Goal: Task Accomplishment & Management: Manage account settings

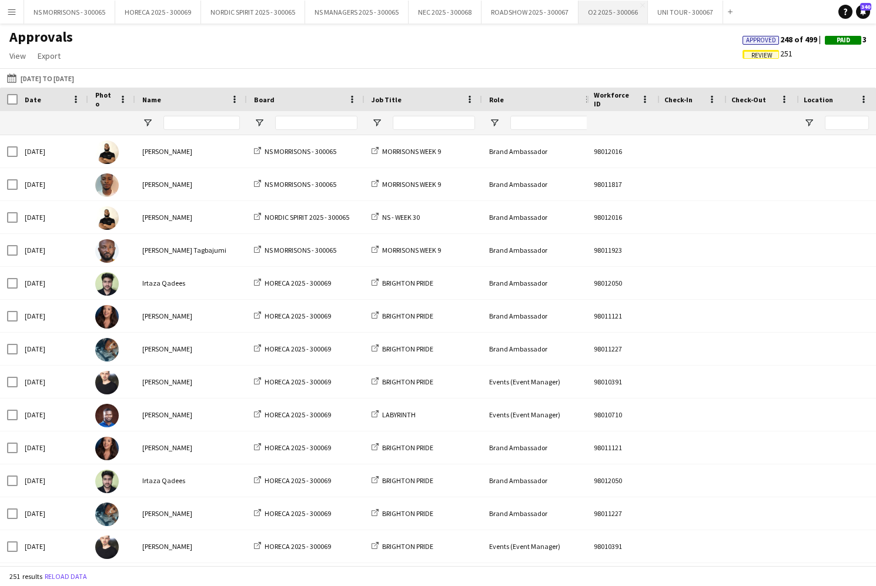
click at [597, 15] on button "O2 2025 - 300066 Close" at bounding box center [613, 12] width 69 height 23
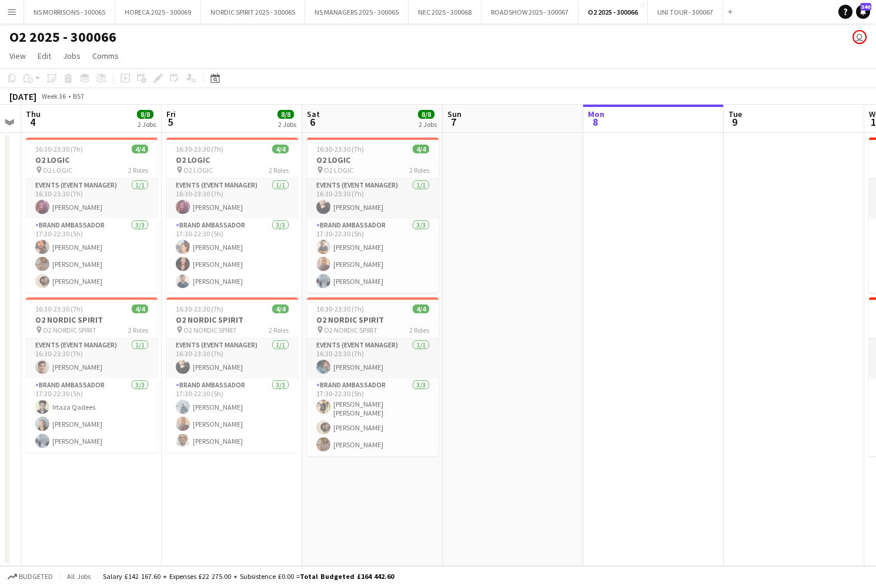
scroll to position [0, 542]
click at [546, 18] on button "ROADSHOW 2025 - 300067 Close" at bounding box center [530, 12] width 97 height 23
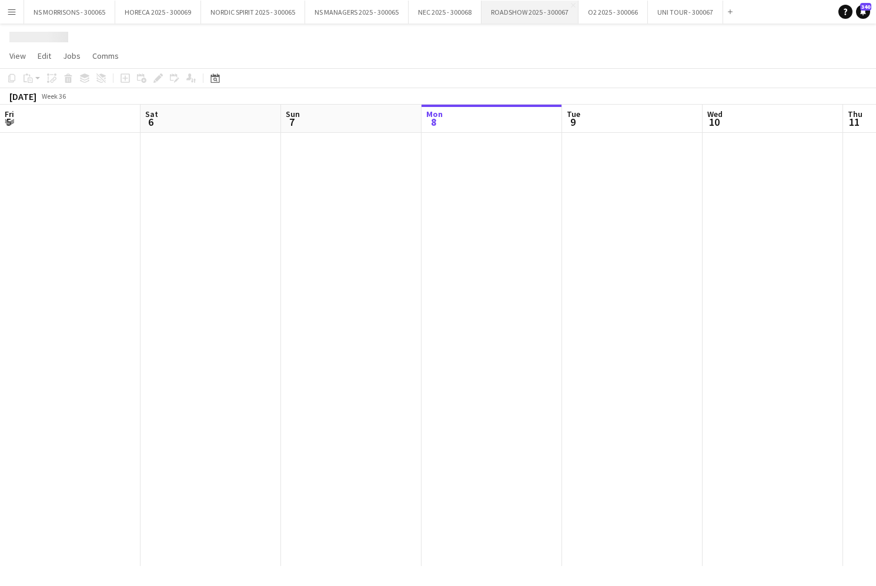
click at [546, 18] on button "ROADSHOW 2025 - 300067 Close" at bounding box center [530, 12] width 97 height 23
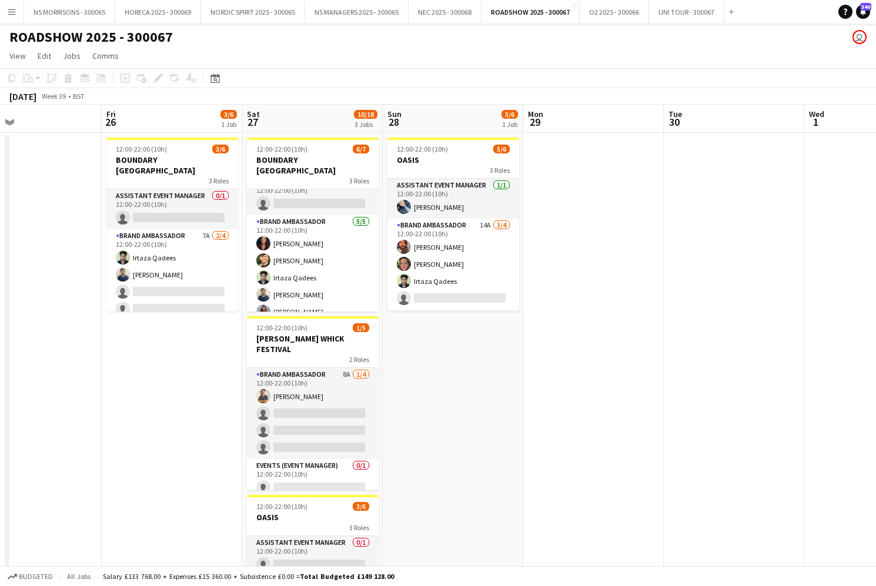
scroll to position [13, 0]
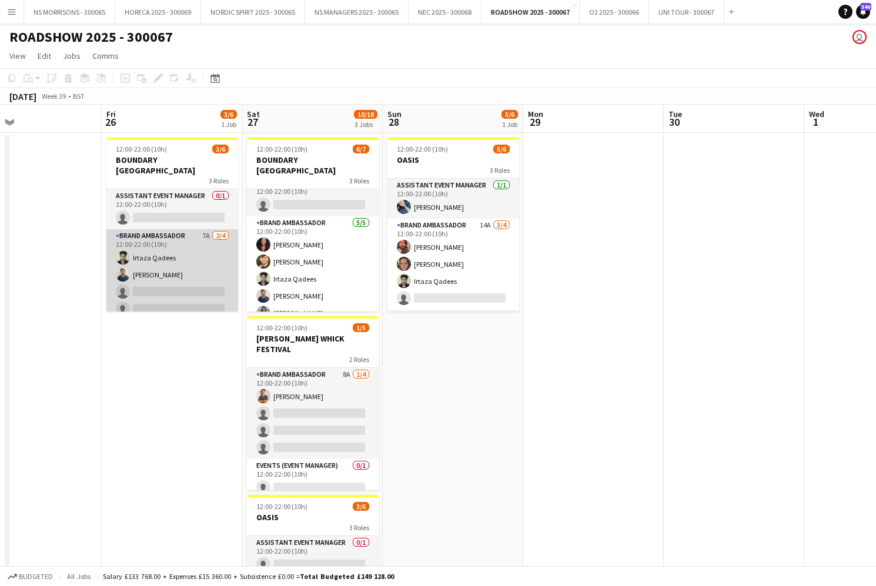
drag, startPoint x: 176, startPoint y: 286, endPoint x: 196, endPoint y: 285, distance: 19.5
click at [176, 286] on app-card-role "Brand Ambassador 7A 2/4 12:00-22:00 (10h) Irtaza Qadees Ghulam Murtaza single-n…" at bounding box center [172, 274] width 132 height 91
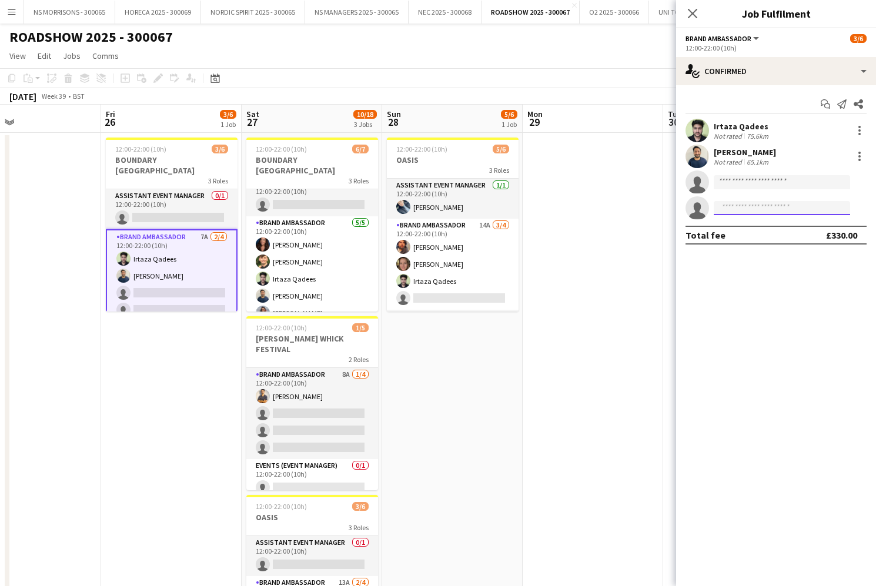
click at [730, 205] on input at bounding box center [782, 208] width 136 height 14
type input "****"
click at [731, 235] on span "jonathan.nunez01@gmail.com" at bounding box center [782, 234] width 118 height 9
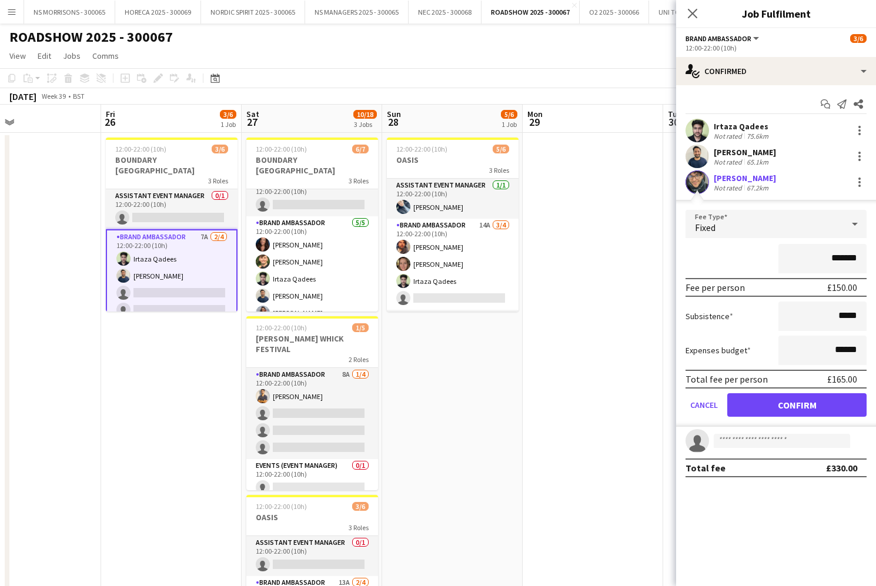
click at [788, 408] on button "Confirm" at bounding box center [796, 405] width 139 height 24
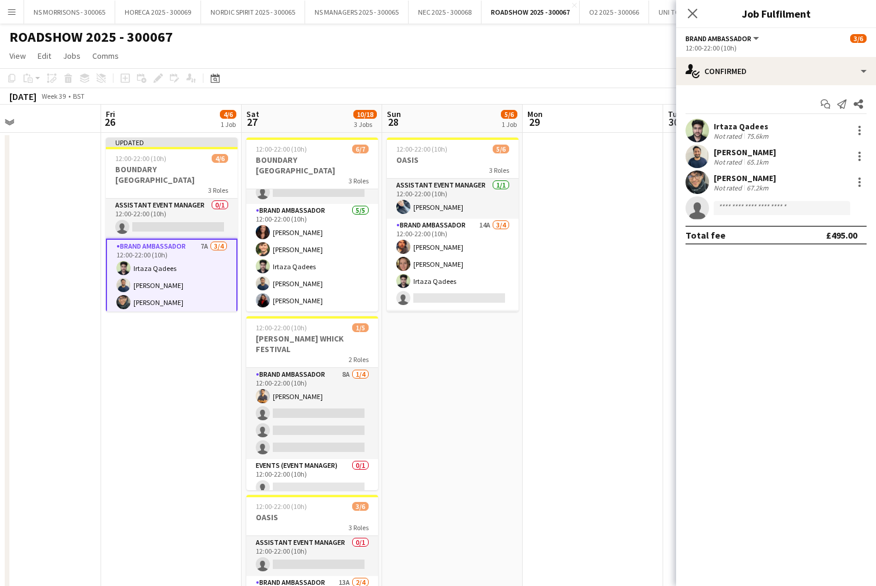
scroll to position [12, 0]
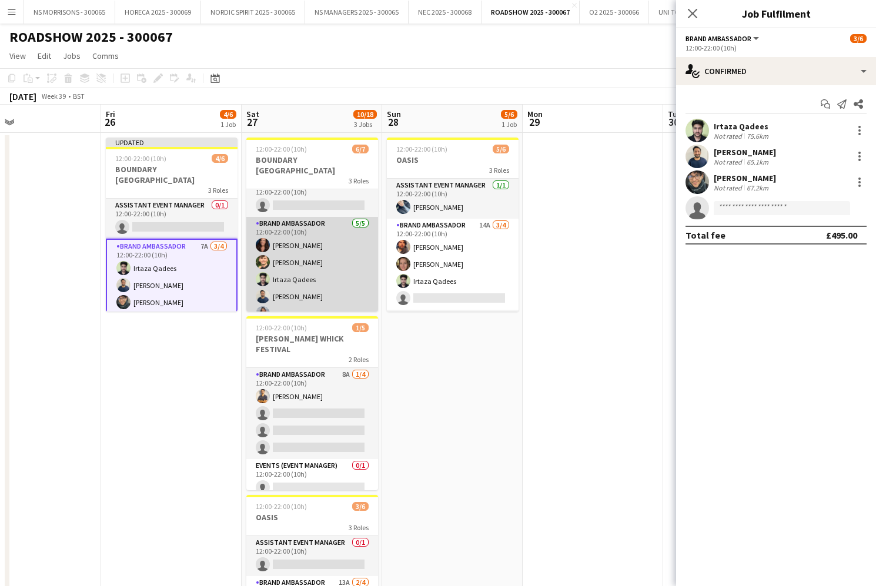
click at [328, 245] on app-card-role "Brand Ambassador 5/5 12:00-22:00 (10h) Manuela Filippin Jack Breen Irtaza Qadee…" at bounding box center [312, 271] width 132 height 108
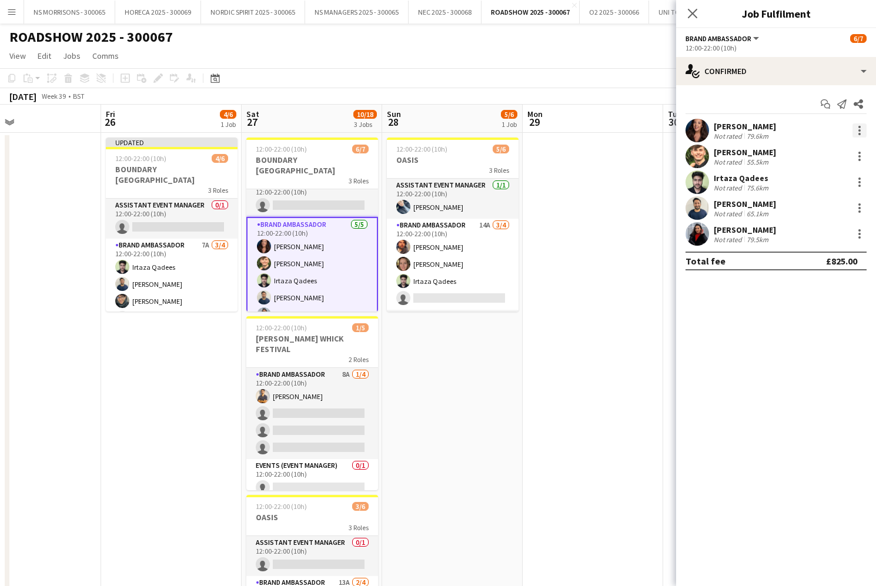
click at [860, 130] on div at bounding box center [859, 130] width 2 height 2
click at [824, 267] on span "Remove" at bounding box center [820, 265] width 73 height 11
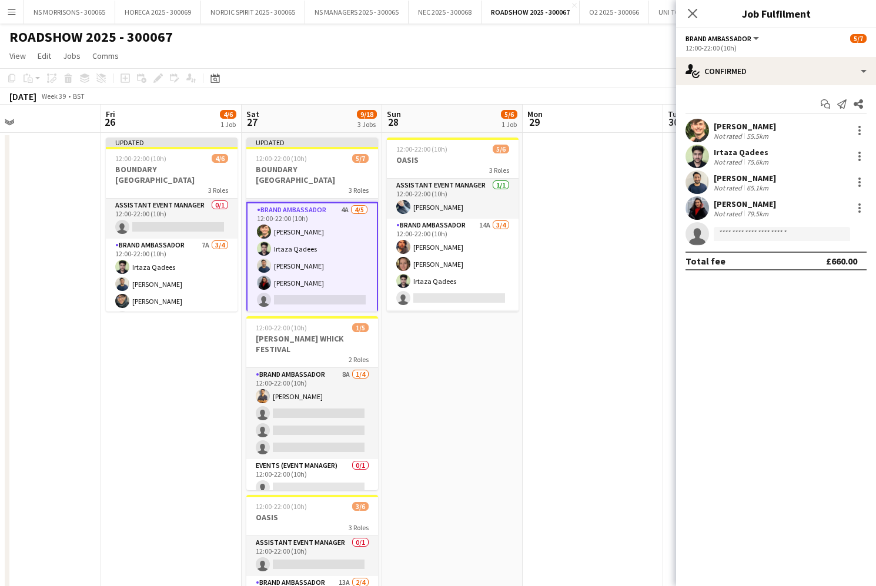
scroll to position [15, 0]
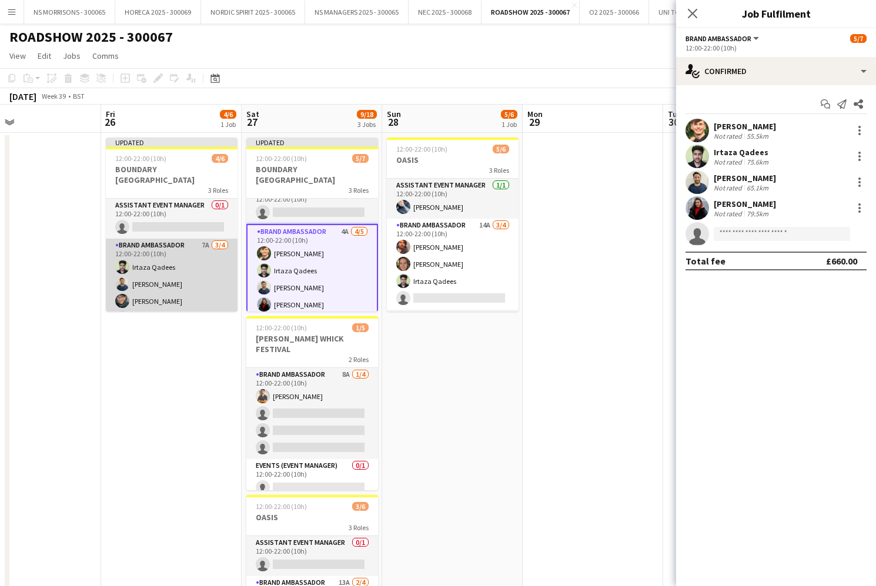
click at [217, 273] on app-card-role "Brand Ambassador 7A 3/4 12:00-22:00 (10h) Irtaza Qadees Ghulam Murtaza Jonathan…" at bounding box center [172, 284] width 132 height 91
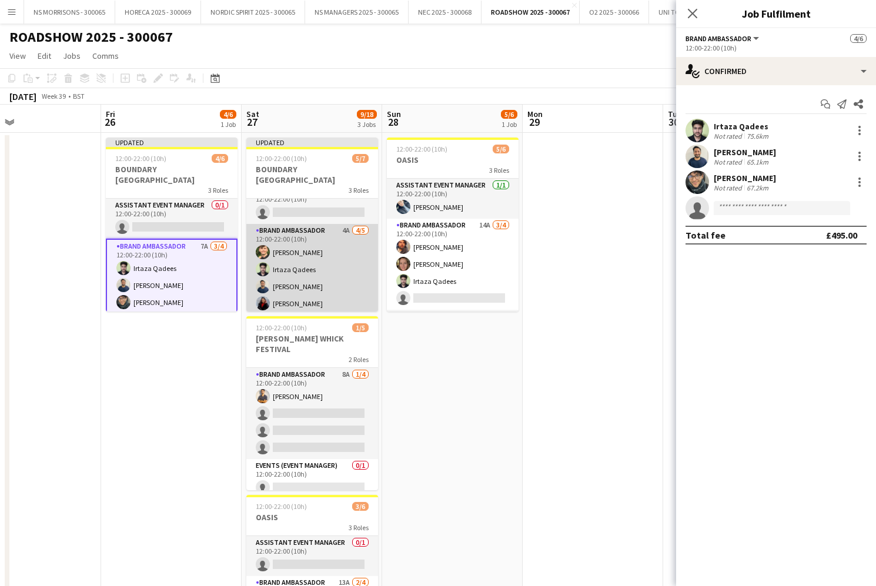
drag, startPoint x: 312, startPoint y: 278, endPoint x: 349, endPoint y: 276, distance: 37.7
click at [311, 278] on app-card-role "Brand Ambassador 4A 4/5 12:00-22:00 (10h) Jack Breen Irtaza Qadees Ghulam Murta…" at bounding box center [312, 278] width 132 height 108
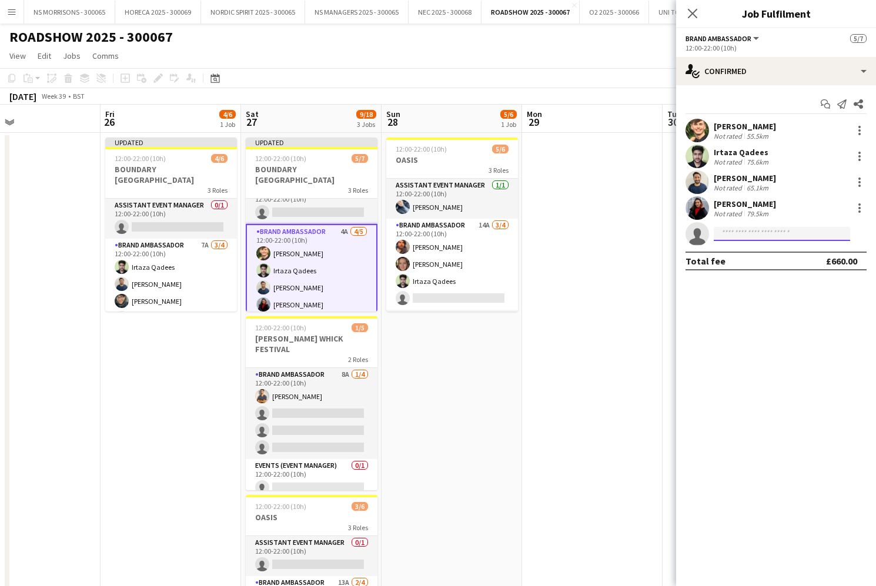
click at [769, 231] on input at bounding box center [782, 234] width 136 height 14
type input "*"
type input "****"
click at [768, 253] on span "Jonathan Nuñez" at bounding box center [757, 251] width 68 height 10
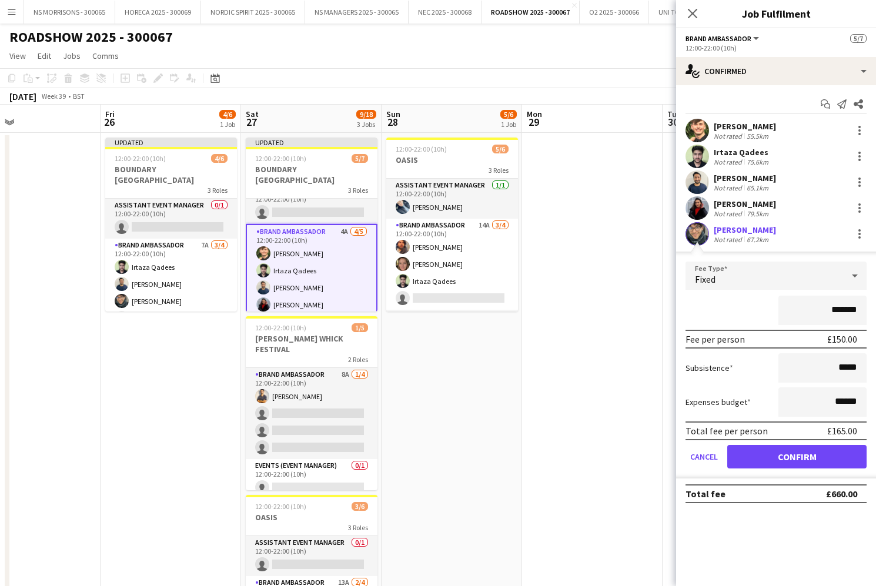
click at [755, 459] on button "Confirm" at bounding box center [796, 457] width 139 height 24
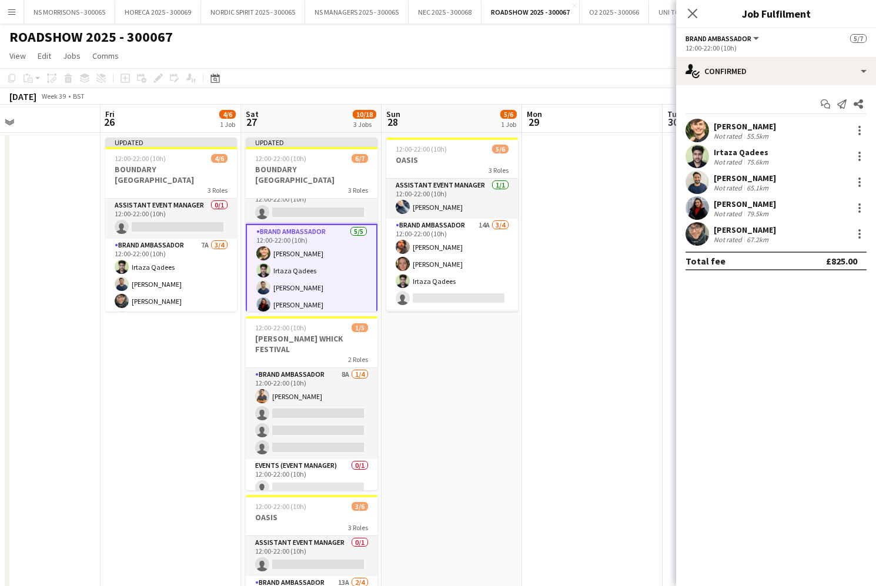
click at [607, 392] on app-date-cell at bounding box center [592, 413] width 141 height 560
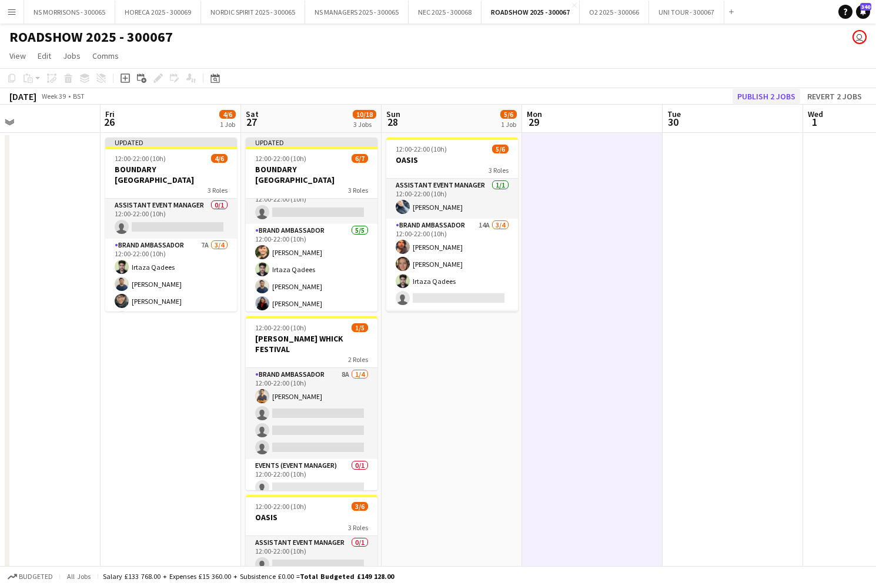
click at [790, 92] on button "Publish 2 jobs" at bounding box center [767, 96] width 68 height 15
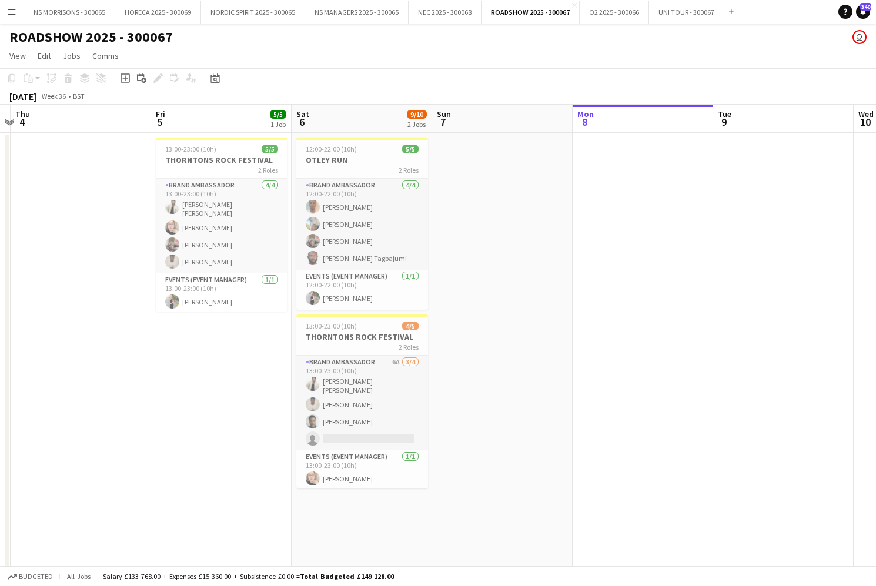
scroll to position [0, 552]
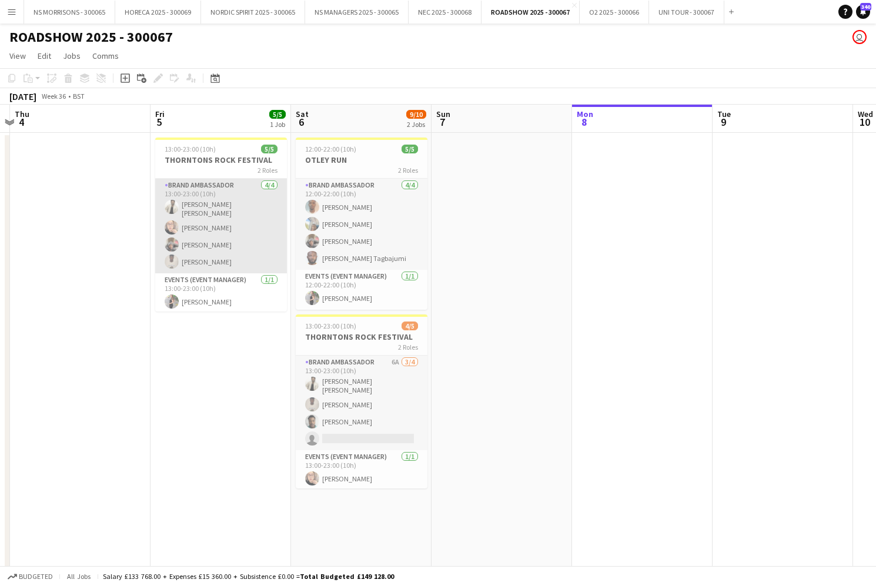
click at [219, 233] on app-card-role "Brand Ambassador 4/4 13:00-23:00 (10h) ASWIN KATTIL PARAMBATH Leighanne Hulston…" at bounding box center [221, 226] width 132 height 95
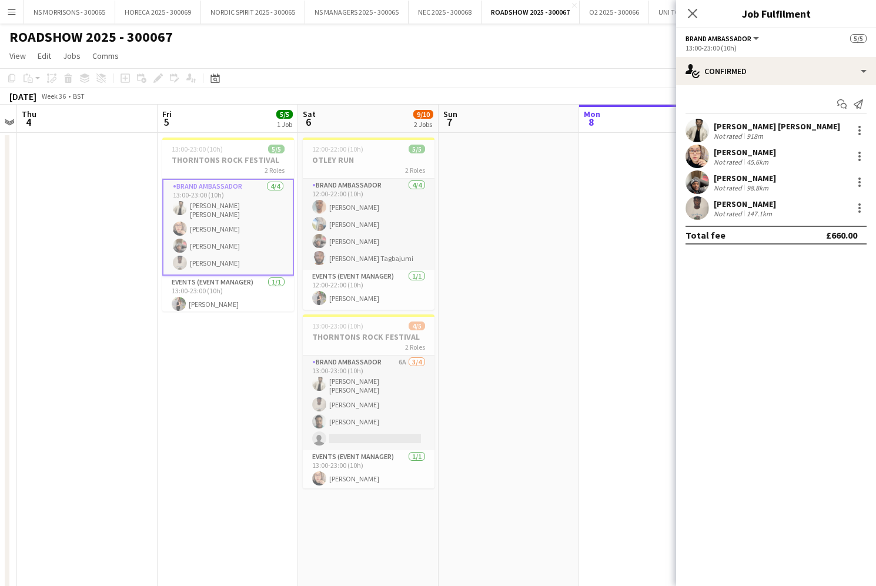
scroll to position [0, 544]
click at [857, 208] on div at bounding box center [860, 208] width 14 height 14
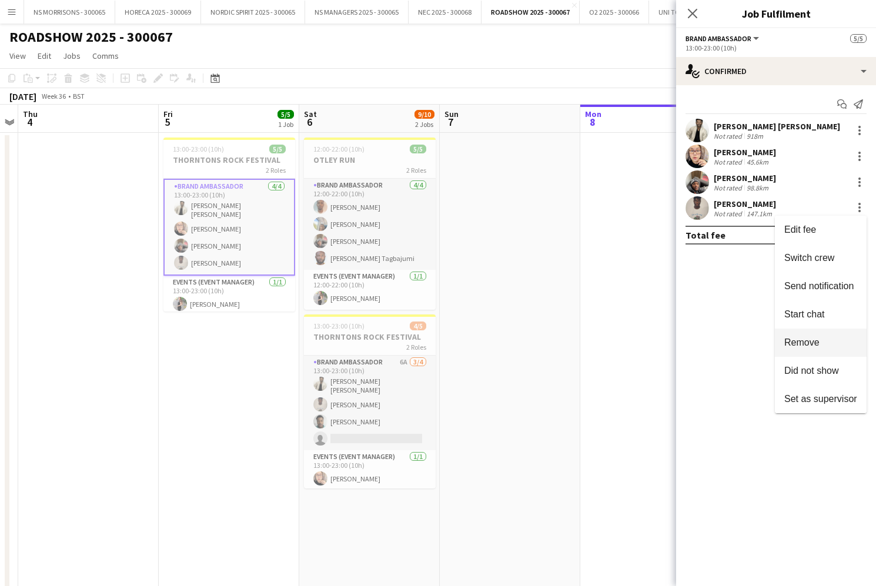
drag, startPoint x: 814, startPoint y: 345, endPoint x: 807, endPoint y: 335, distance: 12.6
click at [814, 344] on span "Remove" at bounding box center [801, 343] width 35 height 10
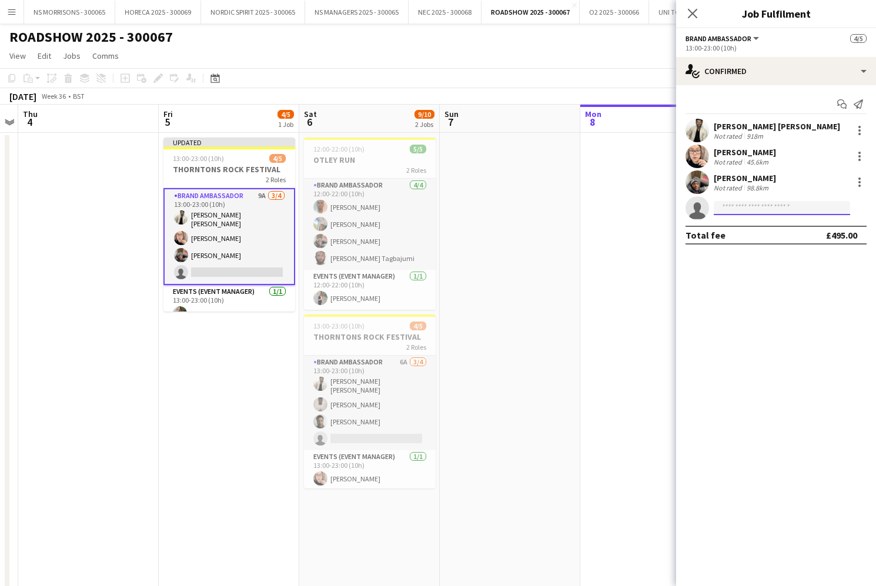
click at [766, 206] on input at bounding box center [782, 208] width 136 height 14
type input "*****"
click at [771, 230] on span "skellytagbajumi@gmail.com" at bounding box center [782, 234] width 118 height 9
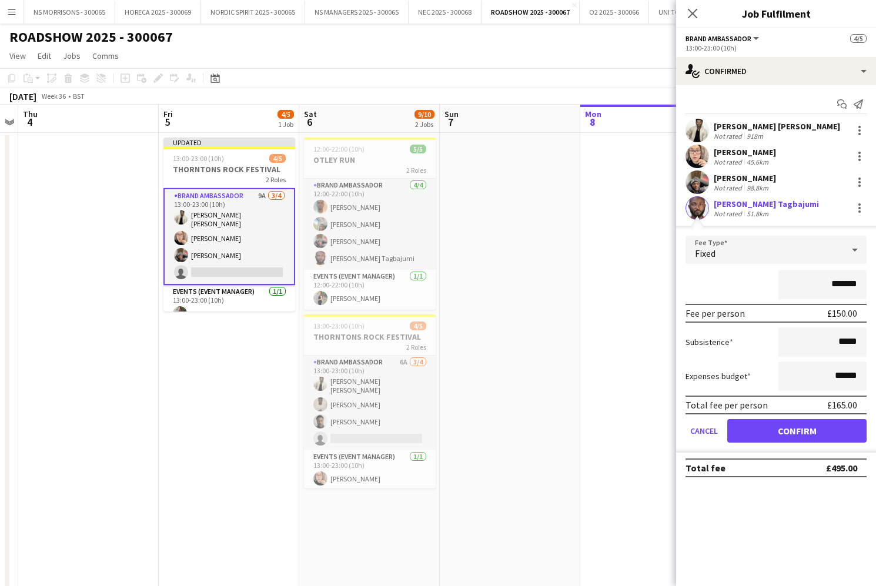
click at [759, 431] on button "Confirm" at bounding box center [796, 431] width 139 height 24
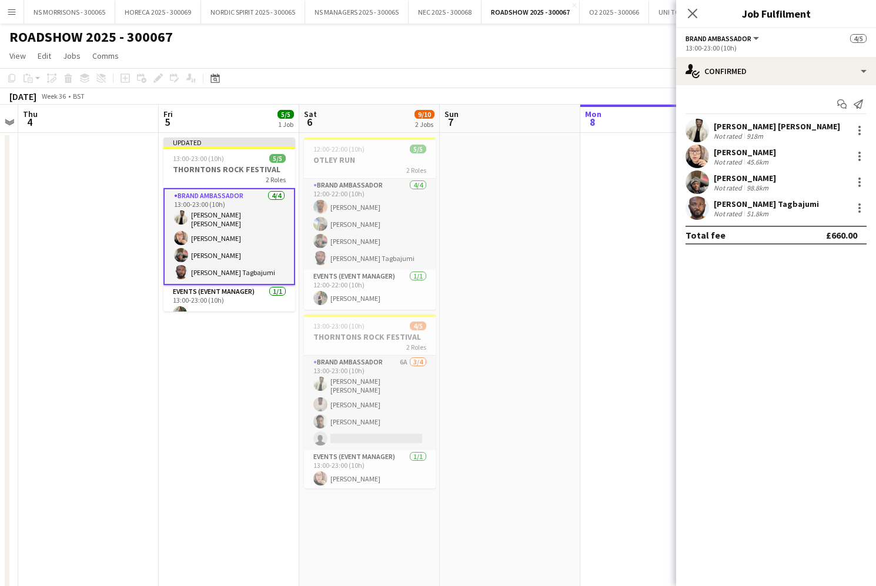
click at [614, 309] on app-date-cell at bounding box center [650, 413] width 141 height 560
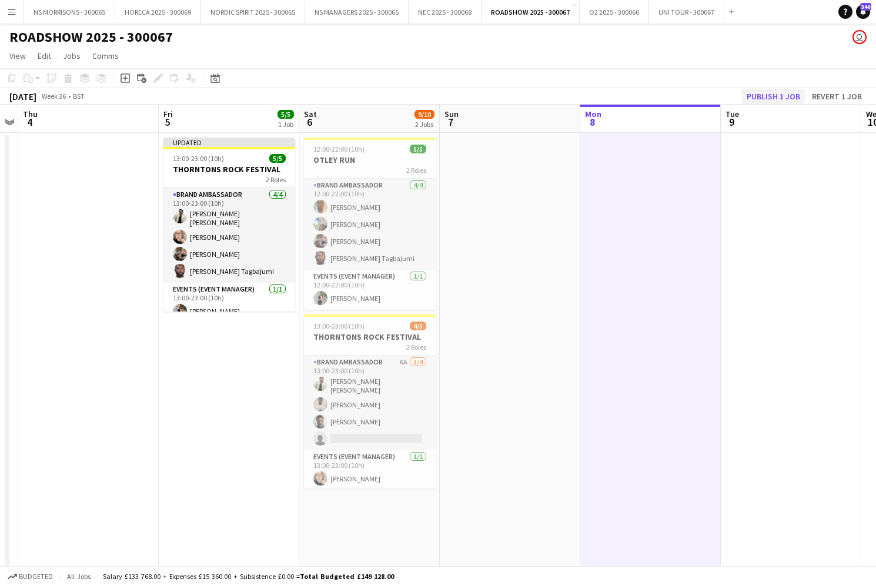
click at [749, 95] on button "Publish 1 job" at bounding box center [773, 96] width 63 height 15
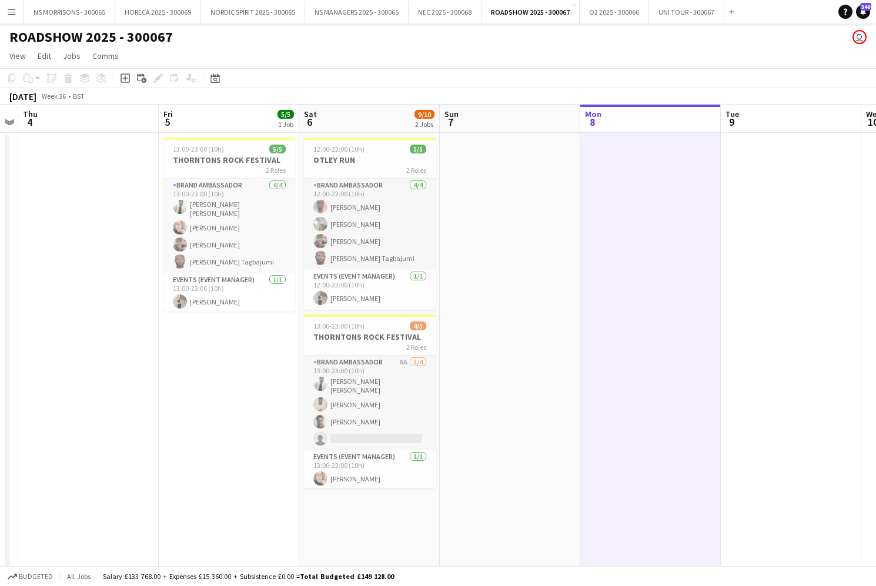
click at [11, 12] on app-icon "Menu" at bounding box center [11, 11] width 9 height 9
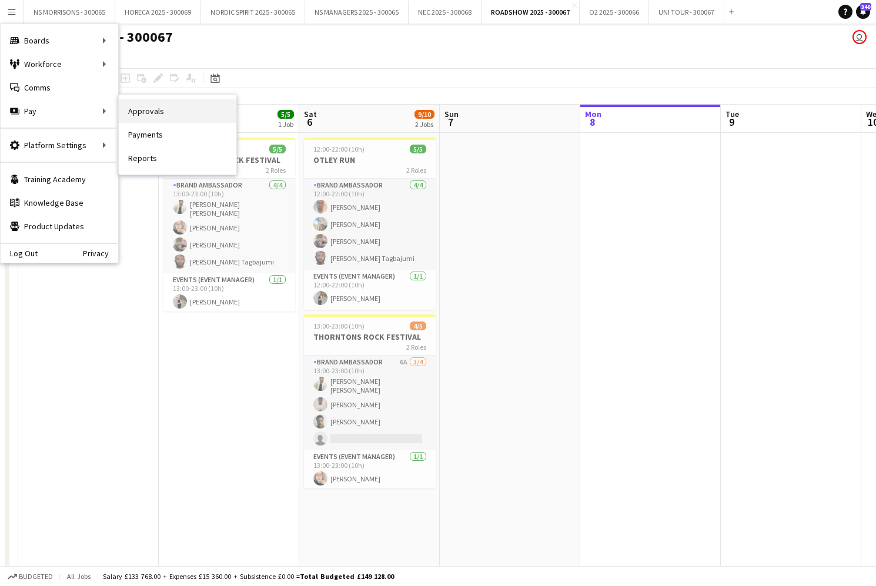
click at [141, 114] on link "Approvals" at bounding box center [178, 111] width 118 height 24
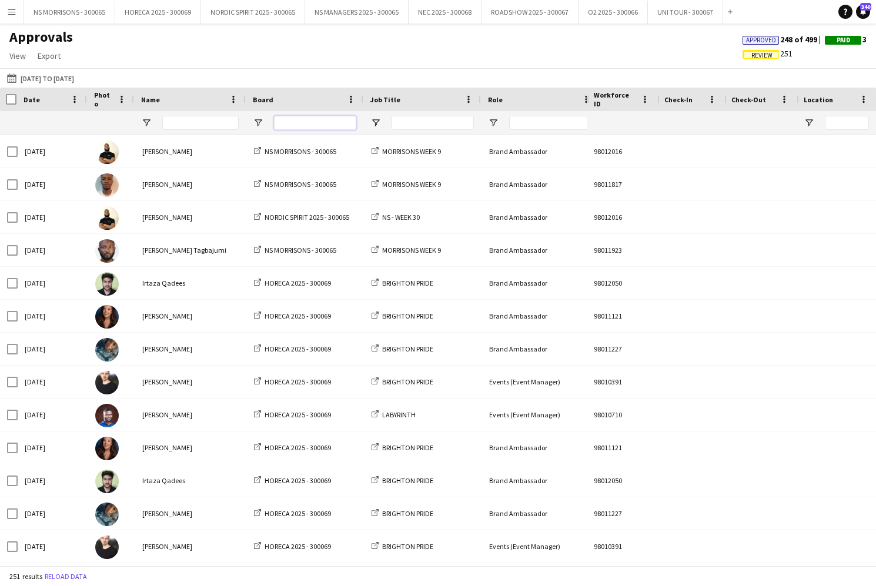
scroll to position [0, 1]
click at [318, 120] on input "Board Filter Input" at bounding box center [315, 123] width 82 height 14
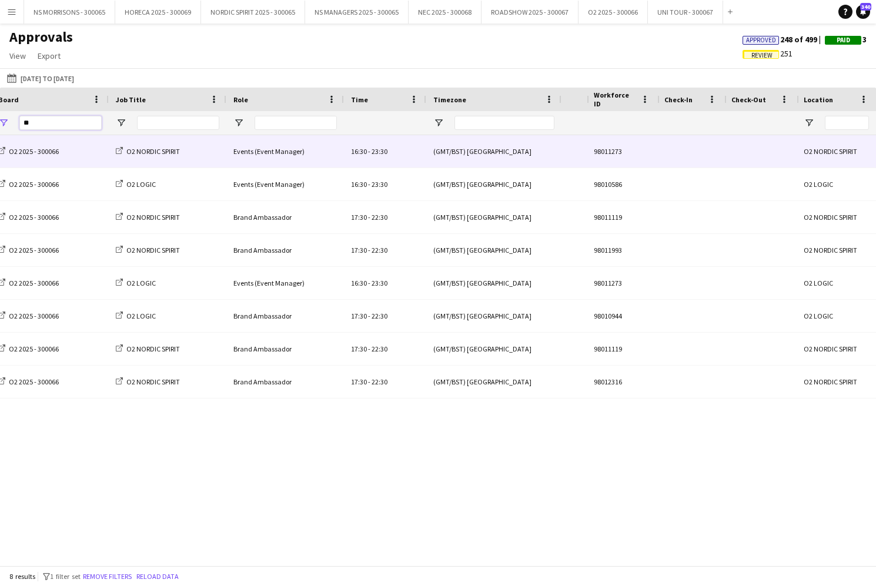
scroll to position [0, 0]
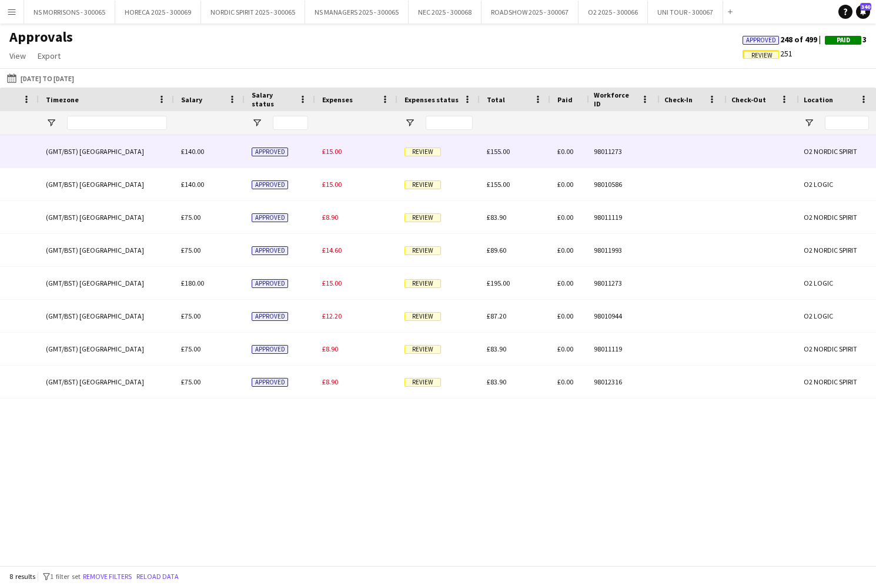
type input "**"
click at [328, 152] on span "£15.00" at bounding box center [331, 151] width 19 height 9
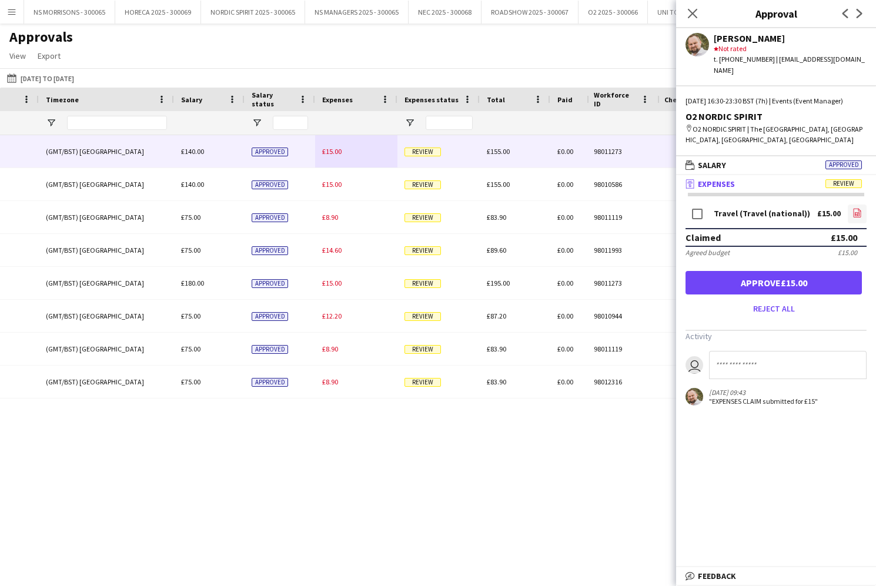
click at [859, 215] on icon "file-image" at bounding box center [857, 212] width 9 height 9
drag, startPoint x: 791, startPoint y: 291, endPoint x: 779, endPoint y: 288, distance: 12.7
click at [791, 291] on button "Approve £15.00" at bounding box center [774, 283] width 176 height 24
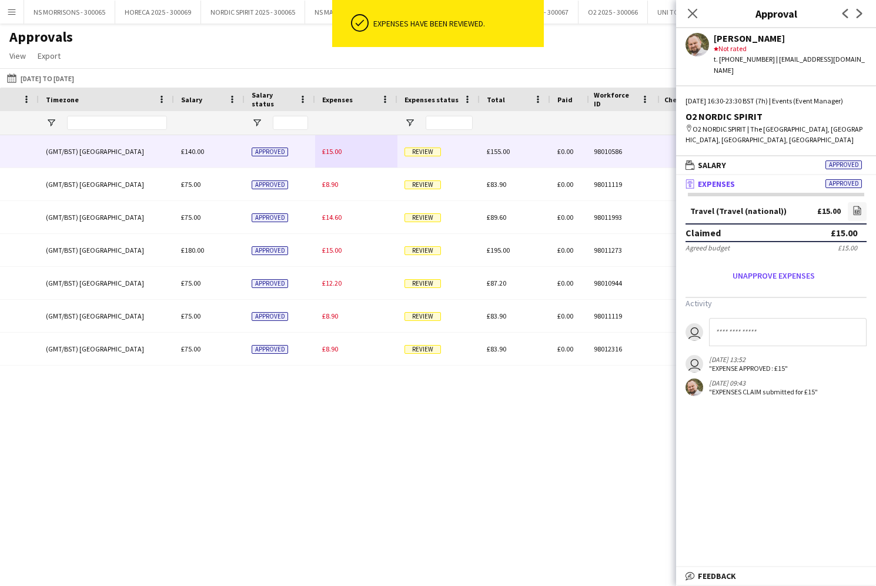
click at [342, 155] on div "£15.00" at bounding box center [356, 151] width 82 height 32
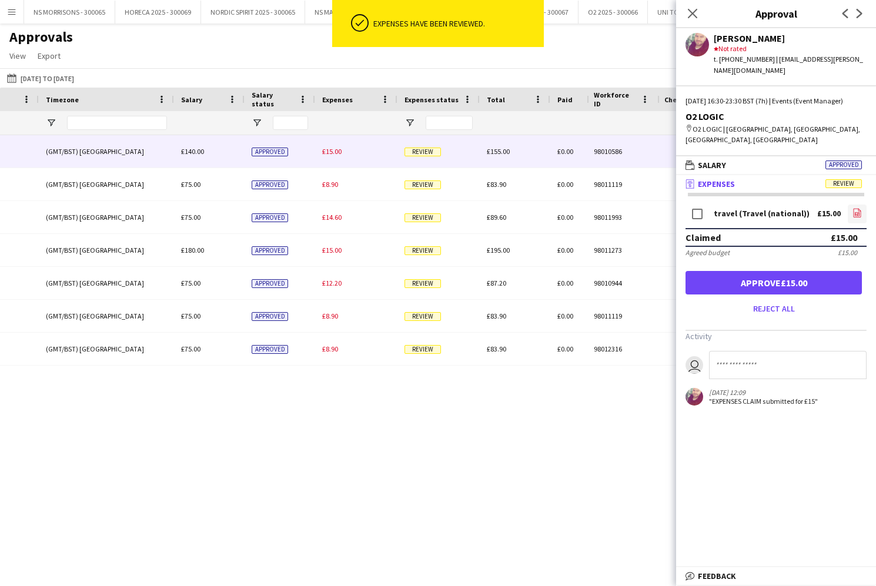
click at [857, 208] on icon "file-image" at bounding box center [857, 212] width 9 height 9
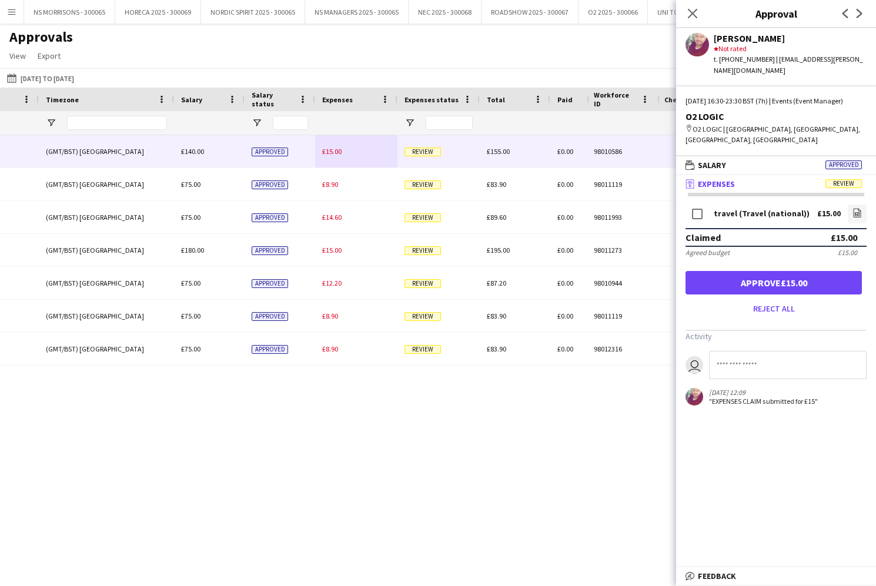
drag, startPoint x: 773, startPoint y: 272, endPoint x: 644, endPoint y: 236, distance: 133.5
click at [773, 271] on button "Approve £15.00" at bounding box center [774, 283] width 176 height 24
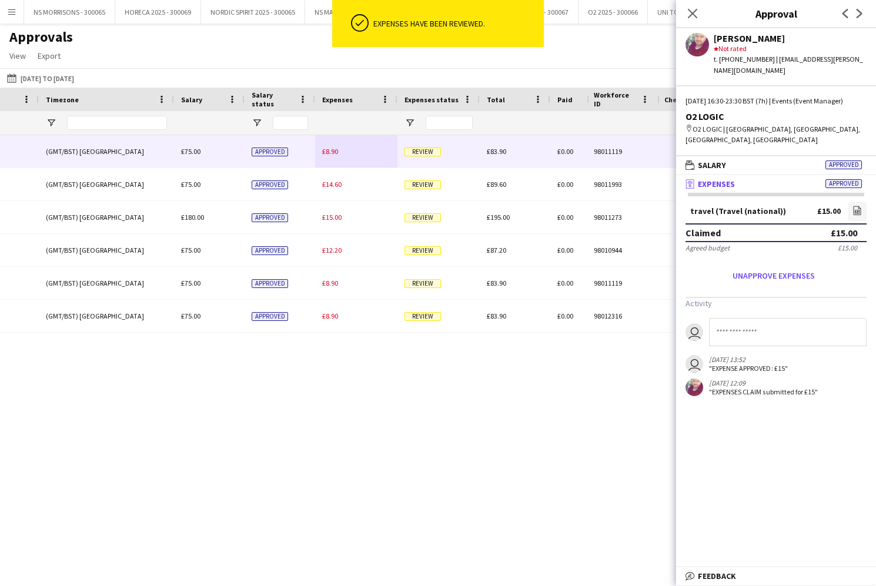
click at [339, 155] on div "£8.90" at bounding box center [356, 151] width 82 height 32
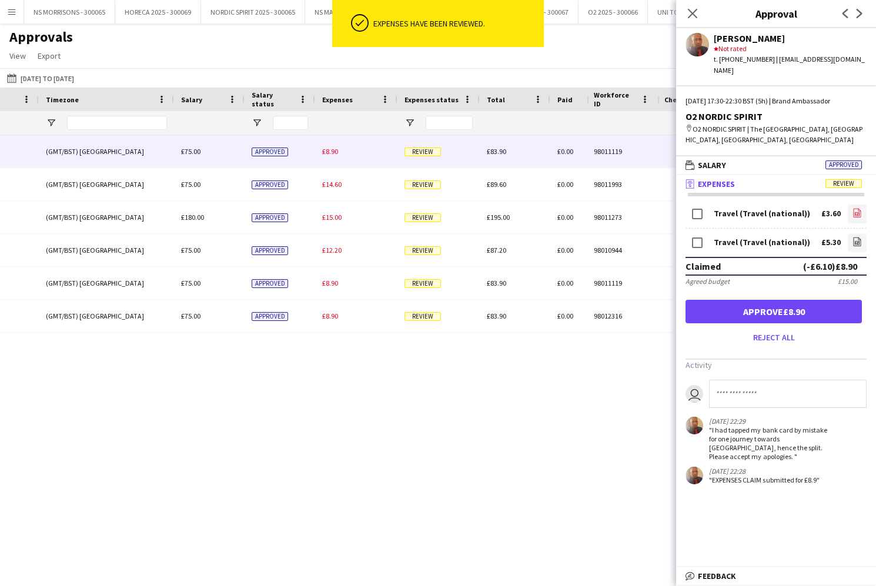
click at [857, 208] on icon "file-image" at bounding box center [857, 212] width 9 height 9
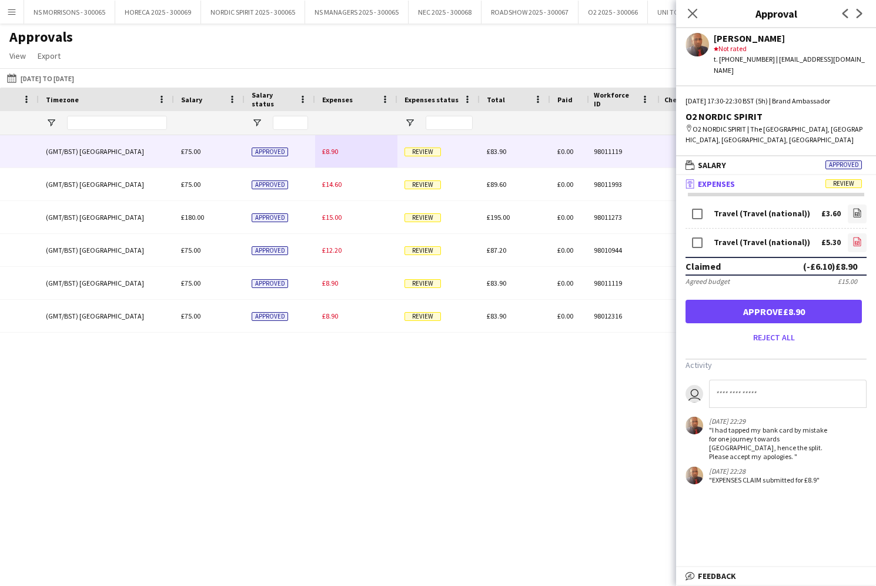
click at [860, 237] on icon "file-image" at bounding box center [857, 241] width 9 height 9
drag, startPoint x: 743, startPoint y: 305, endPoint x: 736, endPoint y: 304, distance: 6.6
click at [742, 305] on button "Approve £8.90" at bounding box center [774, 312] width 176 height 24
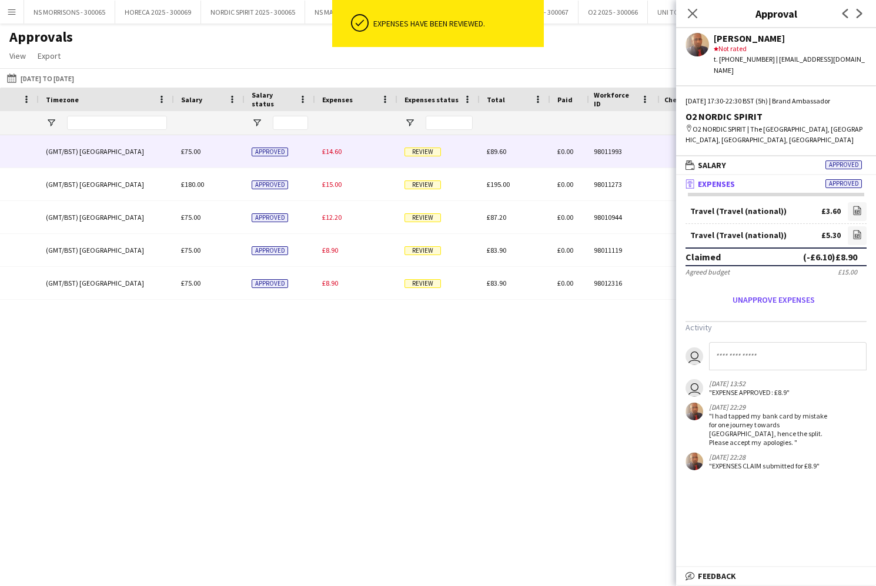
drag, startPoint x: 331, startPoint y: 157, endPoint x: 339, endPoint y: 156, distance: 7.7
click at [331, 157] on div "£14.60" at bounding box center [356, 151] width 82 height 32
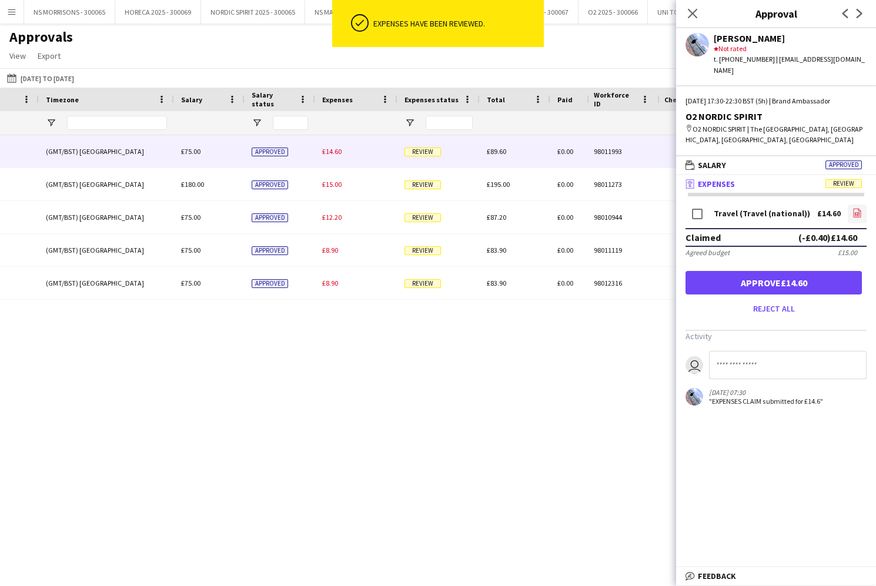
click at [857, 208] on icon "file-image" at bounding box center [857, 212] width 9 height 9
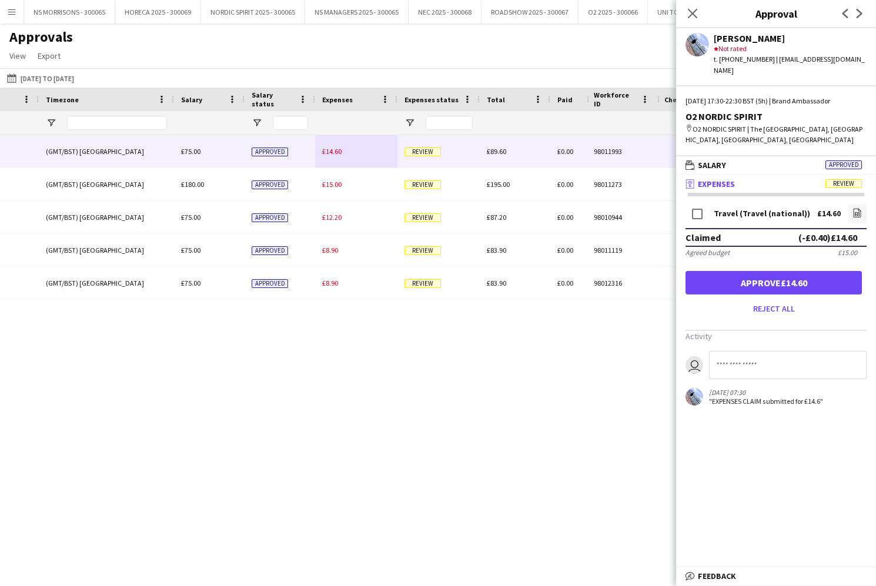
click at [824, 280] on button "Approve £14.60" at bounding box center [774, 283] width 176 height 24
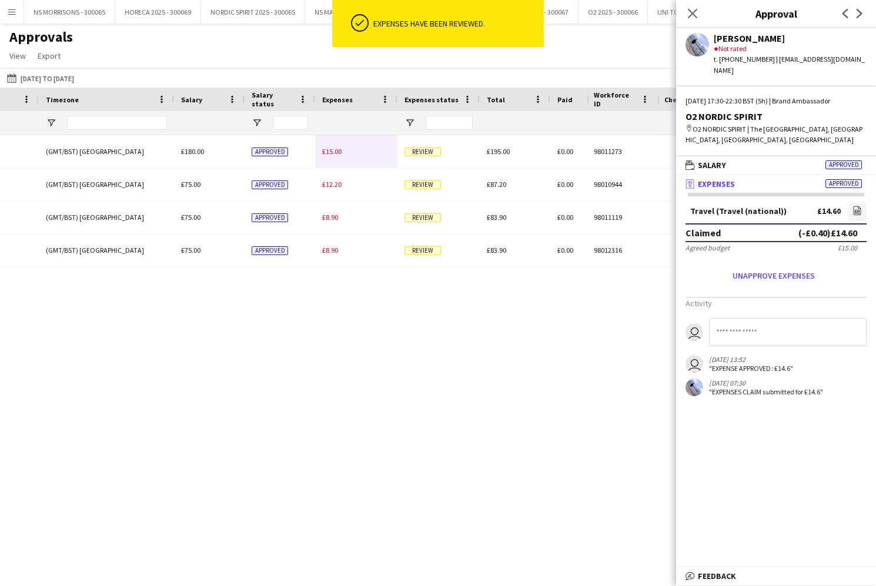
click at [329, 152] on span "£15.00" at bounding box center [331, 151] width 19 height 9
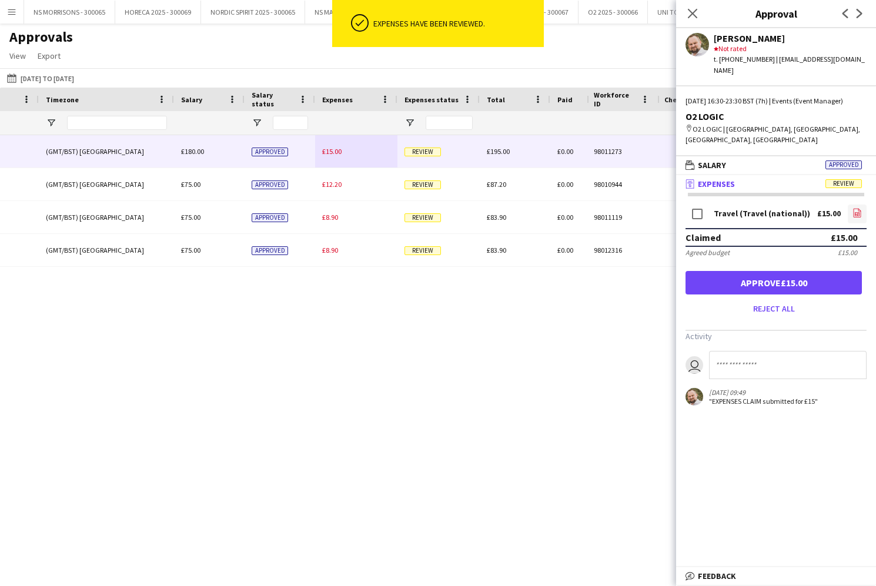
click at [859, 208] on icon "file-image" at bounding box center [857, 212] width 9 height 9
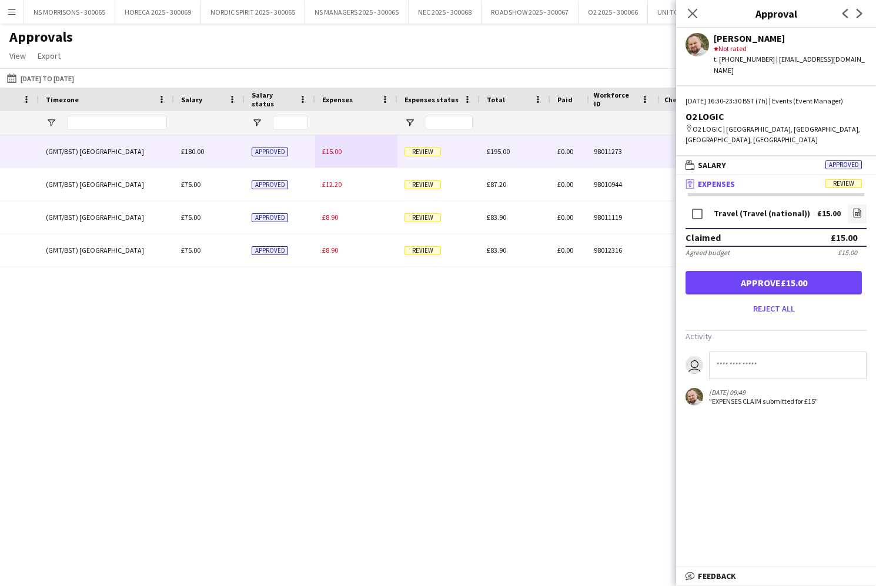
click at [850, 271] on button "Approve £15.00" at bounding box center [774, 283] width 176 height 24
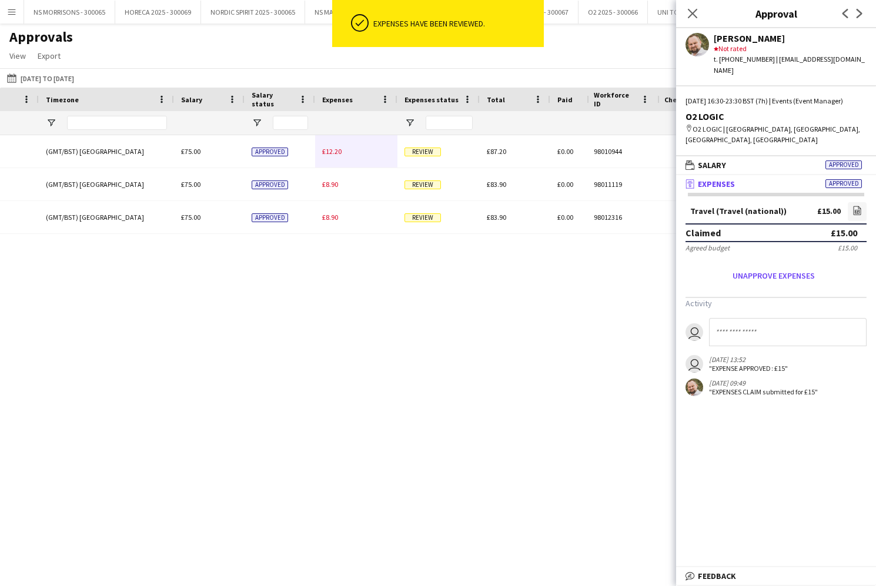
drag, startPoint x: 325, startPoint y: 155, endPoint x: 410, endPoint y: 156, distance: 84.7
click at [325, 155] on span "£12.20" at bounding box center [331, 151] width 19 height 9
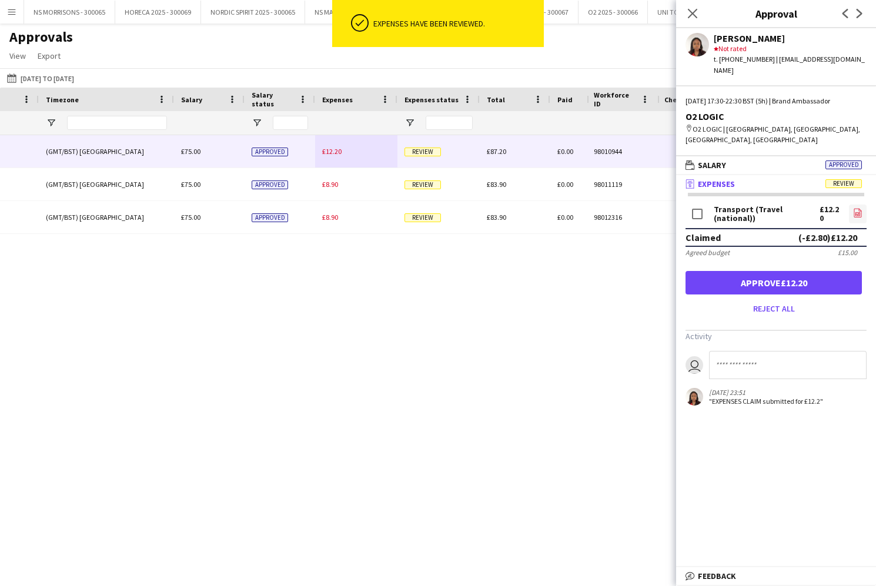
click at [858, 208] on icon "file-image" at bounding box center [857, 212] width 9 height 9
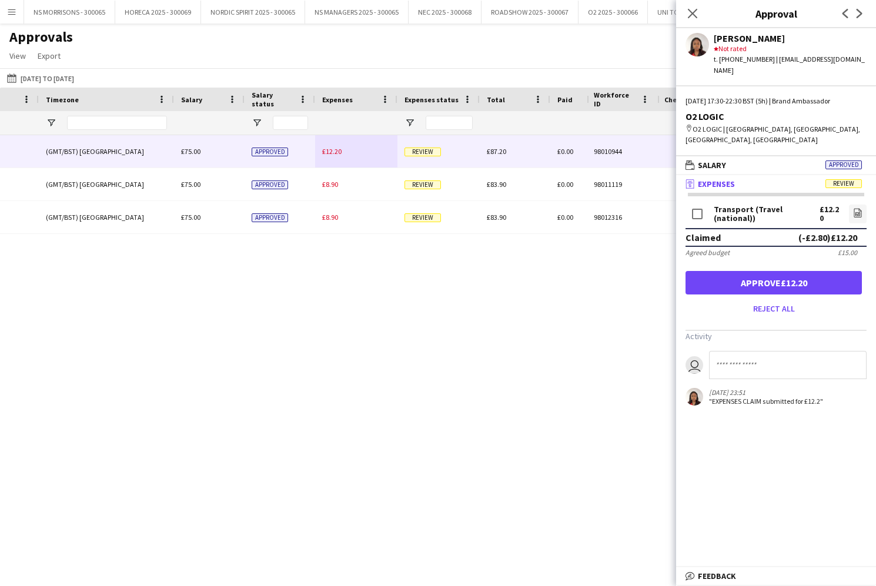
click at [736, 271] on button "Approve £12.20" at bounding box center [774, 283] width 176 height 24
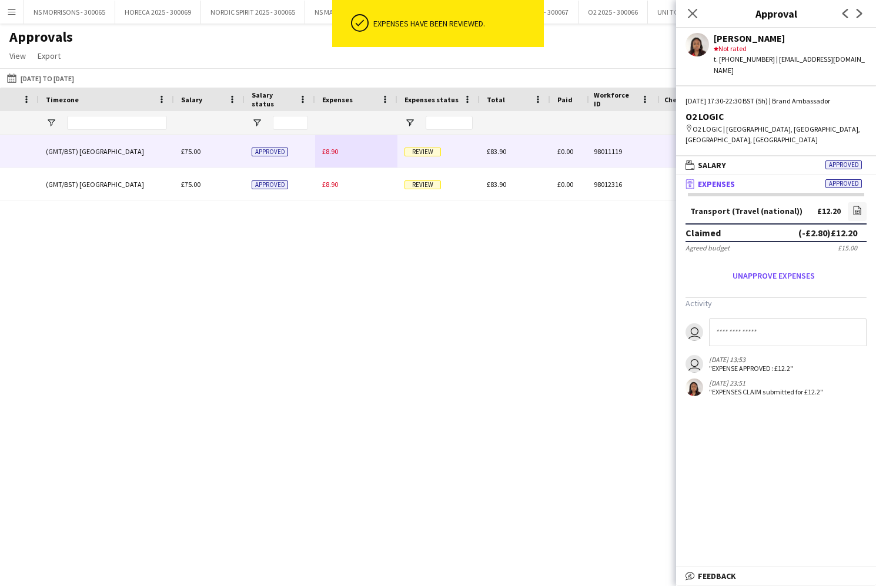
drag, startPoint x: 332, startPoint y: 159, endPoint x: 433, endPoint y: 165, distance: 101.3
click at [331, 159] on div "£8.90" at bounding box center [356, 151] width 82 height 32
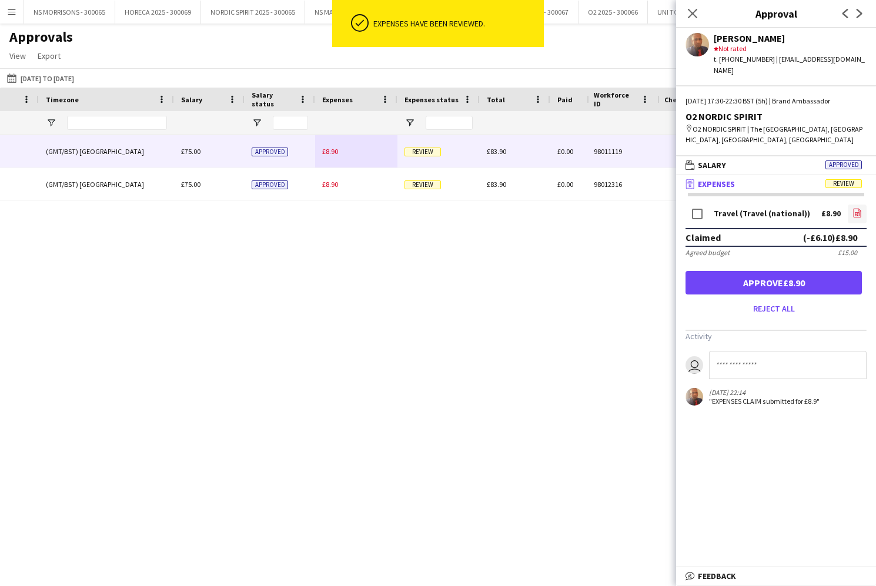
click at [855, 208] on icon "file-image" at bounding box center [857, 212] width 9 height 9
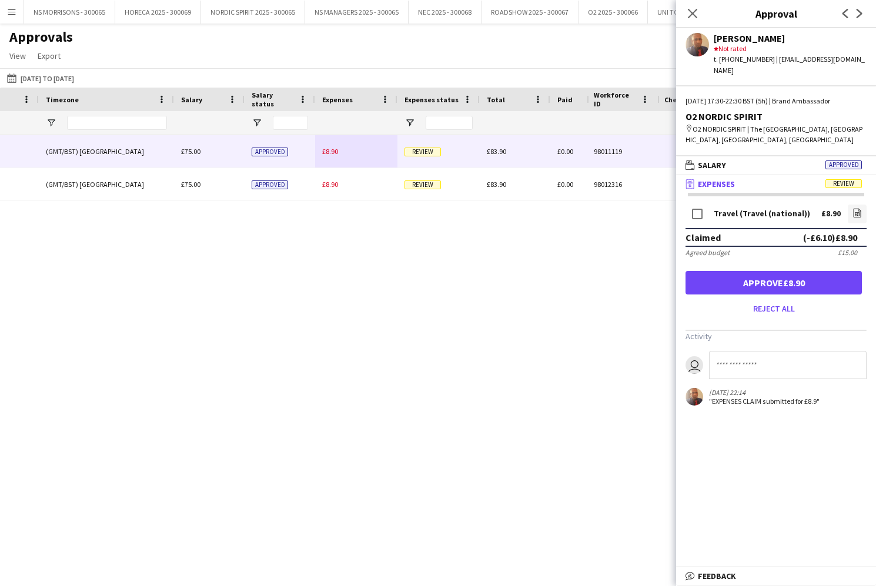
click at [808, 271] on button "Approve £8.90" at bounding box center [774, 283] width 176 height 24
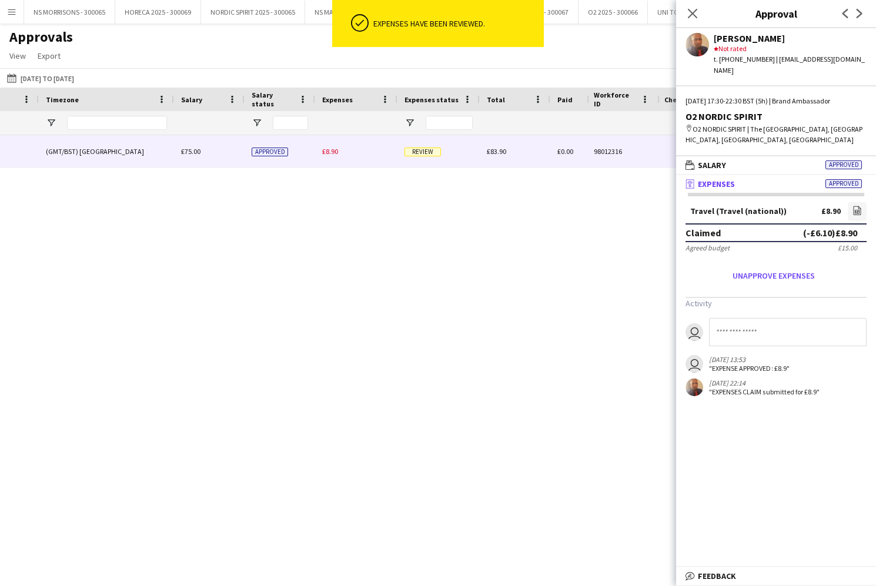
drag, startPoint x: 332, startPoint y: 152, endPoint x: 438, endPoint y: 158, distance: 106.6
click at [332, 152] on span "£8.90" at bounding box center [330, 151] width 16 height 9
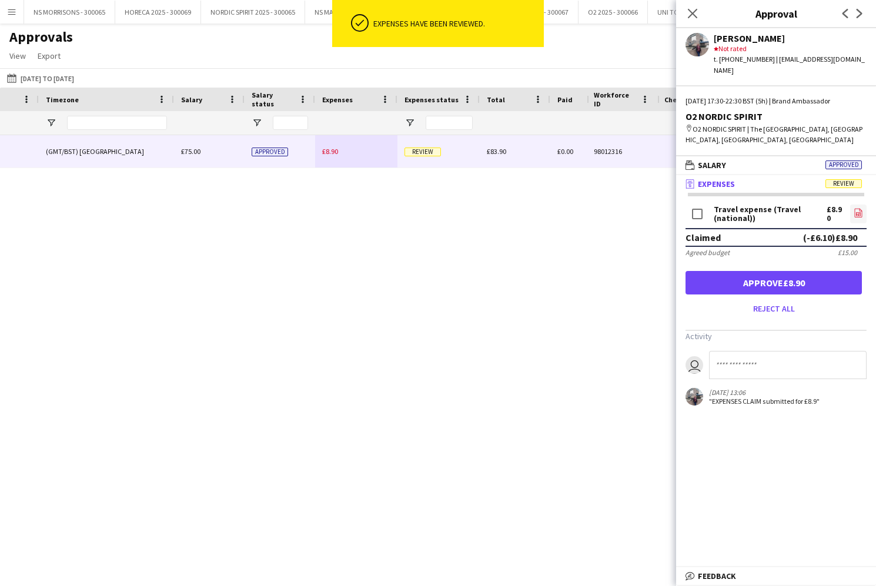
click at [857, 208] on icon "file-image" at bounding box center [858, 212] width 9 height 9
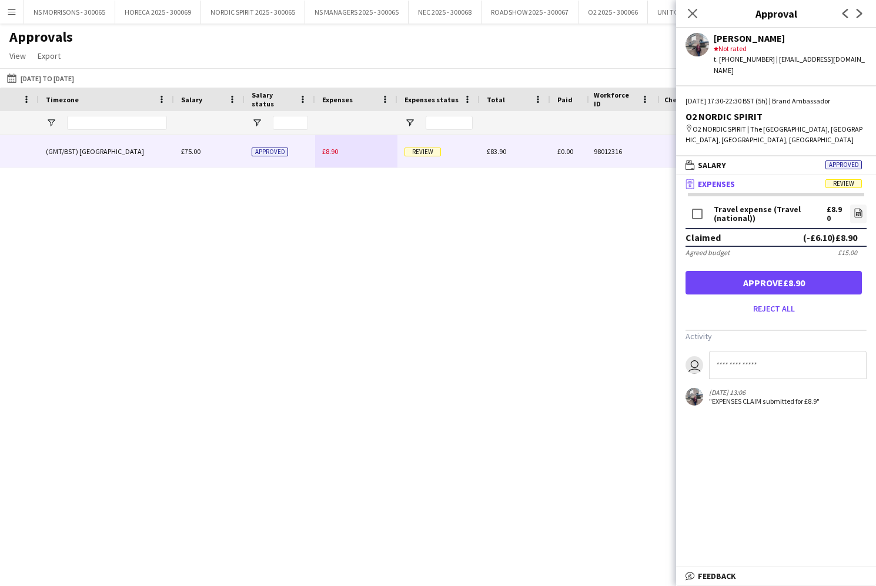
drag, startPoint x: 830, startPoint y: 274, endPoint x: 807, endPoint y: 203, distance: 74.0
click at [829, 274] on button "Approve £8.90" at bounding box center [774, 283] width 176 height 24
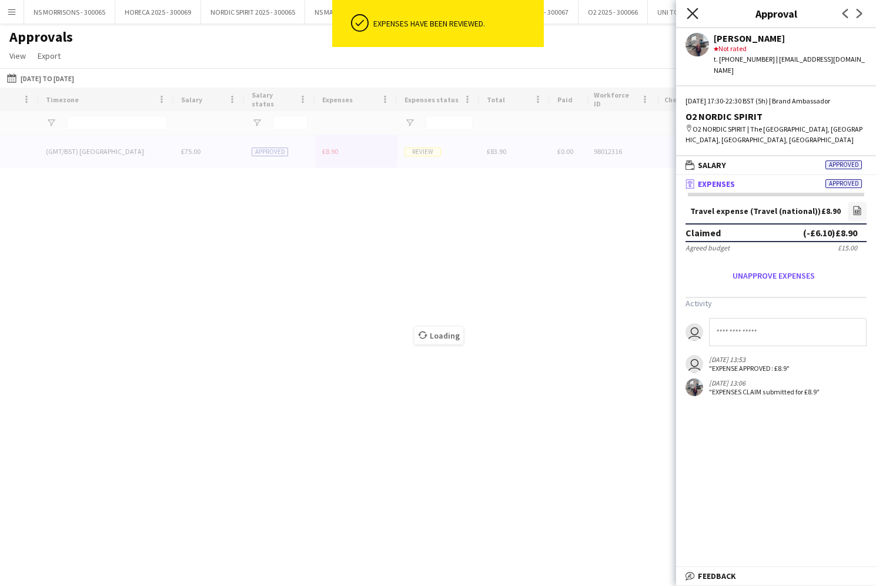
click at [693, 18] on icon "Close pop-in" at bounding box center [692, 13] width 11 height 11
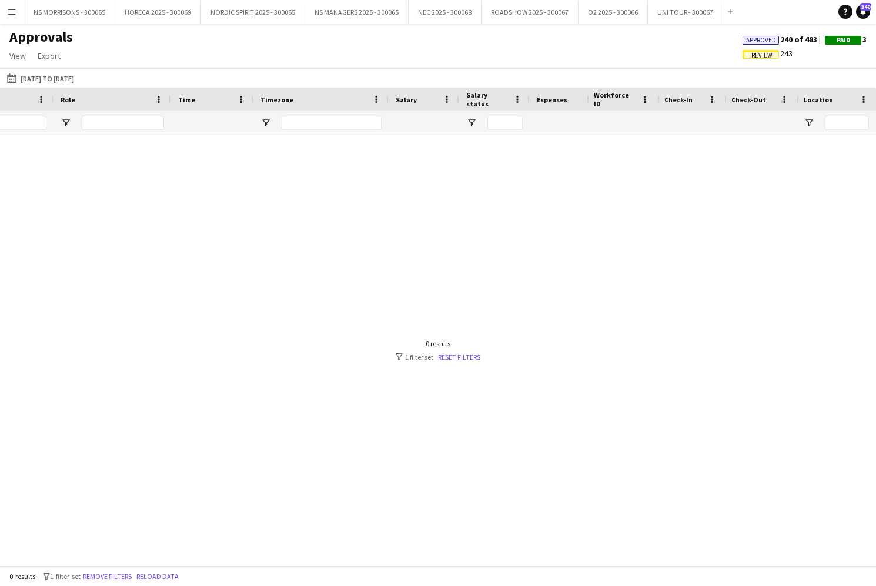
scroll to position [0, -5]
click at [331, 122] on input "**" at bounding box center [316, 123] width 82 height 14
type input "*"
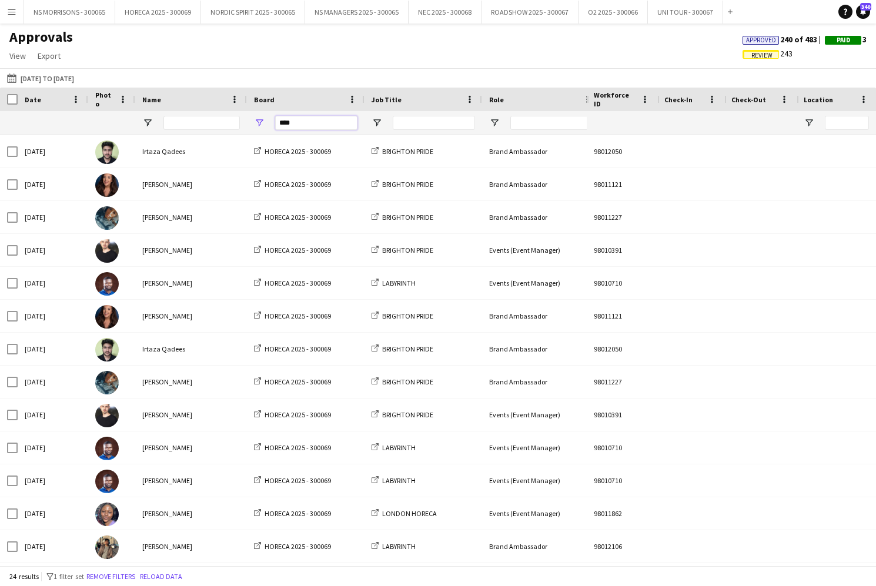
type input "****"
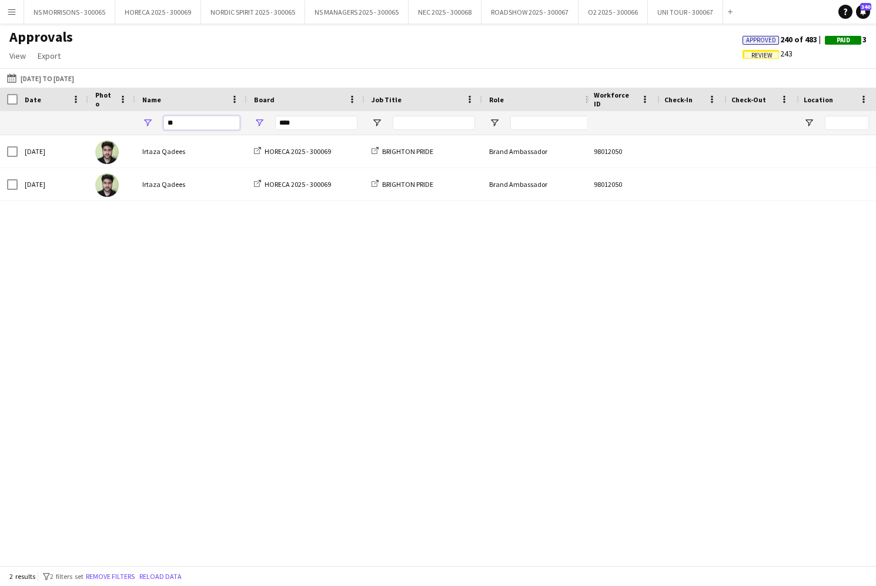
type input "*"
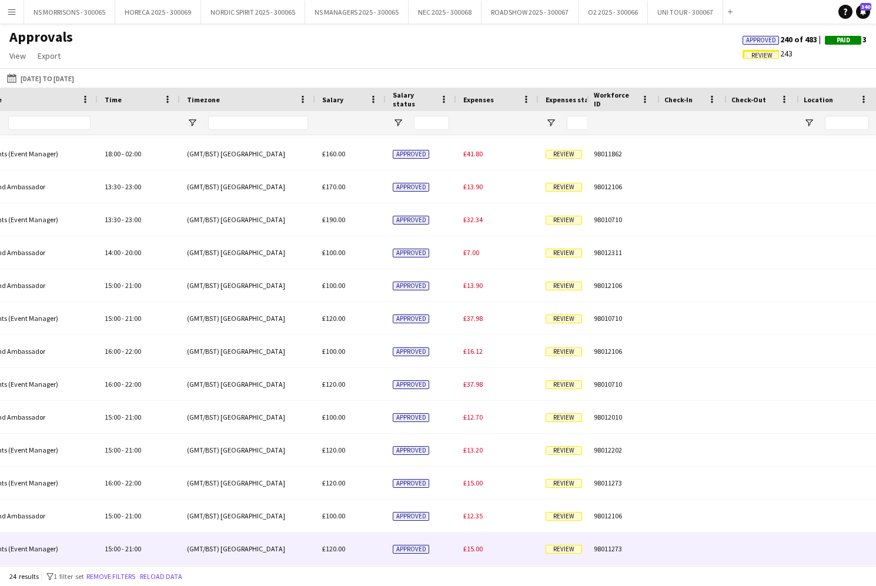
click at [475, 549] on span "£15.00" at bounding box center [472, 548] width 19 height 9
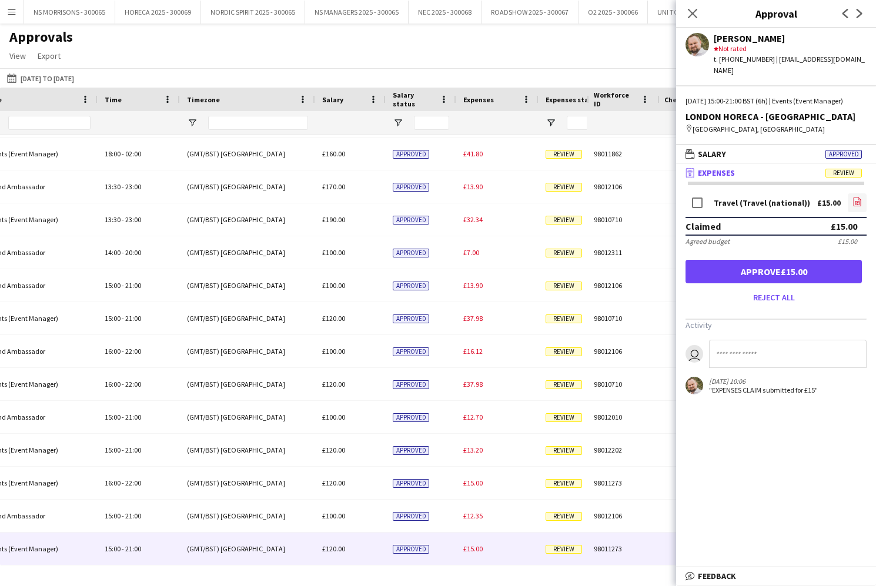
click at [856, 199] on icon "file-image" at bounding box center [857, 201] width 9 height 9
click at [797, 274] on button "Approve £15.00" at bounding box center [774, 272] width 176 height 24
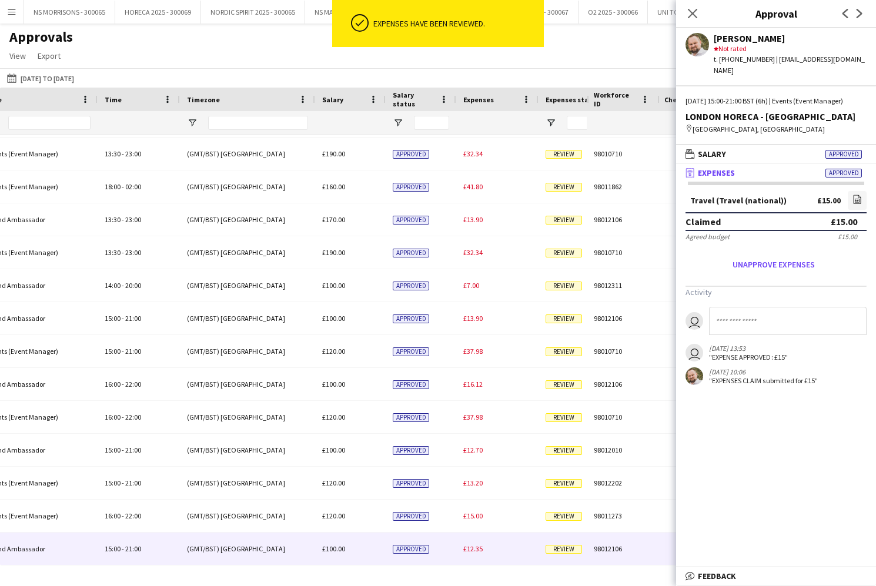
drag, startPoint x: 475, startPoint y: 544, endPoint x: 490, endPoint y: 533, distance: 18.5
click at [475, 544] on div "£12.35" at bounding box center [497, 549] width 82 height 32
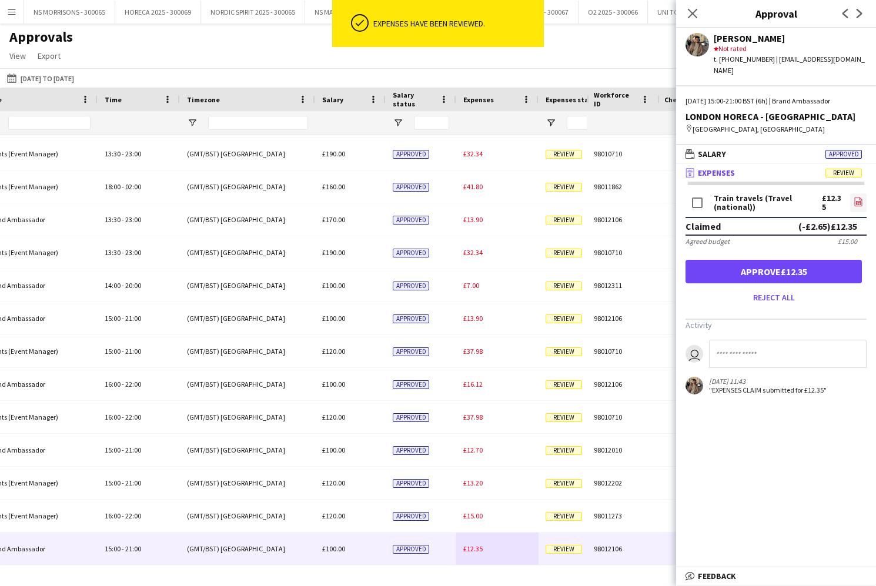
click at [851, 193] on link "file-image" at bounding box center [858, 202] width 16 height 19
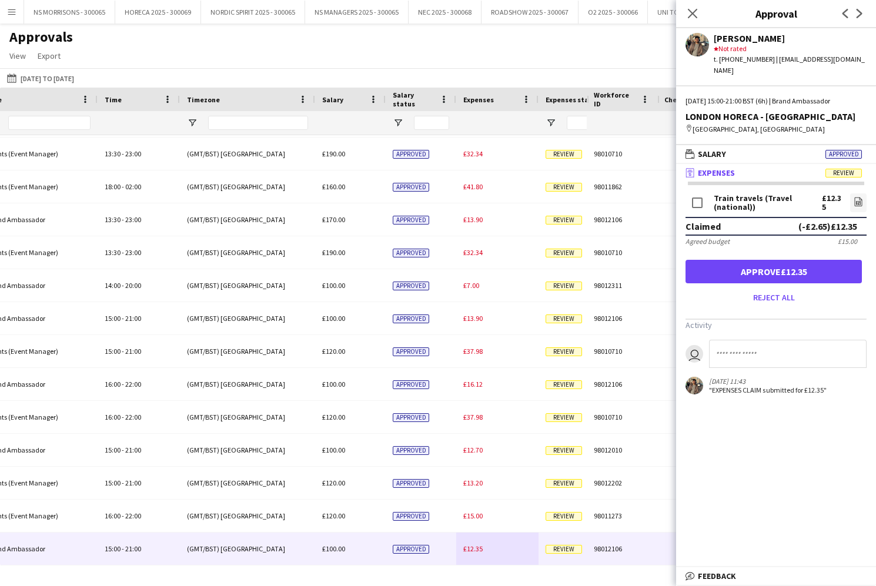
click at [820, 266] on button "Approve £12.35" at bounding box center [774, 272] width 176 height 24
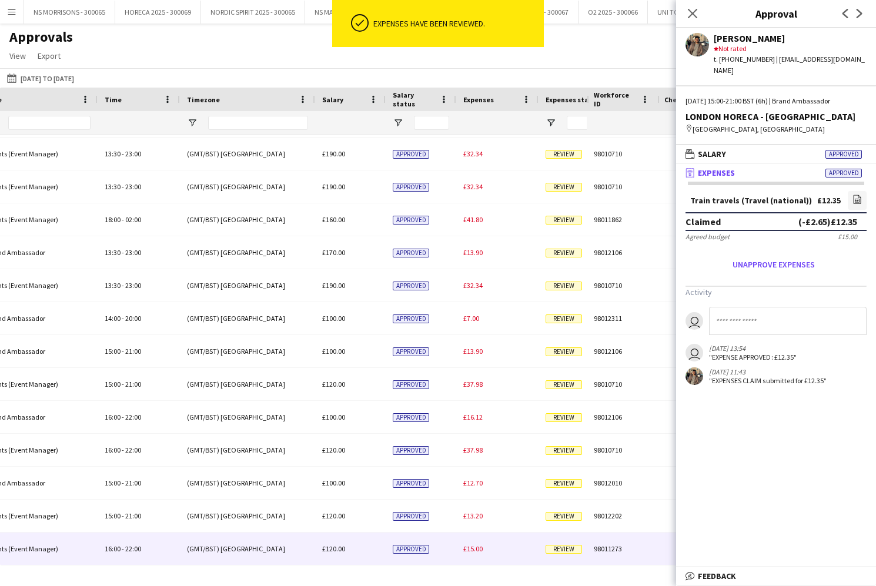
click at [474, 547] on span "£15.00" at bounding box center [472, 548] width 19 height 9
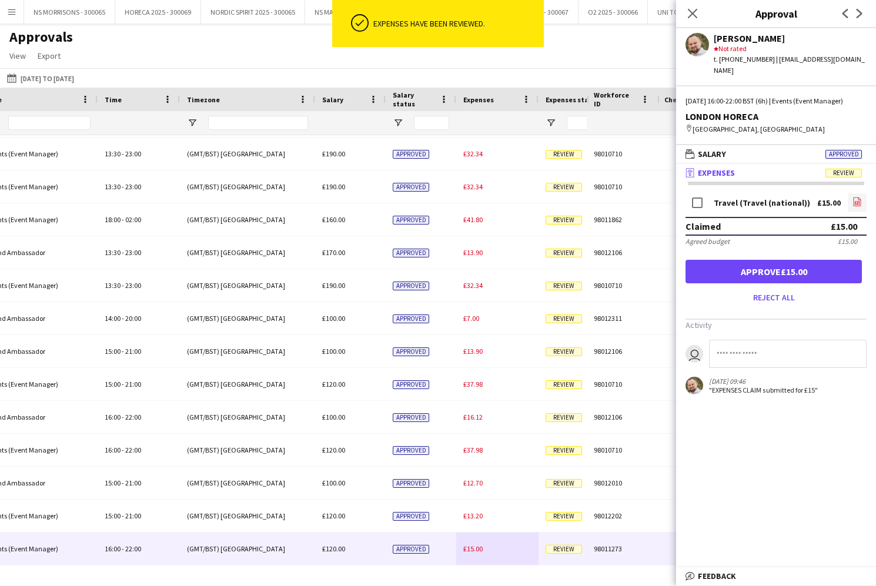
click at [854, 199] on icon "file-image" at bounding box center [857, 201] width 9 height 9
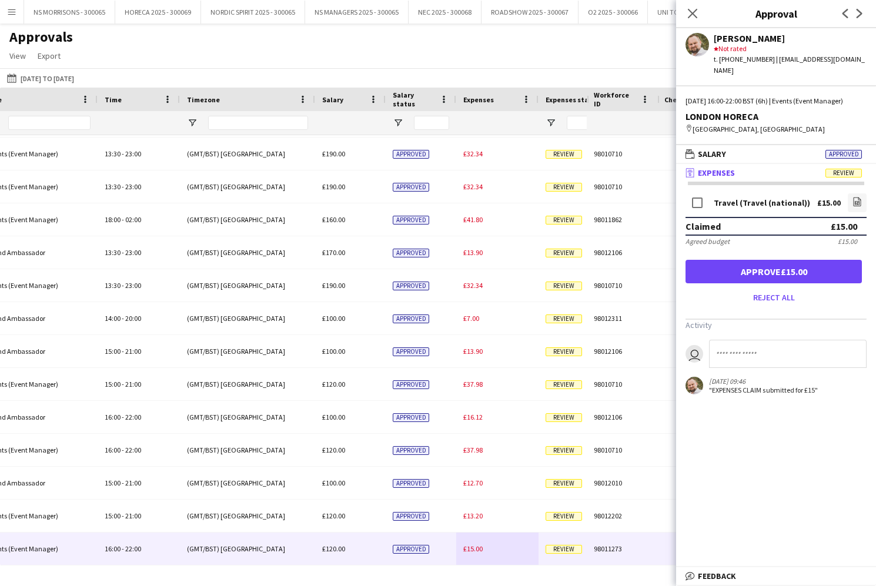
drag, startPoint x: 782, startPoint y: 271, endPoint x: 727, endPoint y: 252, distance: 58.4
click at [781, 271] on button "Approve £15.00" at bounding box center [774, 272] width 176 height 24
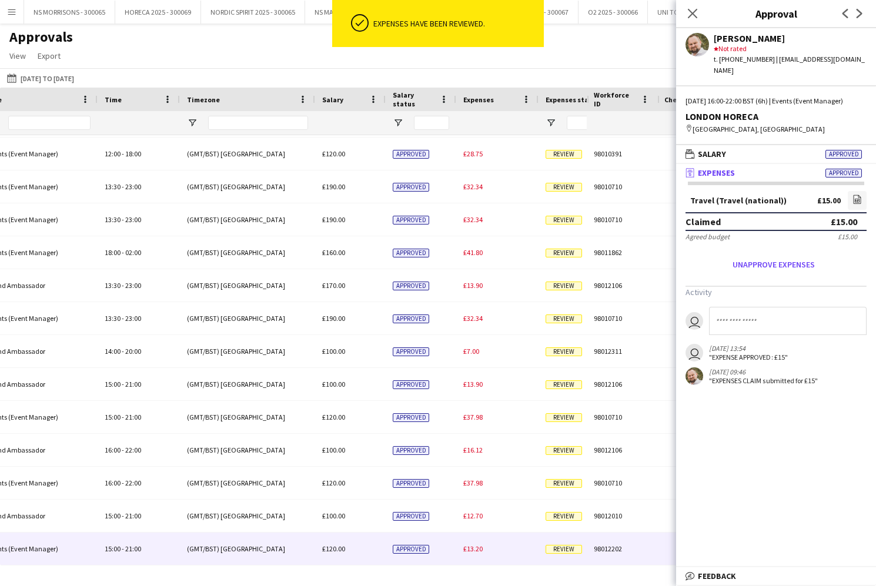
click at [476, 549] on span "£13.20" at bounding box center [472, 548] width 19 height 9
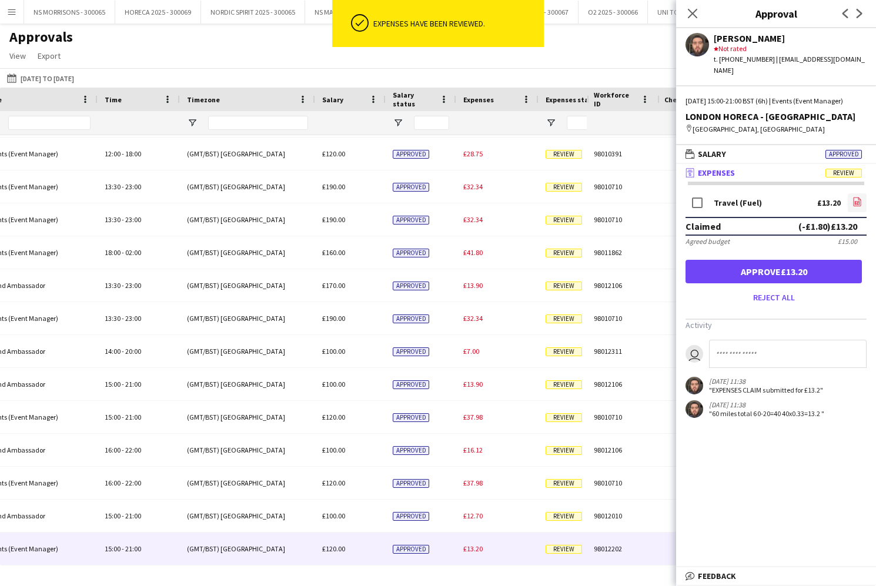
click at [862, 201] on link "file-image" at bounding box center [857, 202] width 19 height 19
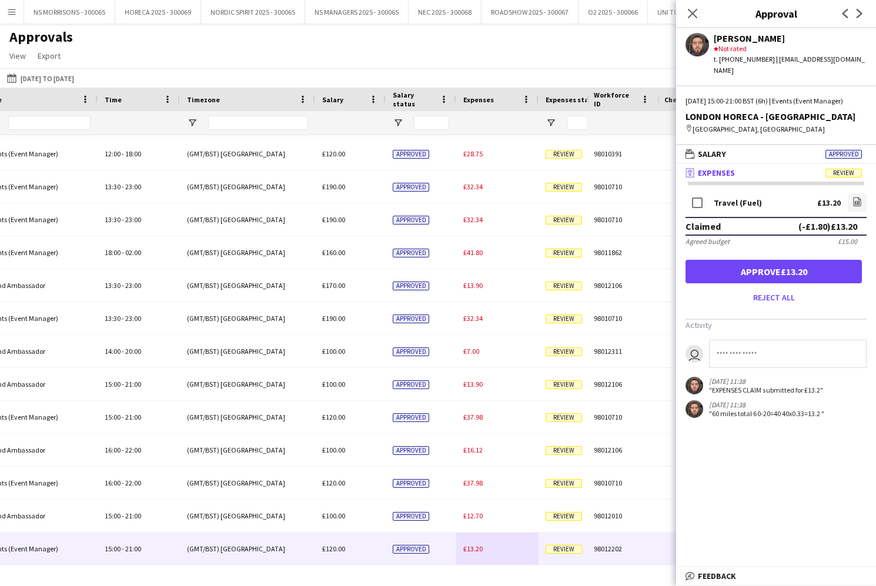
click at [779, 267] on button "Approve £13.20" at bounding box center [774, 272] width 176 height 24
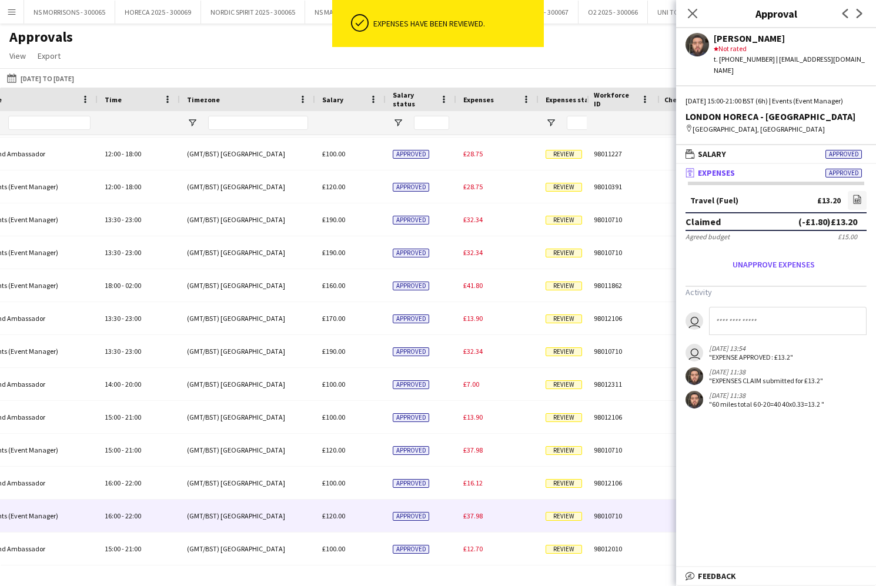
drag, startPoint x: 473, startPoint y: 530, endPoint x: 454, endPoint y: 561, distance: 35.9
click at [466, 537] on div "BRIGHTON PRIDE Brand Ambassador 12:00 - 18:00 £39.00 (GMT/BST) London £100.00 A…" at bounding box center [359, 236] width 1723 height 659
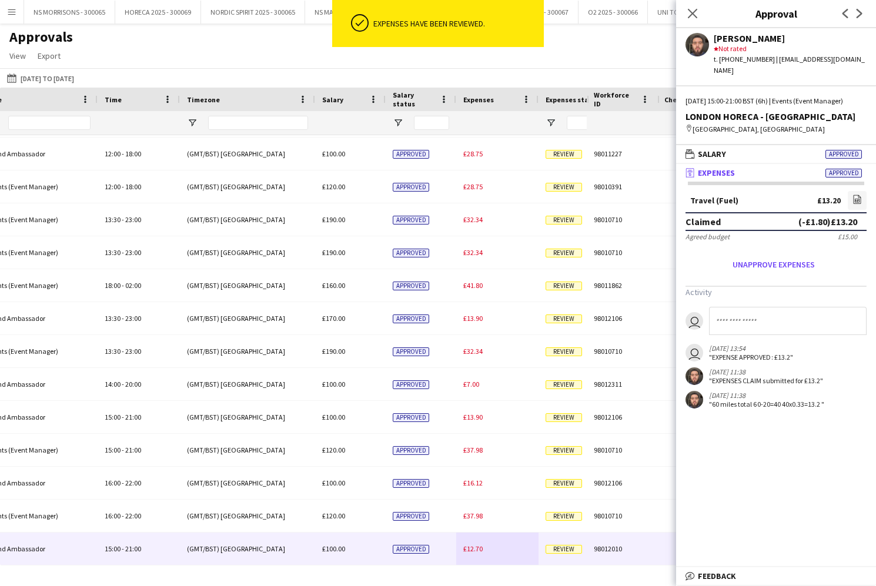
click at [462, 553] on div "£12.70" at bounding box center [497, 549] width 82 height 32
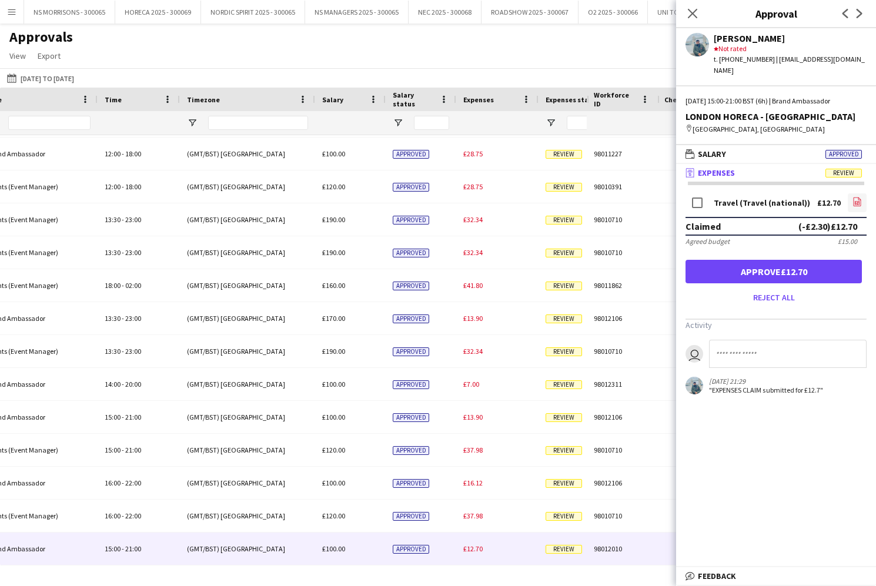
click at [856, 197] on icon "file-image" at bounding box center [857, 201] width 9 height 9
click at [836, 268] on button "Approve £12.70" at bounding box center [774, 272] width 176 height 24
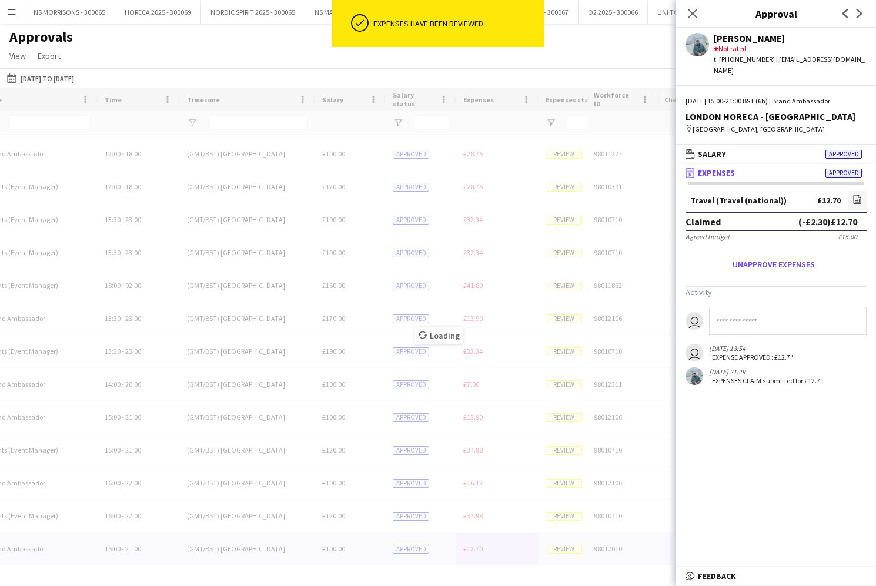
scroll to position [195, 0]
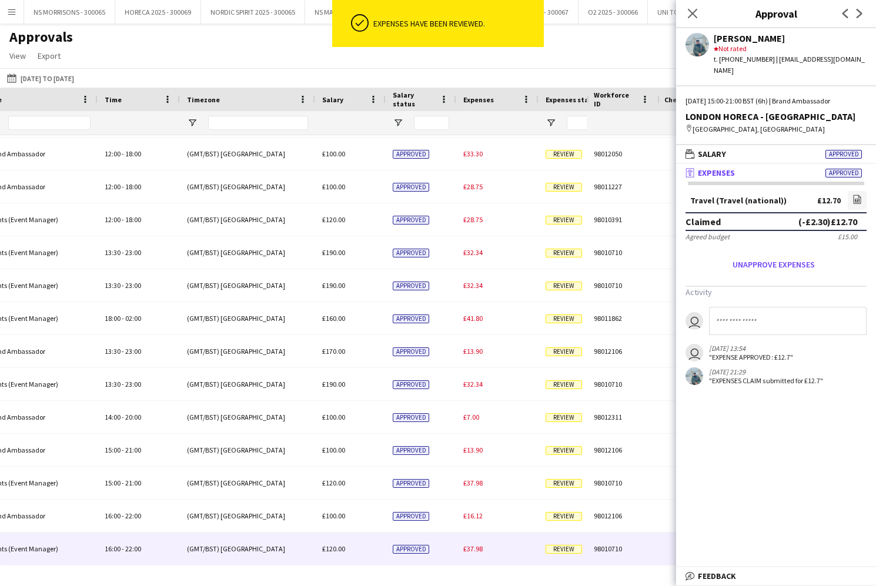
click at [475, 544] on div "£37.98" at bounding box center [497, 549] width 82 height 32
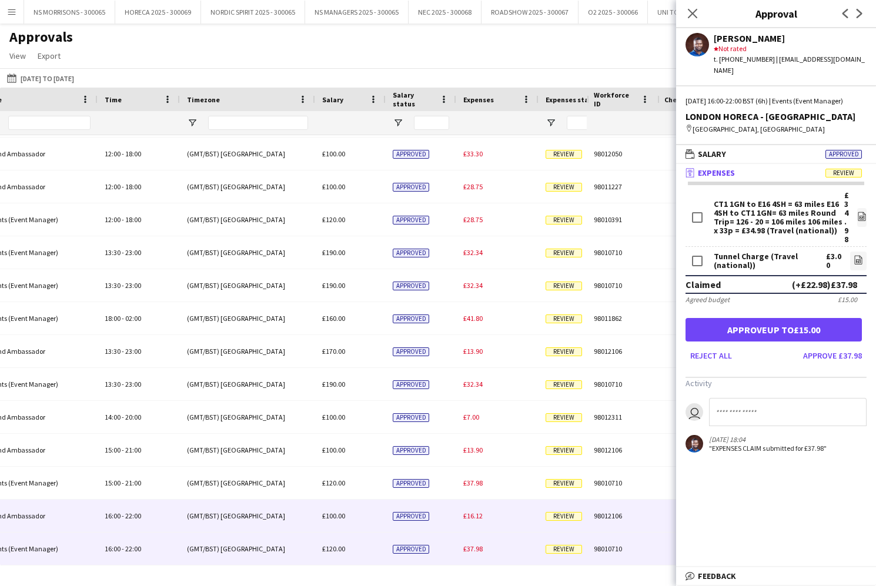
click at [489, 523] on div "£16.12" at bounding box center [497, 516] width 82 height 32
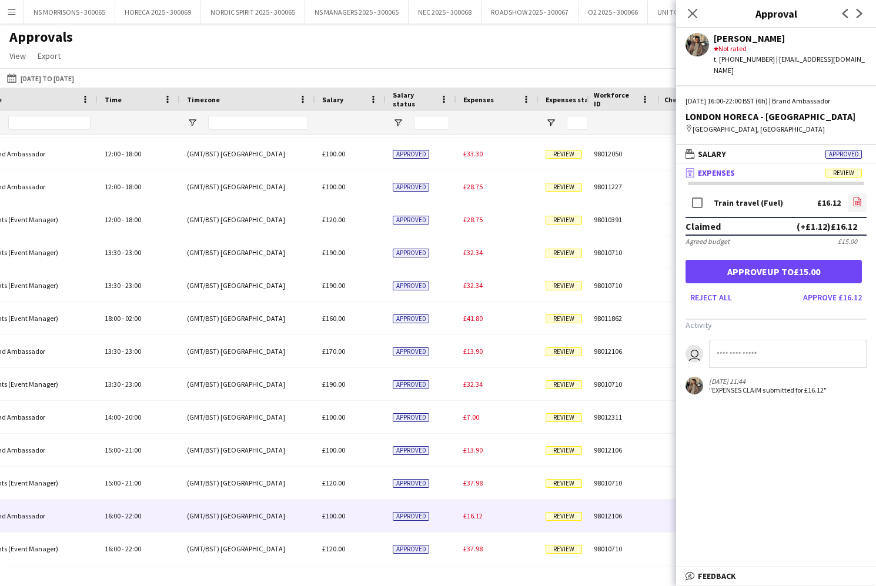
click at [859, 197] on icon "file-image" at bounding box center [857, 201] width 9 height 9
click at [781, 262] on button "Approve up to £15.00" at bounding box center [774, 272] width 176 height 24
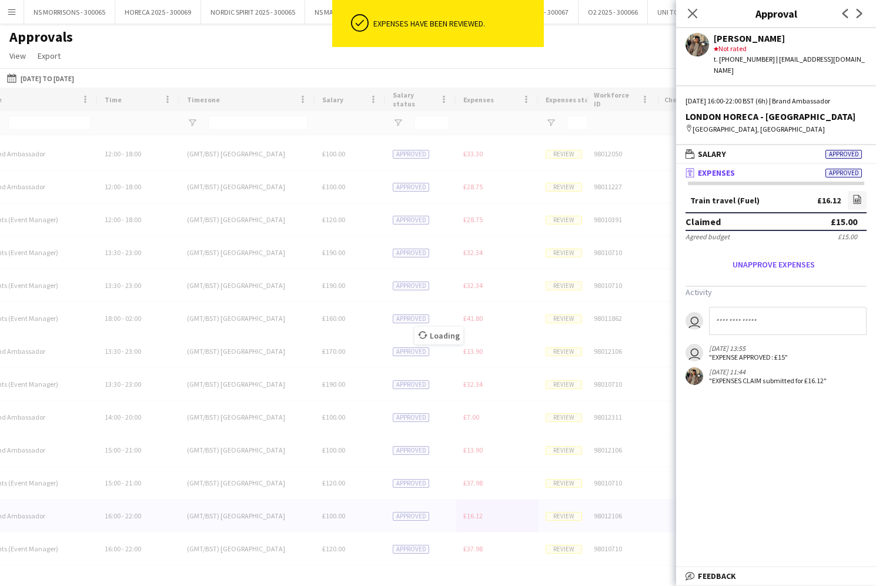
scroll to position [162, 0]
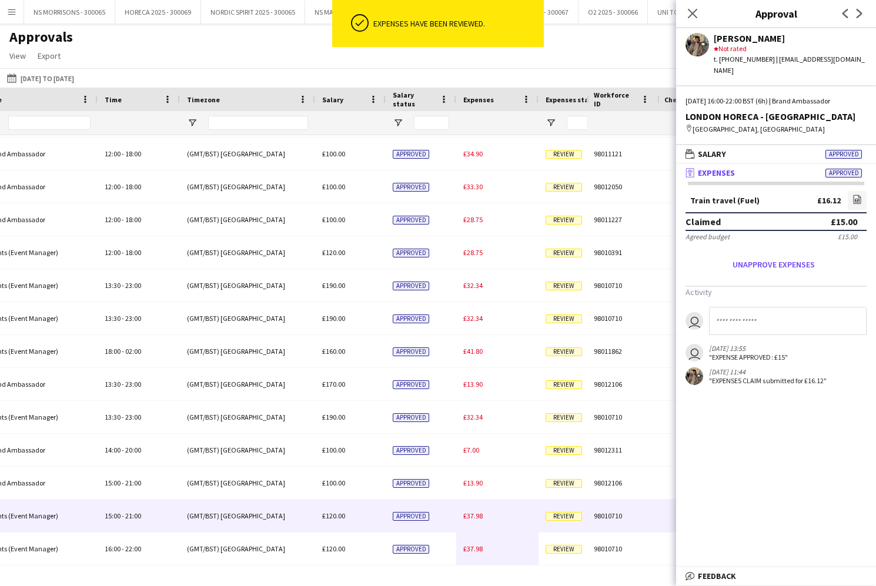
click at [466, 510] on div "£37.98" at bounding box center [497, 516] width 82 height 32
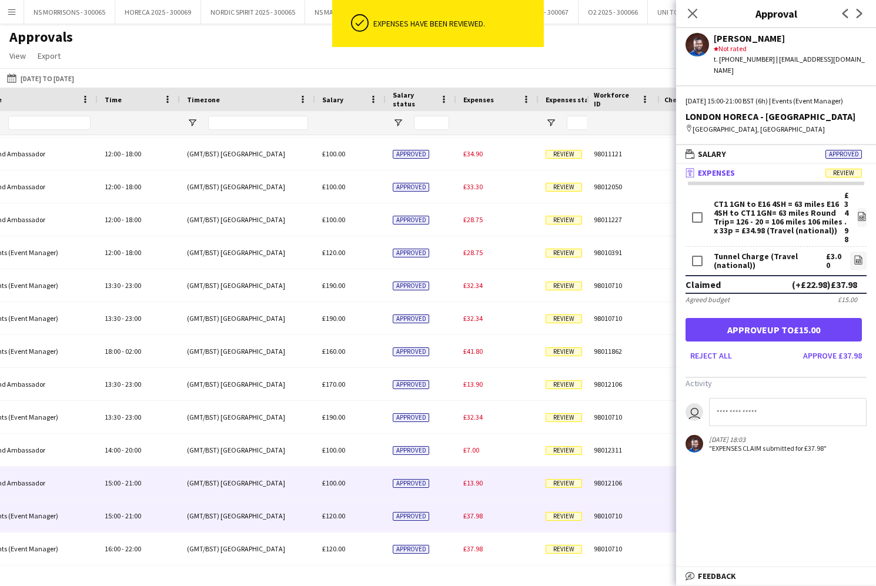
click at [472, 485] on span "£13.90" at bounding box center [472, 483] width 19 height 9
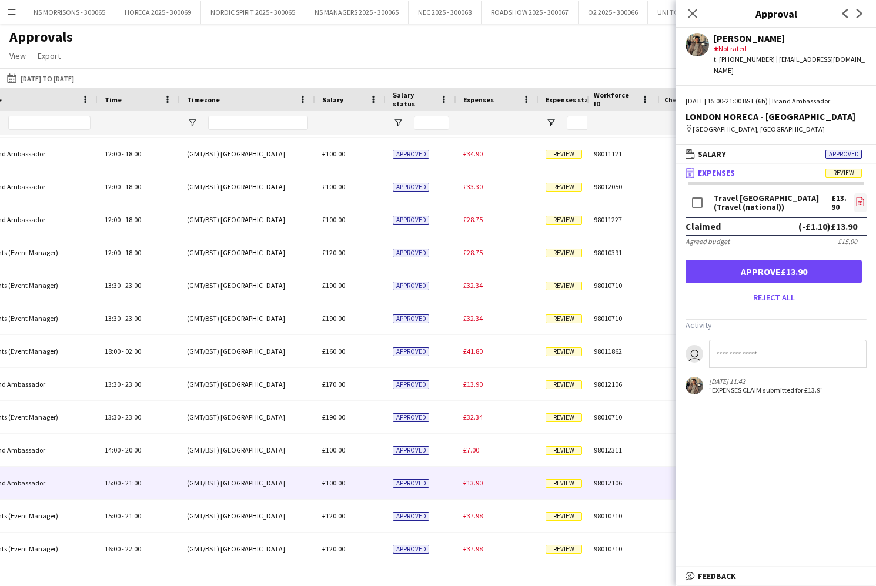
click at [857, 197] on icon "file-image" at bounding box center [860, 201] width 9 height 9
click at [722, 260] on button "Approve £13.90" at bounding box center [774, 272] width 176 height 24
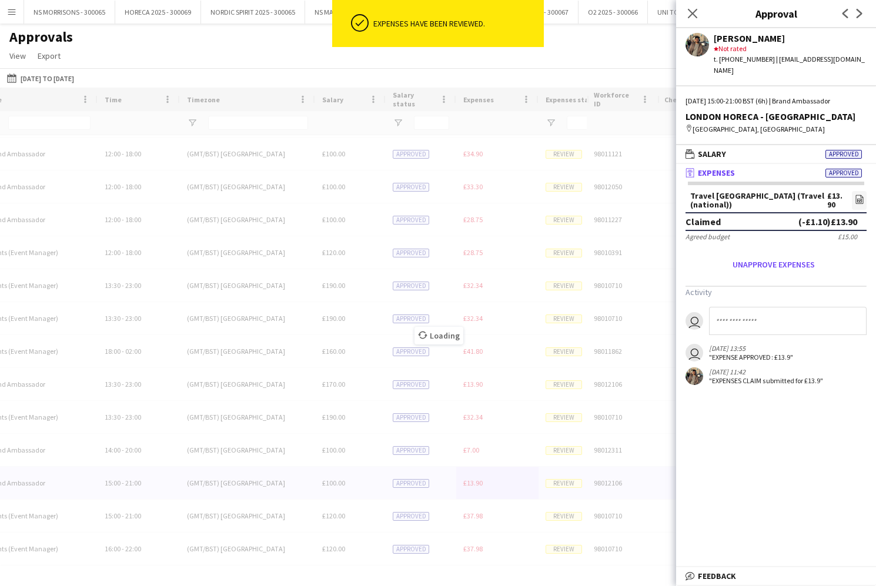
scroll to position [129, 0]
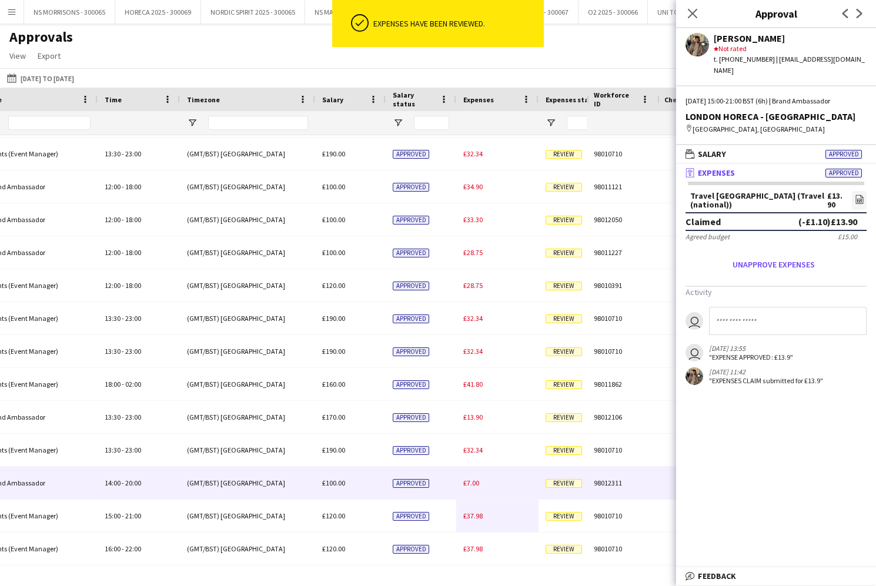
click at [467, 483] on span "£7.00" at bounding box center [471, 483] width 16 height 9
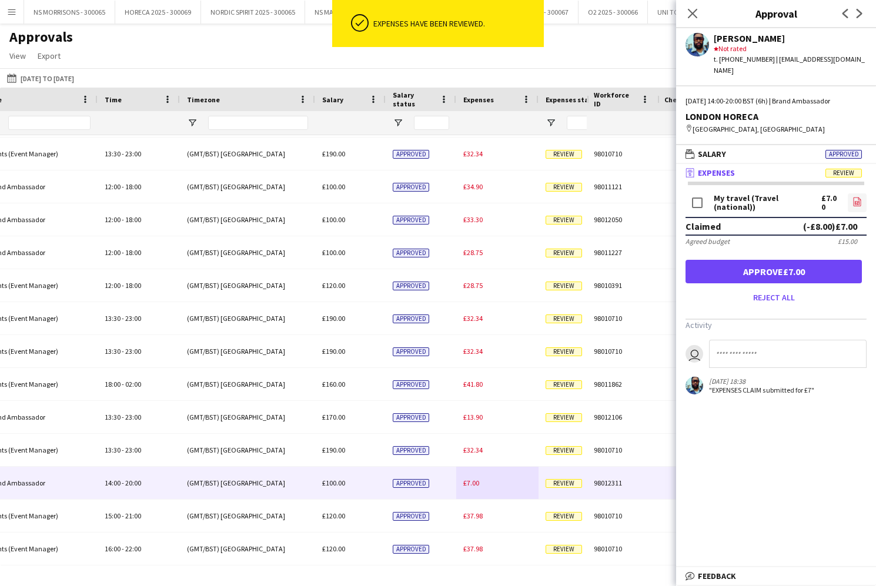
click at [854, 198] on icon at bounding box center [858, 202] width 8 height 9
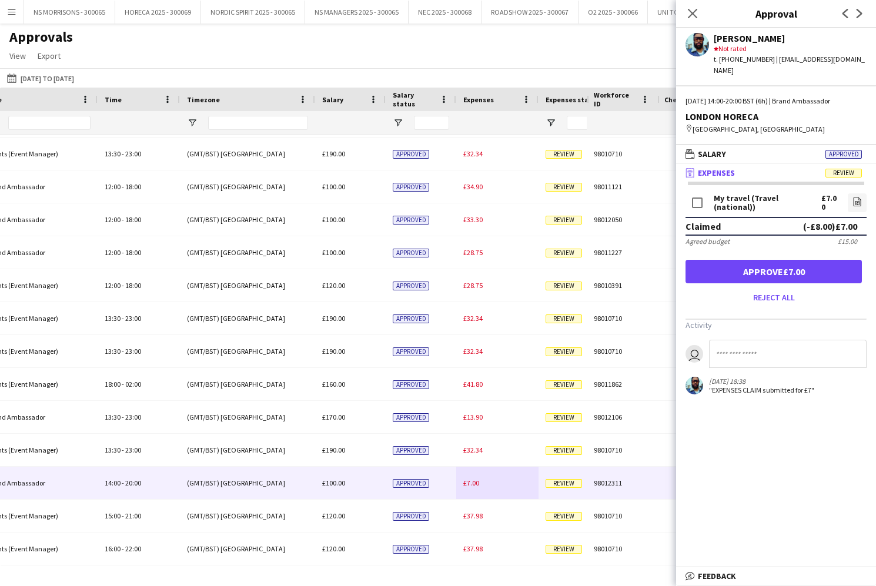
click at [781, 262] on button "Approve £7.00" at bounding box center [774, 272] width 176 height 24
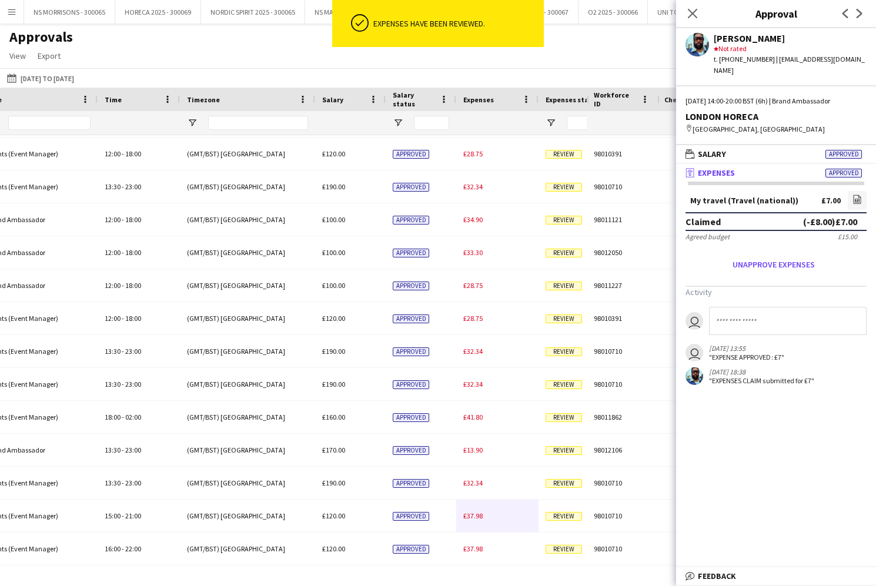
scroll to position [96, 0]
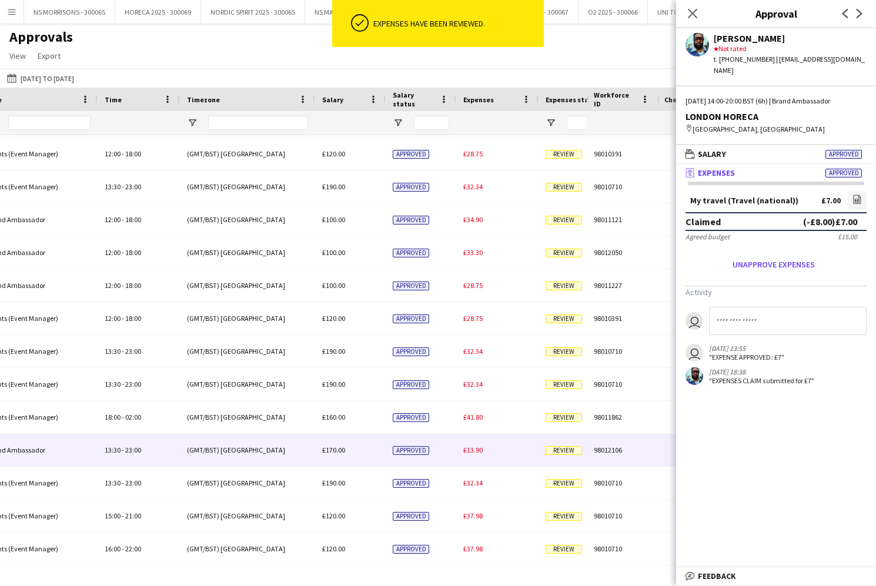
click at [475, 446] on span "£13.90" at bounding box center [472, 450] width 19 height 9
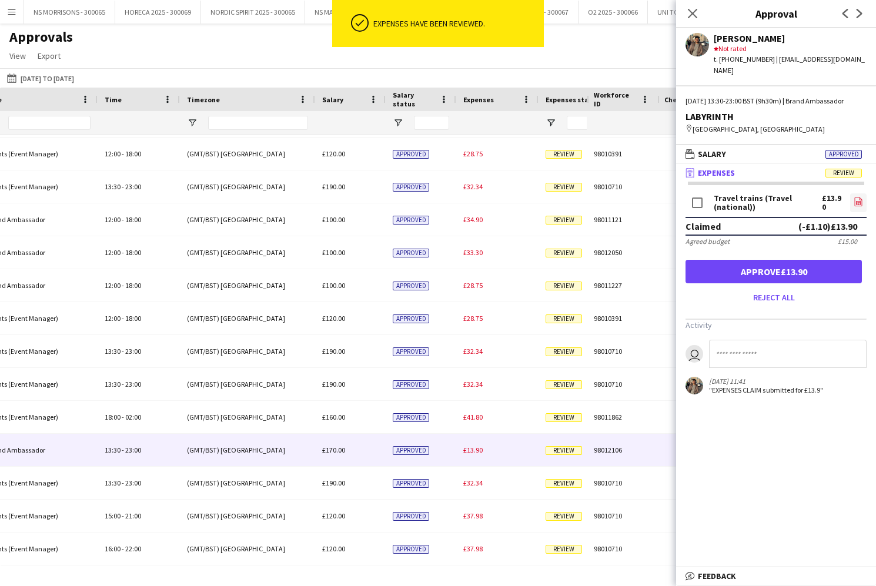
click at [860, 198] on icon "file-image" at bounding box center [858, 201] width 9 height 9
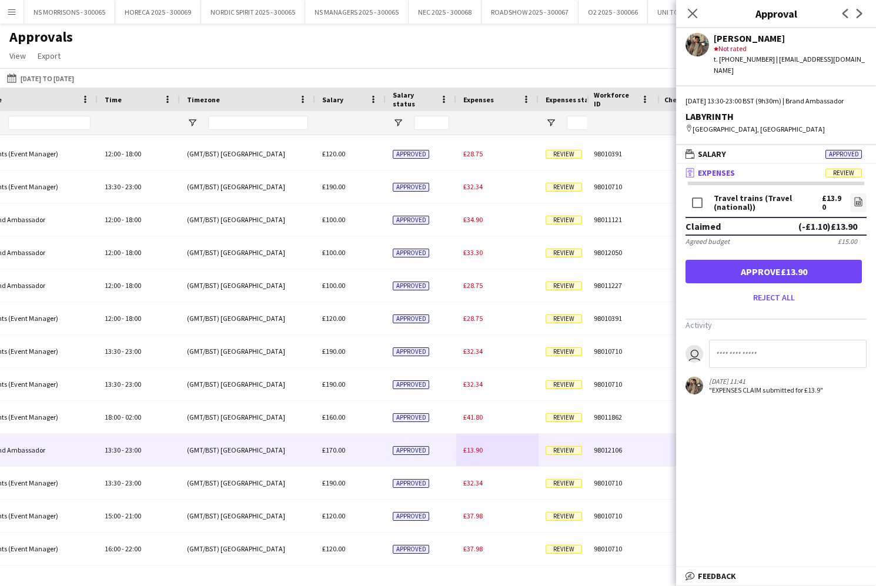
click at [750, 268] on button "Approve £13.90" at bounding box center [774, 272] width 176 height 24
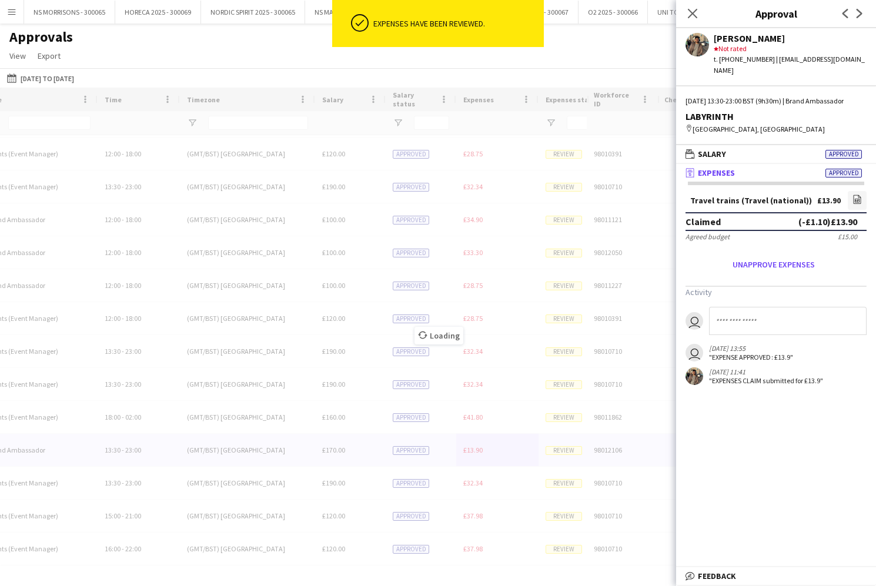
scroll to position [64, 0]
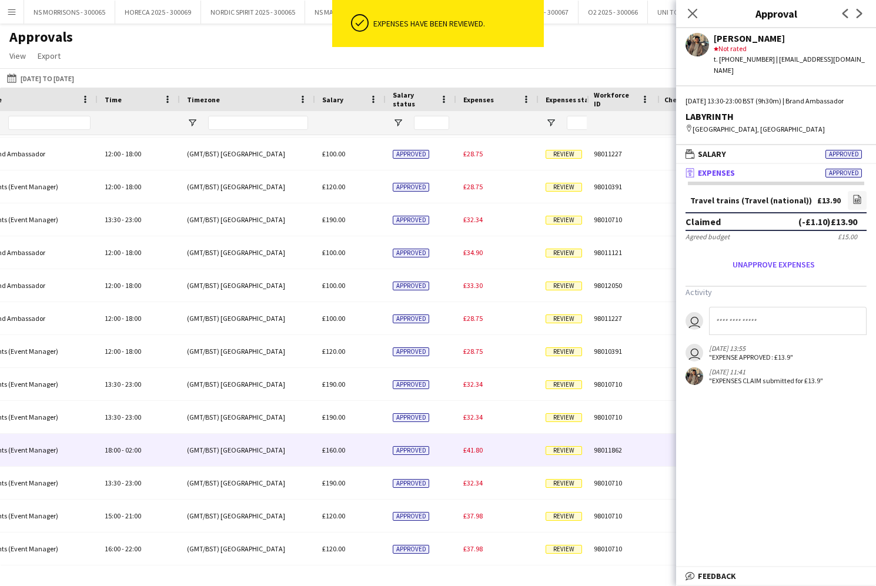
click at [466, 445] on div "£41.80" at bounding box center [497, 450] width 82 height 32
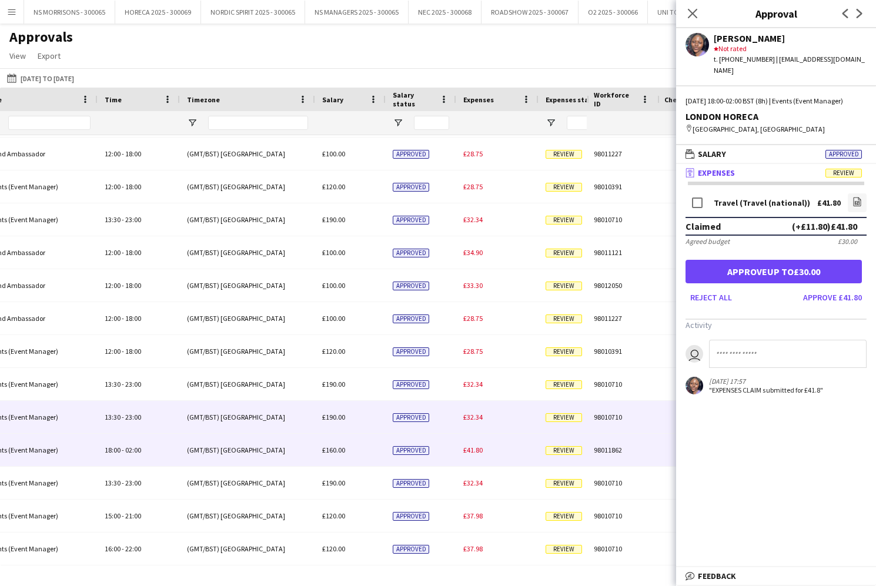
click at [475, 417] on span "£32.34" at bounding box center [472, 417] width 19 height 9
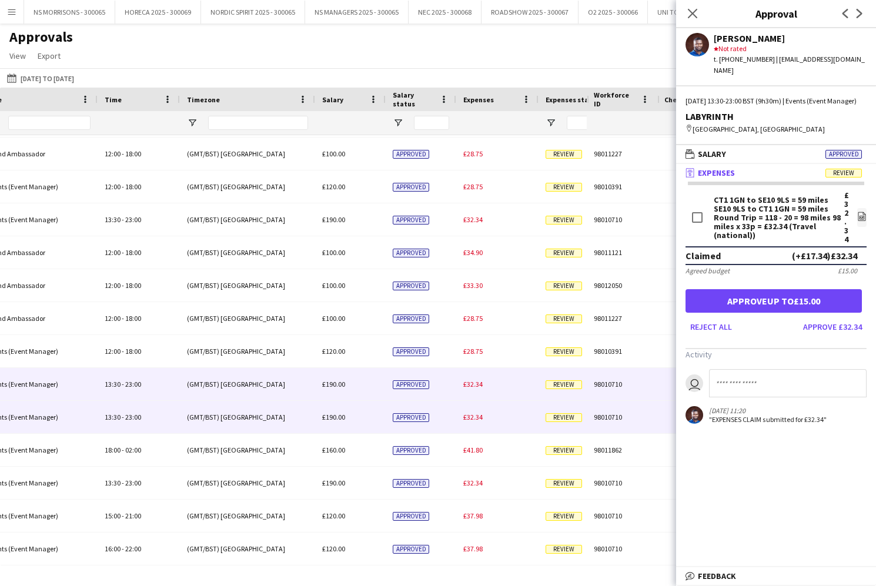
click at [477, 372] on div "£32.34" at bounding box center [497, 384] width 82 height 32
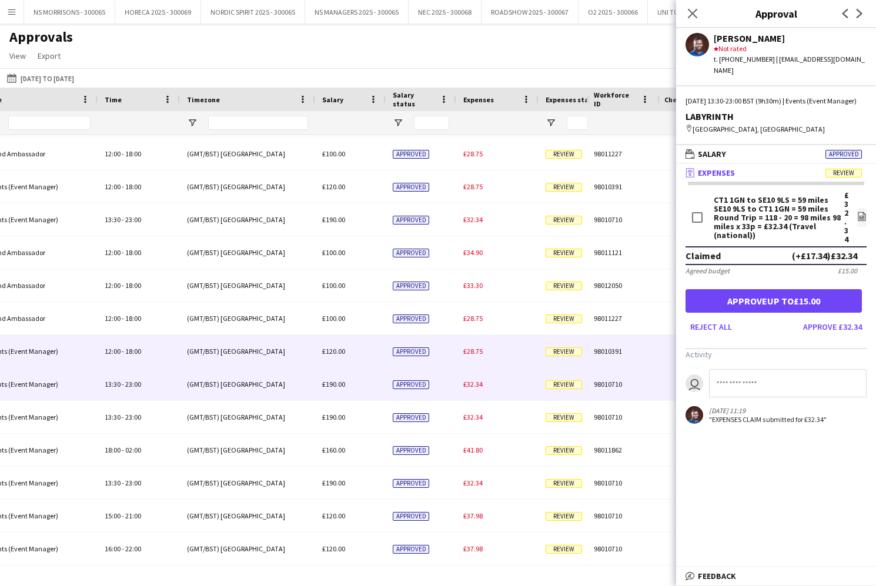
click at [477, 343] on div "£28.75" at bounding box center [497, 351] width 82 height 32
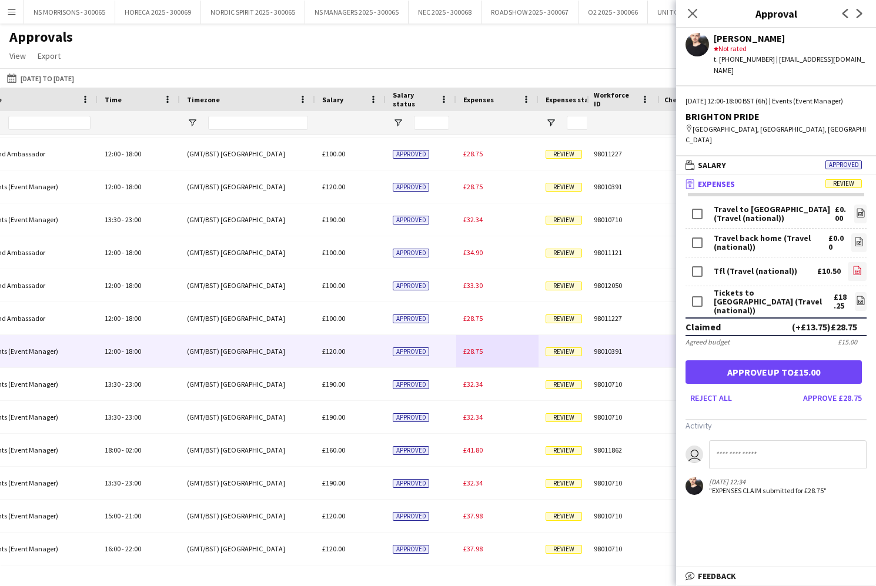
click at [856, 266] on icon "file-image" at bounding box center [857, 270] width 9 height 9
click at [855, 292] on link "file-image" at bounding box center [861, 301] width 12 height 19
click at [812, 389] on button "Approve £28.75" at bounding box center [832, 398] width 68 height 19
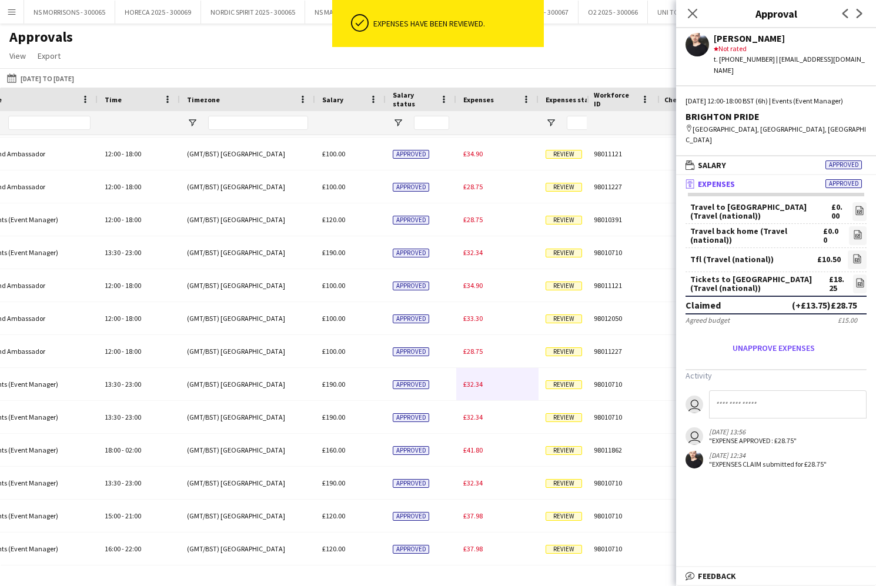
scroll to position [31, 0]
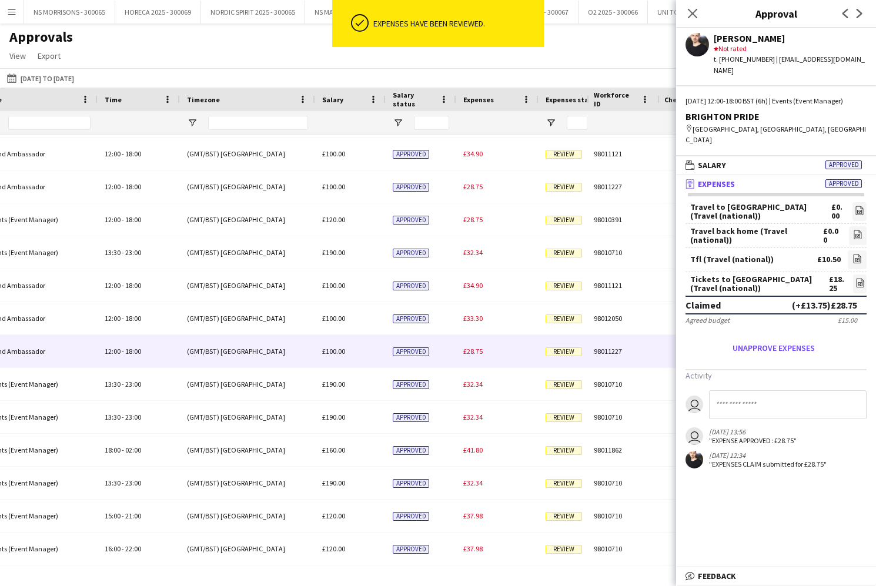
click at [470, 350] on span "£28.75" at bounding box center [472, 351] width 19 height 9
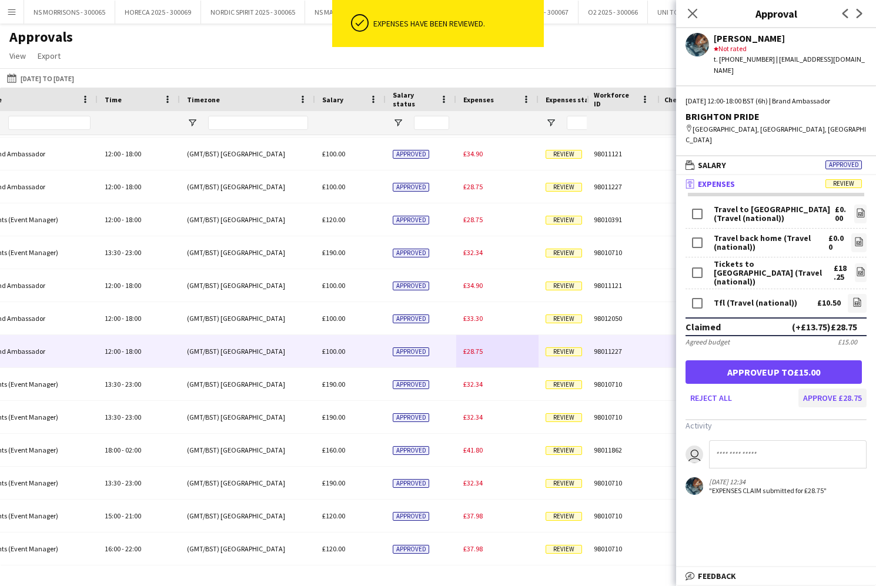
click at [842, 389] on button "Approve £28.75" at bounding box center [832, 398] width 68 height 19
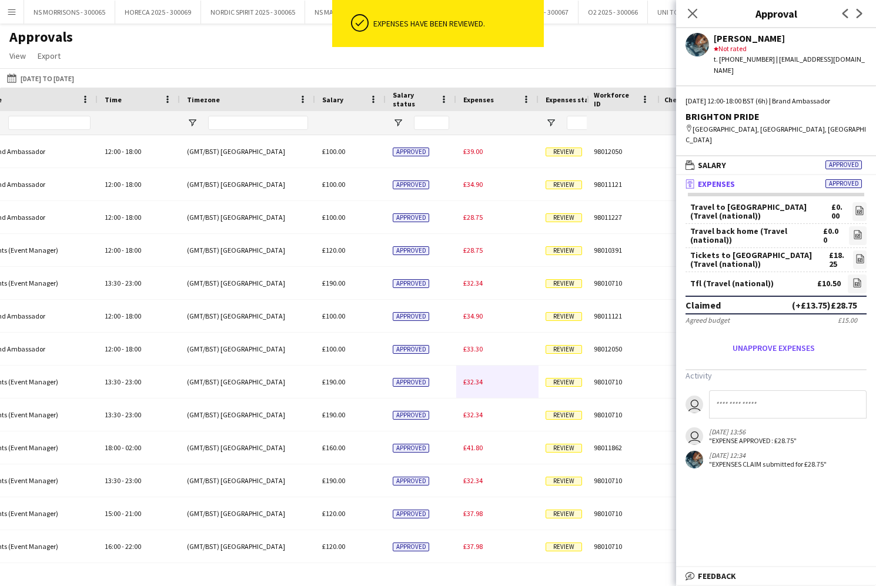
scroll to position [0, 0]
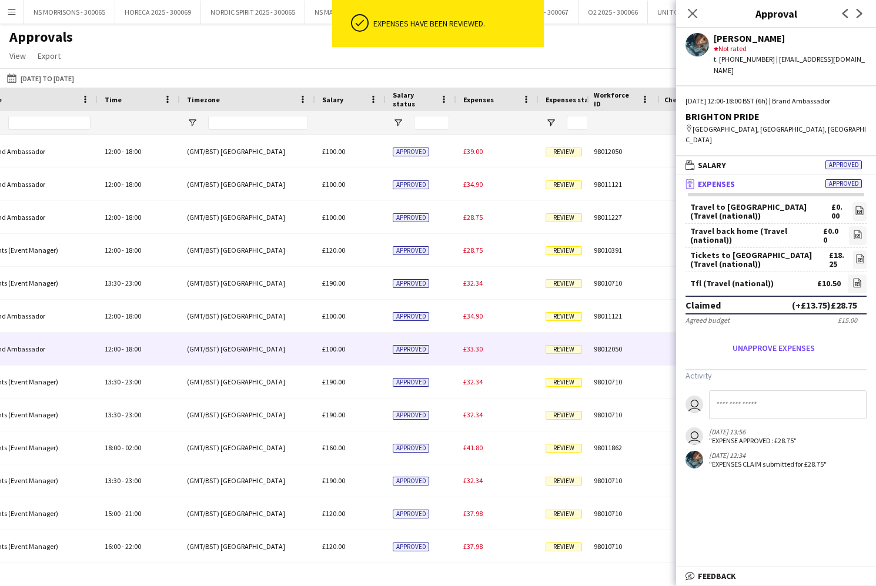
click at [475, 341] on div "£33.30" at bounding box center [497, 349] width 82 height 32
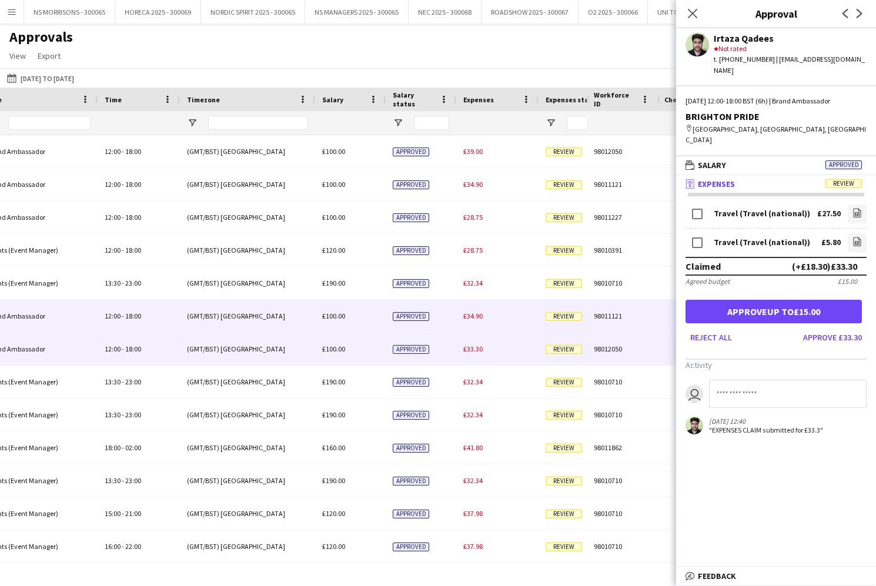
click at [473, 318] on span "£34.90" at bounding box center [472, 316] width 19 height 9
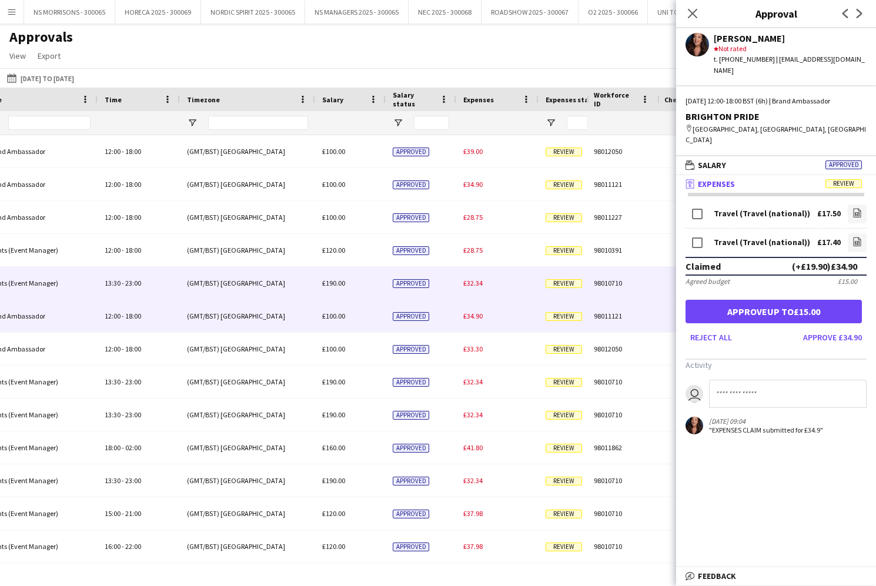
click at [479, 288] on div "£32.34" at bounding box center [497, 283] width 82 height 32
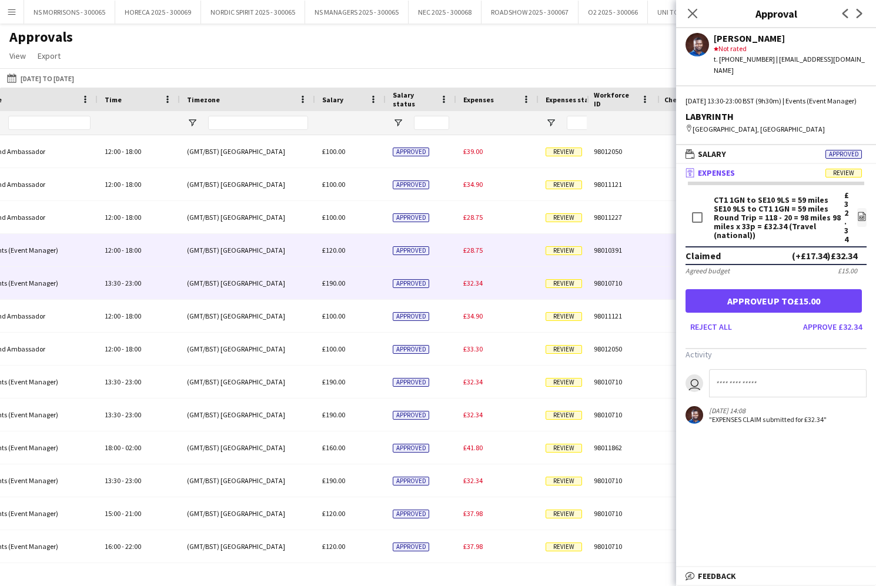
click at [479, 254] on span "£28.75" at bounding box center [472, 250] width 19 height 9
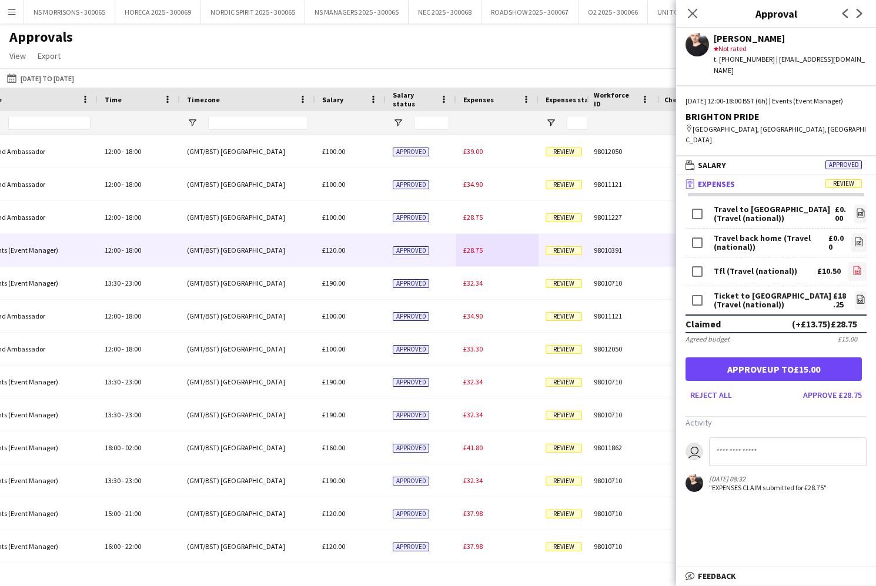
click at [858, 266] on icon "file-image" at bounding box center [857, 270] width 9 height 9
click at [856, 295] on icon "file-image" at bounding box center [860, 299] width 9 height 9
click at [837, 386] on button "Approve £28.75" at bounding box center [832, 395] width 68 height 19
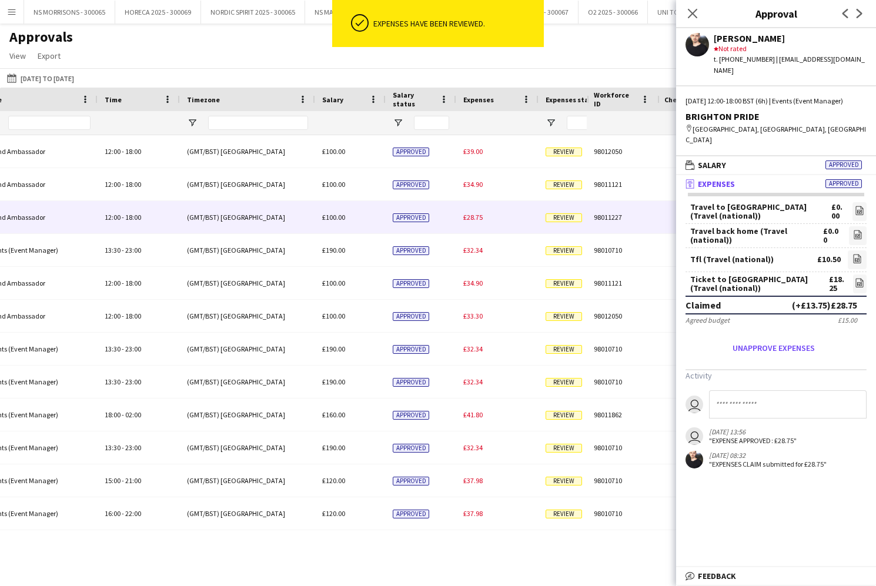
click at [477, 223] on div "£28.75" at bounding box center [497, 217] width 82 height 32
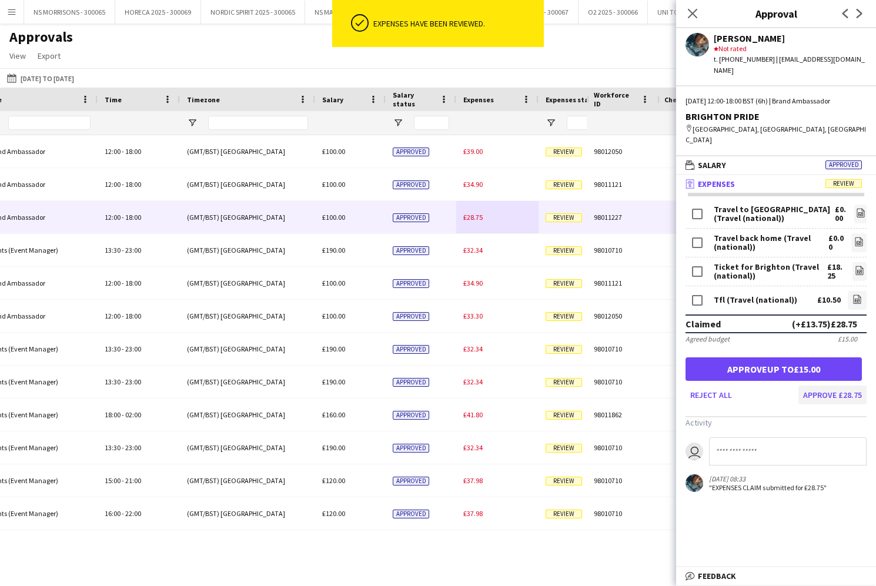
click at [850, 386] on button "Approve £28.75" at bounding box center [832, 395] width 68 height 19
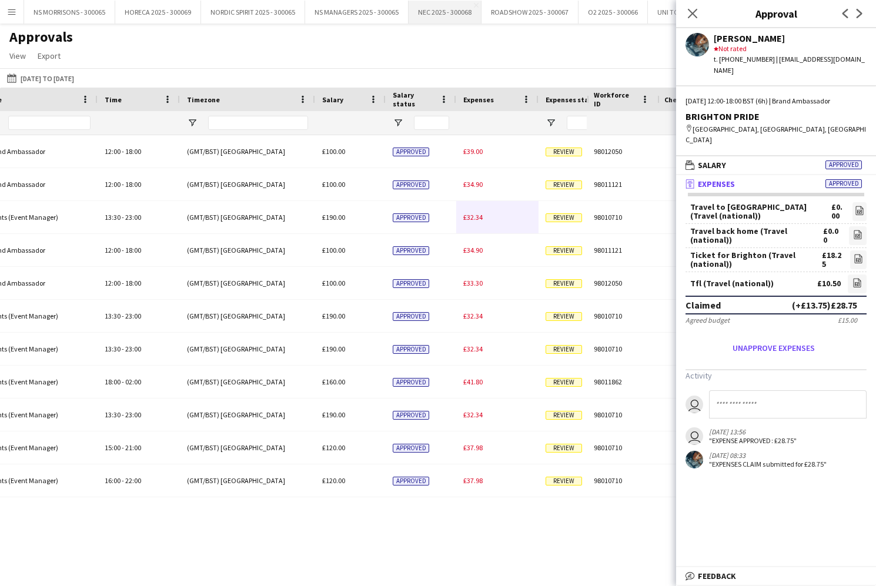
drag, startPoint x: 694, startPoint y: 14, endPoint x: 477, endPoint y: 16, distance: 216.4
click at [692, 14] on icon "Close pop-in" at bounding box center [692, 13] width 9 height 9
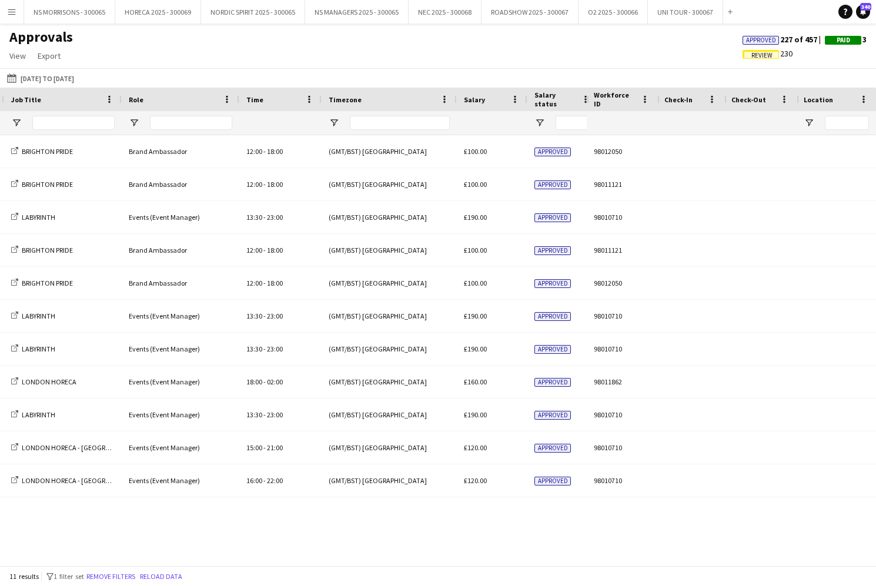
scroll to position [0, 172]
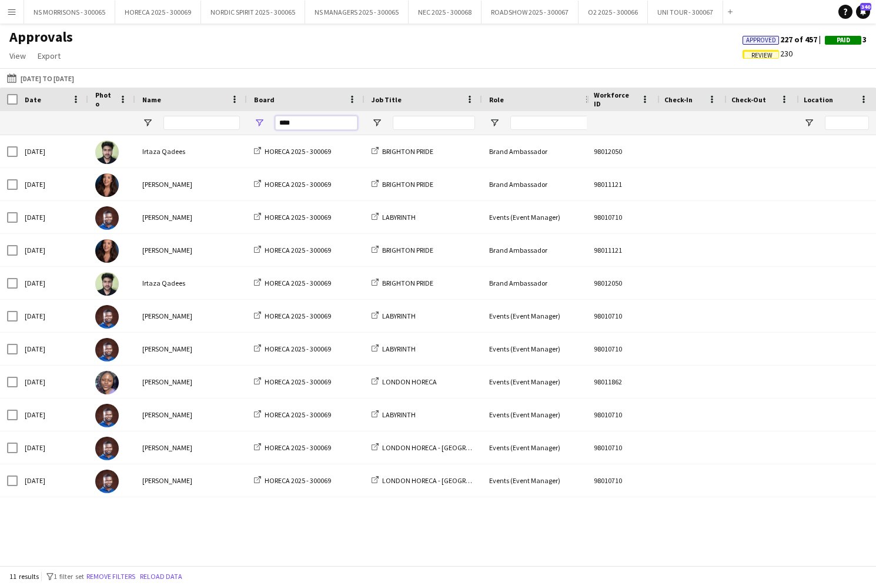
drag, startPoint x: 302, startPoint y: 125, endPoint x: 268, endPoint y: 116, distance: 35.9
click at [269, 123] on div "****" at bounding box center [306, 123] width 118 height 24
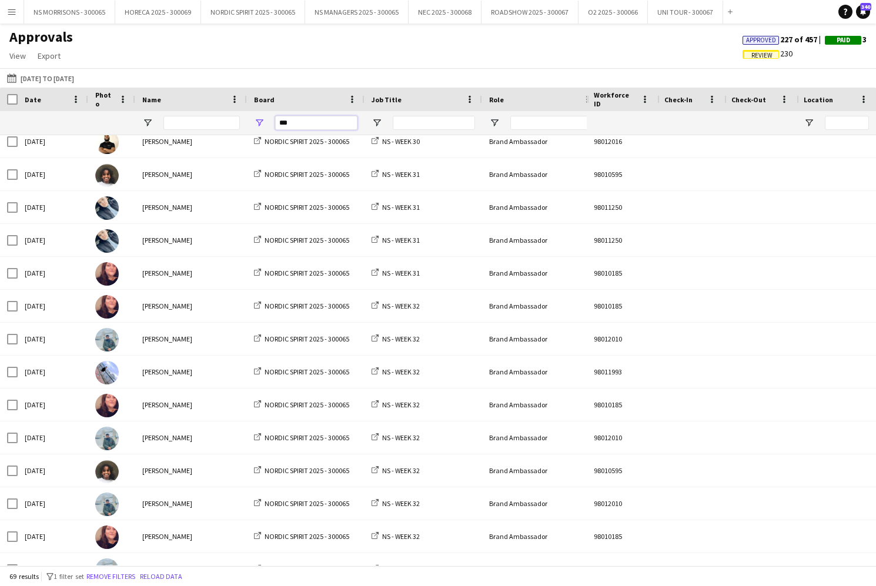
type input "***"
click at [185, 123] on input "Name Filter Input" at bounding box center [201, 123] width 76 height 14
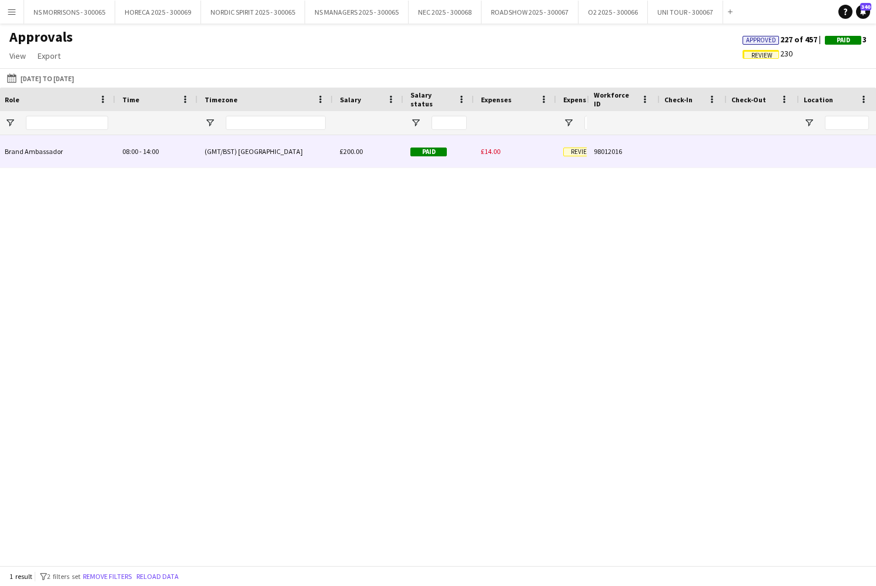
type input "***"
click at [484, 150] on span "£14.00" at bounding box center [490, 151] width 19 height 9
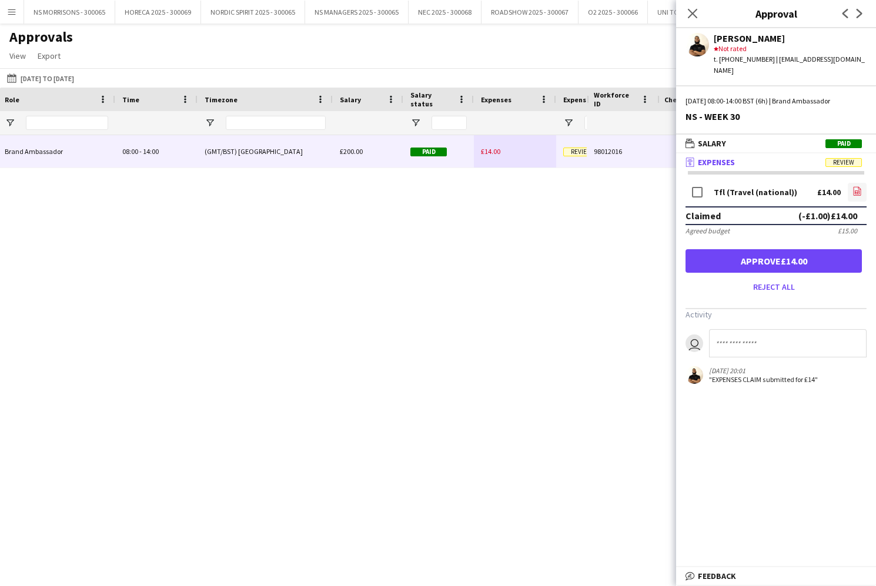
click at [860, 191] on icon at bounding box center [857, 193] width 5 height 4
drag, startPoint x: 765, startPoint y: 256, endPoint x: 760, endPoint y: 250, distance: 7.9
click at [764, 256] on button "Approve £14.00" at bounding box center [774, 261] width 176 height 24
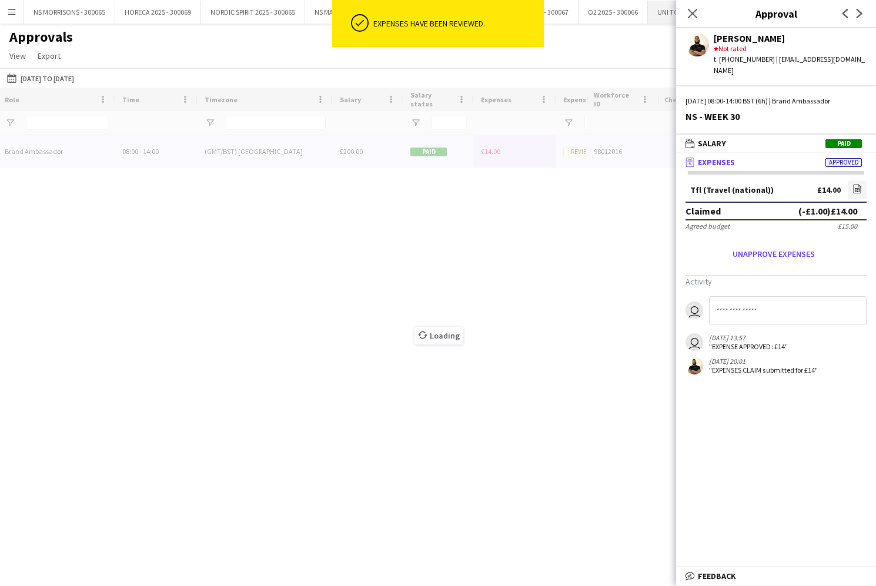
drag, startPoint x: 689, startPoint y: 15, endPoint x: 674, endPoint y: 20, distance: 16.2
click at [683, 18] on div "Close pop-in" at bounding box center [692, 13] width 33 height 27
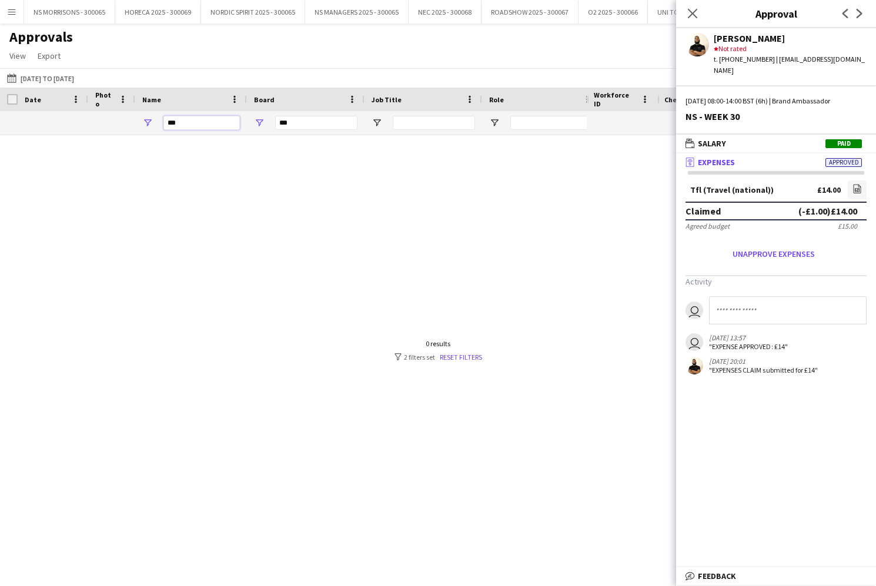
click at [200, 126] on input "***" at bounding box center [201, 123] width 76 height 14
type input "*"
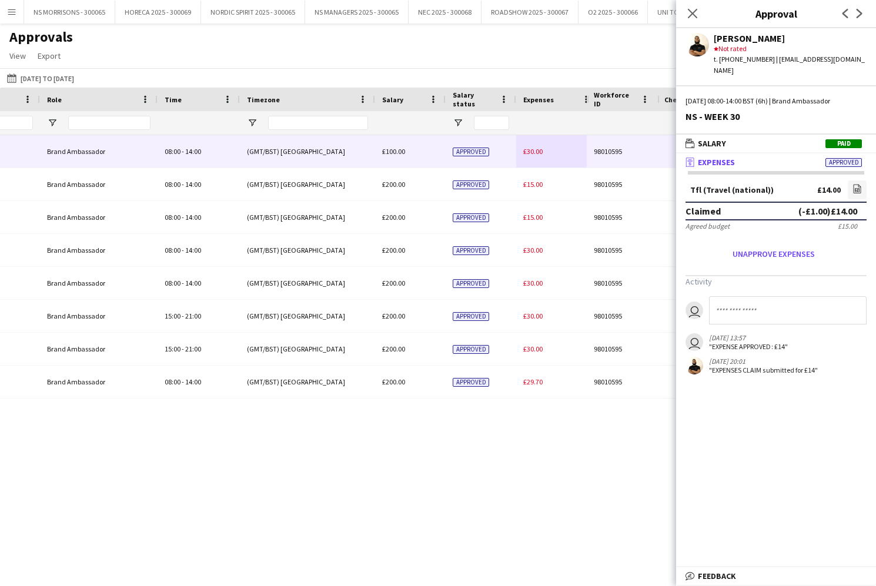
type input "****"
click at [539, 148] on span "£30.00" at bounding box center [532, 151] width 19 height 9
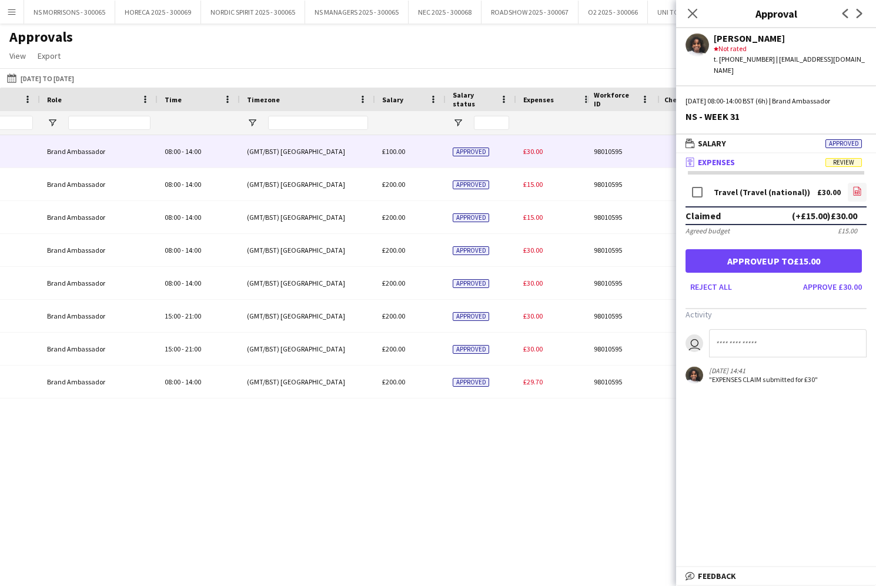
click at [855, 191] on icon at bounding box center [857, 193] width 5 height 4
click at [817, 278] on button "Approve £30.00" at bounding box center [832, 287] width 68 height 19
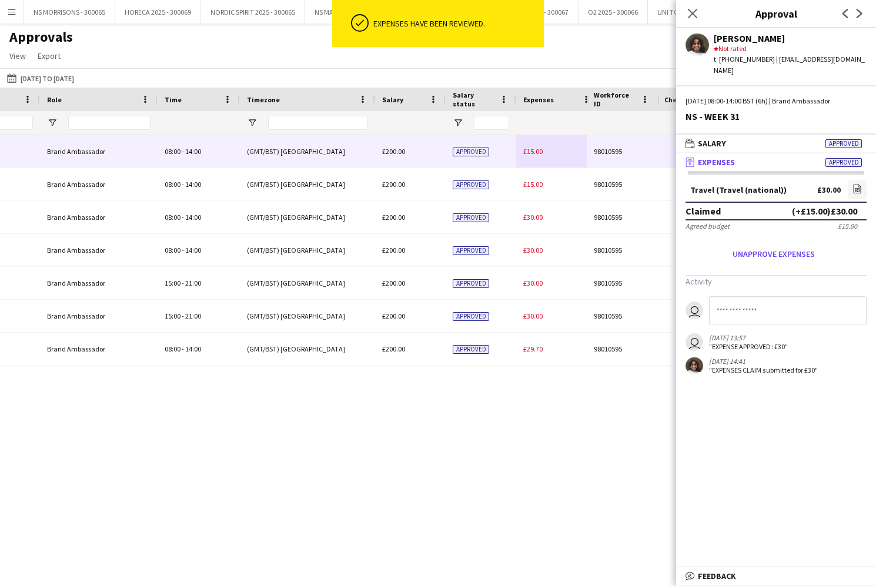
click at [537, 157] on div "£15.00" at bounding box center [557, 151] width 82 height 32
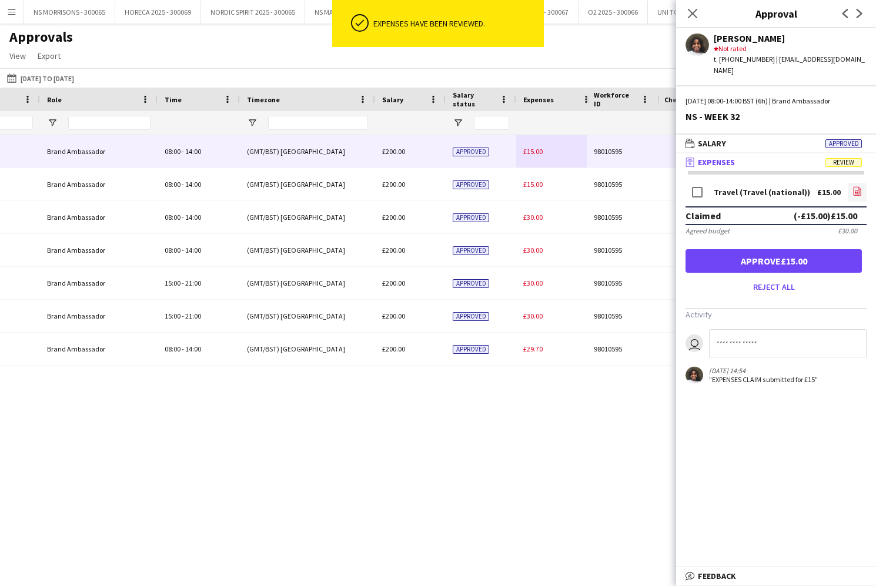
click at [860, 186] on icon "file-image" at bounding box center [857, 190] width 9 height 9
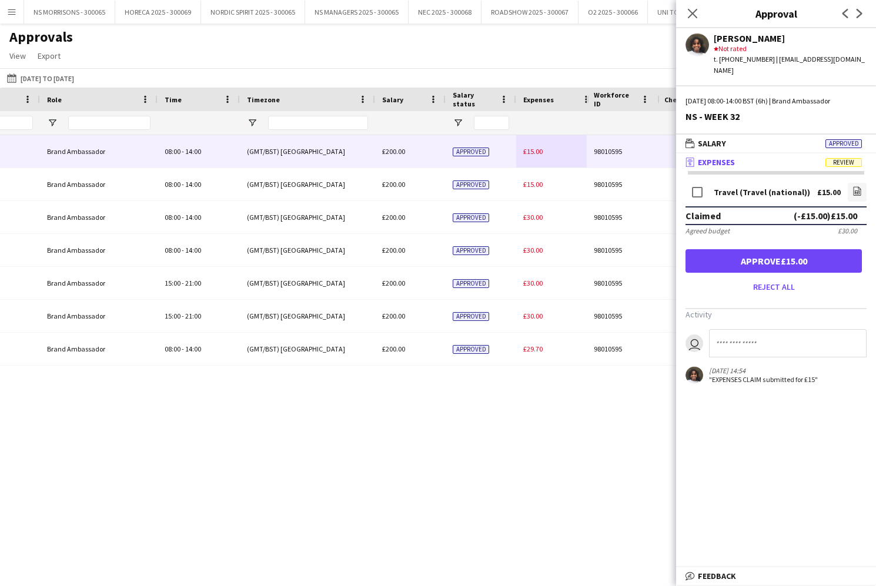
click at [806, 251] on button "Approve £15.00" at bounding box center [774, 261] width 176 height 24
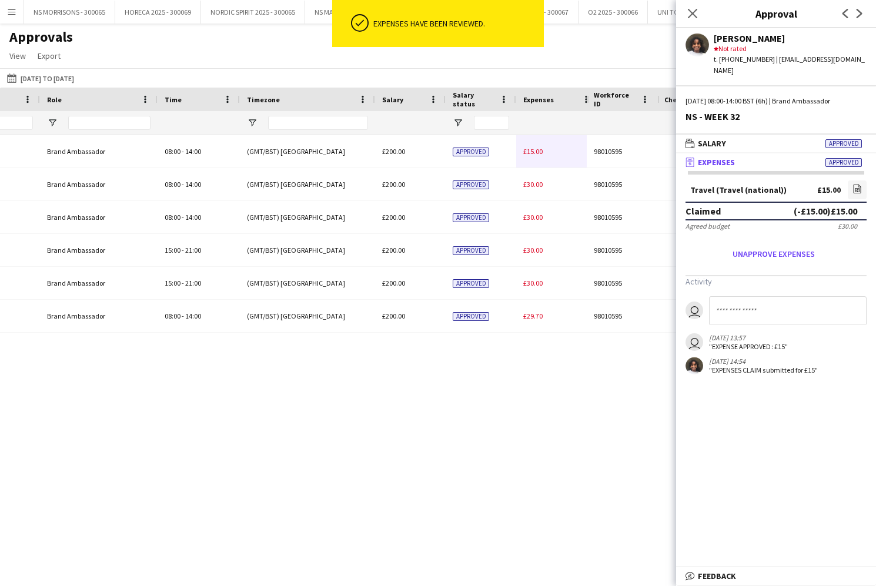
click at [534, 161] on div "£15.00" at bounding box center [557, 151] width 82 height 32
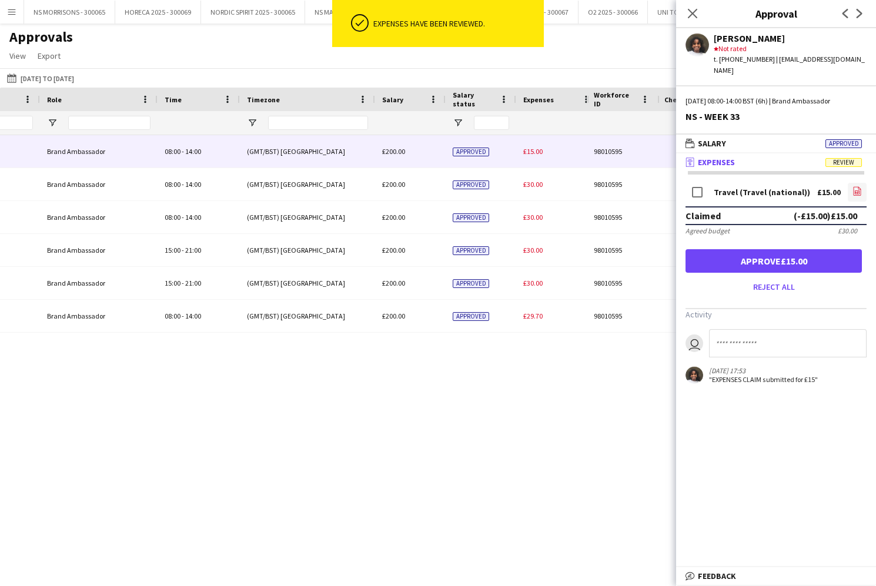
click at [863, 183] on link "file-image" at bounding box center [857, 192] width 19 height 19
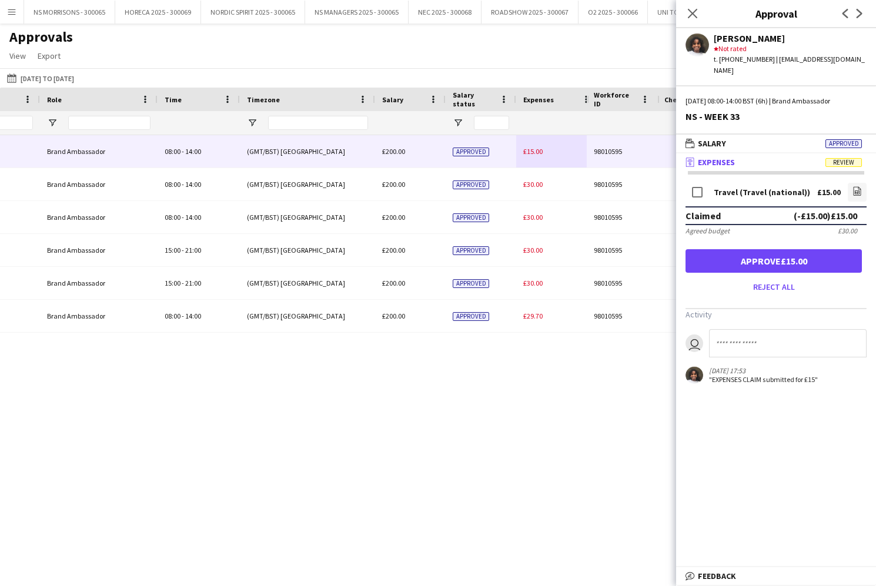
click at [727, 249] on button "Approve £15.00" at bounding box center [774, 261] width 176 height 24
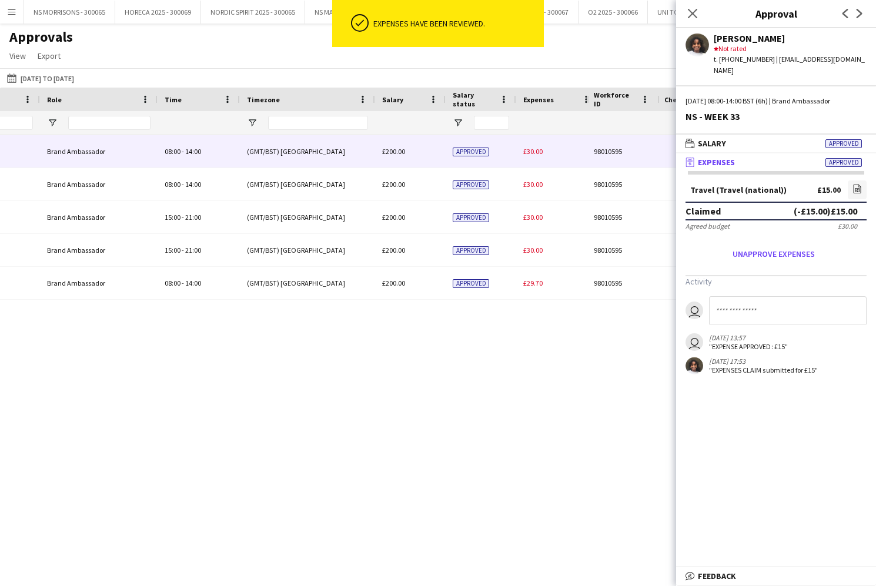
drag, startPoint x: 533, startPoint y: 158, endPoint x: 562, endPoint y: 159, distance: 28.8
click at [533, 158] on div "£30.00" at bounding box center [557, 151] width 82 height 32
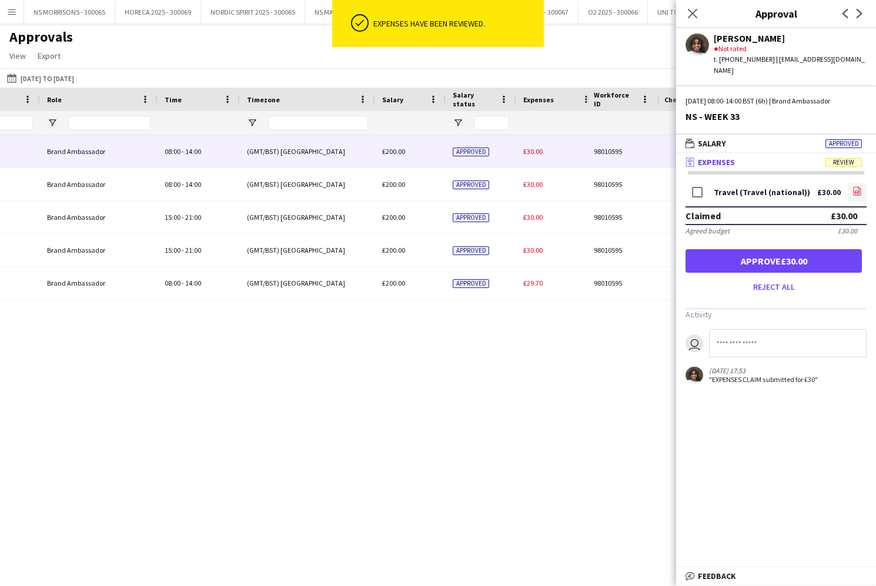
click at [858, 186] on icon "file-image" at bounding box center [857, 190] width 9 height 9
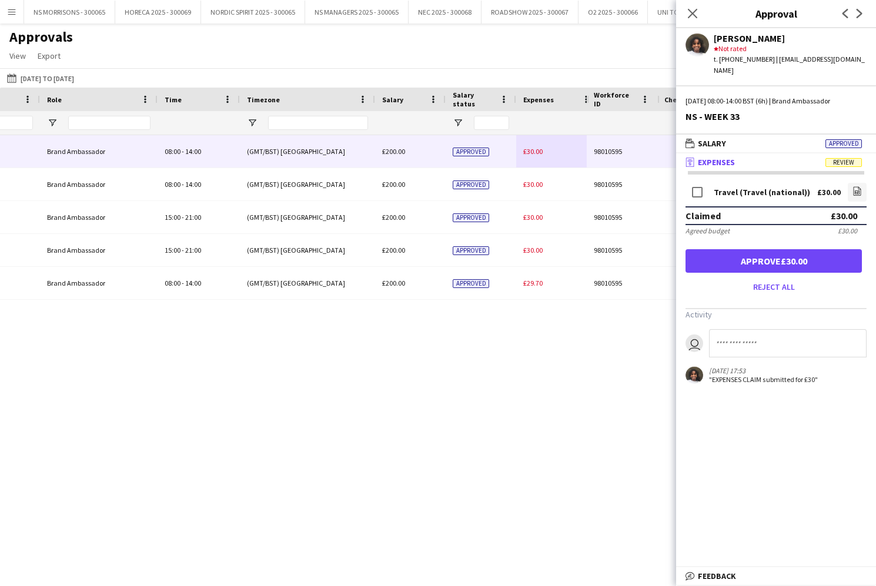
click at [779, 249] on button "Approve £30.00" at bounding box center [774, 261] width 176 height 24
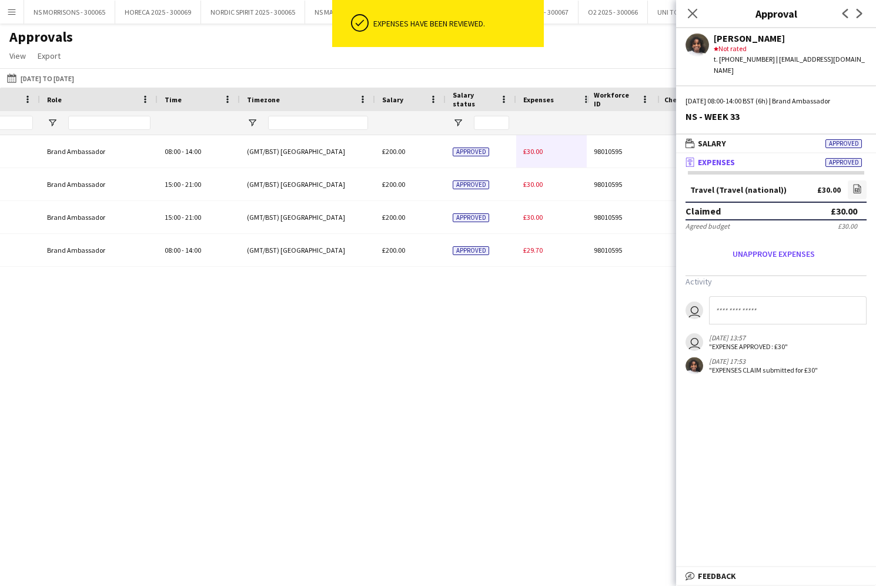
click at [530, 153] on span "£30.00" at bounding box center [532, 151] width 19 height 9
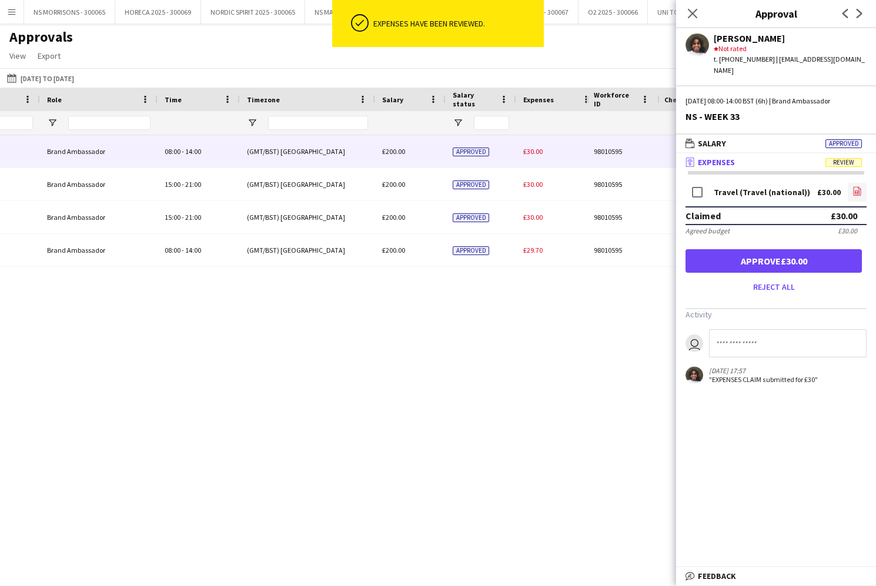
click at [855, 186] on icon "file-image" at bounding box center [857, 190] width 9 height 9
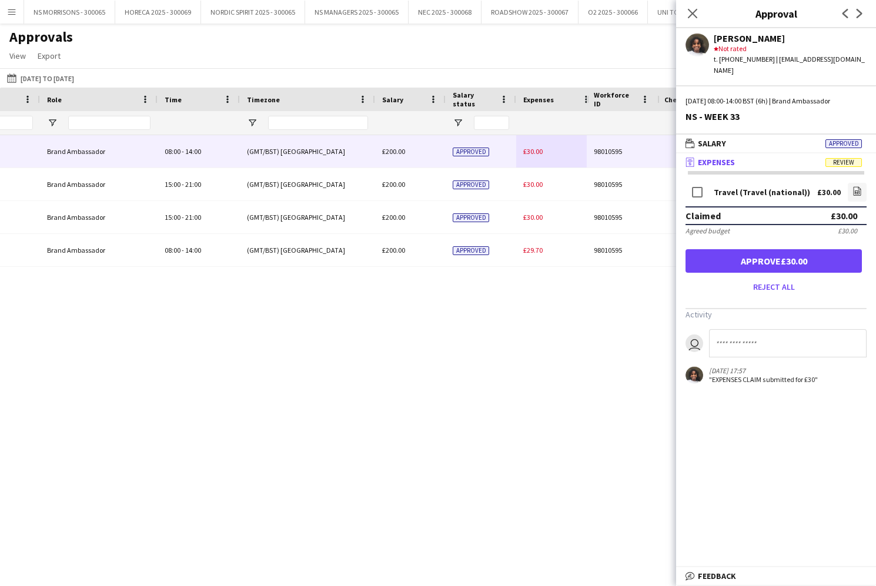
drag, startPoint x: 790, startPoint y: 243, endPoint x: 783, endPoint y: 239, distance: 8.5
click at [790, 249] on button "Approve £30.00" at bounding box center [774, 261] width 176 height 24
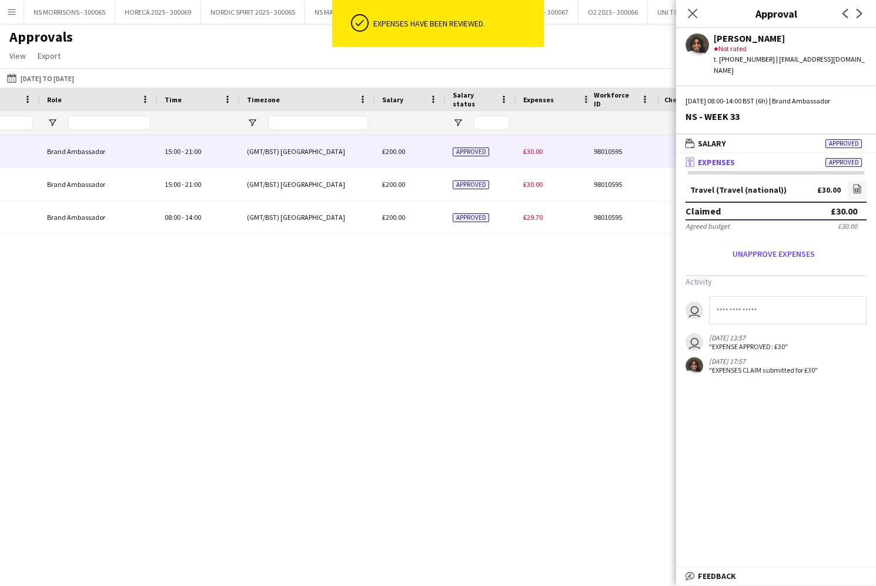
click at [529, 155] on span "£30.00" at bounding box center [532, 151] width 19 height 9
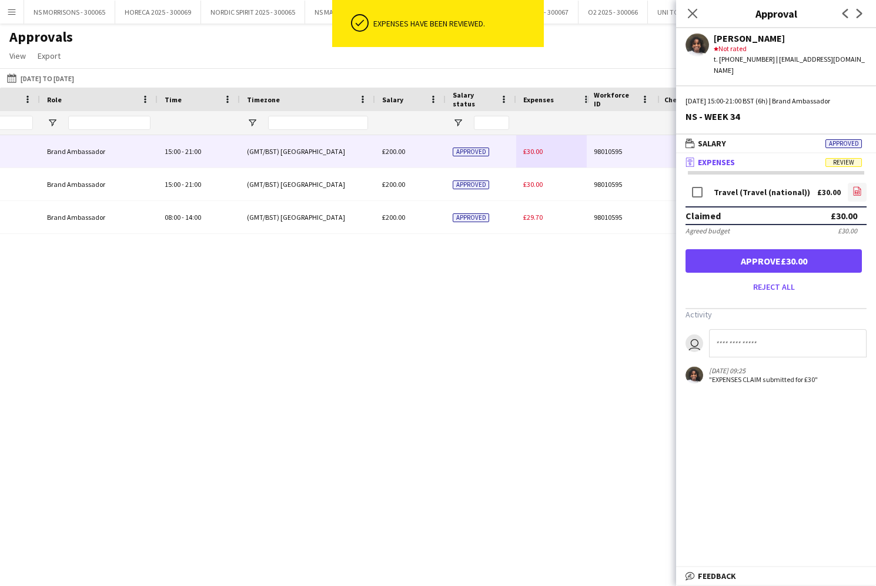
click at [857, 186] on icon "file-image" at bounding box center [857, 190] width 9 height 9
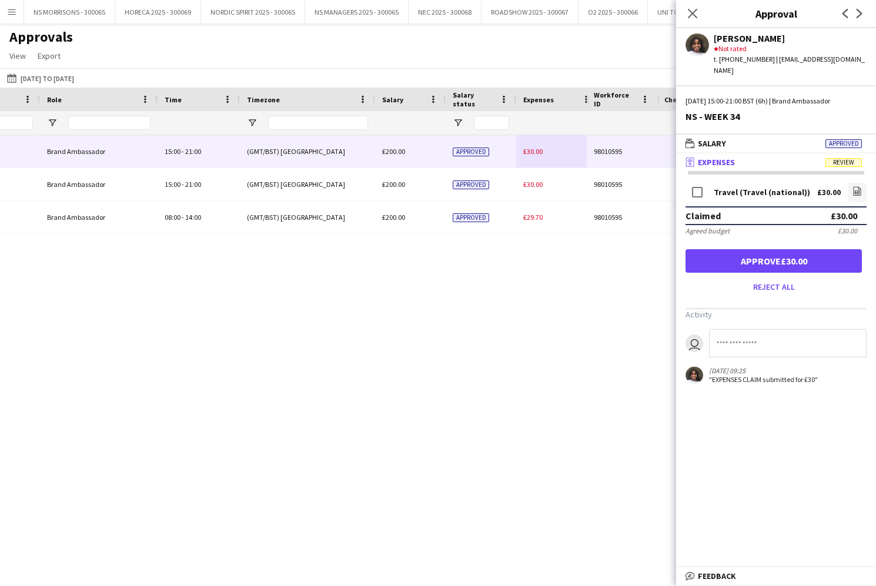
click at [779, 256] on button "Approve £30.00" at bounding box center [774, 261] width 176 height 24
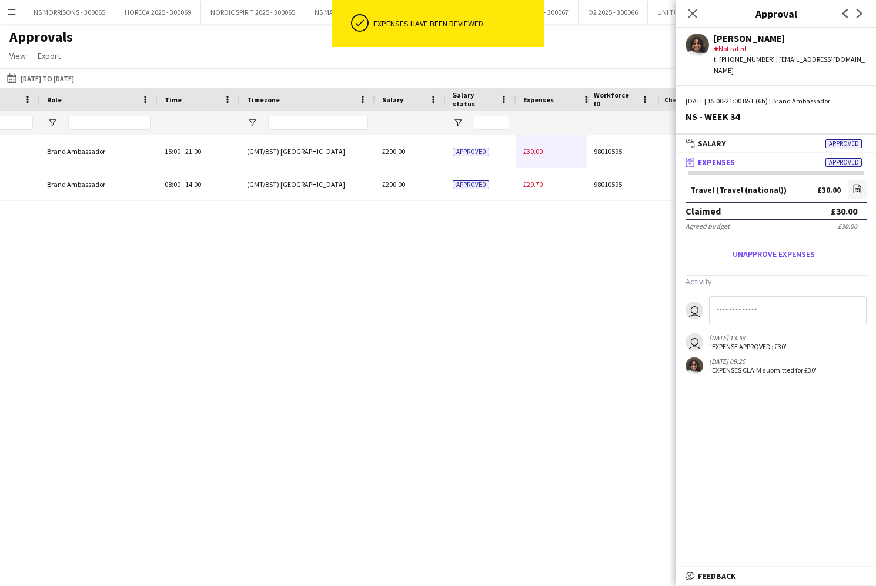
click at [536, 156] on div "£30.00" at bounding box center [557, 151] width 82 height 32
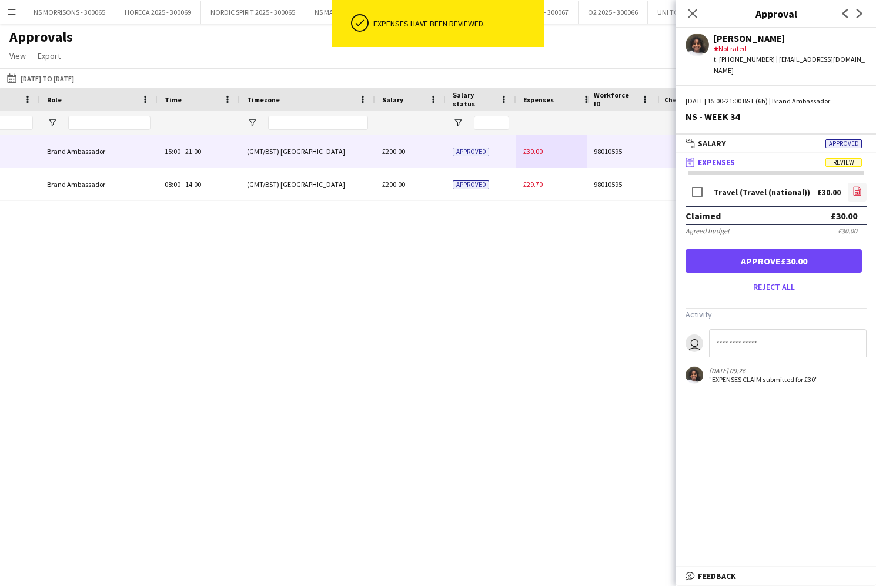
click at [854, 187] on icon at bounding box center [858, 191] width 8 height 9
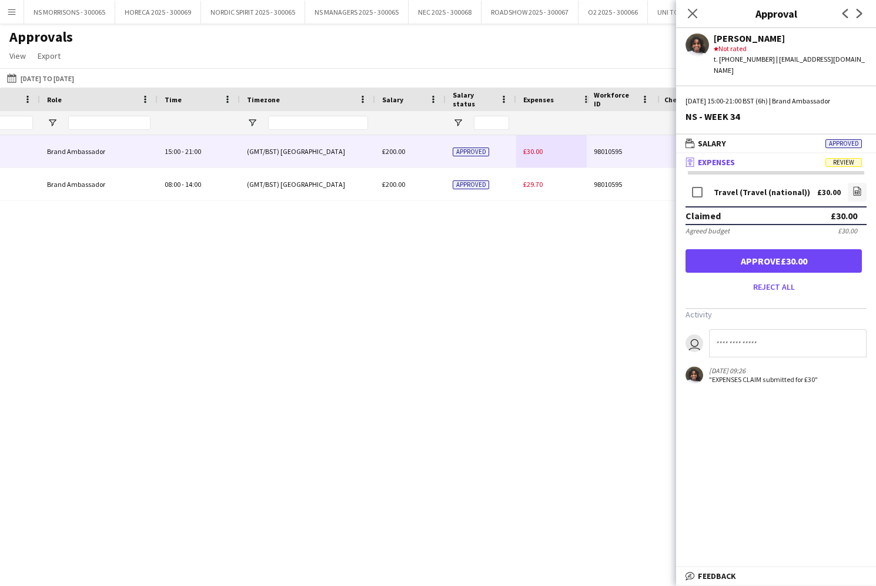
click at [808, 249] on button "Approve £30.00" at bounding box center [774, 261] width 176 height 24
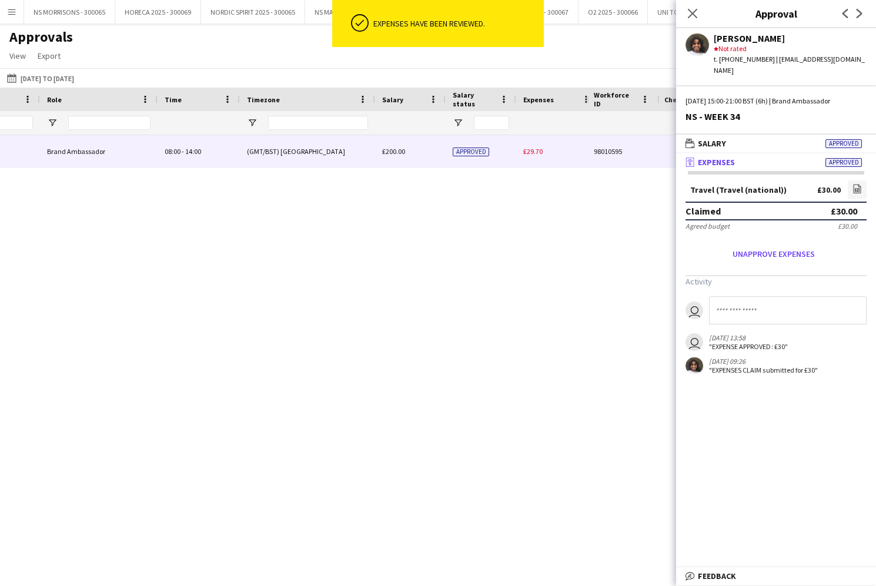
drag, startPoint x: 528, startPoint y: 153, endPoint x: 603, endPoint y: 173, distance: 77.7
click at [528, 153] on span "£29.70" at bounding box center [532, 151] width 19 height 9
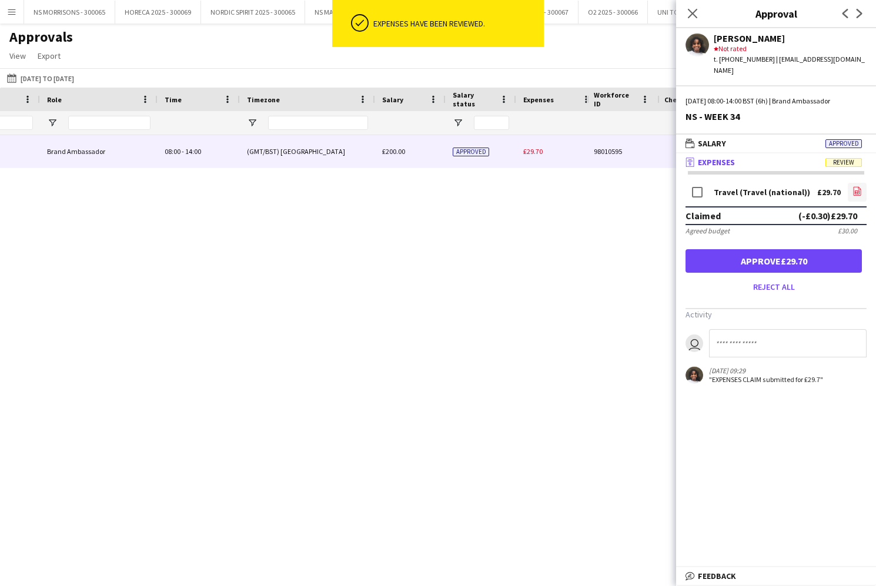
click at [855, 186] on icon "file-image" at bounding box center [857, 190] width 9 height 9
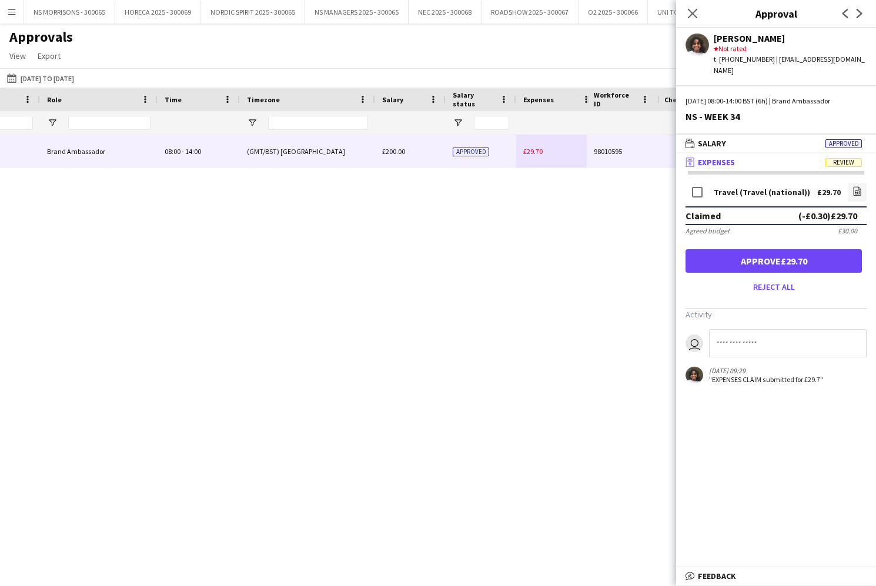
drag, startPoint x: 823, startPoint y: 250, endPoint x: 796, endPoint y: 172, distance: 82.7
click at [823, 250] on button "Approve £29.70" at bounding box center [774, 261] width 176 height 24
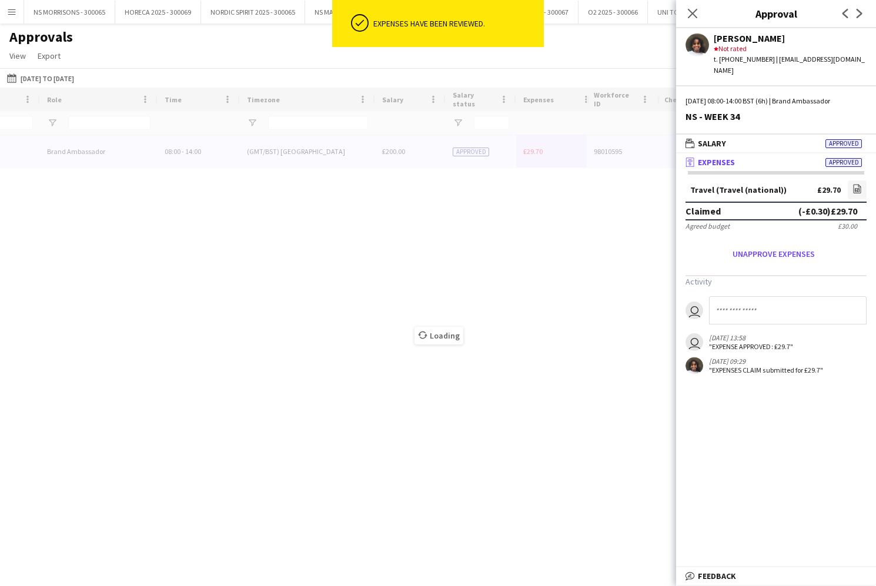
drag, startPoint x: 693, startPoint y: 14, endPoint x: 496, endPoint y: 23, distance: 197.2
click at [691, 14] on icon at bounding box center [692, 13] width 9 height 9
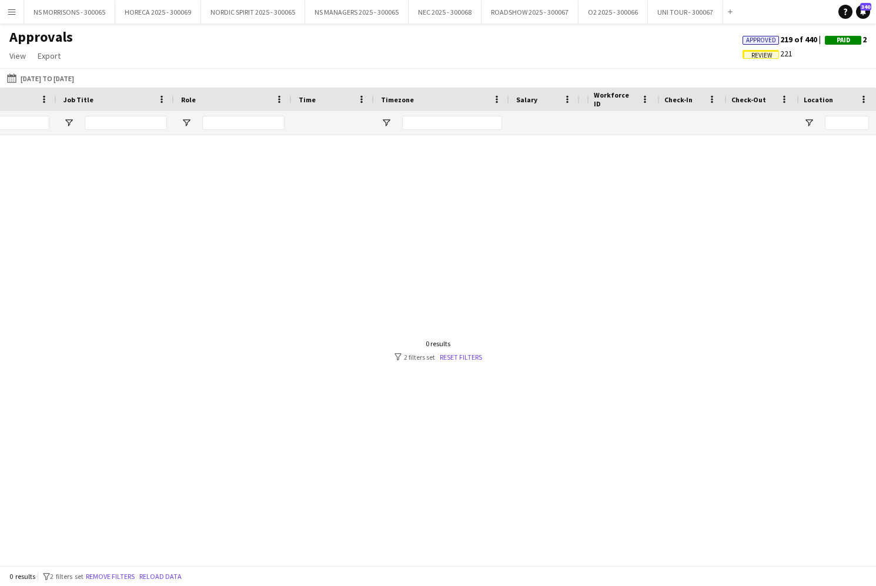
scroll to position [0, 182]
click at [95, 123] on input "****" at bounding box center [89, 123] width 76 height 14
type input "*"
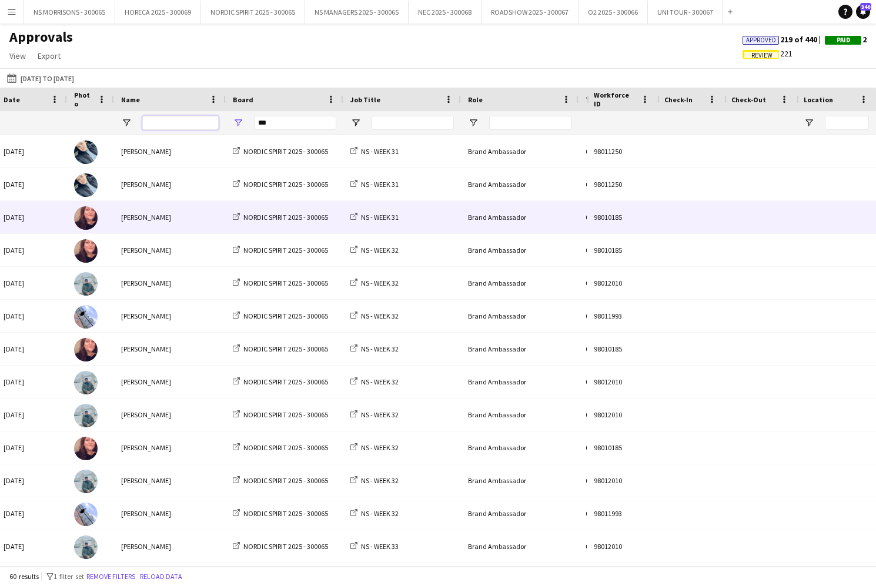
scroll to position [0, -11]
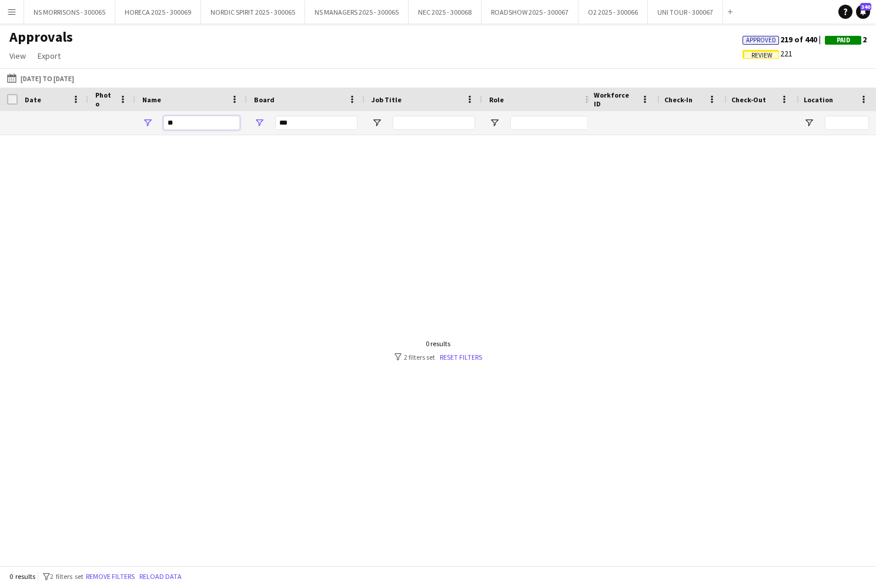
type input "*"
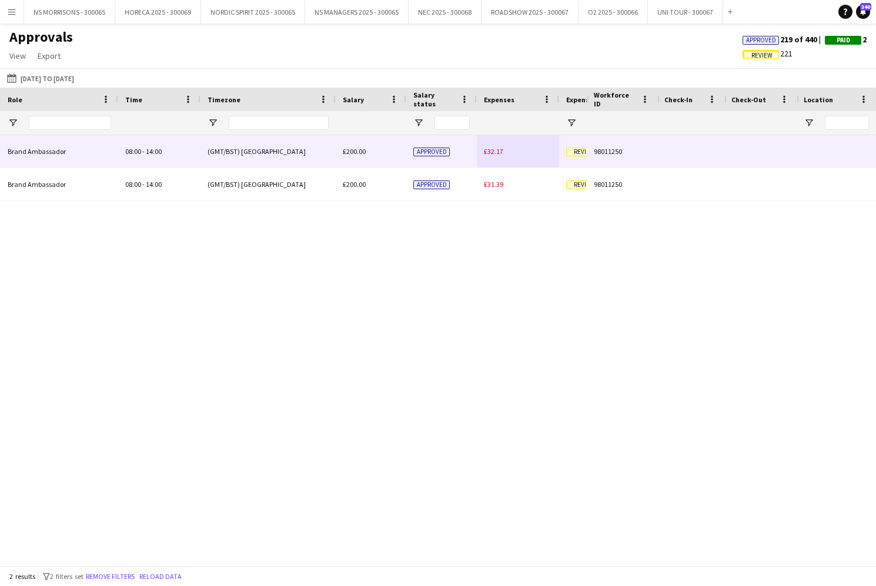
type input "****"
click at [486, 148] on span "£32.17" at bounding box center [493, 151] width 19 height 9
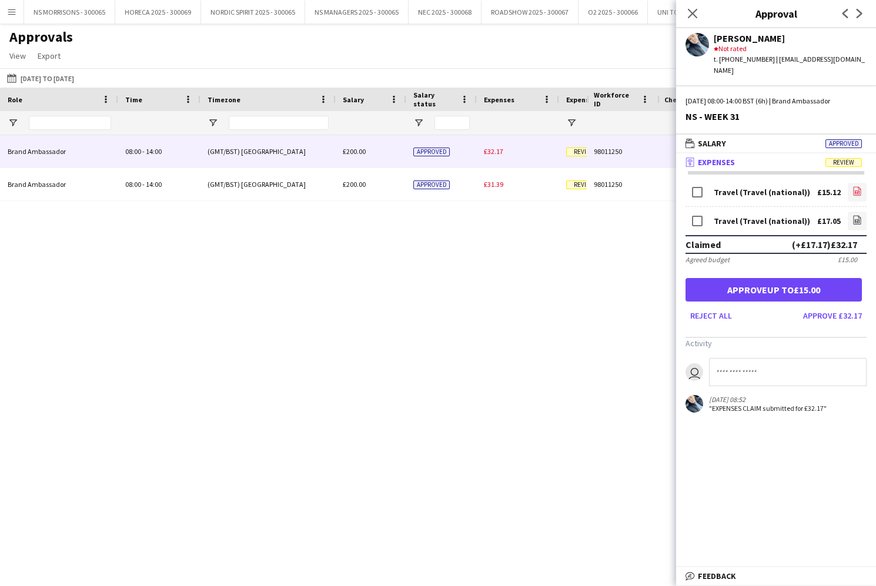
click at [855, 191] on icon at bounding box center [857, 193] width 5 height 4
click at [860, 215] on app-icon "file-image" at bounding box center [857, 221] width 9 height 12
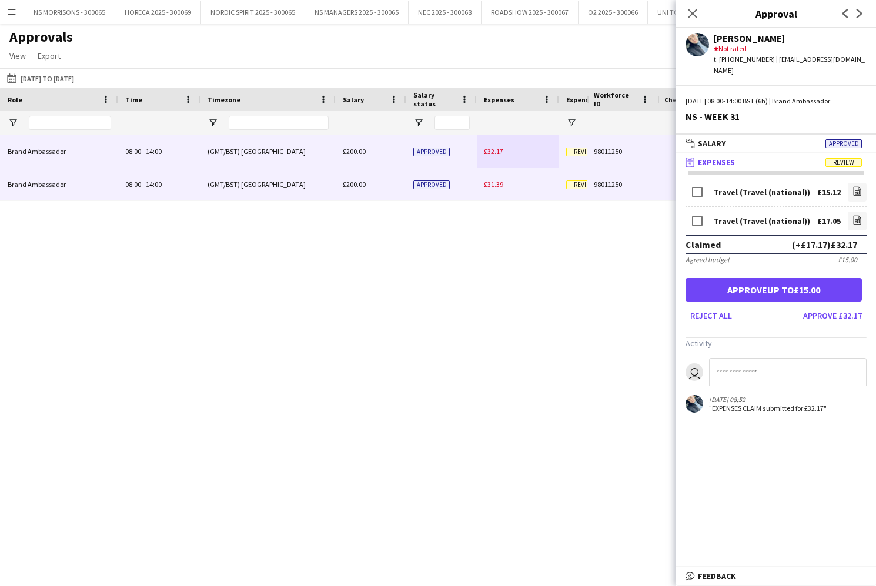
click at [500, 184] on span "£31.39" at bounding box center [493, 184] width 19 height 9
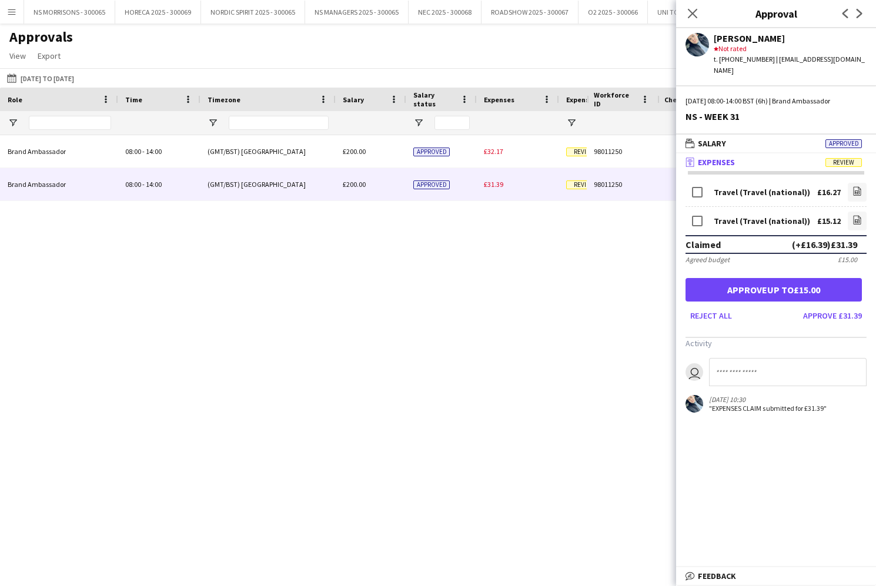
drag, startPoint x: 690, startPoint y: 8, endPoint x: 627, endPoint y: 68, distance: 87.3
click at [690, 8] on app-icon "Close pop-in" at bounding box center [693, 13] width 14 height 14
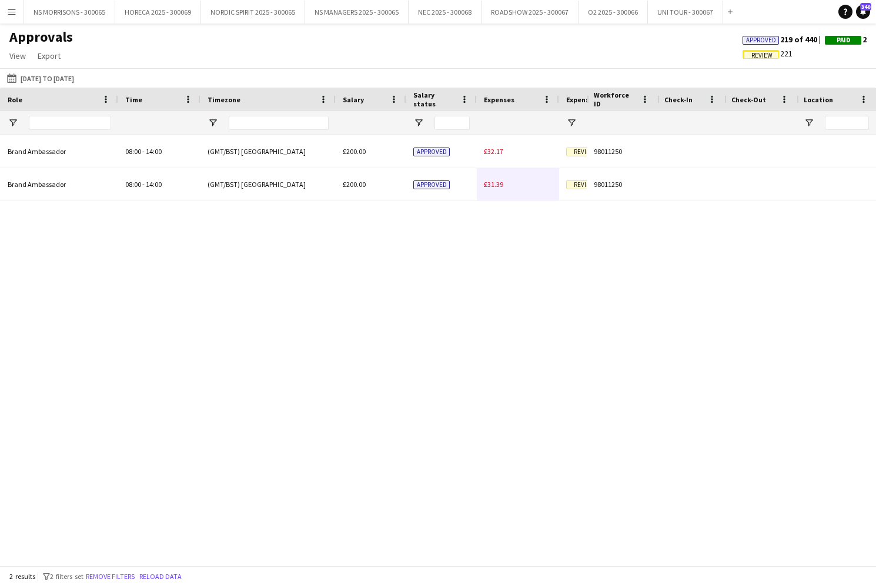
scroll to position [0, 288]
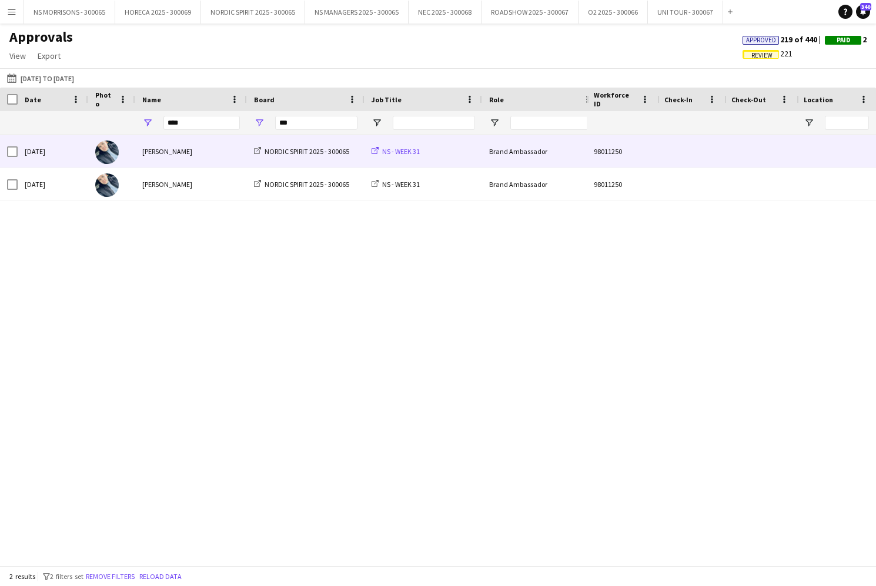
click at [399, 152] on span "NS - WEEK 31" at bounding box center [401, 151] width 38 height 9
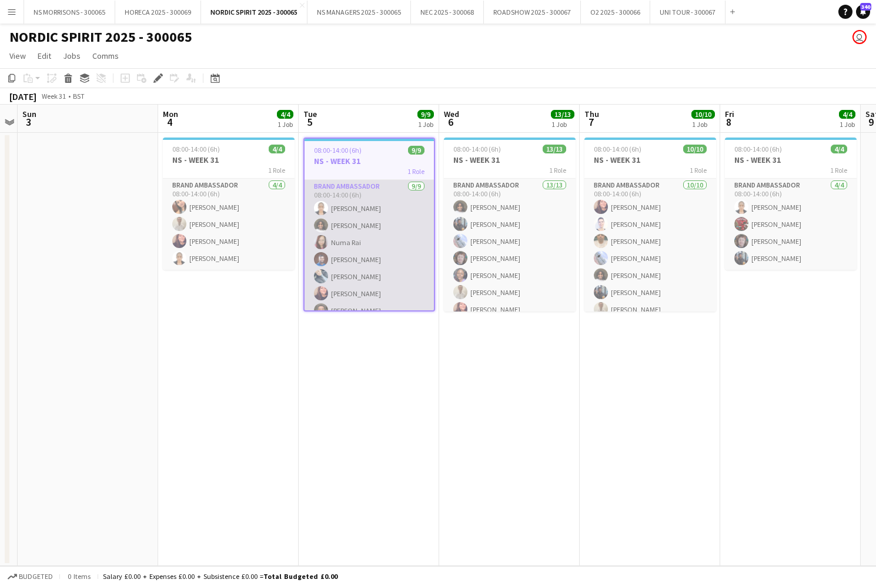
click at [386, 251] on app-card-role "Brand Ambassador 9/9 08:00-14:00 (6h) Opeyemi Ajadi Semhal Abebe Numa Rai Babat…" at bounding box center [369, 268] width 129 height 176
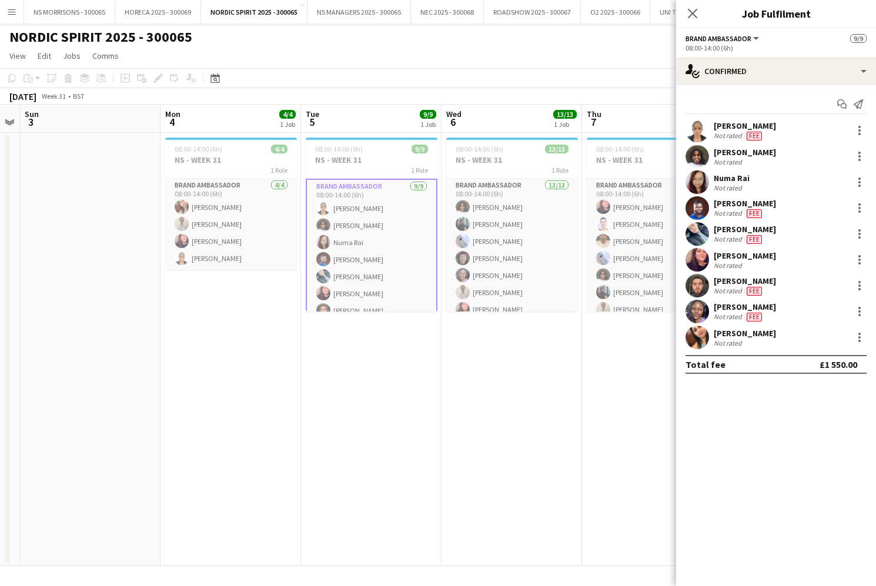
scroll to position [0, 399]
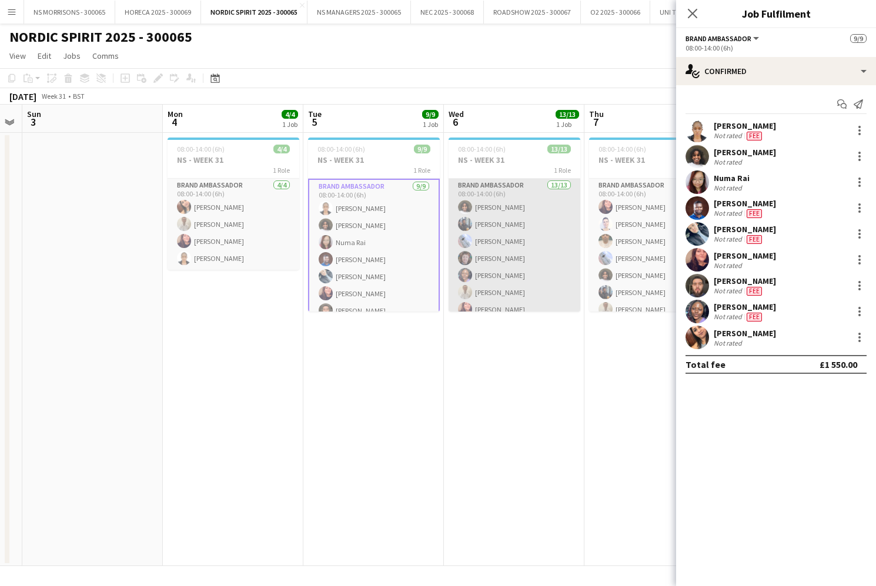
click at [484, 205] on app-card-role "Brand Ambassador 13/13 08:00-14:00 (6h) Semhal Abebe George Tom Kyle Eveling Li…" at bounding box center [515, 301] width 132 height 245
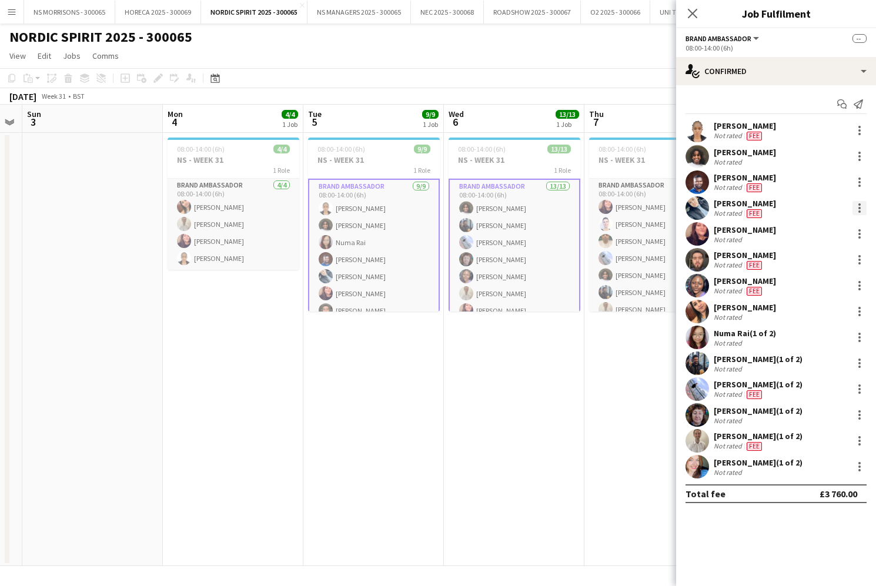
click at [854, 209] on div at bounding box center [860, 208] width 14 height 14
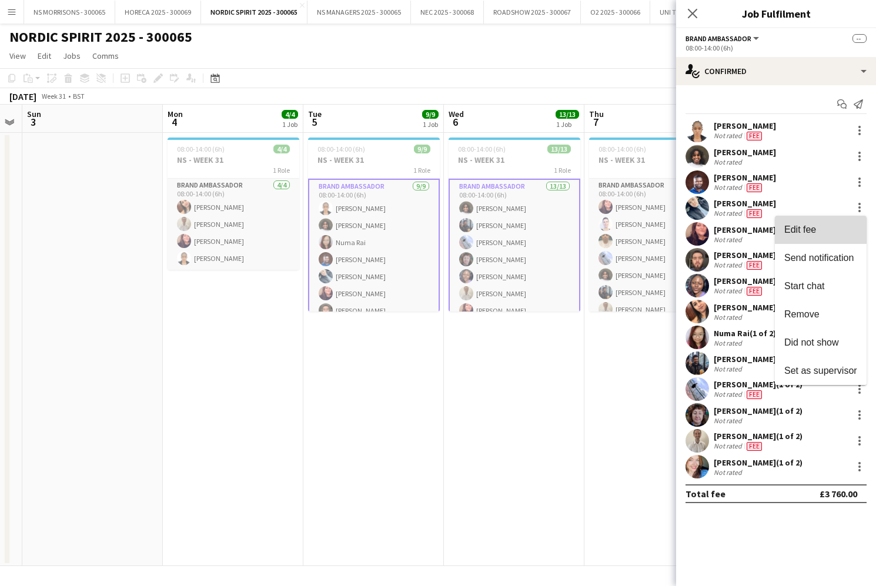
click at [830, 236] on button "Edit fee" at bounding box center [821, 230] width 92 height 28
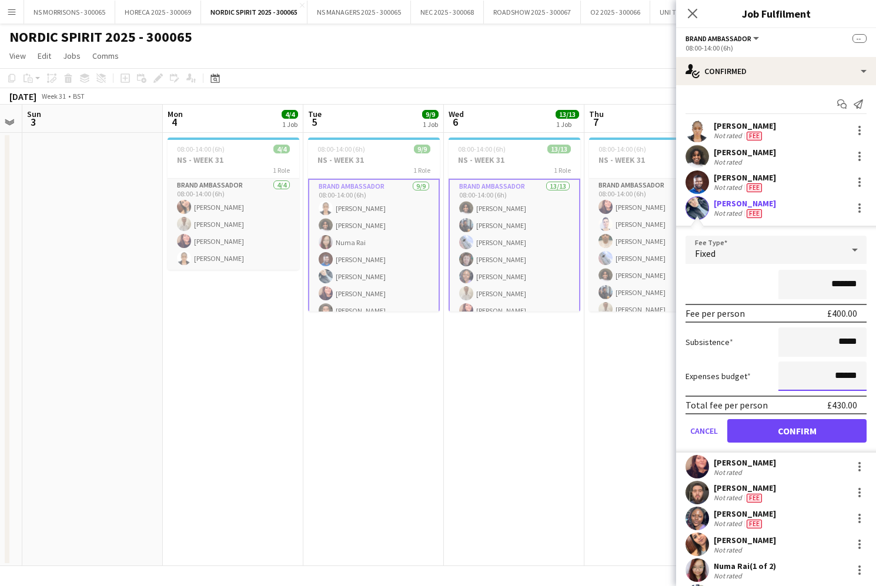
drag, startPoint x: 837, startPoint y: 377, endPoint x: 844, endPoint y: 375, distance: 7.4
click at [844, 375] on input "******" at bounding box center [823, 376] width 88 height 29
type input "******"
click at [807, 426] on button "Confirm" at bounding box center [796, 431] width 139 height 24
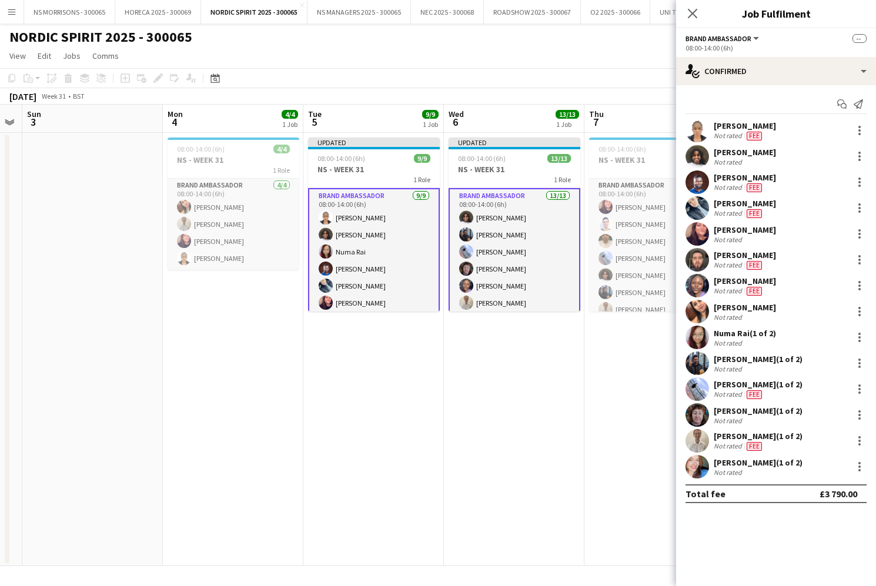
click at [590, 417] on app-date-cell "08:00-14:00 (6h) 10/10 NS - WEEK 31 1 Role Brand Ambassador 10/10 08:00-14:00 (…" at bounding box center [654, 349] width 141 height 433
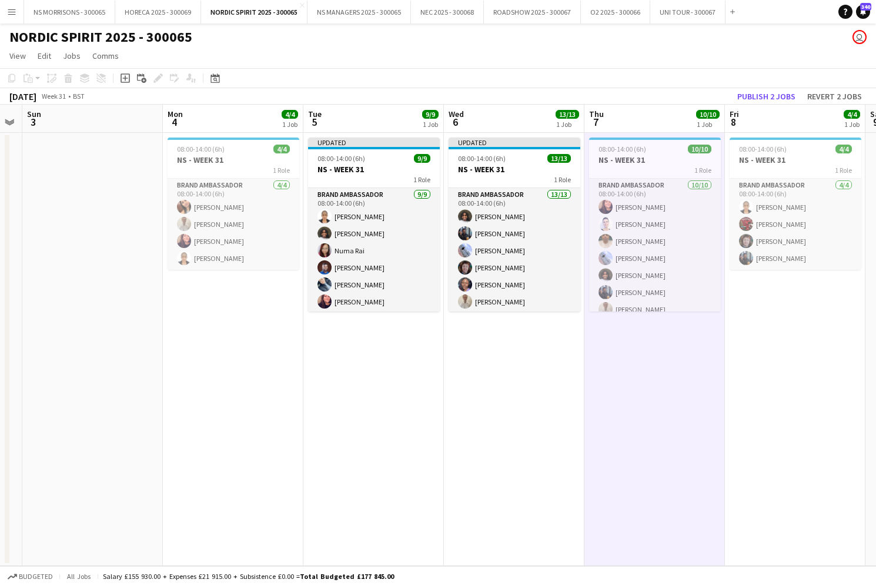
click at [754, 98] on button "Publish 2 jobs" at bounding box center [767, 96] width 68 height 15
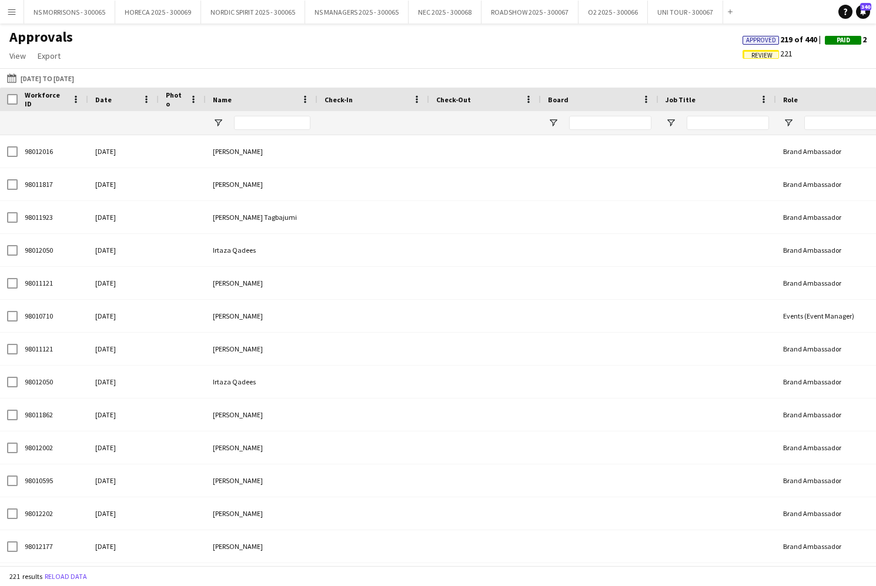
type input "****"
type input "***"
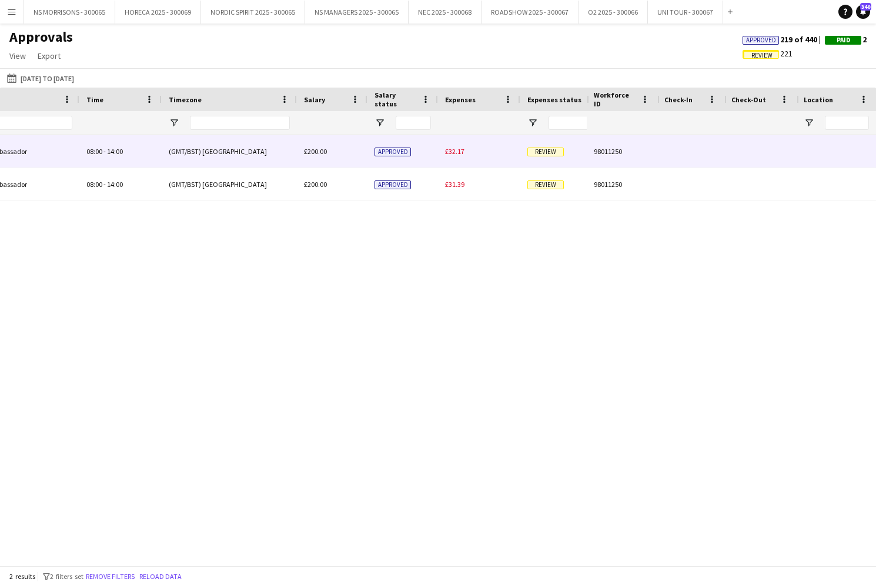
click at [457, 156] on div "£32.17" at bounding box center [479, 151] width 82 height 32
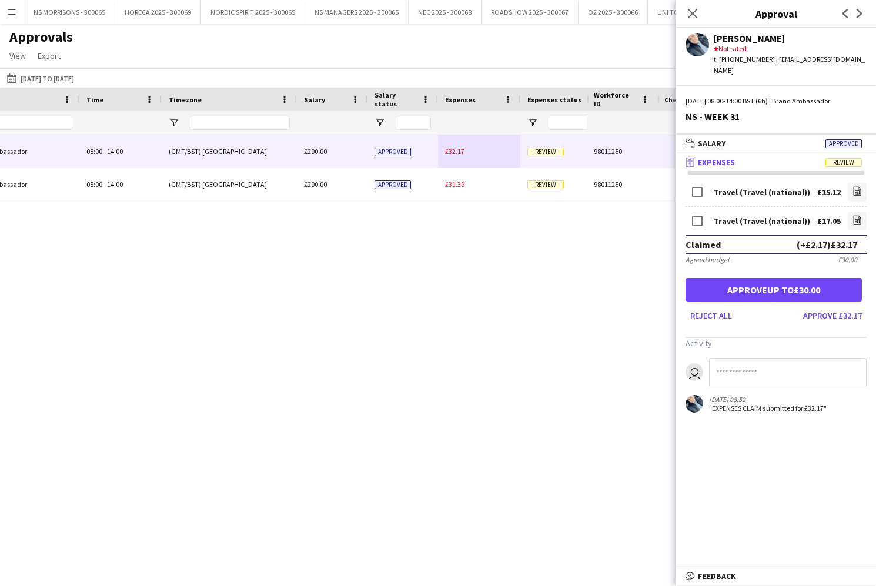
click at [819, 278] on button "Approve up to £30.00" at bounding box center [774, 290] width 176 height 24
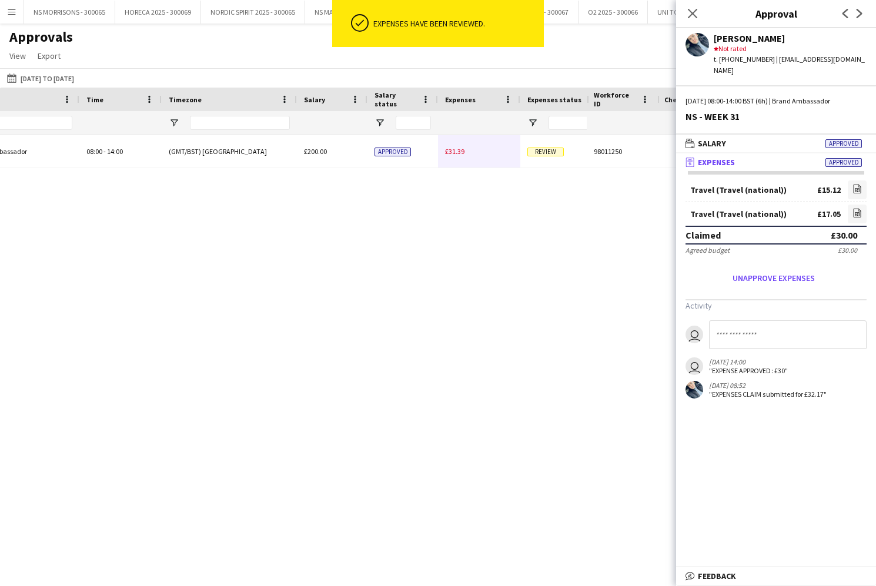
click at [449, 152] on span "£31.39" at bounding box center [454, 151] width 19 height 9
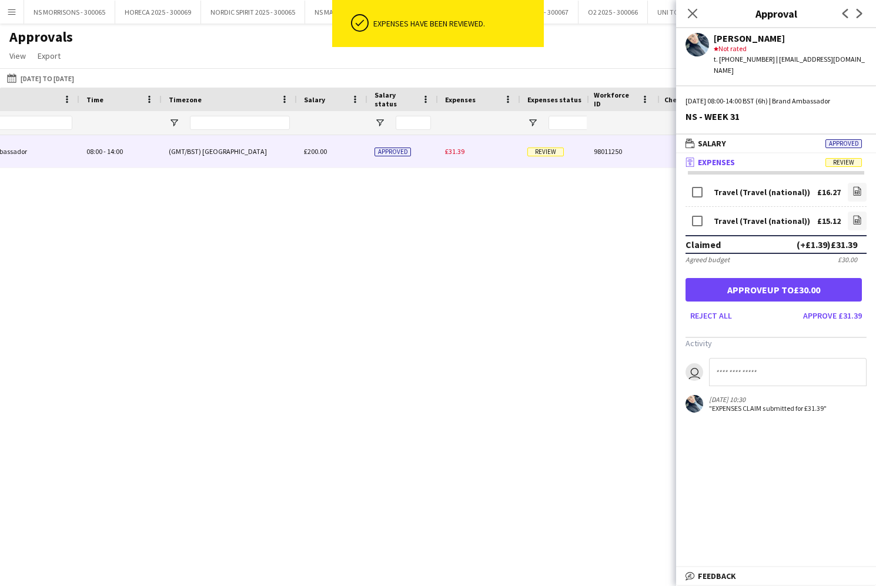
click at [720, 279] on button "Approve up to £30.00" at bounding box center [774, 290] width 176 height 24
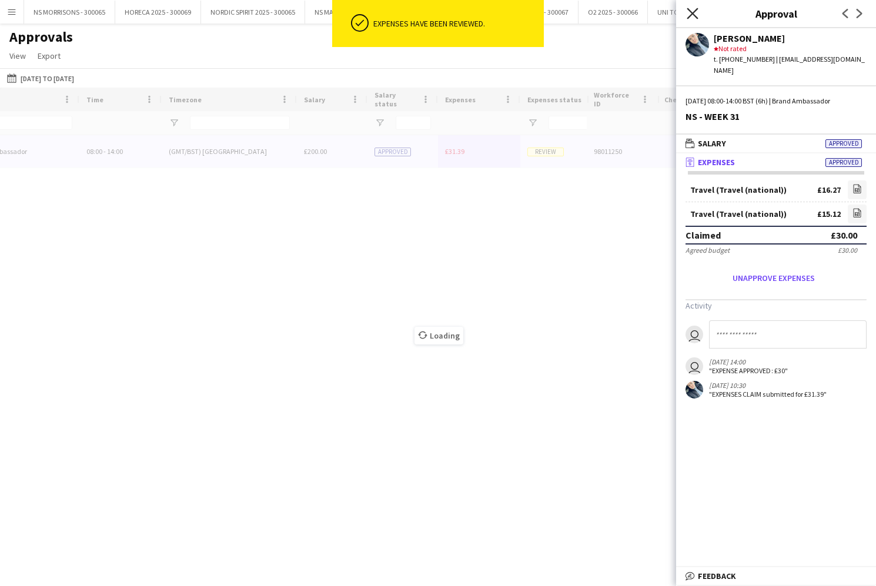
click at [691, 14] on icon at bounding box center [692, 13] width 11 height 11
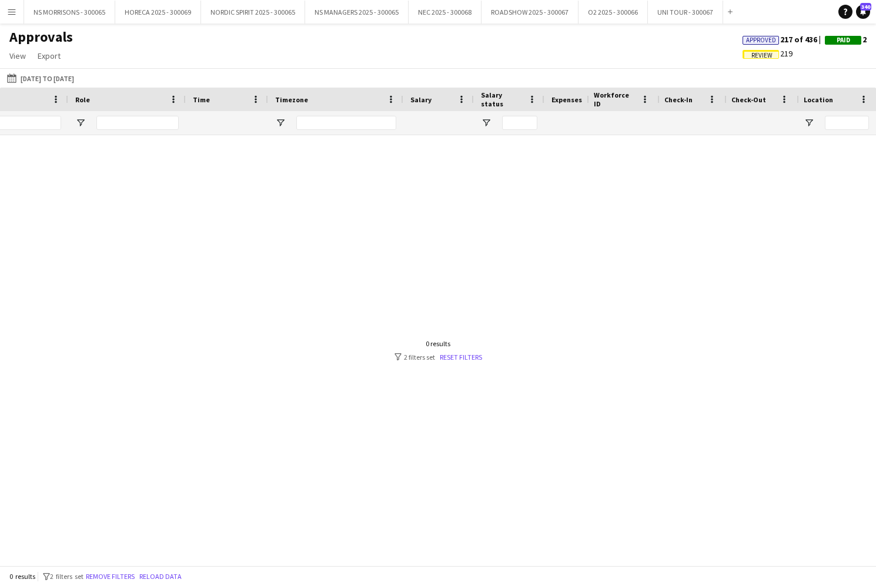
scroll to position [0, 194]
drag, startPoint x: 201, startPoint y: 125, endPoint x: 181, endPoint y: 110, distance: 25.2
click at [164, 121] on input "****" at bounding box center [201, 123] width 76 height 14
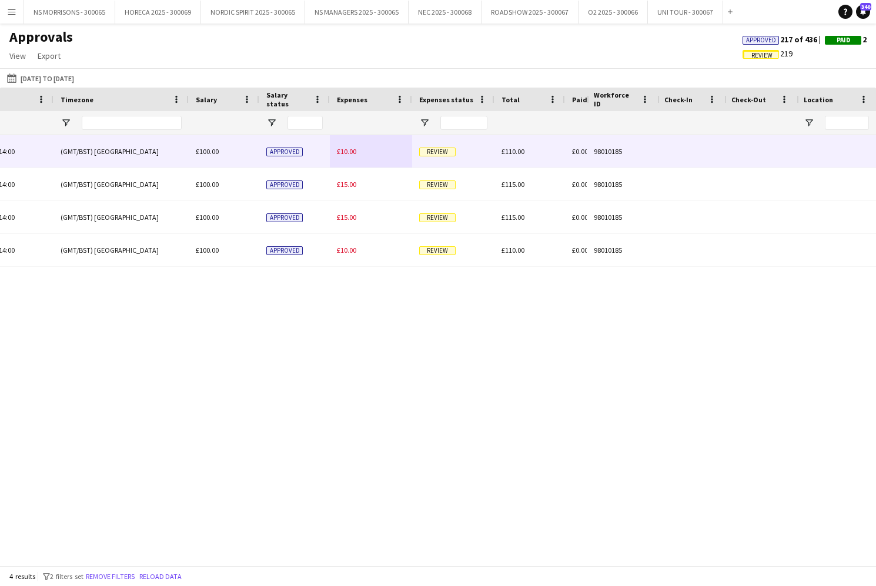
type input "****"
click at [351, 152] on span "£10.00" at bounding box center [346, 151] width 19 height 9
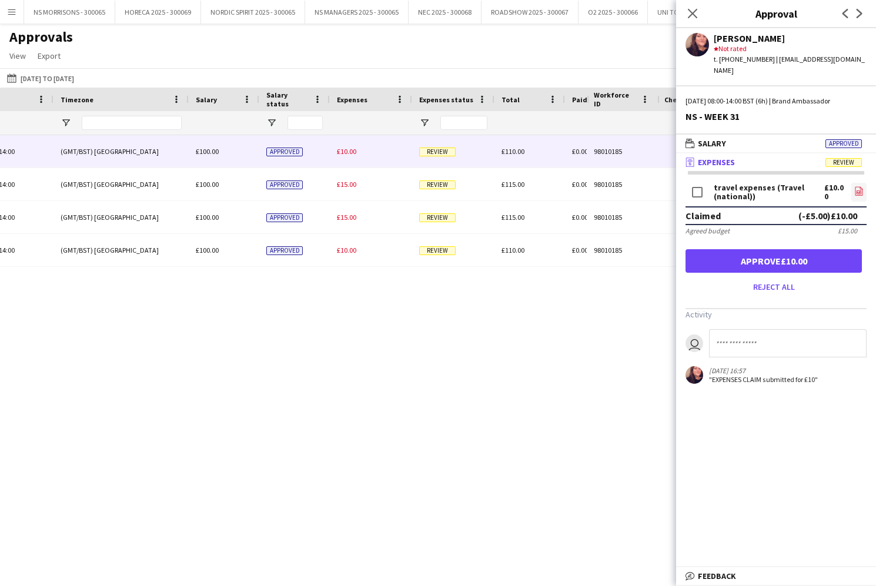
click at [857, 186] on icon "file-image" at bounding box center [858, 190] width 9 height 9
drag, startPoint x: 720, startPoint y: 255, endPoint x: 657, endPoint y: 232, distance: 67.2
click at [720, 255] on button "Approve £10.00" at bounding box center [774, 261] width 176 height 24
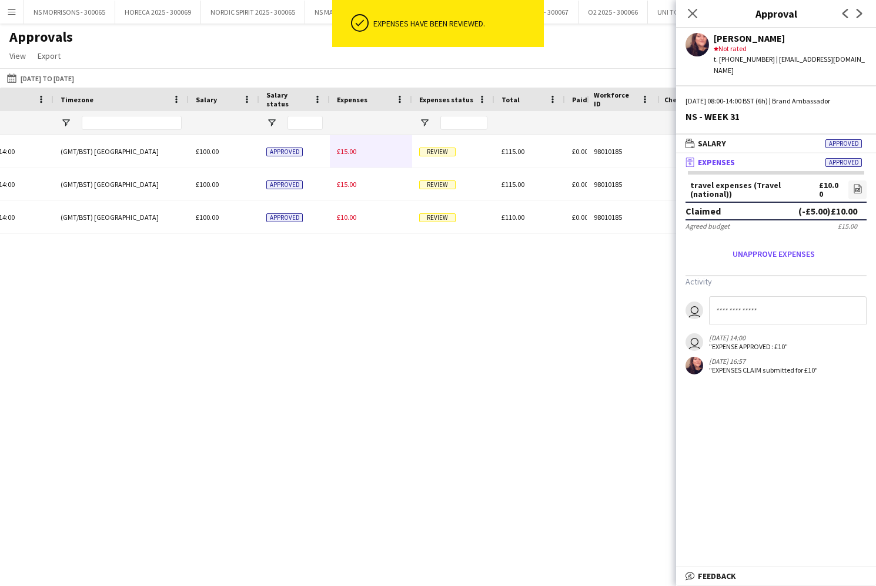
click at [357, 149] on div "£15.00" at bounding box center [371, 151] width 82 height 32
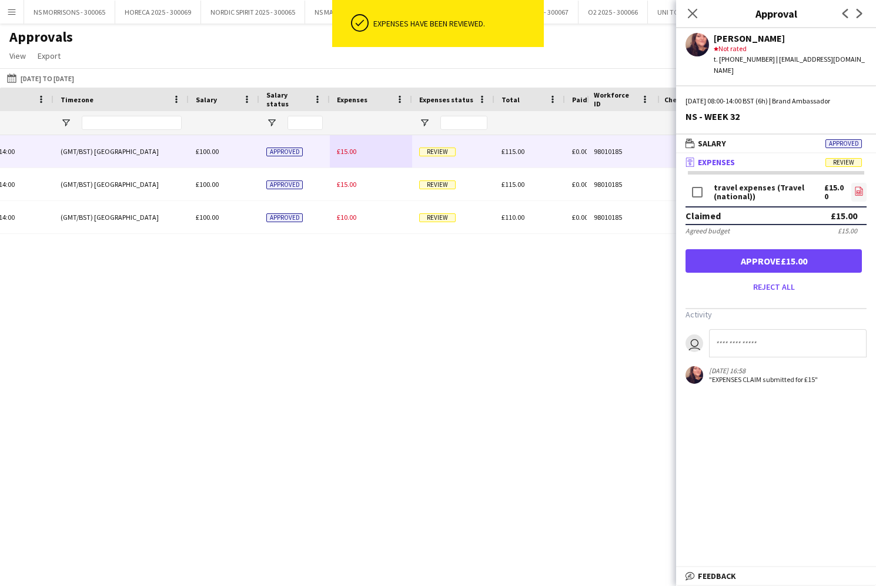
click at [854, 186] on icon "file-image" at bounding box center [858, 190] width 9 height 9
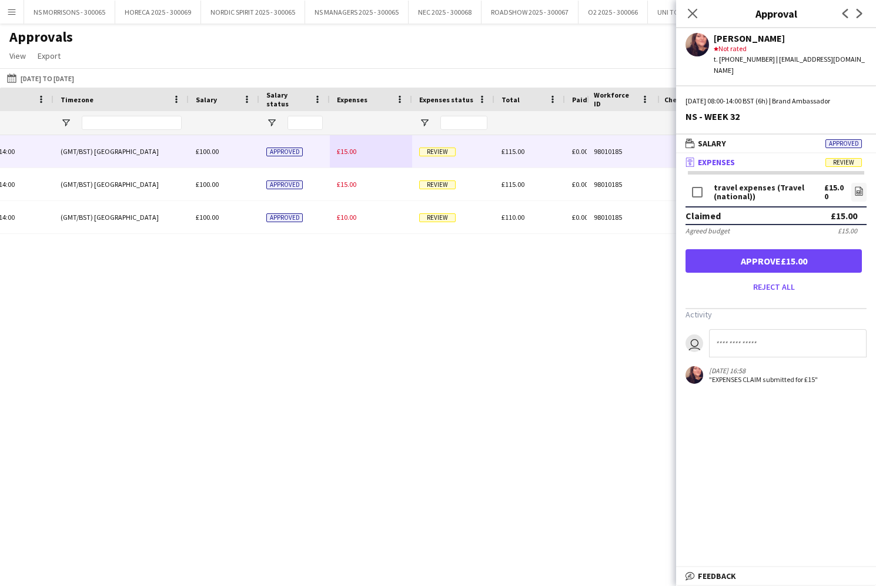
click at [795, 252] on button "Approve £15.00" at bounding box center [774, 261] width 176 height 24
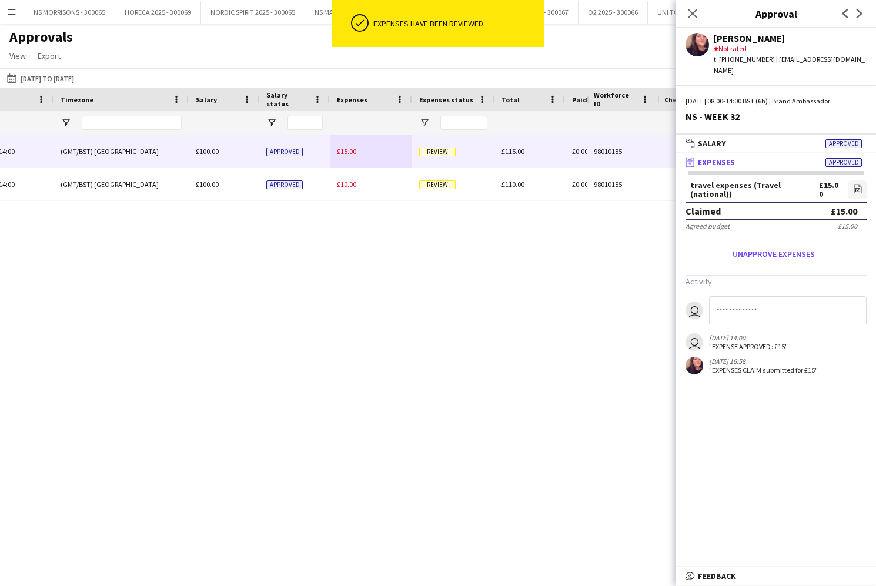
click at [350, 156] on div "£15.00" at bounding box center [371, 151] width 82 height 32
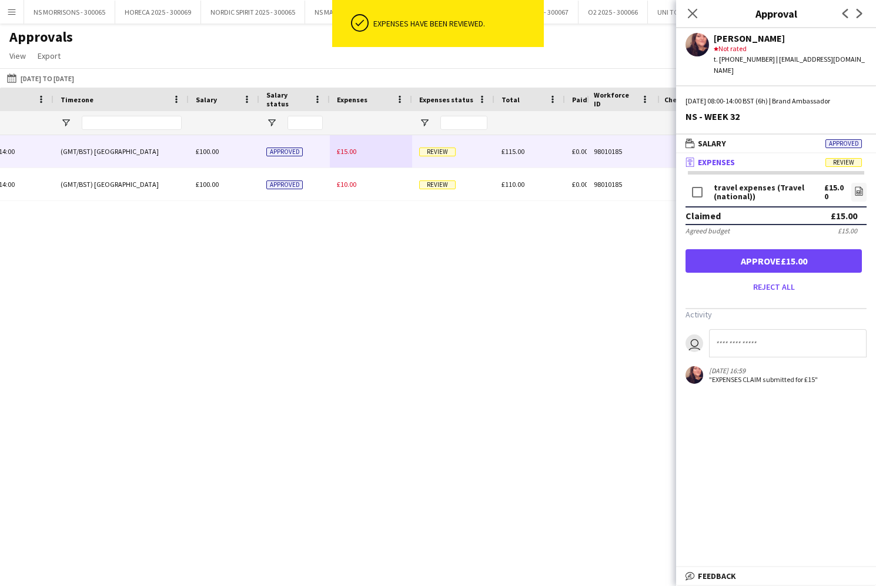
click at [847, 181] on div "travel expenses (Travel (national)) £15.00 file-image" at bounding box center [776, 194] width 181 height 26
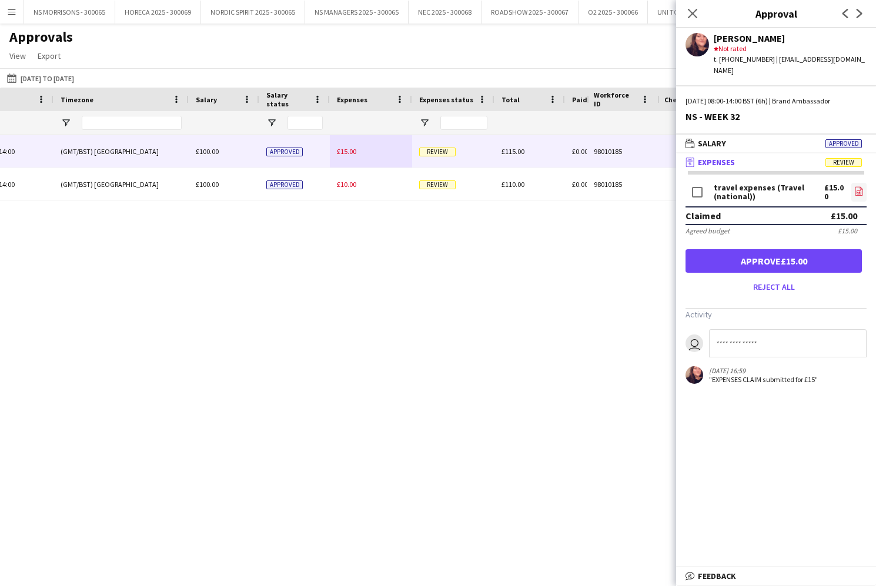
click at [852, 183] on link "file-image" at bounding box center [858, 192] width 15 height 19
click at [775, 249] on button "Approve £15.00" at bounding box center [774, 261] width 176 height 24
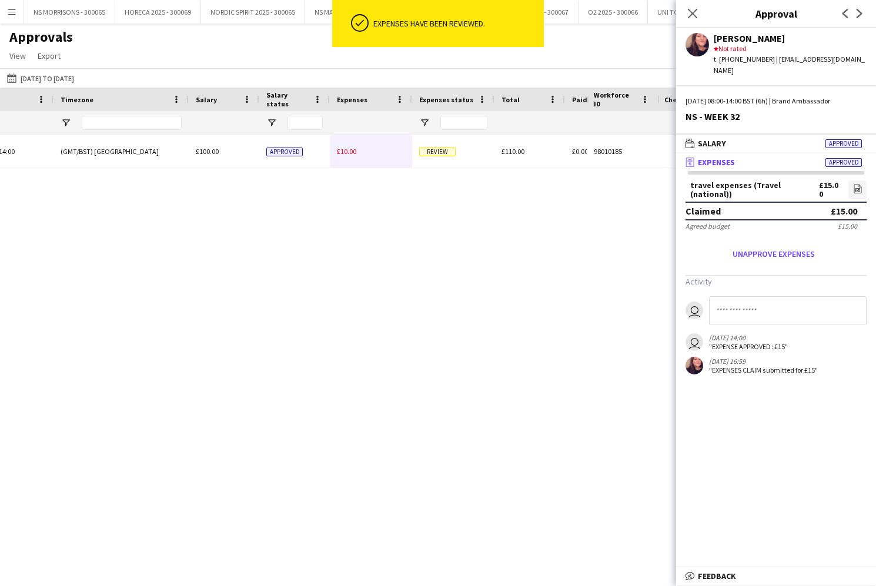
click at [338, 156] on div "£10.00" at bounding box center [371, 151] width 82 height 32
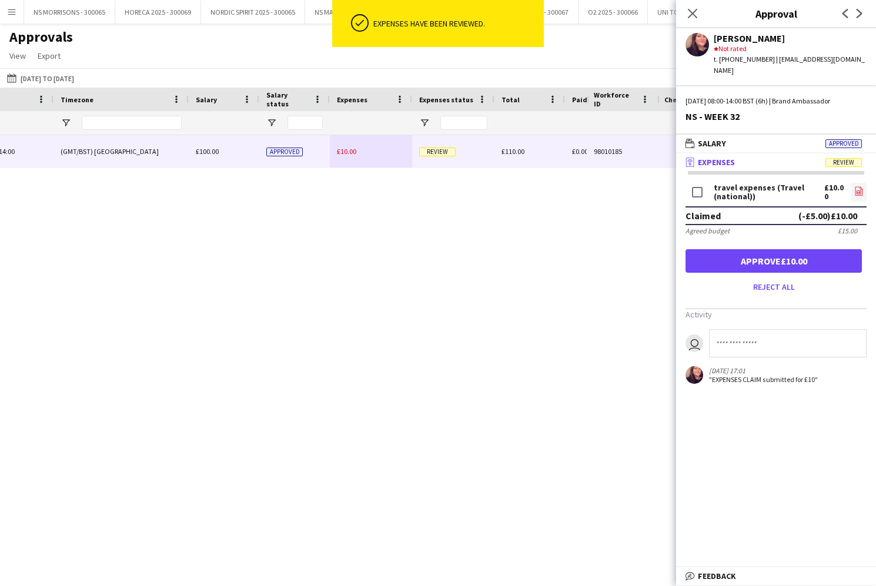
click at [861, 187] on icon at bounding box center [859, 191] width 8 height 9
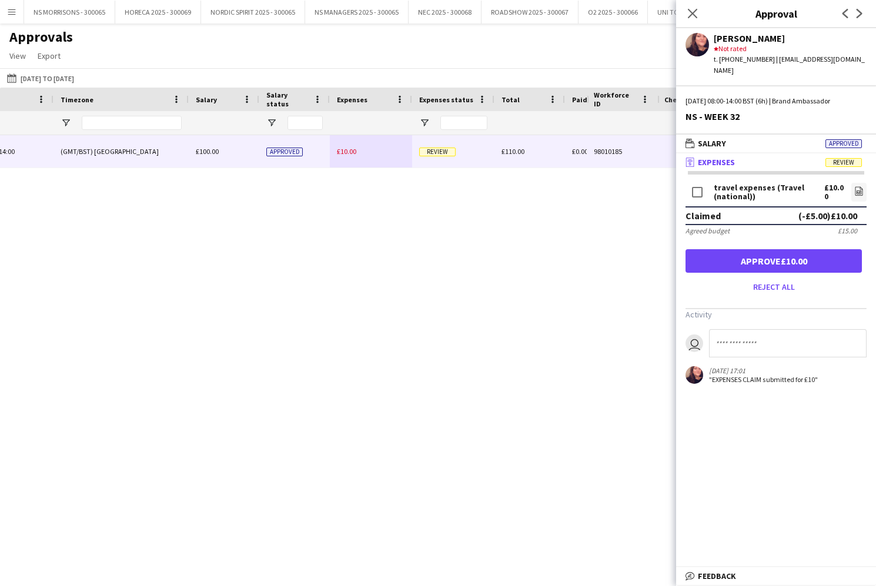
drag, startPoint x: 781, startPoint y: 248, endPoint x: 730, endPoint y: 115, distance: 142.2
click at [781, 249] on button "Approve £10.00" at bounding box center [774, 261] width 176 height 24
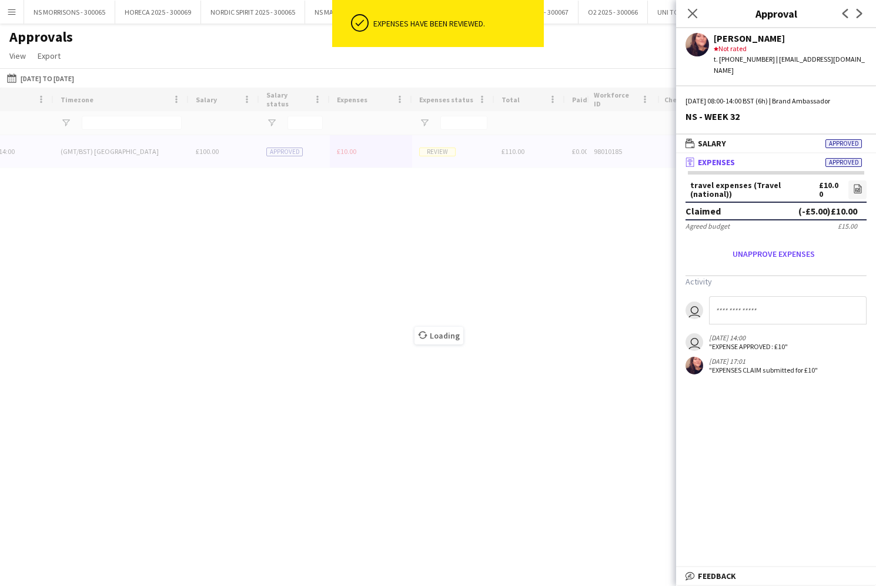
drag, startPoint x: 691, startPoint y: 12, endPoint x: 683, endPoint y: 12, distance: 7.6
click at [690, 12] on icon "Close pop-in" at bounding box center [692, 13] width 9 height 9
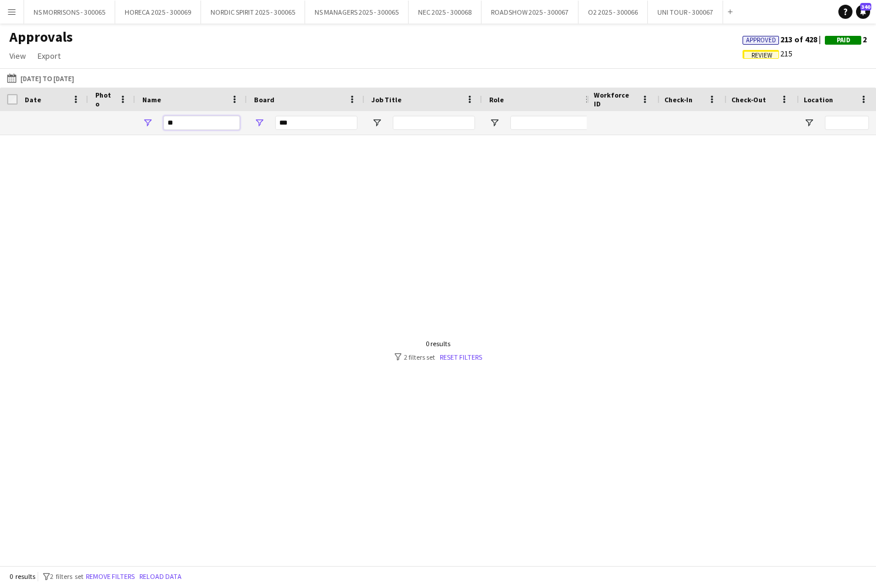
type input "*"
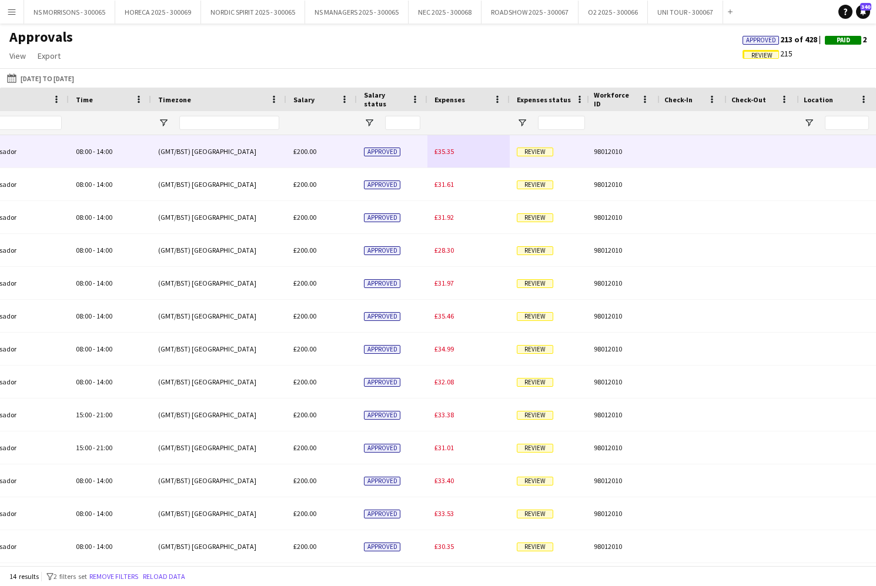
type input "***"
click at [452, 153] on span "£35.35" at bounding box center [444, 151] width 19 height 9
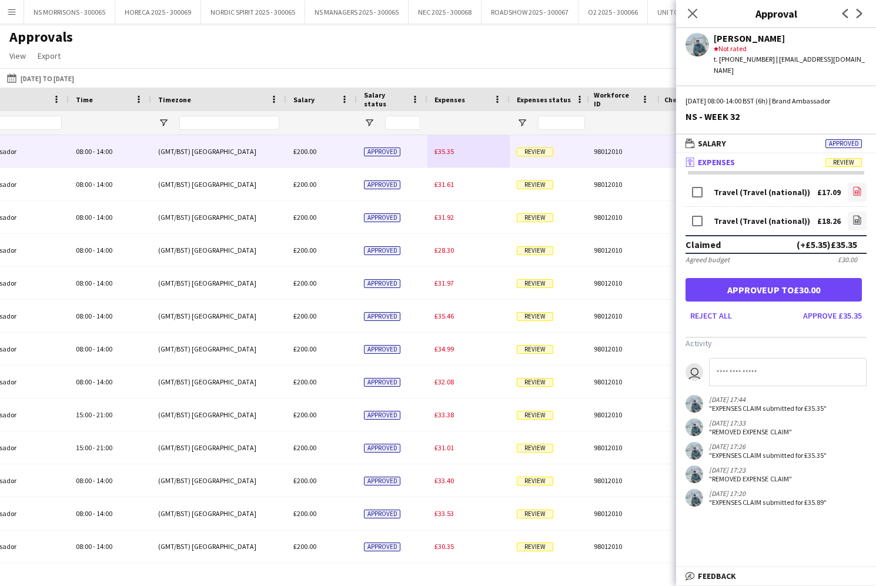
click at [861, 186] on icon "file-image" at bounding box center [857, 190] width 9 height 9
click at [856, 212] on link "file-image" at bounding box center [857, 221] width 19 height 19
click at [811, 283] on button "Approve up to £30.00" at bounding box center [774, 290] width 176 height 24
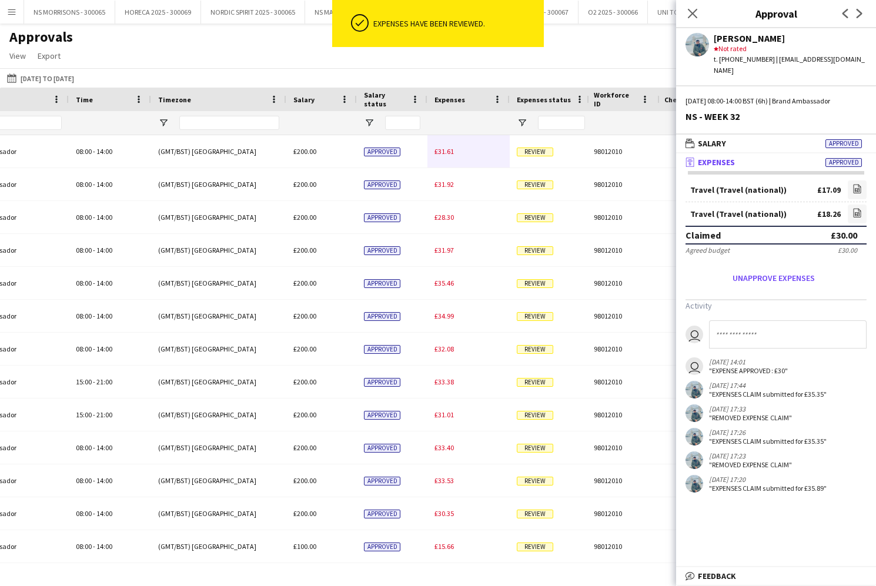
click at [446, 150] on span "£31.61" at bounding box center [444, 151] width 19 height 9
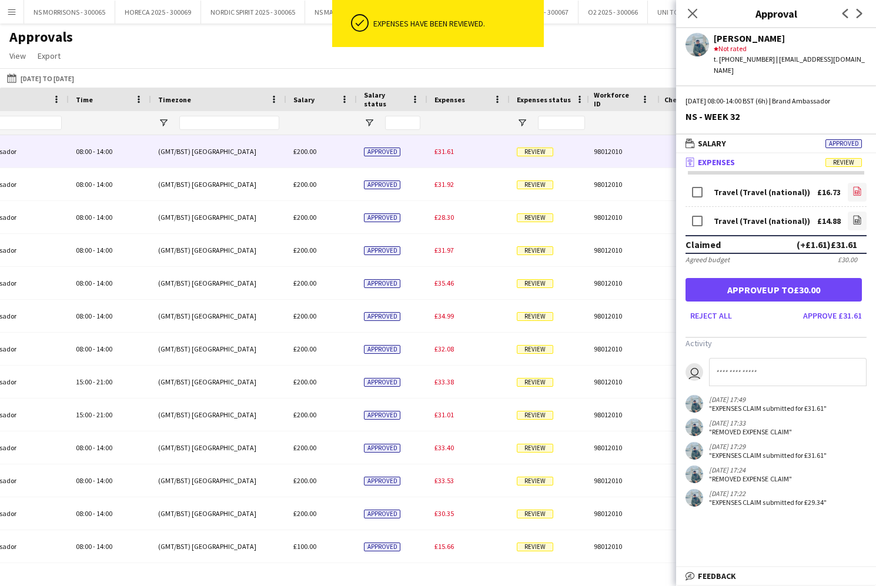
click at [850, 183] on link "file-image" at bounding box center [857, 192] width 19 height 19
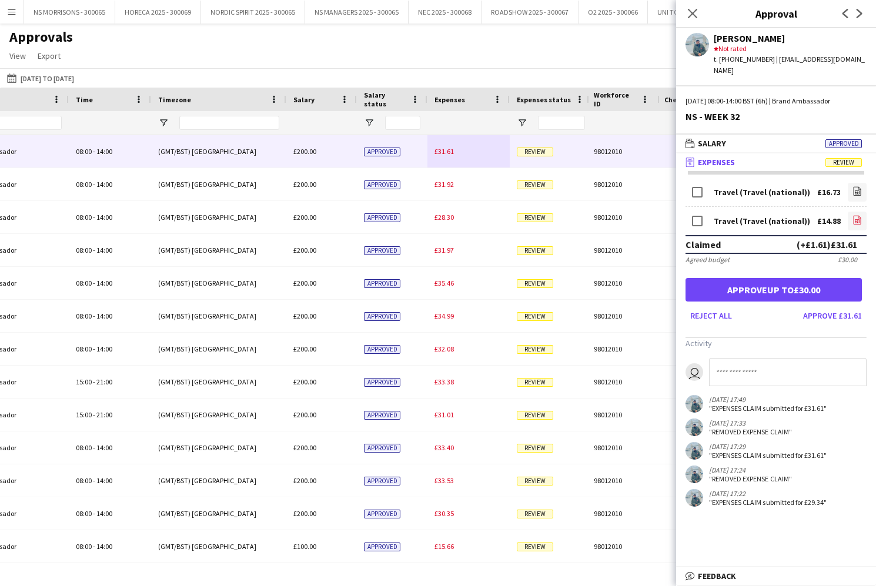
click at [856, 219] on icon at bounding box center [857, 221] width 5 height 4
click at [818, 278] on button "Approve up to £30.00" at bounding box center [774, 290] width 176 height 24
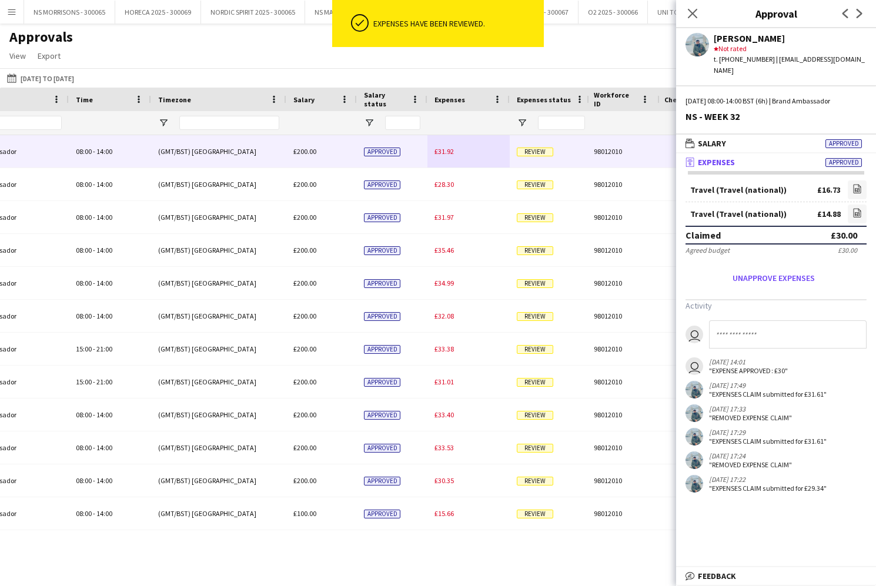
click at [442, 157] on div "£31.92" at bounding box center [468, 151] width 82 height 32
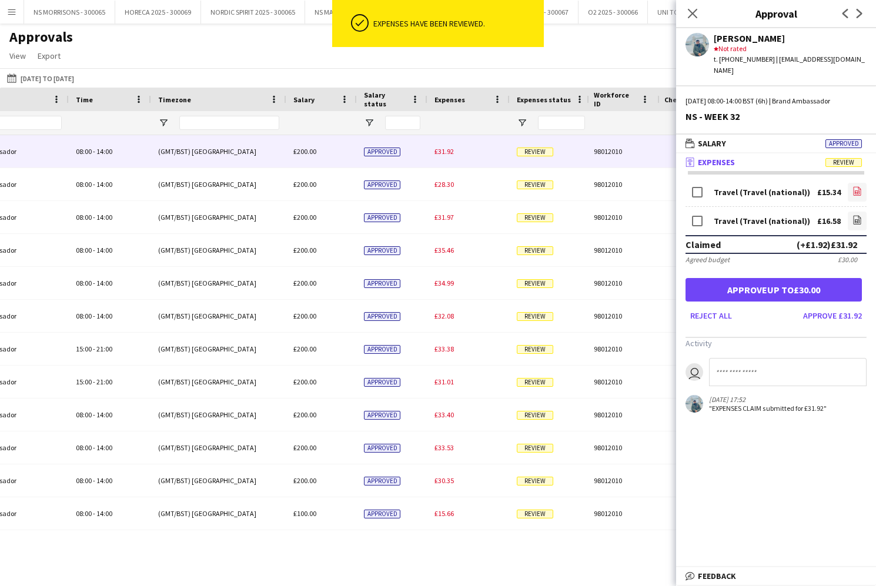
click at [858, 186] on icon "file-image" at bounding box center [857, 190] width 9 height 9
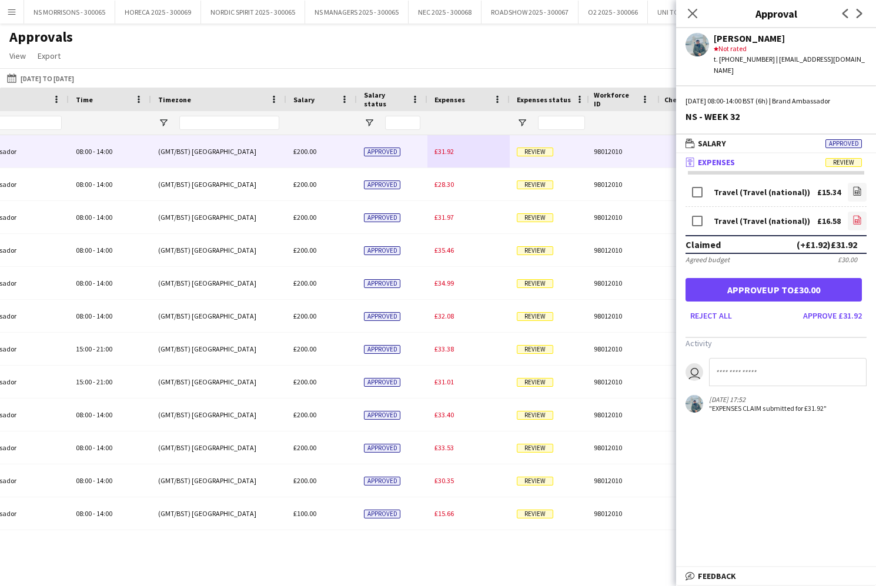
click at [852, 212] on link "file-image" at bounding box center [857, 221] width 19 height 19
click at [793, 278] on button "Approve up to £30.00" at bounding box center [774, 290] width 176 height 24
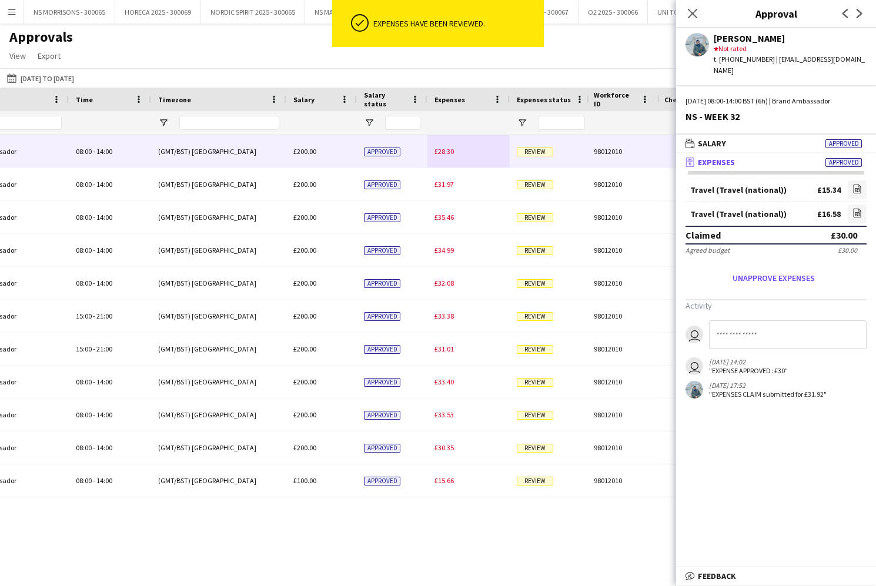
click at [445, 155] on span "£28.30" at bounding box center [444, 151] width 19 height 9
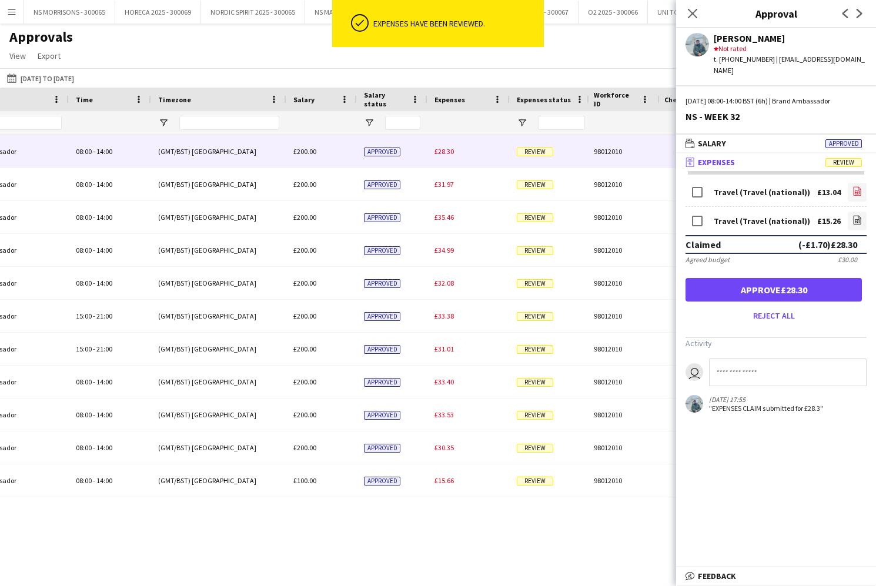
click at [857, 186] on app-icon "file-image" at bounding box center [857, 192] width 9 height 12
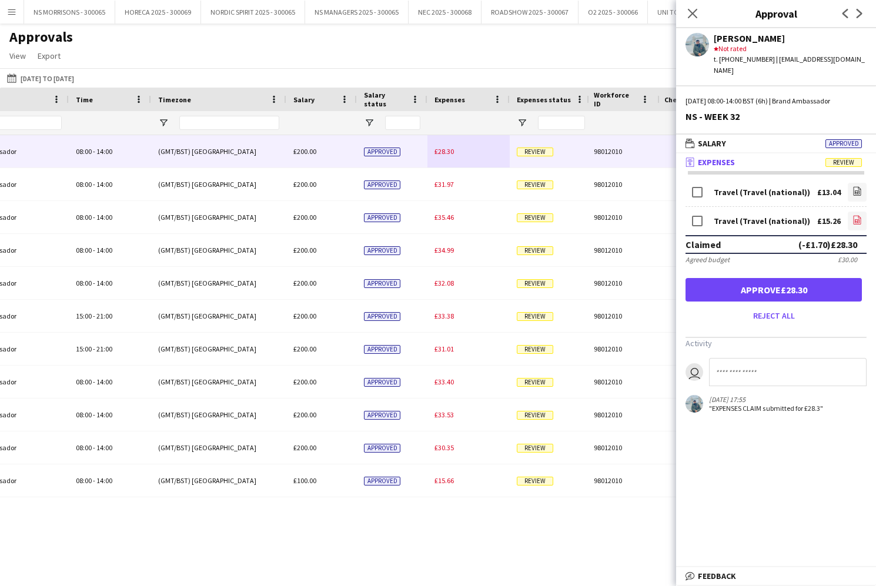
click at [866, 213] on link "file-image" at bounding box center [857, 221] width 19 height 19
click at [763, 278] on button "Approve £28.30" at bounding box center [774, 290] width 176 height 24
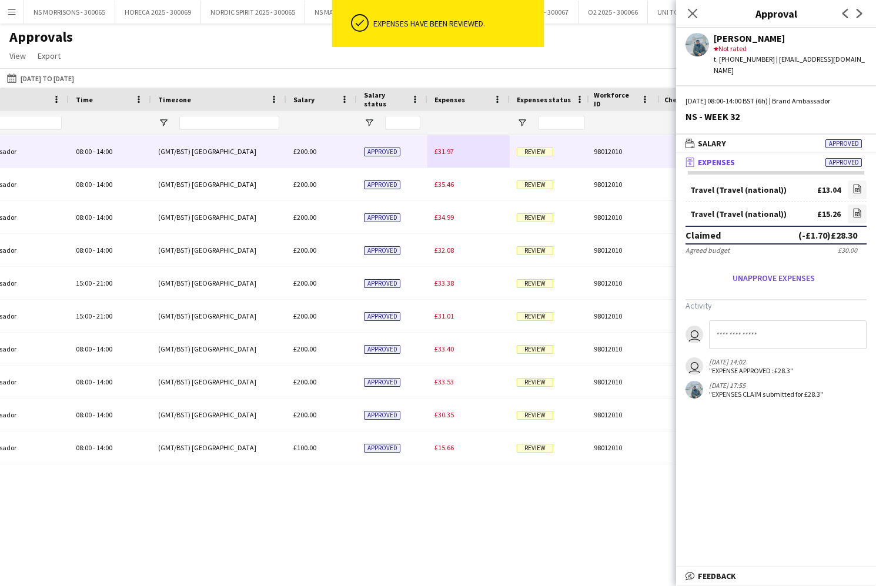
drag, startPoint x: 446, startPoint y: 154, endPoint x: 458, endPoint y: 154, distance: 11.8
click at [446, 154] on span "£31.97" at bounding box center [444, 151] width 19 height 9
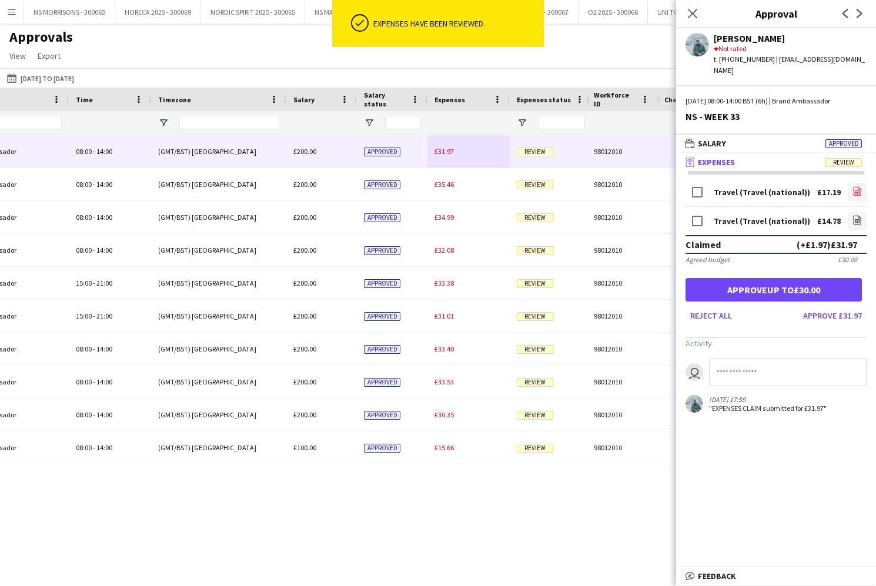
click at [853, 186] on icon "file-image" at bounding box center [857, 190] width 9 height 9
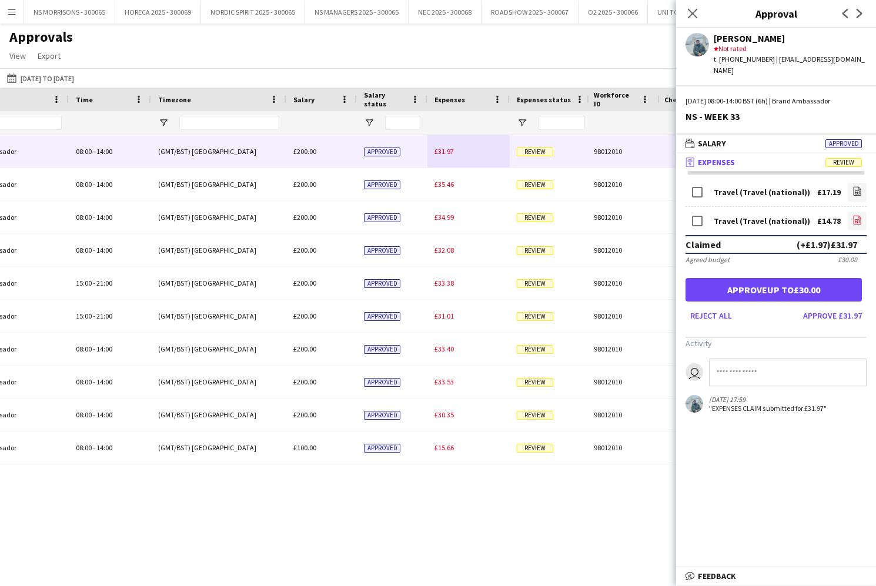
click at [852, 212] on link "file-image" at bounding box center [857, 221] width 19 height 19
click at [804, 282] on button "Approve up to £30.00" at bounding box center [774, 290] width 176 height 24
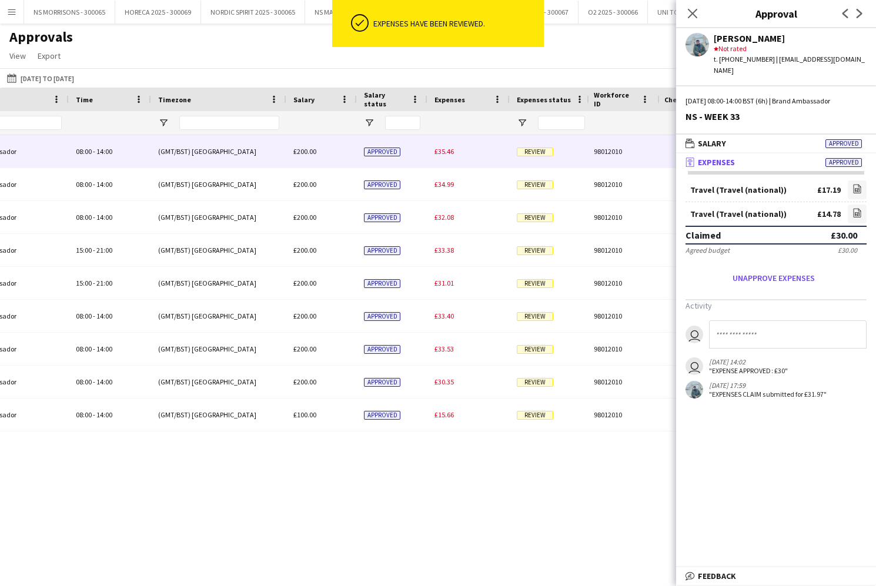
click at [447, 154] on span "£35.46" at bounding box center [444, 151] width 19 height 9
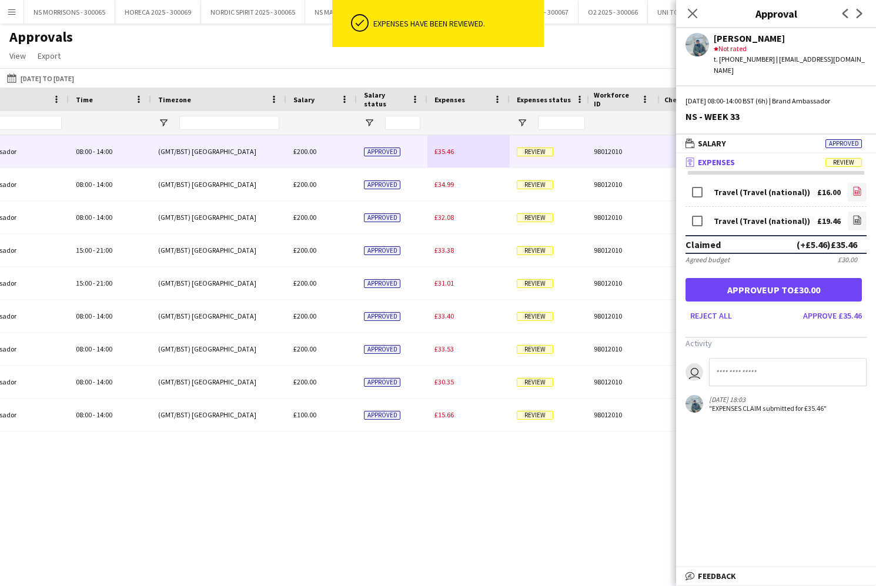
click at [852, 183] on link "file-image" at bounding box center [857, 192] width 19 height 19
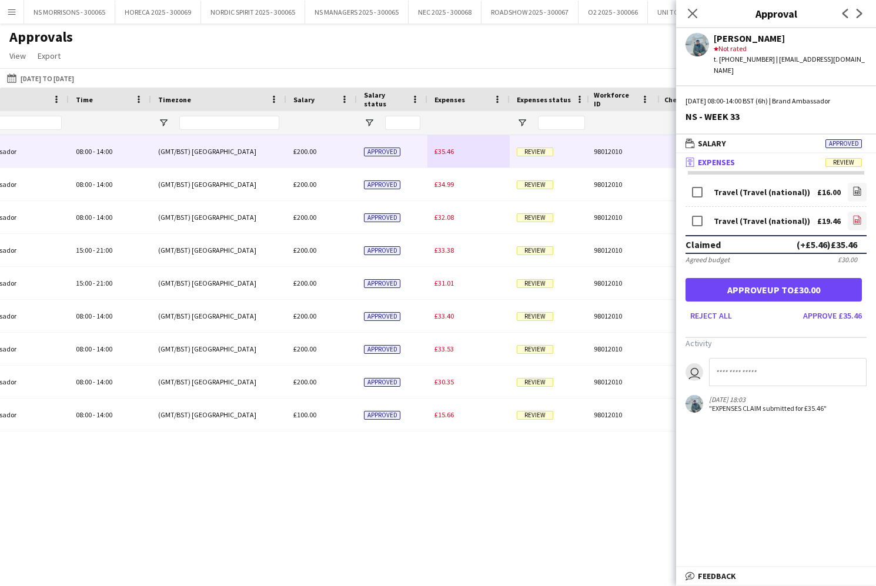
click at [857, 215] on icon "file-image" at bounding box center [857, 219] width 9 height 9
drag, startPoint x: 775, startPoint y: 284, endPoint x: 762, endPoint y: 280, distance: 13.4
click at [774, 284] on button "Approve up to £30.00" at bounding box center [774, 290] width 176 height 24
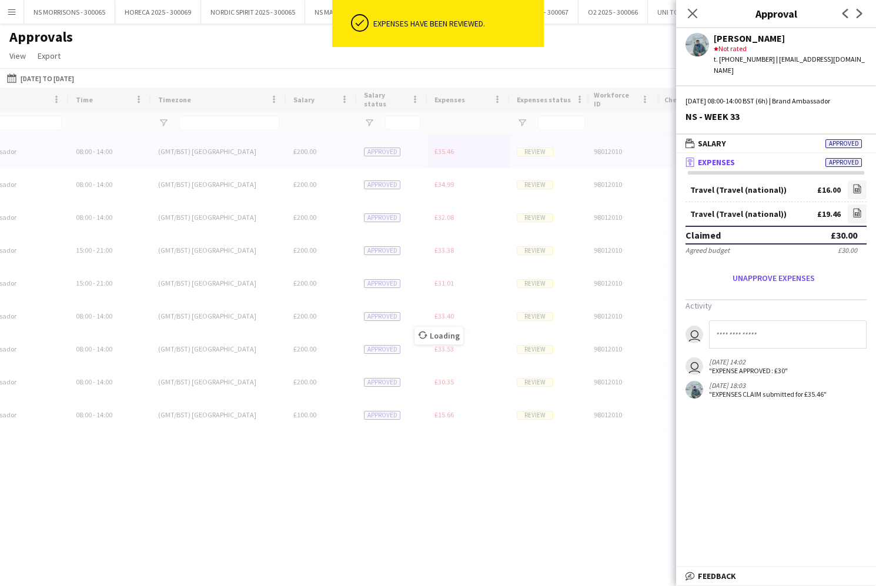
click at [439, 156] on div "Loading" at bounding box center [438, 327] width 876 height 478
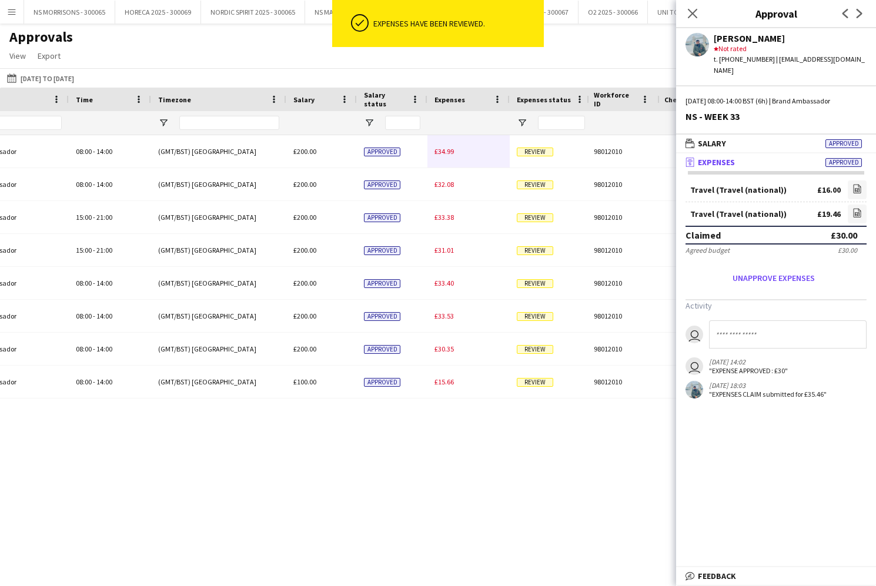
drag, startPoint x: 439, startPoint y: 156, endPoint x: 540, endPoint y: 176, distance: 102.4
click at [439, 156] on div "£34.99" at bounding box center [468, 151] width 82 height 32
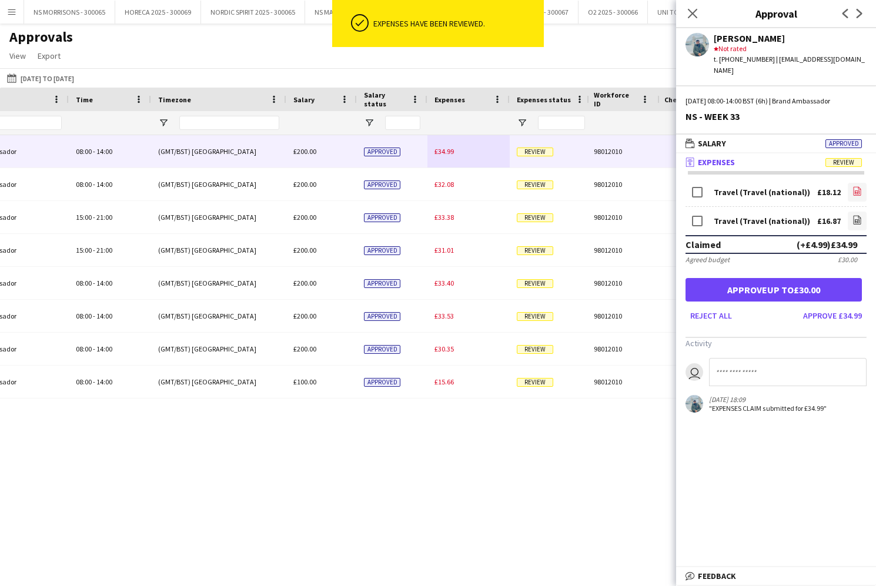
click at [853, 186] on icon "file-image" at bounding box center [857, 190] width 9 height 9
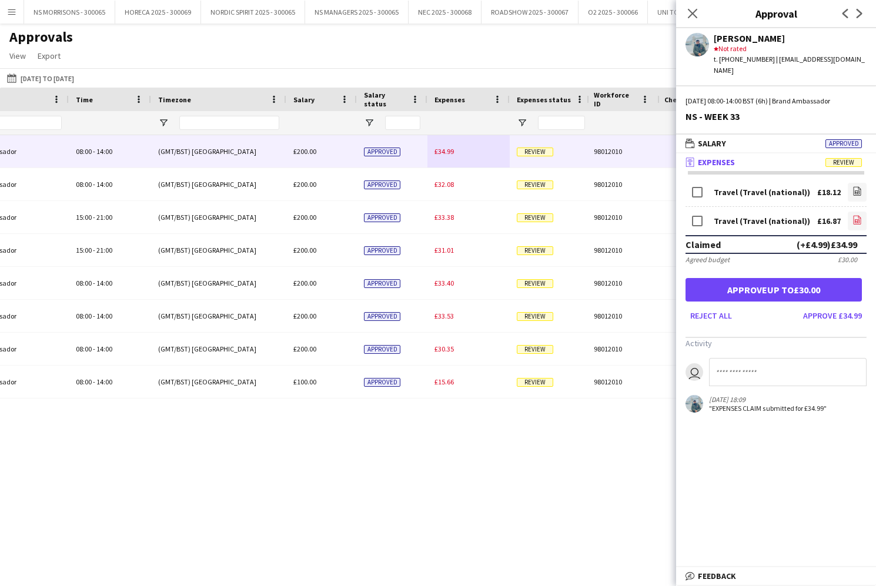
click at [857, 215] on icon "file-image" at bounding box center [857, 219] width 9 height 9
drag, startPoint x: 828, startPoint y: 282, endPoint x: 775, endPoint y: 279, distance: 53.0
click at [828, 282] on button "Approve up to £30.00" at bounding box center [774, 290] width 176 height 24
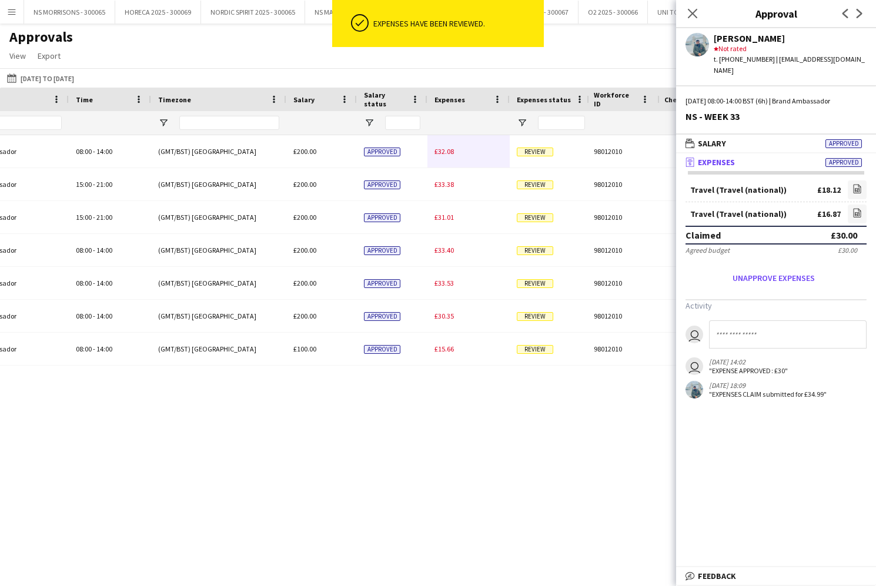
click at [455, 150] on div "£32.08" at bounding box center [468, 151] width 82 height 32
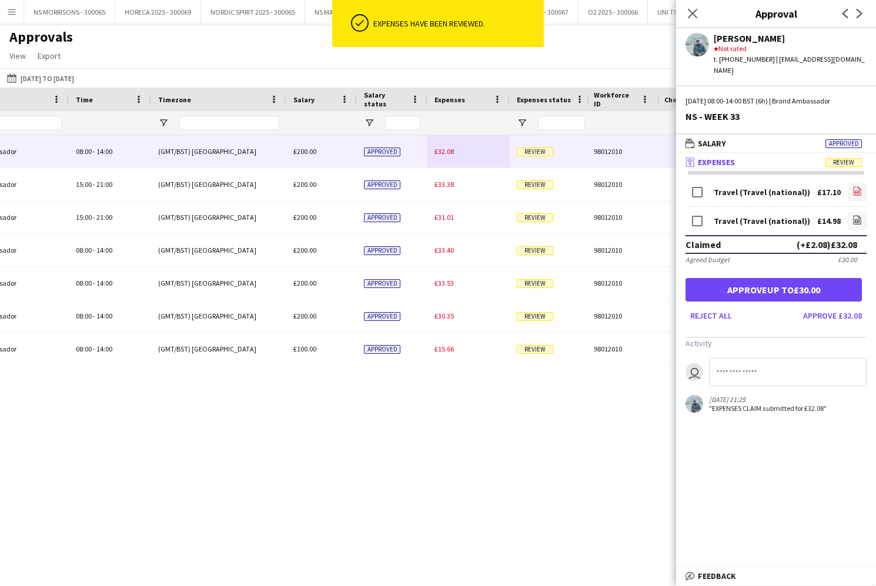
click at [854, 186] on icon "file-image" at bounding box center [857, 190] width 9 height 9
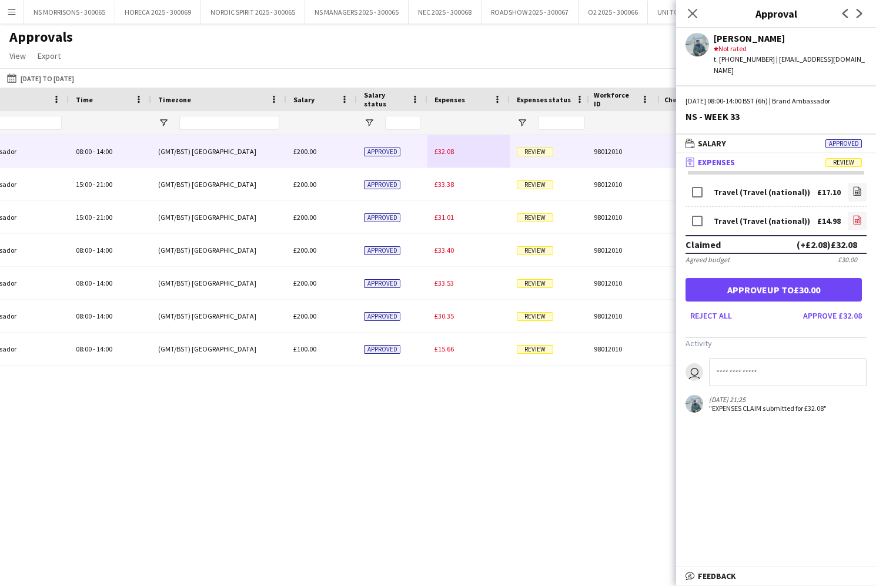
click at [857, 215] on icon "file-image" at bounding box center [857, 219] width 9 height 9
click at [804, 278] on button "Approve up to £30.00" at bounding box center [774, 290] width 176 height 24
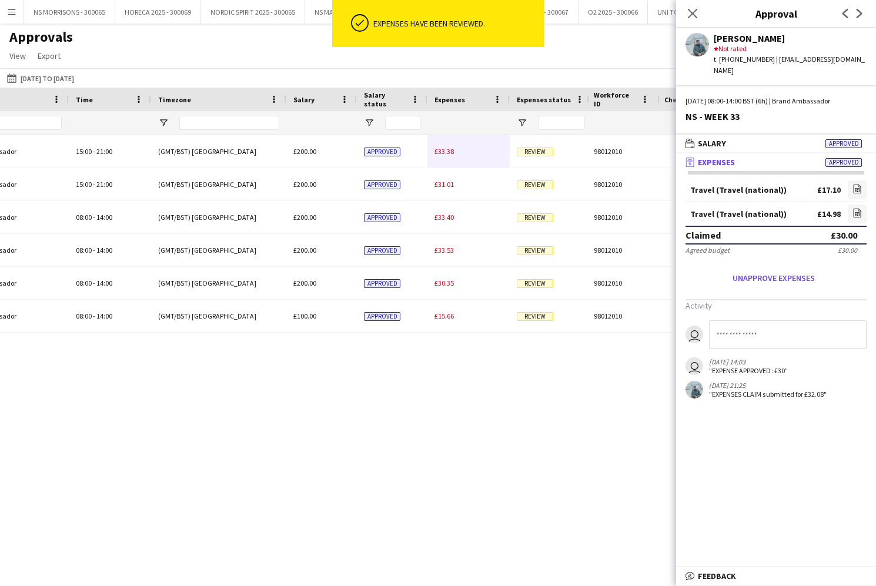
click at [443, 155] on span "£33.38" at bounding box center [444, 151] width 19 height 9
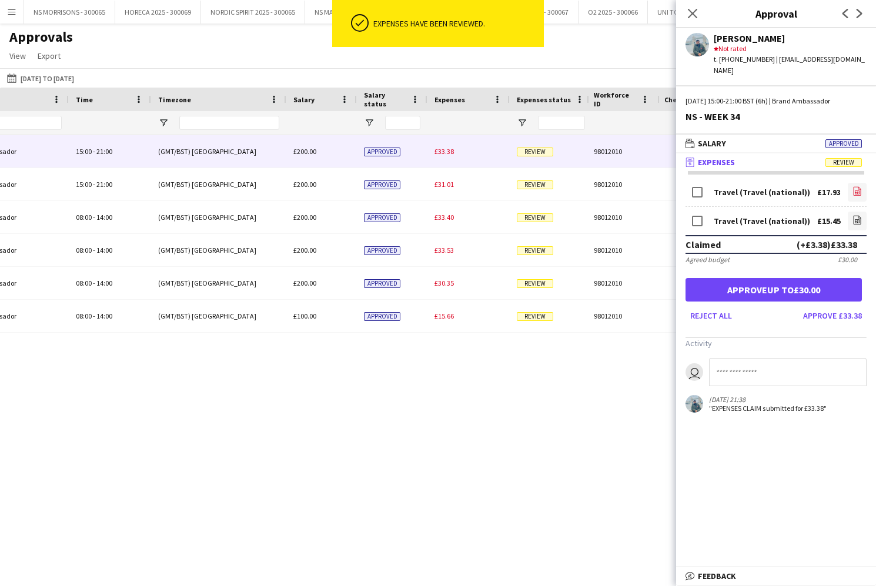
click at [851, 183] on link "file-image" at bounding box center [857, 192] width 19 height 19
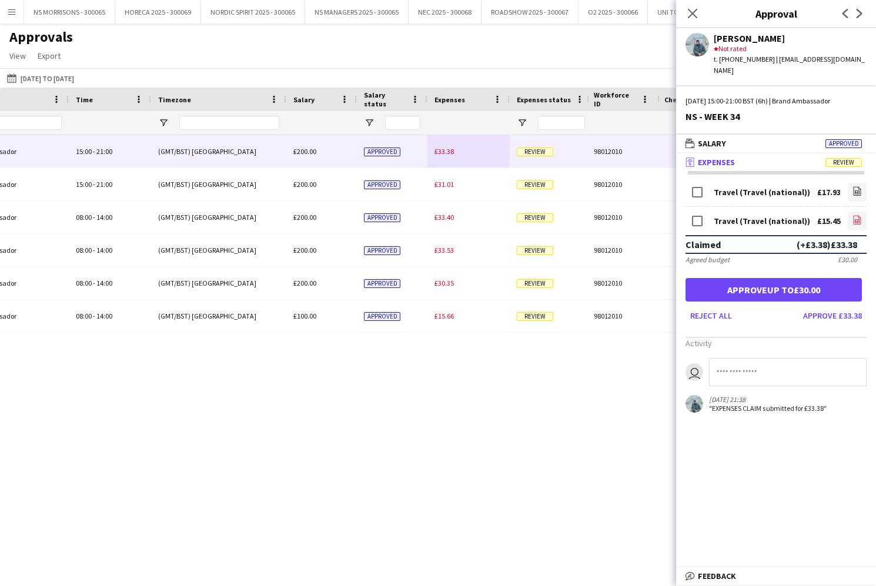
click at [858, 215] on icon "file-image" at bounding box center [857, 219] width 9 height 9
drag, startPoint x: 793, startPoint y: 274, endPoint x: 784, endPoint y: 273, distance: 9.5
click at [793, 278] on button "Approve up to £30.00" at bounding box center [774, 290] width 176 height 24
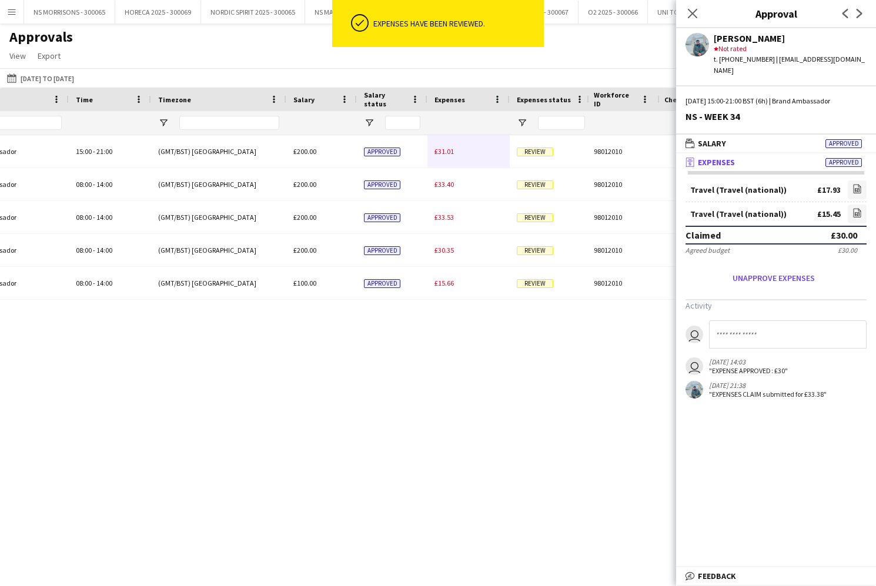
click at [442, 153] on span "£31.01" at bounding box center [444, 151] width 19 height 9
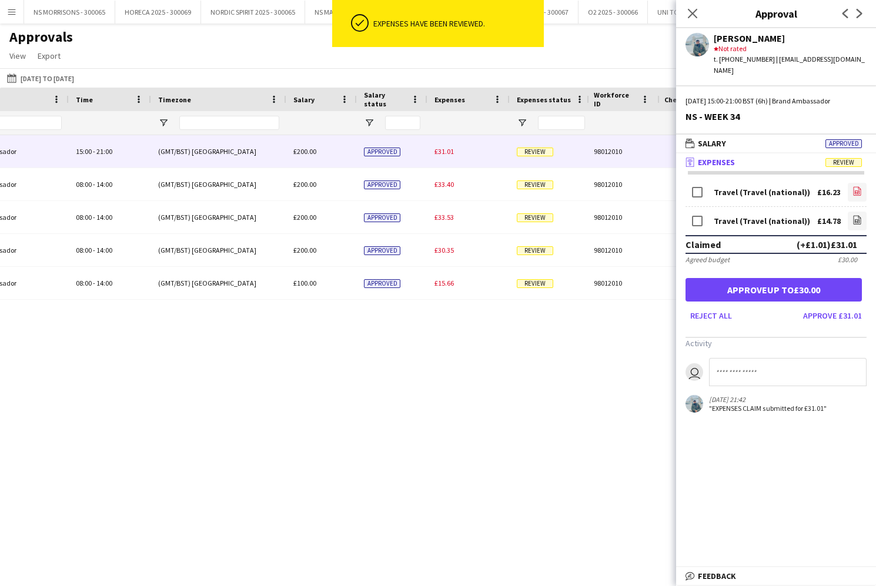
click at [849, 183] on link "file-image" at bounding box center [857, 192] width 19 height 19
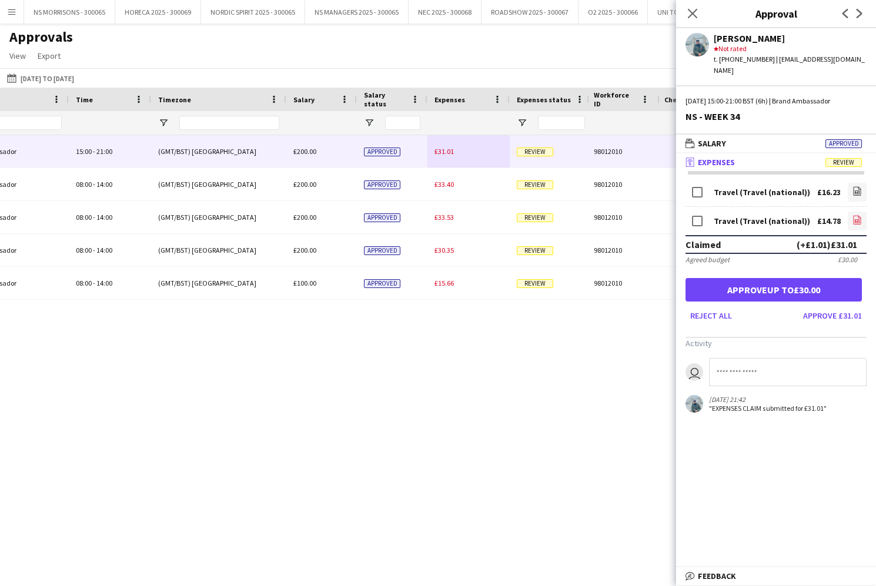
click at [857, 215] on icon "file-image" at bounding box center [857, 219] width 9 height 9
click at [710, 291] on form "Travel (Travel (national)) £16.23 file-image Travel (Travel (national)) £14.78 …" at bounding box center [776, 253] width 200 height 145
drag, startPoint x: 710, startPoint y: 286, endPoint x: 699, endPoint y: 279, distance: 13.2
click at [710, 286] on button "Approve up to £30.00" at bounding box center [774, 290] width 176 height 24
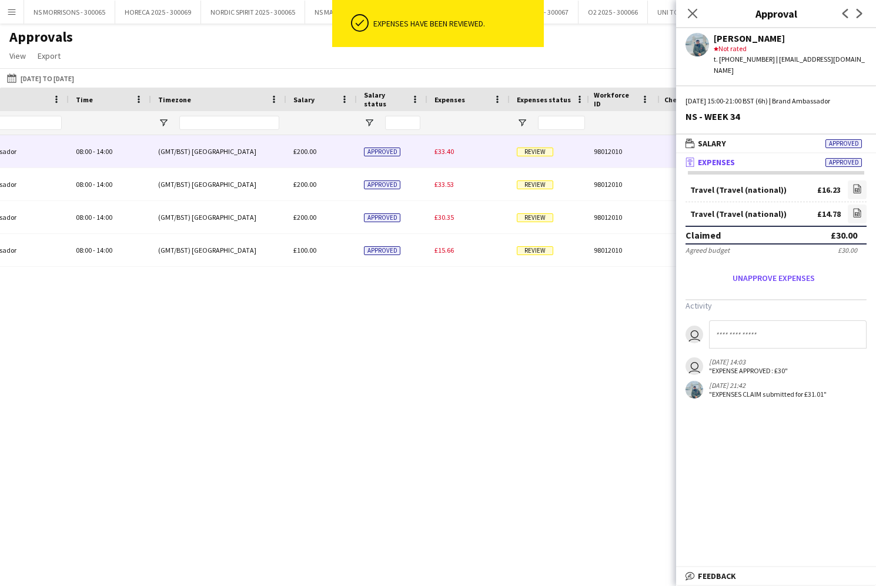
drag, startPoint x: 449, startPoint y: 155, endPoint x: 563, endPoint y: 162, distance: 114.3
click at [449, 155] on span "£33.40" at bounding box center [444, 151] width 19 height 9
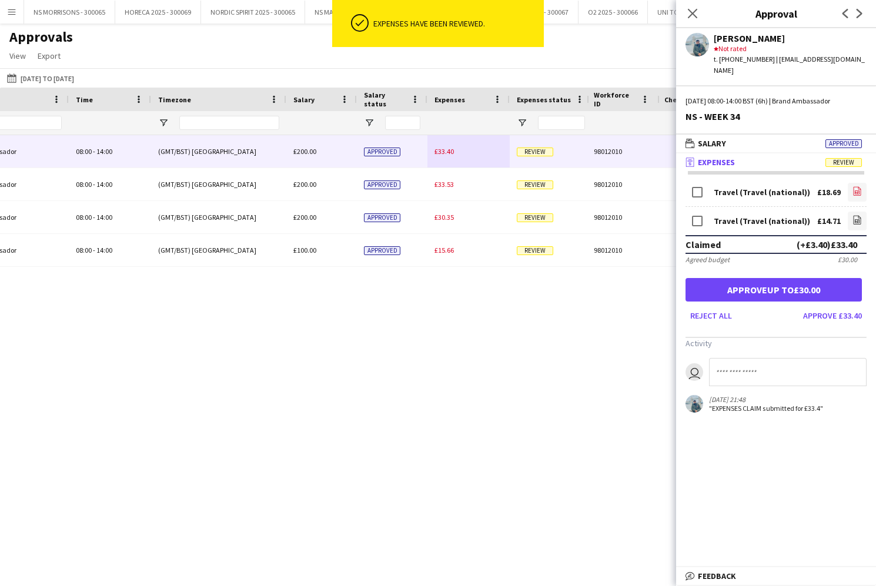
click at [855, 186] on app-icon "file-image" at bounding box center [857, 192] width 9 height 12
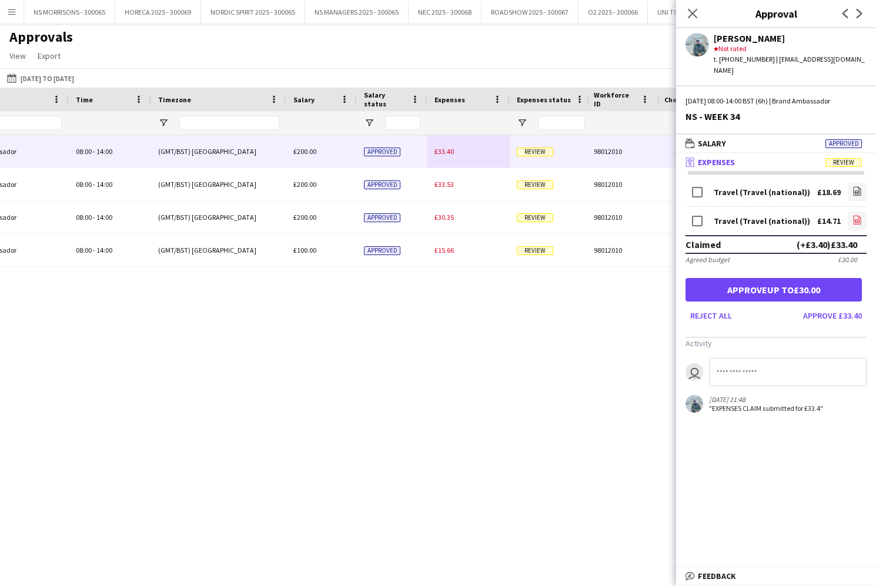
click at [857, 215] on icon "file-image" at bounding box center [857, 219] width 9 height 9
click at [809, 281] on button "Approve up to £30.00" at bounding box center [774, 290] width 176 height 24
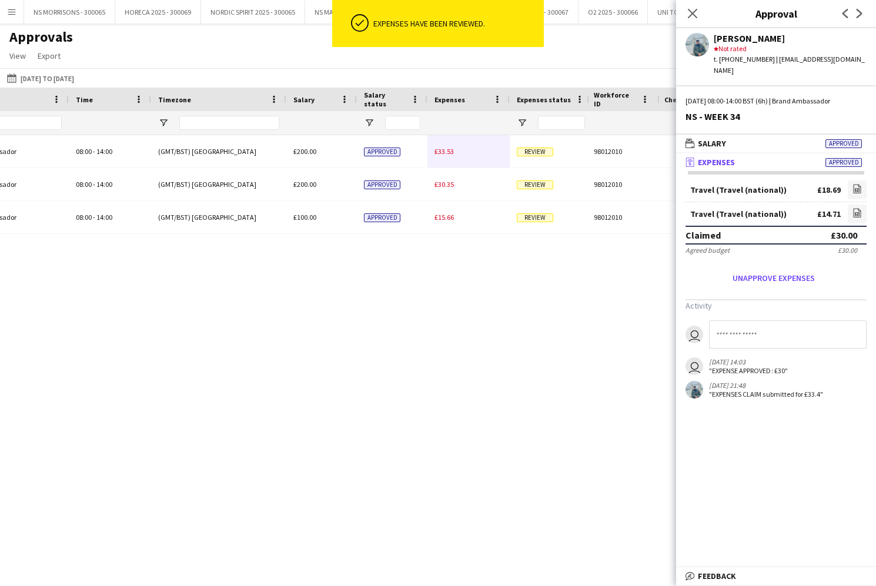
click at [441, 151] on span "£33.53" at bounding box center [444, 151] width 19 height 9
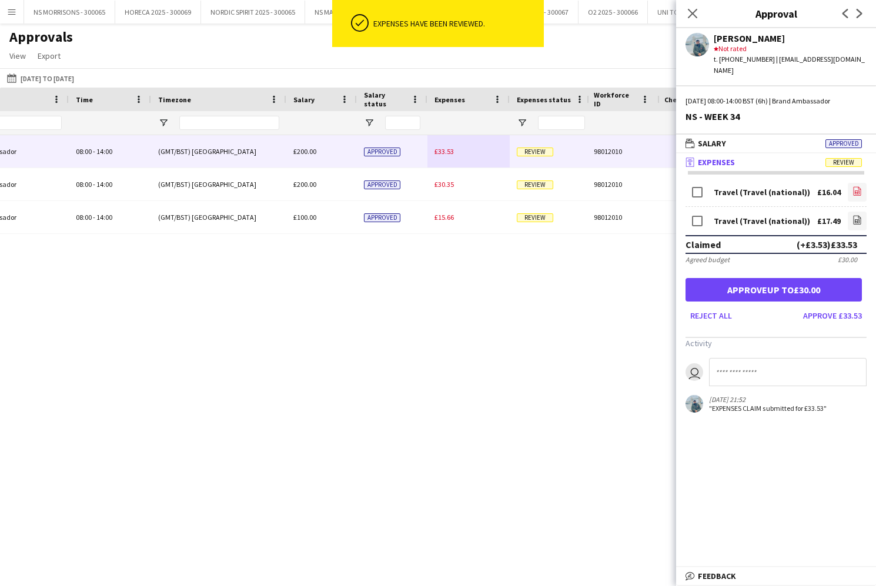
click at [852, 183] on link "file-image" at bounding box center [857, 192] width 19 height 19
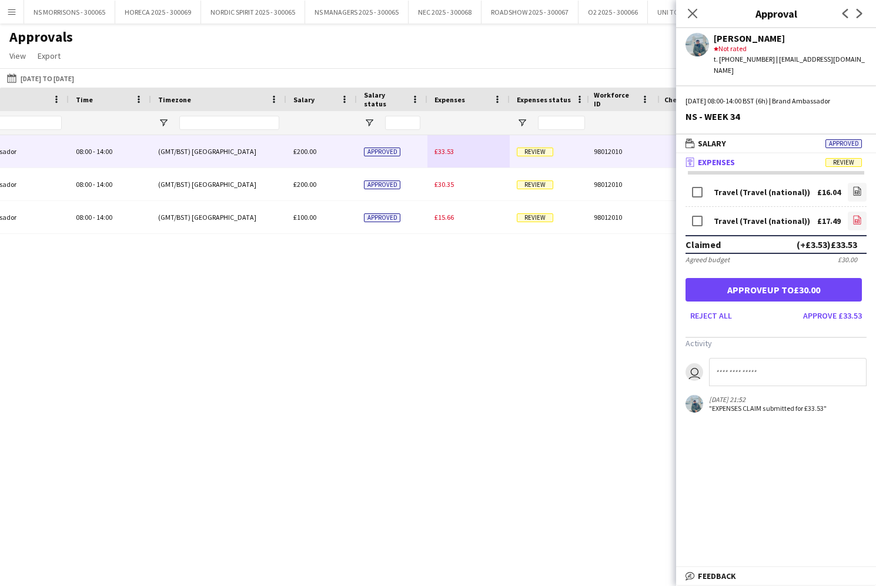
click at [857, 215] on icon "file-image" at bounding box center [857, 219] width 9 height 9
click at [830, 283] on button "Approve up to £30.00" at bounding box center [774, 290] width 176 height 24
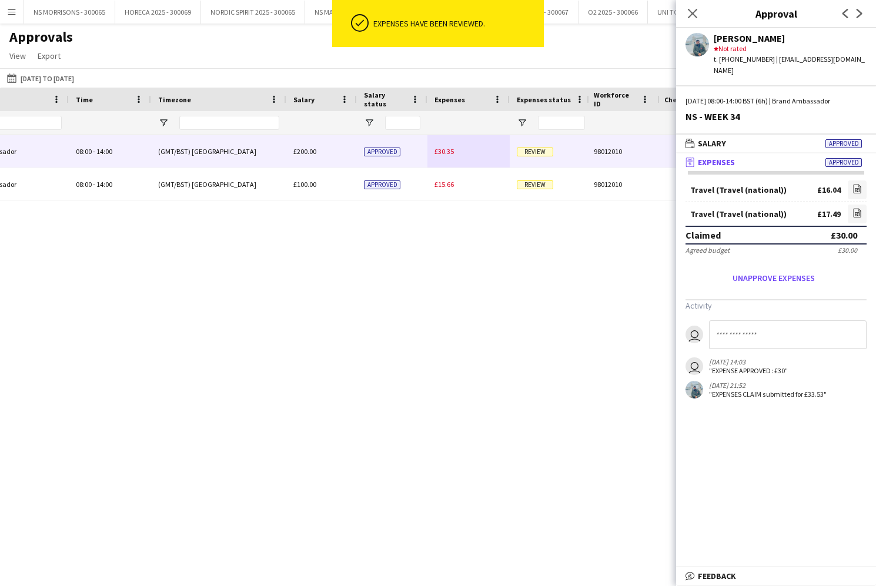
click at [459, 149] on div "£30.35" at bounding box center [468, 151] width 82 height 32
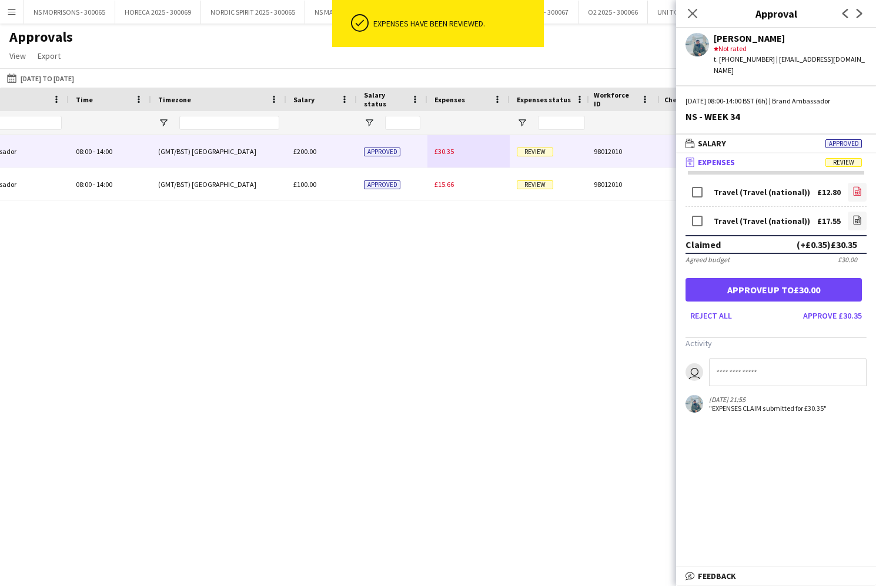
click at [856, 191] on icon at bounding box center [857, 193] width 5 height 4
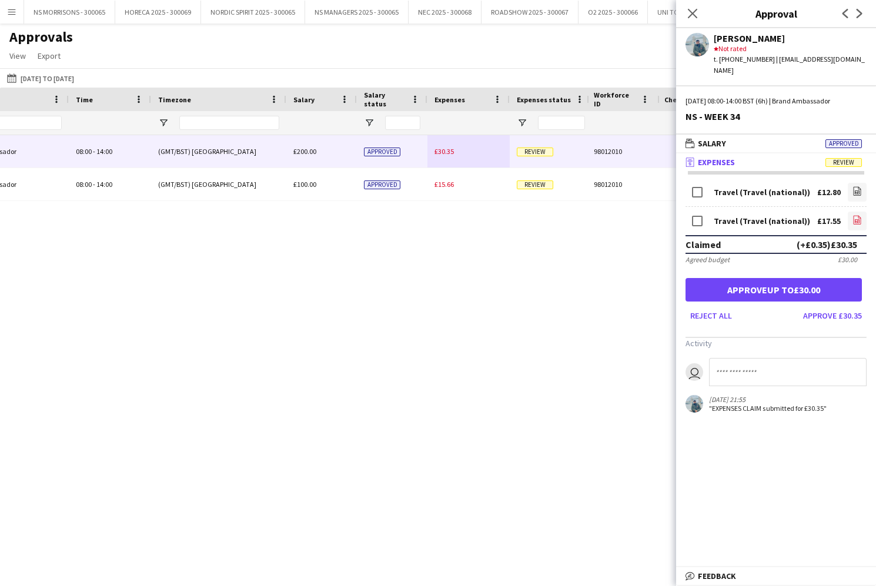
click at [854, 215] on icon "file-image" at bounding box center [857, 219] width 9 height 9
click at [782, 283] on button "Approve up to £30.00" at bounding box center [774, 290] width 176 height 24
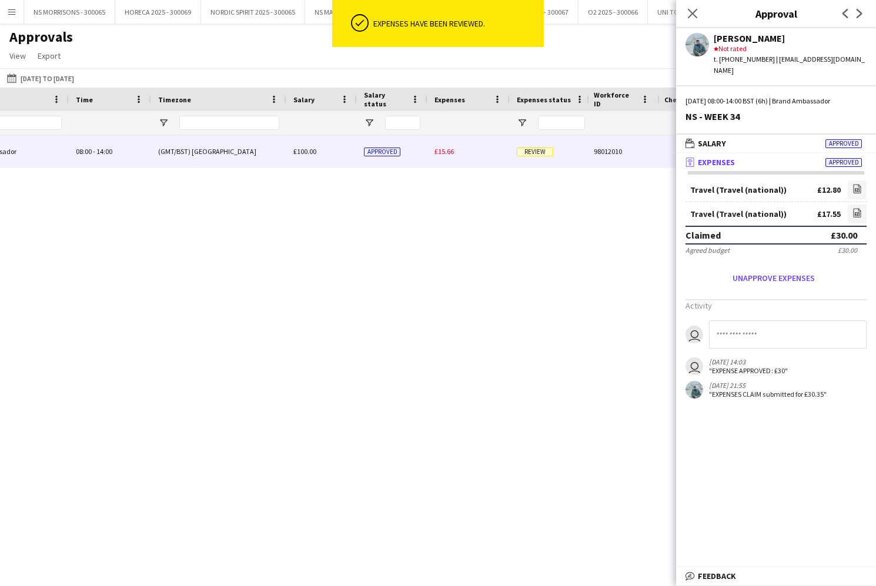
click at [442, 152] on span "£15.66" at bounding box center [444, 151] width 19 height 9
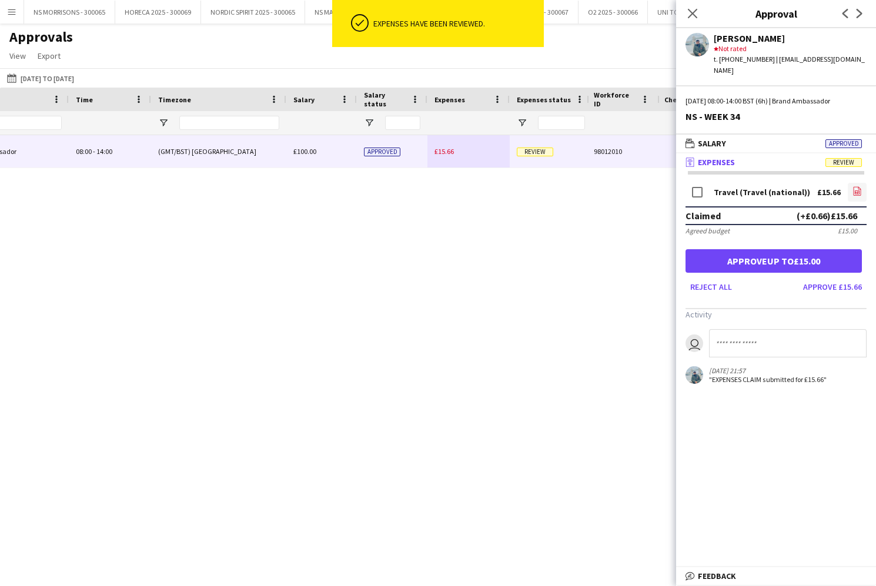
click at [857, 192] on icon at bounding box center [857, 192] width 1 height 1
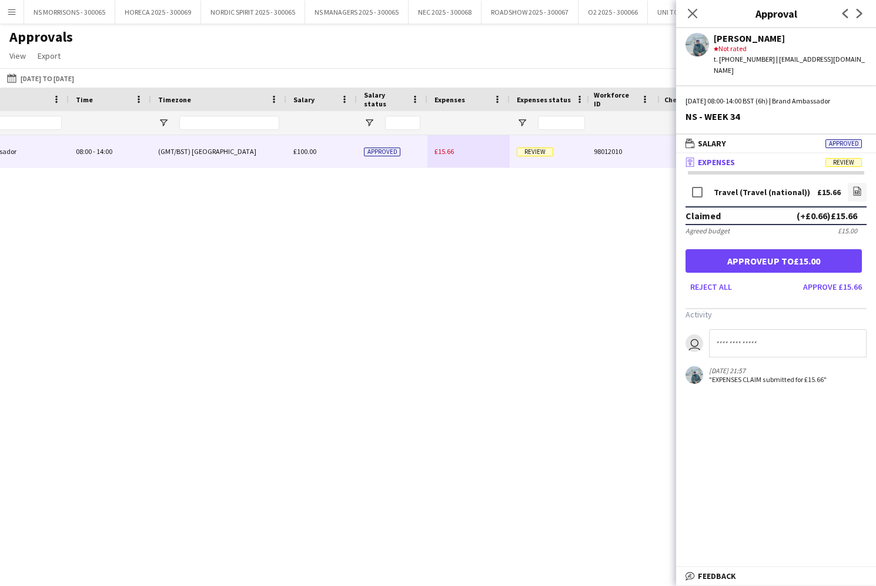
click at [781, 250] on button "Approve up to £15.00" at bounding box center [774, 261] width 176 height 24
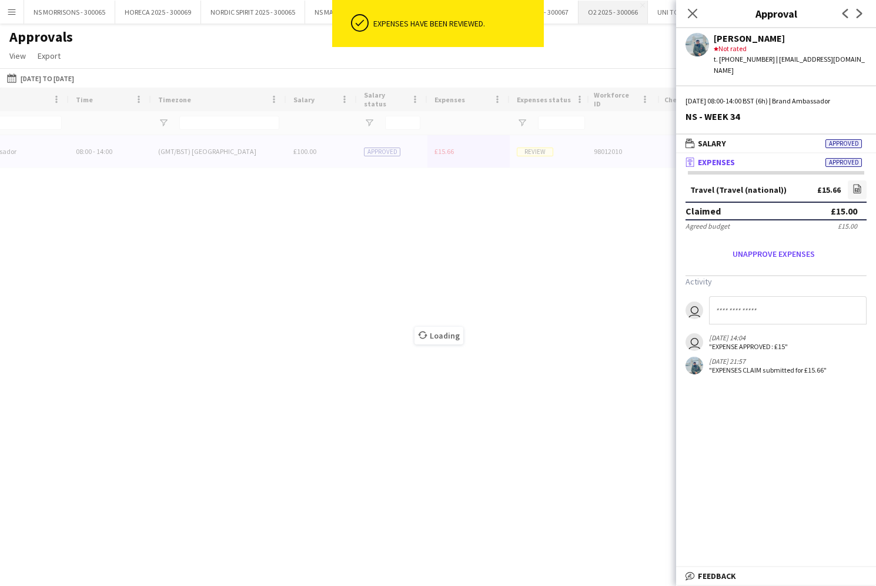
drag, startPoint x: 688, startPoint y: 11, endPoint x: 607, endPoint y: 12, distance: 81.2
click at [688, 11] on icon "Close pop-in" at bounding box center [692, 13] width 9 height 9
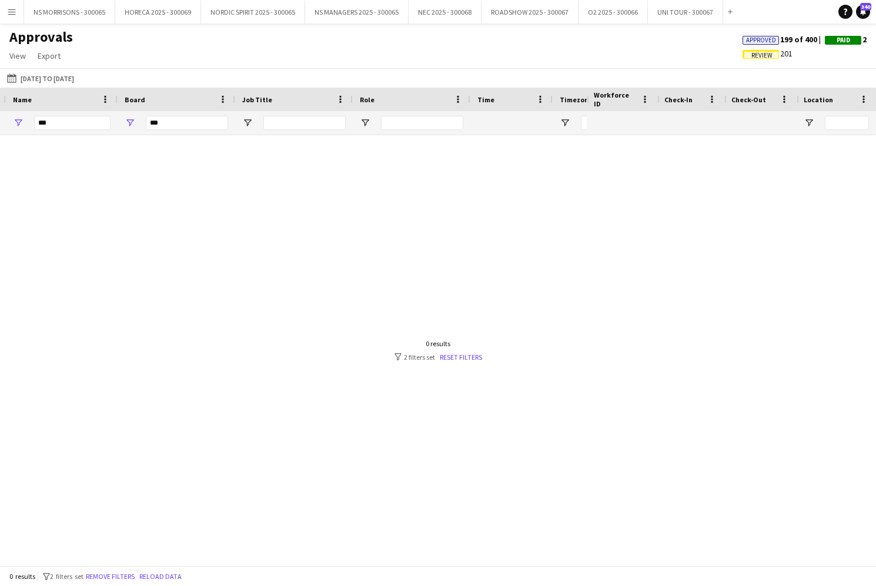
scroll to position [0, 3]
type input "*"
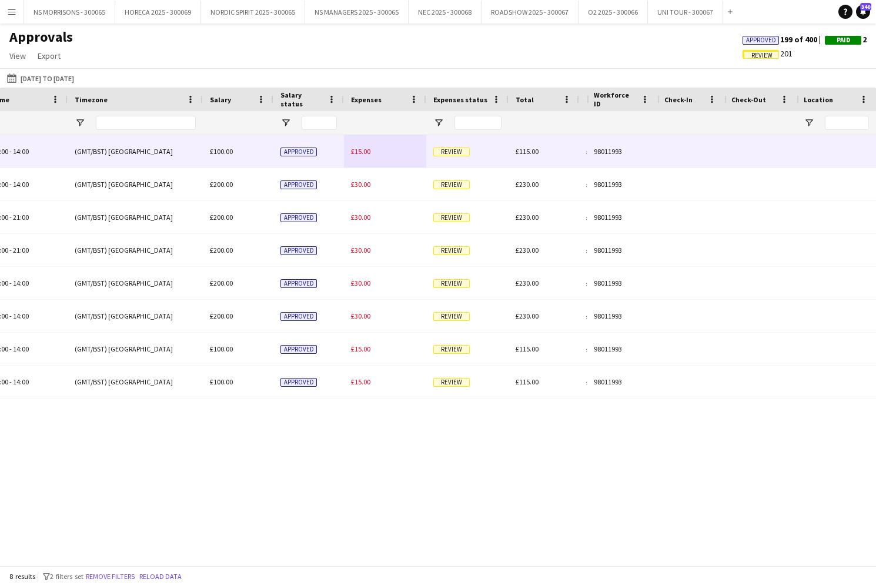
type input "****"
click at [355, 148] on span "£15.00" at bounding box center [360, 151] width 19 height 9
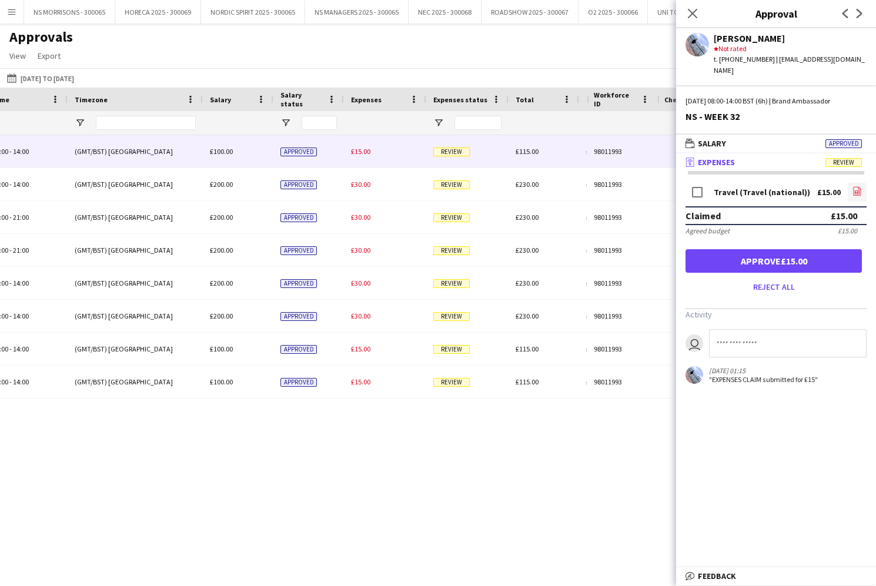
click at [862, 183] on link "file-image" at bounding box center [857, 192] width 19 height 19
drag, startPoint x: 713, startPoint y: 246, endPoint x: 597, endPoint y: 232, distance: 116.0
click at [713, 249] on button "Approve £15.00" at bounding box center [774, 261] width 176 height 24
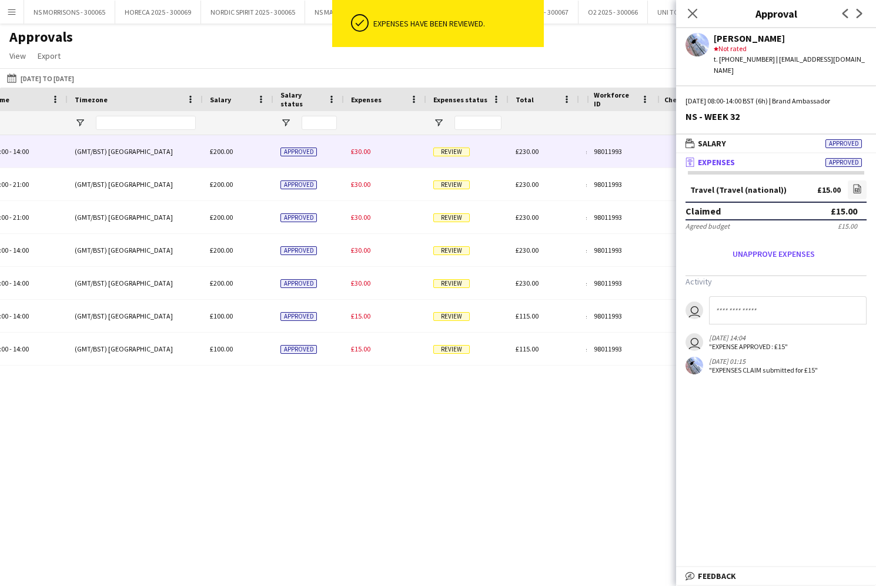
click at [367, 158] on div "£30.00" at bounding box center [385, 151] width 82 height 32
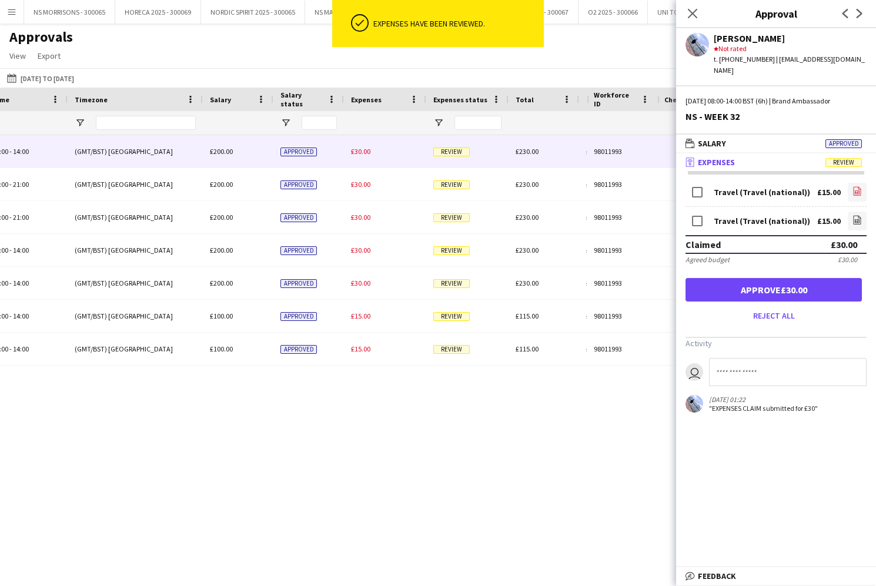
click at [858, 187] on icon at bounding box center [858, 191] width 8 height 9
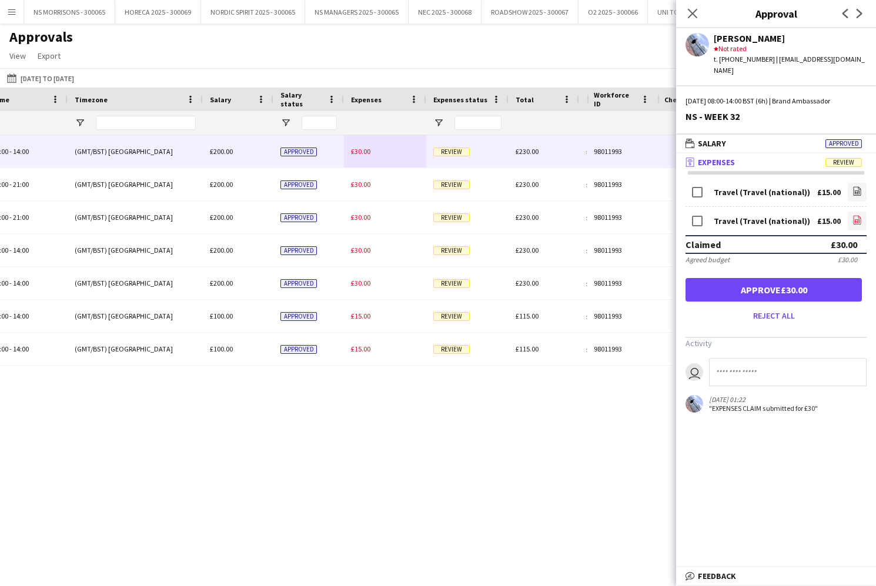
click at [857, 215] on icon "file-image" at bounding box center [857, 219] width 9 height 9
click at [746, 278] on button "Approve £30.00" at bounding box center [774, 290] width 176 height 24
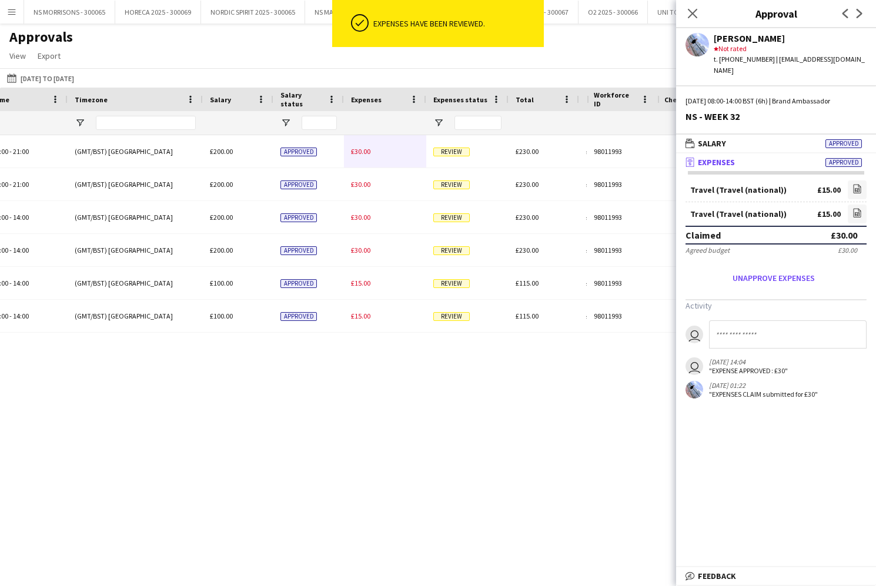
drag, startPoint x: 359, startPoint y: 149, endPoint x: 513, endPoint y: 162, distance: 154.5
click at [359, 149] on span "£30.00" at bounding box center [360, 151] width 19 height 9
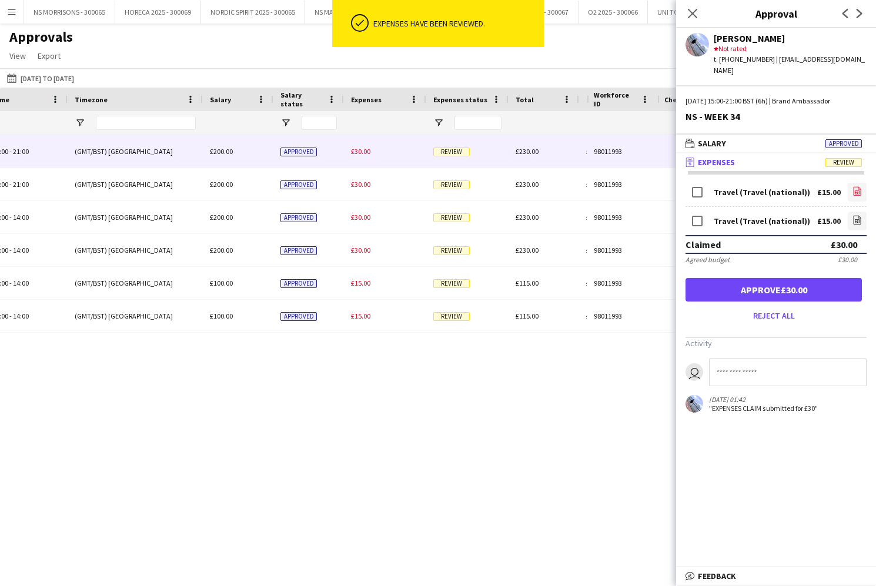
click at [852, 183] on link "file-image" at bounding box center [857, 192] width 19 height 19
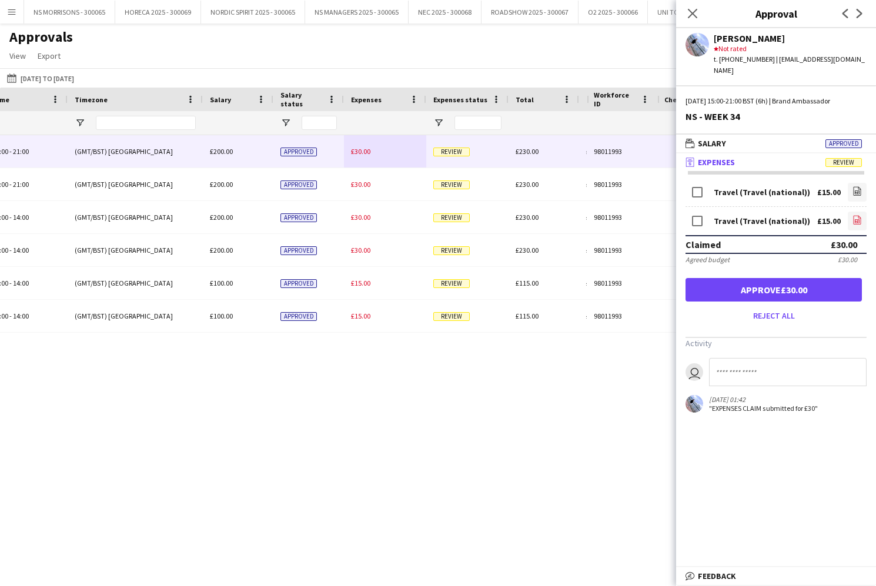
click at [853, 212] on link "file-image" at bounding box center [857, 221] width 19 height 19
drag, startPoint x: 783, startPoint y: 278, endPoint x: 703, endPoint y: 269, distance: 79.9
click at [783, 278] on button "Approve £30.00" at bounding box center [774, 290] width 176 height 24
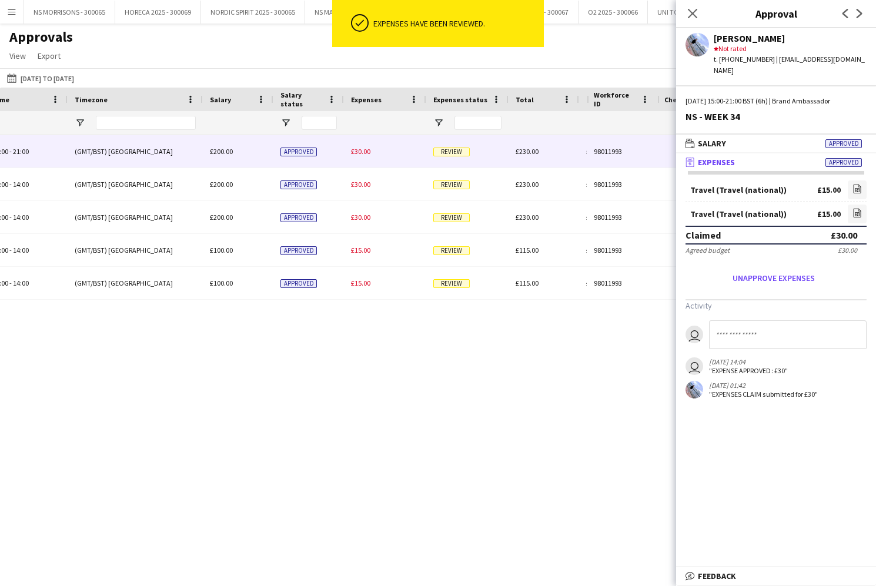
drag, startPoint x: 358, startPoint y: 154, endPoint x: 546, endPoint y: 175, distance: 189.3
click at [360, 155] on span "£30.00" at bounding box center [360, 151] width 19 height 9
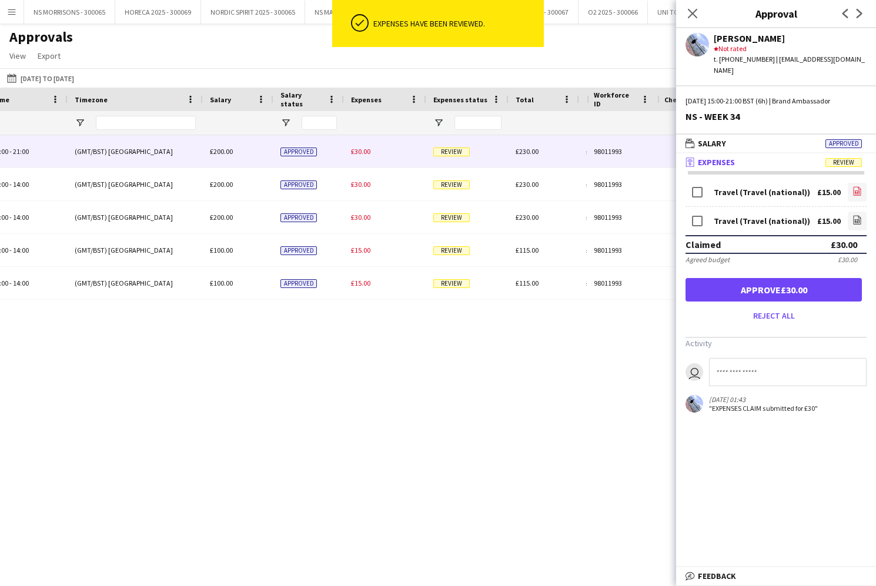
click at [853, 186] on icon "file-image" at bounding box center [857, 190] width 9 height 9
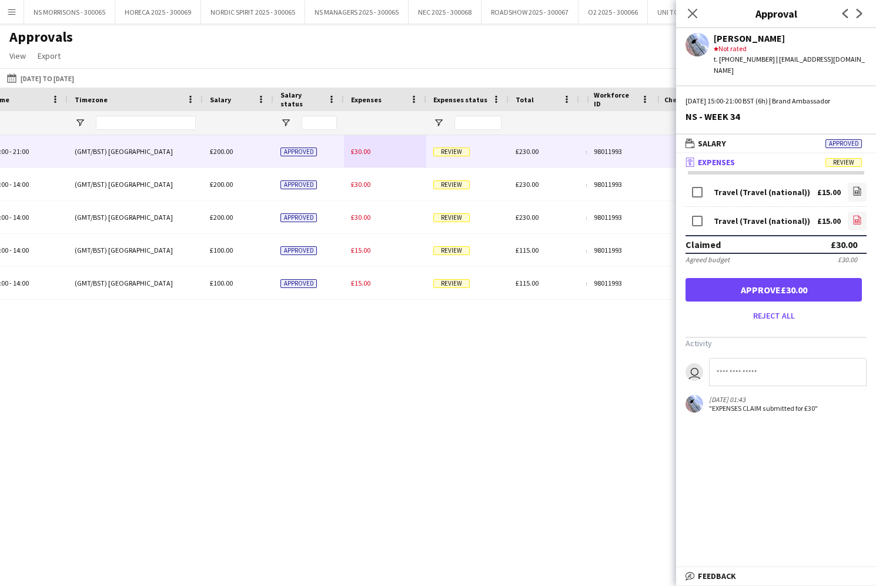
click at [851, 212] on link "file-image" at bounding box center [857, 221] width 19 height 19
click at [774, 278] on button "Approve £30.00" at bounding box center [774, 290] width 176 height 24
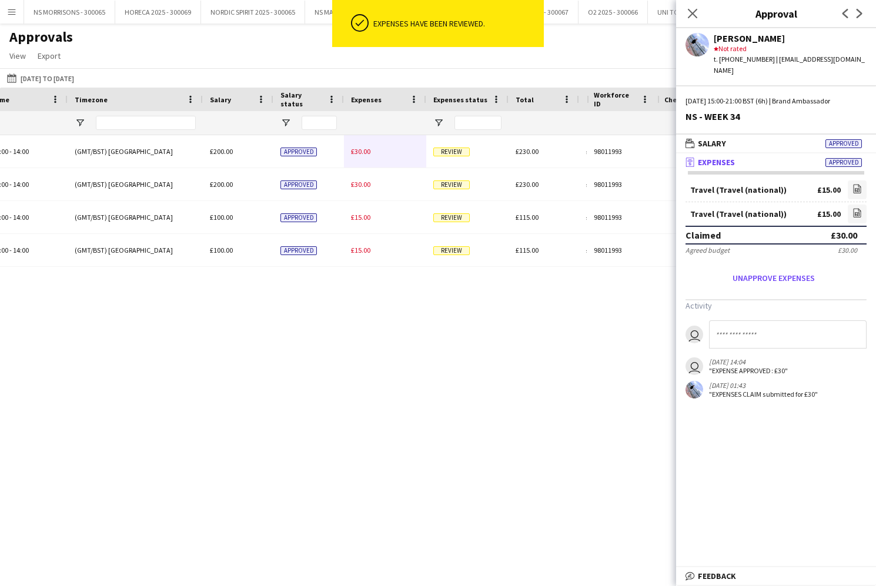
click at [366, 155] on span "£30.00" at bounding box center [360, 151] width 19 height 9
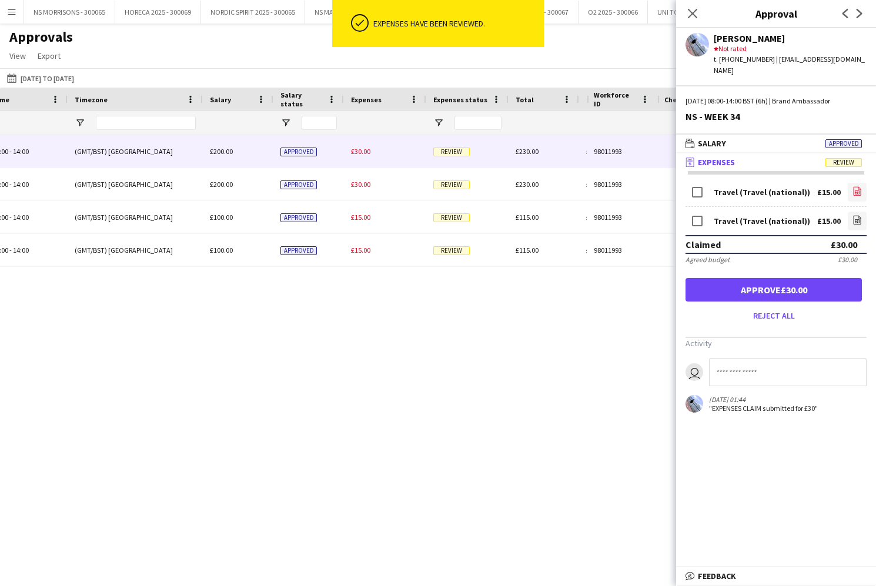
click at [860, 191] on icon at bounding box center [857, 193] width 5 height 4
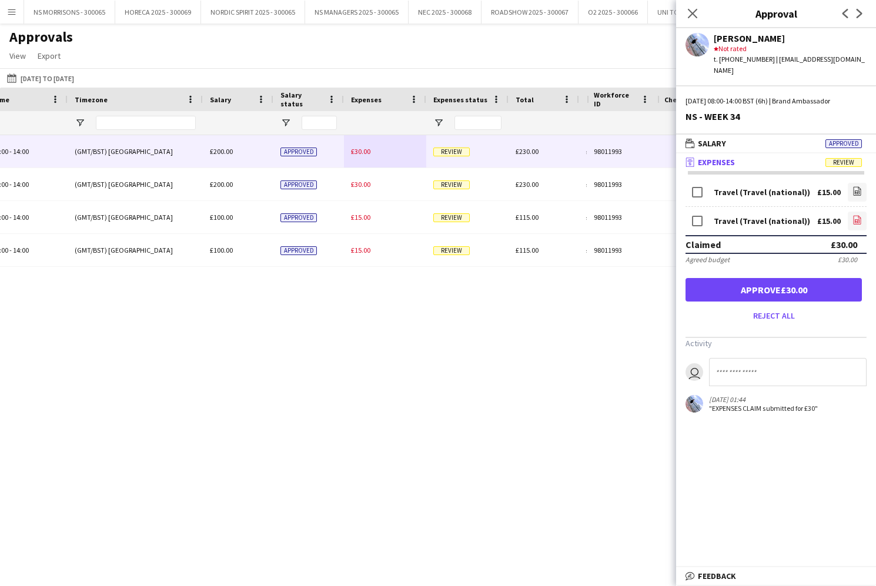
drag, startPoint x: 858, startPoint y: 215, endPoint x: 850, endPoint y: 212, distance: 8.0
click at [858, 215] on app-icon "file-image" at bounding box center [857, 221] width 9 height 12
drag, startPoint x: 846, startPoint y: 280, endPoint x: 821, endPoint y: 275, distance: 25.3
click at [846, 280] on button "Approve £30.00" at bounding box center [774, 290] width 176 height 24
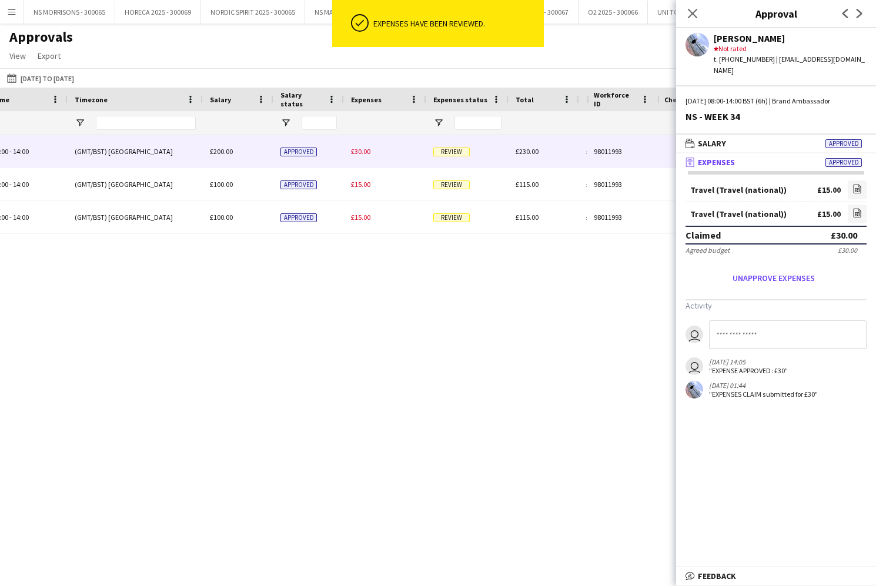
drag, startPoint x: 353, startPoint y: 153, endPoint x: 563, endPoint y: 172, distance: 210.2
click at [353, 153] on span "£30.00" at bounding box center [360, 151] width 19 height 9
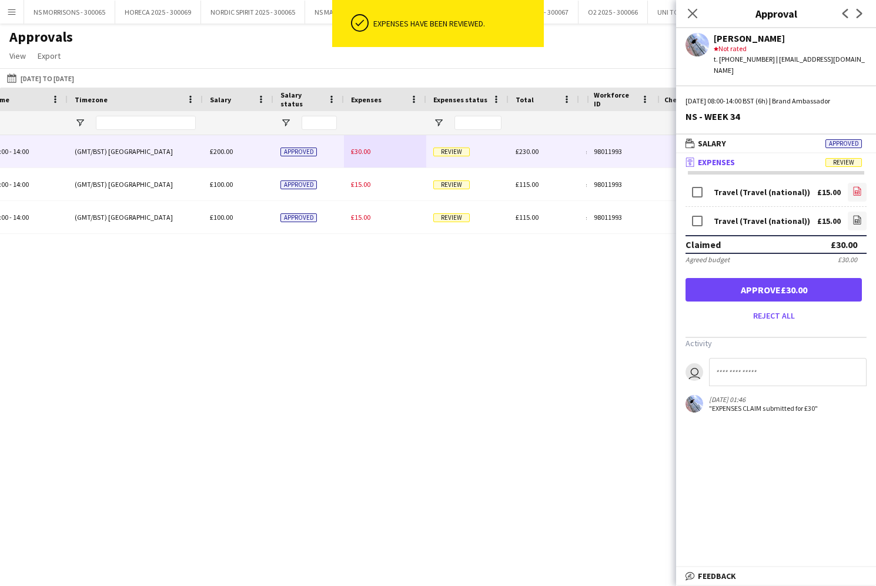
click at [861, 186] on icon "file-image" at bounding box center [857, 190] width 9 height 9
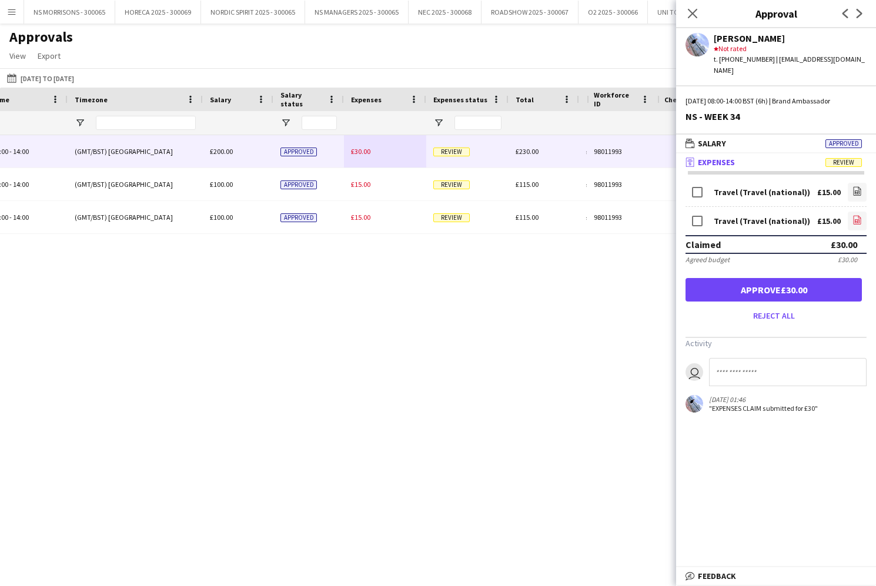
drag, startPoint x: 857, startPoint y: 208, endPoint x: 850, endPoint y: 206, distance: 7.3
click at [857, 215] on icon "file-image" at bounding box center [857, 219] width 9 height 9
drag, startPoint x: 813, startPoint y: 280, endPoint x: 802, endPoint y: 279, distance: 10.7
click at [813, 280] on button "Approve £30.00" at bounding box center [774, 290] width 176 height 24
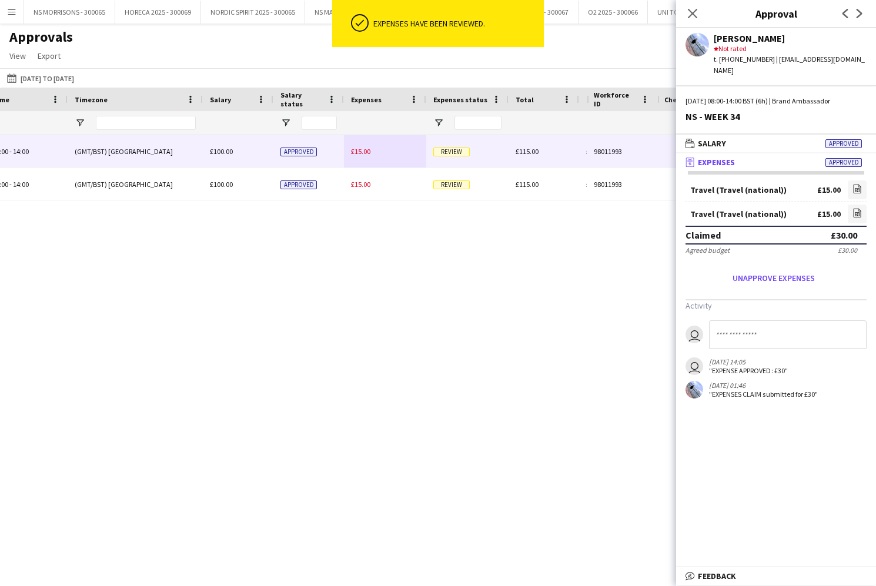
click at [362, 156] on div "£15.00" at bounding box center [385, 151] width 82 height 32
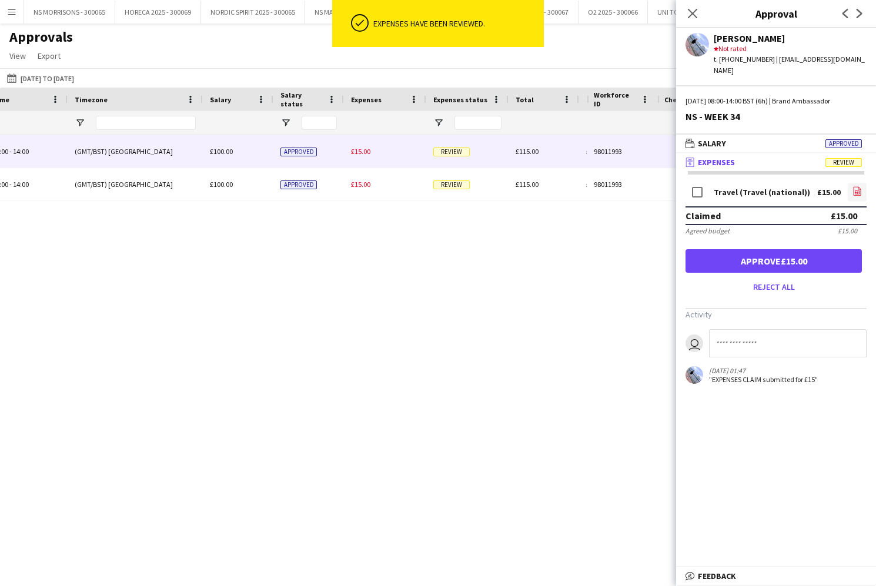
click at [854, 187] on icon at bounding box center [858, 191] width 8 height 9
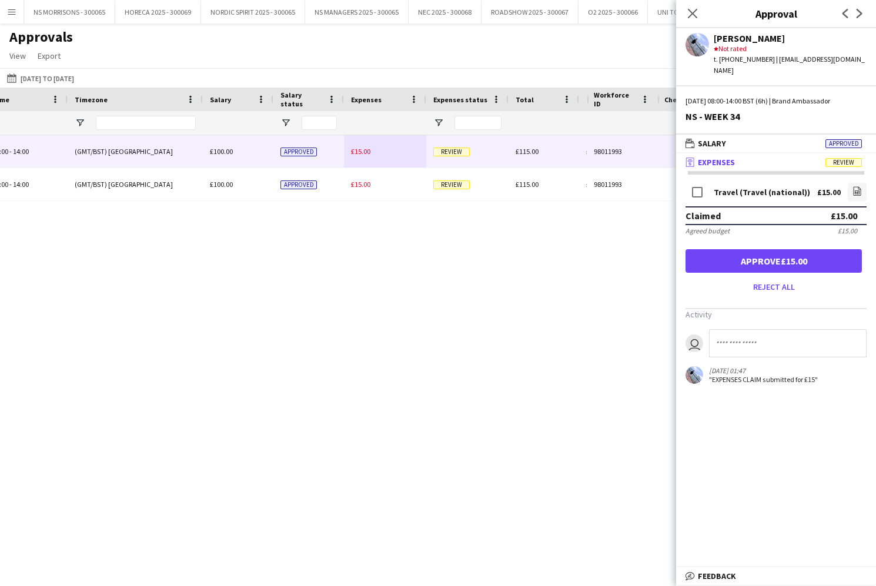
drag, startPoint x: 695, startPoint y: 241, endPoint x: 666, endPoint y: 239, distance: 28.9
click at [694, 249] on button "Approve £15.00" at bounding box center [774, 261] width 176 height 24
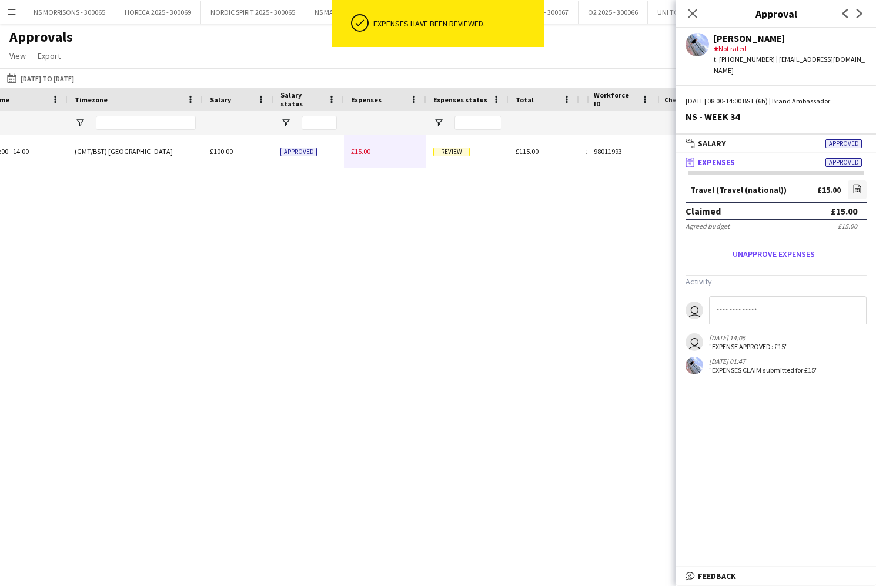
click at [358, 155] on span "£15.00" at bounding box center [360, 151] width 19 height 9
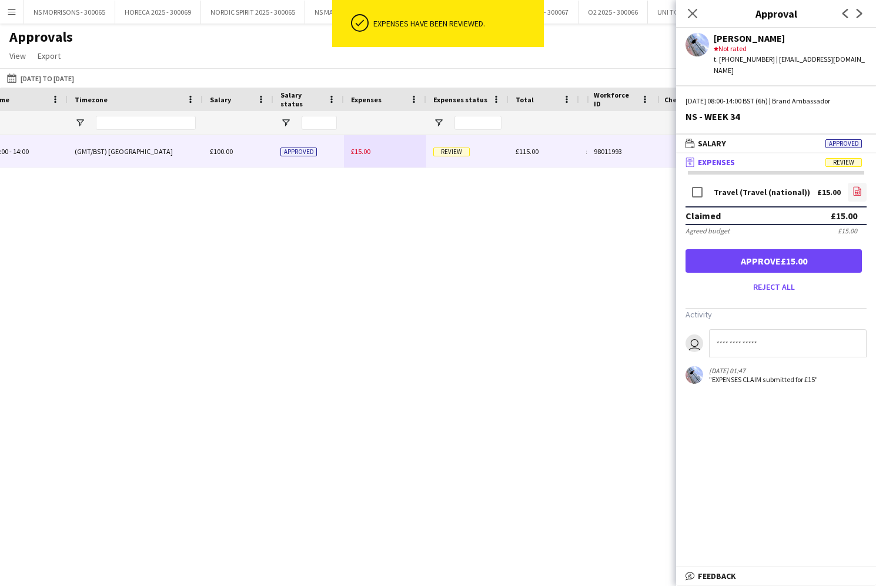
click at [854, 183] on link "file-image" at bounding box center [857, 192] width 19 height 19
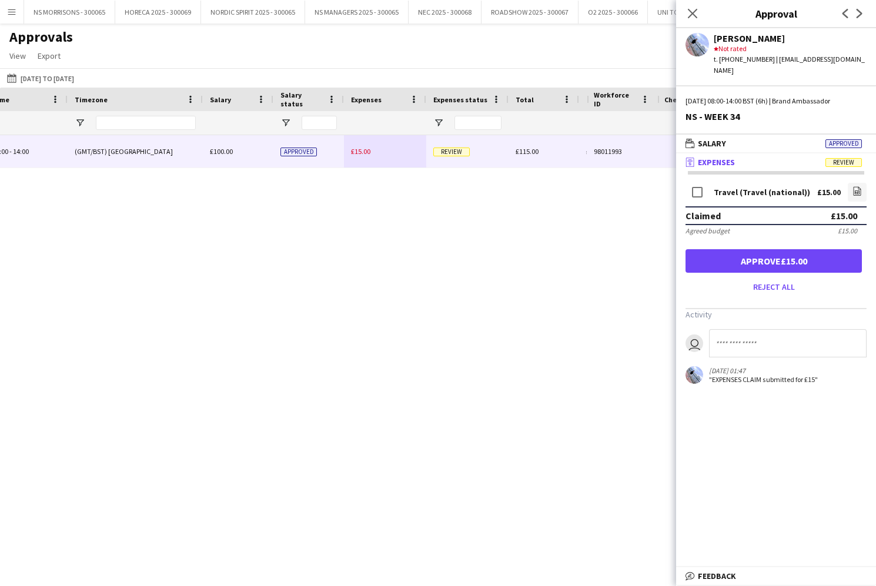
drag, startPoint x: 744, startPoint y: 249, endPoint x: 741, endPoint y: 189, distance: 60.0
click at [744, 249] on button "Approve £15.00" at bounding box center [774, 261] width 176 height 24
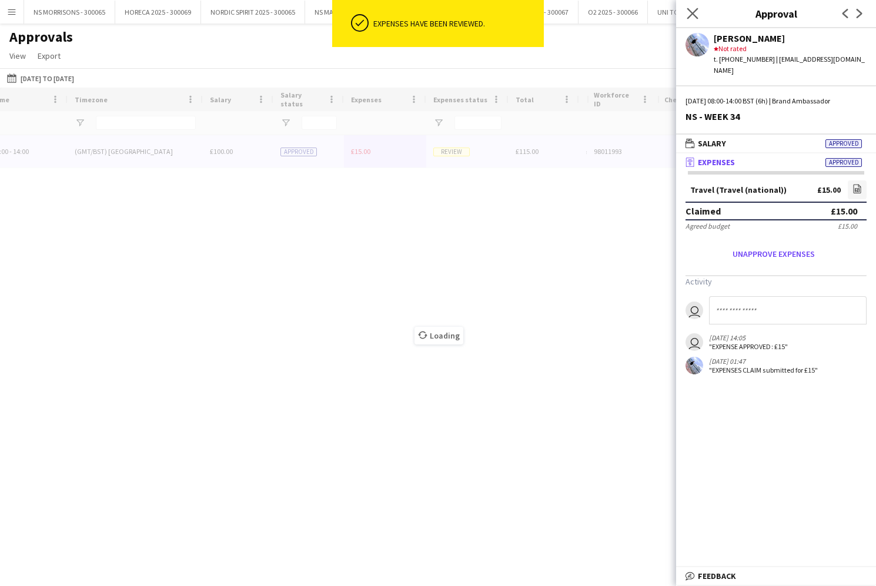
click at [687, 11] on icon "Close pop-in" at bounding box center [692, 13] width 11 height 11
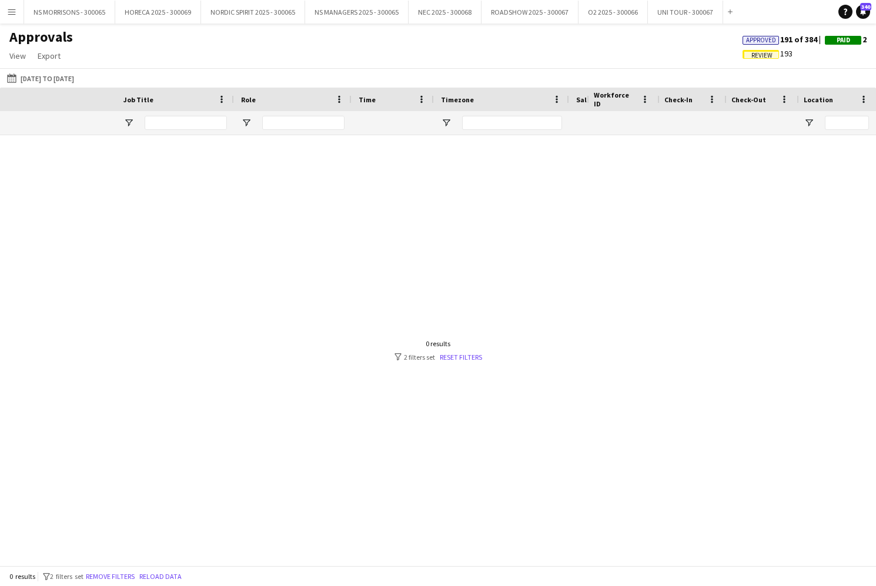
scroll to position [0, 90]
type input "*"
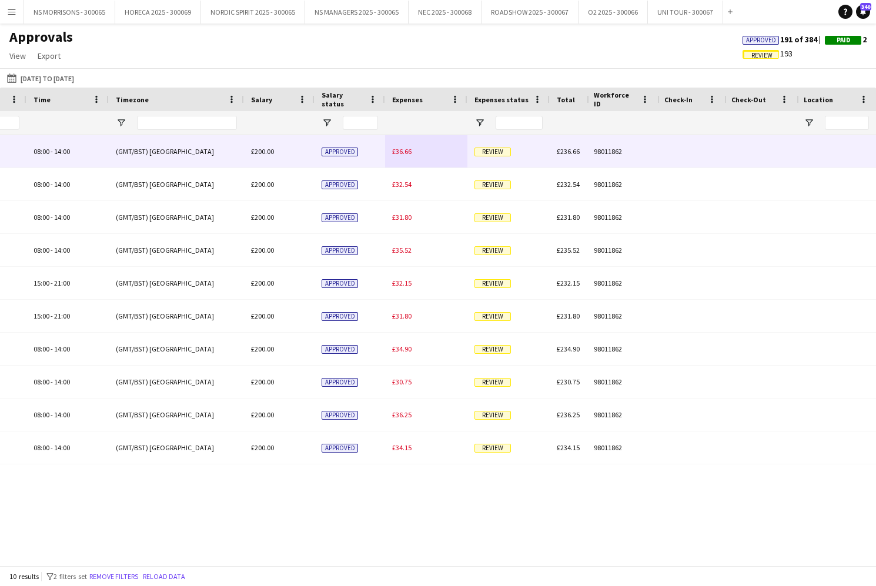
type input "***"
click at [399, 152] on span "£36.66" at bounding box center [401, 151] width 19 height 9
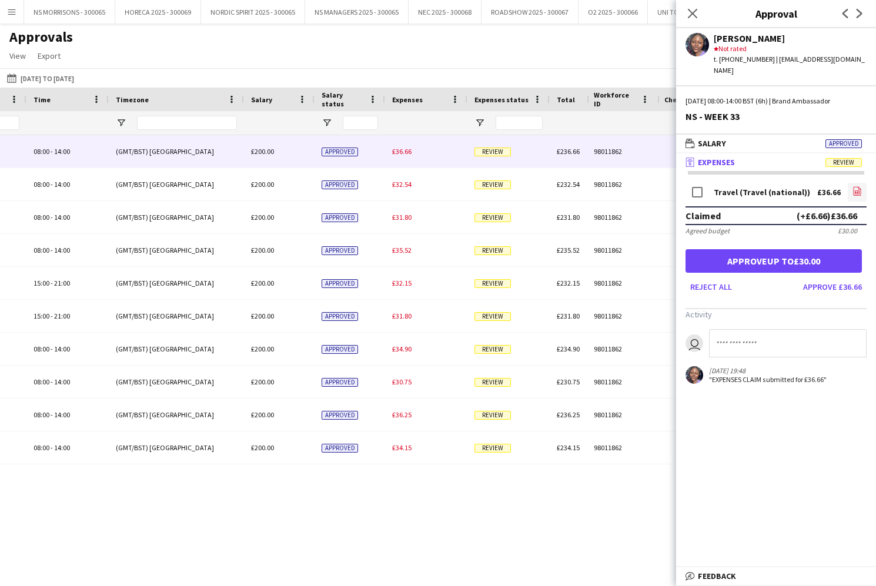
click at [860, 186] on icon "file-image" at bounding box center [857, 190] width 9 height 9
click at [850, 249] on button "Approve up to £30.00" at bounding box center [774, 261] width 176 height 24
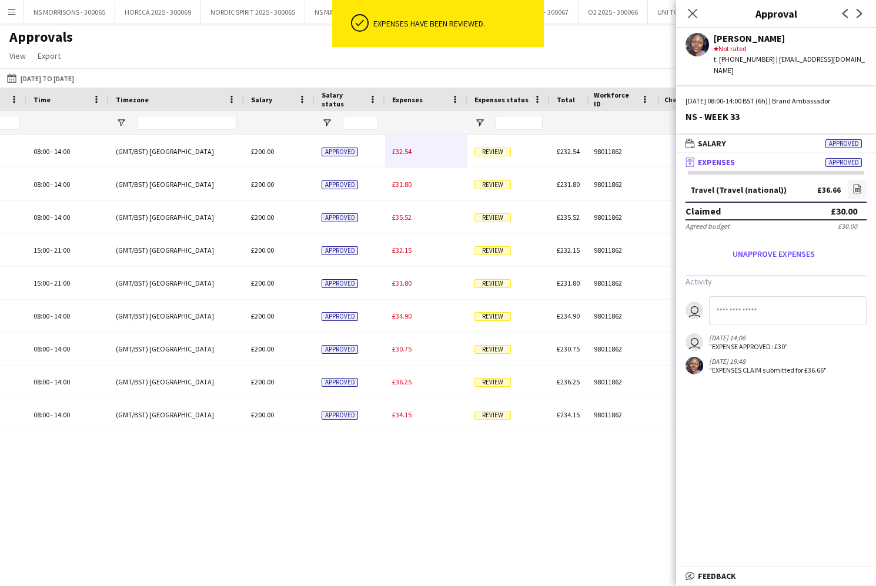
click at [400, 153] on span "£32.54" at bounding box center [401, 151] width 19 height 9
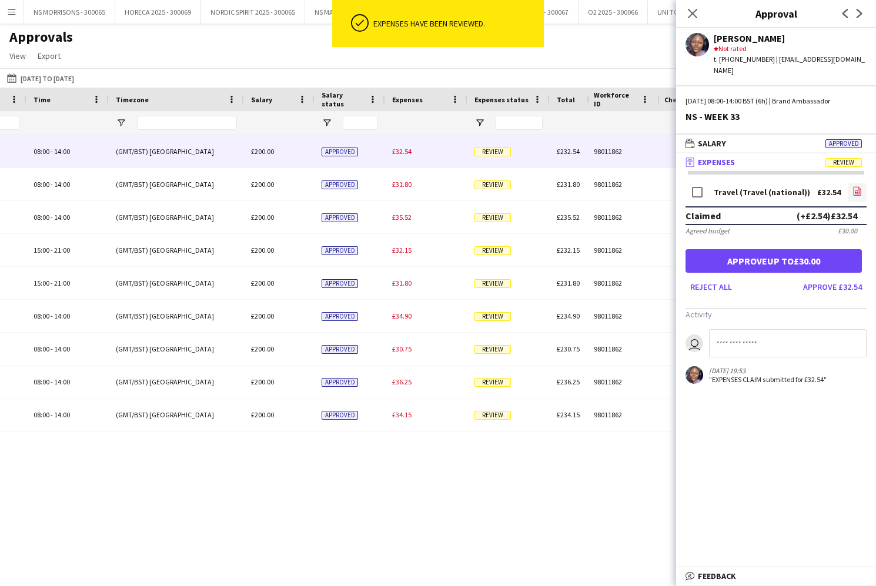
click at [860, 191] on icon at bounding box center [857, 193] width 5 height 4
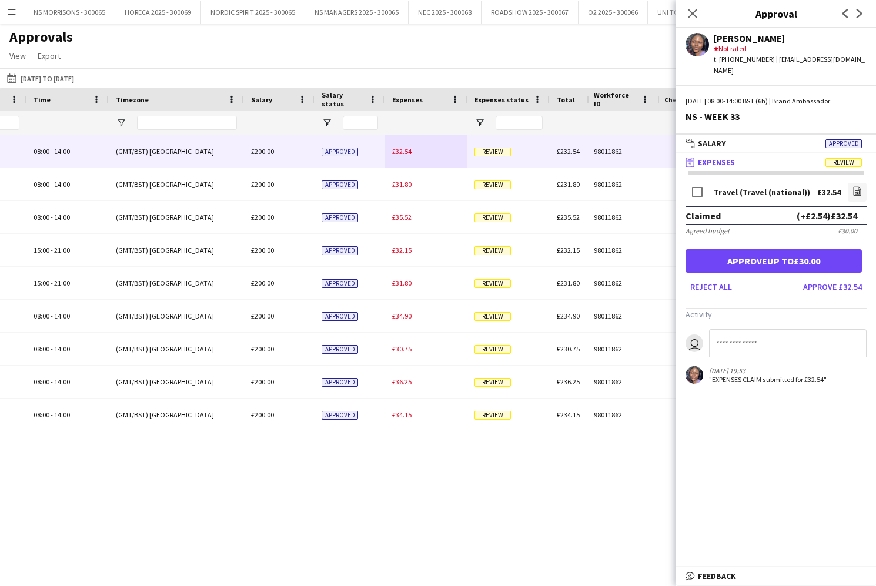
drag, startPoint x: 757, startPoint y: 255, endPoint x: 750, endPoint y: 255, distance: 7.1
click at [756, 255] on button "Approve up to £30.00" at bounding box center [774, 261] width 176 height 24
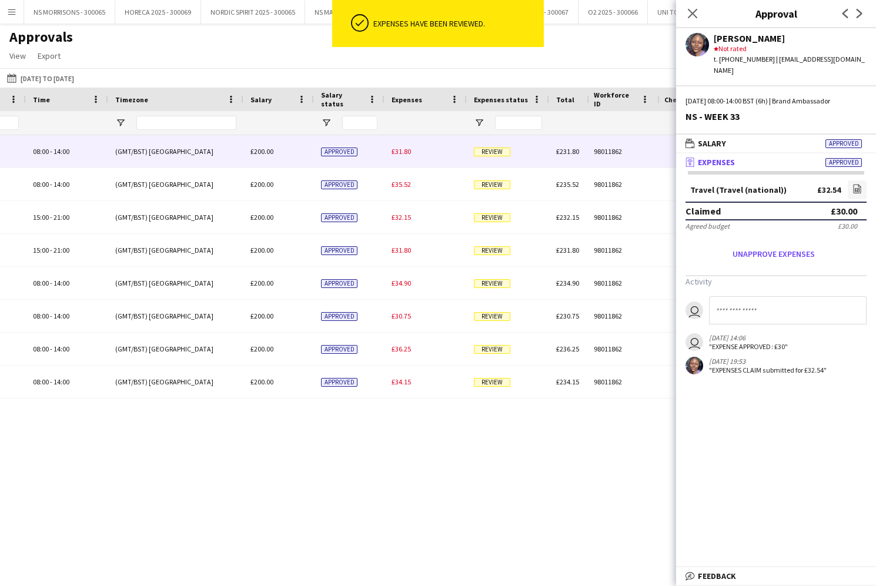
click at [408, 158] on div "£31.80" at bounding box center [426, 151] width 82 height 32
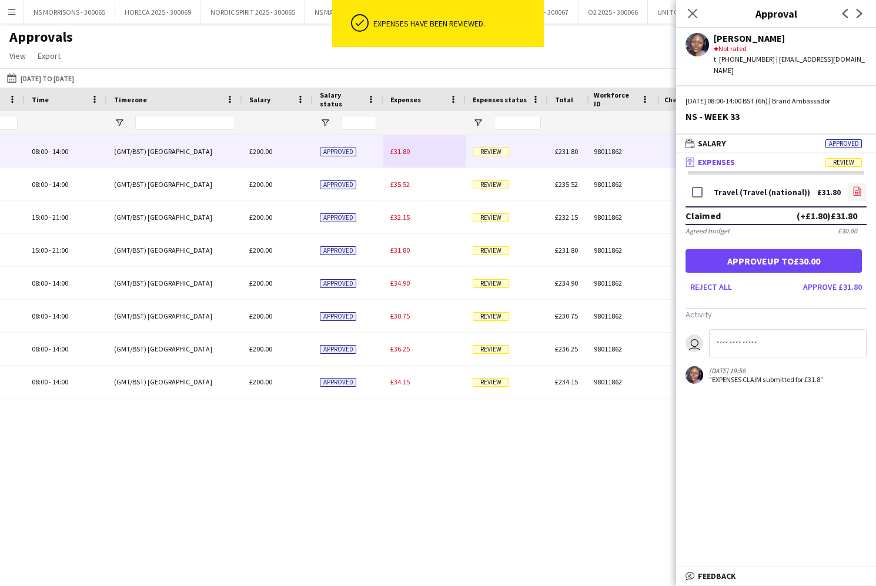
click at [857, 186] on icon "file-image" at bounding box center [857, 190] width 9 height 9
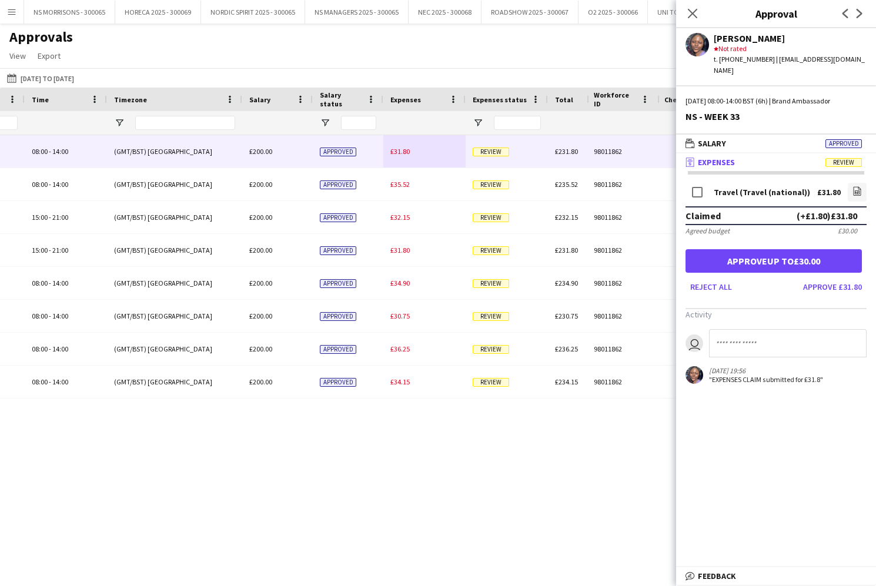
drag, startPoint x: 810, startPoint y: 246, endPoint x: 670, endPoint y: 211, distance: 145.0
click at [810, 249] on button "Approve up to £30.00" at bounding box center [774, 261] width 176 height 24
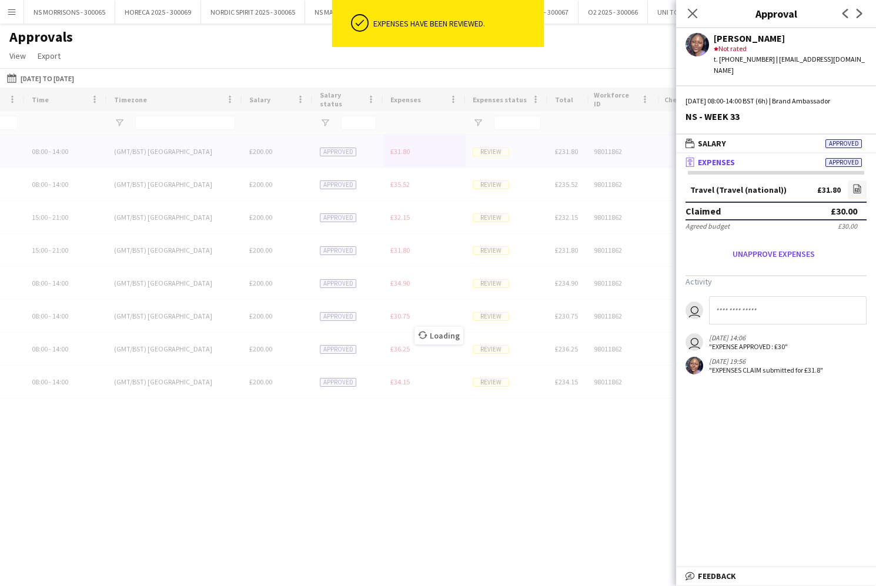
click at [408, 156] on div "Loading" at bounding box center [438, 327] width 876 height 478
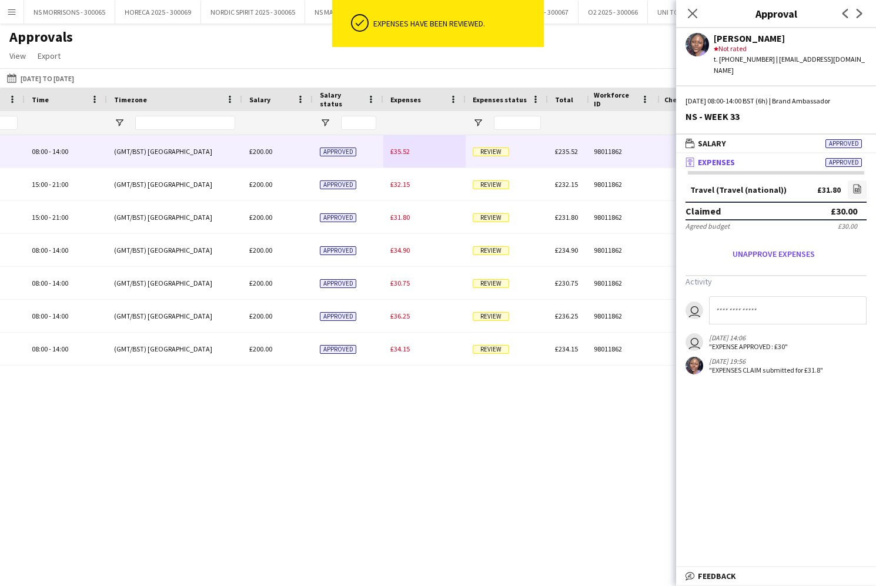
drag, startPoint x: 404, startPoint y: 155, endPoint x: 470, endPoint y: 161, distance: 66.8
click at [404, 155] on span "£35.52" at bounding box center [399, 151] width 19 height 9
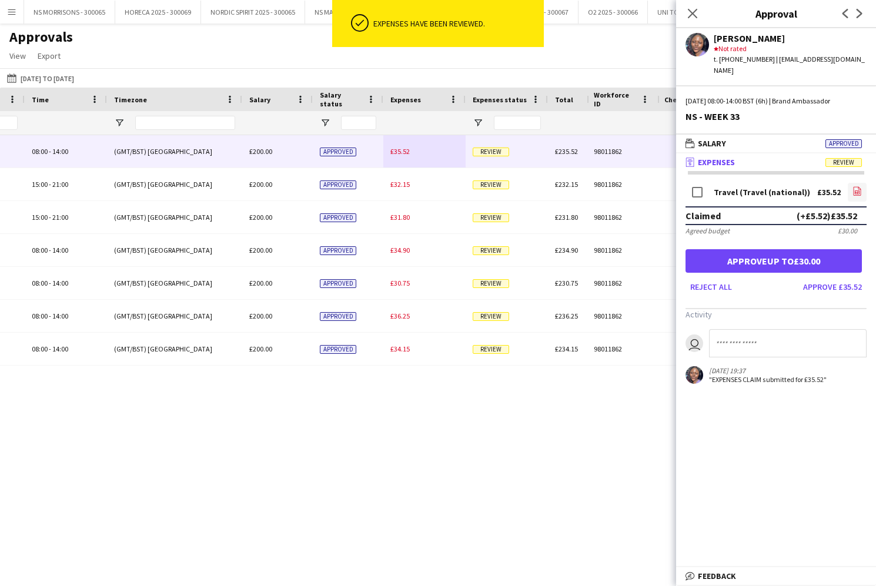
click at [855, 186] on icon "file-image" at bounding box center [857, 190] width 9 height 9
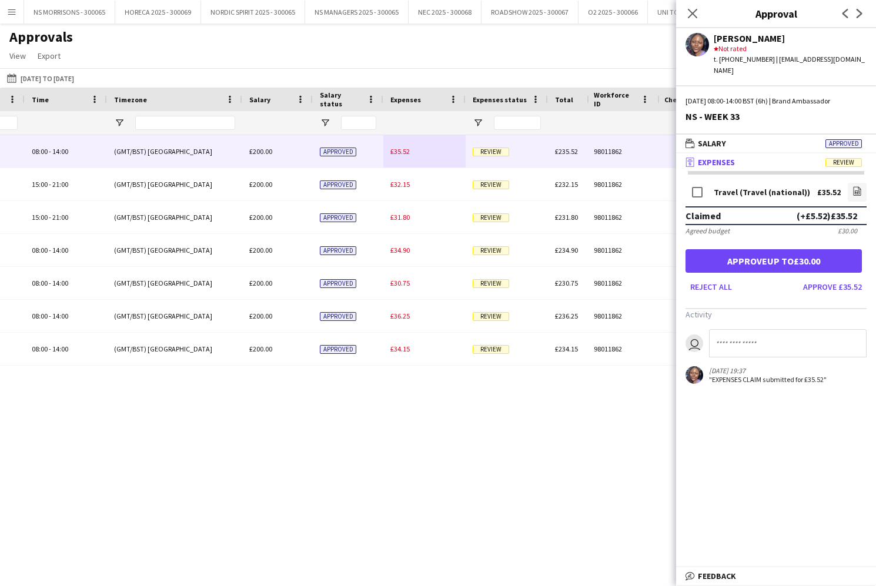
click at [818, 252] on button "Approve up to £30.00" at bounding box center [774, 261] width 176 height 24
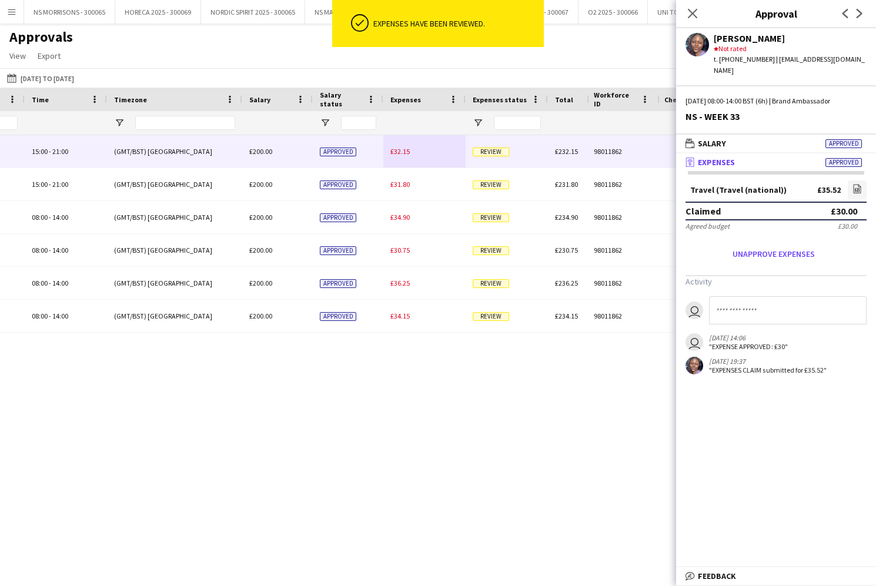
click at [400, 161] on div "£32.15" at bounding box center [424, 151] width 82 height 32
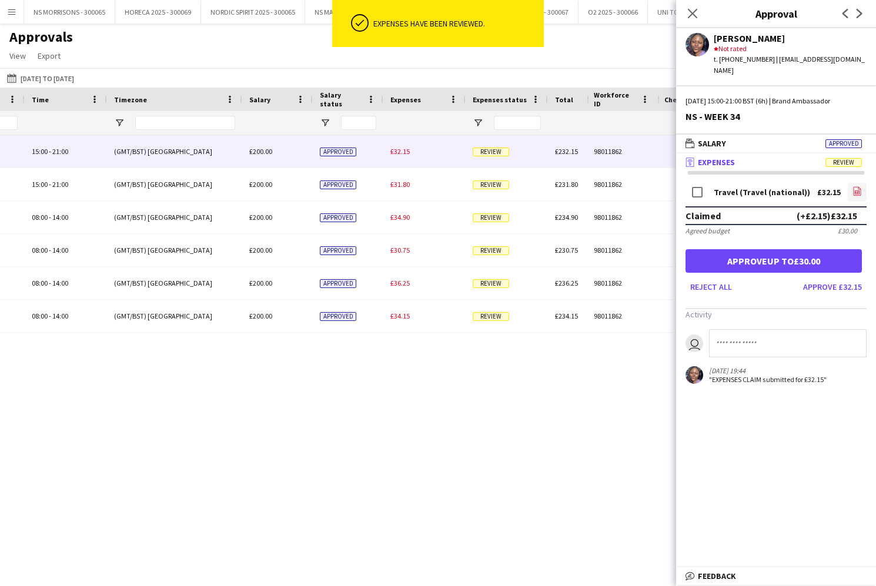
click at [858, 186] on icon "file-image" at bounding box center [857, 190] width 9 height 9
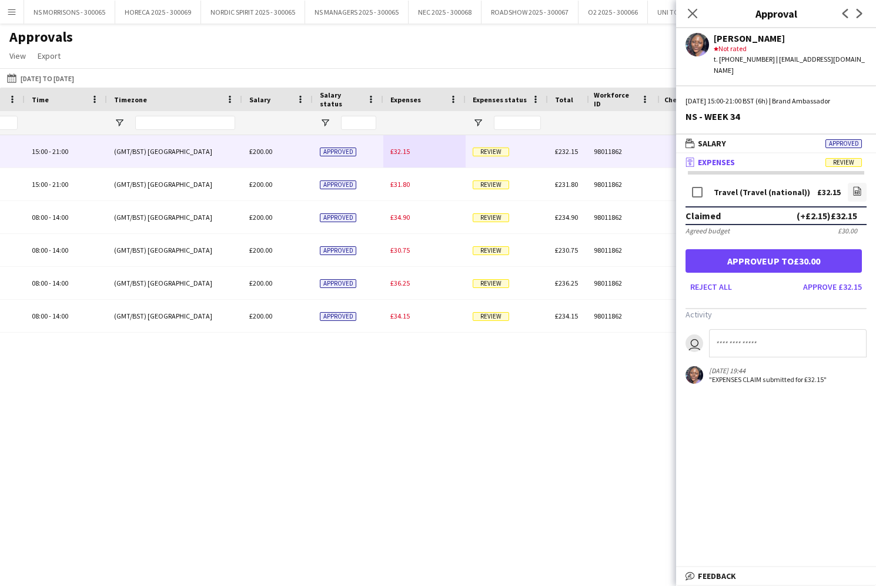
click at [760, 249] on button "Approve up to £30.00" at bounding box center [774, 261] width 176 height 24
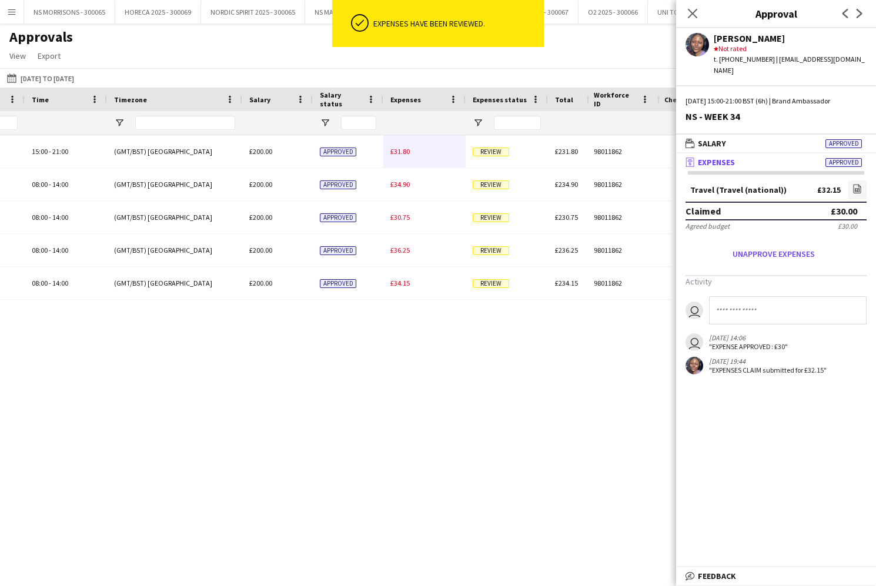
click at [397, 151] on span "£31.80" at bounding box center [399, 151] width 19 height 9
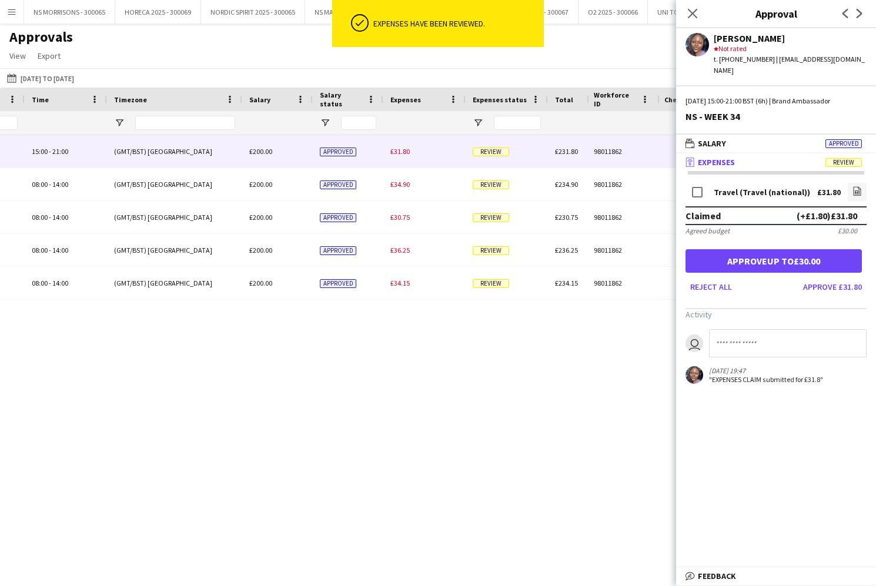
drag, startPoint x: 862, startPoint y: 182, endPoint x: 827, endPoint y: 178, distance: 35.5
click at [860, 183] on link "file-image" at bounding box center [857, 192] width 19 height 19
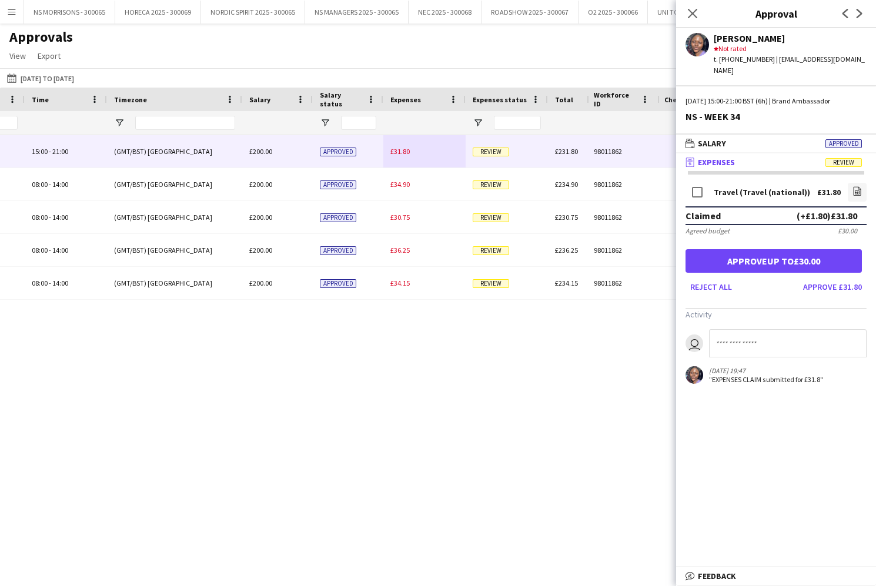
click at [807, 254] on button "Approve up to £30.00" at bounding box center [774, 261] width 176 height 24
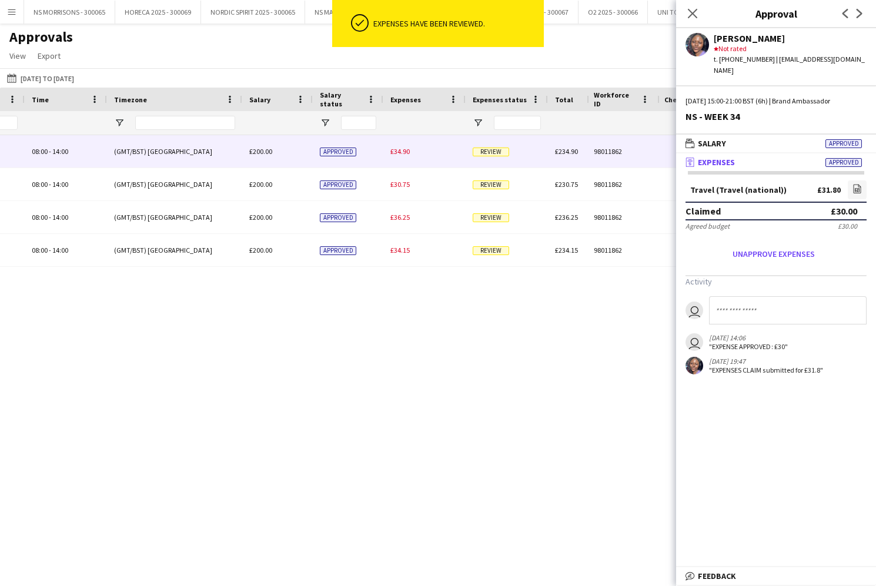
drag, startPoint x: 406, startPoint y: 156, endPoint x: 450, endPoint y: 158, distance: 43.5
click at [406, 156] on div "£34.90" at bounding box center [424, 151] width 82 height 32
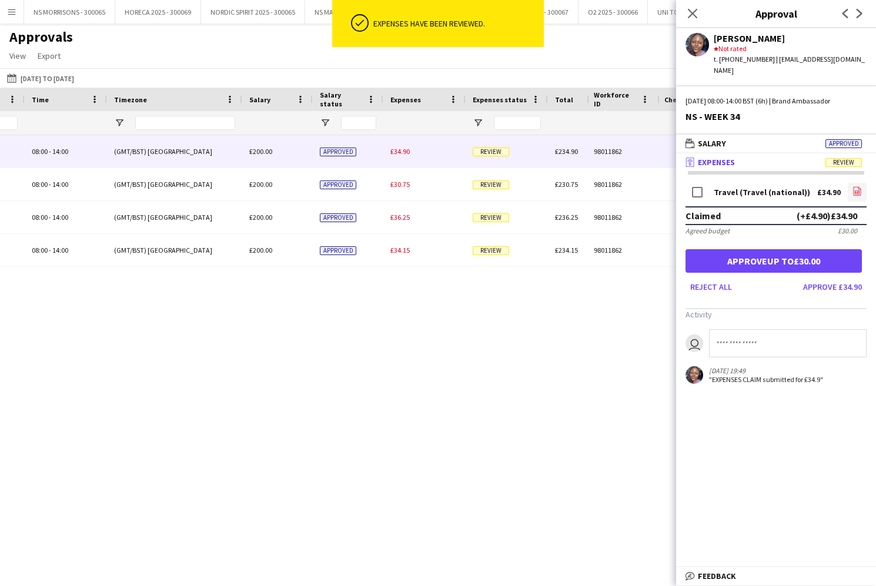
click at [854, 186] on icon "file-image" at bounding box center [857, 190] width 9 height 9
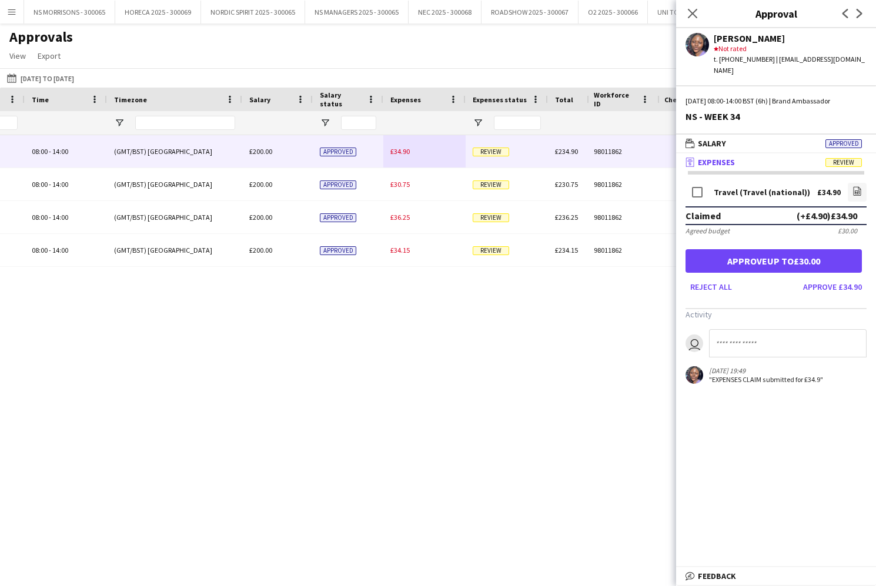
click at [728, 255] on button "Approve up to £30.00" at bounding box center [774, 261] width 176 height 24
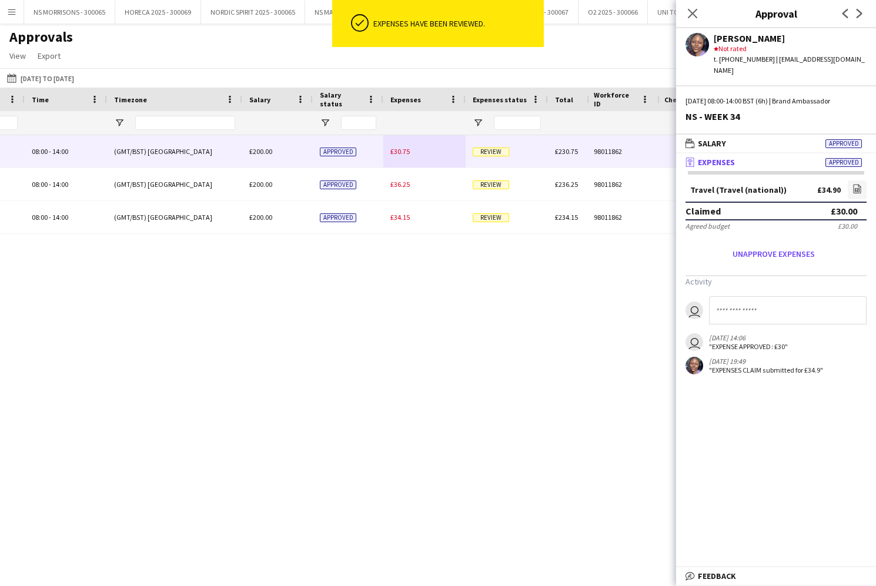
click at [382, 158] on div "Approved" at bounding box center [348, 151] width 71 height 32
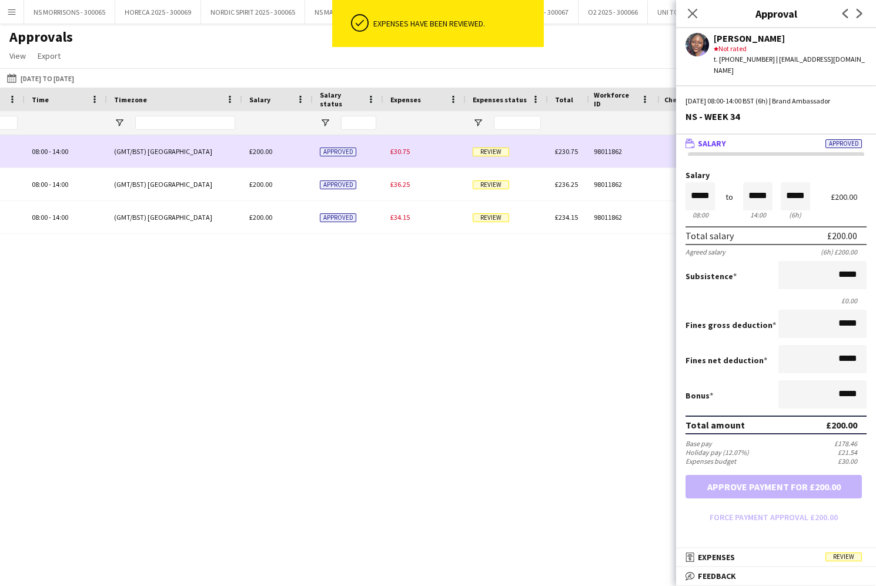
drag, startPoint x: 402, startPoint y: 155, endPoint x: 510, endPoint y: 162, distance: 108.4
click at [401, 155] on span "£30.75" at bounding box center [399, 151] width 19 height 9
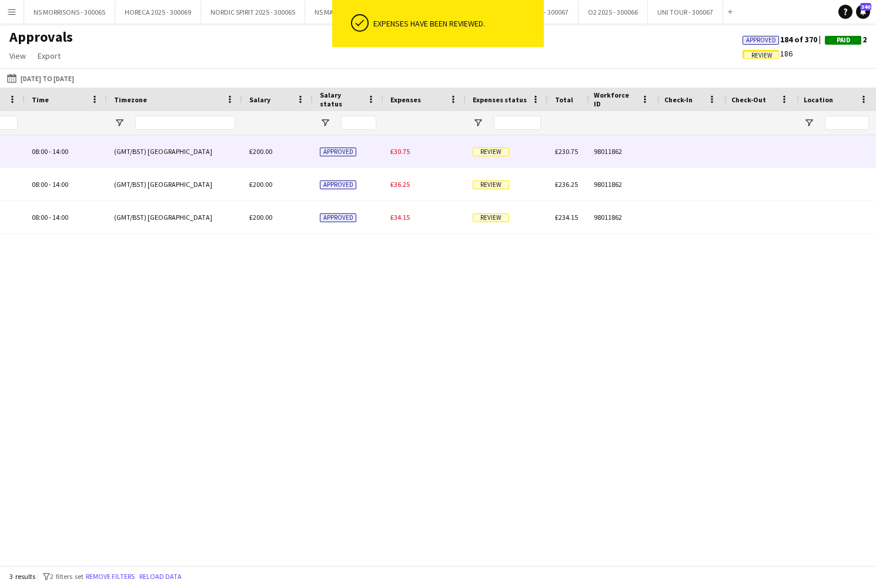
drag, startPoint x: 400, startPoint y: 156, endPoint x: 594, endPoint y: 173, distance: 194.8
click at [400, 156] on div "£30.75" at bounding box center [424, 151] width 82 height 32
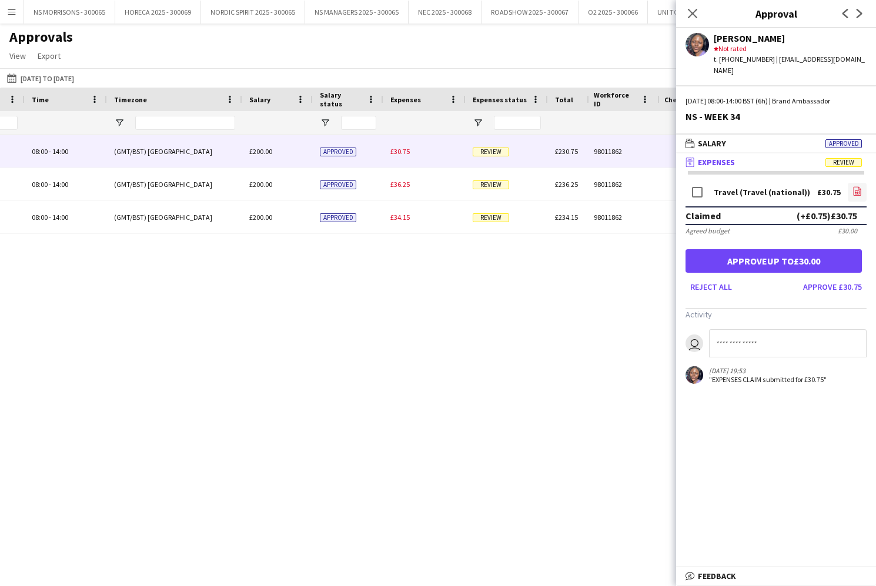
click at [860, 186] on icon "file-image" at bounding box center [857, 190] width 9 height 9
drag, startPoint x: 797, startPoint y: 256, endPoint x: 764, endPoint y: 258, distance: 33.6
click at [797, 257] on button "Approve up to £30.00" at bounding box center [774, 261] width 176 height 24
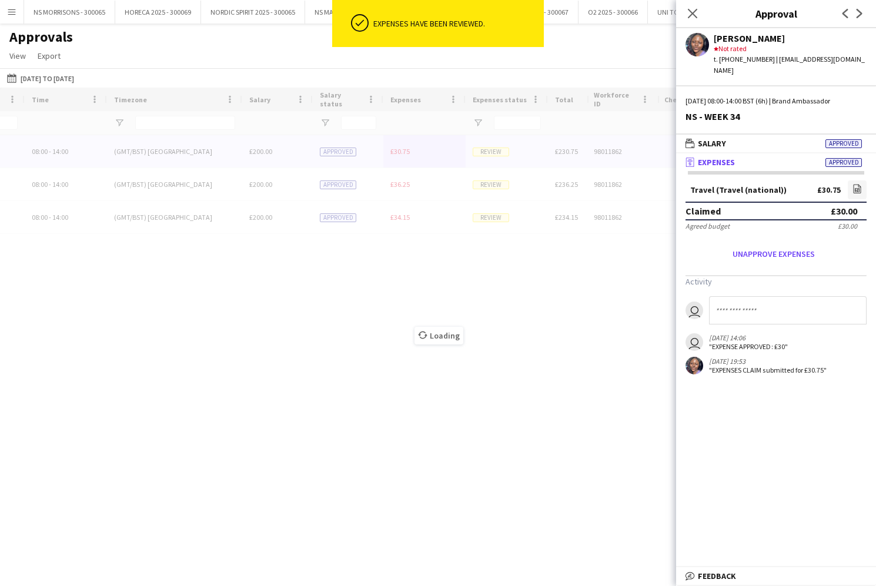
click at [405, 158] on div "Loading" at bounding box center [438, 327] width 876 height 478
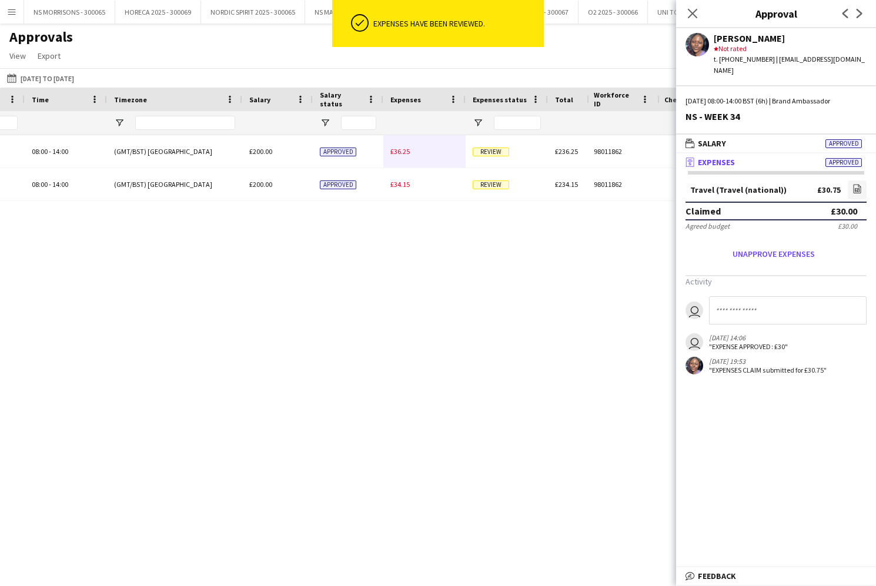
click at [405, 158] on div "£36.25" at bounding box center [424, 151] width 82 height 32
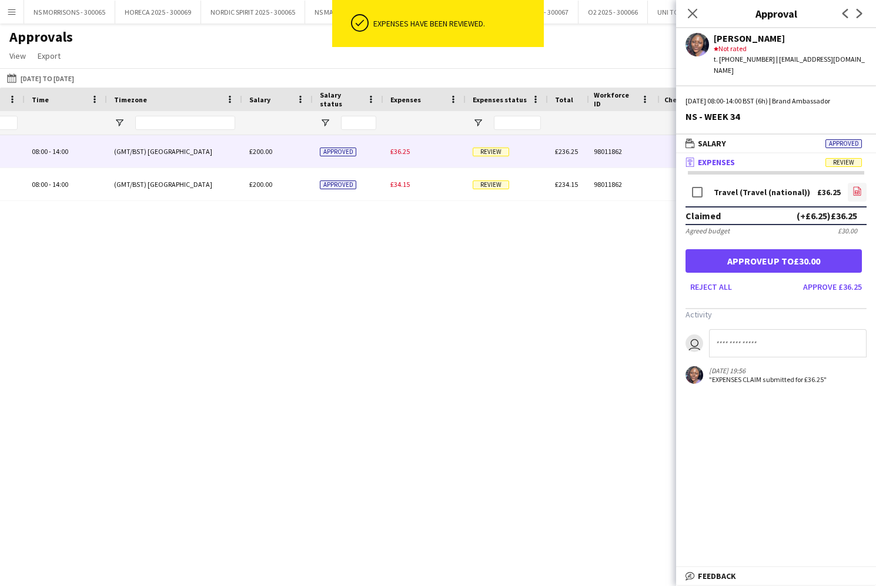
click at [857, 191] on icon at bounding box center [857, 193] width 5 height 4
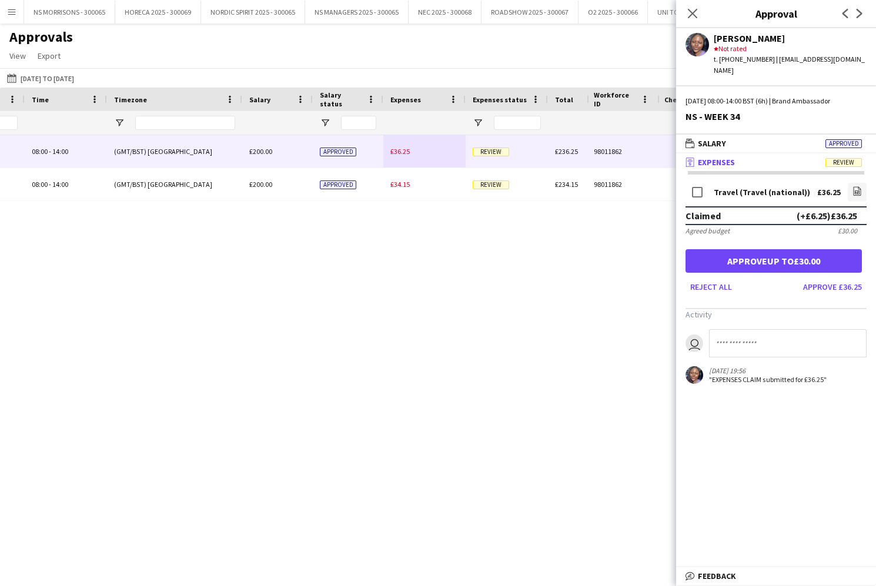
click at [804, 249] on button "Approve up to £30.00" at bounding box center [774, 261] width 176 height 24
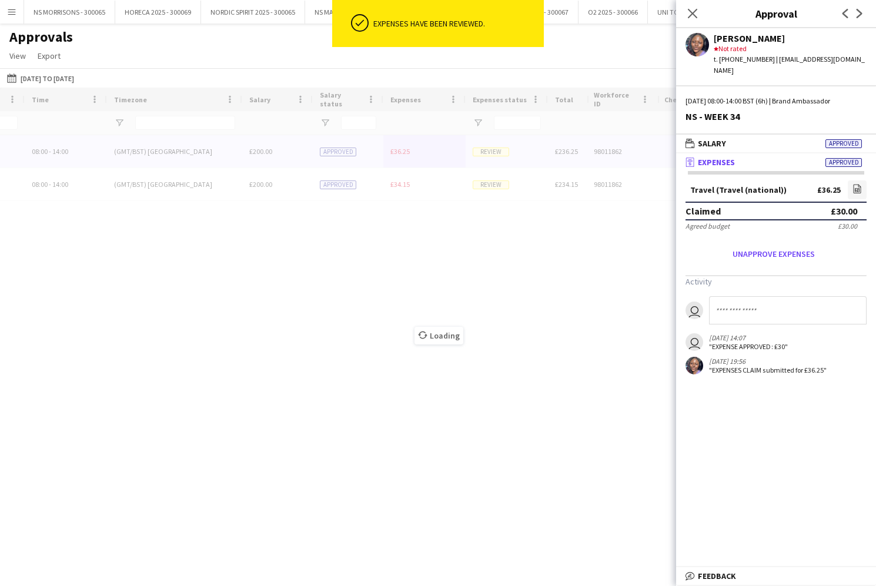
click at [397, 154] on div "Loading" at bounding box center [438, 327] width 876 height 478
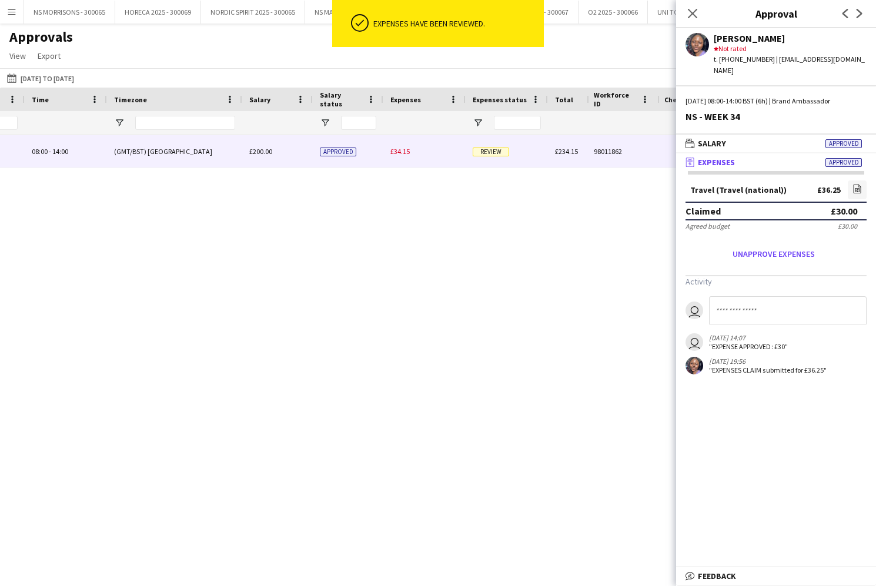
click at [398, 159] on div "£34.15" at bounding box center [424, 151] width 82 height 32
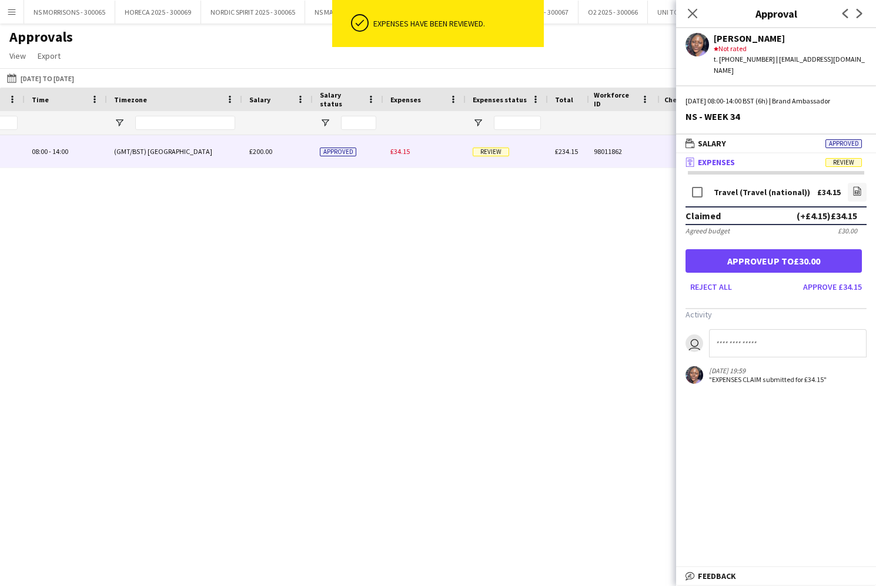
scroll to position [0, 0]
click at [853, 186] on icon "file-image" at bounding box center [857, 190] width 9 height 9
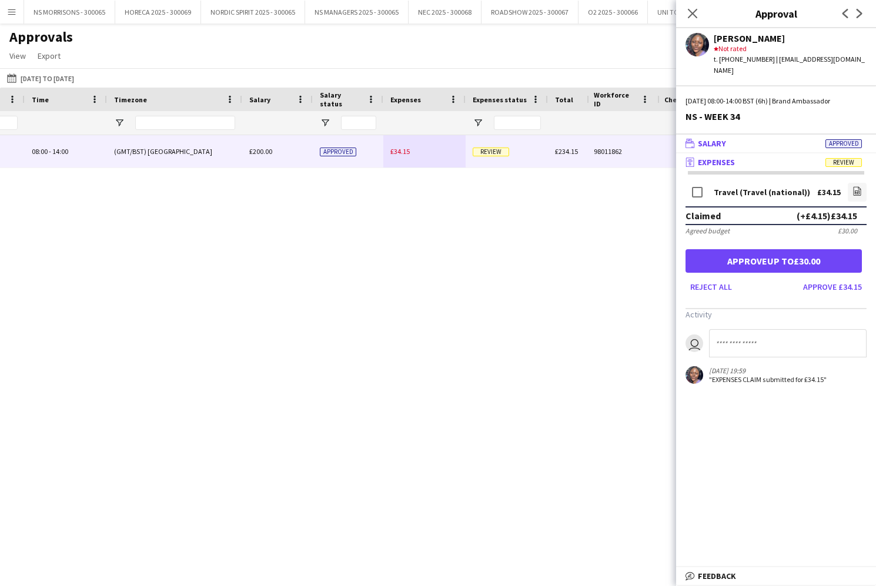
drag, startPoint x: 804, startPoint y: 253, endPoint x: 742, endPoint y: 135, distance: 132.8
click at [804, 252] on button "Approve up to £30.00" at bounding box center [774, 261] width 176 height 24
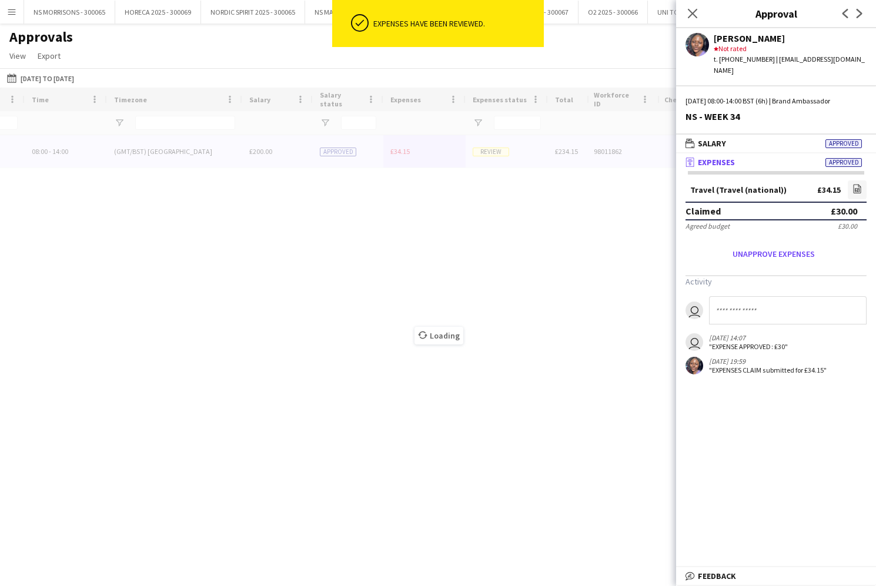
drag, startPoint x: 691, startPoint y: 15, endPoint x: 696, endPoint y: 27, distance: 13.2
click at [691, 15] on icon at bounding box center [692, 13] width 9 height 9
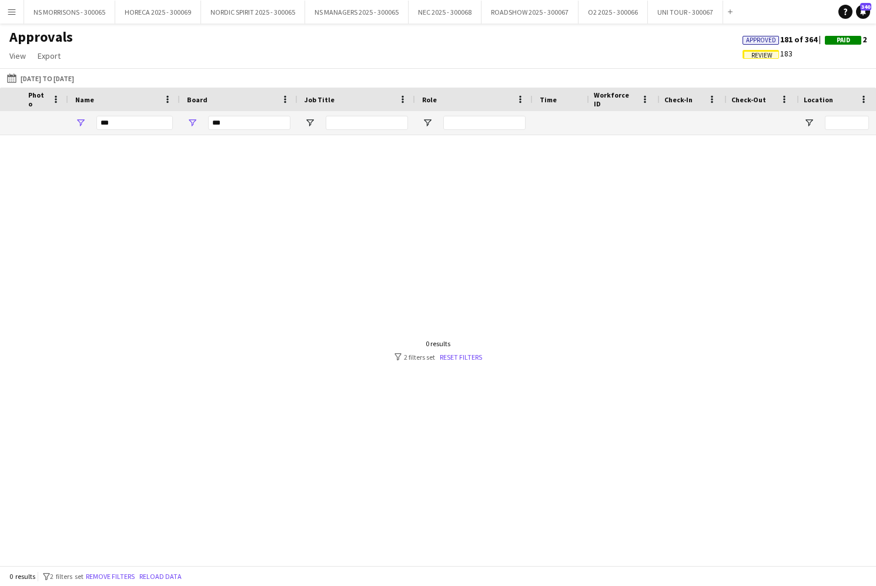
scroll to position [0, 15]
type input "*"
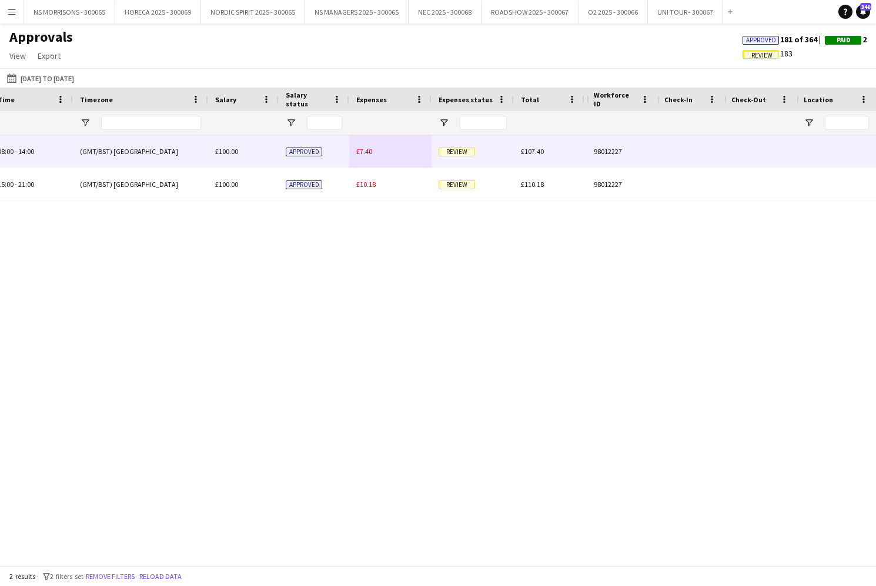
type input "***"
click at [369, 153] on span "£7.40" at bounding box center [364, 151] width 16 height 9
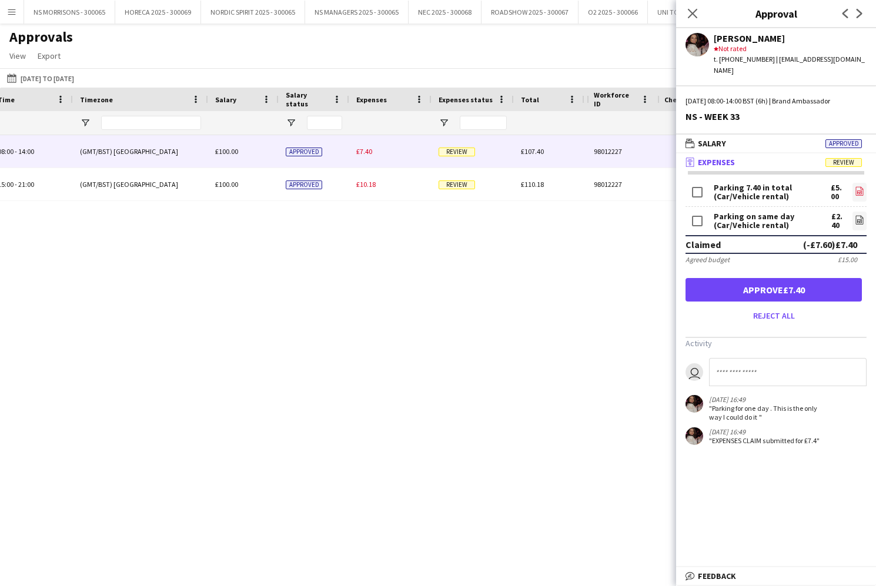
click at [863, 186] on icon "file-image" at bounding box center [859, 190] width 9 height 9
click at [860, 215] on icon "file-image" at bounding box center [859, 219] width 9 height 9
click at [791, 283] on button "Approve £7.40" at bounding box center [774, 290] width 176 height 24
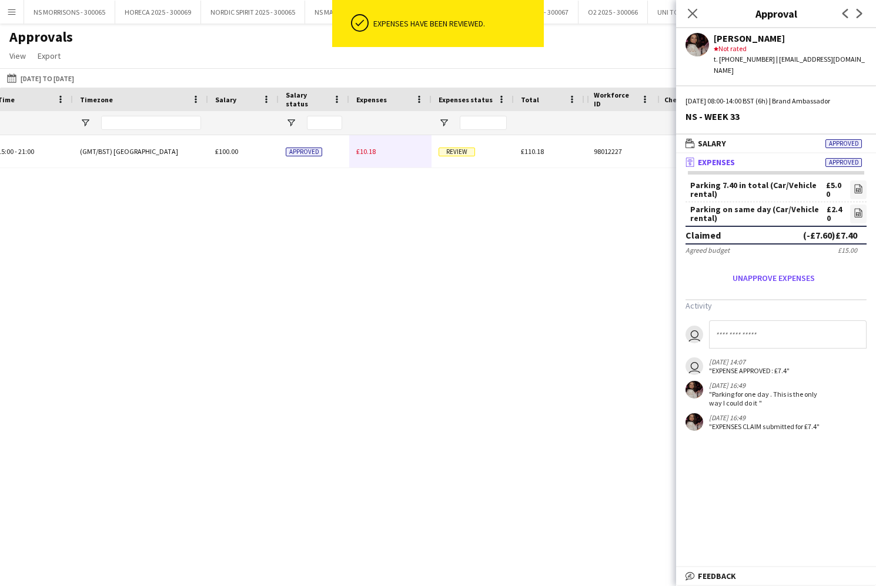
click at [373, 152] on span "£10.18" at bounding box center [365, 151] width 19 height 9
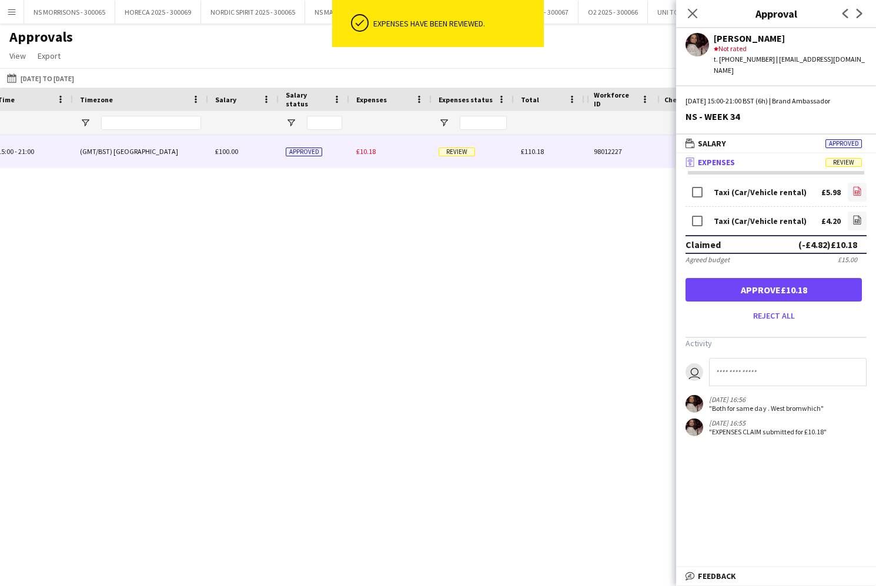
click at [857, 186] on icon "file-image" at bounding box center [857, 190] width 9 height 9
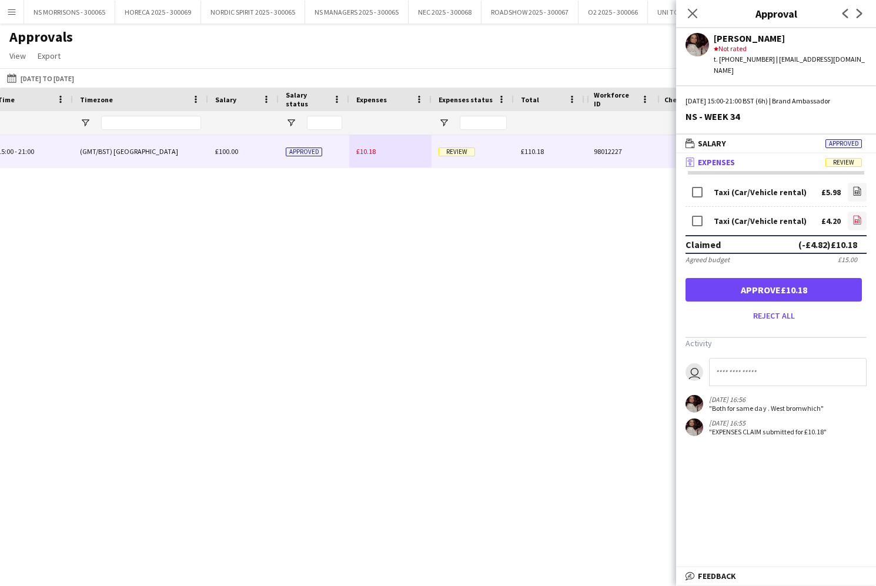
click at [854, 215] on icon "file-image" at bounding box center [857, 219] width 9 height 9
click at [734, 358] on input at bounding box center [788, 372] width 158 height 28
drag, startPoint x: 692, startPoint y: 15, endPoint x: 527, endPoint y: 2, distance: 165.1
click at [692, 15] on icon "Close pop-in" at bounding box center [692, 13] width 9 height 9
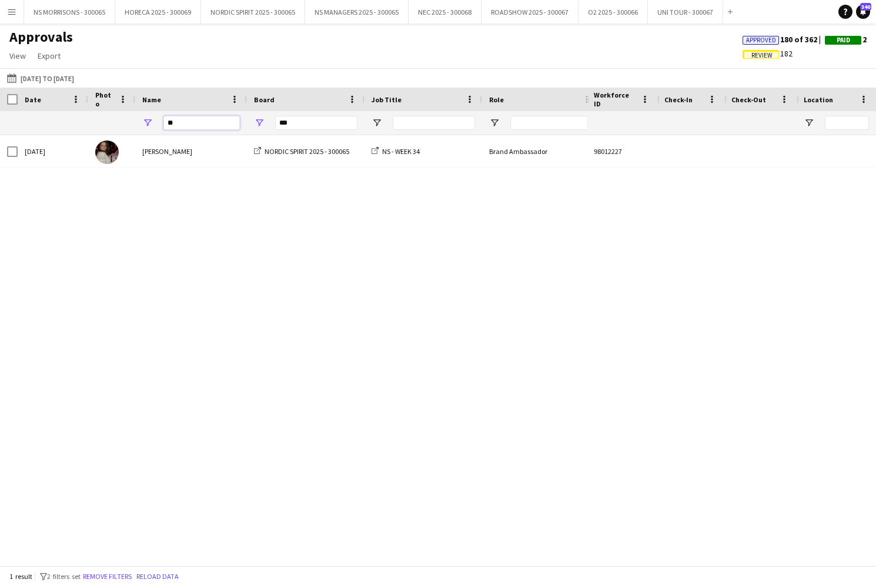
type input "*"
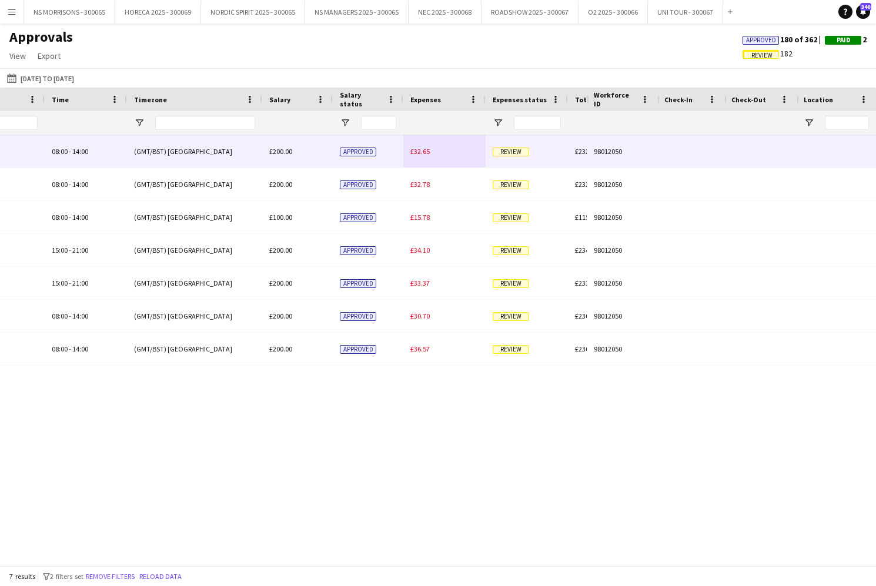
type input "***"
click at [417, 155] on span "£32.65" at bounding box center [419, 151] width 19 height 9
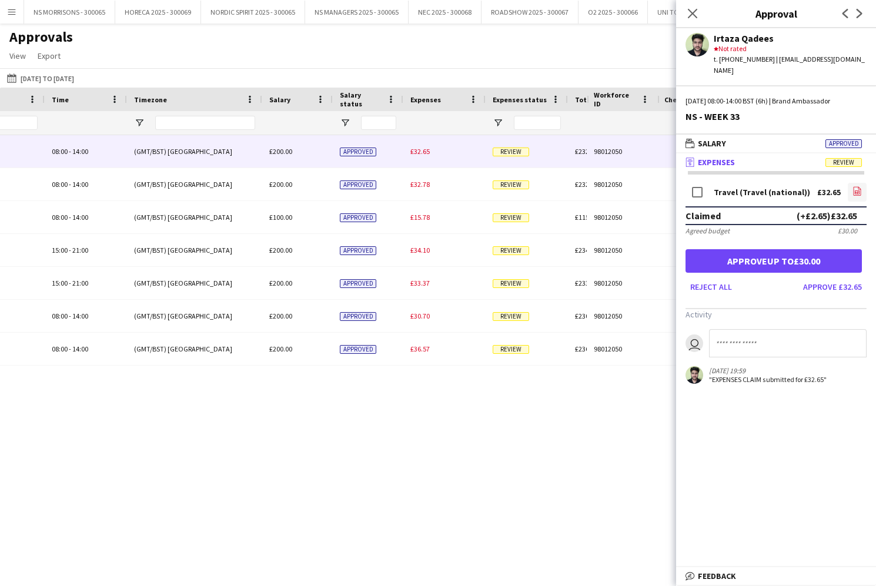
click at [856, 186] on app-icon "file-image" at bounding box center [857, 192] width 9 height 12
click at [757, 249] on button "Approve up to £30.00" at bounding box center [774, 261] width 176 height 24
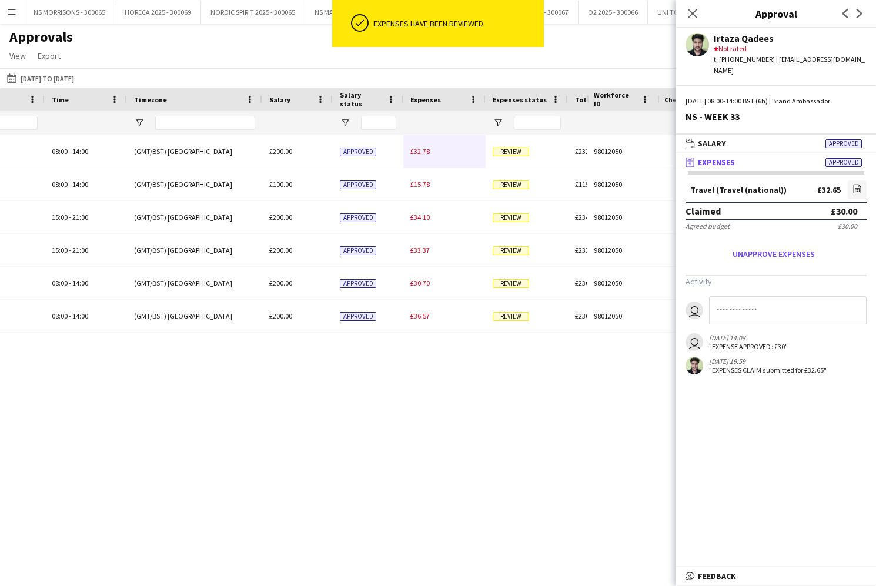
click at [413, 155] on div "£32.78" at bounding box center [444, 151] width 82 height 32
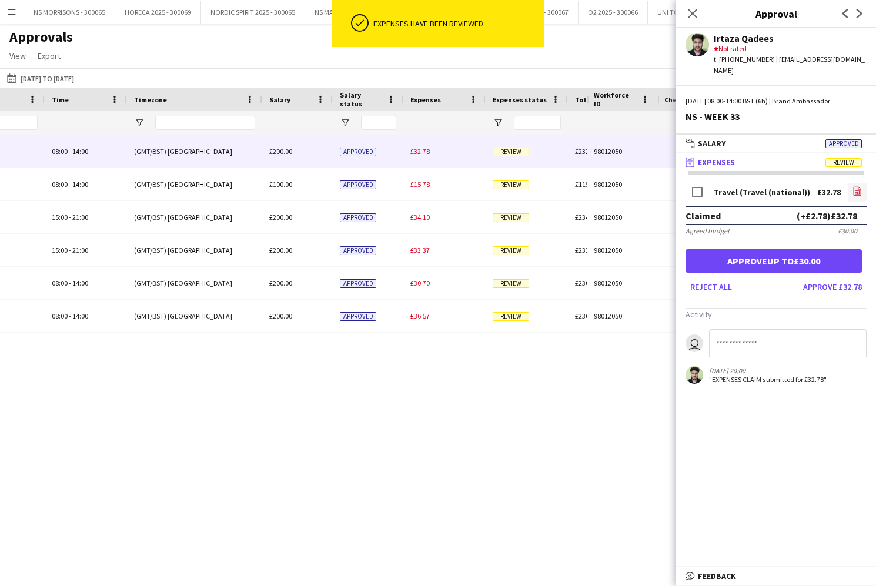
click at [853, 186] on icon "file-image" at bounding box center [857, 190] width 9 height 9
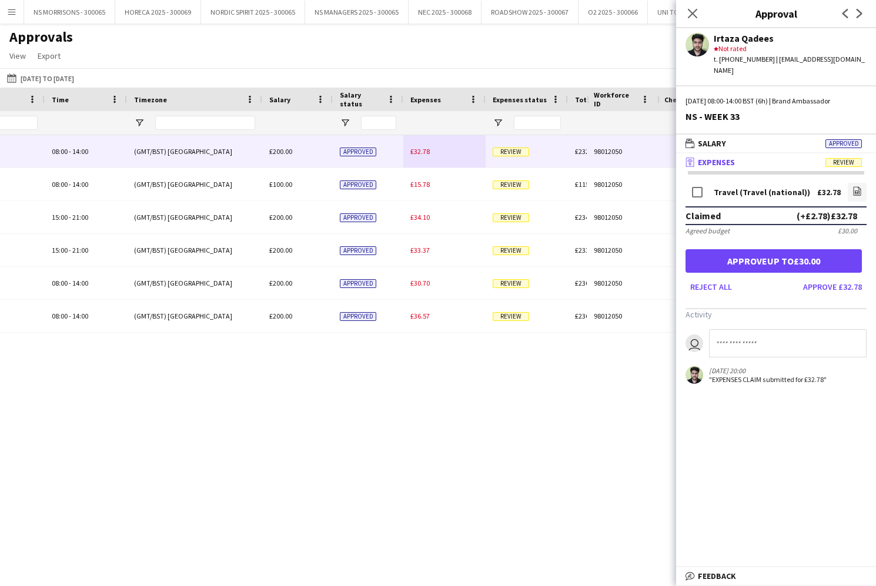
click at [788, 249] on button "Approve up to £30.00" at bounding box center [774, 261] width 176 height 24
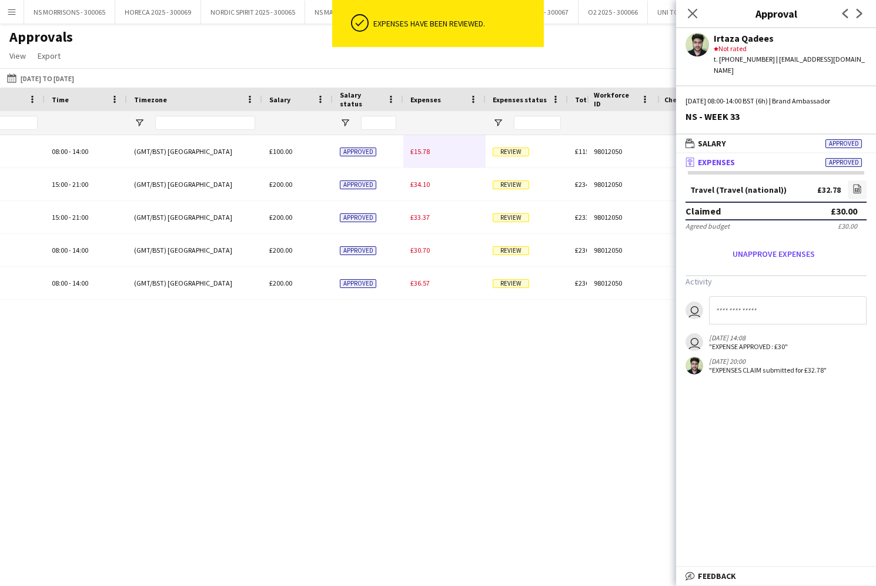
click at [421, 156] on div "Role Time Timezone -" at bounding box center [438, 327] width 876 height 478
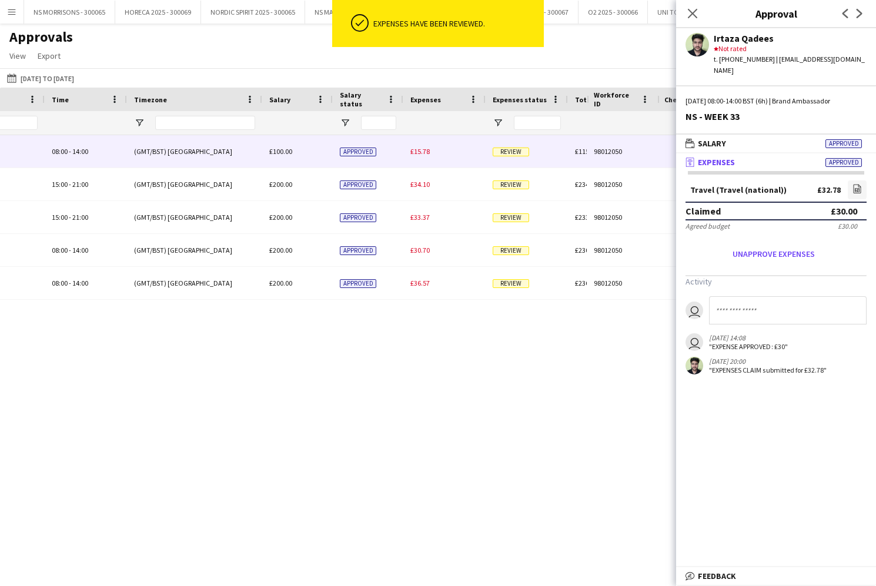
drag, startPoint x: 421, startPoint y: 156, endPoint x: 568, endPoint y: 173, distance: 148.1
click at [420, 156] on div "£15.78" at bounding box center [444, 151] width 82 height 32
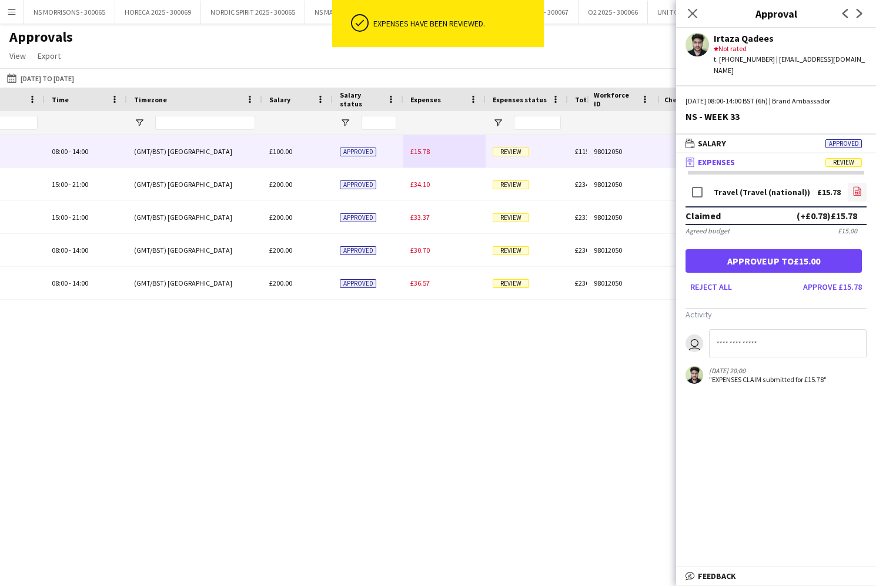
click at [853, 186] on icon "file-image" at bounding box center [857, 190] width 9 height 9
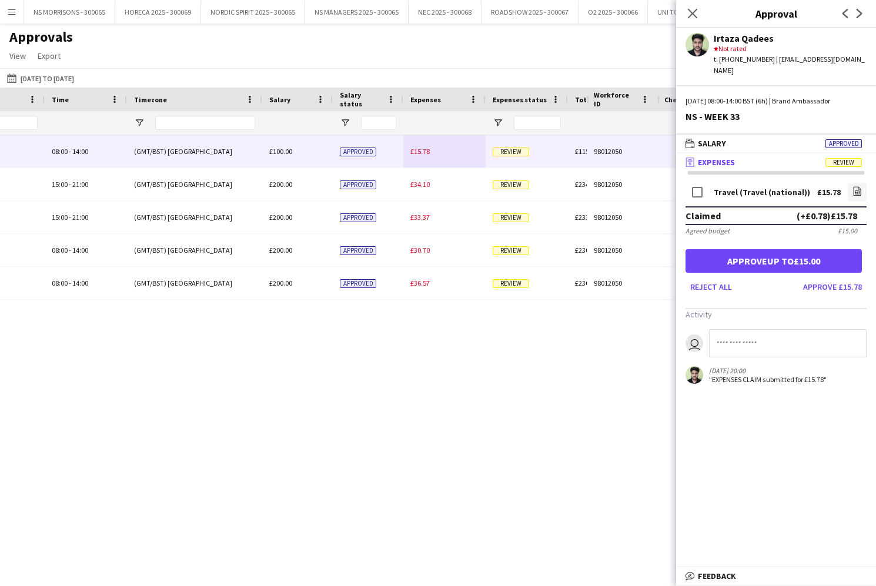
click at [835, 249] on button "Approve up to £15.00" at bounding box center [774, 261] width 176 height 24
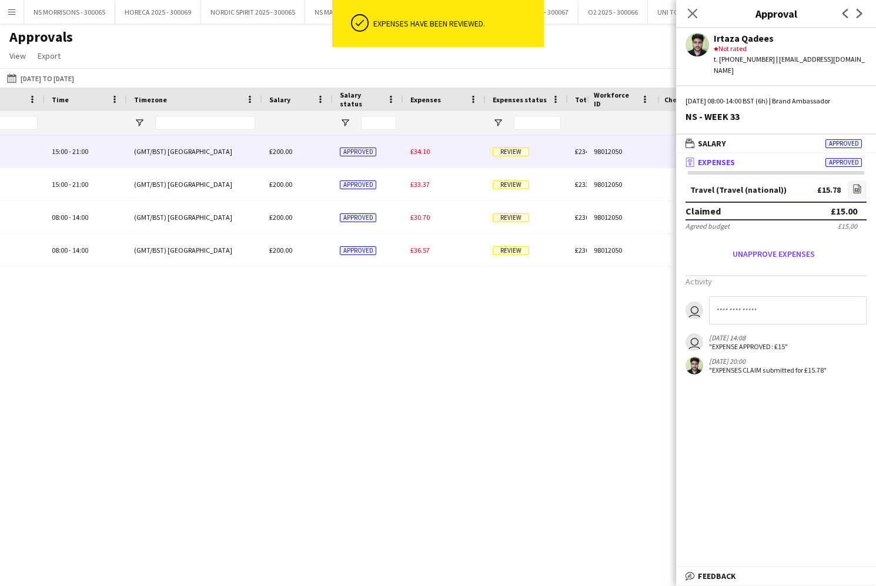
click at [429, 151] on span "£34.10" at bounding box center [419, 151] width 19 height 9
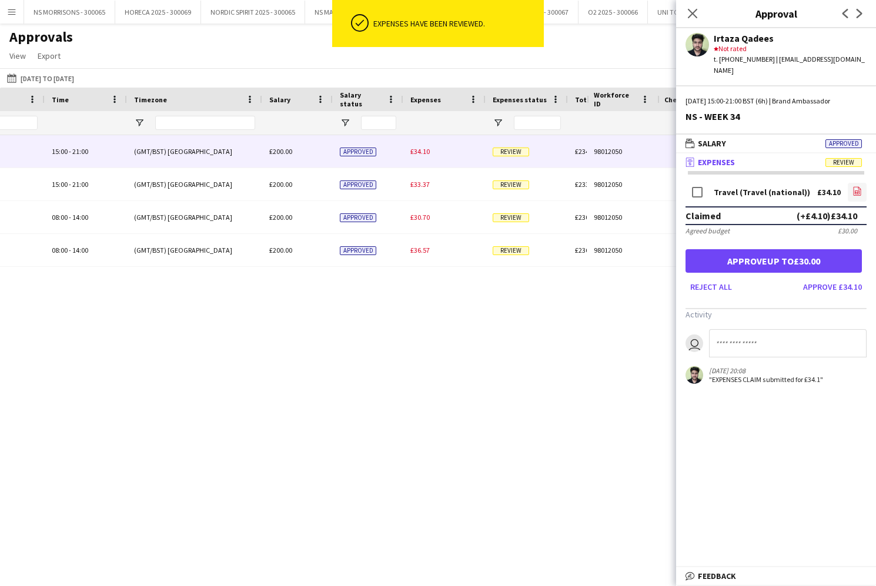
click at [860, 186] on icon "file-image" at bounding box center [857, 190] width 9 height 9
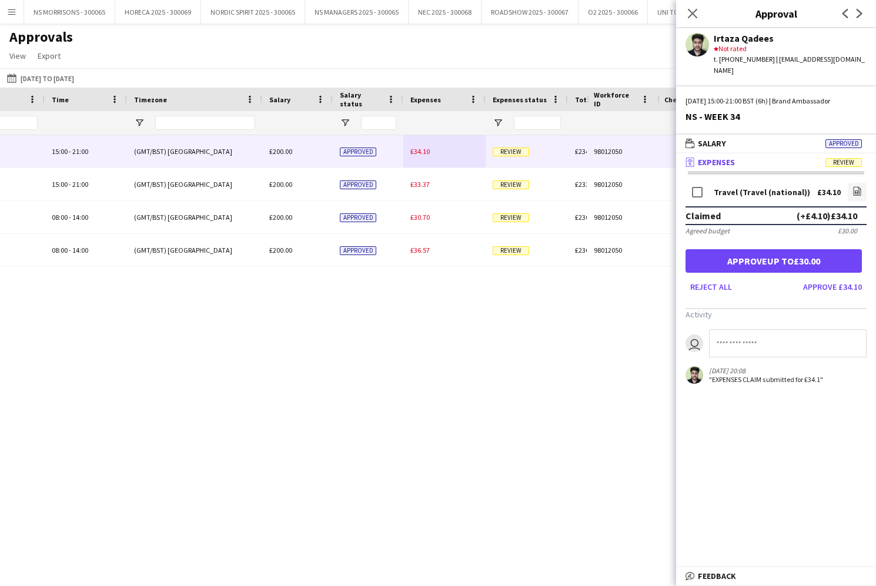
click at [762, 249] on button "Approve up to £30.00" at bounding box center [774, 261] width 176 height 24
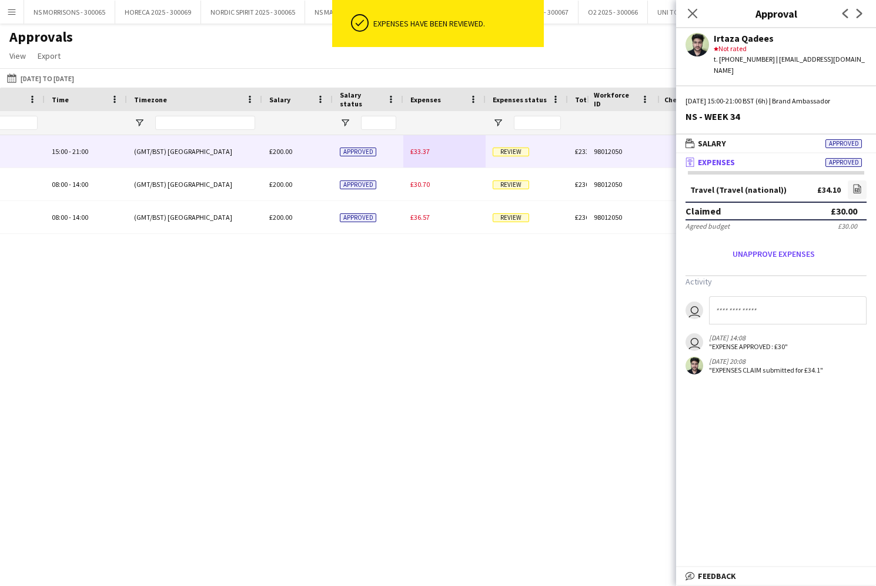
click at [428, 152] on span "£33.37" at bounding box center [419, 151] width 19 height 9
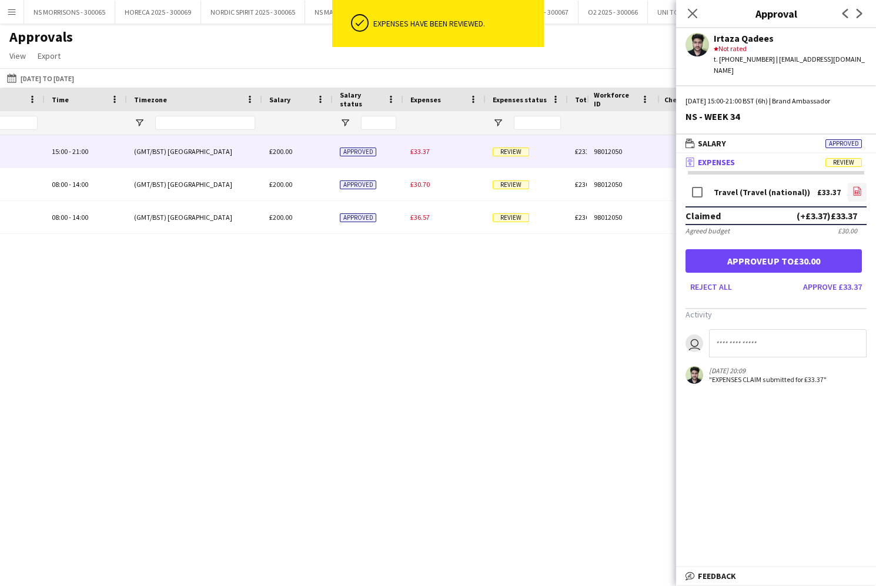
click at [856, 186] on icon "file-image" at bounding box center [857, 190] width 9 height 9
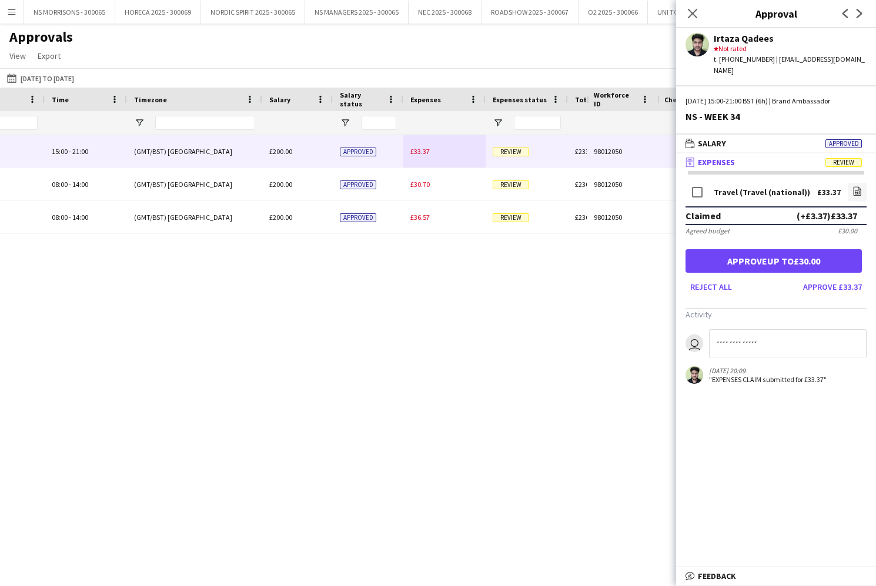
drag, startPoint x: 726, startPoint y: 248, endPoint x: 706, endPoint y: 246, distance: 20.6
click at [721, 249] on button "Approve up to £30.00" at bounding box center [774, 261] width 176 height 24
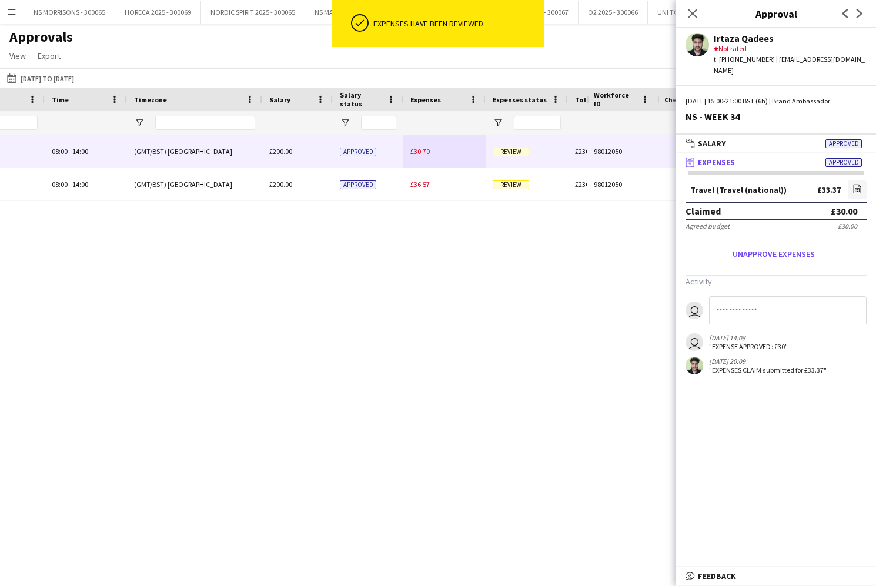
drag, startPoint x: 420, startPoint y: 152, endPoint x: 445, endPoint y: 153, distance: 25.3
click at [420, 152] on span "£30.70" at bounding box center [419, 151] width 19 height 9
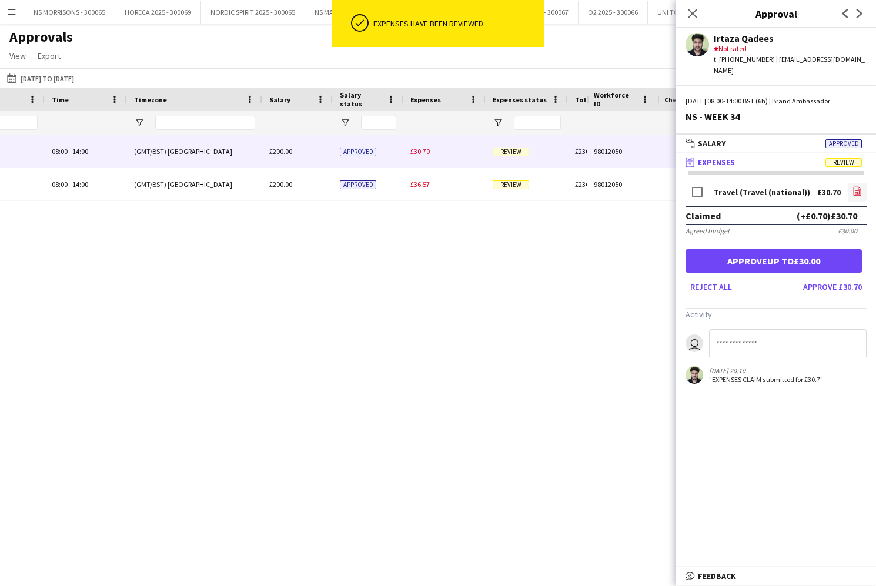
click at [856, 186] on icon "file-image" at bounding box center [857, 190] width 9 height 9
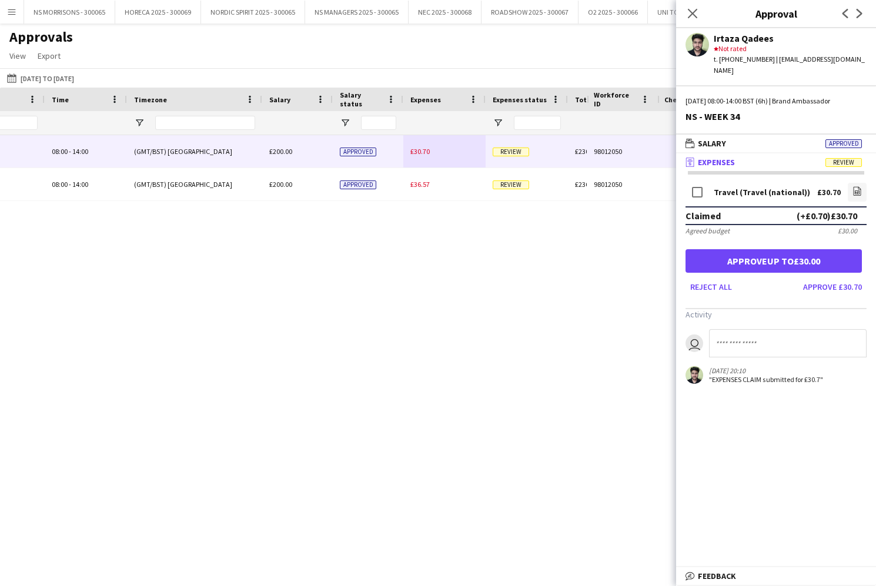
click at [800, 250] on button "Approve up to £30.00" at bounding box center [774, 261] width 176 height 24
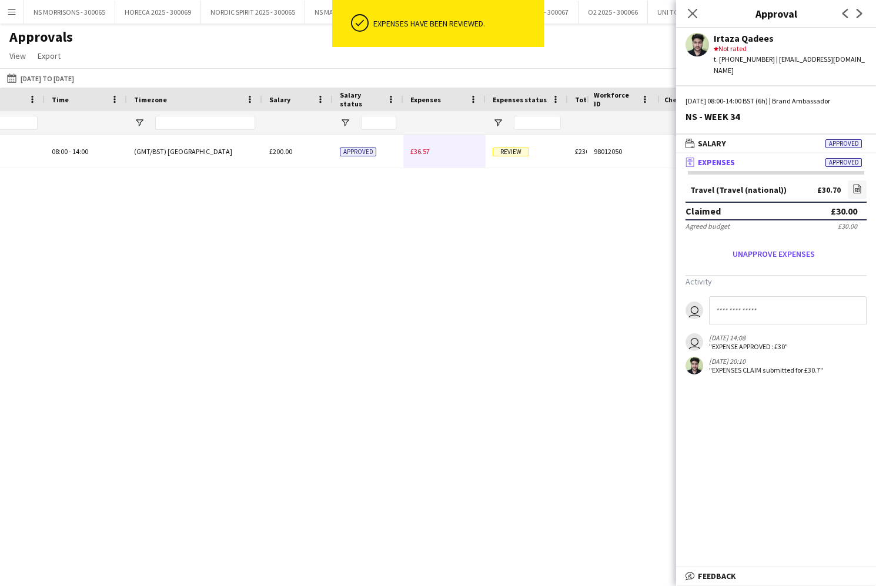
click at [423, 153] on span "£36.57" at bounding box center [419, 151] width 19 height 9
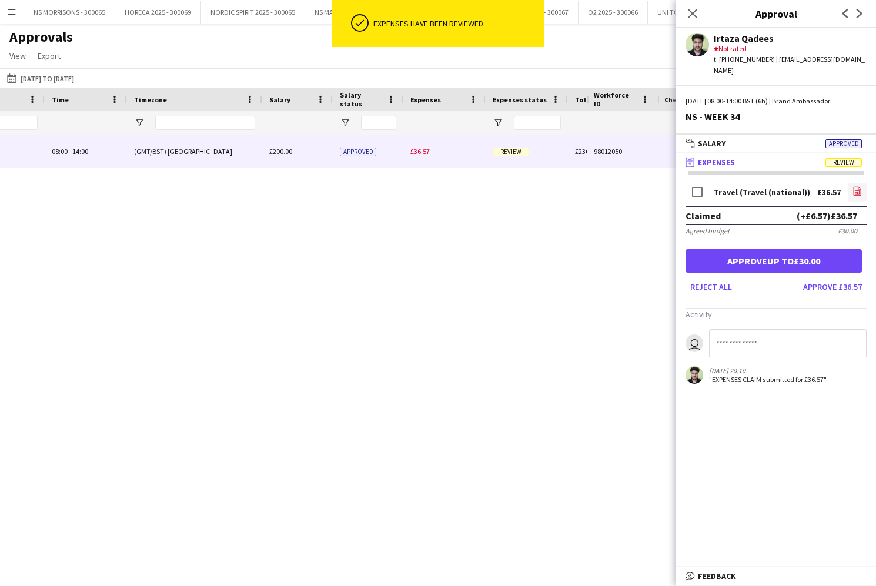
click at [853, 186] on icon "file-image" at bounding box center [857, 190] width 9 height 9
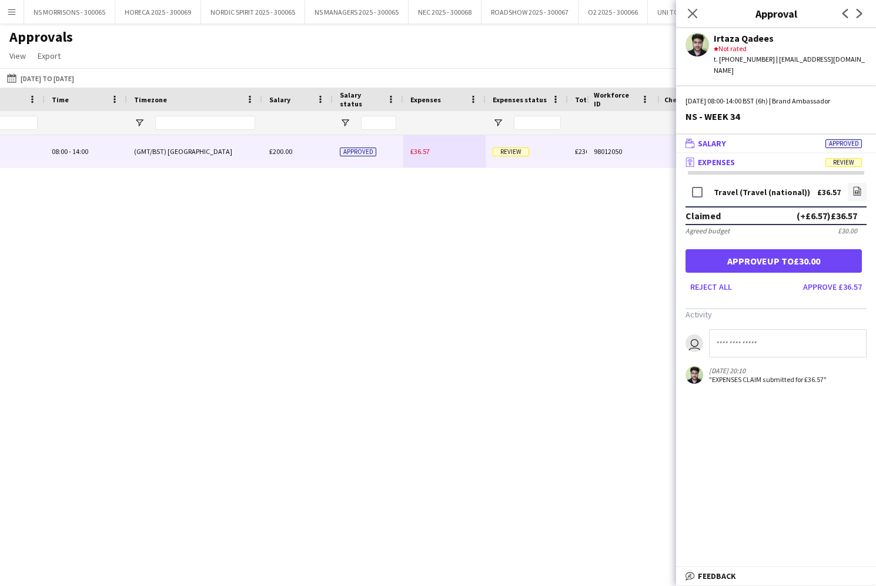
drag, startPoint x: 839, startPoint y: 252, endPoint x: 769, endPoint y: 139, distance: 133.1
click at [838, 252] on button "Approve up to £30.00" at bounding box center [774, 261] width 176 height 24
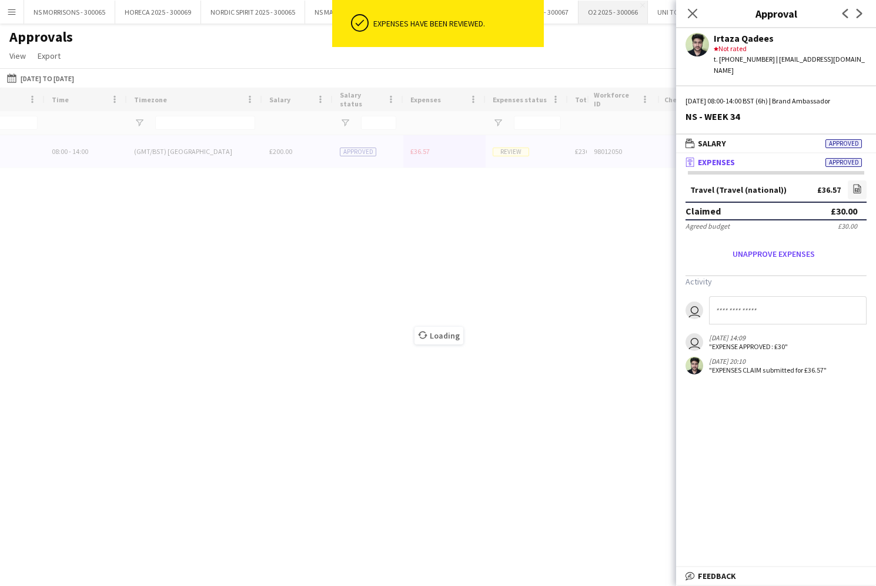
drag, startPoint x: 694, startPoint y: 12, endPoint x: 626, endPoint y: 0, distance: 69.8
click at [694, 12] on icon at bounding box center [692, 13] width 9 height 9
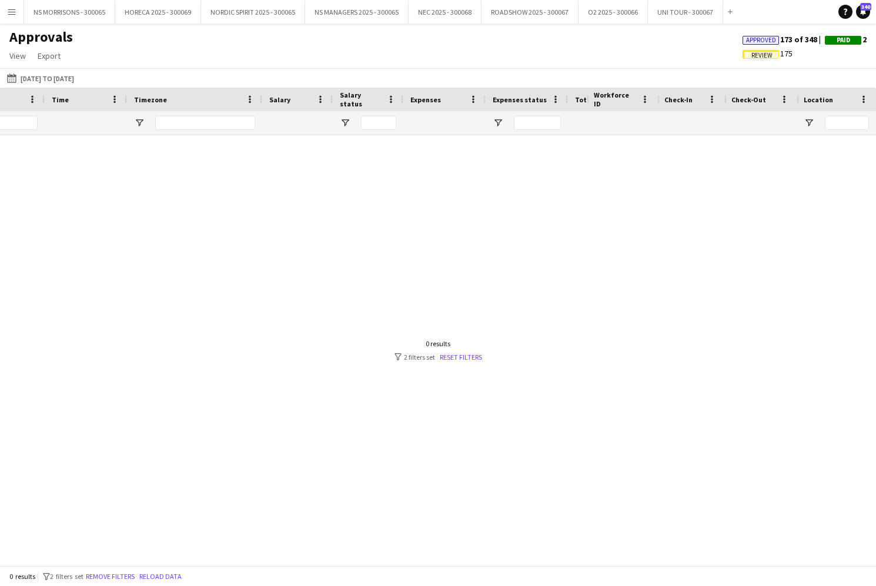
scroll to position [0, 401]
type input "*"
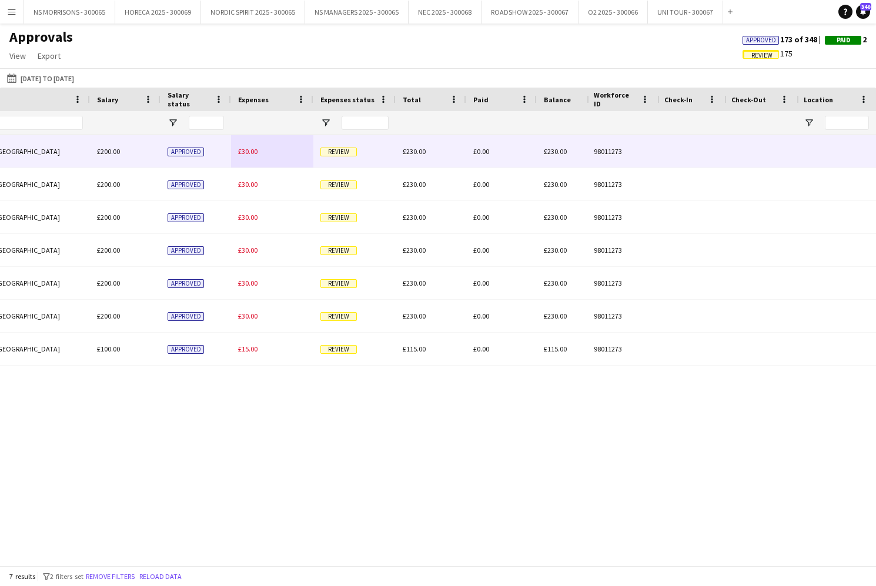
type input "****"
drag, startPoint x: 244, startPoint y: 154, endPoint x: 234, endPoint y: 153, distance: 10.0
click at [244, 154] on span "£30.00" at bounding box center [247, 151] width 19 height 9
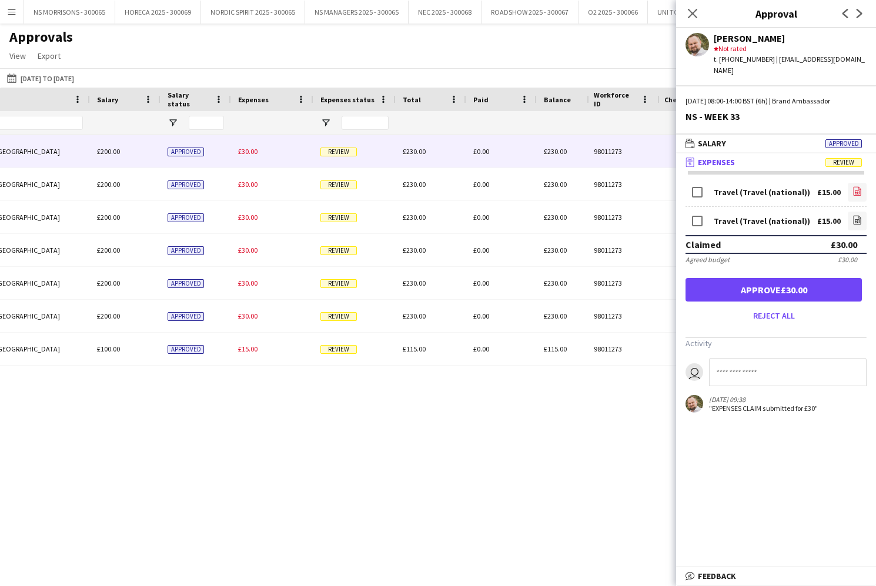
click at [858, 187] on icon at bounding box center [858, 191] width 8 height 9
click at [856, 215] on icon "file-image" at bounding box center [857, 219] width 9 height 9
drag, startPoint x: 802, startPoint y: 270, endPoint x: 766, endPoint y: 270, distance: 36.5
click at [801, 278] on button "Approve £30.00" at bounding box center [774, 290] width 176 height 24
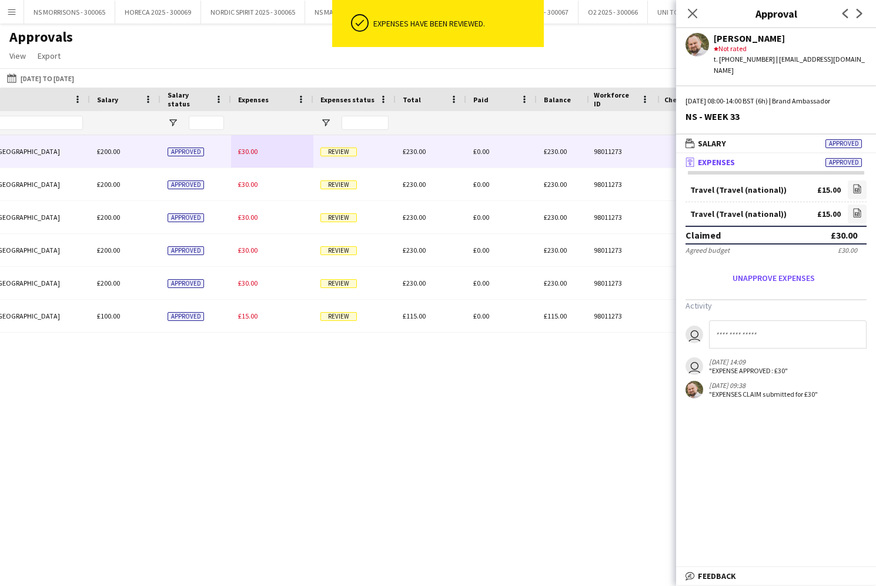
click at [244, 151] on span "£30.00" at bounding box center [247, 151] width 19 height 9
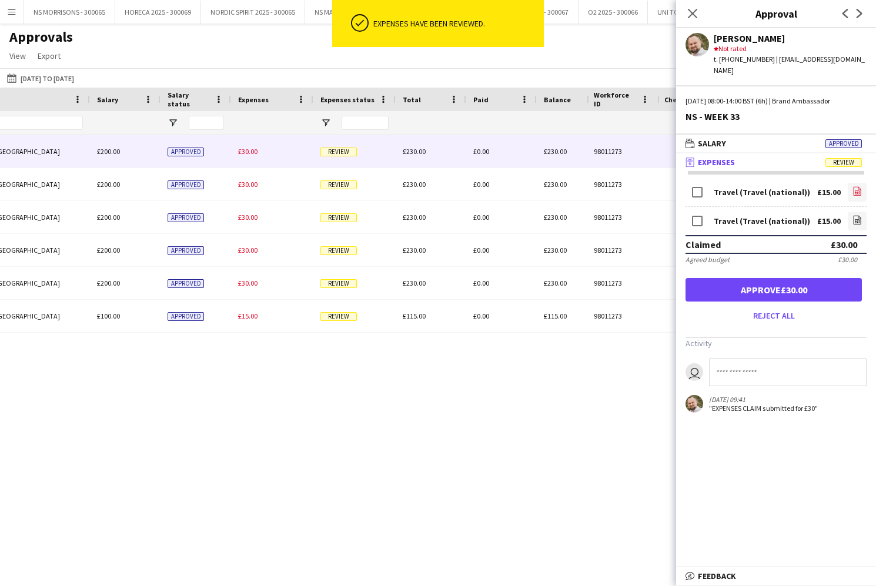
click at [852, 183] on link "file-image" at bounding box center [857, 192] width 19 height 19
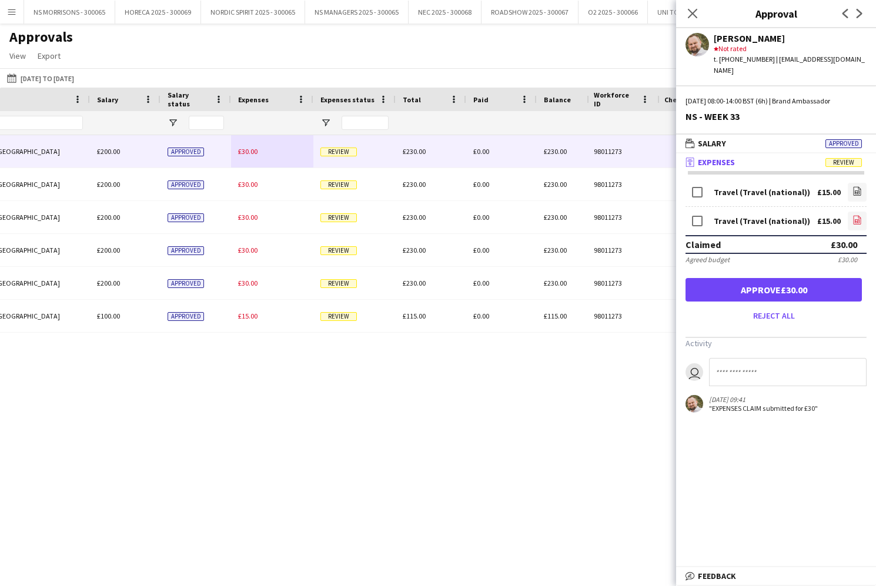
click at [863, 212] on link "file-image" at bounding box center [857, 221] width 19 height 19
click at [766, 278] on button "Approve £30.00" at bounding box center [774, 290] width 176 height 24
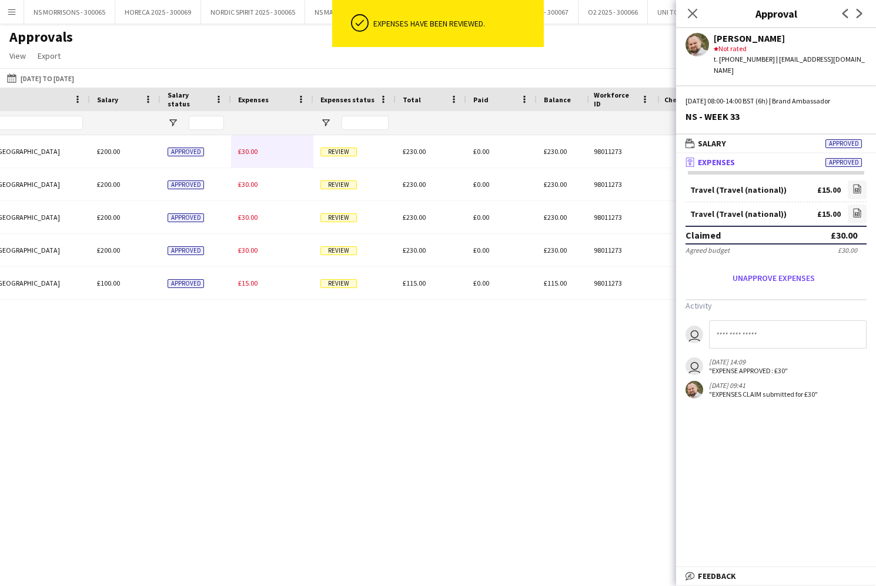
click at [259, 149] on div "£30.00" at bounding box center [272, 151] width 82 height 32
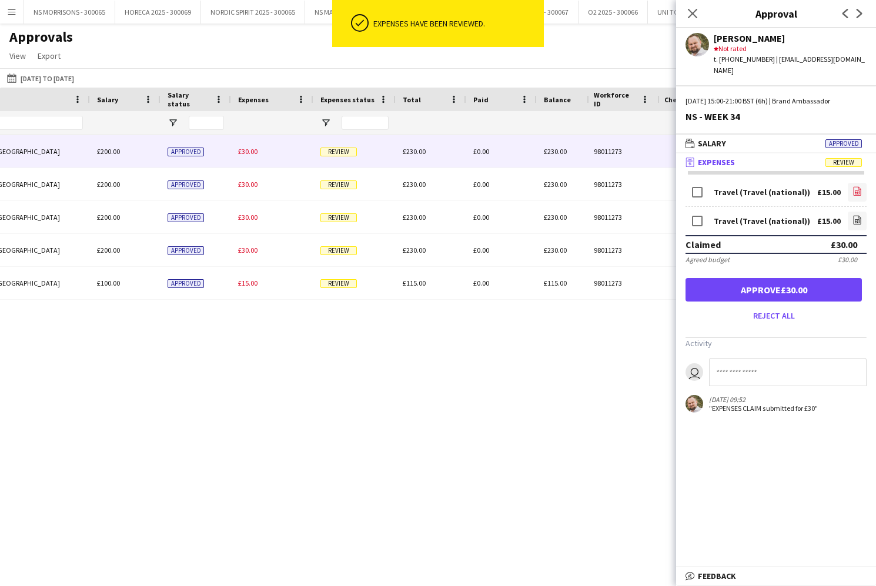
click at [861, 187] on icon at bounding box center [858, 191] width 8 height 9
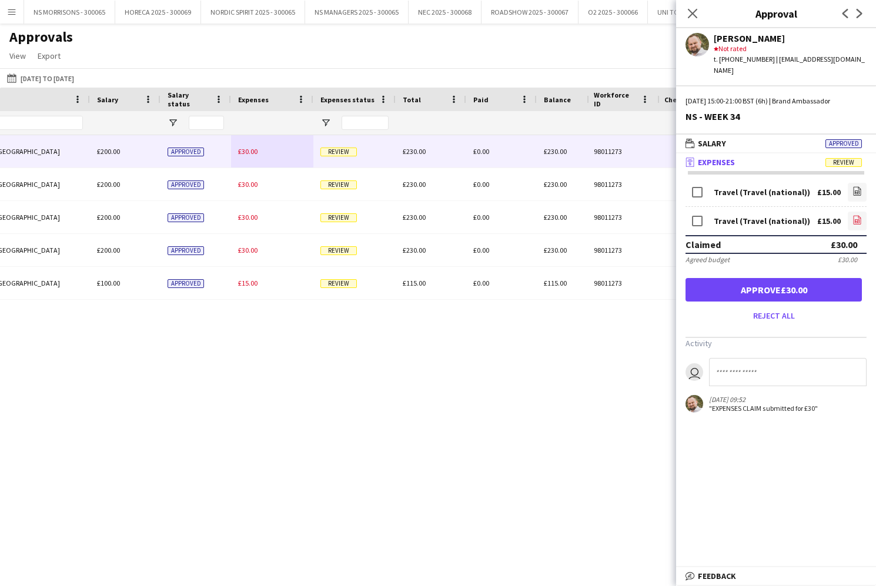
click at [860, 212] on link "file-image" at bounding box center [857, 221] width 19 height 19
click at [839, 278] on button "Approve £30.00" at bounding box center [774, 290] width 176 height 24
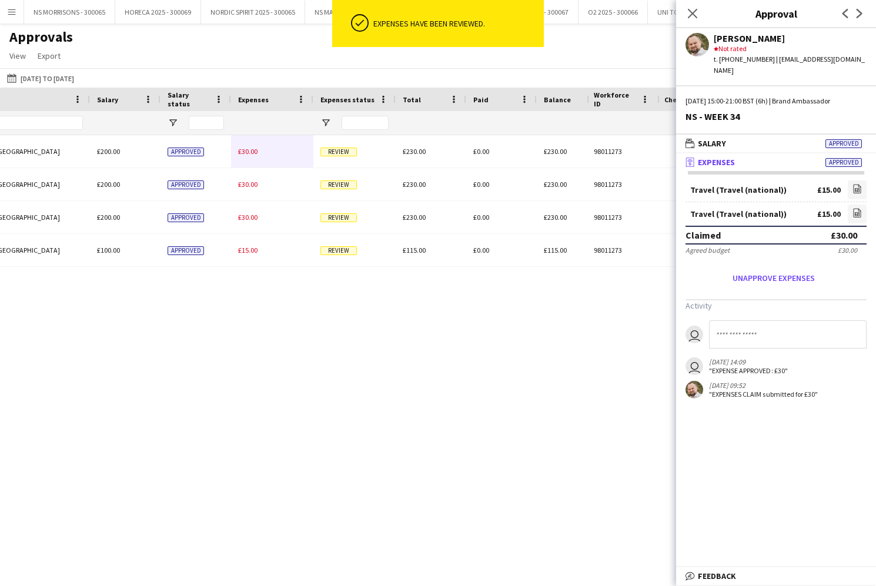
drag, startPoint x: 256, startPoint y: 148, endPoint x: 300, endPoint y: 154, distance: 44.0
click at [256, 148] on span "£30.00" at bounding box center [247, 151] width 19 height 9
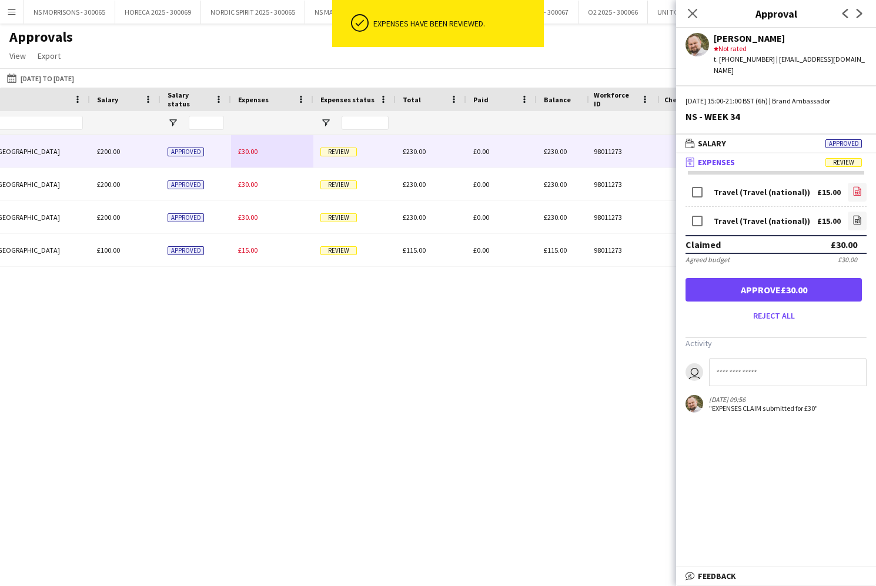
click at [850, 183] on link "file-image" at bounding box center [857, 192] width 19 height 19
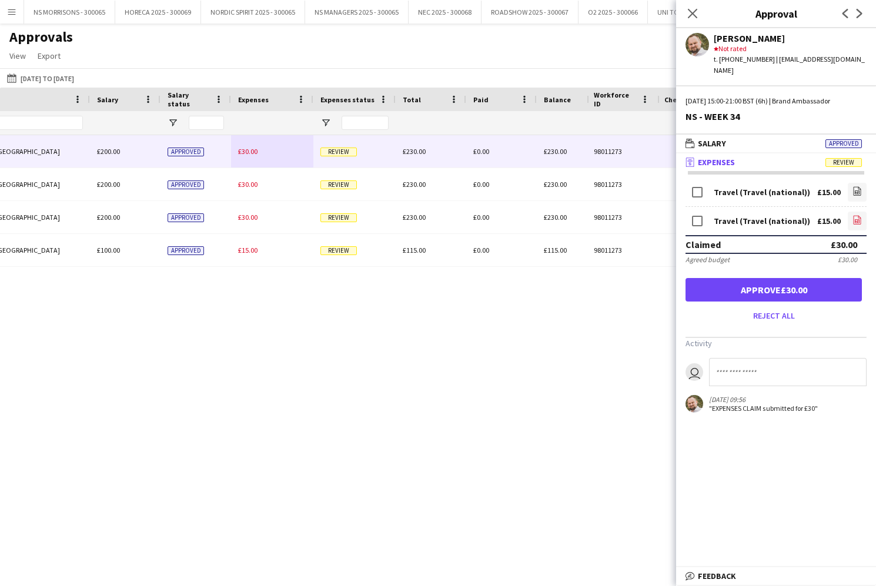
click at [854, 215] on icon "file-image" at bounding box center [857, 219] width 9 height 9
click at [838, 280] on button "Approve £30.00" at bounding box center [774, 290] width 176 height 24
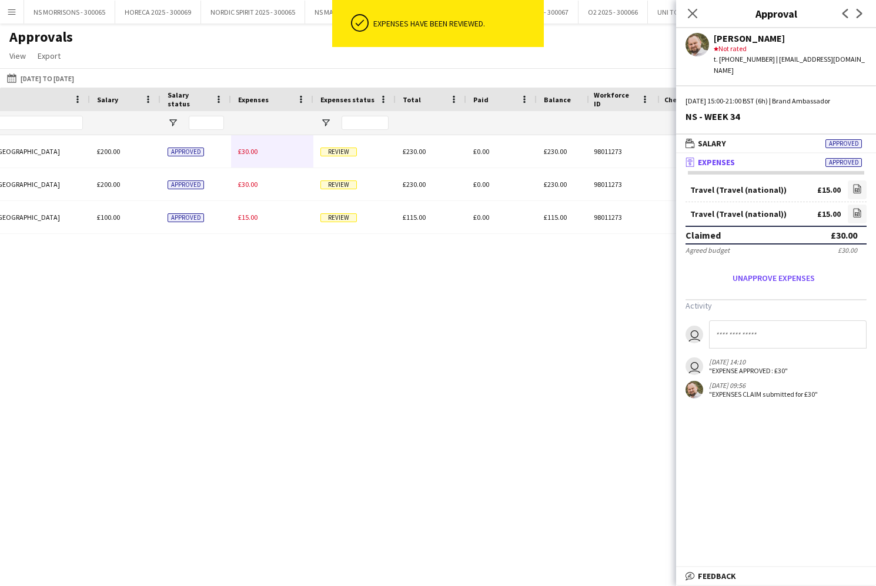
click at [246, 155] on span "£30.00" at bounding box center [247, 151] width 19 height 9
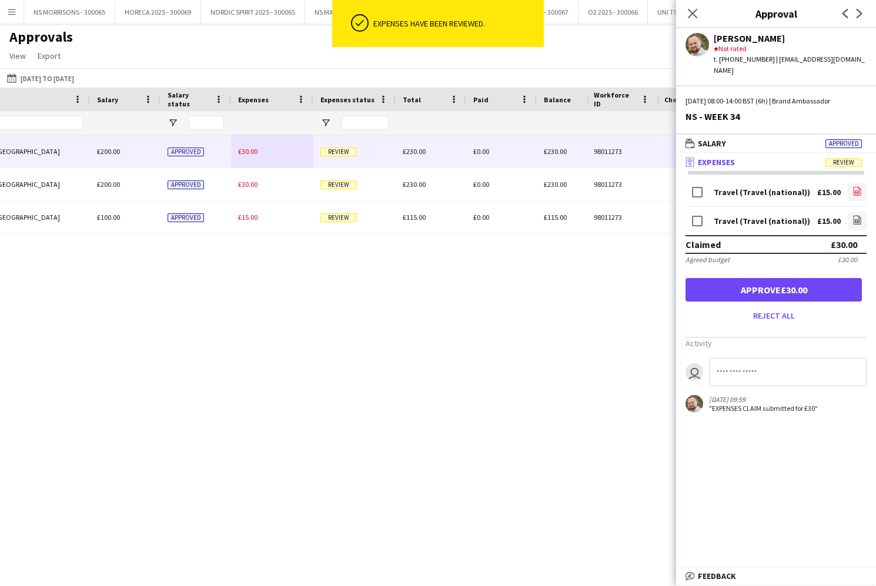
click at [856, 186] on icon "file-image" at bounding box center [857, 190] width 9 height 9
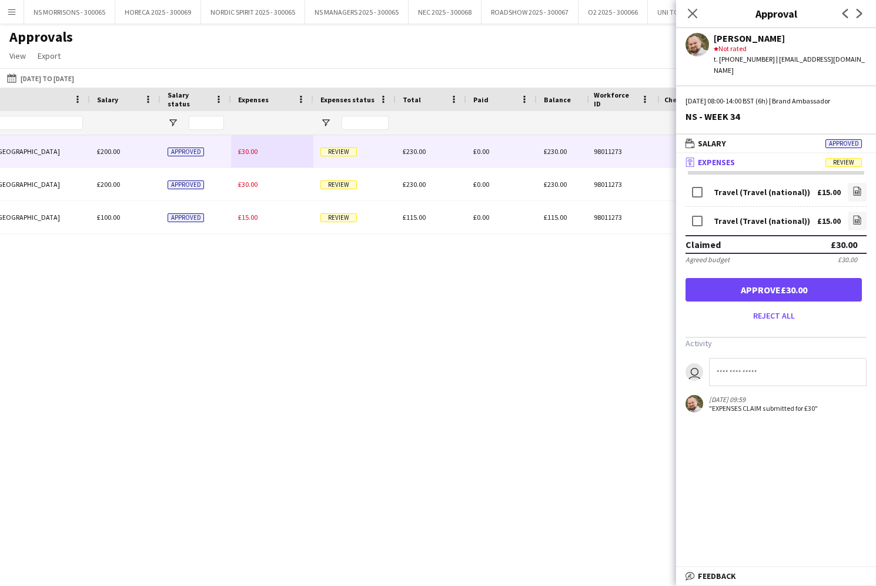
drag, startPoint x: 856, startPoint y: 212, endPoint x: 846, endPoint y: 208, distance: 10.3
click at [855, 215] on icon "file-image" at bounding box center [857, 219] width 9 height 9
drag, startPoint x: 791, startPoint y: 278, endPoint x: 766, endPoint y: 272, distance: 26.5
click at [791, 278] on button "Approve £30.00" at bounding box center [774, 290] width 176 height 24
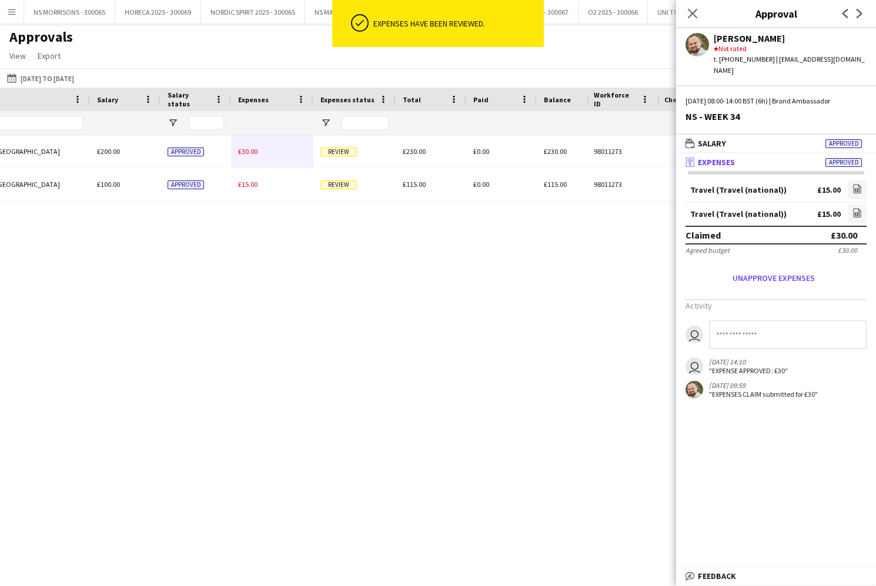
click at [256, 151] on span "£30.00" at bounding box center [247, 151] width 19 height 9
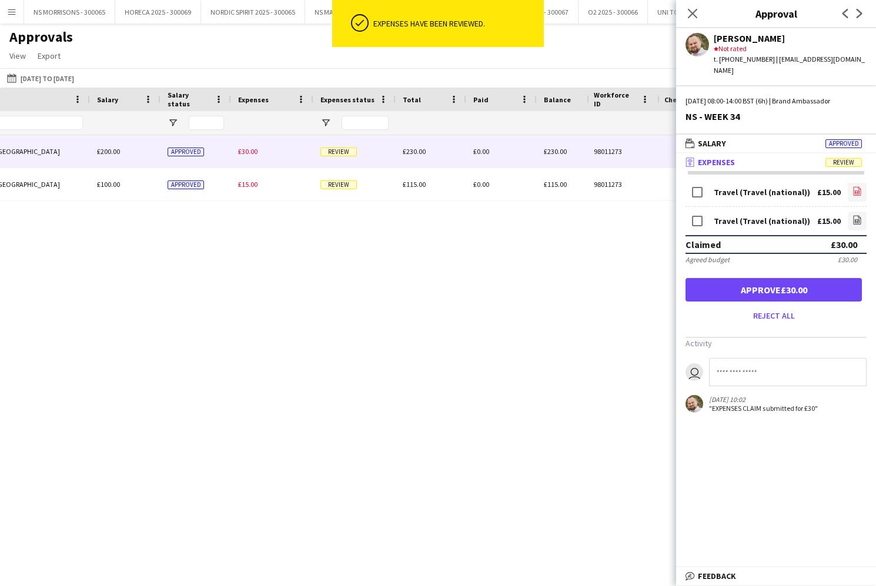
click at [861, 187] on icon at bounding box center [858, 191] width 8 height 9
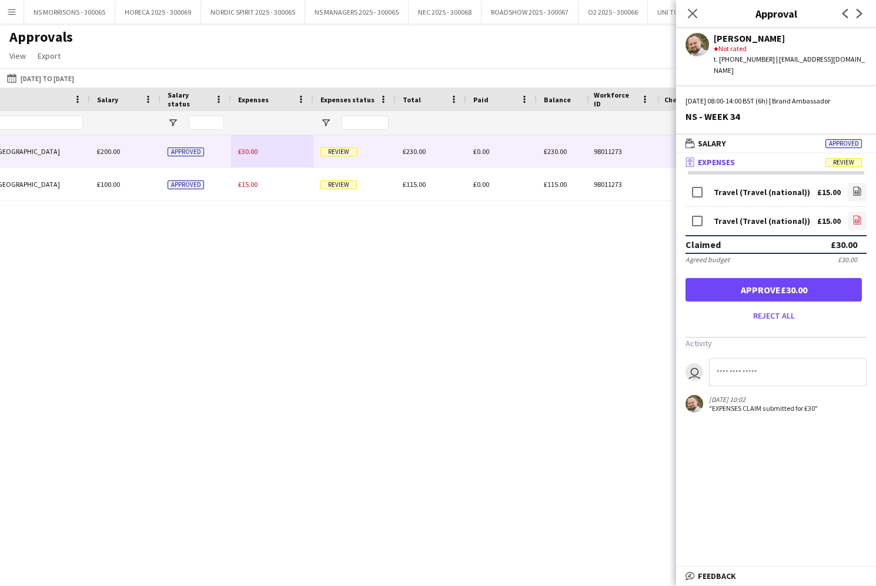
click at [854, 215] on icon "file-image" at bounding box center [857, 219] width 9 height 9
click at [753, 278] on button "Approve £30.00" at bounding box center [774, 290] width 176 height 24
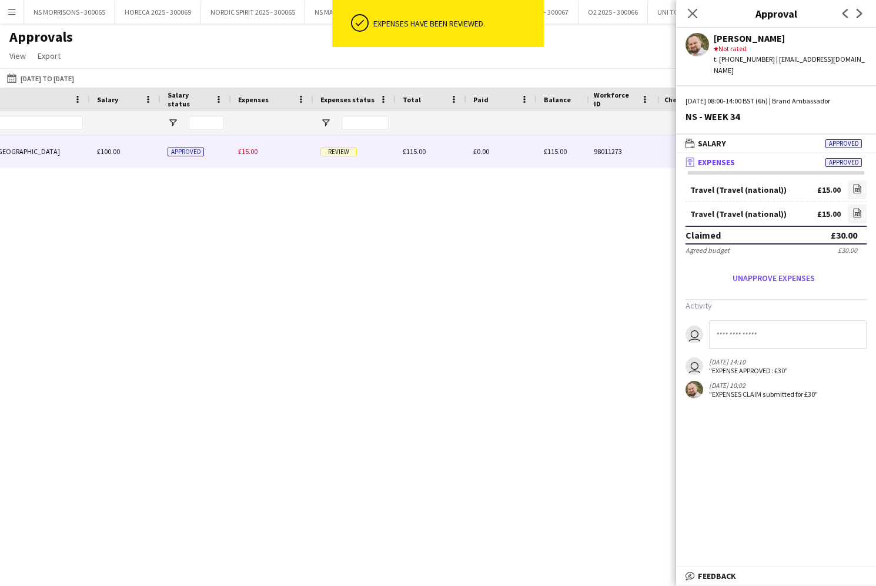
drag, startPoint x: 256, startPoint y: 152, endPoint x: 473, endPoint y: 161, distance: 217.1
click at [256, 152] on span "£15.00" at bounding box center [247, 151] width 19 height 9
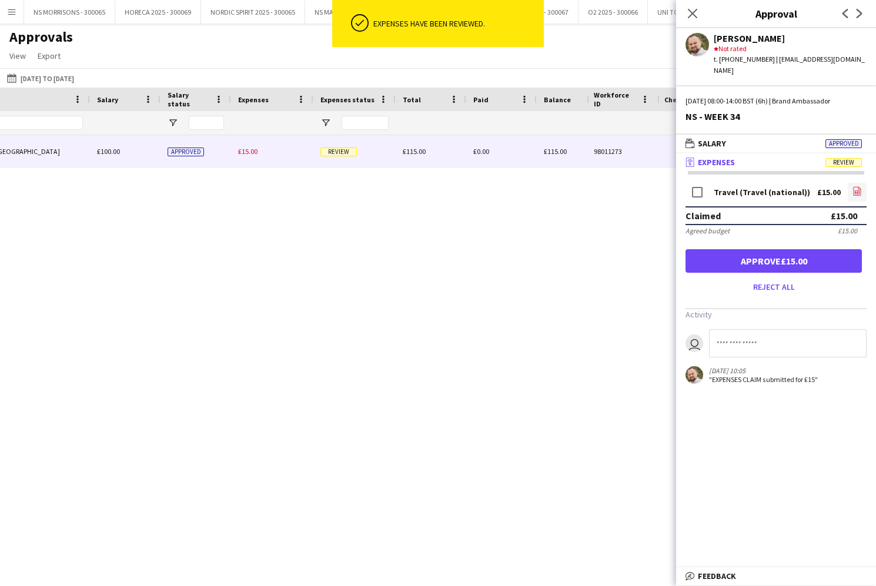
click at [859, 186] on icon "file-image" at bounding box center [857, 190] width 9 height 9
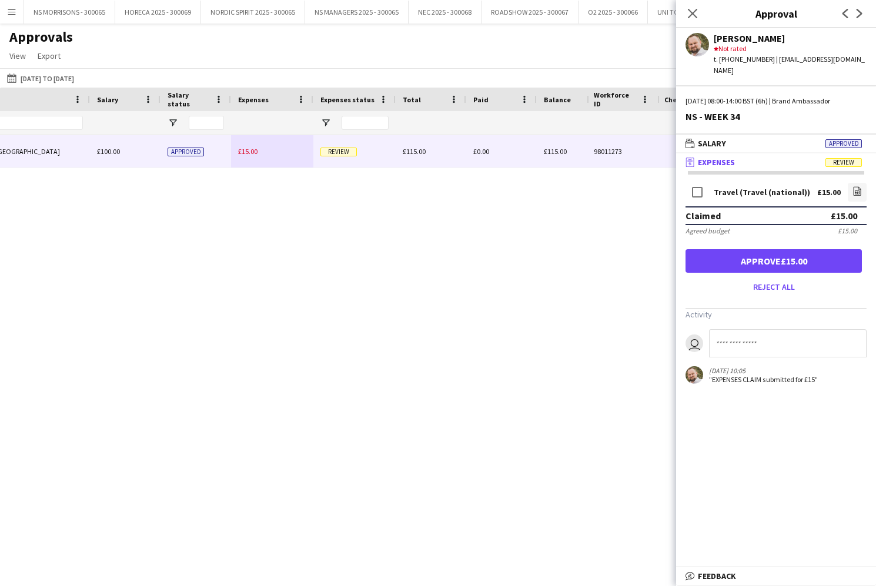
click at [730, 249] on button "Approve £15.00" at bounding box center [774, 261] width 176 height 24
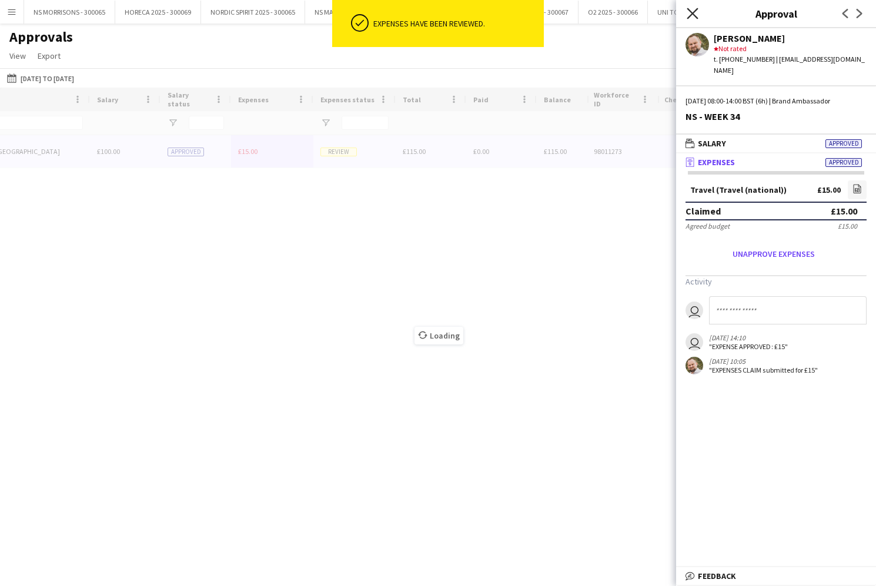
click at [692, 15] on icon "Close pop-in" at bounding box center [692, 13] width 11 height 11
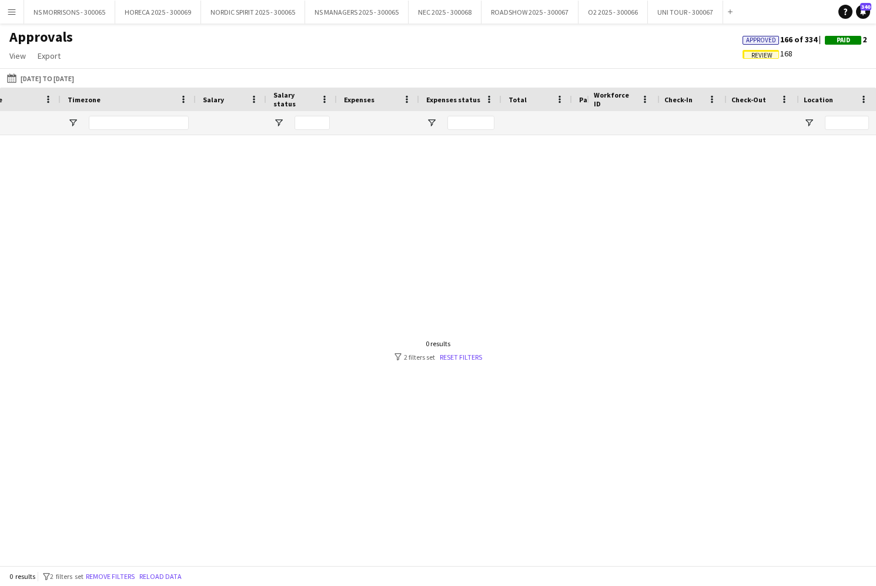
scroll to position [0, 471]
type input "*"
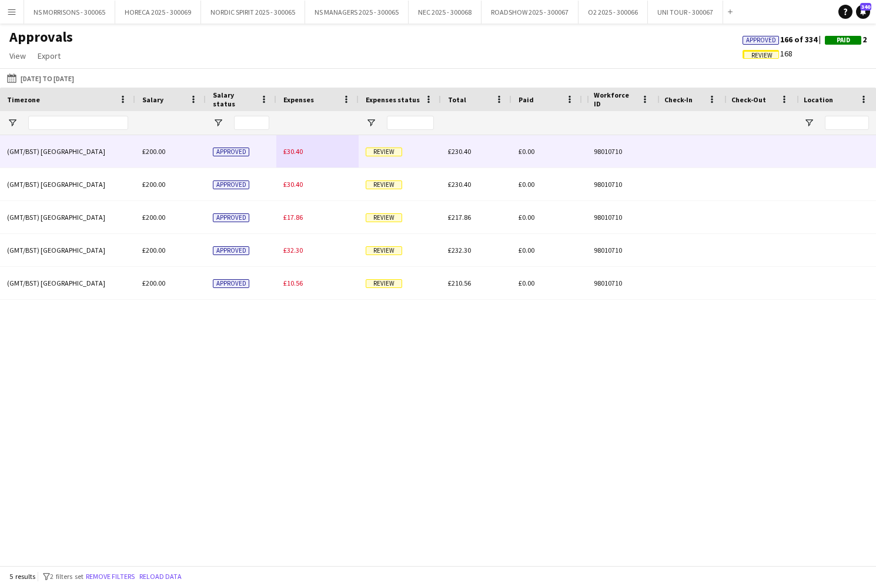
type input "****"
click at [283, 151] on div "£30.40" at bounding box center [317, 151] width 82 height 32
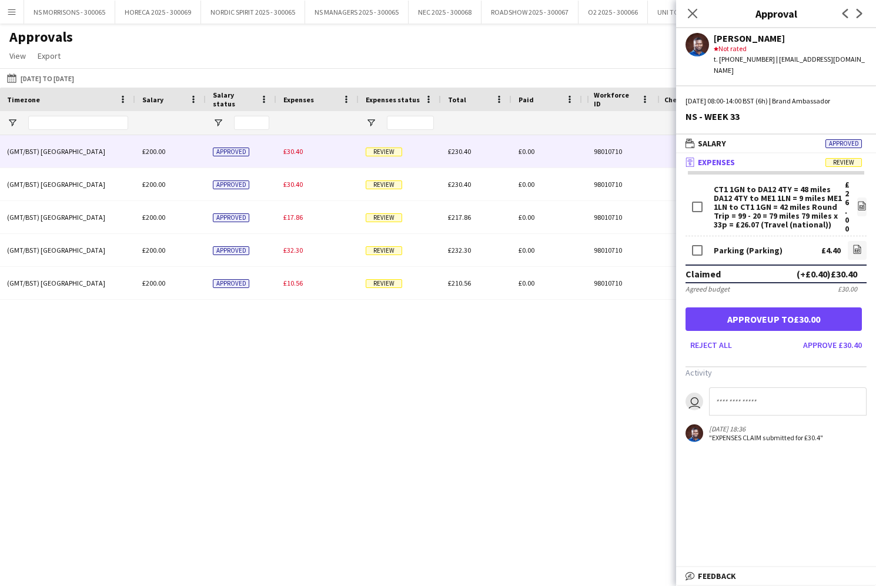
click at [819, 310] on button "Approve up to £30.00" at bounding box center [774, 320] width 176 height 24
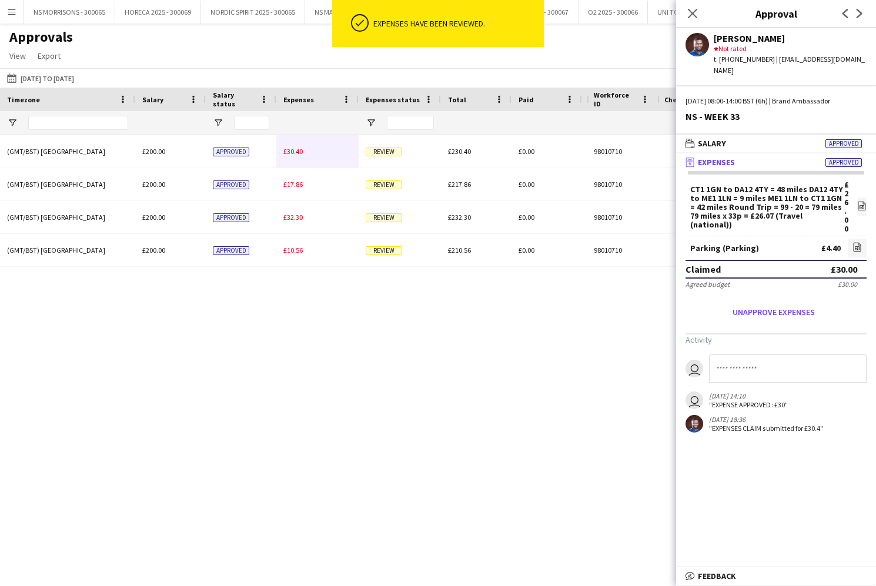
drag, startPoint x: 306, startPoint y: 151, endPoint x: 313, endPoint y: 152, distance: 7.7
click at [306, 151] on div "£30.40" at bounding box center [317, 151] width 82 height 32
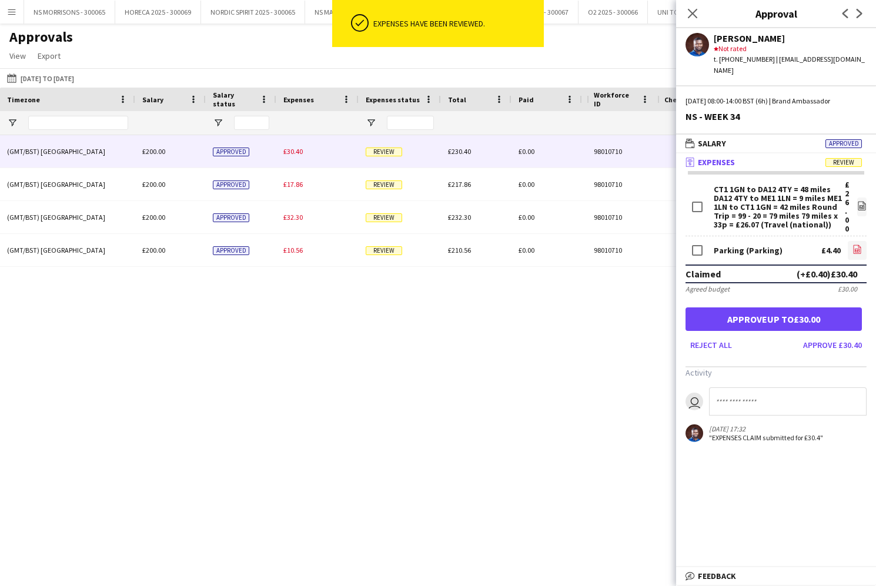
click at [861, 241] on link "file-image" at bounding box center [857, 250] width 19 height 19
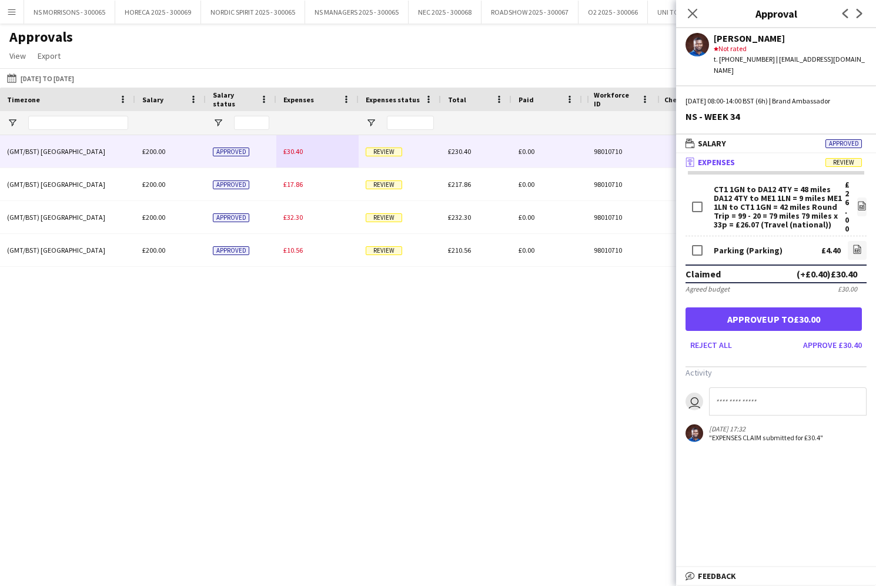
click at [717, 313] on button "Approve up to £30.00" at bounding box center [774, 320] width 176 height 24
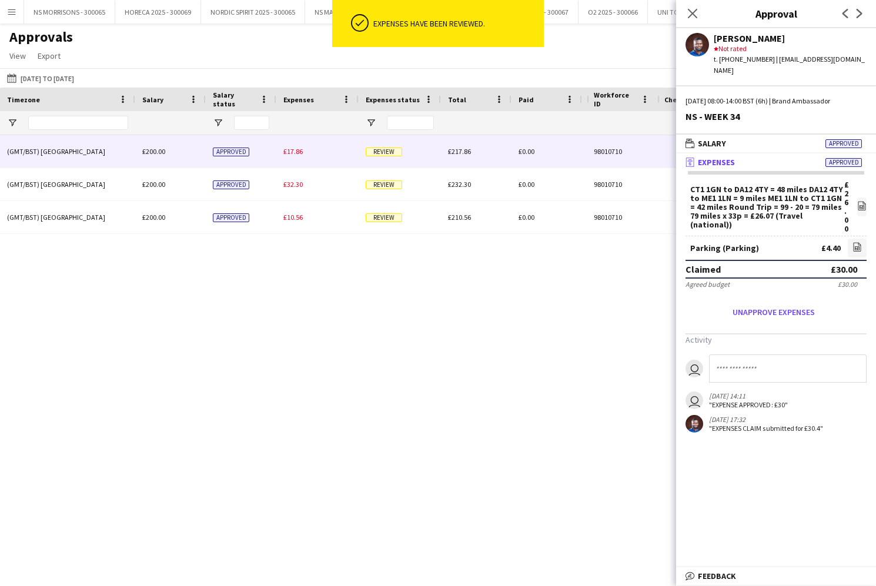
click at [294, 157] on div "£17.86" at bounding box center [317, 151] width 82 height 32
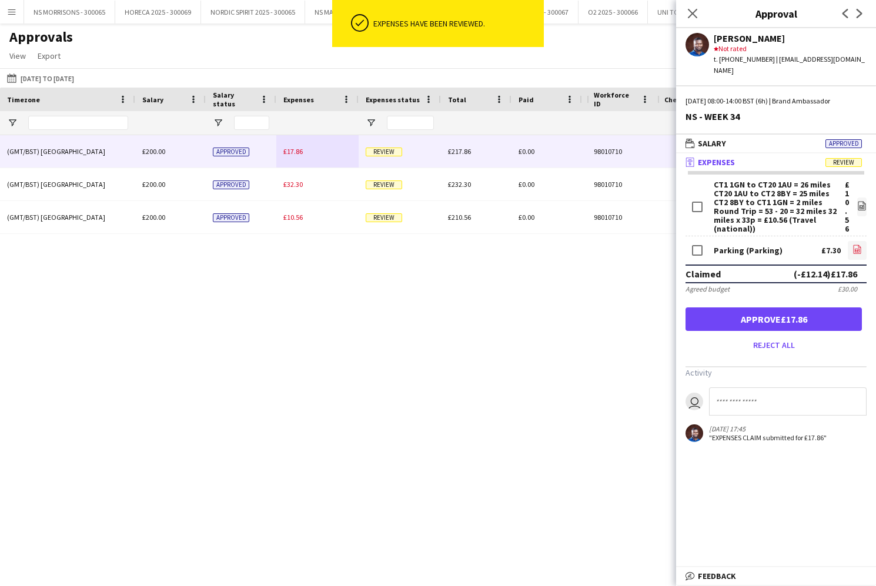
click at [857, 245] on icon "file-image" at bounding box center [857, 249] width 9 height 9
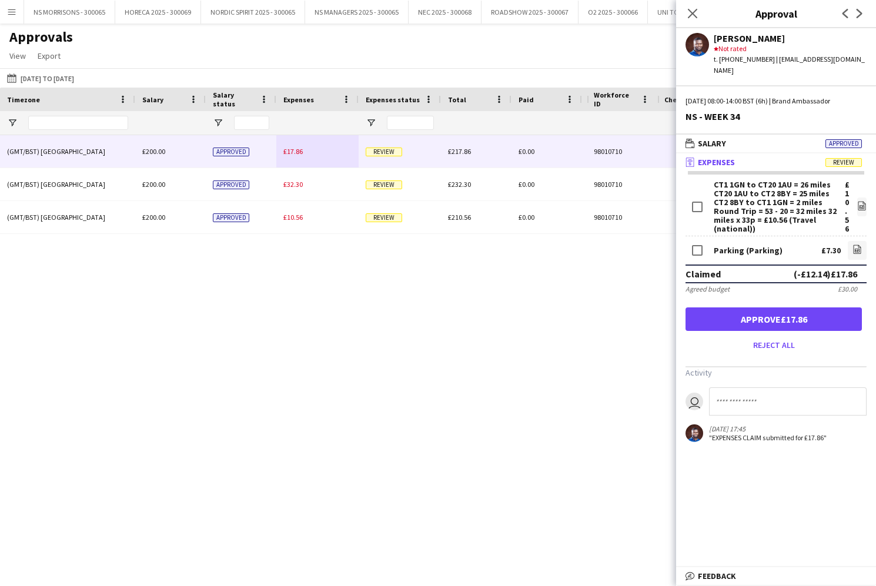
click at [759, 308] on button "Approve £17.86" at bounding box center [774, 320] width 176 height 24
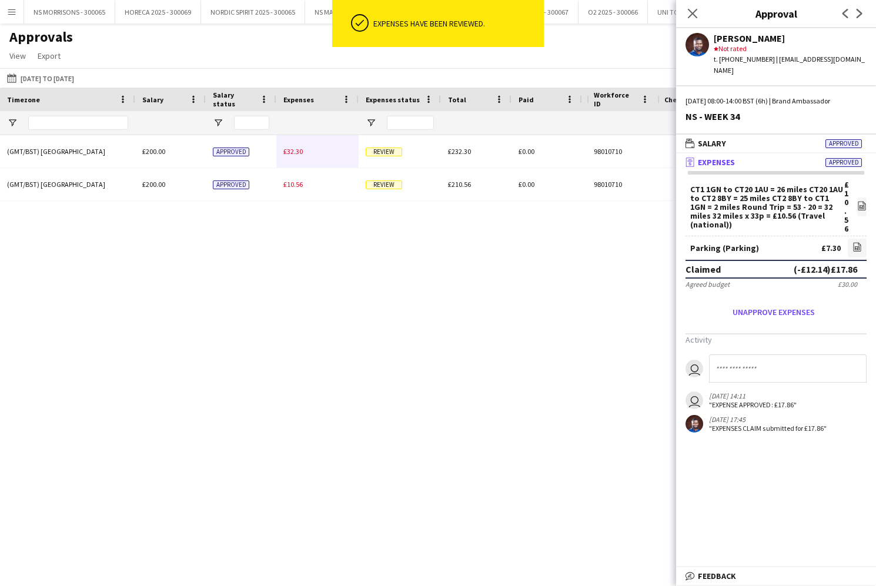
click at [285, 152] on span "£32.30" at bounding box center [292, 151] width 19 height 9
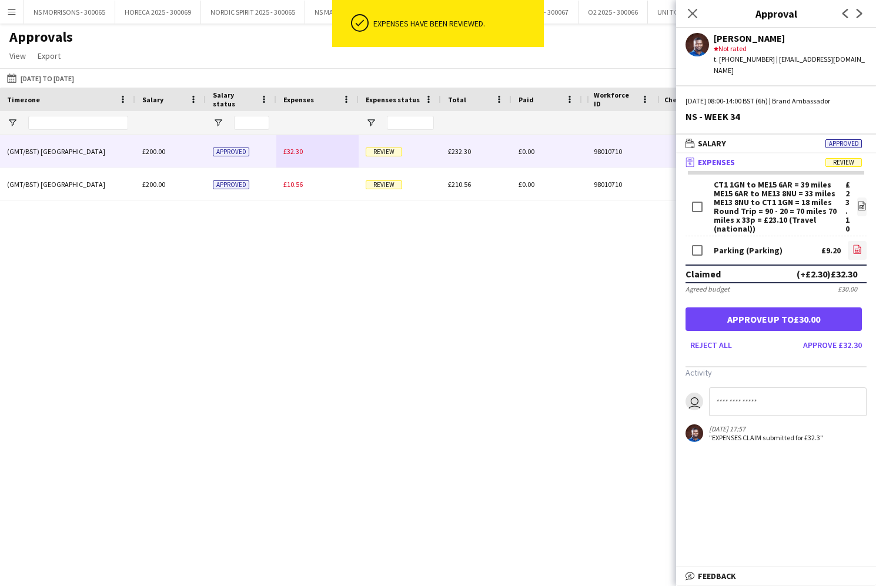
click at [856, 245] on icon "file-image" at bounding box center [857, 249] width 9 height 9
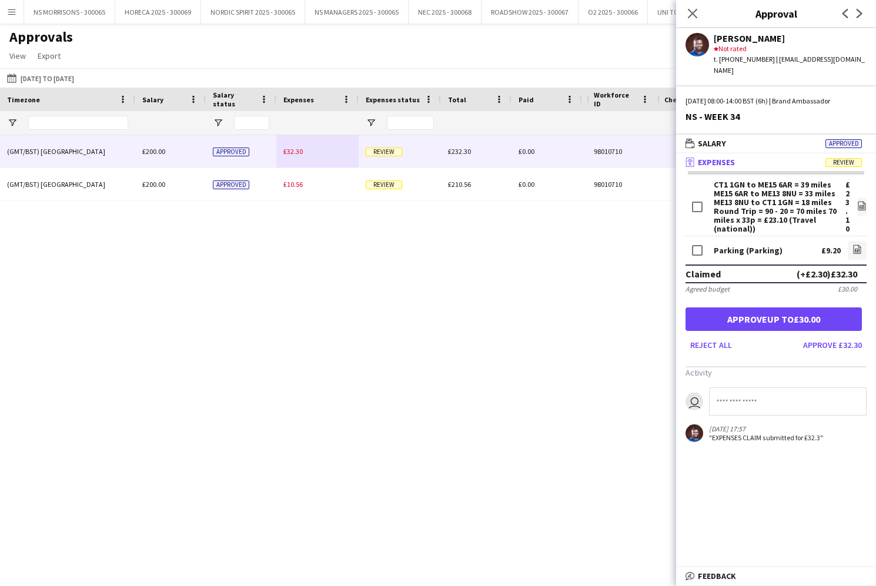
click at [817, 312] on button "Approve up to £30.00" at bounding box center [774, 320] width 176 height 24
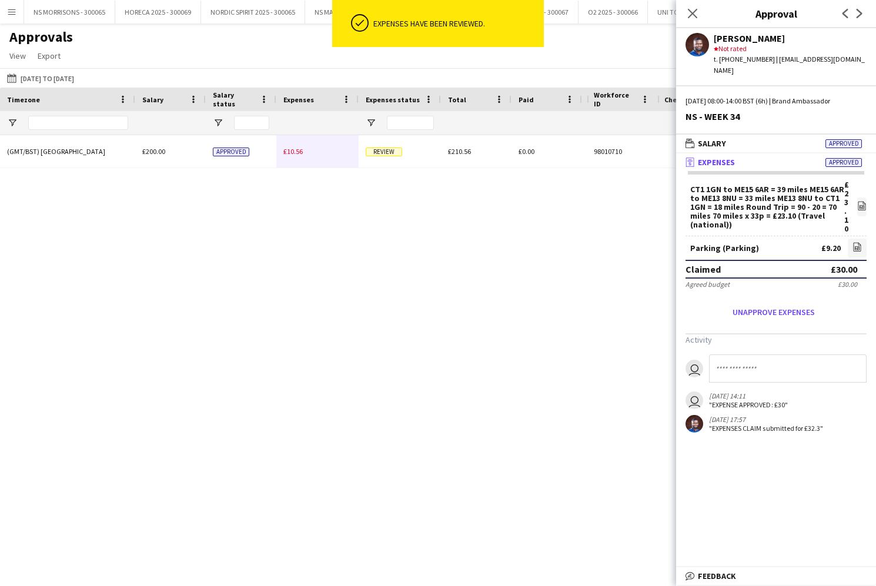
click at [298, 152] on span "£10.56" at bounding box center [292, 151] width 19 height 9
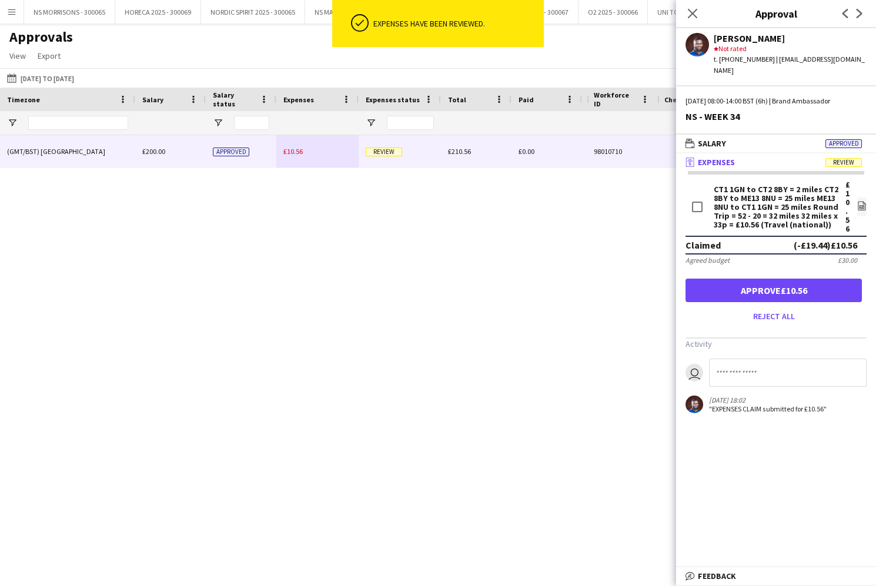
click at [811, 281] on button "Approve £10.56" at bounding box center [774, 291] width 176 height 24
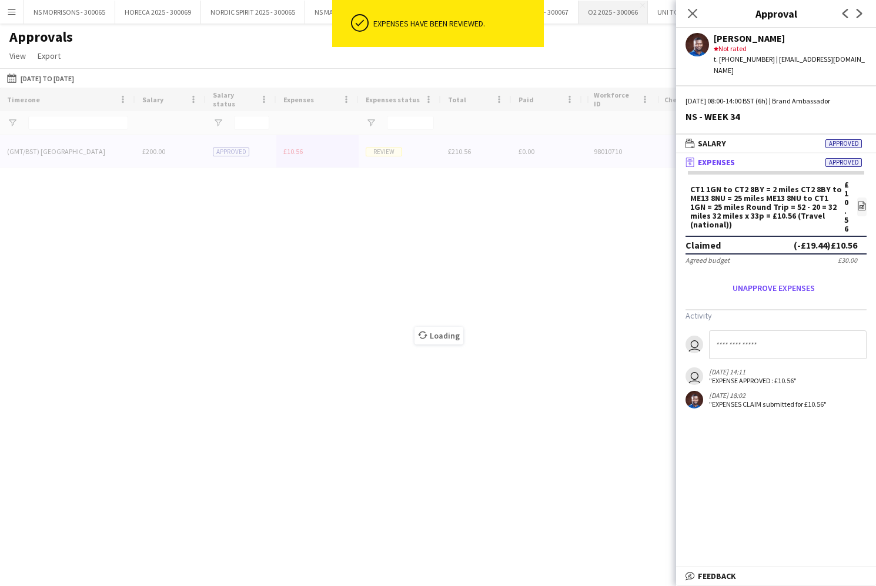
drag, startPoint x: 693, startPoint y: 15, endPoint x: 633, endPoint y: 14, distance: 60.0
click at [693, 15] on icon "Close pop-in" at bounding box center [692, 13] width 9 height 9
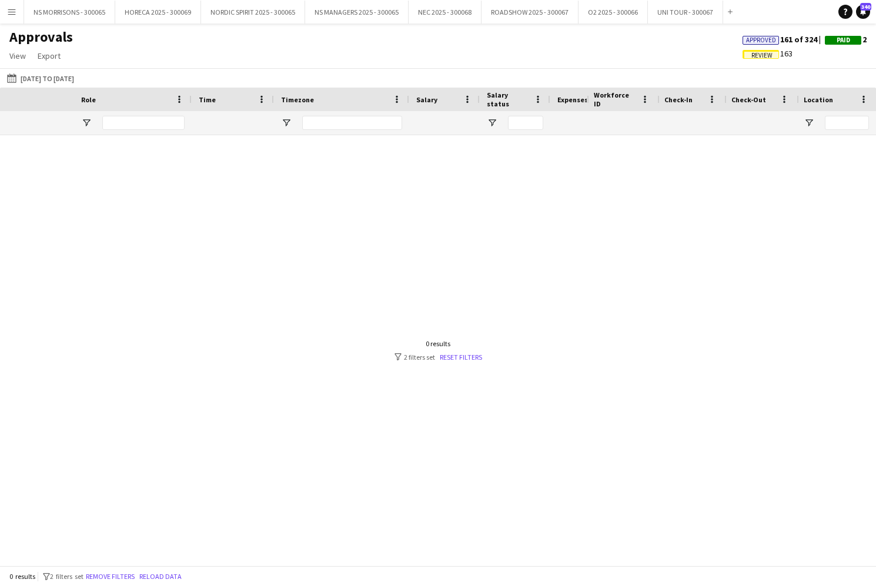
scroll to position [0, 227]
drag, startPoint x: 199, startPoint y: 126, endPoint x: 147, endPoint y: 123, distance: 52.4
type input "*"
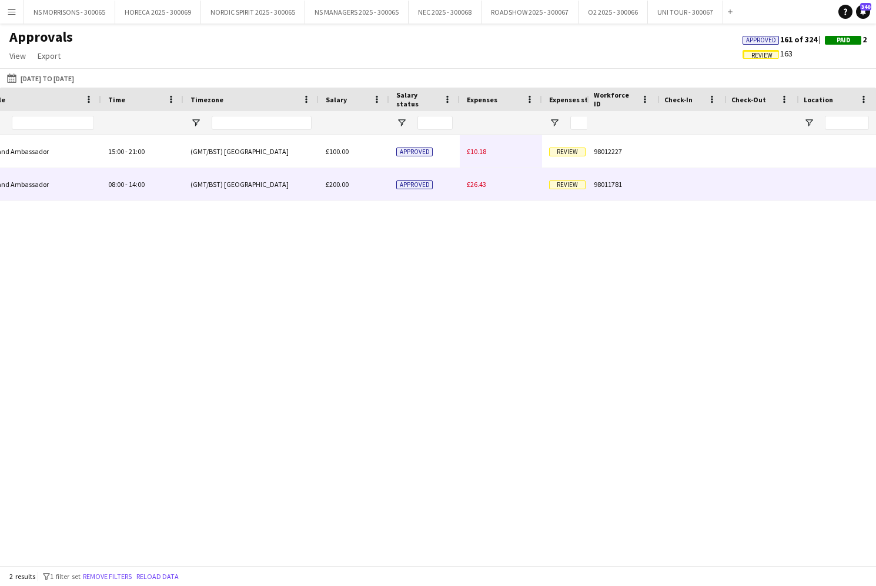
click at [468, 182] on span "£26.43" at bounding box center [476, 184] width 19 height 9
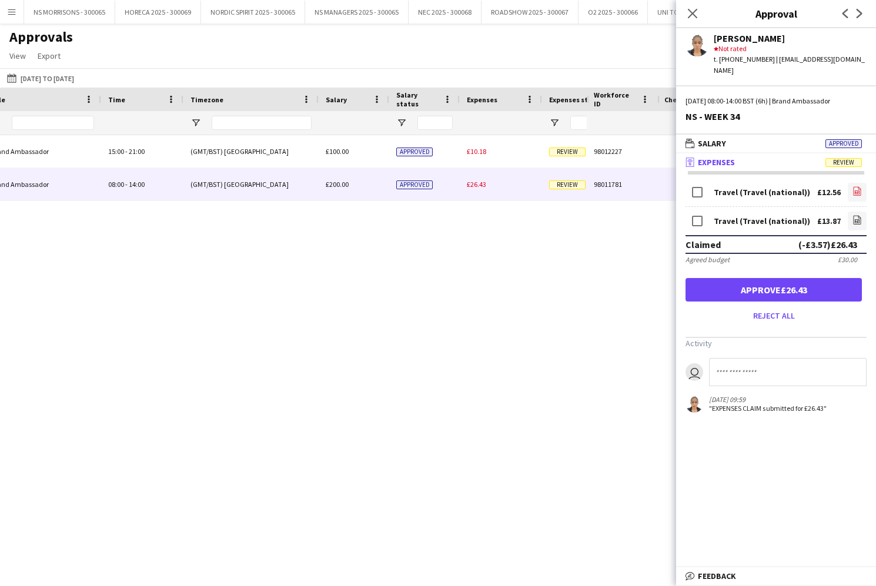
click at [856, 186] on icon "file-image" at bounding box center [857, 190] width 9 height 9
click at [852, 212] on link "file-image" at bounding box center [857, 221] width 19 height 19
drag, startPoint x: 808, startPoint y: 282, endPoint x: 793, endPoint y: 192, distance: 91.3
click at [808, 282] on button "Approve £26.43" at bounding box center [774, 290] width 176 height 24
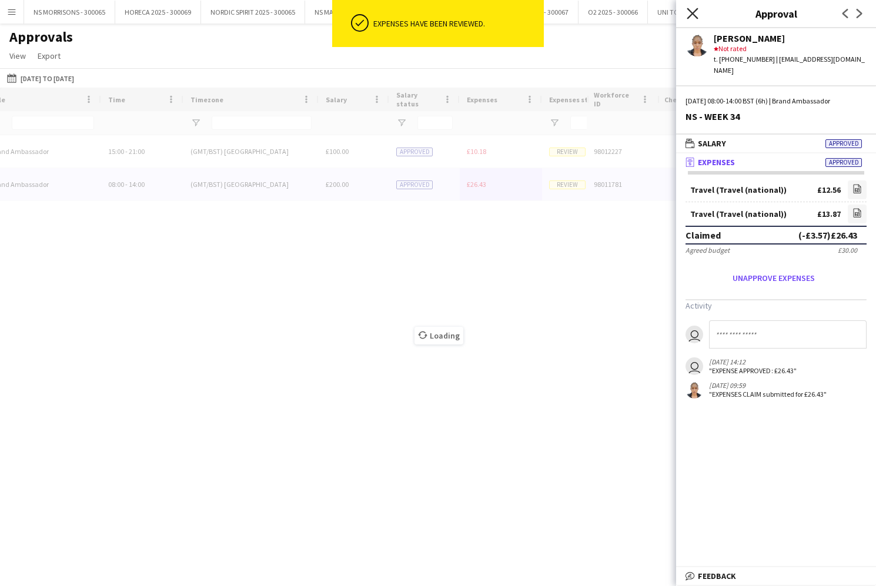
click at [693, 14] on icon at bounding box center [692, 13] width 11 height 11
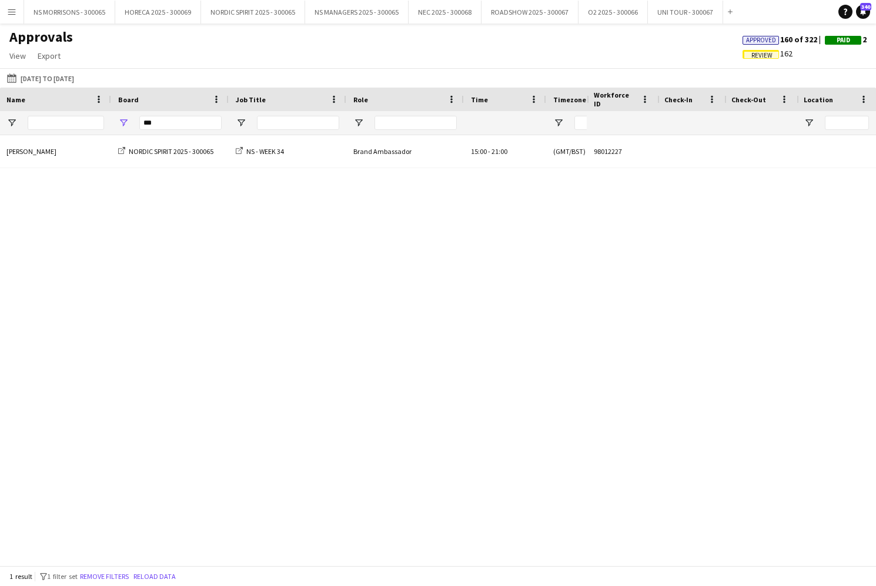
scroll to position [0, 210]
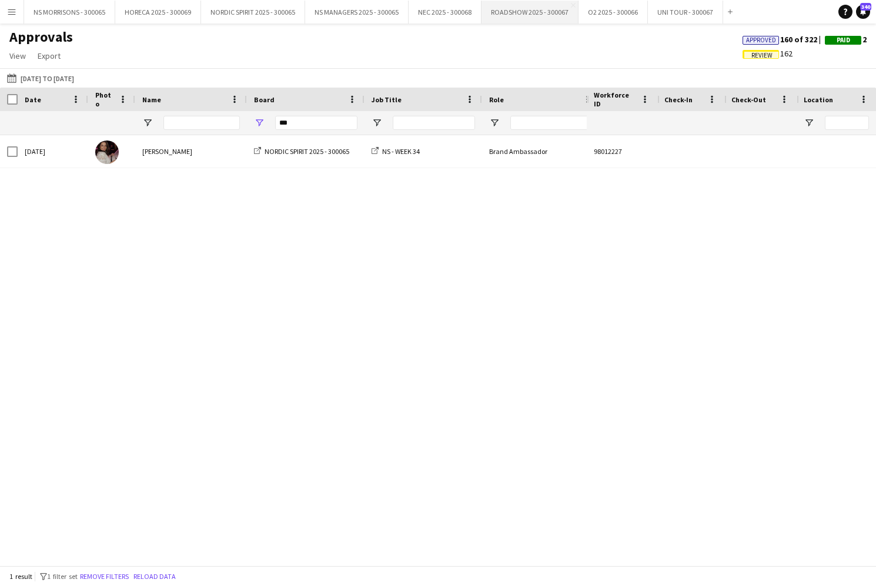
click at [558, 16] on button "ROADSHOW 2025 - 300067 Close" at bounding box center [530, 12] width 97 height 23
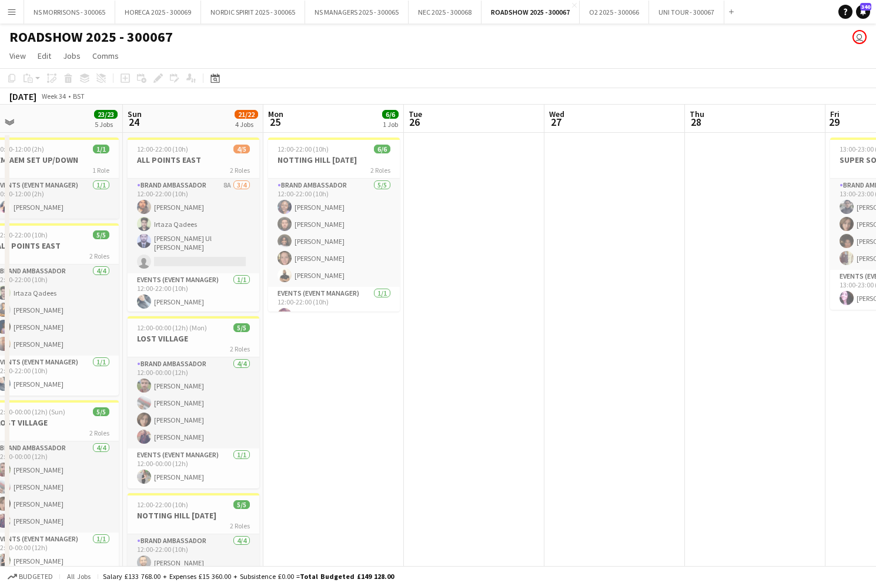
drag, startPoint x: 13, startPoint y: 9, endPoint x: 19, endPoint y: 19, distance: 11.1
click at [13, 9] on app-icon "Menu" at bounding box center [11, 11] width 9 height 9
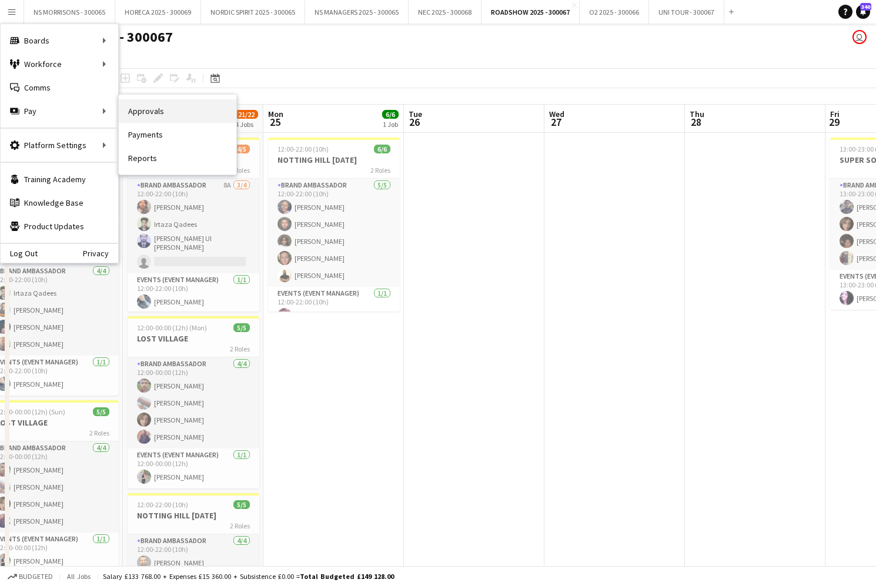
click at [146, 118] on link "Approvals" at bounding box center [178, 111] width 118 height 24
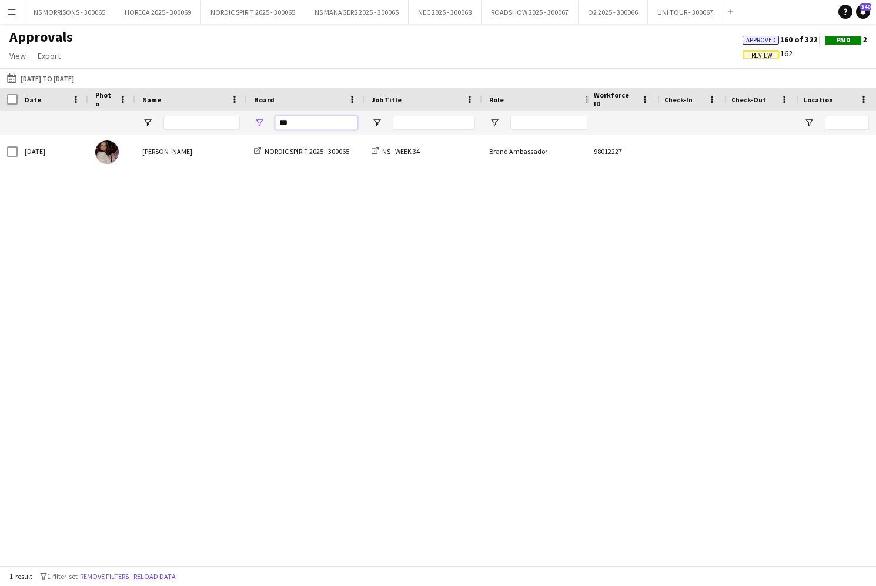
click at [309, 123] on input "***" at bounding box center [316, 123] width 82 height 14
type input "*"
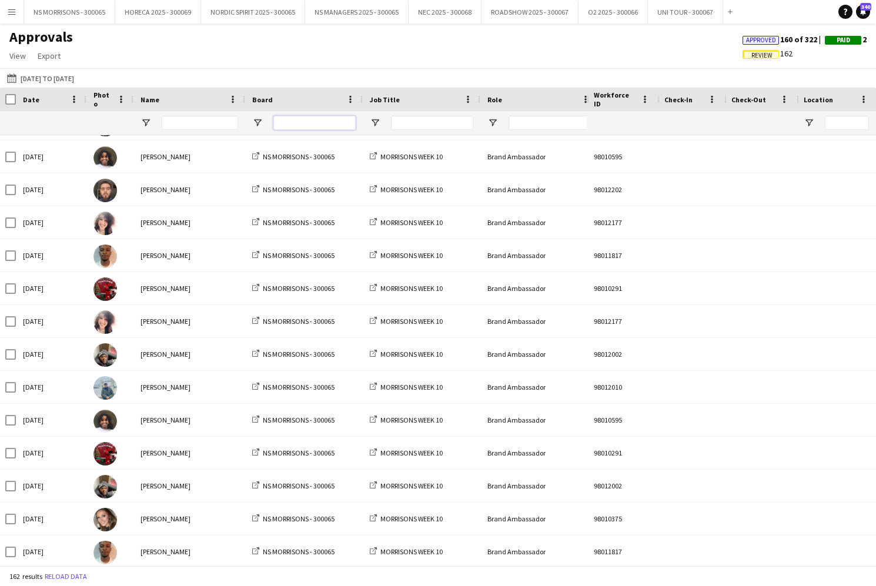
scroll to position [332, 0]
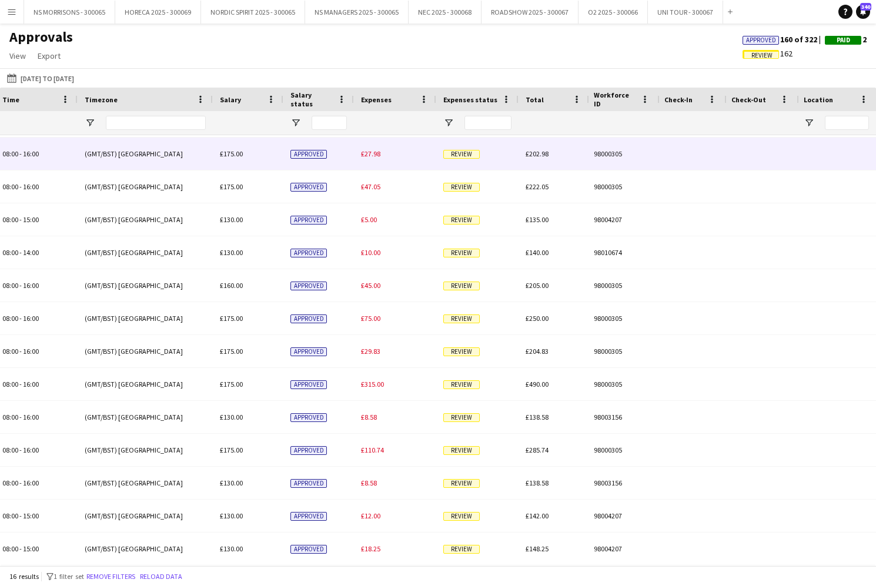
type input "****"
click at [382, 153] on div "£27.98" at bounding box center [395, 154] width 82 height 32
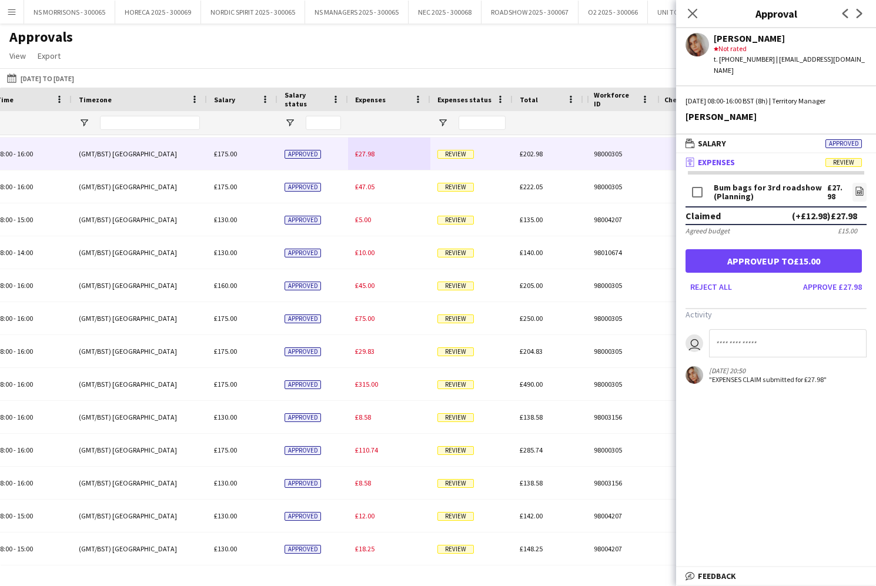
drag, startPoint x: 842, startPoint y: 280, endPoint x: 813, endPoint y: 276, distance: 29.1
click at [842, 280] on button "Approve £27.98" at bounding box center [832, 287] width 68 height 19
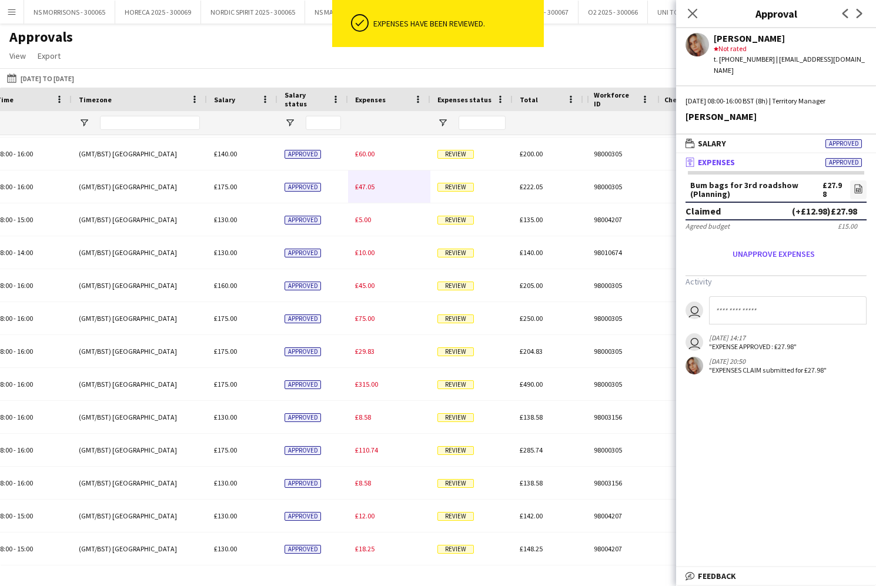
click at [375, 154] on div "£60.00" at bounding box center [389, 154] width 82 height 32
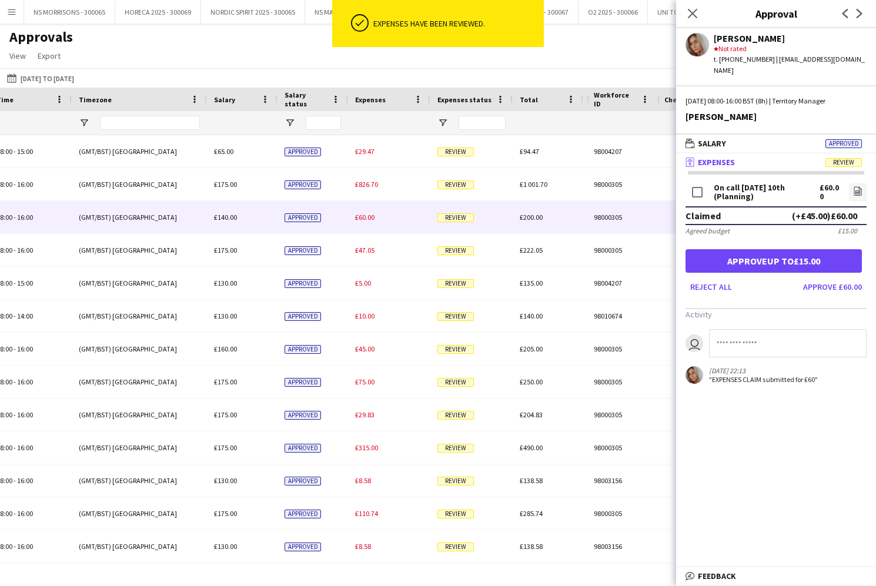
click at [839, 278] on button "Approve £60.00" at bounding box center [832, 287] width 68 height 19
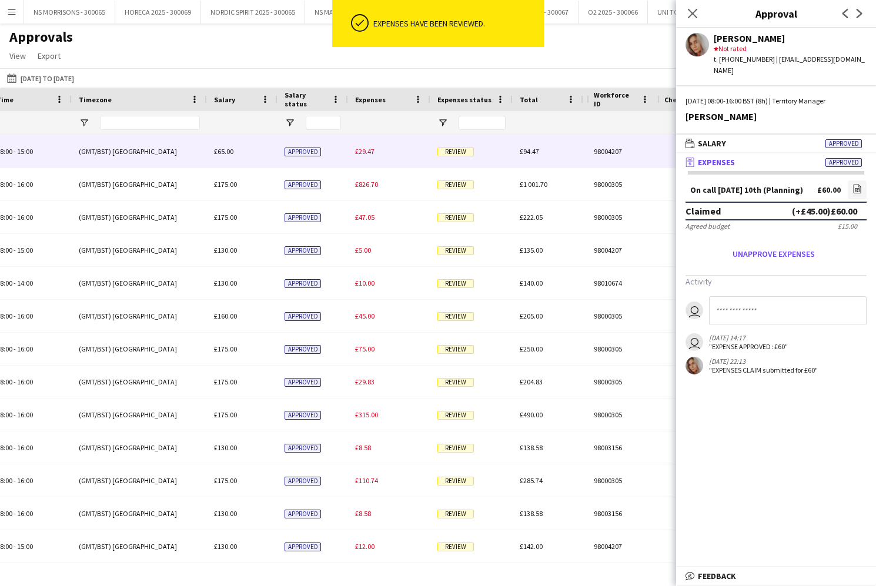
click at [366, 151] on span "£29.47" at bounding box center [364, 151] width 19 height 9
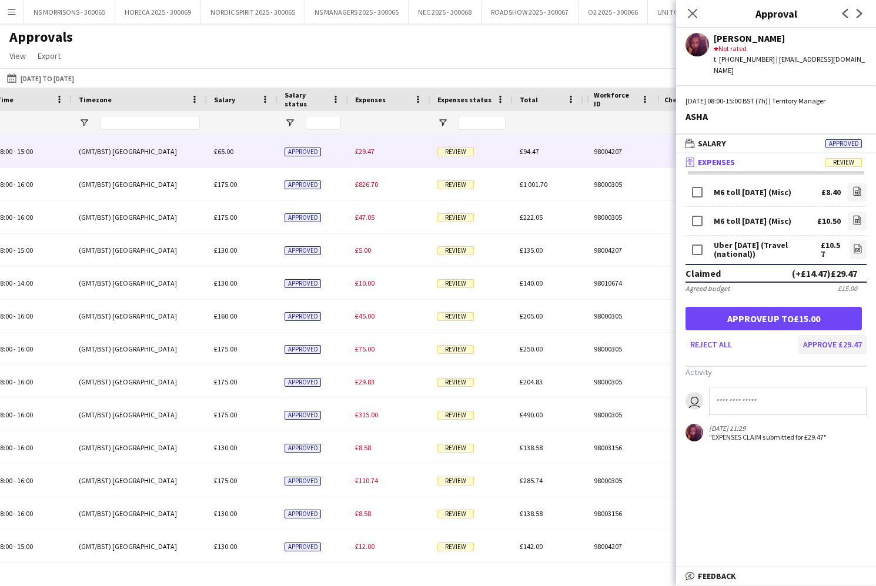
click at [838, 335] on button "Approve £29.47" at bounding box center [832, 344] width 68 height 19
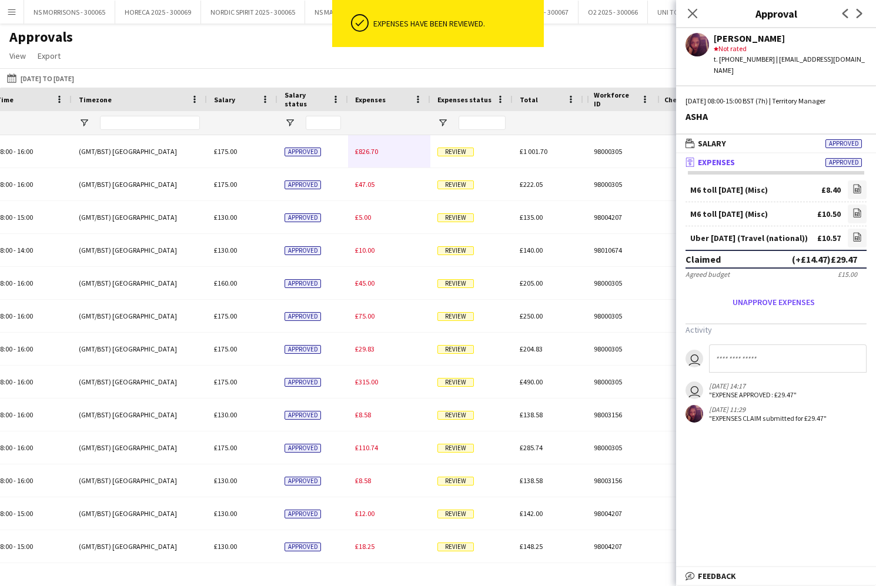
click at [367, 156] on div "£826.70" at bounding box center [389, 151] width 82 height 32
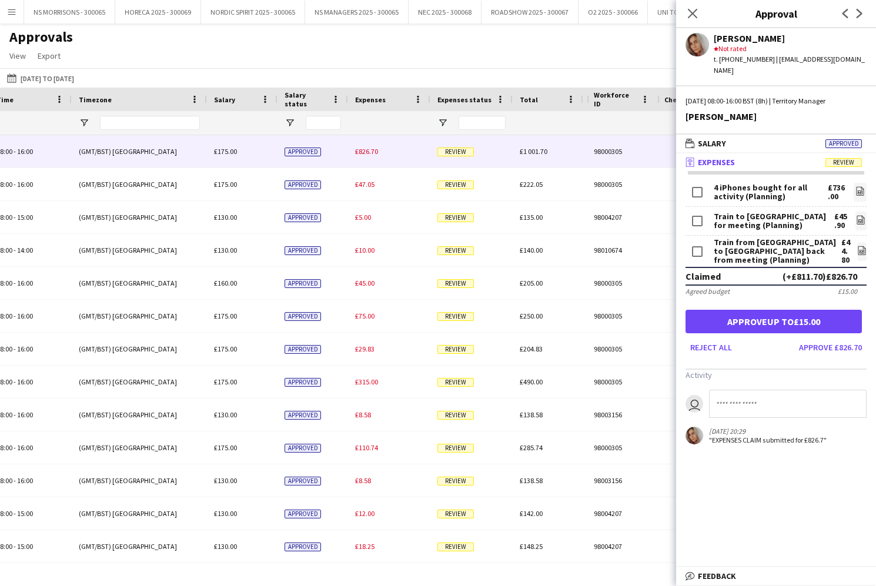
click at [826, 338] on button "Approve £826.70" at bounding box center [830, 347] width 72 height 19
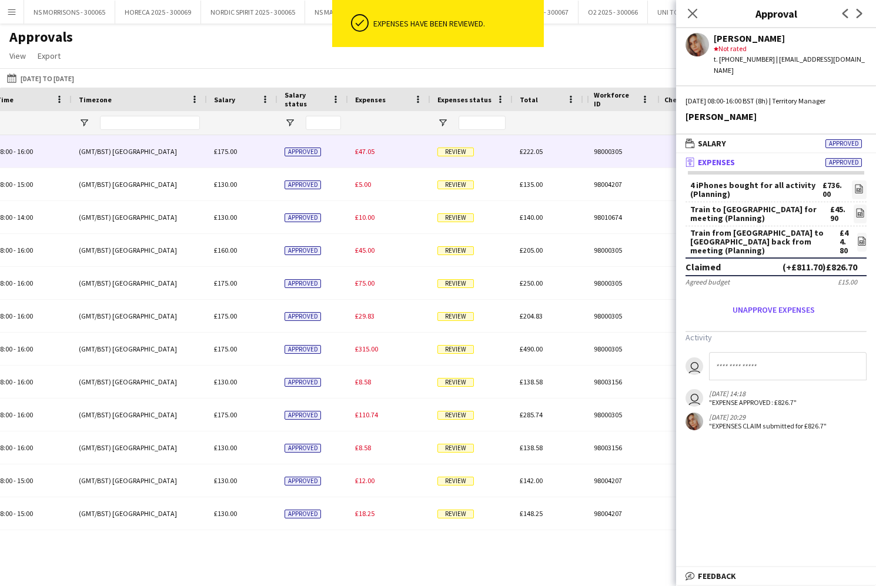
click at [367, 155] on span "£47.05" at bounding box center [364, 151] width 19 height 9
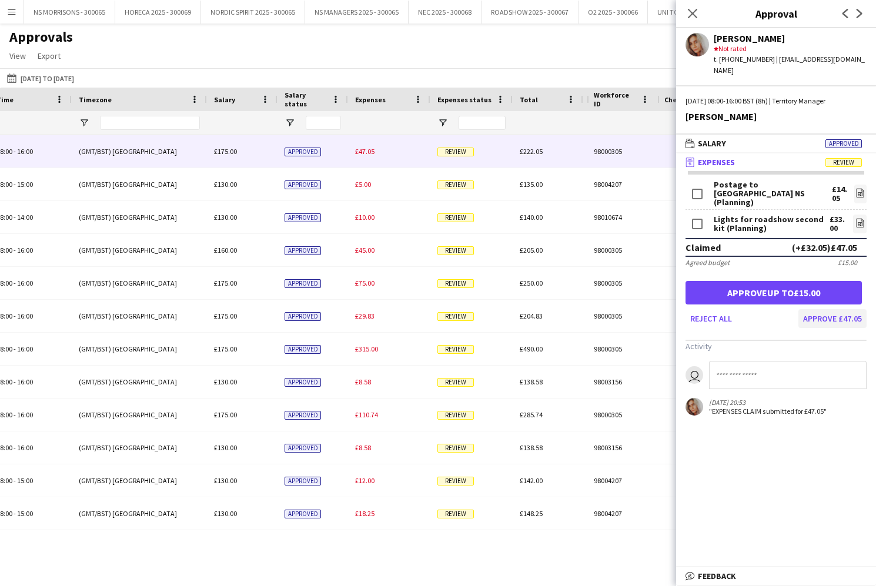
click at [849, 310] on button "Approve £47.05" at bounding box center [832, 318] width 68 height 19
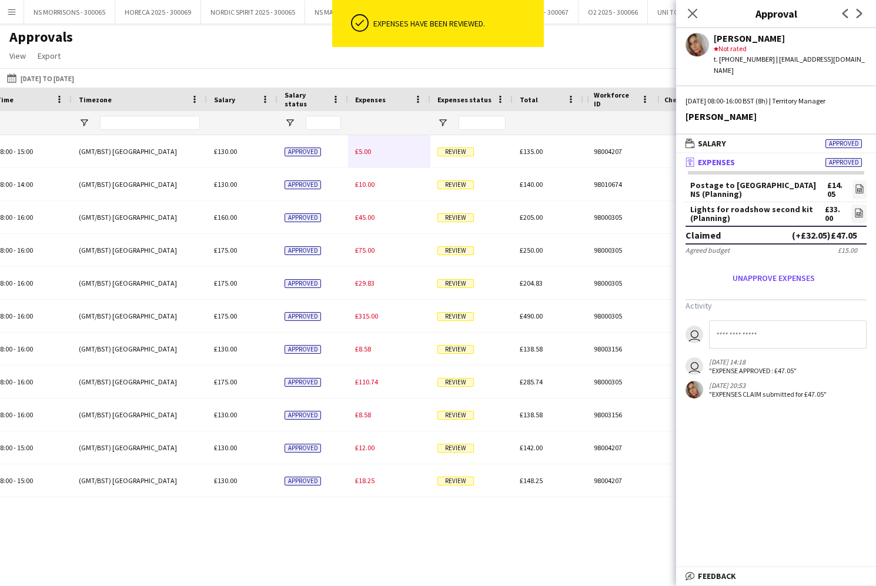
click at [366, 152] on span "£5.00" at bounding box center [363, 151] width 16 height 9
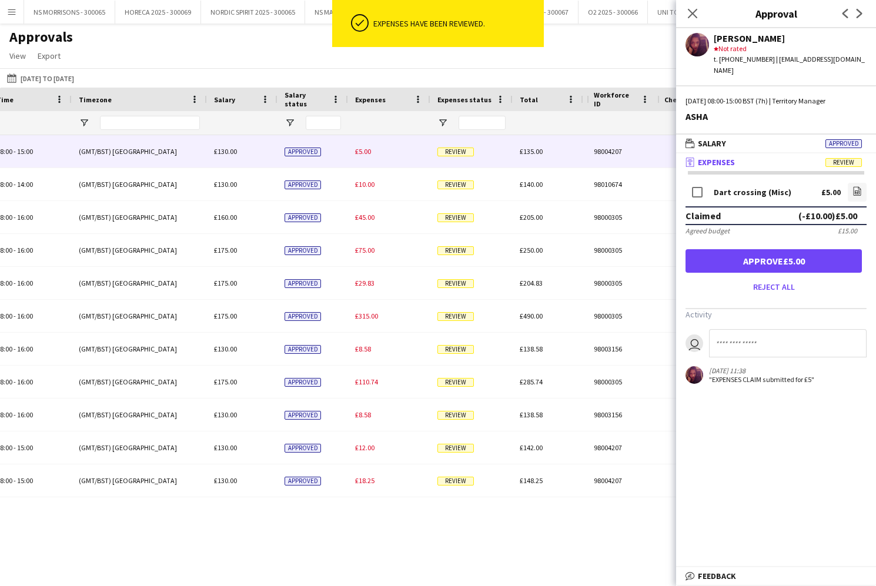
click at [818, 255] on button "Approve £5.00" at bounding box center [774, 261] width 176 height 24
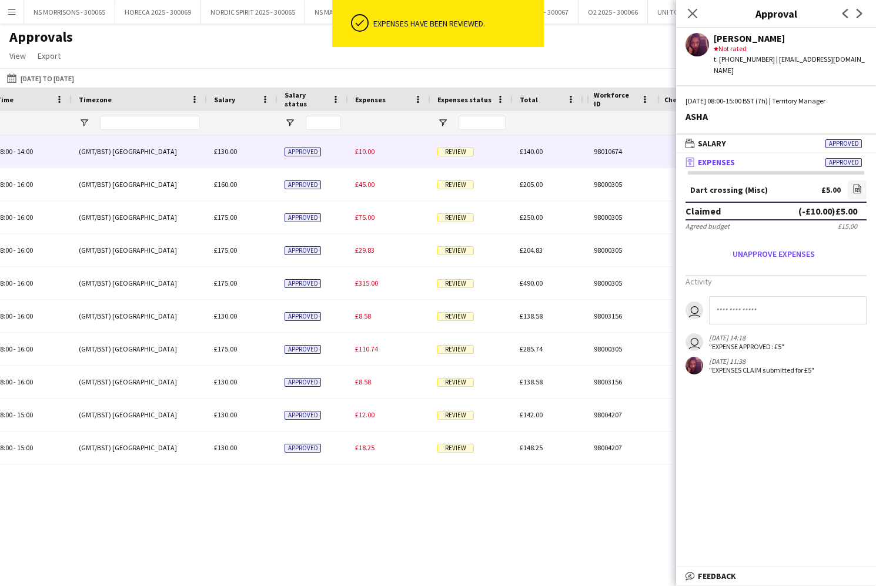
drag, startPoint x: 368, startPoint y: 159, endPoint x: 479, endPoint y: 156, distance: 111.2
click at [368, 159] on div "£10.00" at bounding box center [389, 151] width 82 height 32
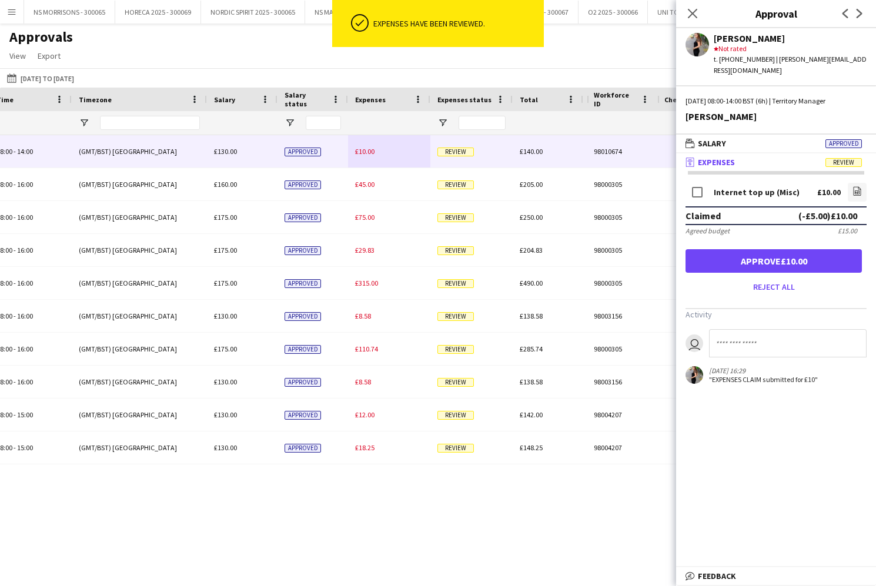
click at [807, 249] on button "Approve £10.00" at bounding box center [774, 261] width 176 height 24
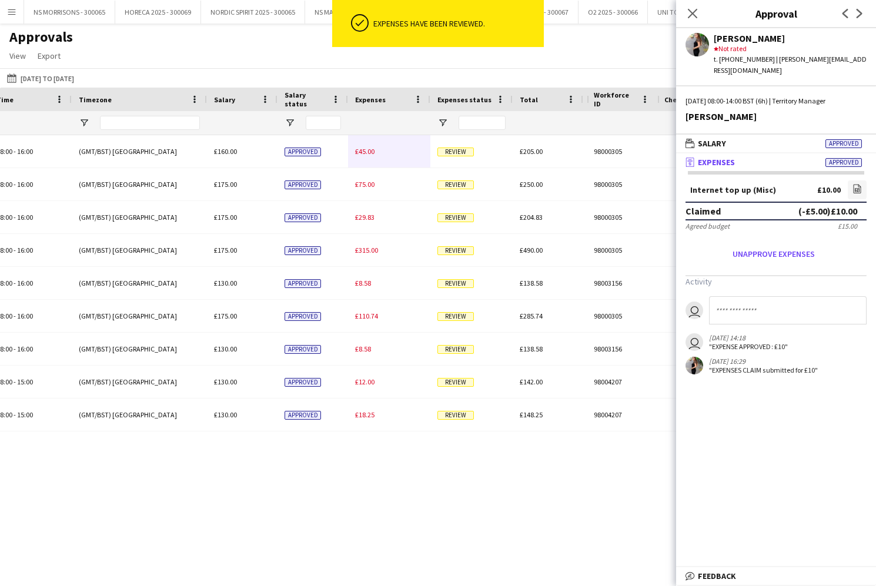
click at [357, 153] on span "£45.00" at bounding box center [364, 151] width 19 height 9
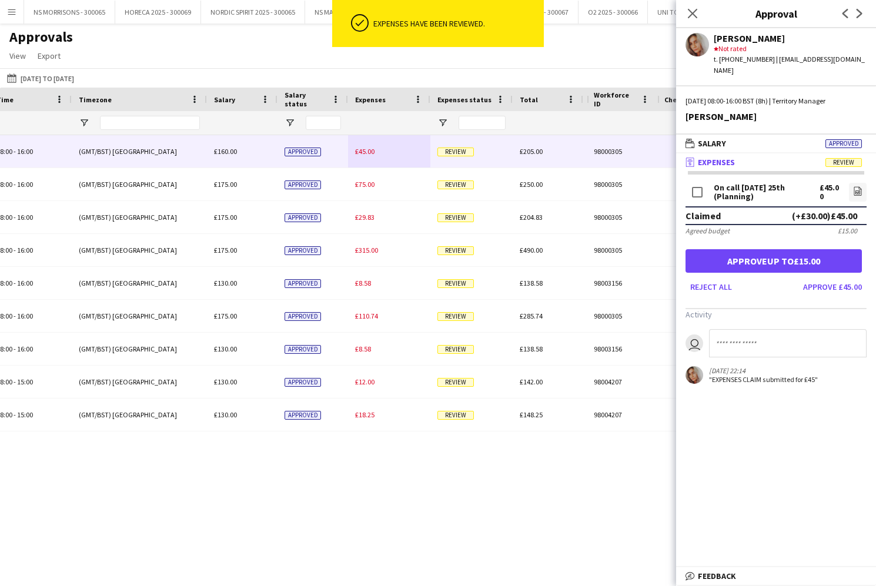
click at [851, 278] on button "Approve £45.00" at bounding box center [832, 287] width 68 height 19
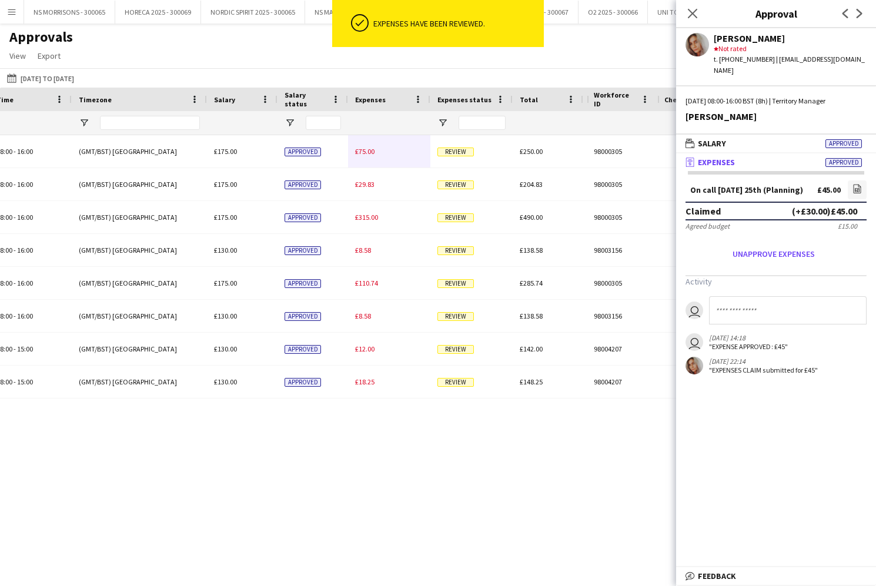
click at [367, 154] on span "£75.00" at bounding box center [364, 151] width 19 height 9
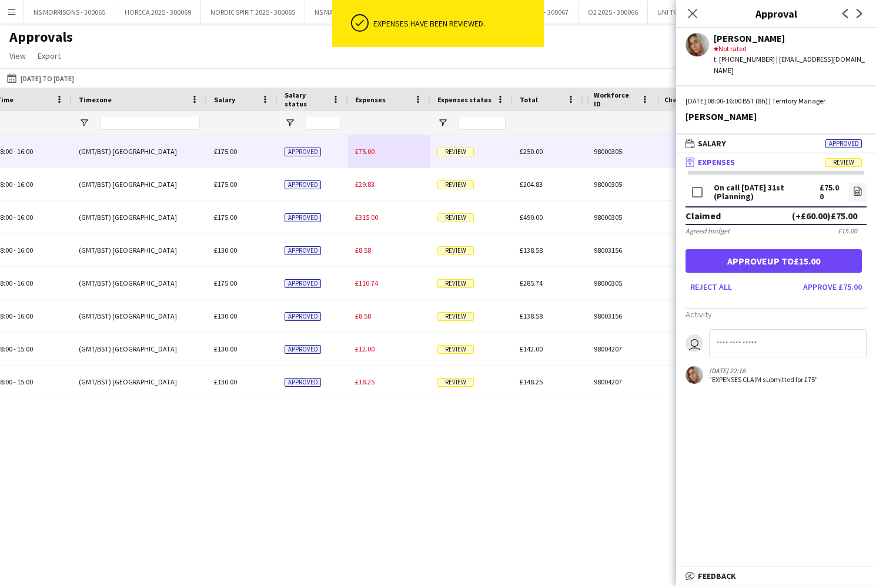
click at [835, 278] on button "Approve £75.00" at bounding box center [832, 287] width 68 height 19
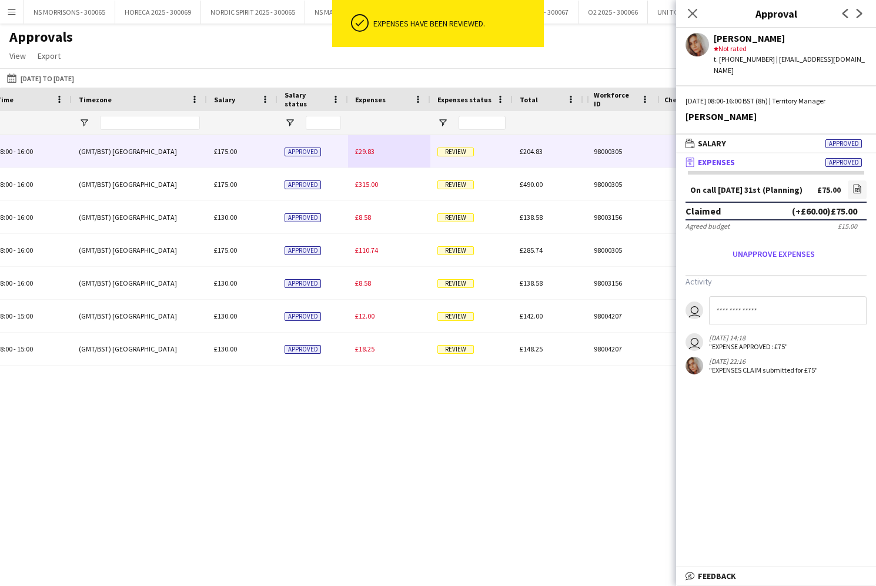
click at [360, 160] on div "£29.83" at bounding box center [389, 151] width 82 height 32
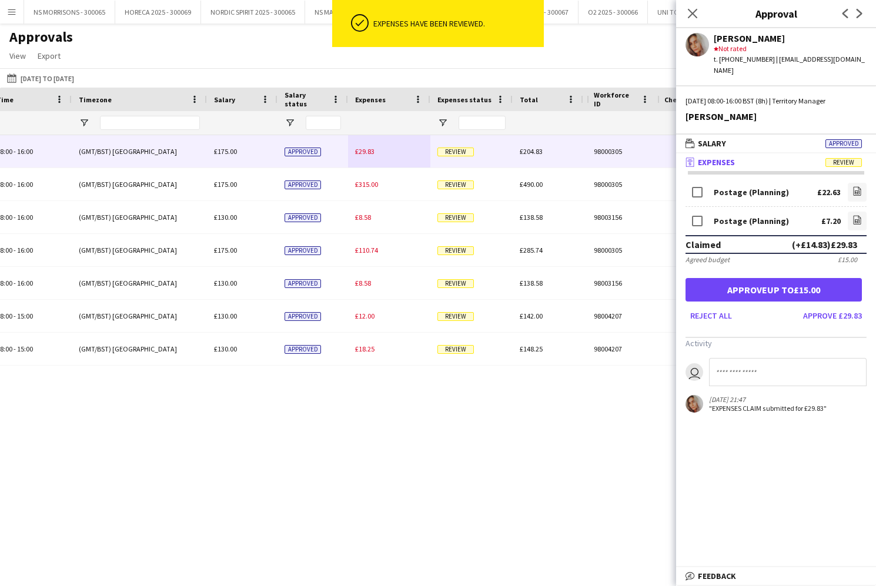
click at [840, 308] on button "Approve £29.83" at bounding box center [832, 315] width 68 height 19
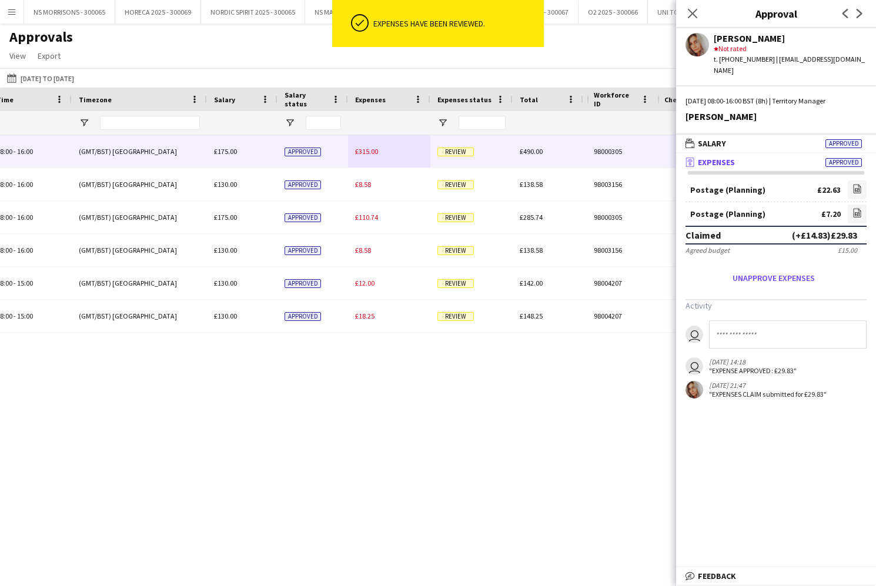
click at [369, 152] on span "£315.00" at bounding box center [366, 151] width 23 height 9
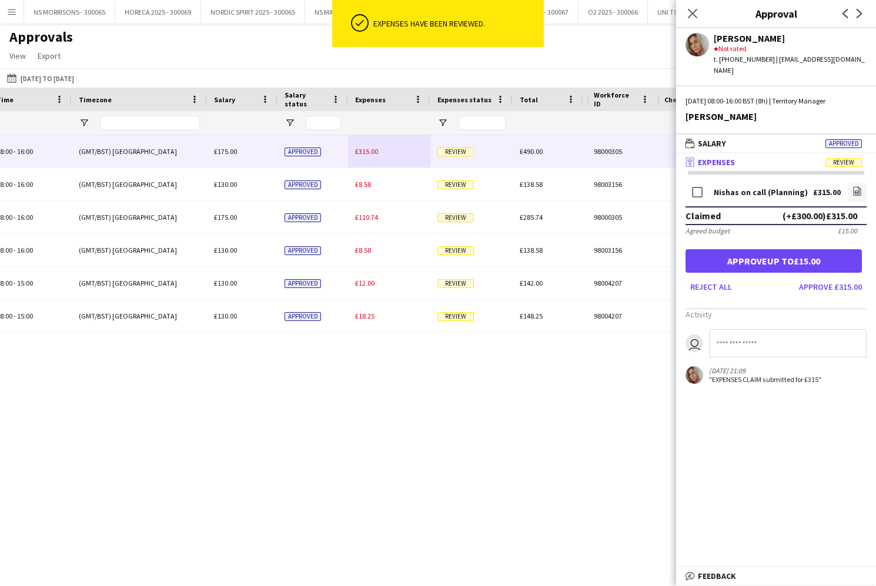
click at [810, 278] on button "Approve £315.00" at bounding box center [830, 287] width 72 height 19
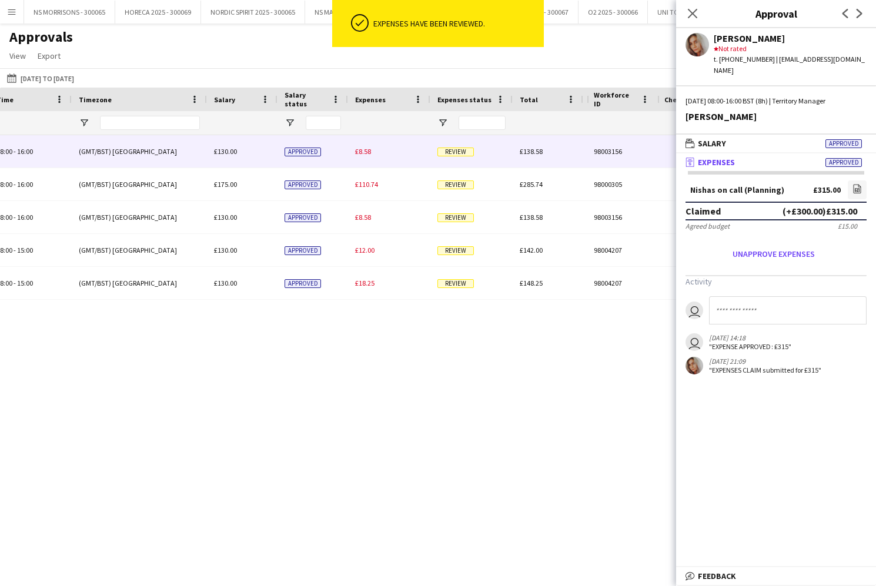
drag, startPoint x: 365, startPoint y: 159, endPoint x: 426, endPoint y: 158, distance: 61.7
click at [365, 159] on div "£8.58" at bounding box center [389, 151] width 82 height 32
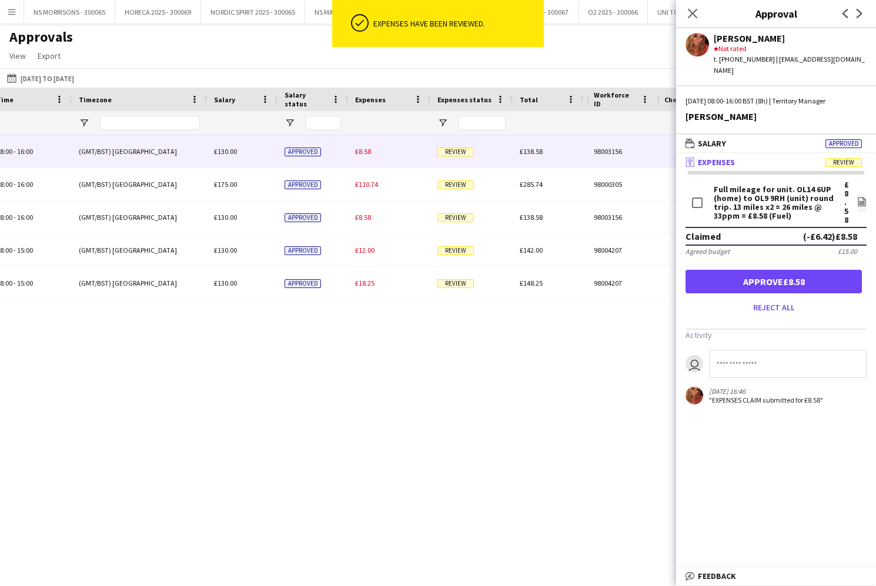
click at [811, 270] on button "Approve £8.58" at bounding box center [774, 282] width 176 height 24
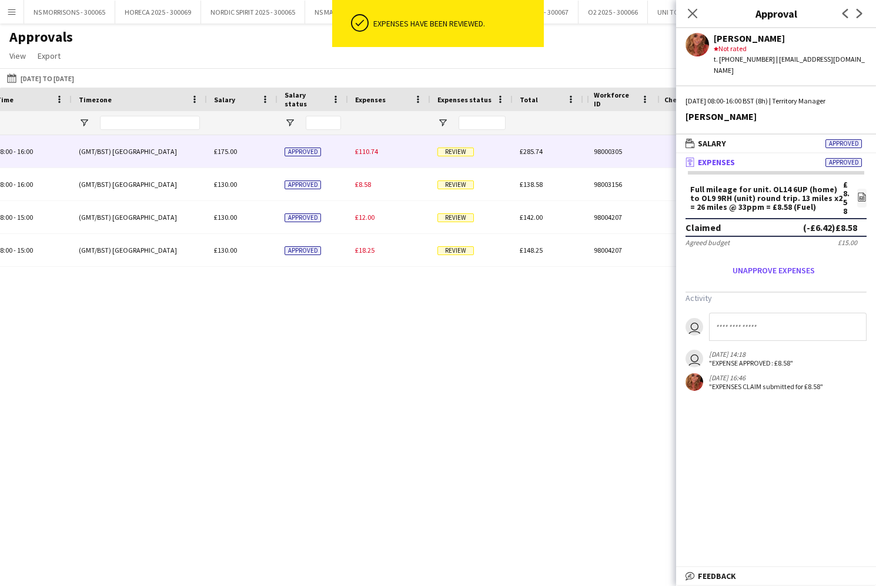
drag, startPoint x: 366, startPoint y: 156, endPoint x: 381, endPoint y: 157, distance: 14.7
click at [366, 156] on div "£110.74" at bounding box center [389, 151] width 82 height 32
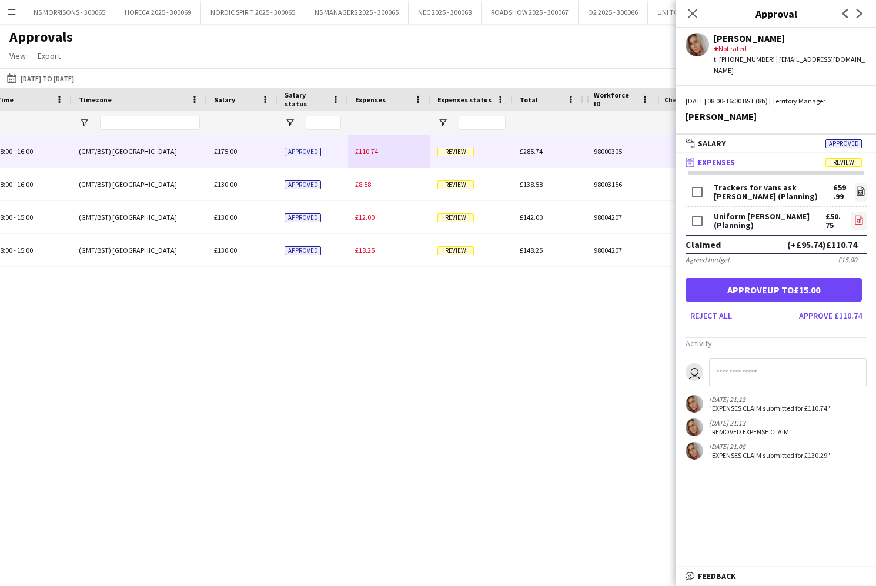
click at [854, 215] on icon "file-image" at bounding box center [858, 219] width 9 height 9
click at [824, 306] on button "Approve £110.74" at bounding box center [830, 315] width 72 height 19
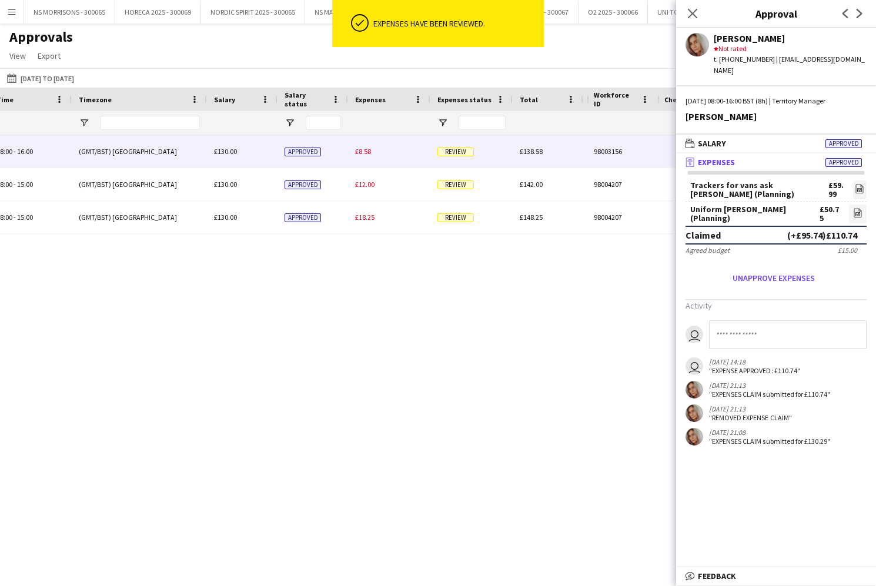
drag, startPoint x: 372, startPoint y: 156, endPoint x: 429, endPoint y: 155, distance: 57.0
click at [372, 156] on div "£8.58" at bounding box center [389, 151] width 82 height 32
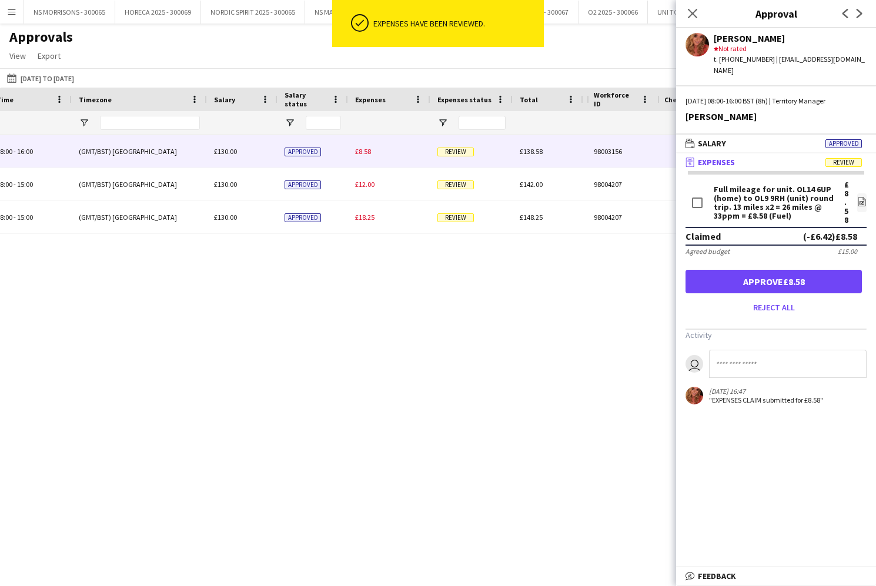
drag, startPoint x: 813, startPoint y: 267, endPoint x: 804, endPoint y: 265, distance: 8.4
click at [809, 270] on button "Approve £8.58" at bounding box center [774, 282] width 176 height 24
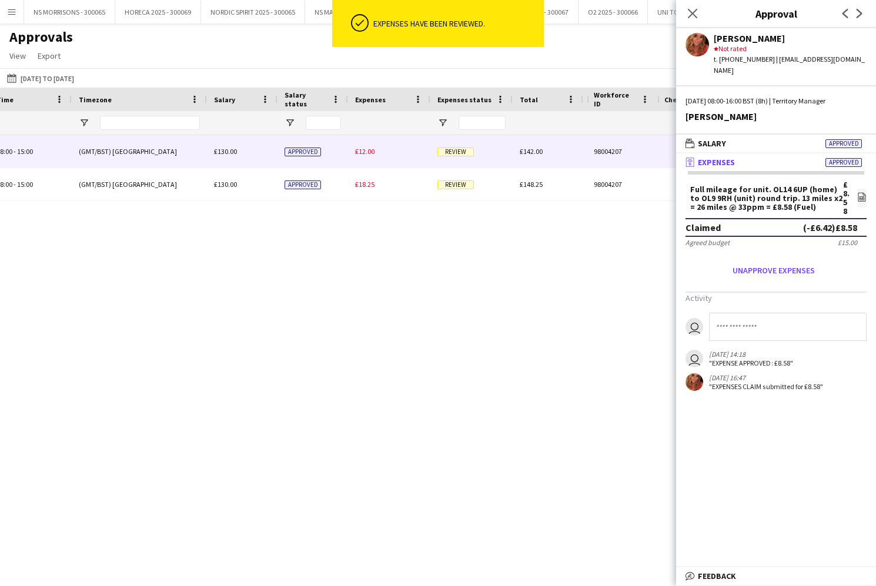
click at [362, 151] on span "£12.00" at bounding box center [364, 151] width 19 height 9
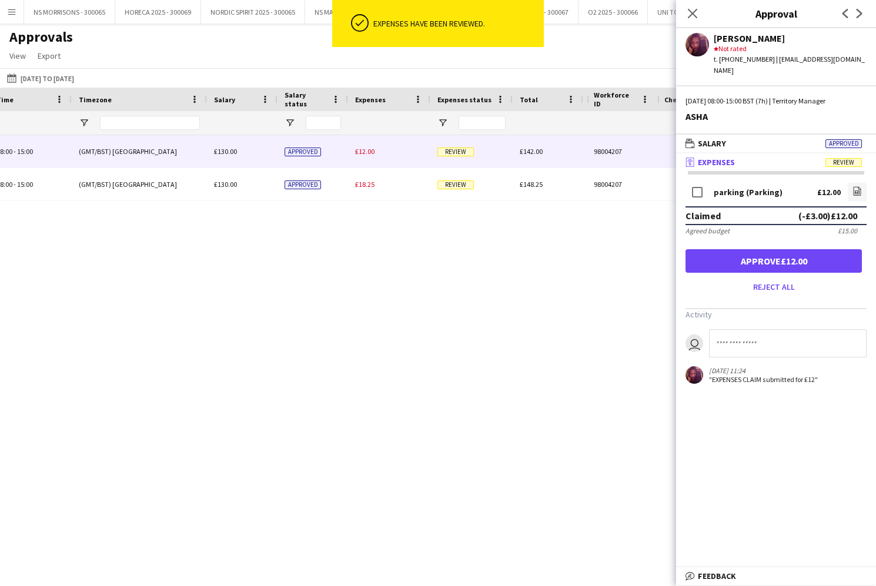
click at [846, 253] on button "Approve £12.00" at bounding box center [774, 261] width 176 height 24
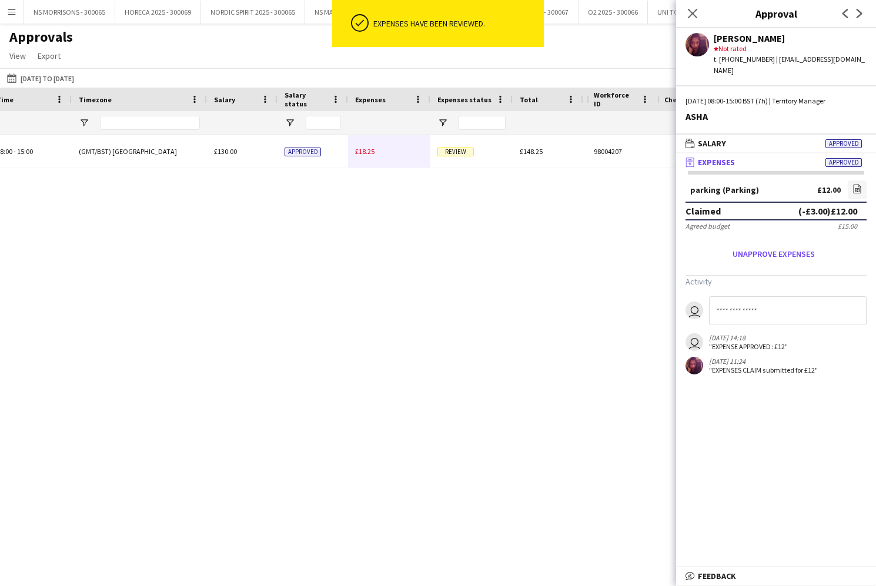
click at [357, 146] on div "£18.25" at bounding box center [389, 151] width 82 height 32
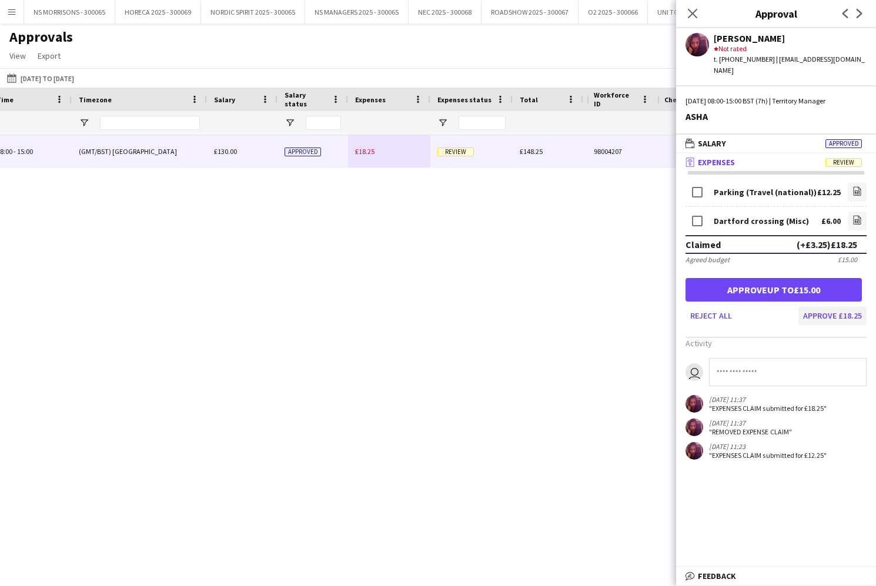
click at [836, 310] on button "Approve £18.25" at bounding box center [832, 315] width 68 height 19
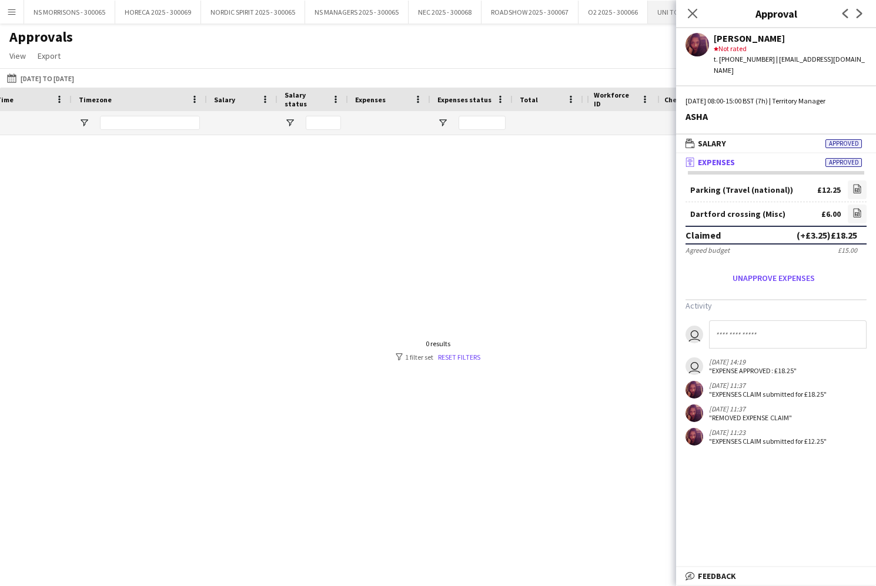
drag, startPoint x: 697, startPoint y: 14, endPoint x: 673, endPoint y: 11, distance: 24.9
click at [696, 14] on icon "Close pop-in" at bounding box center [692, 13] width 9 height 9
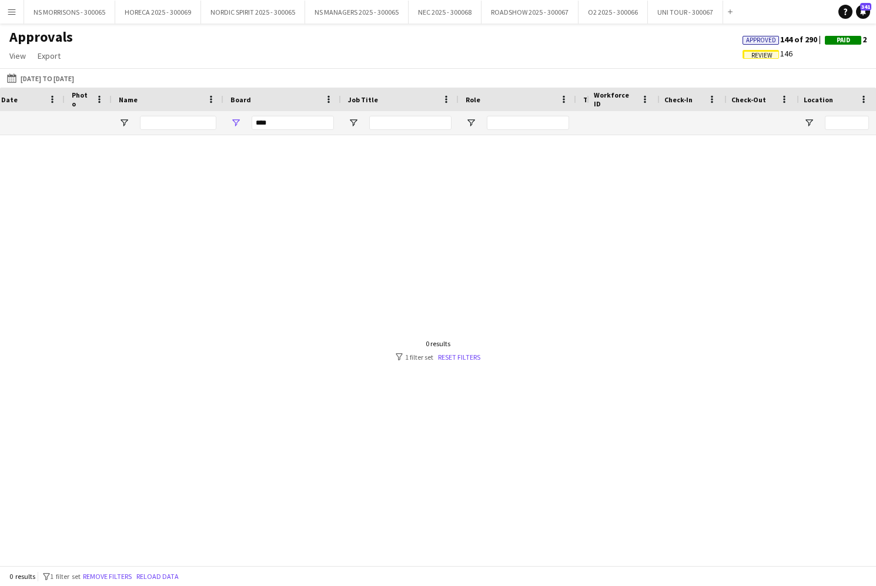
scroll to position [0, -11]
click at [19, 12] on button "Menu" at bounding box center [12, 12] width 24 height 24
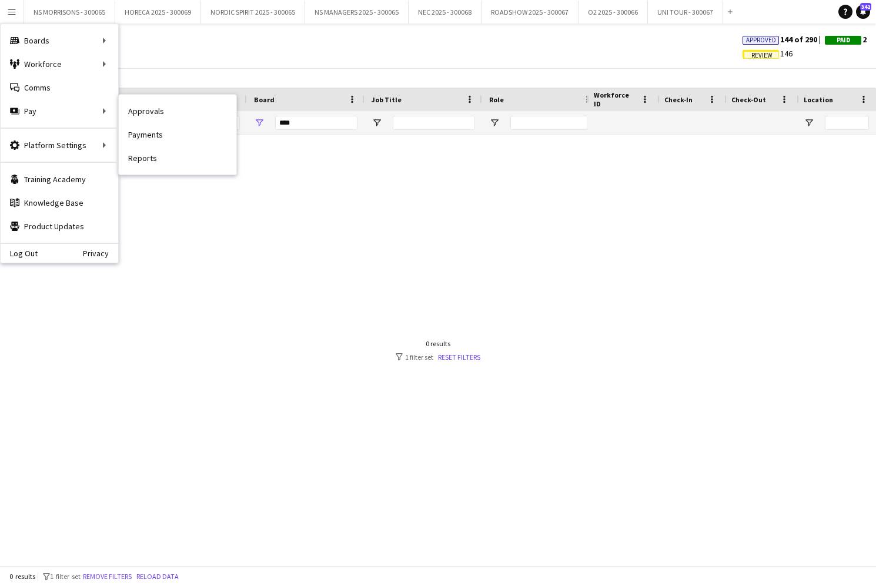
click at [171, 113] on link "Approvals" at bounding box center [178, 111] width 118 height 24
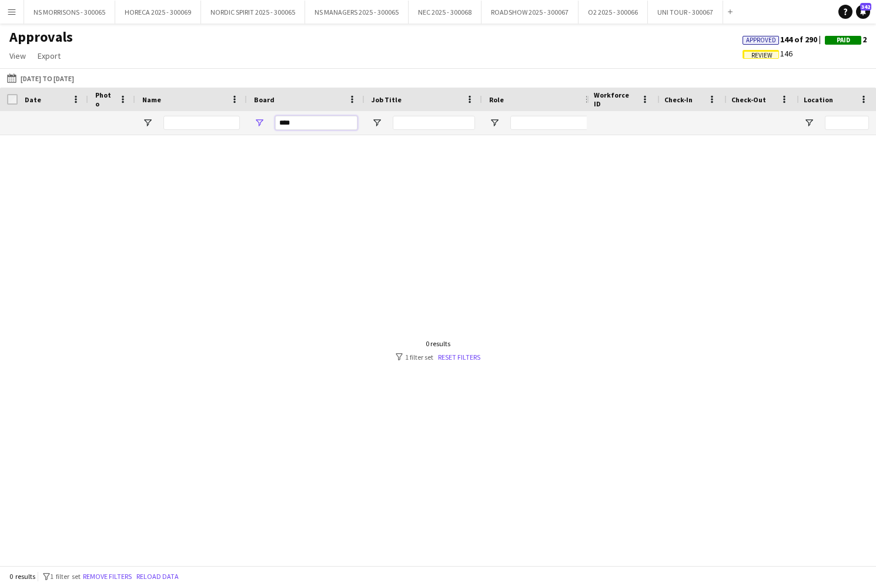
click at [306, 118] on input "****" at bounding box center [316, 123] width 82 height 14
click at [309, 123] on input "****" at bounding box center [316, 123] width 82 height 14
type input "*"
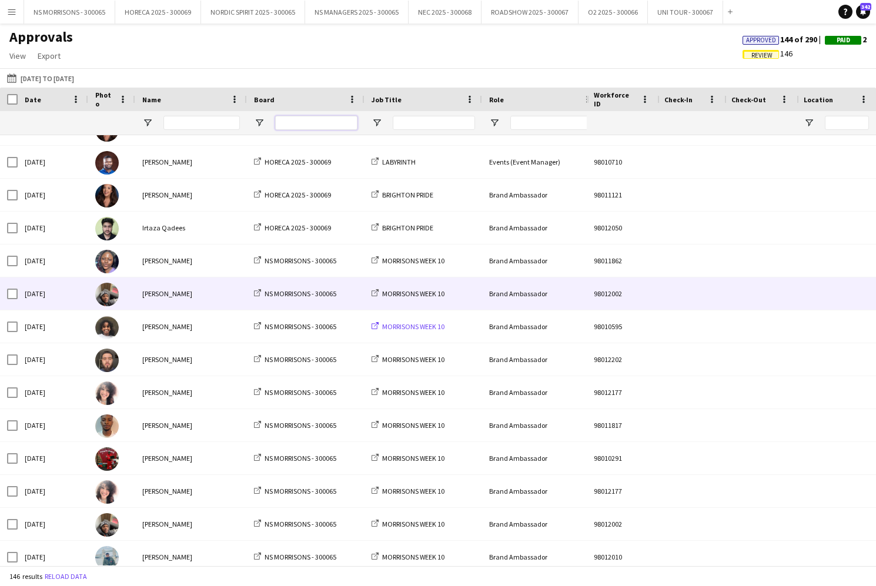
scroll to position [201, 0]
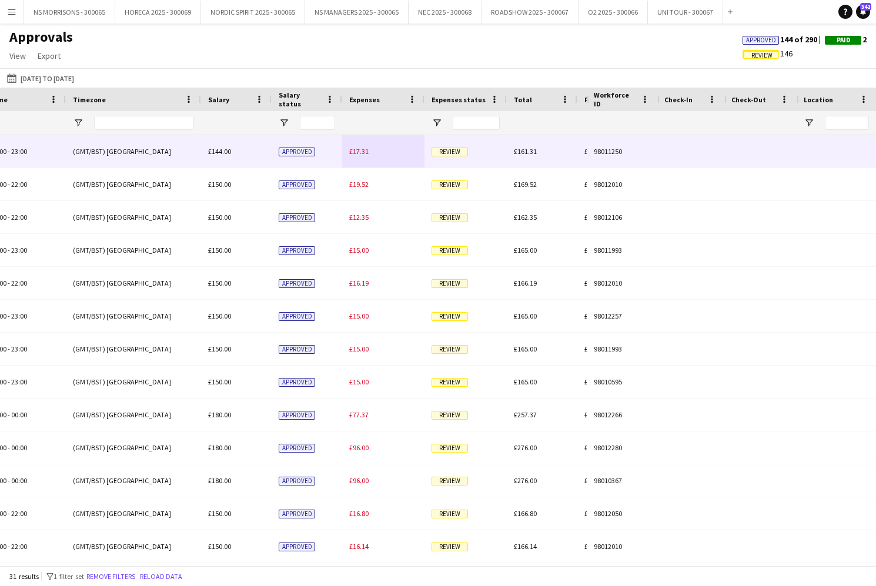
type input "****"
click at [360, 152] on span "£17.31" at bounding box center [358, 151] width 19 height 9
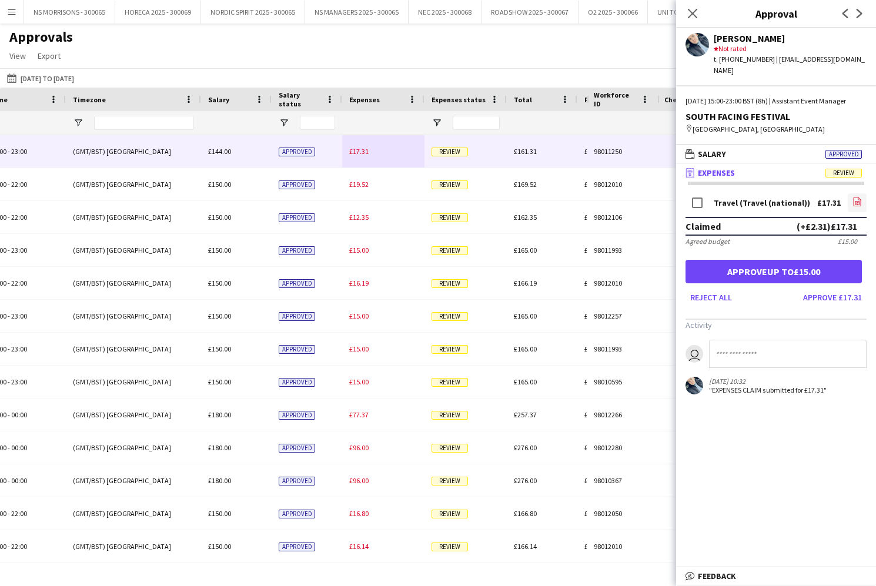
click at [856, 201] on icon "file-image" at bounding box center [857, 201] width 9 height 9
click at [845, 276] on button "Approve up to £15.00" at bounding box center [774, 272] width 176 height 24
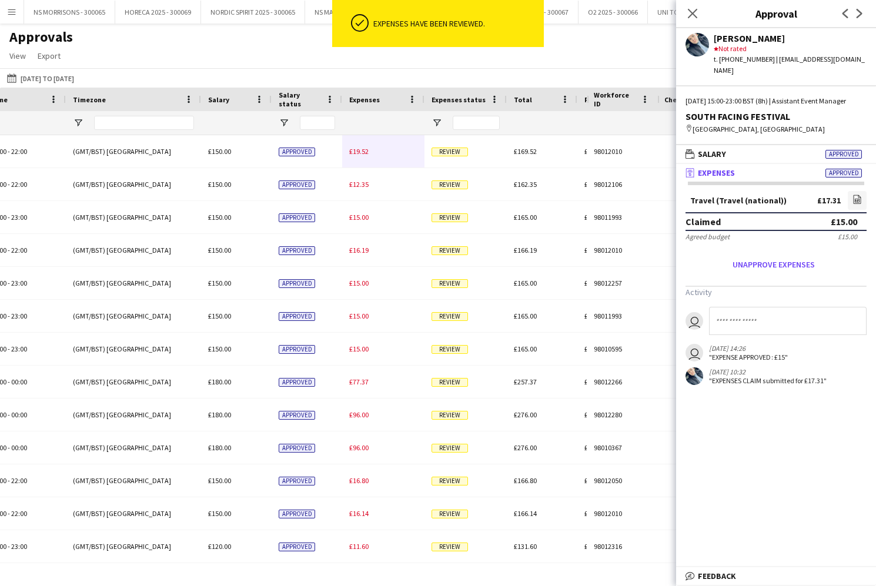
click at [365, 151] on span "£19.52" at bounding box center [358, 151] width 19 height 9
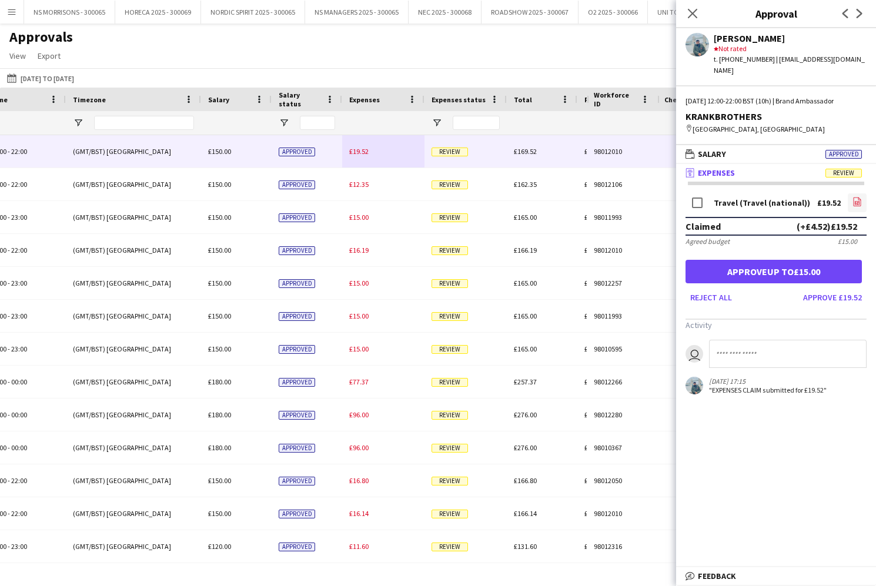
click at [857, 197] on icon "file-image" at bounding box center [857, 201] width 9 height 9
click at [791, 260] on button "Approve up to £15.00" at bounding box center [774, 272] width 176 height 24
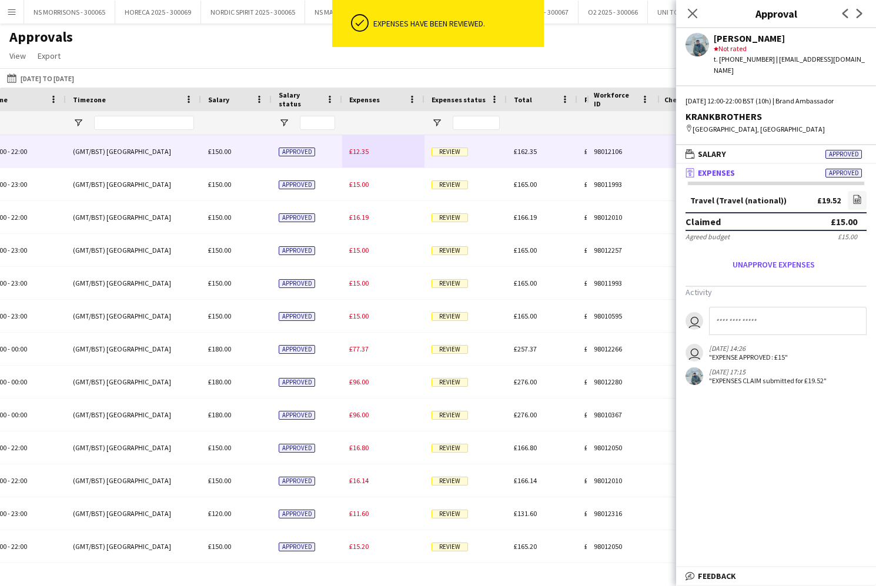
click at [356, 156] on div "£12.35" at bounding box center [383, 151] width 82 height 32
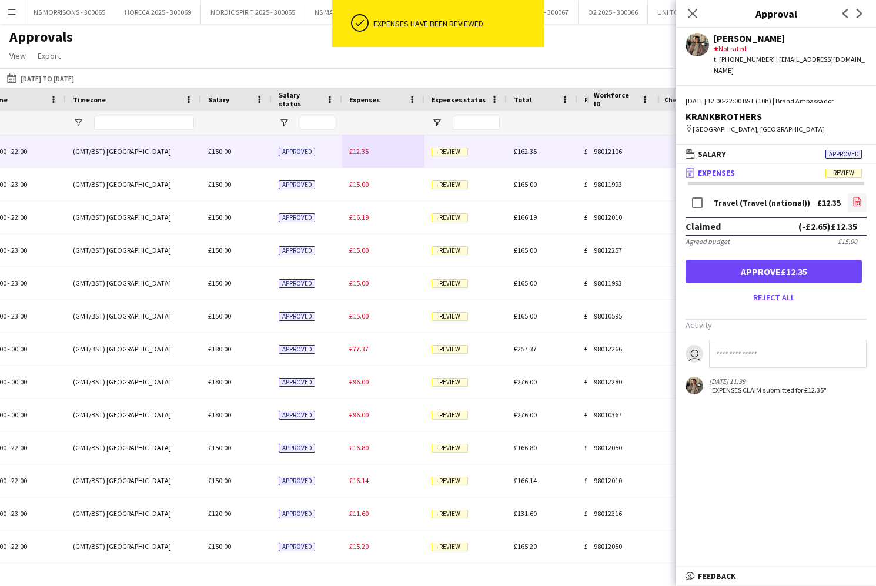
click at [854, 197] on icon "file-image" at bounding box center [857, 201] width 9 height 9
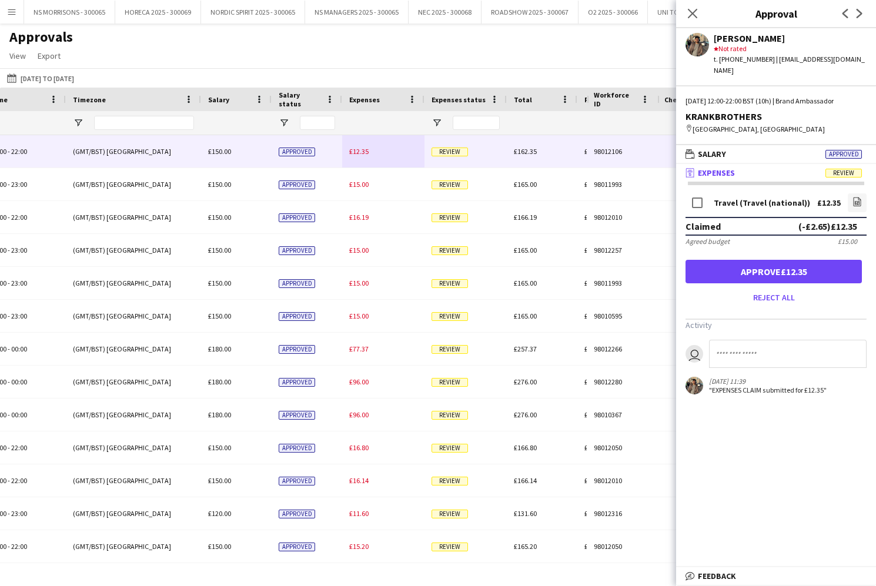
drag, startPoint x: 779, startPoint y: 265, endPoint x: 757, endPoint y: 264, distance: 21.8
click at [778, 265] on button "Approve £12.35" at bounding box center [774, 272] width 176 height 24
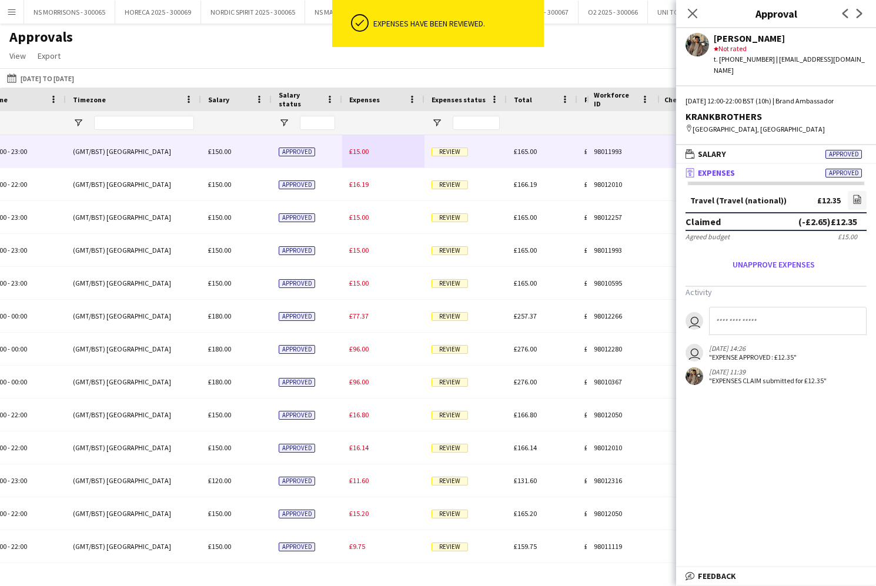
drag, startPoint x: 366, startPoint y: 163, endPoint x: 434, endPoint y: 164, distance: 67.6
click at [366, 163] on div "£15.00" at bounding box center [383, 151] width 82 height 32
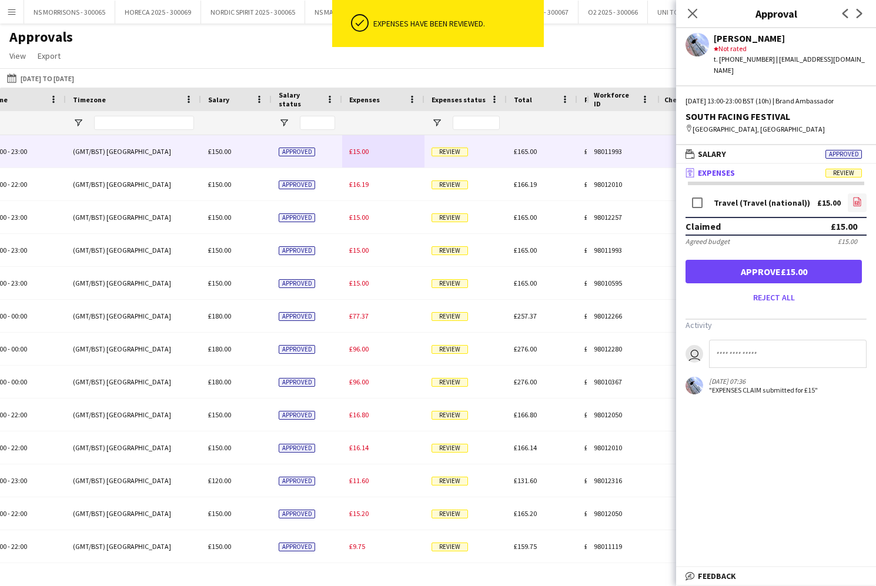
click at [861, 197] on icon "file-image" at bounding box center [857, 201] width 9 height 9
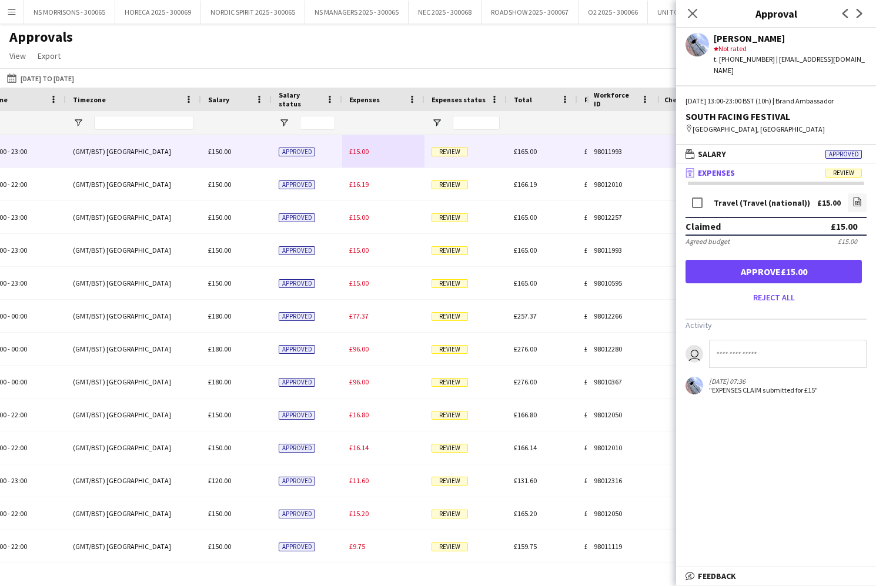
click at [845, 265] on button "Approve £15.00" at bounding box center [774, 272] width 176 height 24
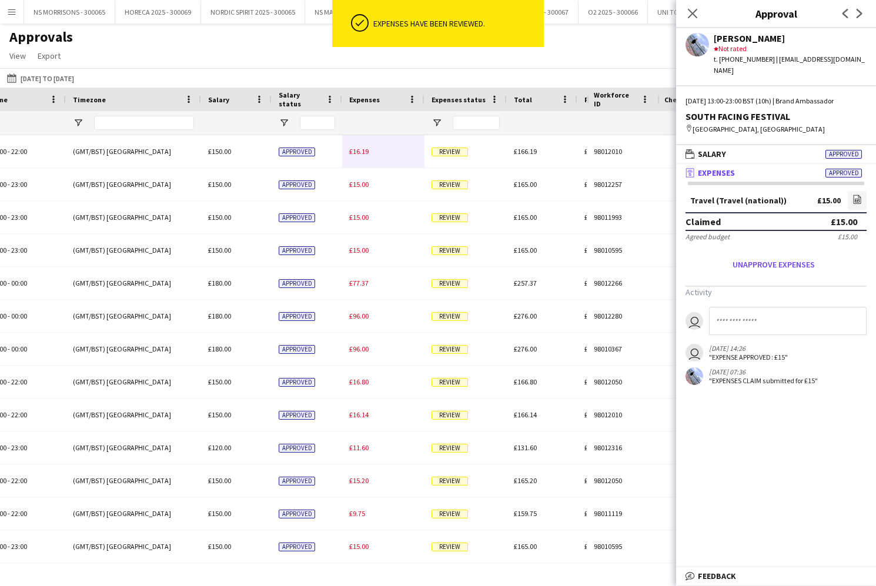
click at [359, 155] on span "£16.19" at bounding box center [358, 151] width 19 height 9
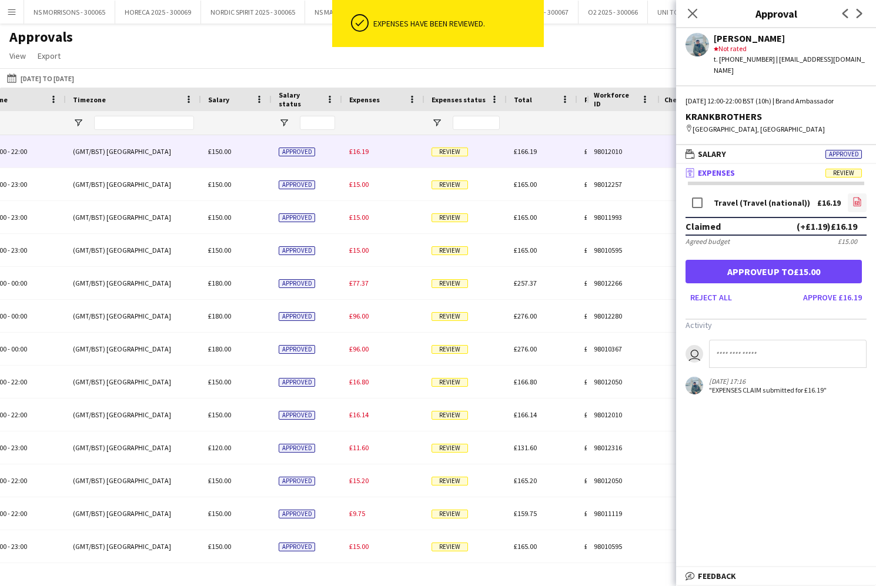
click at [855, 202] on icon at bounding box center [857, 204] width 5 height 4
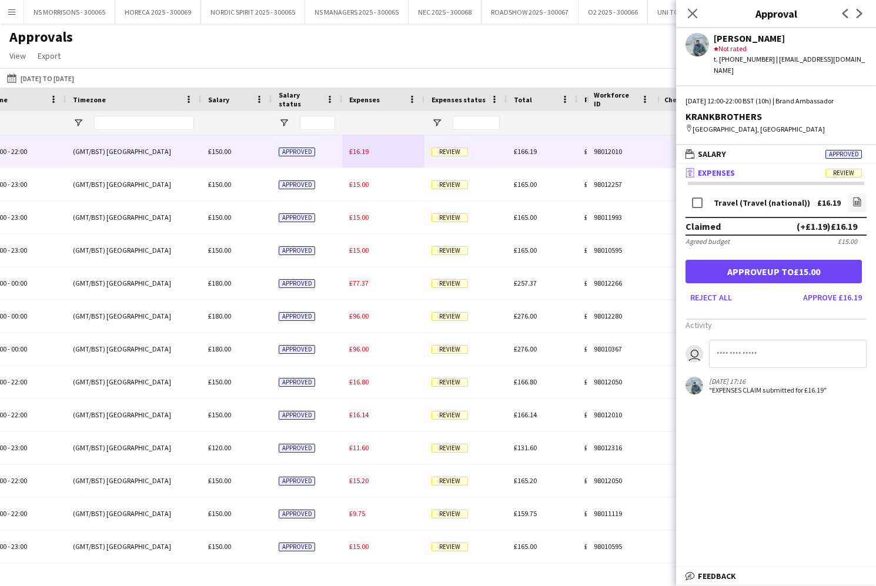
click at [783, 260] on button "Approve up to £15.00" at bounding box center [774, 272] width 176 height 24
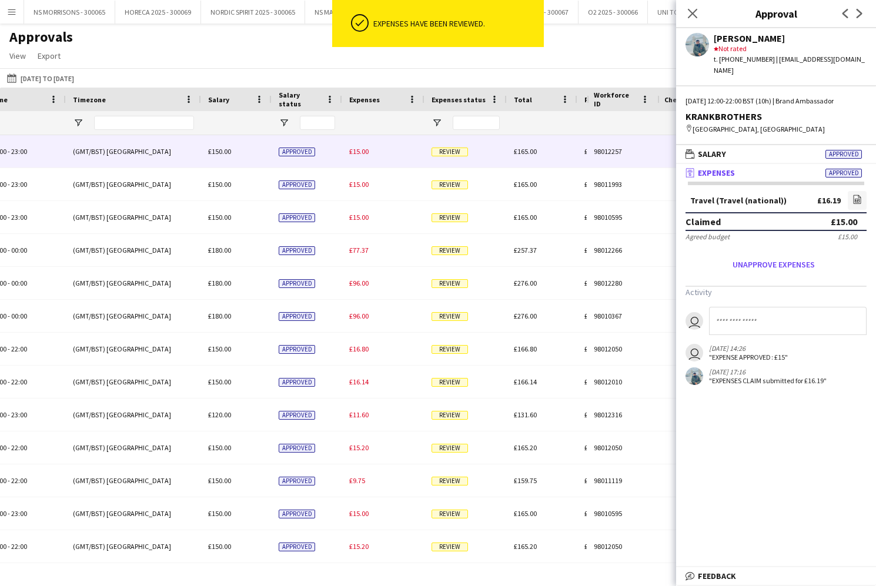
click at [354, 152] on span "£15.00" at bounding box center [358, 151] width 19 height 9
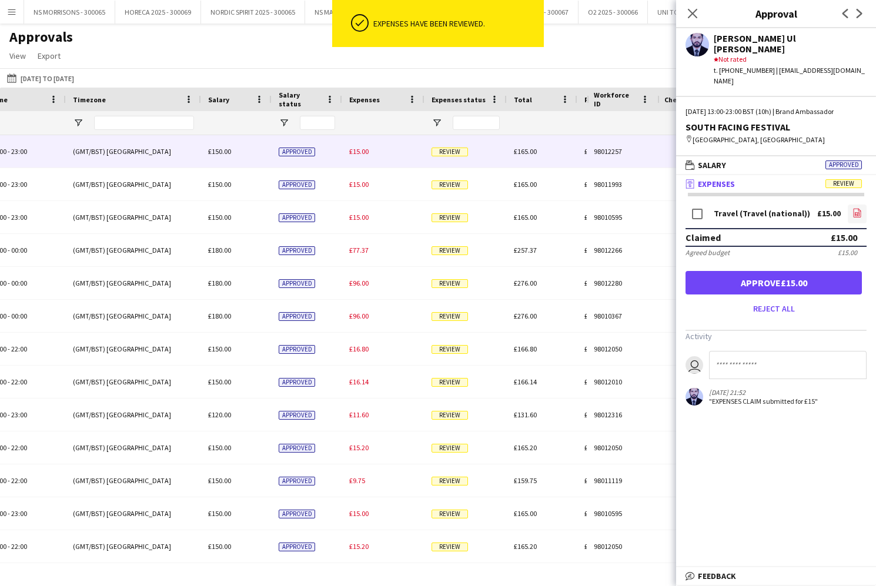
click at [854, 208] on icon at bounding box center [858, 212] width 8 height 9
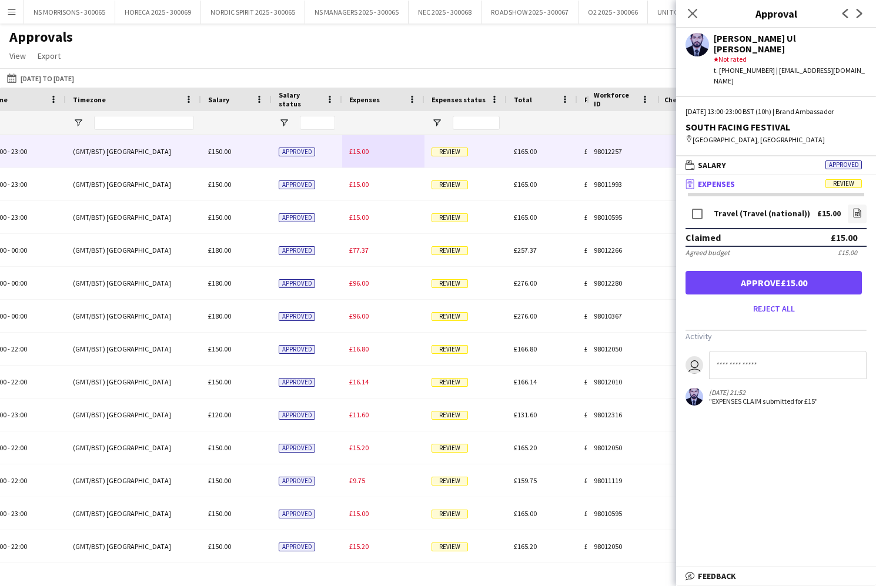
drag, startPoint x: 864, startPoint y: 268, endPoint x: 854, endPoint y: 267, distance: 10.1
click at [864, 268] on form "Travel (Travel (national)) £15.00 file-image Claimed £15.00 Agreed budget £15.0…" at bounding box center [776, 260] width 200 height 116
click at [843, 271] on button "Approve £15.00" at bounding box center [774, 283] width 176 height 24
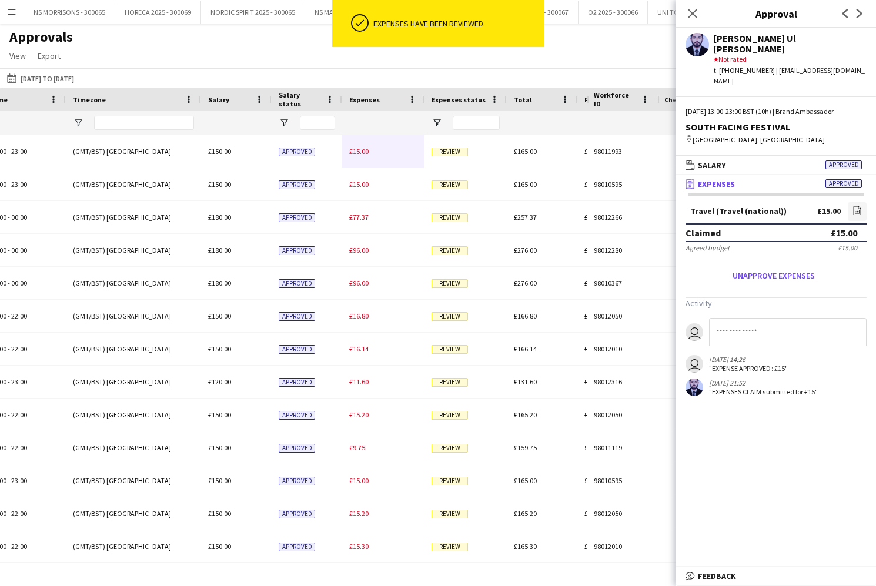
click at [366, 152] on span "£15.00" at bounding box center [358, 151] width 19 height 9
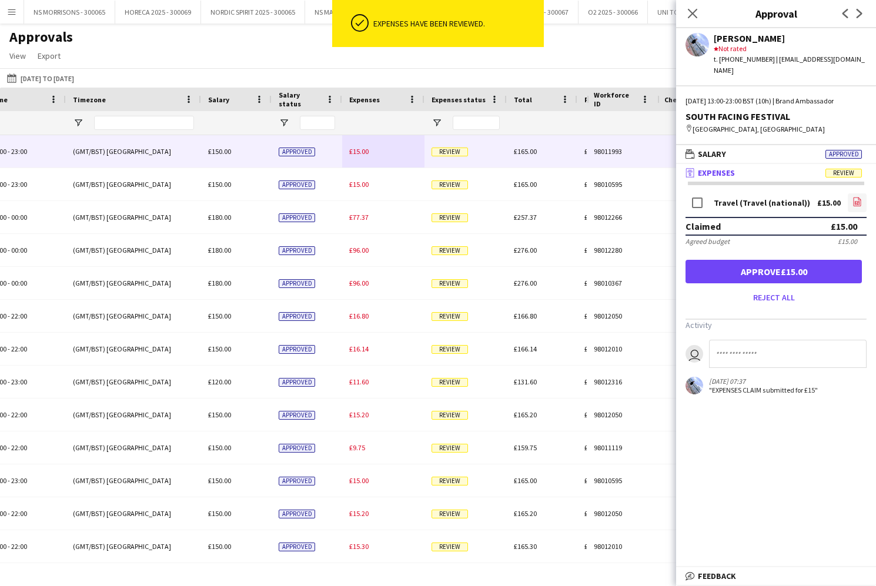
click at [859, 197] on icon "file-image" at bounding box center [857, 201] width 9 height 9
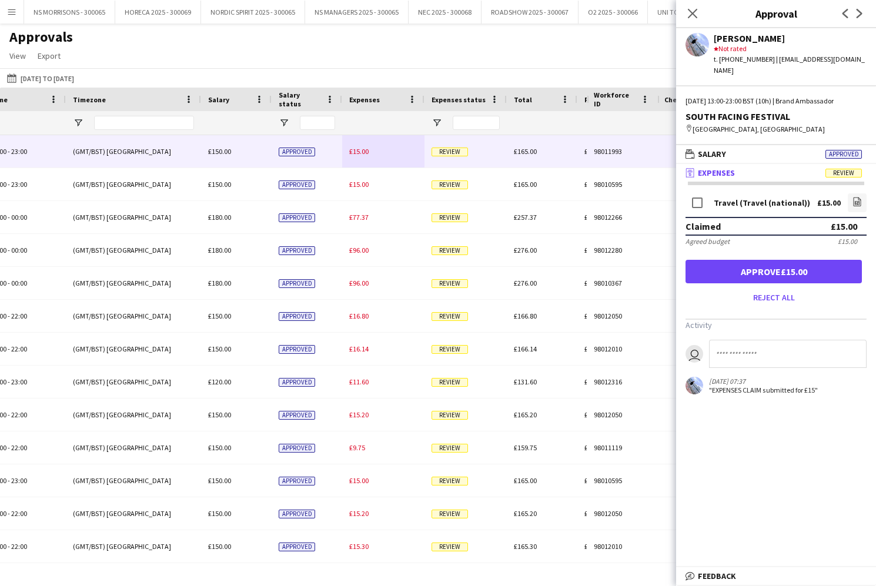
click at [752, 260] on button "Approve £15.00" at bounding box center [774, 272] width 176 height 24
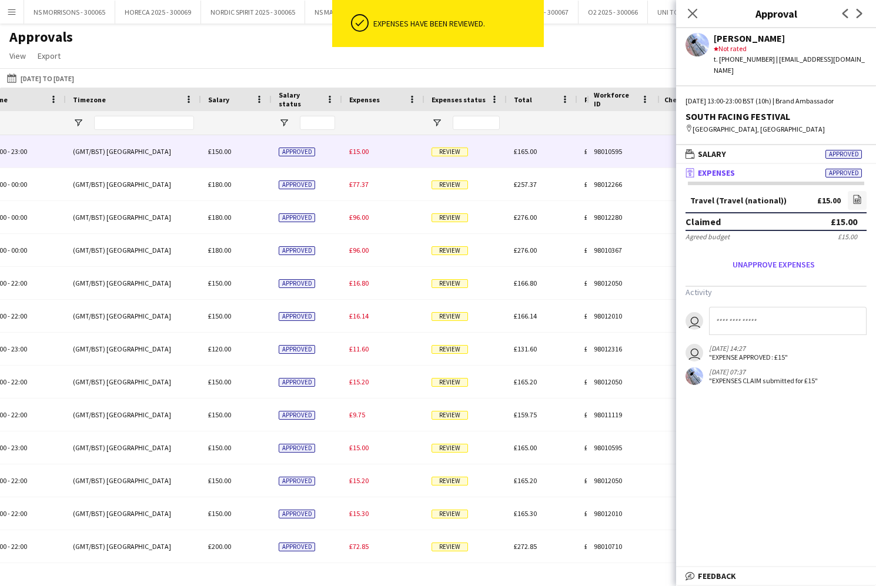
click at [355, 159] on div "£15.00" at bounding box center [383, 151] width 82 height 32
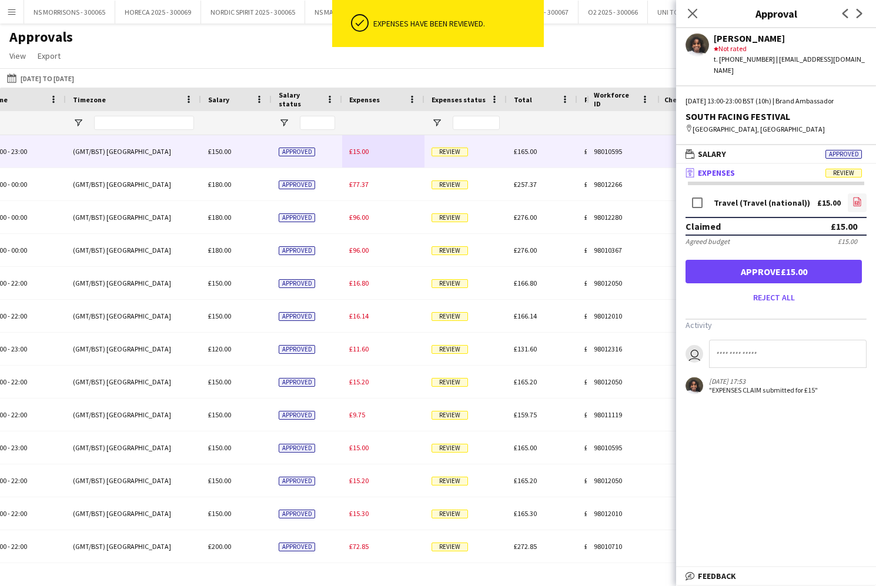
click at [858, 197] on icon "file-image" at bounding box center [857, 201] width 9 height 9
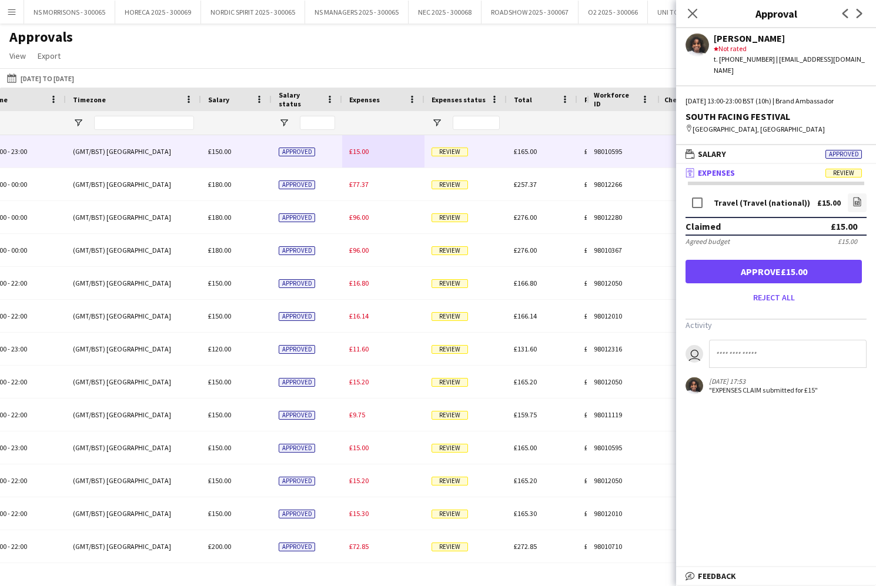
click at [740, 260] on button "Approve £15.00" at bounding box center [774, 272] width 176 height 24
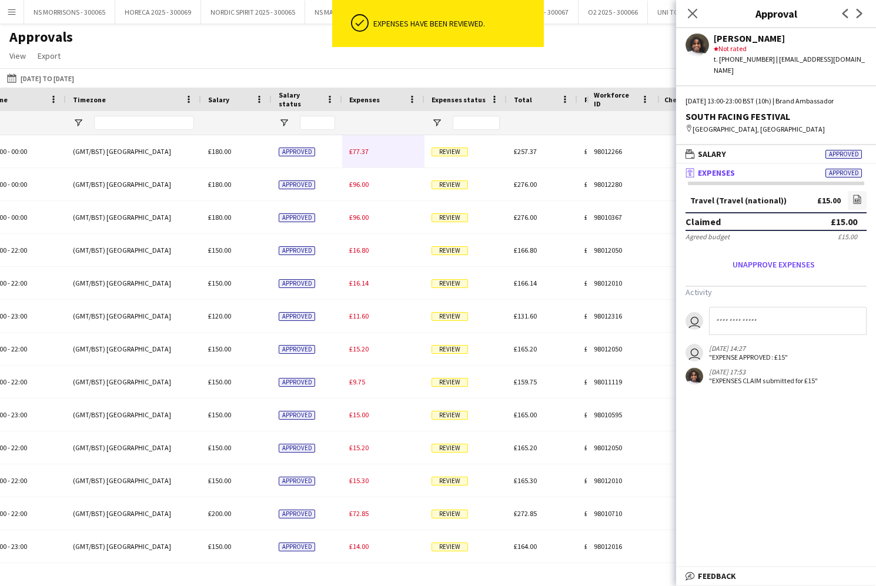
click at [354, 153] on span "£77.37" at bounding box center [358, 151] width 19 height 9
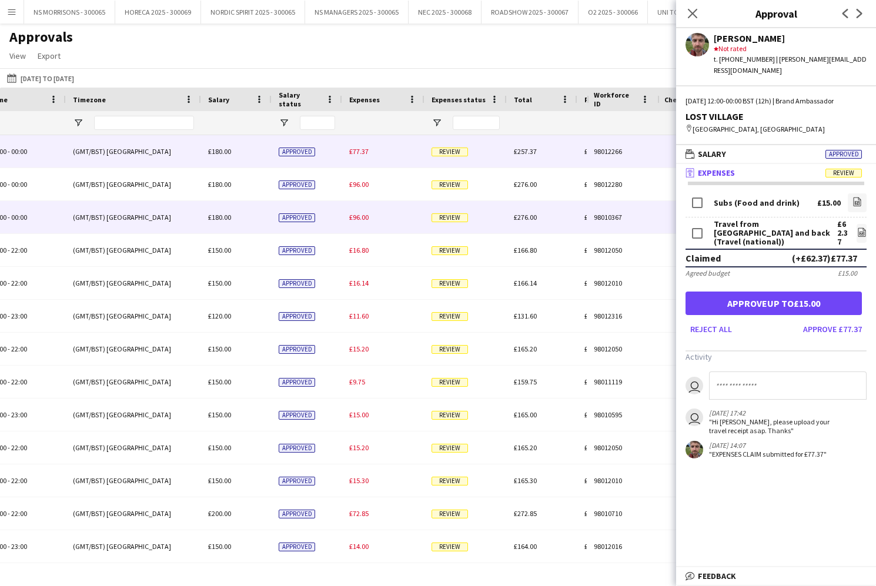
scroll to position [0, 613]
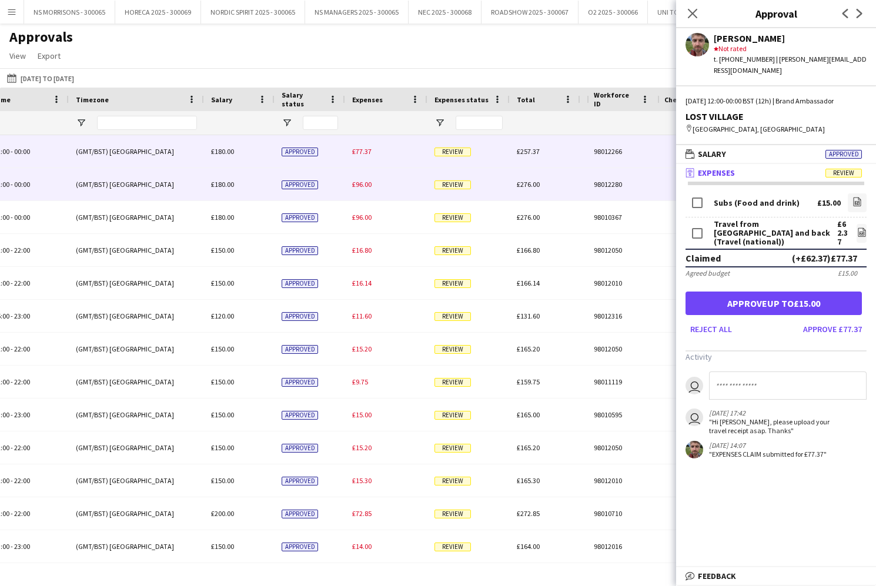
click at [370, 183] on span "£96.00" at bounding box center [361, 184] width 19 height 9
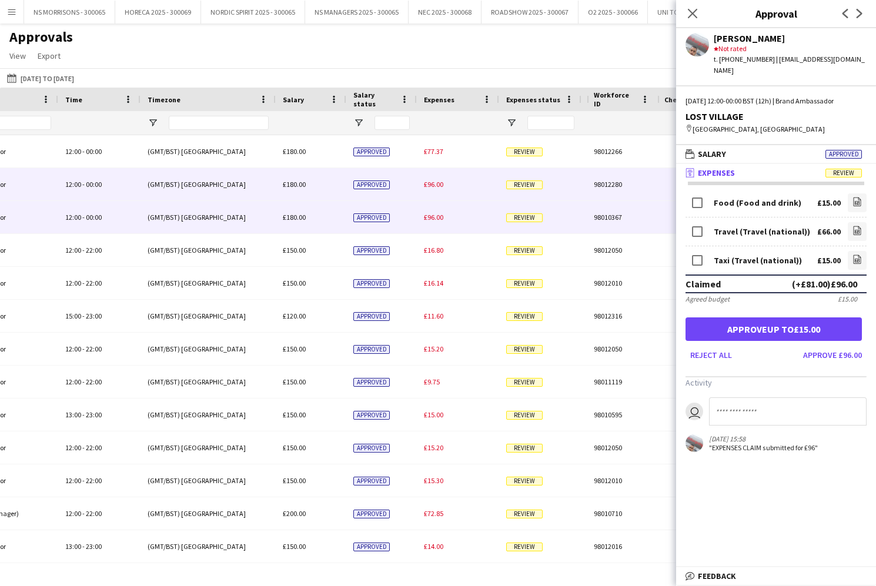
scroll to position [0, 528]
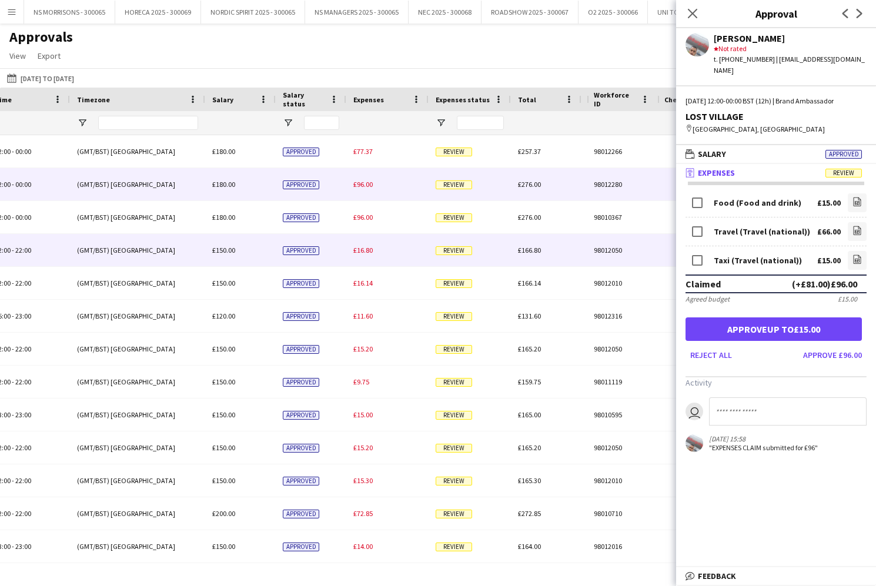
click at [362, 249] on span "£16.80" at bounding box center [362, 250] width 19 height 9
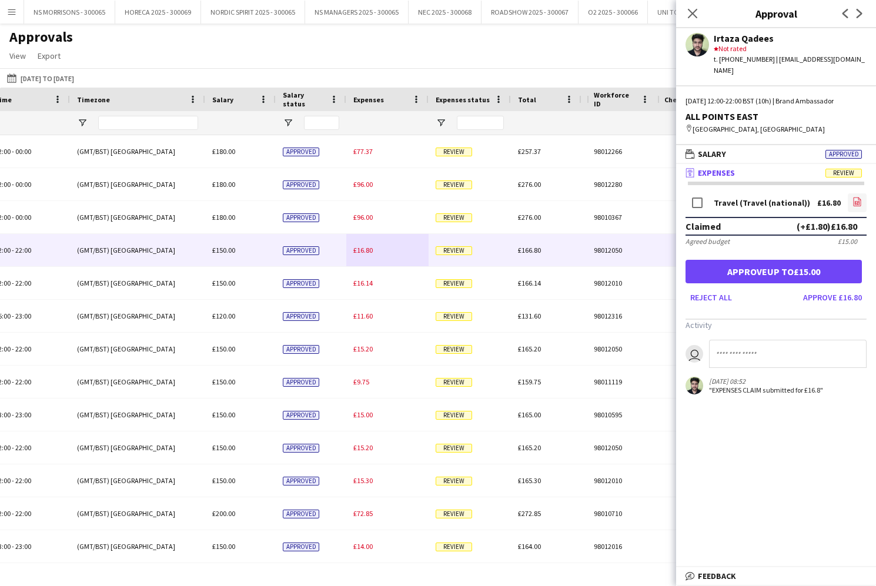
click at [854, 198] on icon at bounding box center [858, 202] width 8 height 9
drag, startPoint x: 742, startPoint y: 258, endPoint x: 731, endPoint y: 257, distance: 10.6
click at [740, 260] on button "Approve up to £15.00" at bounding box center [774, 272] width 176 height 24
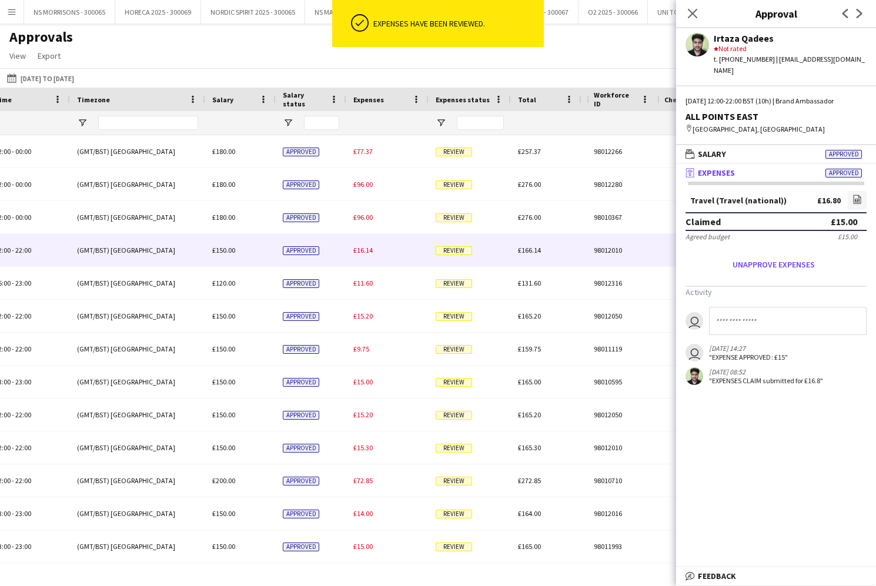
drag, startPoint x: 359, startPoint y: 257, endPoint x: 392, endPoint y: 255, distance: 32.4
click at [359, 257] on div "£16.14" at bounding box center [387, 250] width 82 height 32
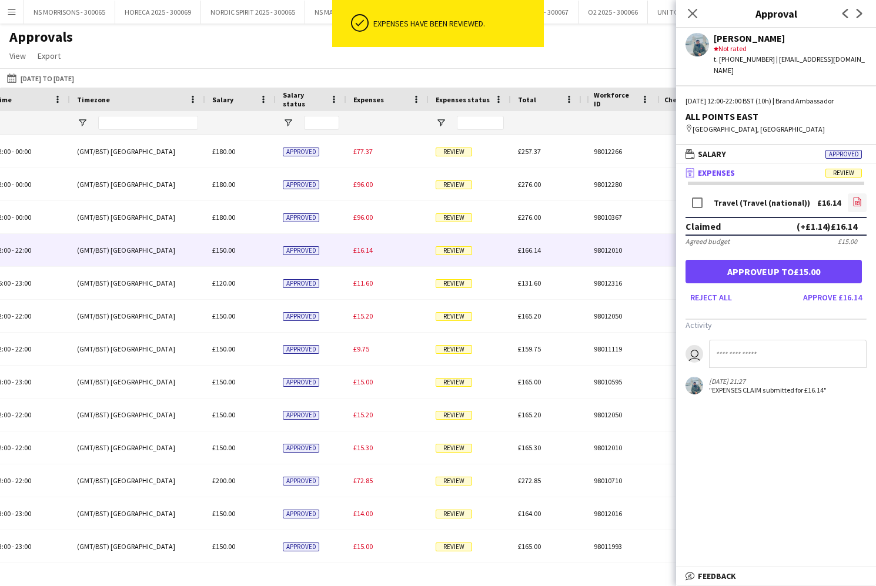
click at [860, 197] on icon "file-image" at bounding box center [857, 201] width 9 height 9
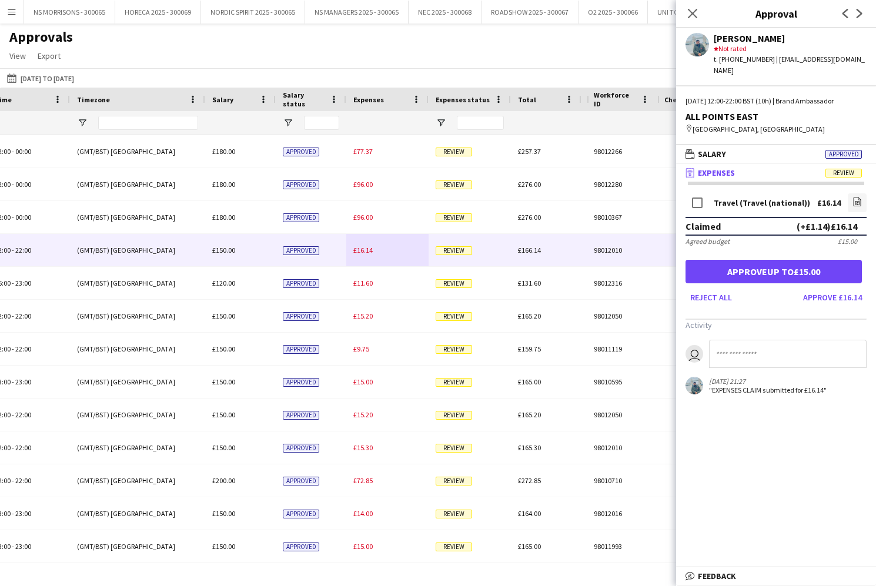
drag, startPoint x: 814, startPoint y: 256, endPoint x: 807, endPoint y: 255, distance: 7.1
click at [813, 260] on button "Approve up to £15.00" at bounding box center [774, 272] width 176 height 24
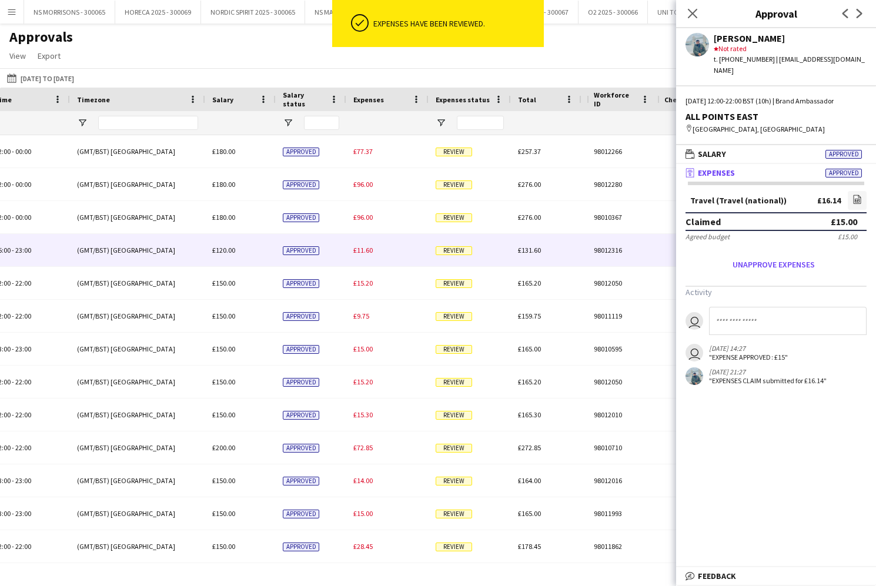
drag, startPoint x: 365, startPoint y: 258, endPoint x: 436, endPoint y: 252, distance: 72.0
click at [365, 258] on div "£11.60" at bounding box center [387, 250] width 82 height 32
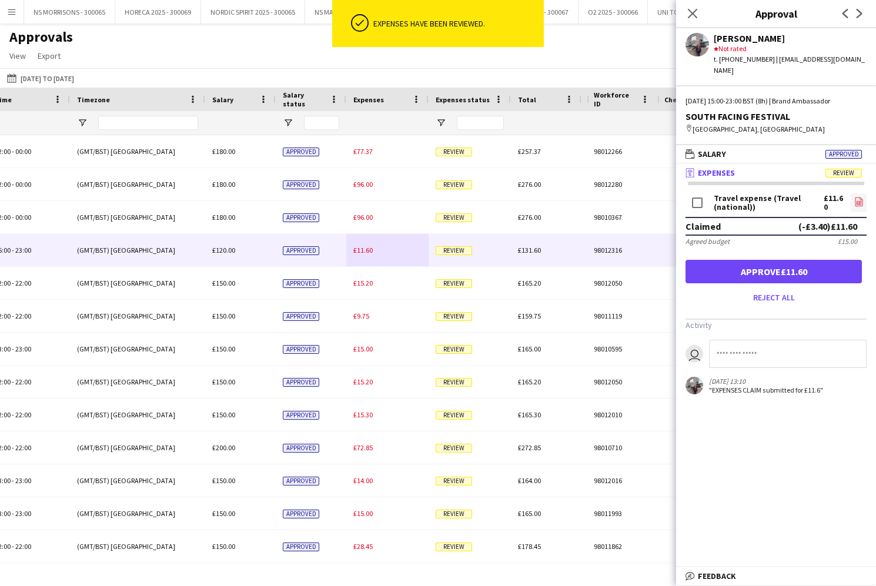
click at [860, 198] on icon at bounding box center [859, 202] width 8 height 9
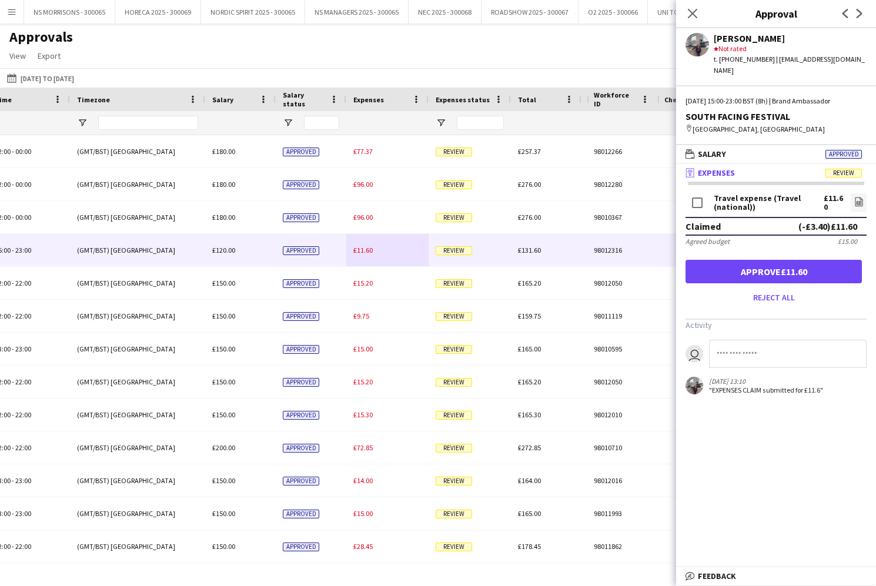
click at [816, 260] on button "Approve £11.60" at bounding box center [774, 272] width 176 height 24
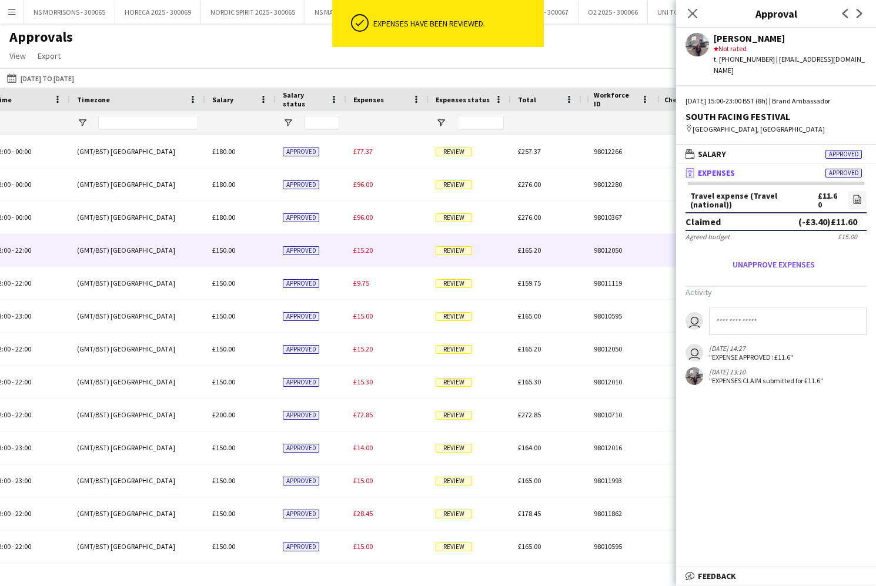
drag, startPoint x: 369, startPoint y: 246, endPoint x: 483, endPoint y: 252, distance: 114.2
click at [368, 246] on span "£15.20" at bounding box center [362, 250] width 19 height 9
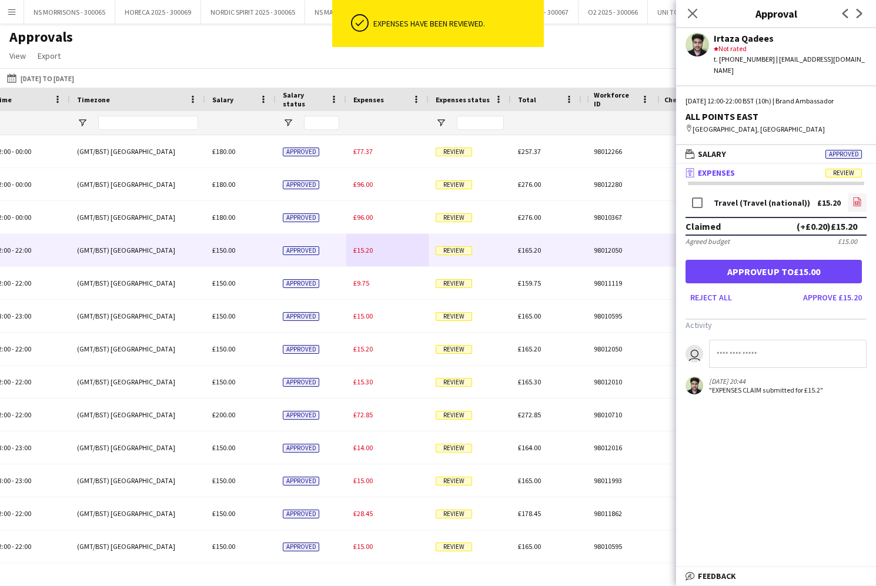
click at [856, 197] on icon "file-image" at bounding box center [857, 201] width 9 height 9
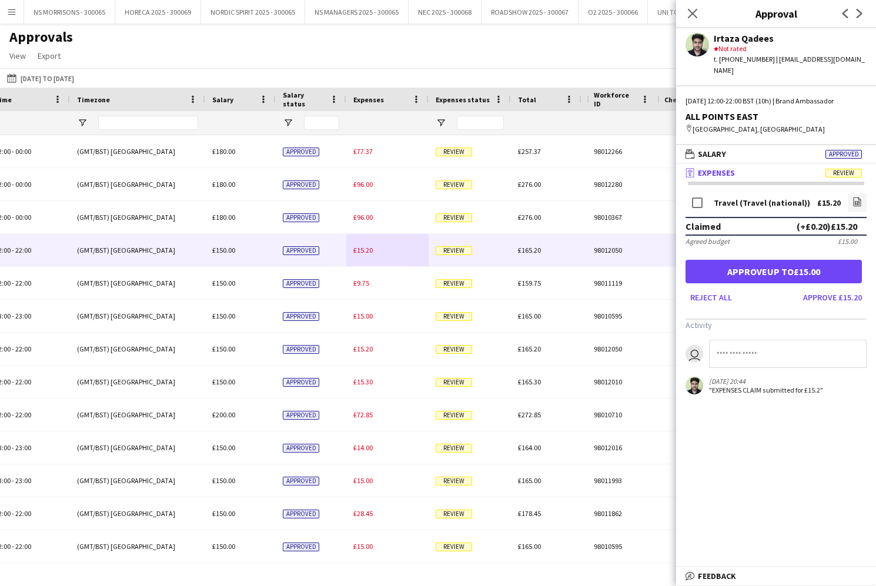
click at [779, 265] on button "Approve up to £15.00" at bounding box center [774, 272] width 176 height 24
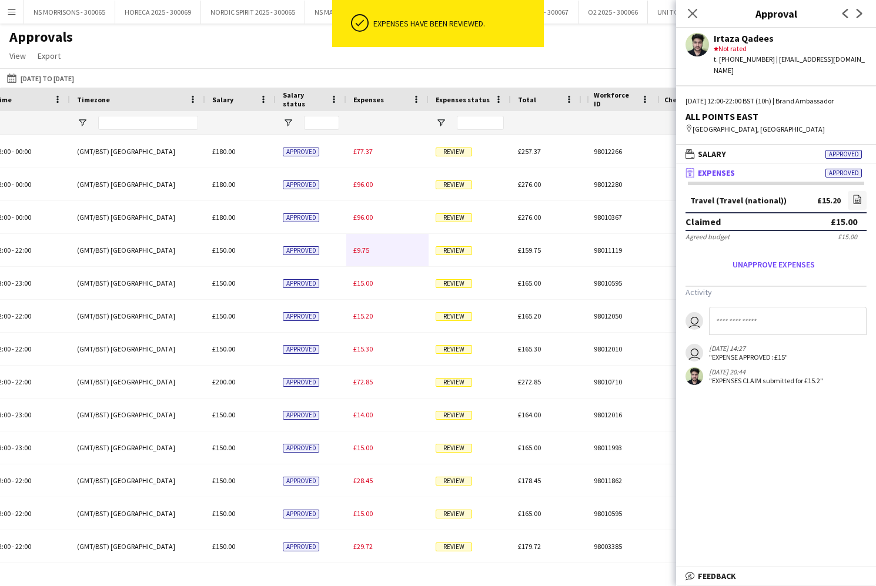
click at [365, 262] on div "£9.75" at bounding box center [387, 250] width 82 height 32
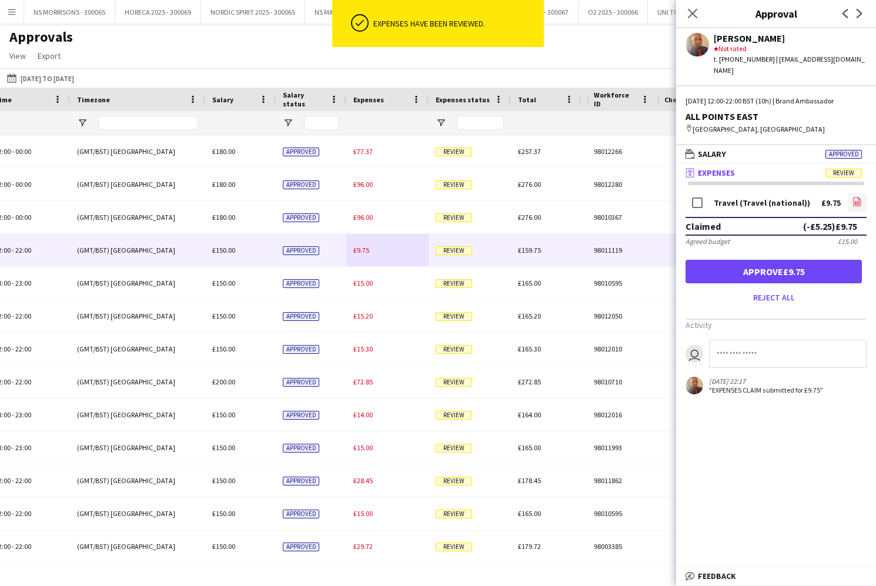
click at [856, 197] on icon "file-image" at bounding box center [857, 201] width 9 height 9
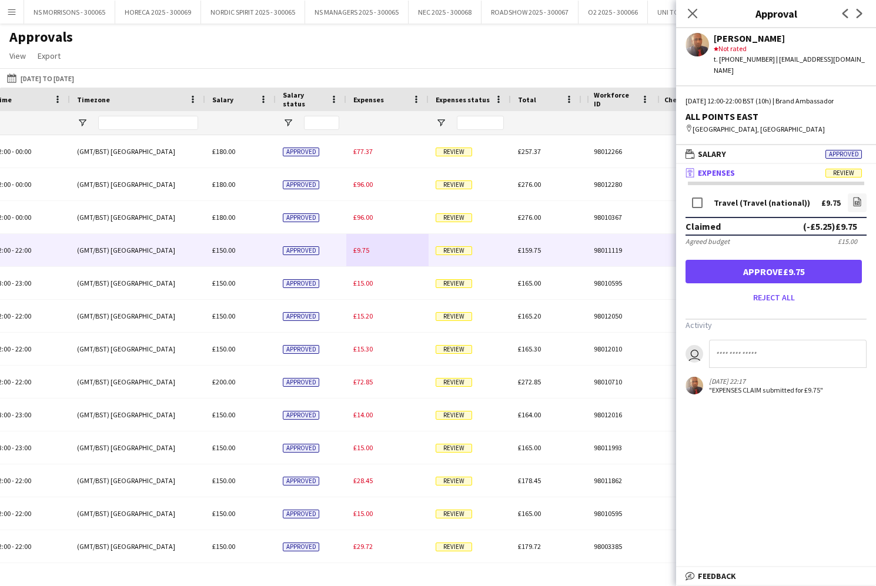
click at [726, 265] on button "Approve £9.75" at bounding box center [774, 272] width 176 height 24
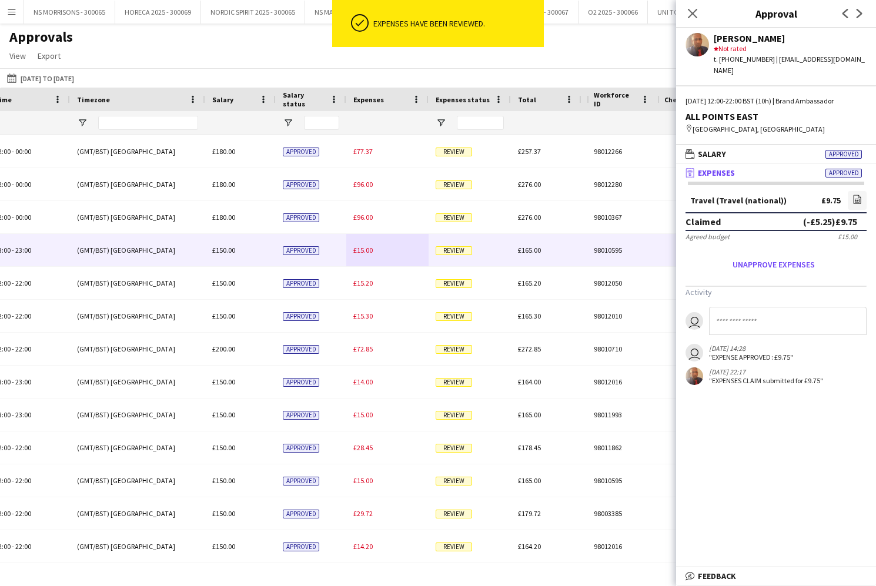
drag, startPoint x: 360, startPoint y: 254, endPoint x: 460, endPoint y: 249, distance: 100.1
click at [360, 254] on span "£15.00" at bounding box center [362, 250] width 19 height 9
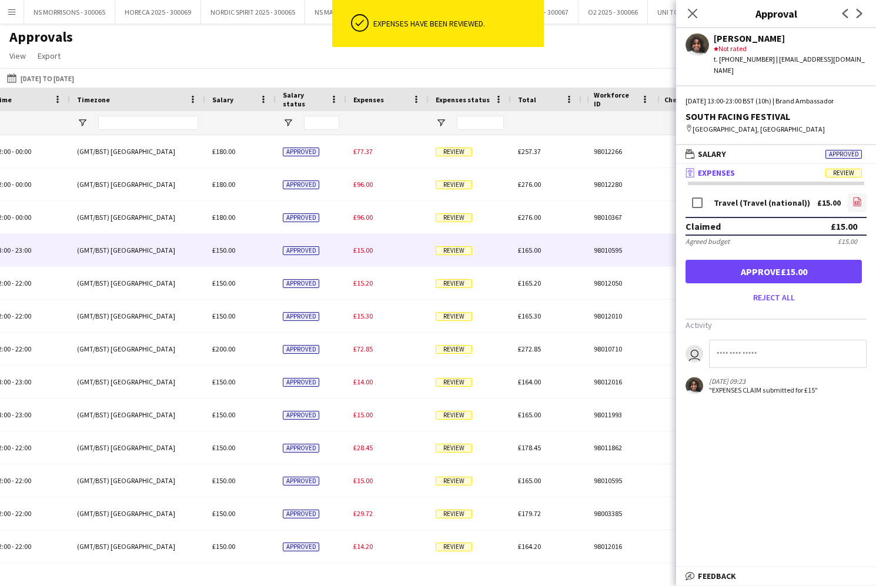
click at [862, 193] on link "file-image" at bounding box center [857, 202] width 19 height 19
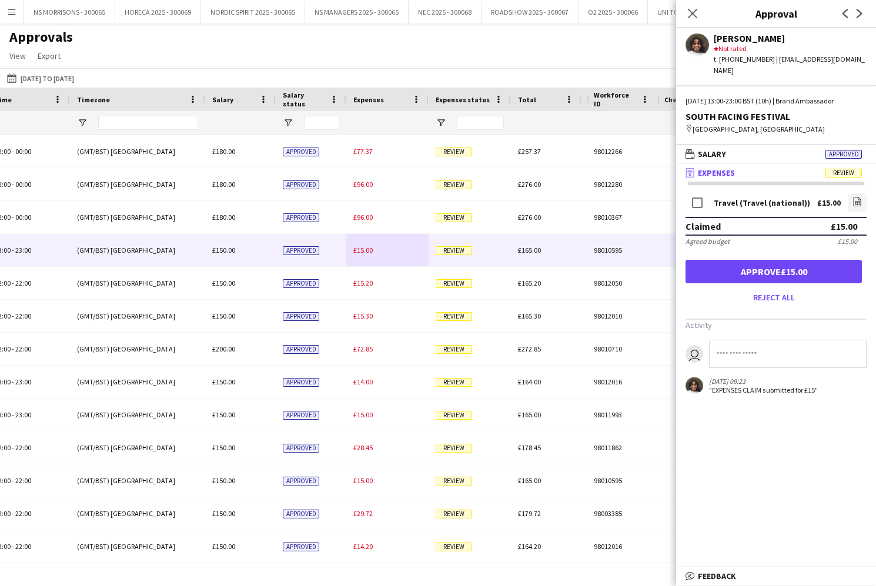
click at [798, 262] on button "Approve £15.00" at bounding box center [774, 272] width 176 height 24
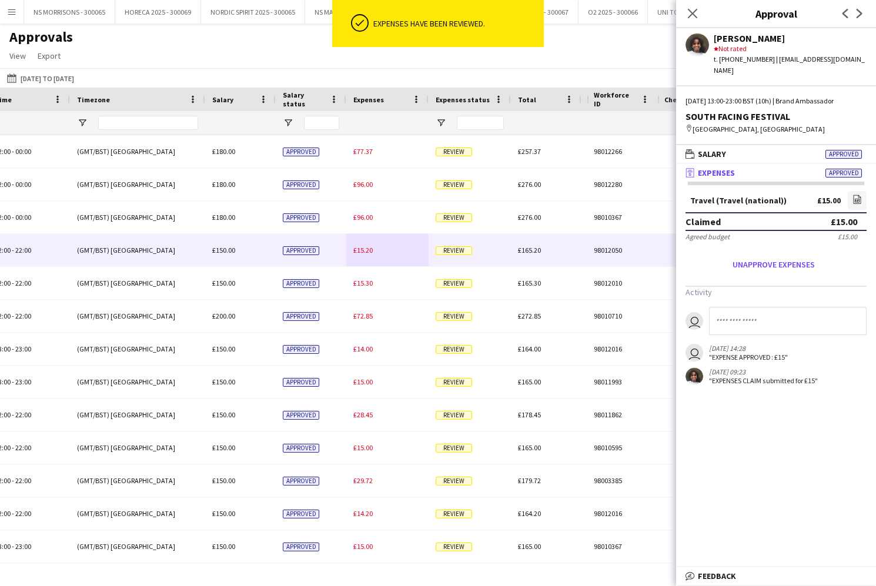
click at [366, 251] on span "£15.20" at bounding box center [362, 250] width 19 height 9
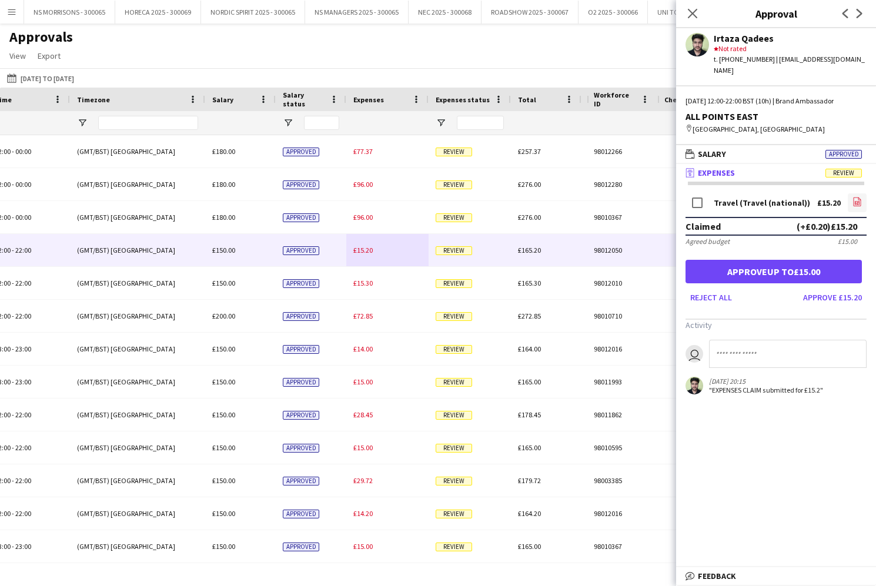
click at [858, 202] on icon at bounding box center [857, 204] width 5 height 4
click at [822, 260] on button "Approve up to £15.00" at bounding box center [774, 272] width 176 height 24
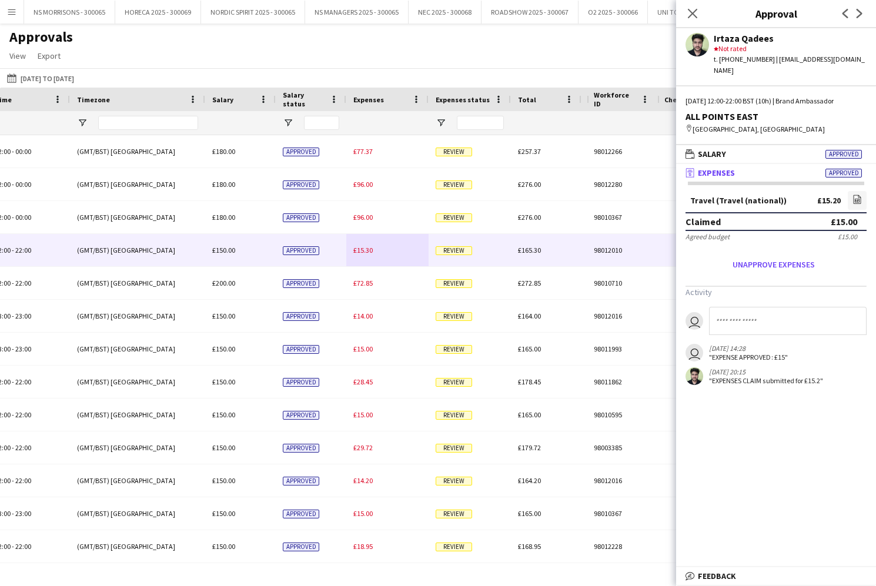
click at [365, 252] on span "£15.30" at bounding box center [362, 250] width 19 height 9
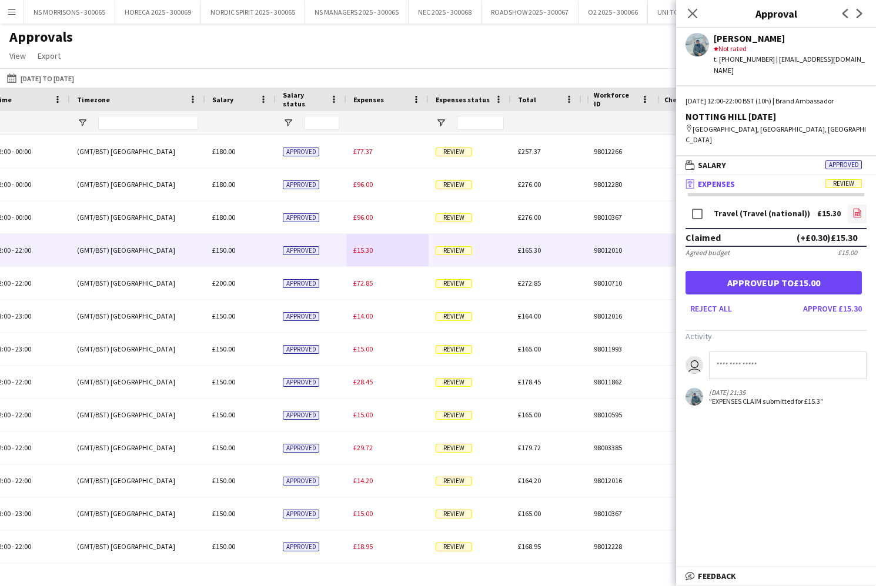
click at [860, 208] on icon "file-image" at bounding box center [857, 212] width 9 height 9
drag, startPoint x: 755, startPoint y: 260, endPoint x: 746, endPoint y: 253, distance: 12.1
click at [754, 271] on button "Approve up to £15.00" at bounding box center [774, 283] width 176 height 24
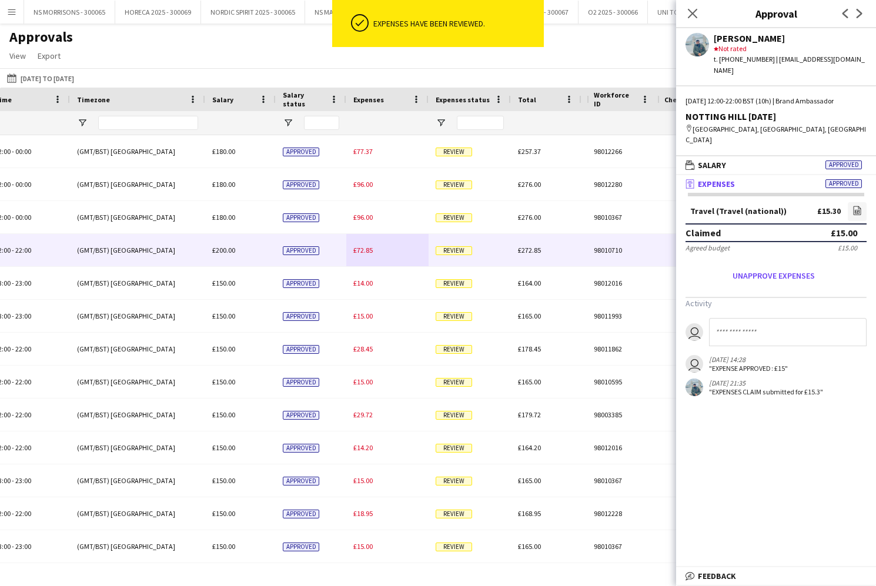
click at [375, 254] on div "£72.85" at bounding box center [387, 250] width 82 height 32
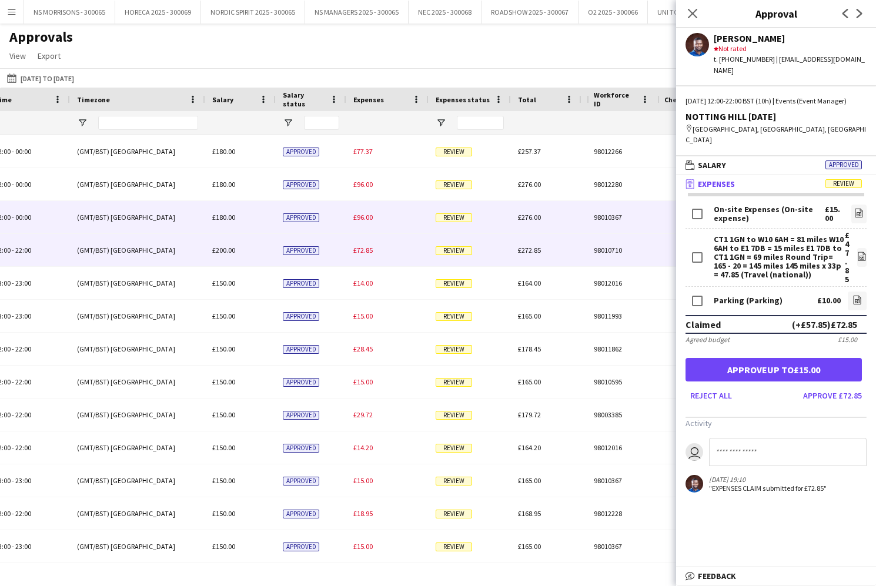
scroll to position [0, 605]
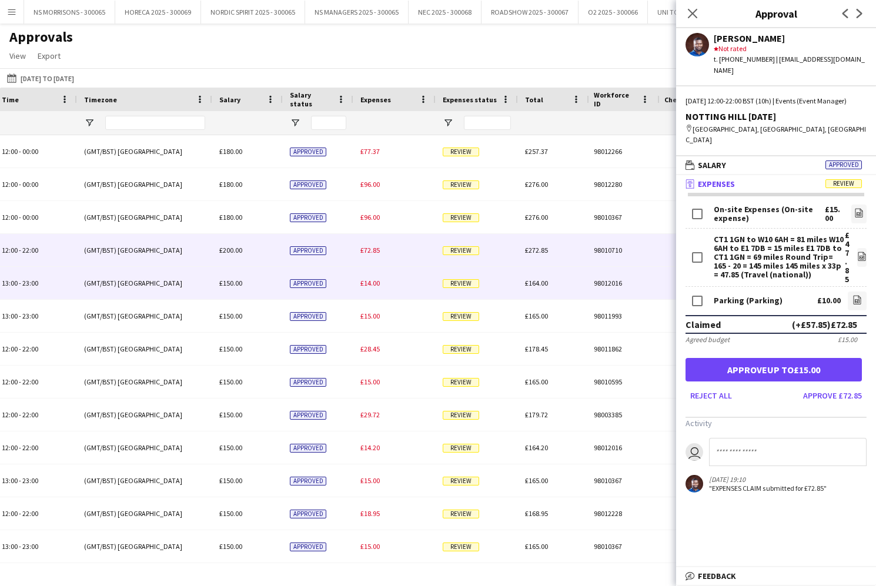
click at [366, 278] on div "£14.00" at bounding box center [394, 283] width 82 height 32
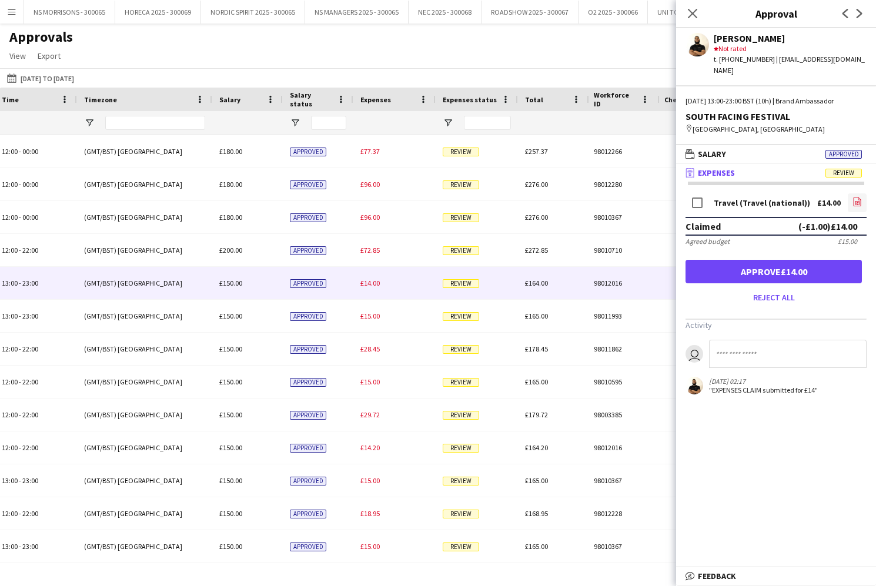
click at [855, 202] on icon at bounding box center [857, 204] width 5 height 4
click at [753, 260] on button "Approve £14.00" at bounding box center [774, 272] width 176 height 24
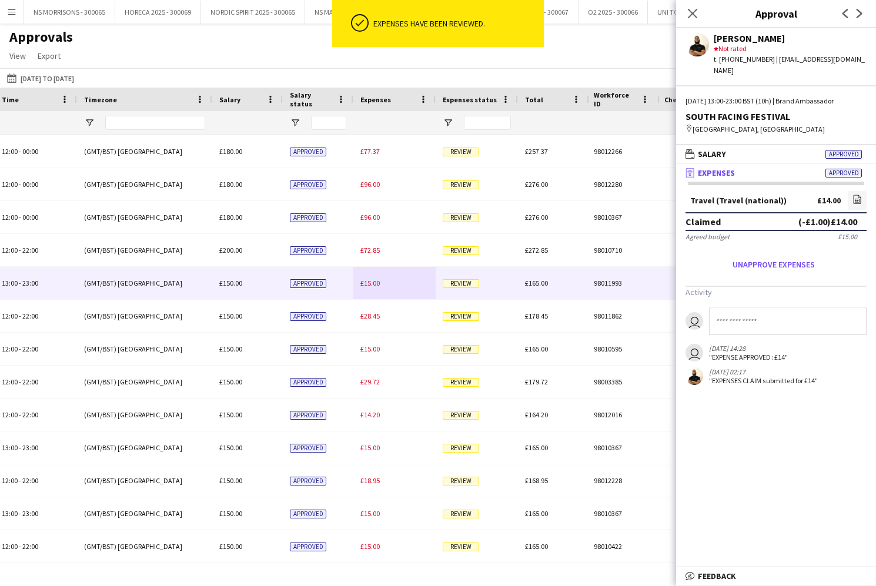
click at [370, 290] on div "£15.00" at bounding box center [394, 283] width 82 height 32
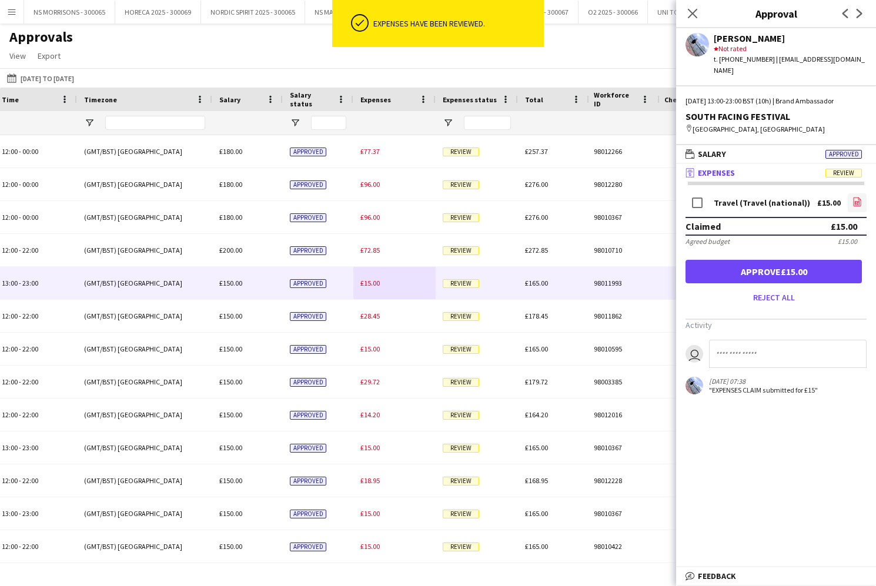
click at [859, 197] on icon "file-image" at bounding box center [857, 201] width 9 height 9
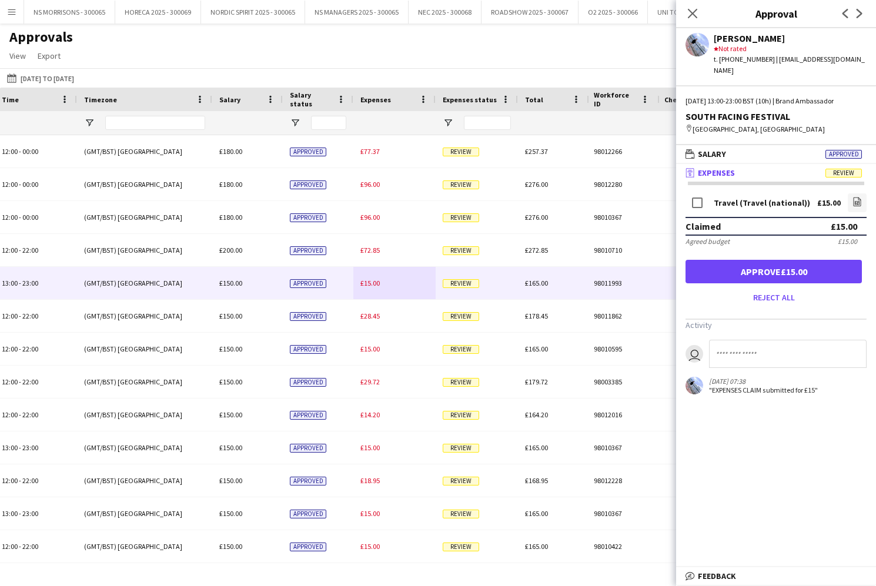
click at [770, 265] on button "Approve £15.00" at bounding box center [774, 272] width 176 height 24
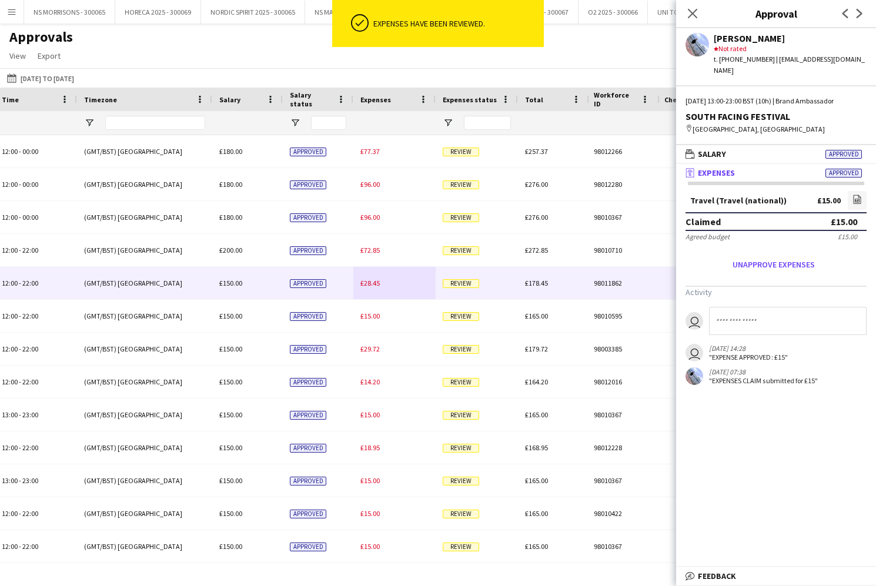
click at [375, 288] on div "£28.45" at bounding box center [394, 283] width 82 height 32
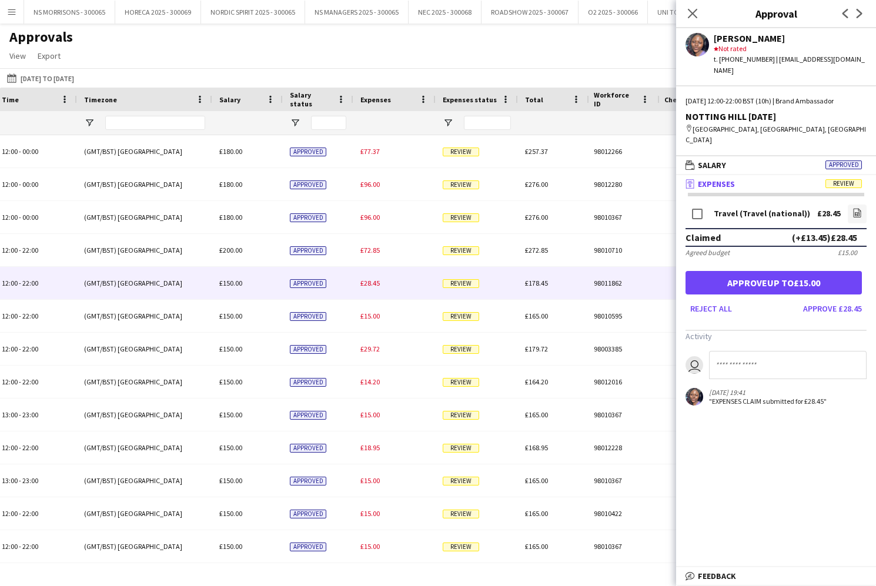
scroll to position [0, 0]
click at [858, 208] on icon "file-image" at bounding box center [857, 212] width 9 height 9
click at [728, 271] on button "Approve up to £15.00" at bounding box center [774, 283] width 176 height 24
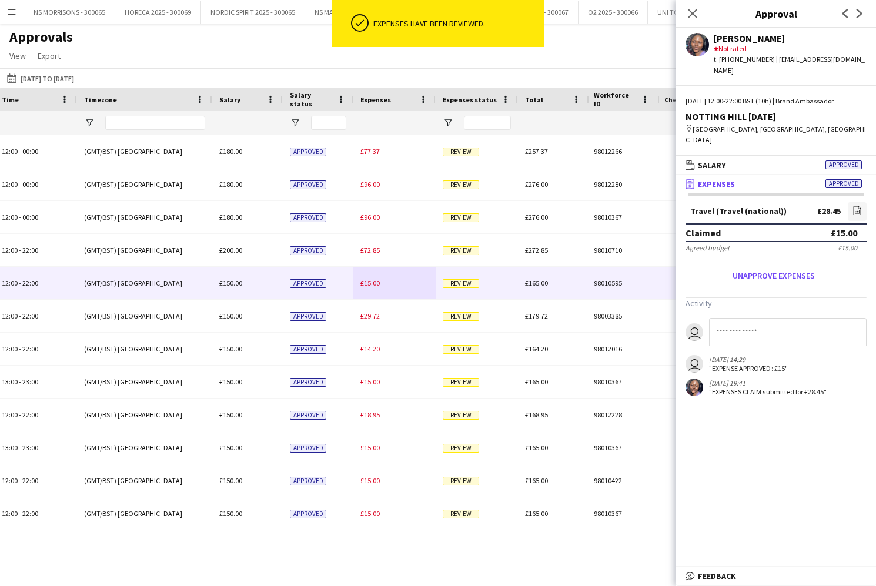
drag, startPoint x: 374, startPoint y: 287, endPoint x: 385, endPoint y: 289, distance: 10.7
click at [376, 288] on div "£15.00" at bounding box center [394, 283] width 82 height 32
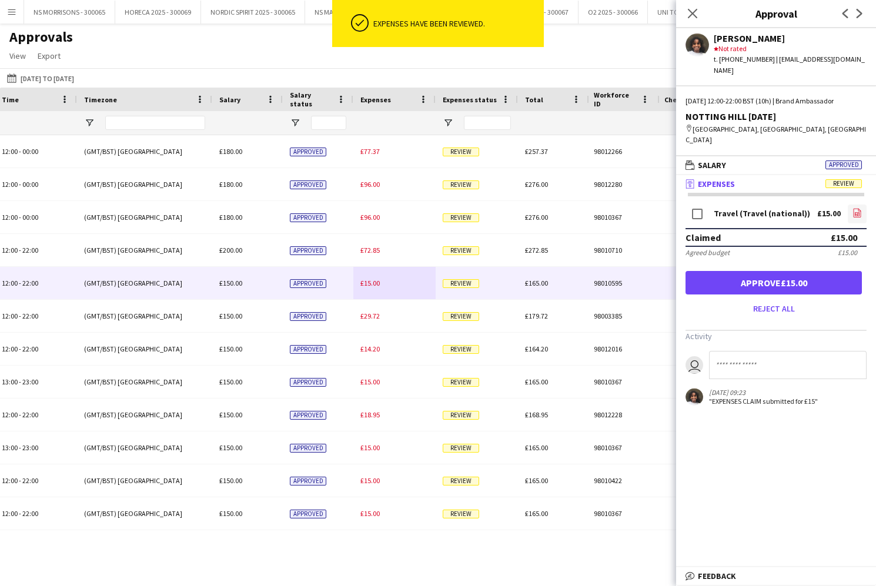
click at [851, 205] on link "file-image" at bounding box center [857, 214] width 19 height 19
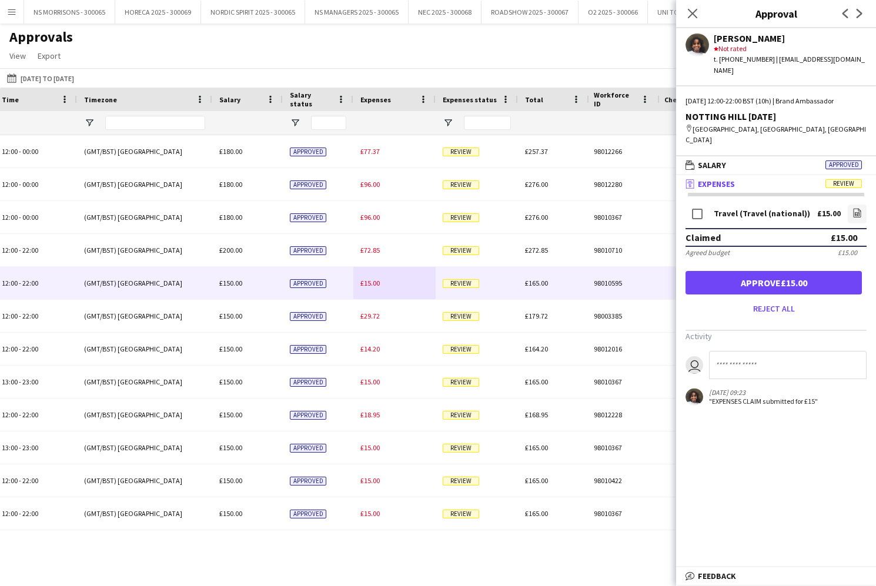
click at [719, 271] on button "Approve £15.00" at bounding box center [774, 283] width 176 height 24
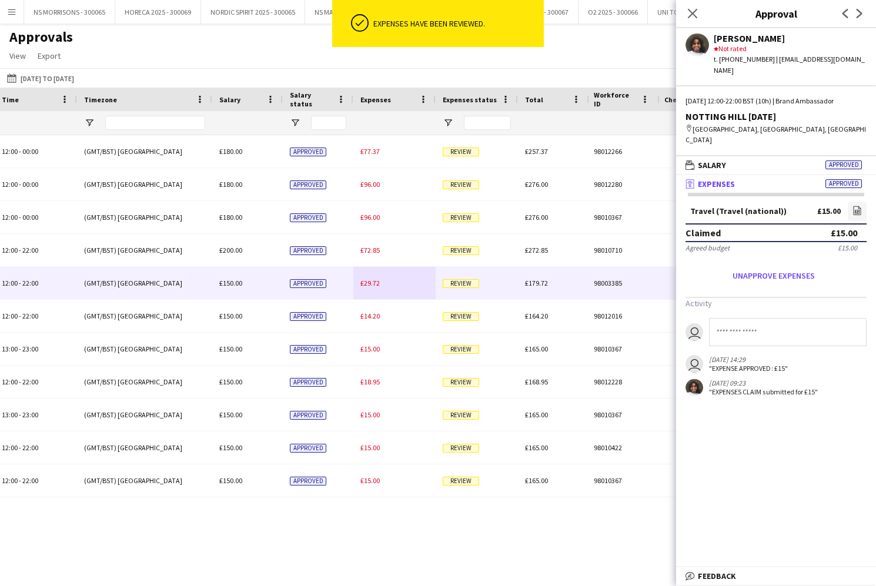
click at [367, 285] on span "£29.72" at bounding box center [369, 283] width 19 height 9
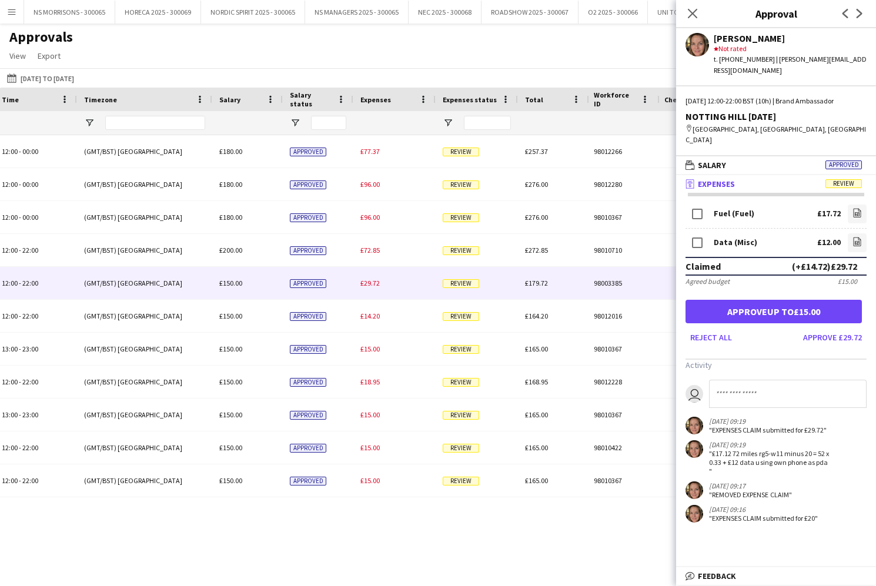
scroll to position [0, 1]
click at [827, 328] on button "Approve £29.72" at bounding box center [832, 337] width 68 height 19
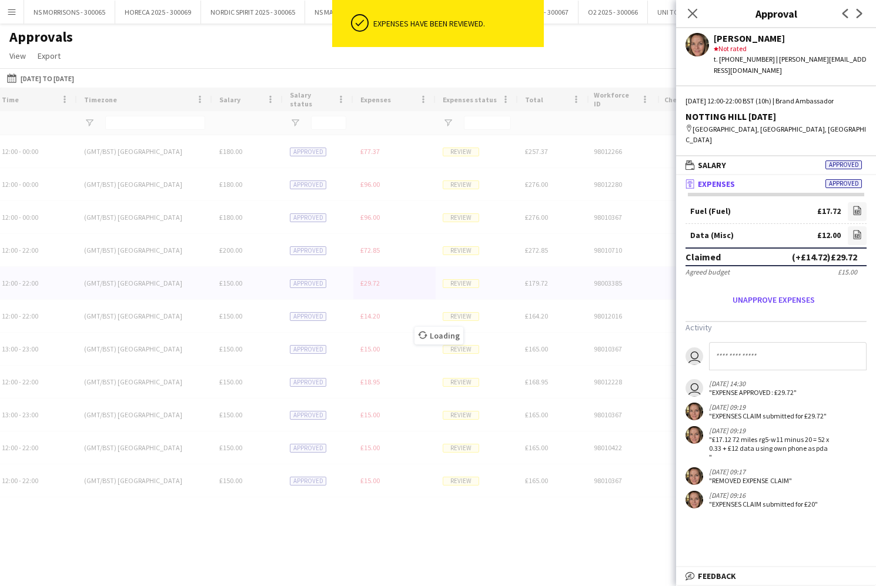
scroll to position [0, 0]
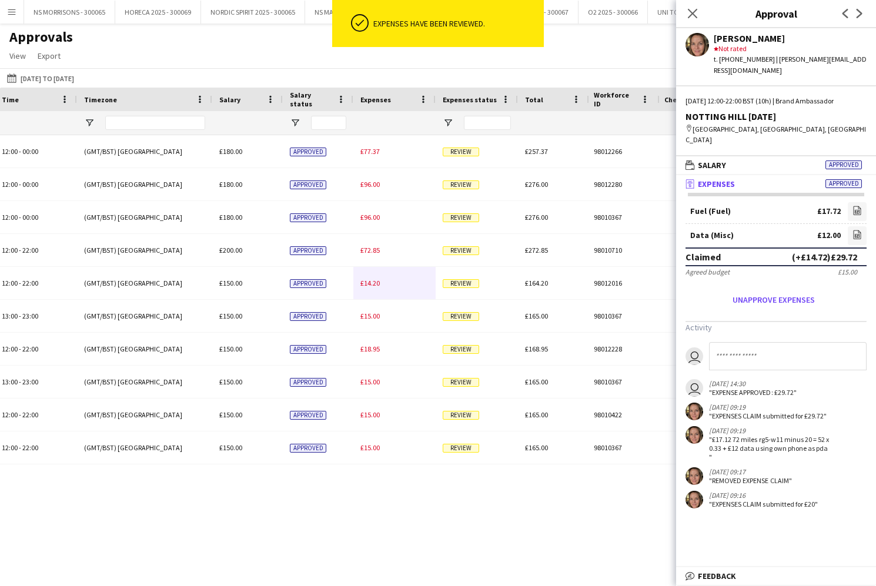
click at [368, 293] on div "£14.20" at bounding box center [394, 283] width 82 height 32
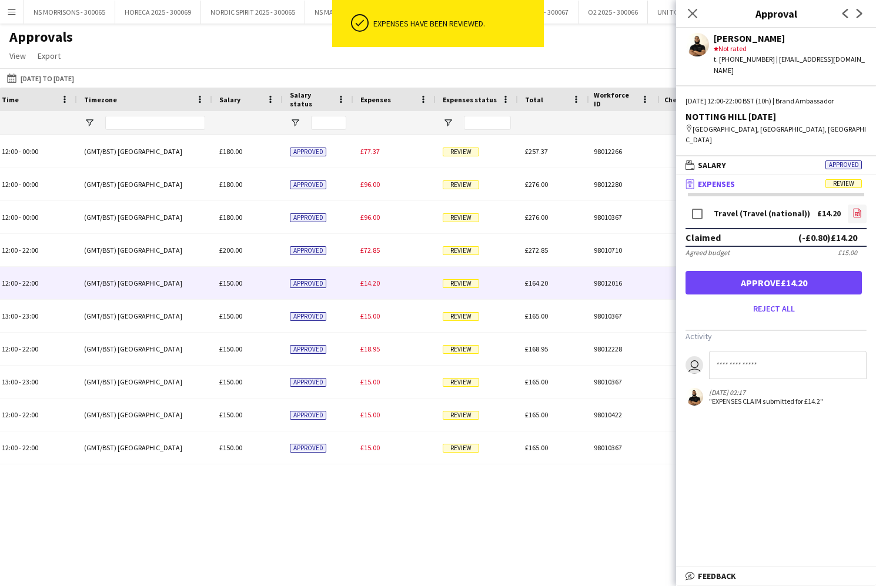
click at [854, 208] on icon "file-image" at bounding box center [857, 212] width 9 height 9
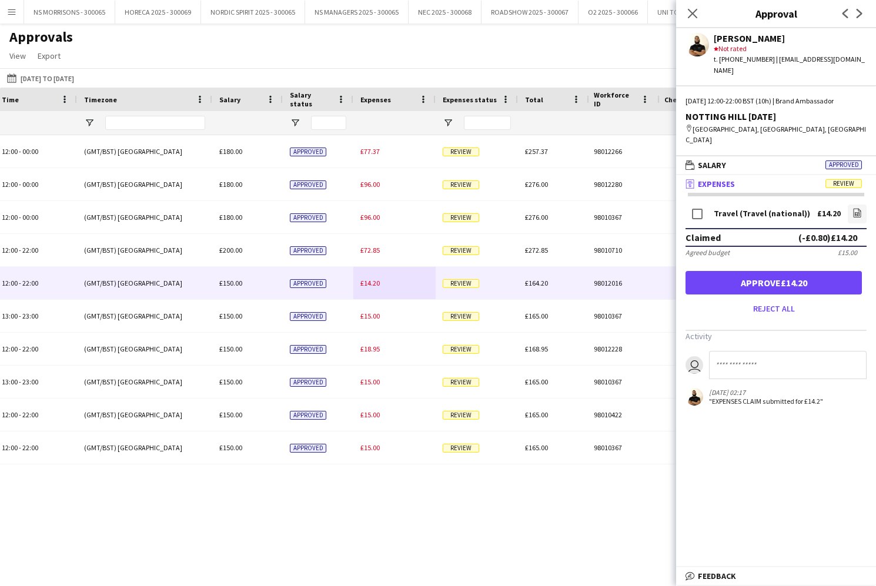
click at [736, 271] on button "Approve £14.20" at bounding box center [774, 283] width 176 height 24
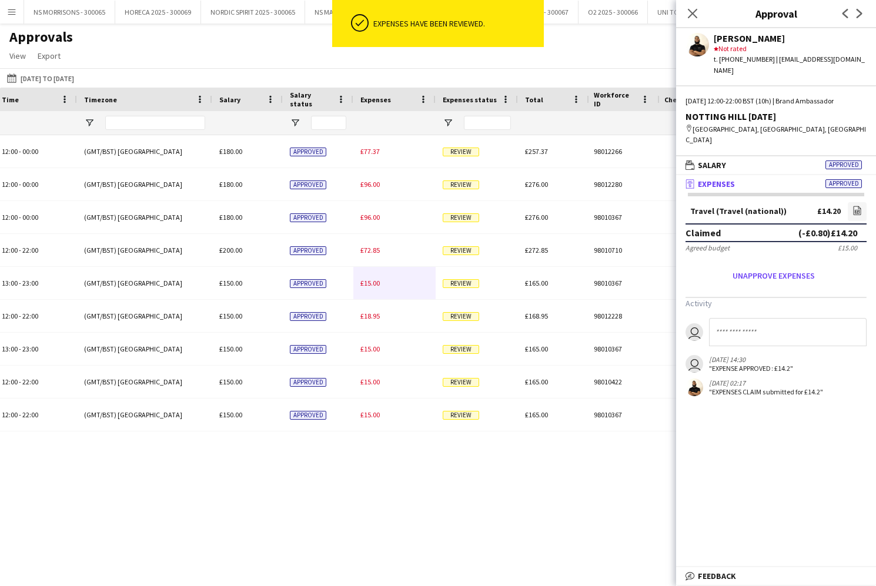
click at [366, 288] on div "£15.00" at bounding box center [394, 283] width 82 height 32
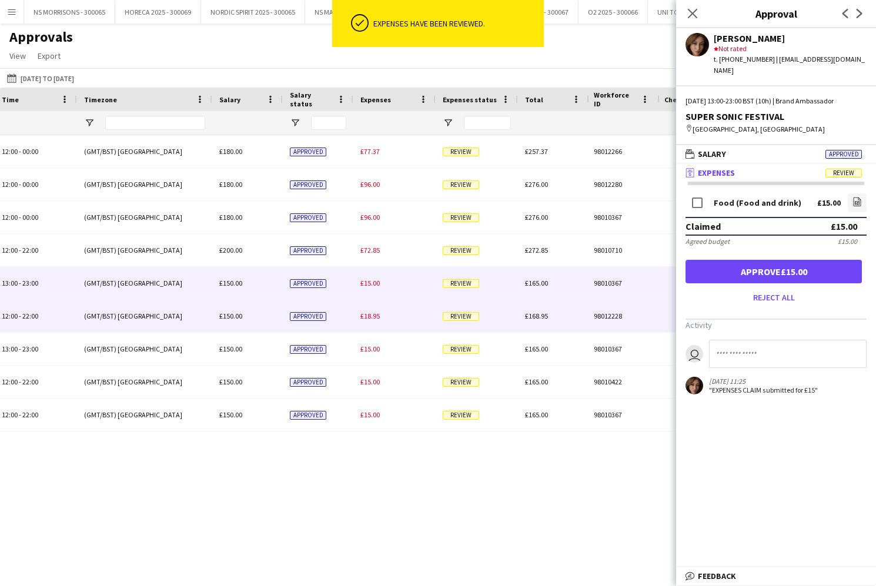
click at [366, 310] on div "£18.95" at bounding box center [394, 316] width 82 height 32
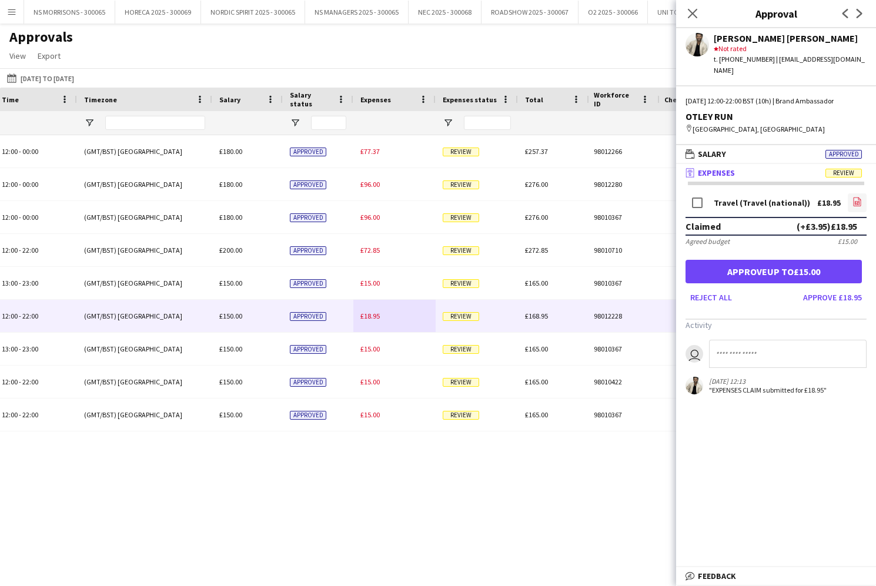
click at [857, 197] on app-icon "file-image" at bounding box center [857, 203] width 9 height 12
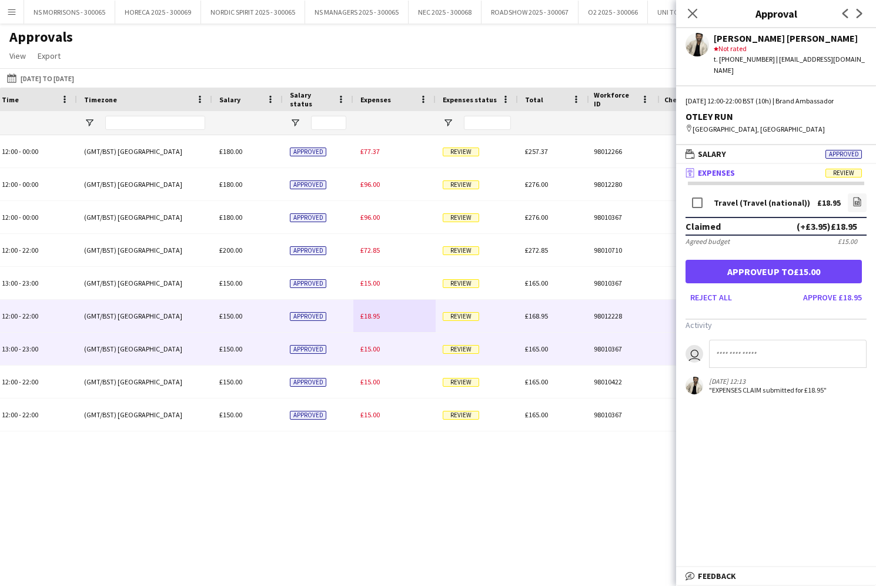
click at [372, 348] on span "£15.00" at bounding box center [369, 349] width 19 height 9
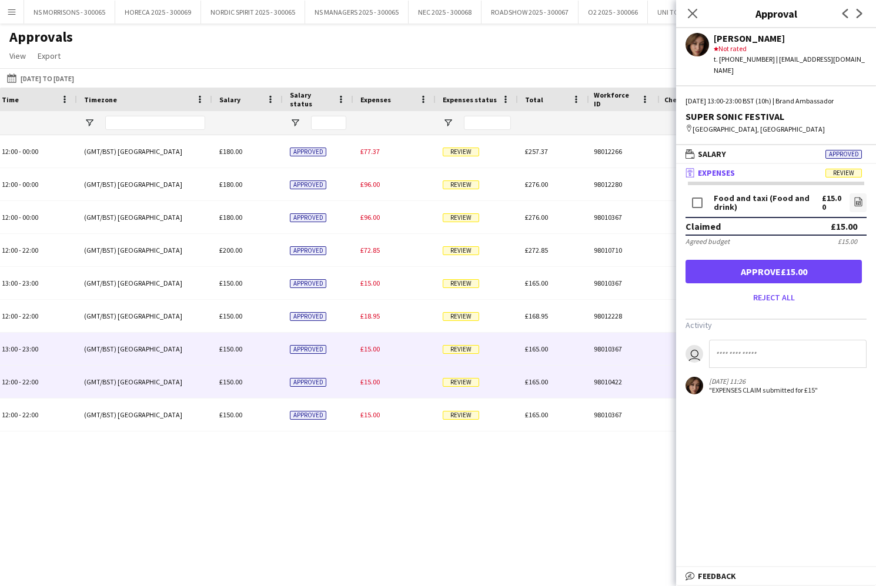
click at [368, 384] on span "£15.00" at bounding box center [369, 381] width 19 height 9
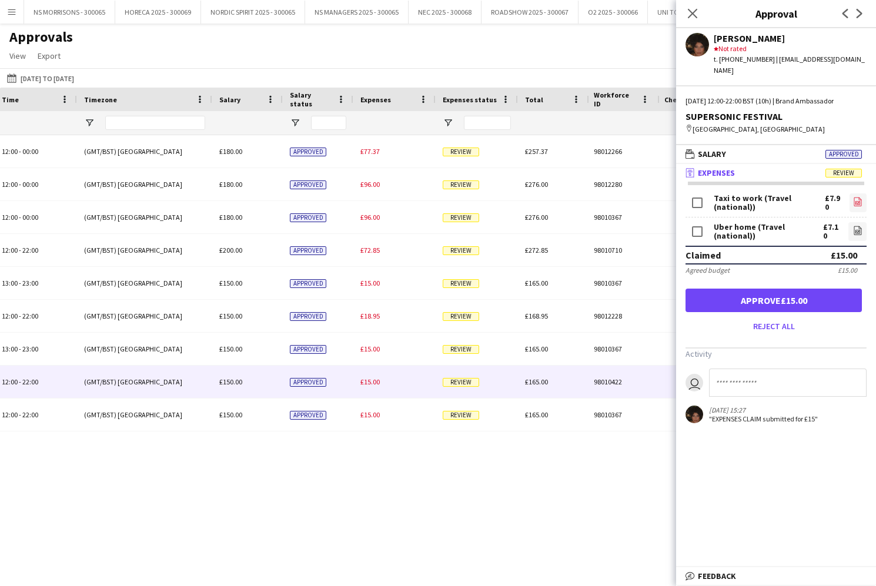
click at [862, 197] on icon "file-image" at bounding box center [857, 201] width 9 height 9
click at [856, 226] on icon "file-image" at bounding box center [857, 230] width 9 height 9
click at [816, 289] on button "Approve £15.00" at bounding box center [774, 301] width 176 height 24
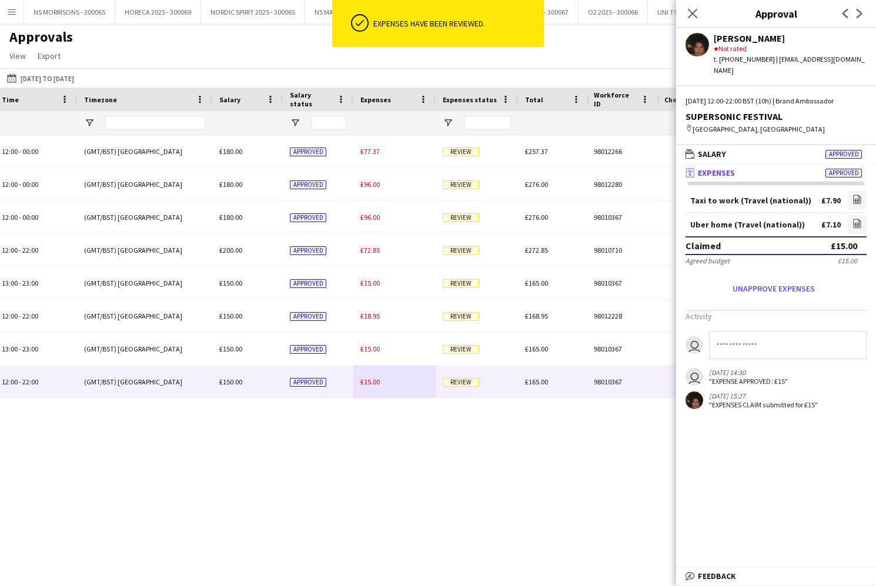
click at [375, 379] on span "£15.00" at bounding box center [369, 381] width 19 height 9
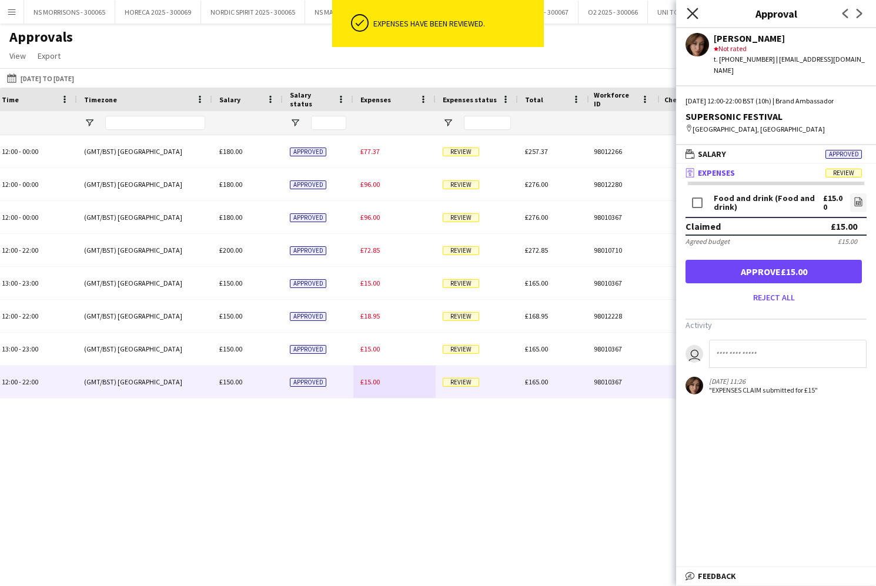
click at [697, 18] on icon at bounding box center [692, 13] width 11 height 11
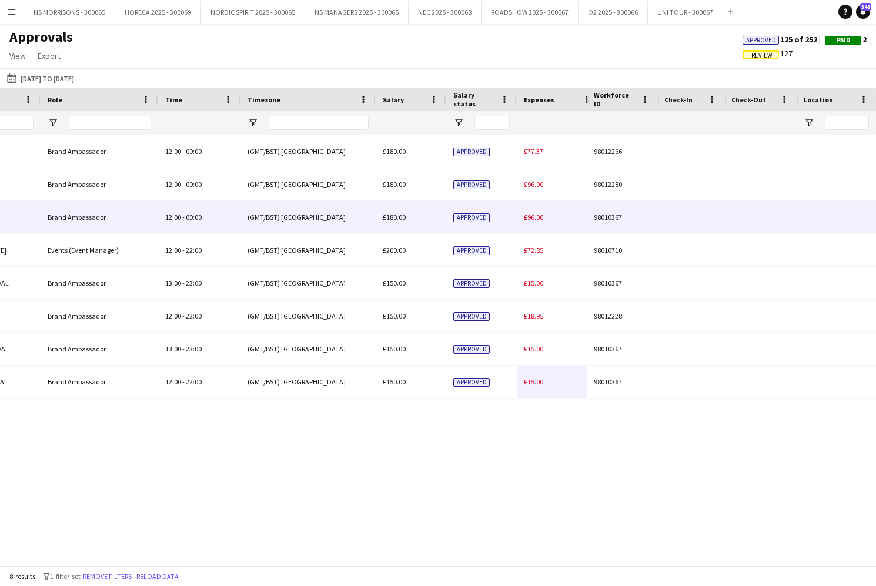
scroll to position [0, 356]
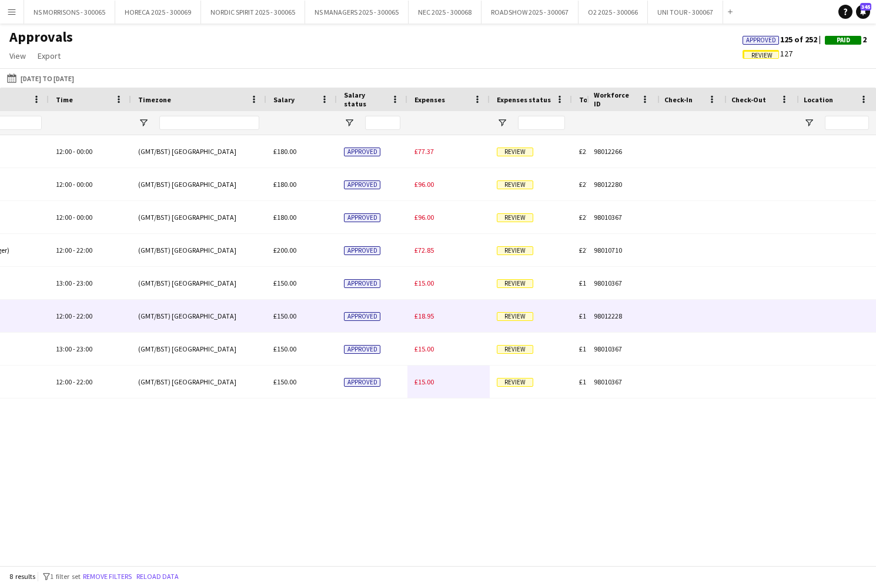
click at [429, 318] on span "£18.95" at bounding box center [424, 316] width 19 height 9
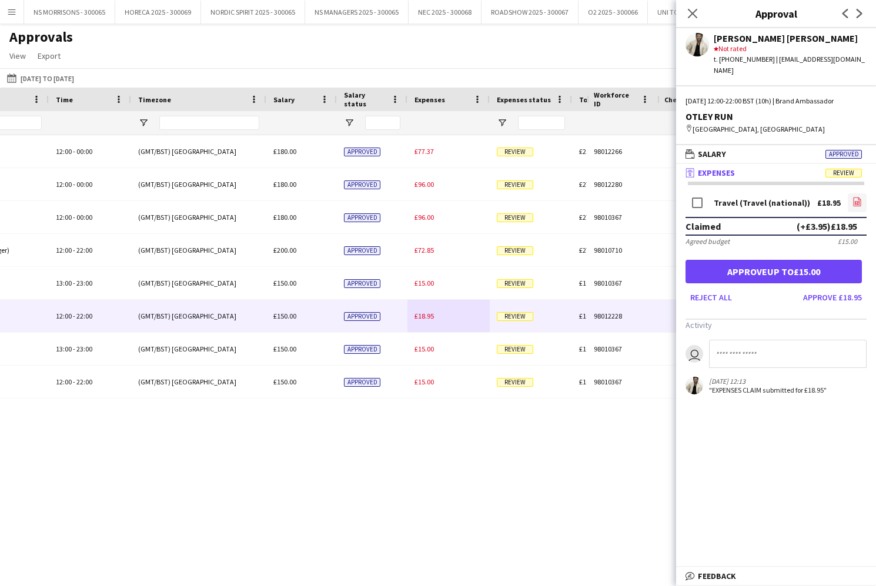
click at [858, 202] on icon at bounding box center [857, 204] width 5 height 4
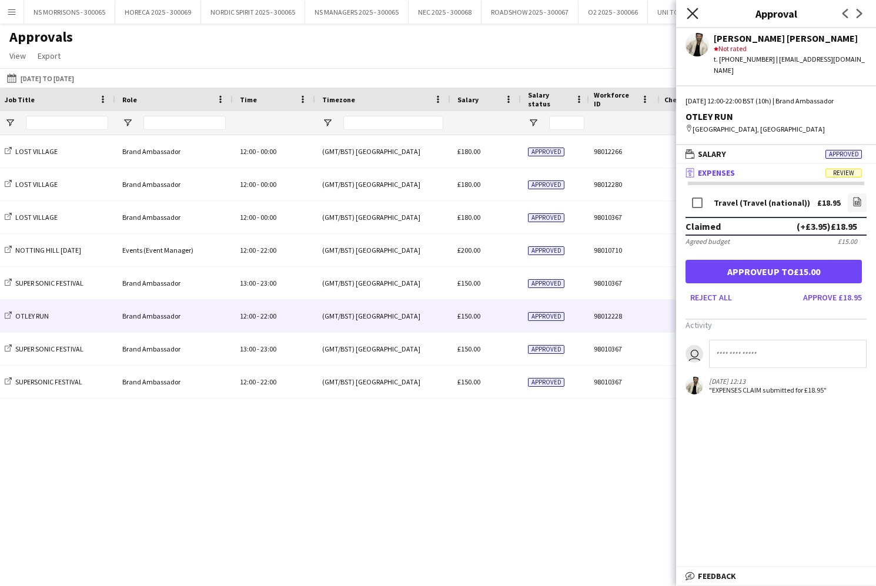
click at [695, 15] on icon at bounding box center [692, 13] width 11 height 11
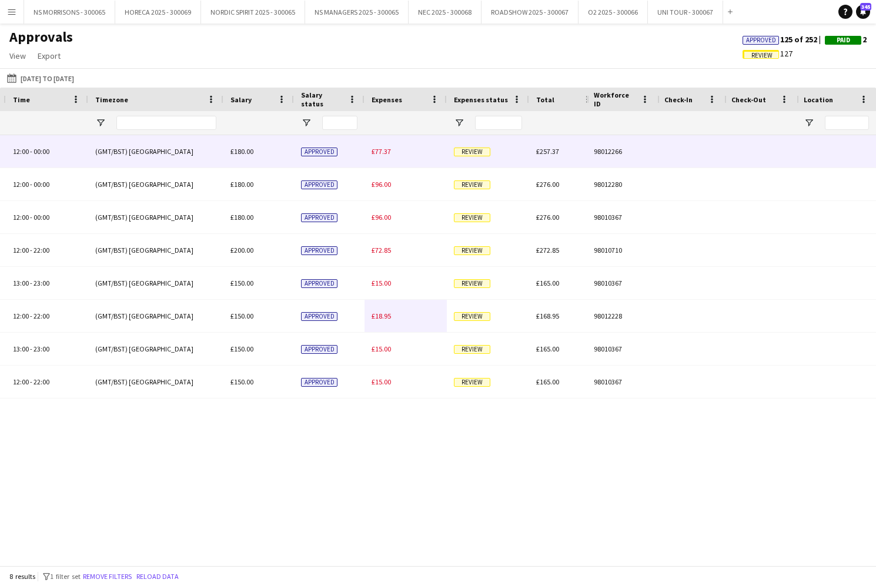
click at [385, 158] on div "£77.37" at bounding box center [406, 151] width 82 height 32
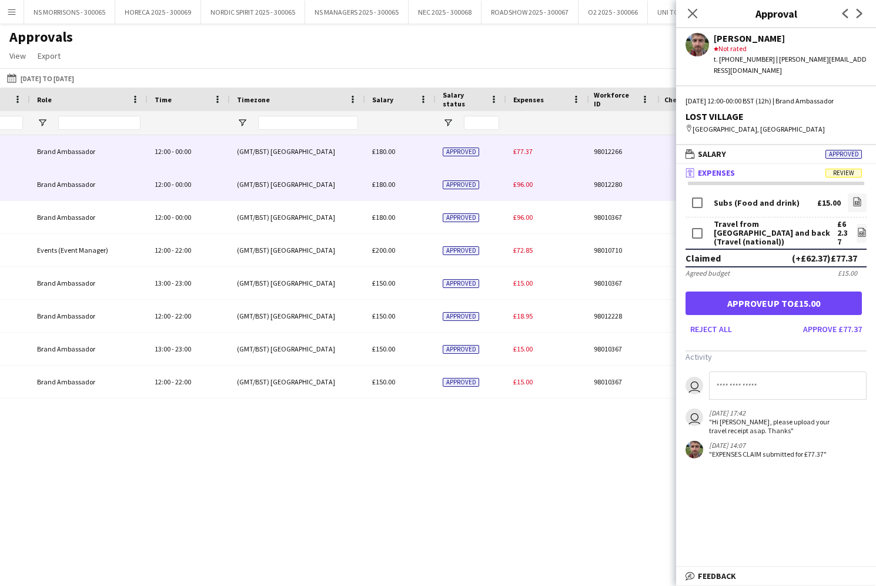
click at [534, 186] on div "£96.00" at bounding box center [547, 184] width 82 height 32
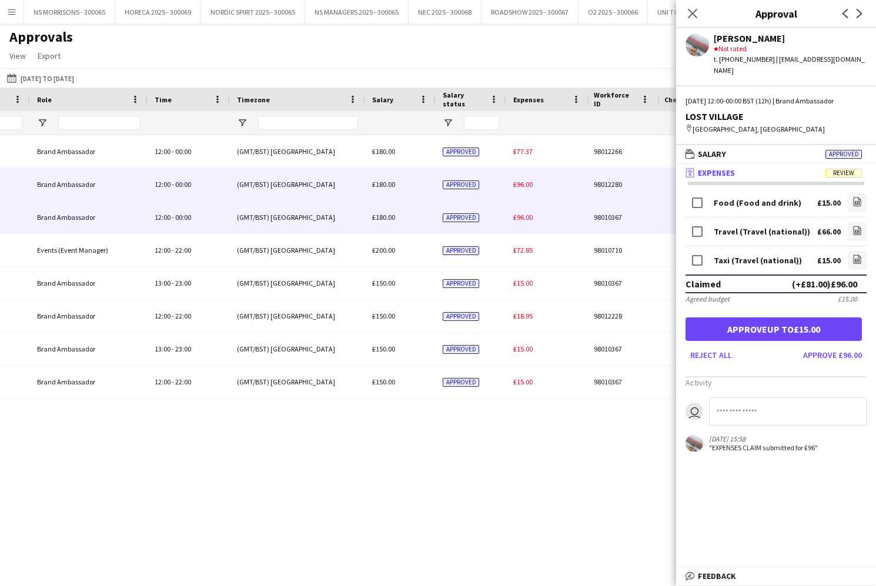
click at [531, 216] on span "£96.00" at bounding box center [522, 217] width 19 height 9
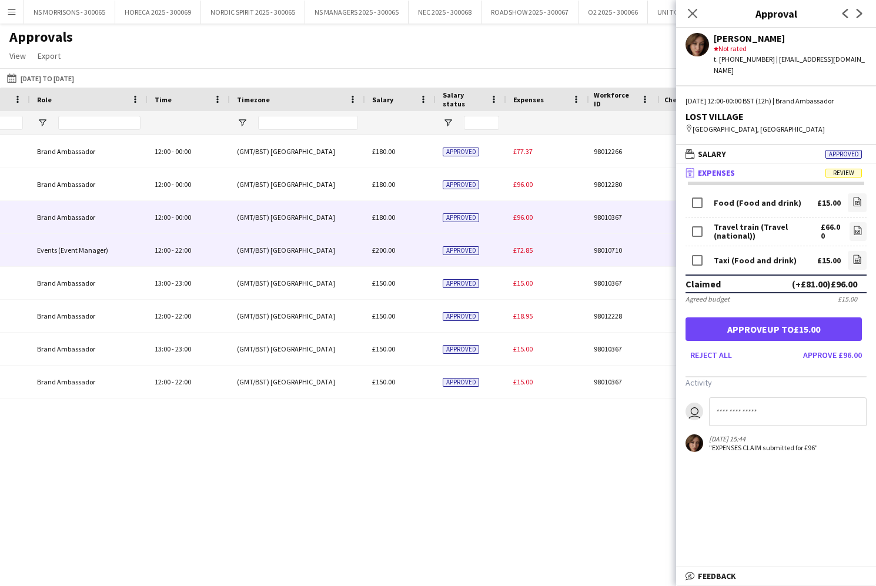
click at [517, 249] on span "£72.85" at bounding box center [522, 250] width 19 height 9
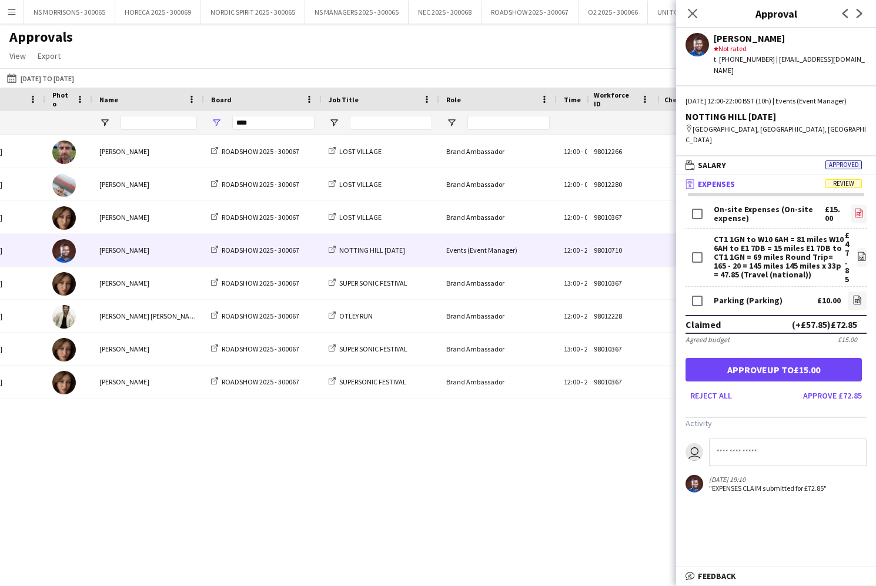
click at [854, 208] on icon "file-image" at bounding box center [858, 212] width 9 height 9
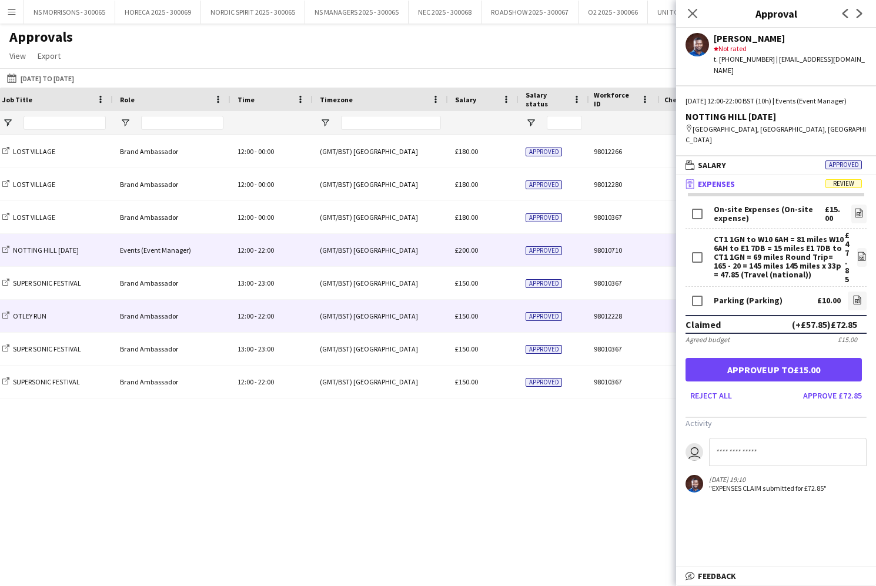
scroll to position [0, 500]
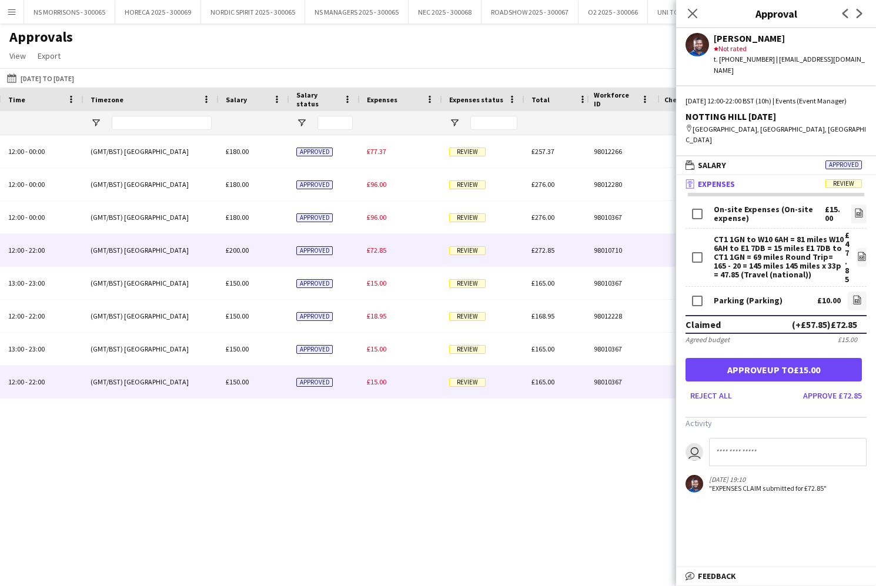
click at [382, 387] on div "£15.00" at bounding box center [401, 382] width 82 height 32
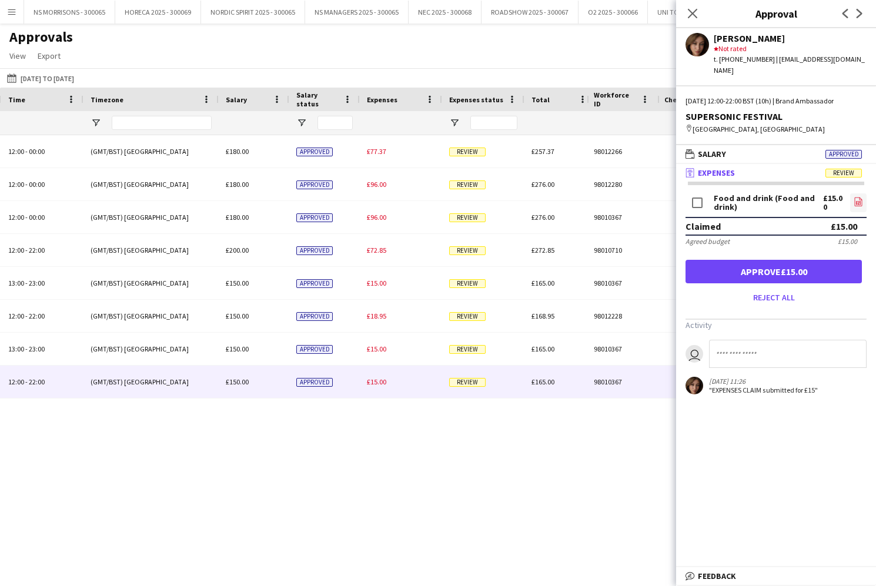
click at [860, 199] on icon at bounding box center [859, 202] width 8 height 9
click at [760, 302] on button "Reject all" at bounding box center [774, 297] width 176 height 19
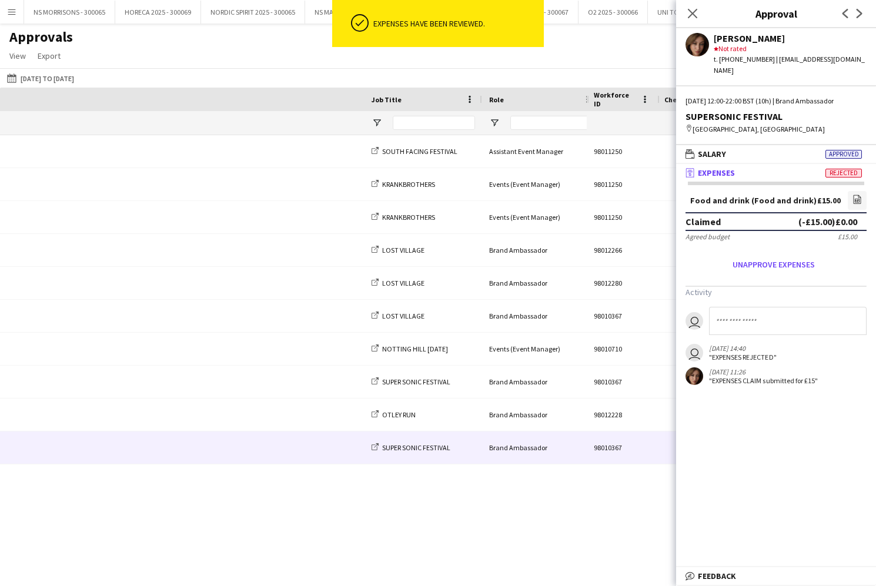
scroll to position [0, 599]
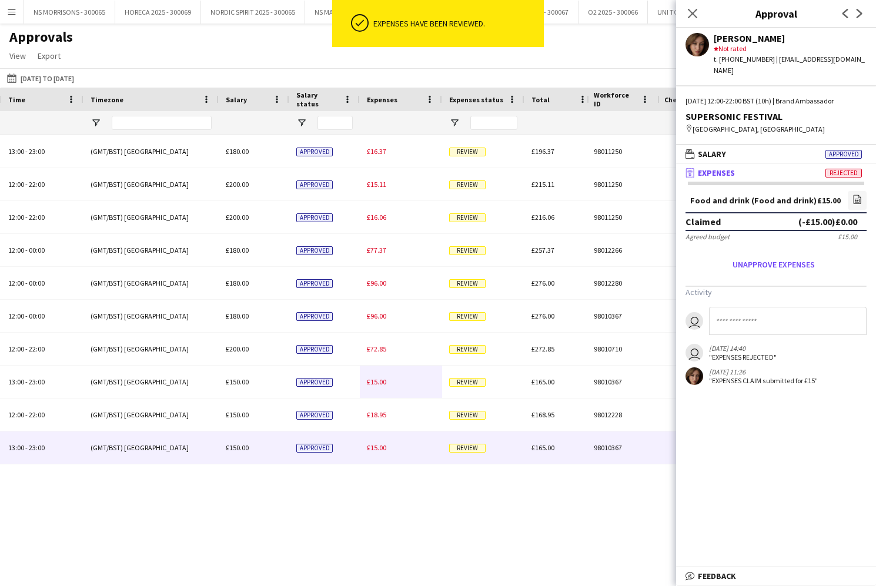
click at [376, 447] on span "£15.00" at bounding box center [376, 447] width 19 height 9
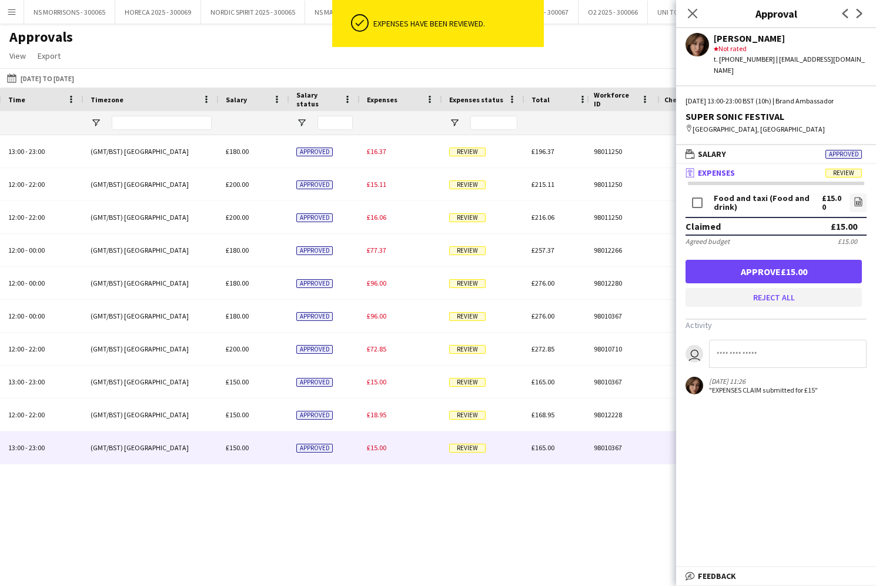
click at [777, 293] on button "Reject all" at bounding box center [774, 297] width 176 height 19
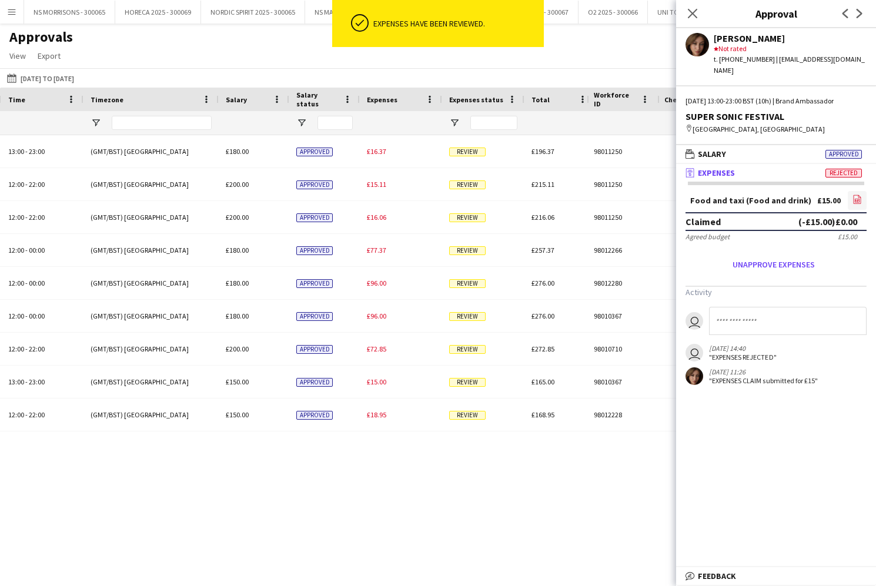
click at [858, 191] on link "file-image" at bounding box center [857, 200] width 19 height 19
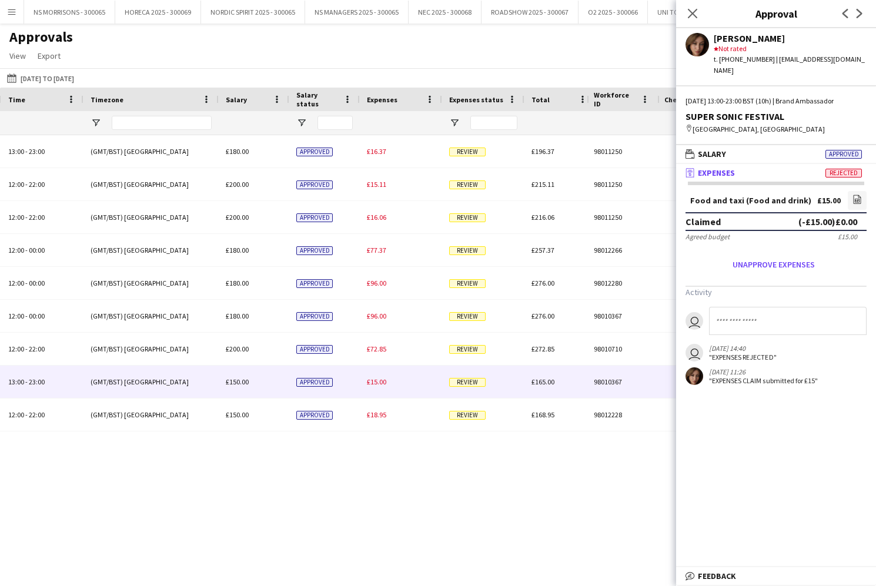
click at [382, 383] on span "£15.00" at bounding box center [376, 381] width 19 height 9
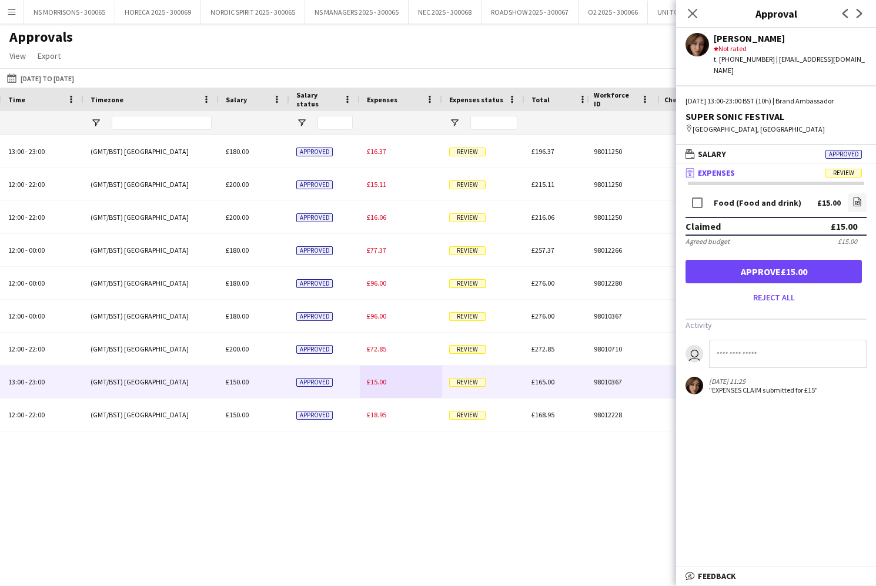
click at [799, 298] on button "Reject all" at bounding box center [774, 297] width 176 height 19
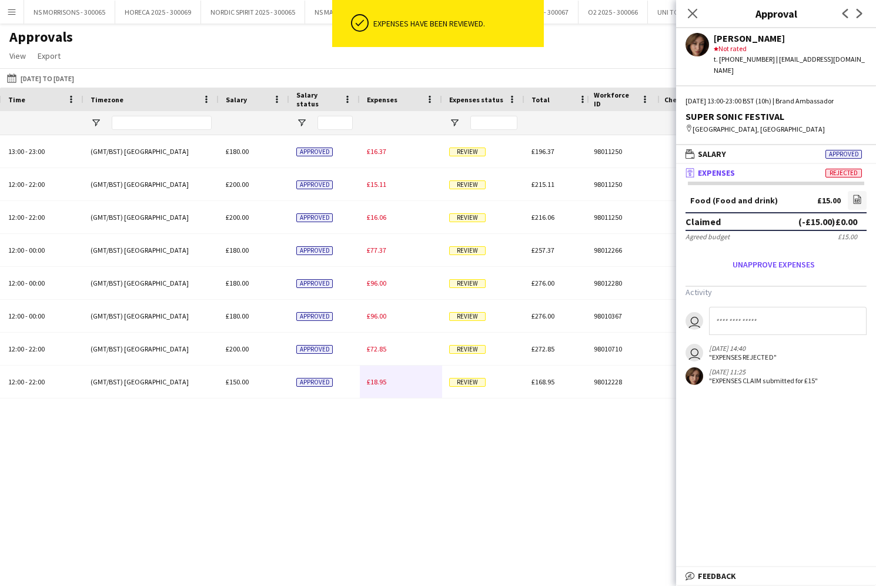
drag, startPoint x: 691, startPoint y: 12, endPoint x: 684, endPoint y: 26, distance: 15.8
click at [691, 13] on icon "Close pop-in" at bounding box center [692, 13] width 9 height 9
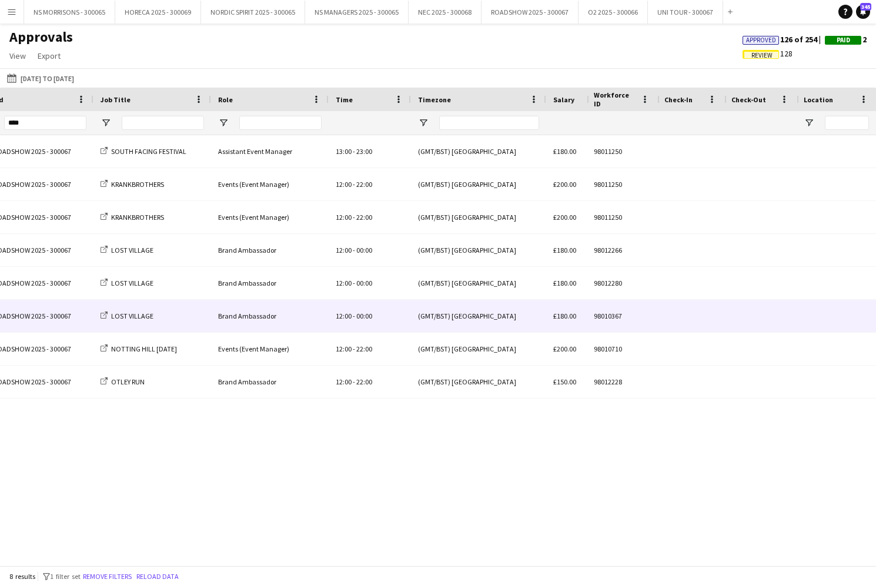
scroll to position [0, 0]
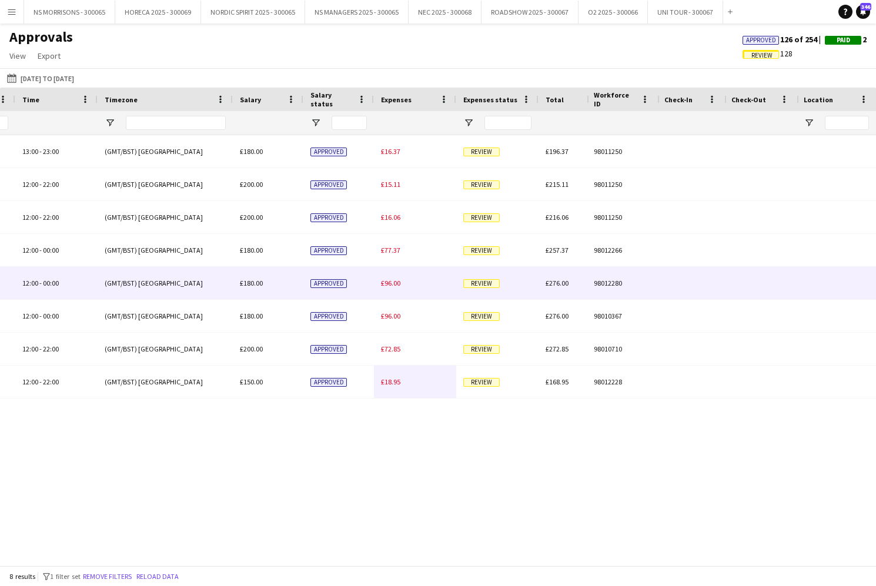
click at [385, 280] on span "£96.00" at bounding box center [390, 283] width 19 height 9
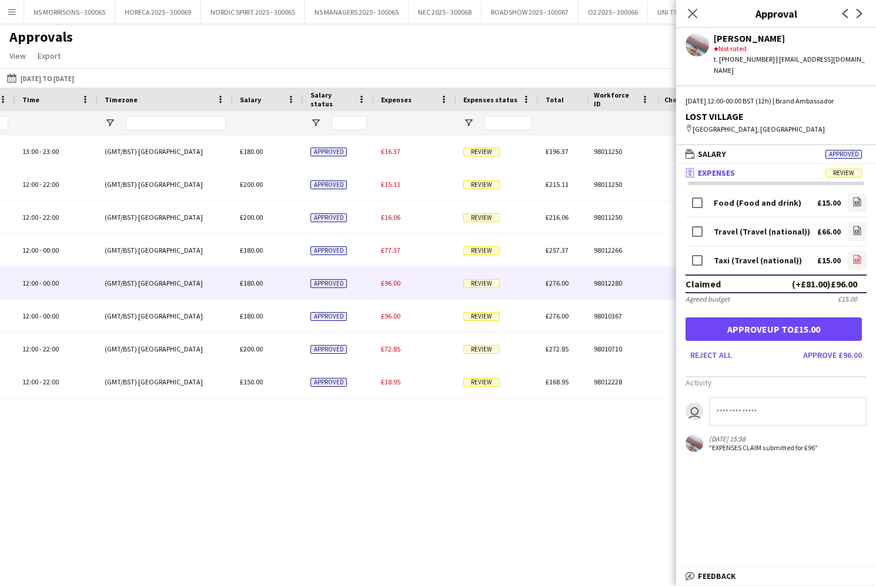
click at [857, 255] on icon "file-image" at bounding box center [857, 259] width 9 height 9
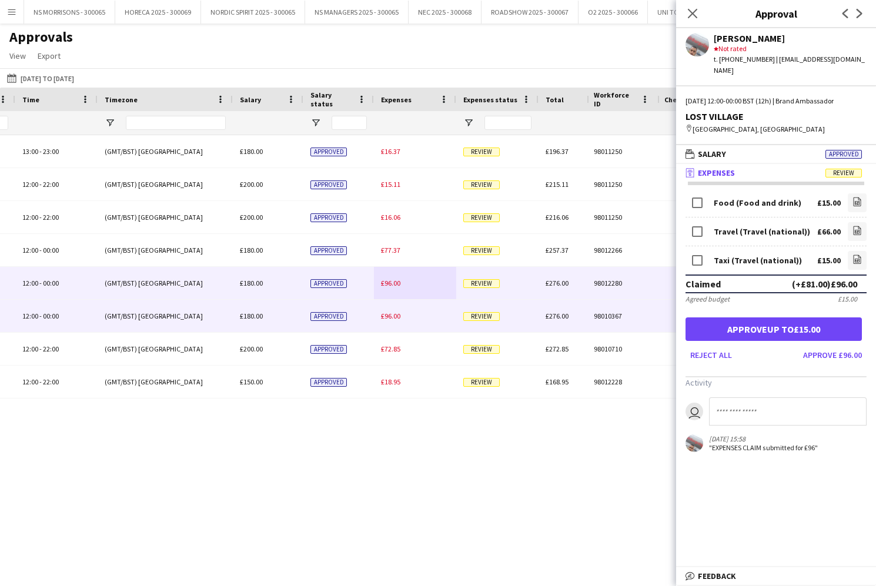
click at [393, 316] on span "£96.00" at bounding box center [390, 316] width 19 height 9
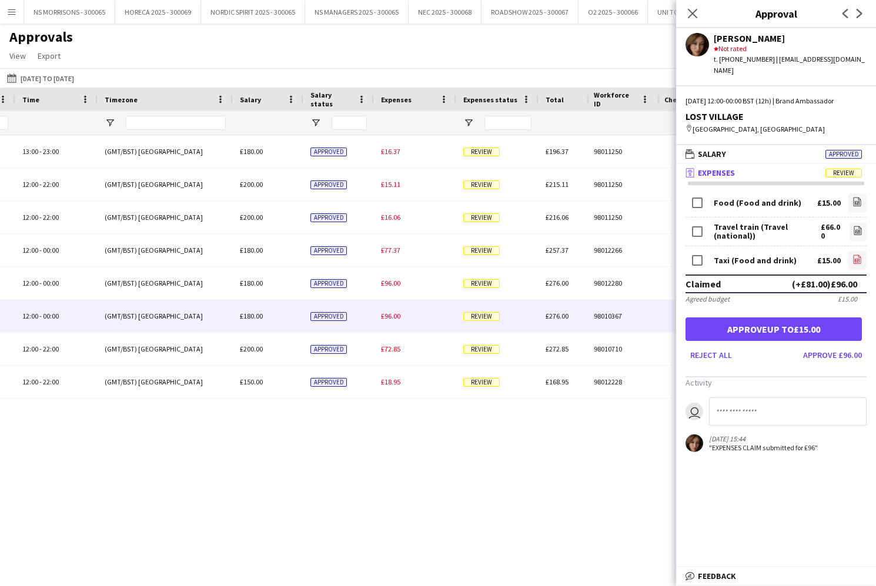
click at [854, 261] on icon "file-image" at bounding box center [857, 259] width 9 height 9
click at [831, 355] on button "Approve £96.00" at bounding box center [832, 355] width 68 height 19
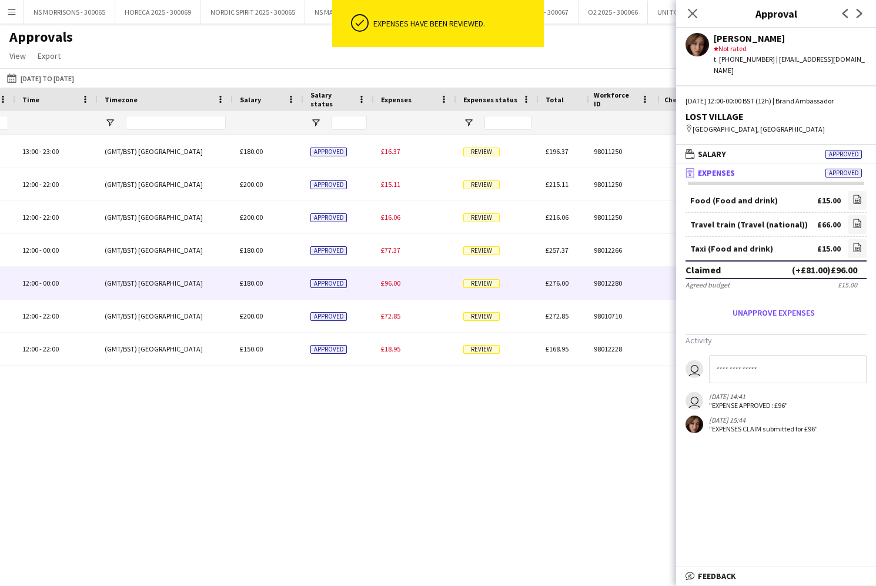
click at [391, 283] on span "£96.00" at bounding box center [390, 283] width 19 height 9
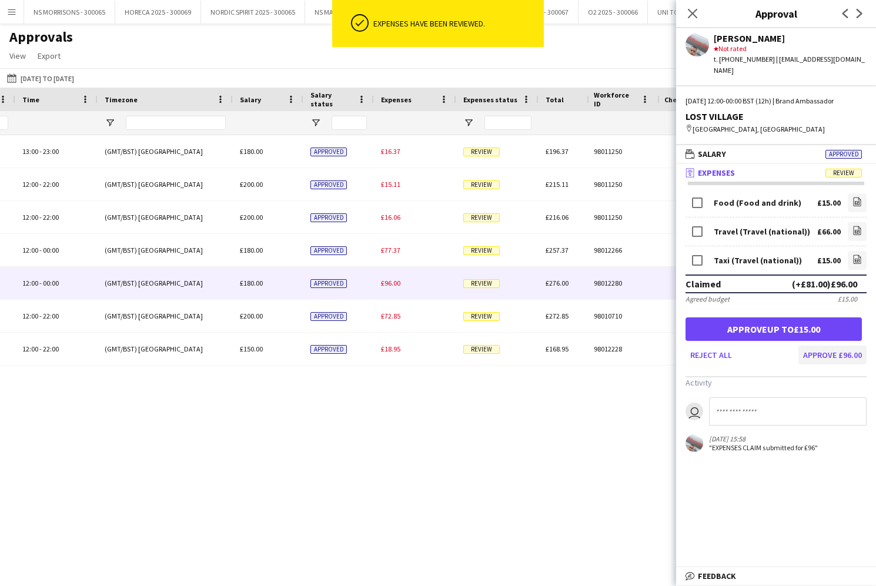
click at [821, 346] on button "Approve £96.00" at bounding box center [832, 355] width 68 height 19
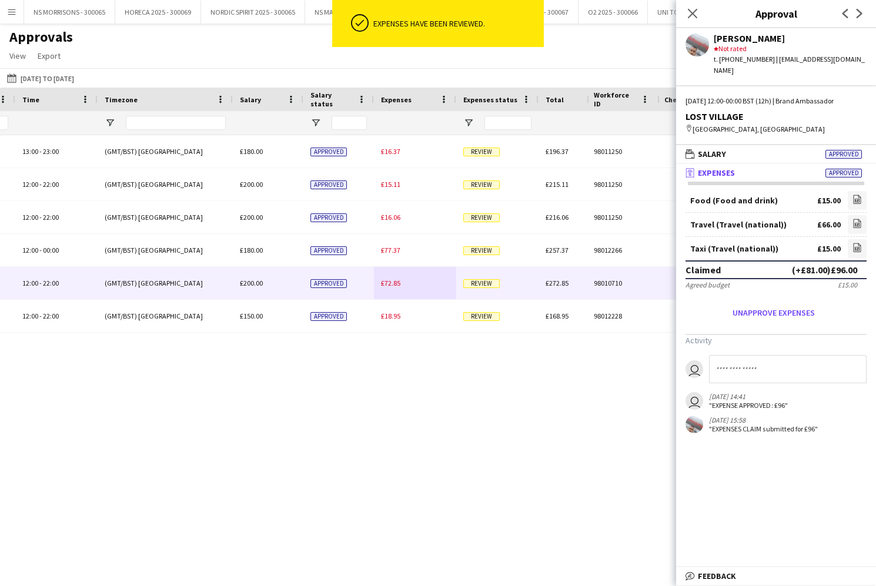
click at [394, 285] on span "£72.85" at bounding box center [390, 283] width 19 height 9
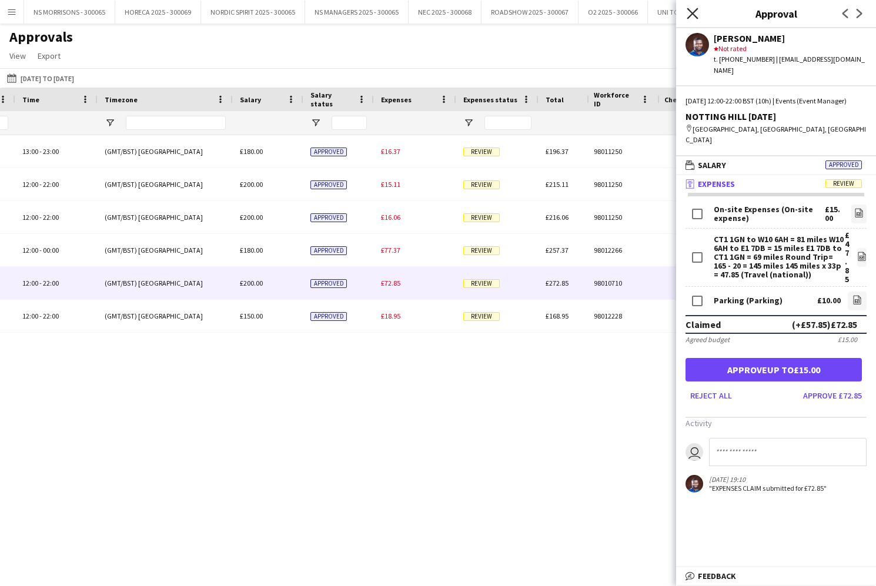
click at [690, 12] on icon "Close pop-in" at bounding box center [692, 13] width 11 height 11
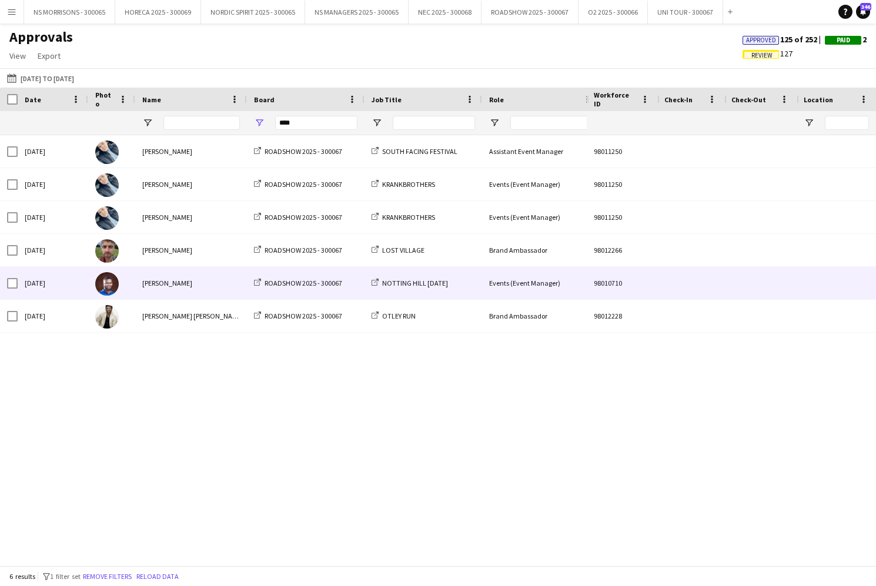
scroll to position [0, 51]
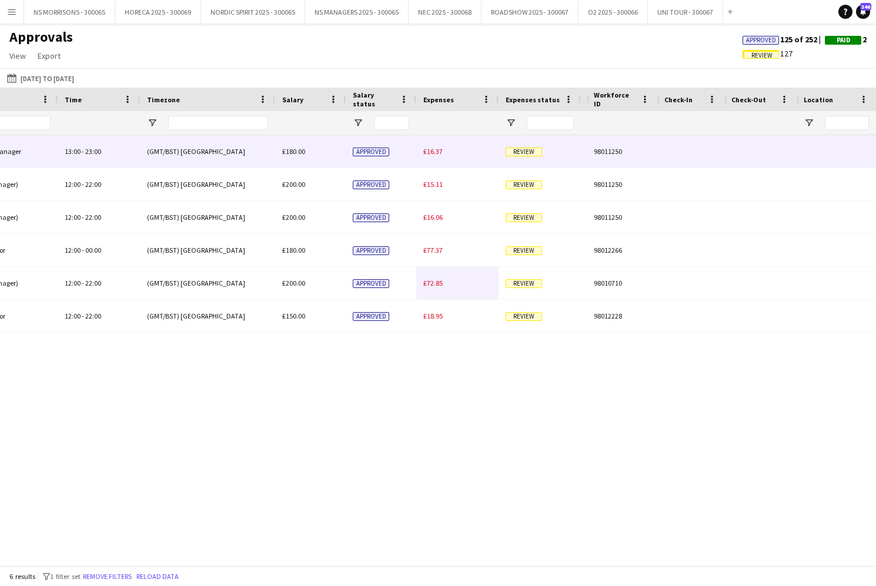
click at [441, 150] on span "£16.37" at bounding box center [432, 151] width 19 height 9
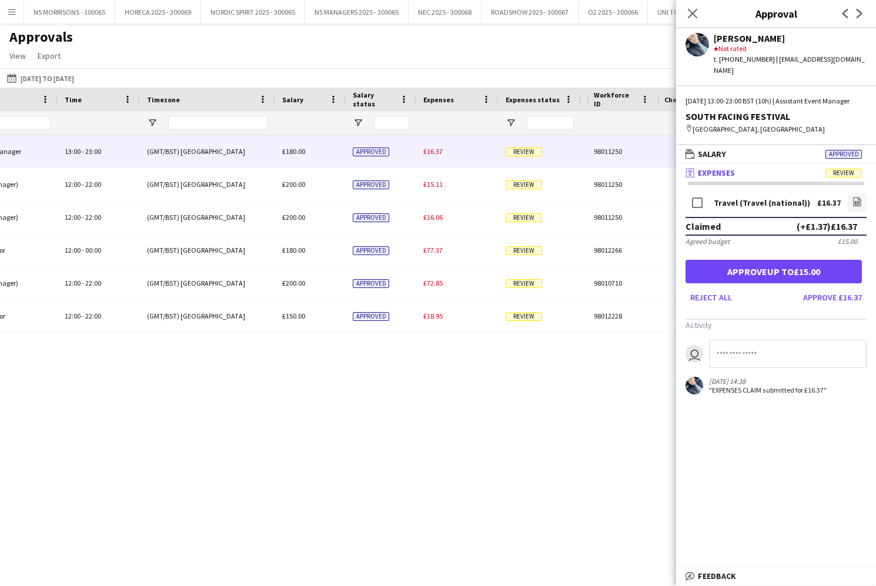
click at [783, 272] on button "Approve up to £15.00" at bounding box center [774, 272] width 176 height 24
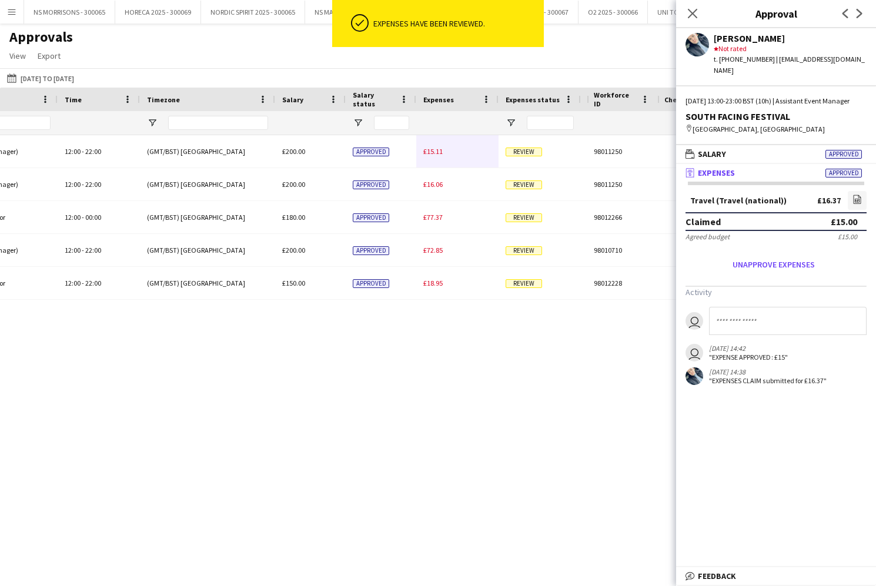
click at [432, 155] on span "£15.11" at bounding box center [432, 151] width 19 height 9
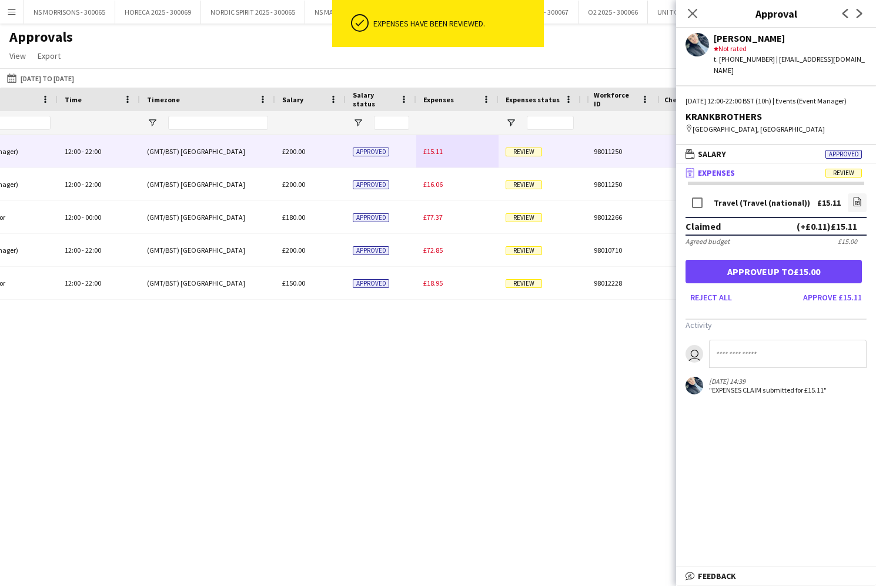
click at [763, 272] on button "Approve up to £15.00" at bounding box center [774, 272] width 176 height 24
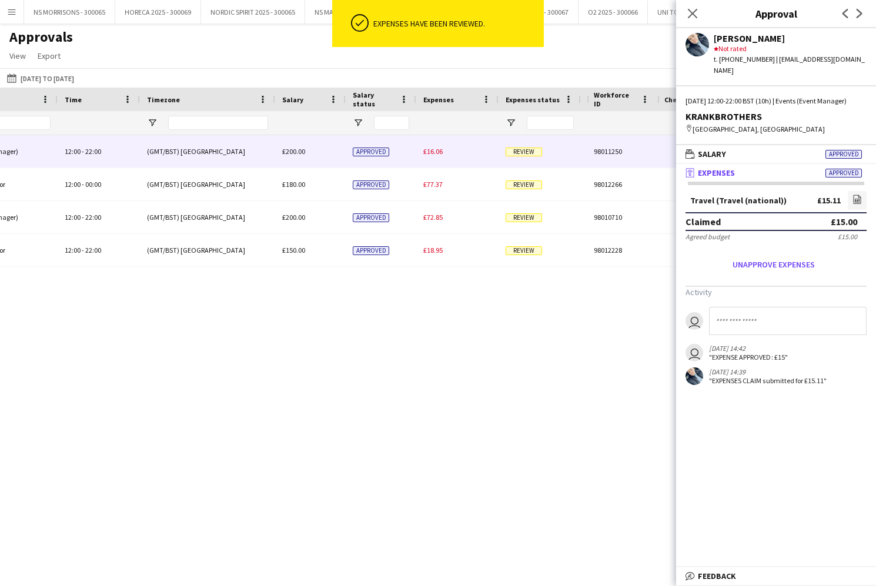
click at [432, 149] on span "£16.06" at bounding box center [432, 151] width 19 height 9
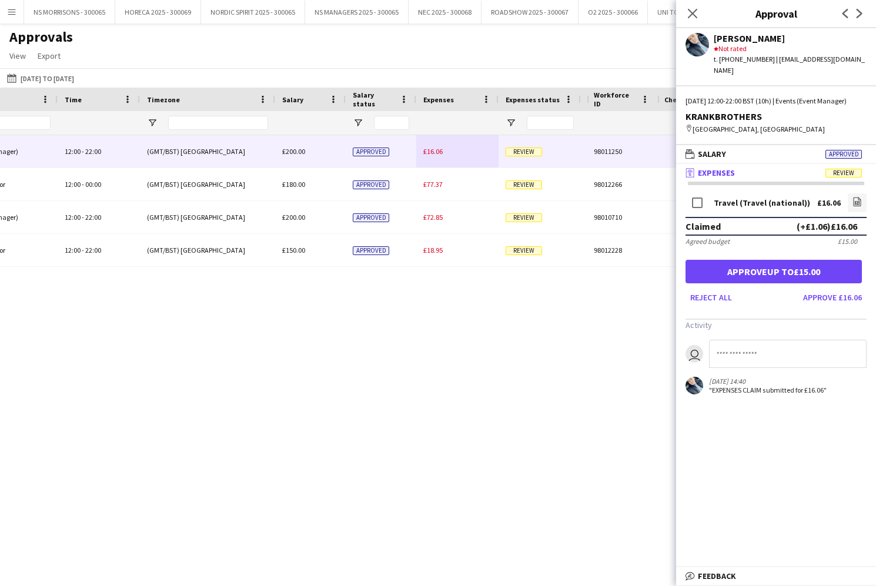
click at [740, 274] on button "Approve up to £15.00" at bounding box center [774, 272] width 176 height 24
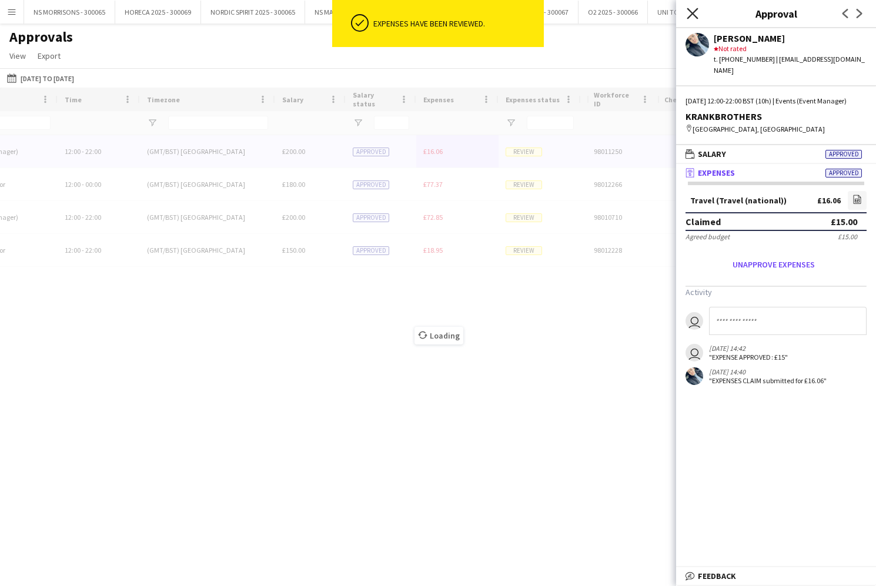
click at [690, 12] on icon "Close pop-in" at bounding box center [692, 13] width 11 height 11
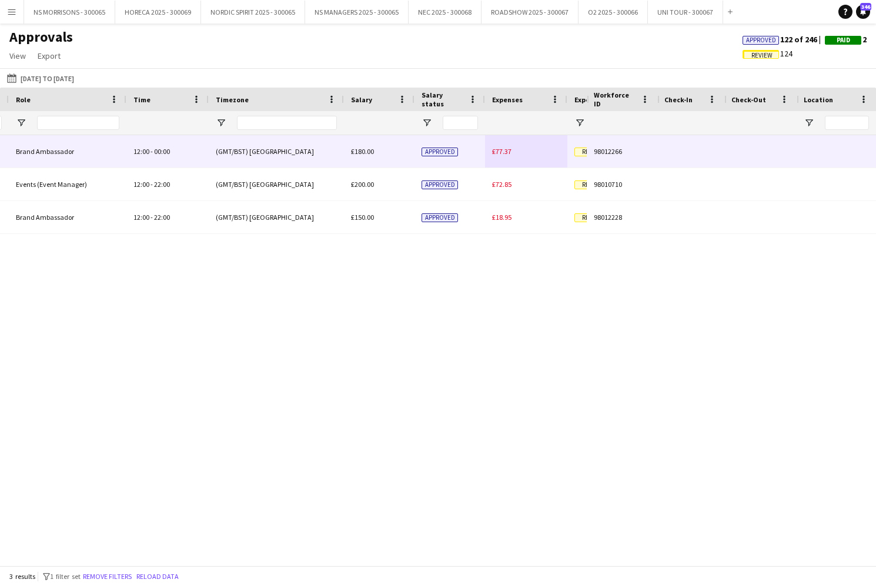
click at [505, 152] on span "£77.37" at bounding box center [501, 151] width 19 height 9
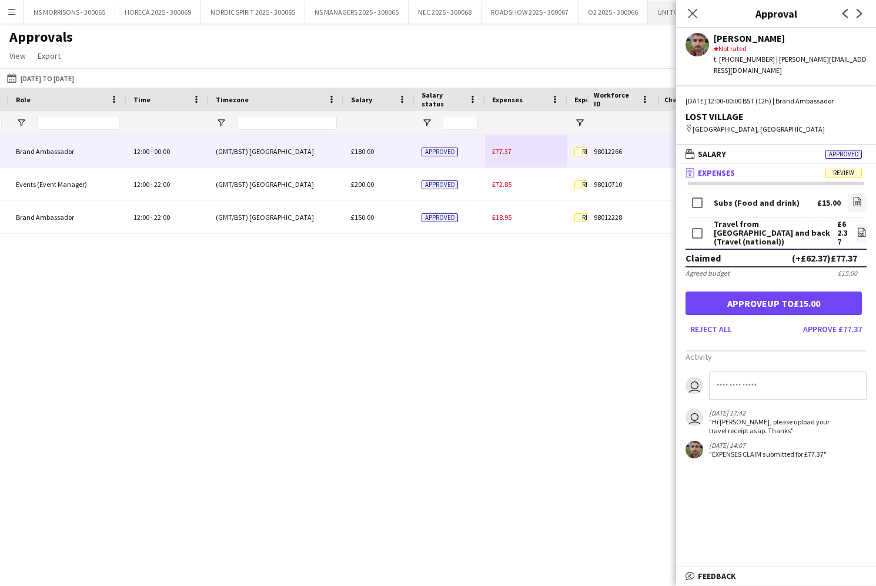
click at [690, 14] on icon "Close pop-in" at bounding box center [692, 13] width 9 height 9
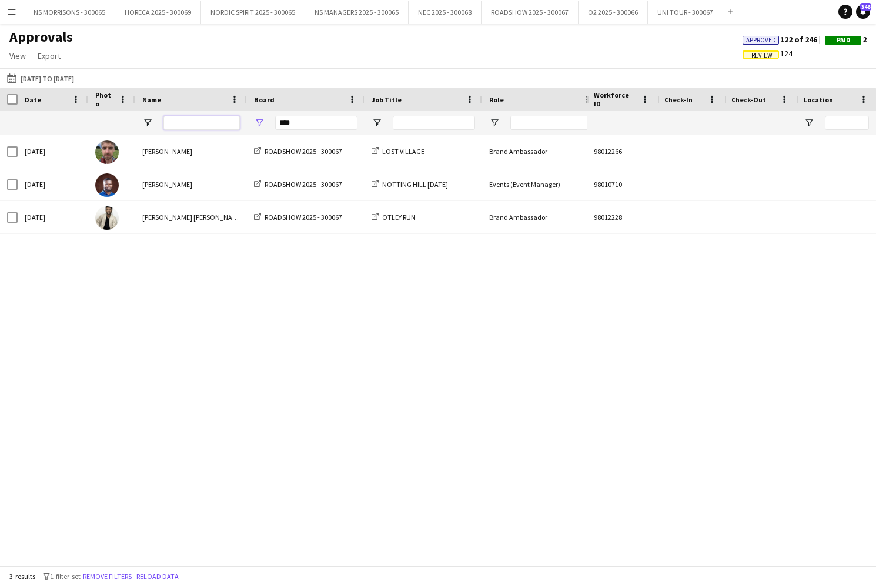
click at [189, 125] on input "Name Filter Input" at bounding box center [201, 123] width 76 height 14
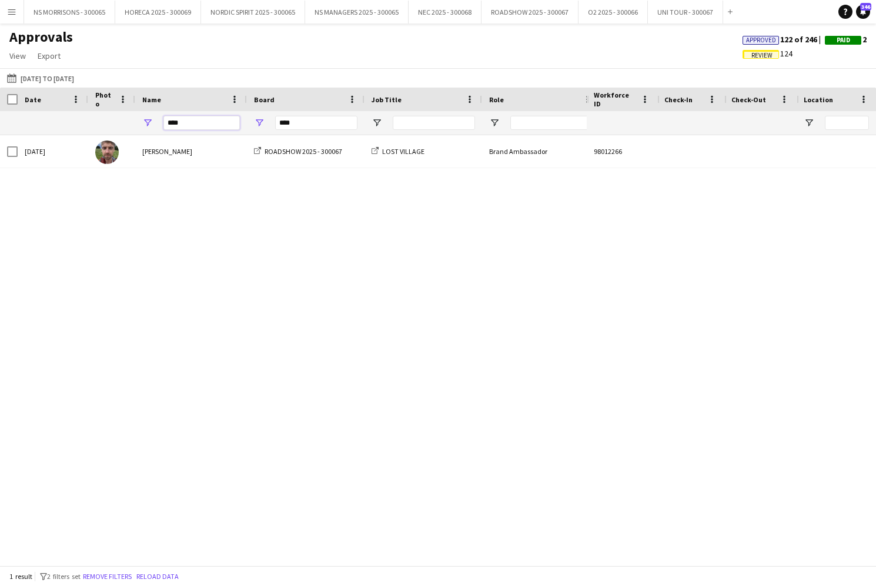
type input "****"
click at [764, 39] on span "Approved" at bounding box center [761, 40] width 30 height 8
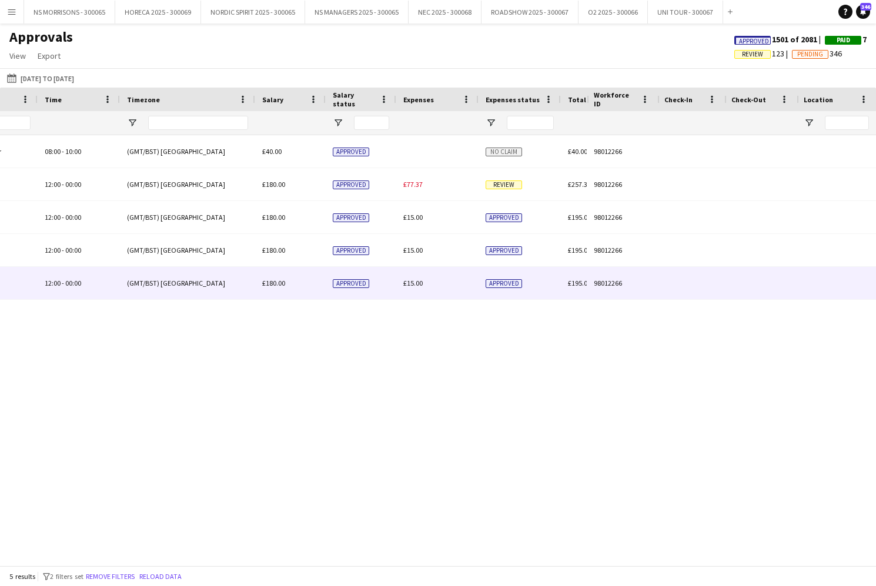
click at [429, 280] on div "£15.00" at bounding box center [437, 283] width 82 height 32
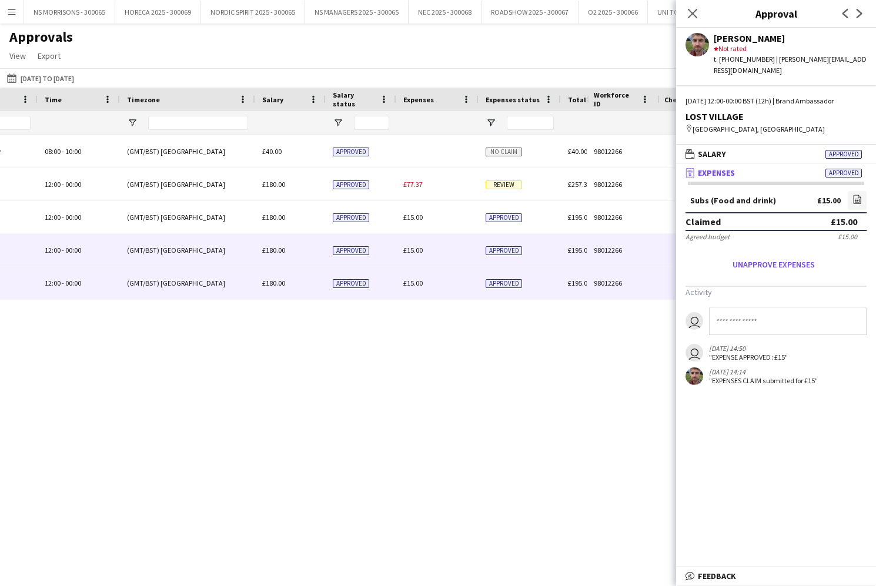
click at [423, 254] on div "£15.00" at bounding box center [437, 250] width 82 height 32
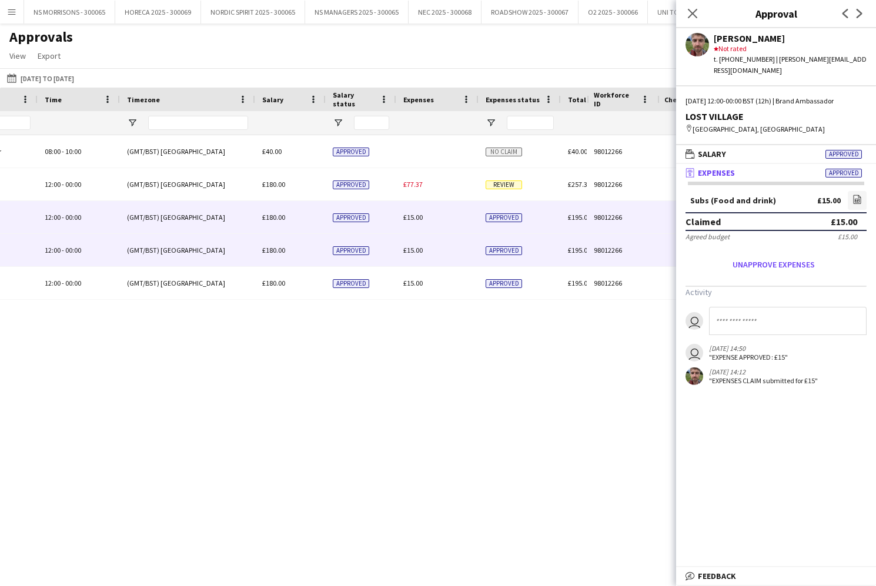
click at [419, 216] on span "£15.00" at bounding box center [412, 217] width 19 height 9
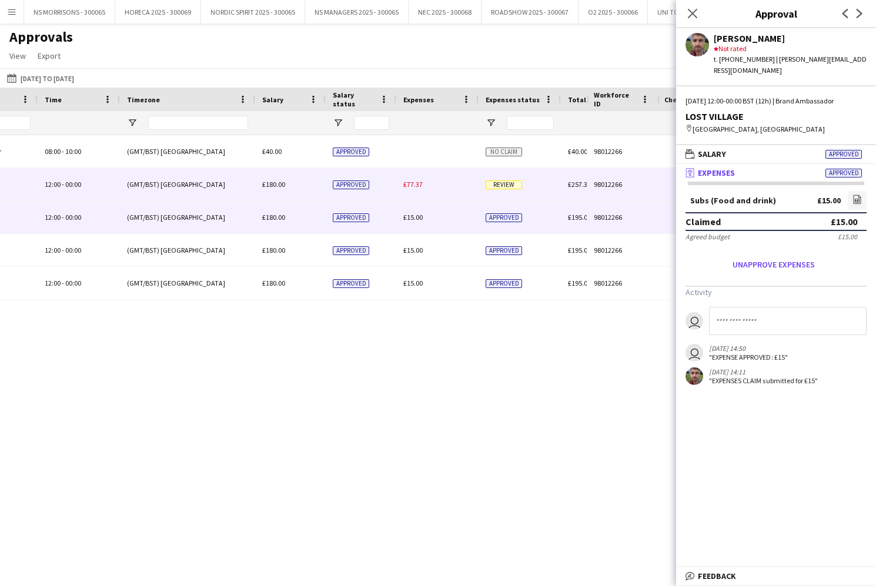
click at [419, 183] on span "£77.37" at bounding box center [412, 184] width 19 height 9
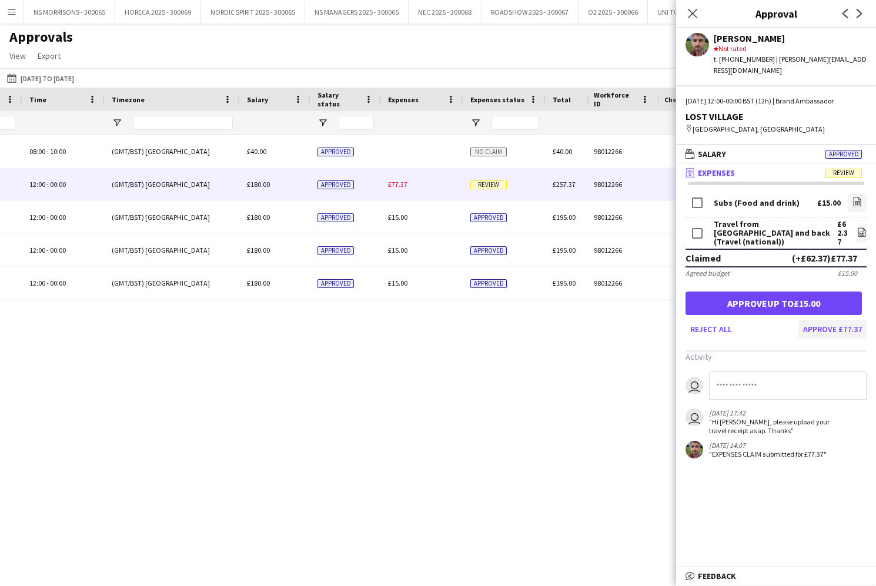
click at [850, 320] on button "Approve £77.37" at bounding box center [832, 329] width 68 height 19
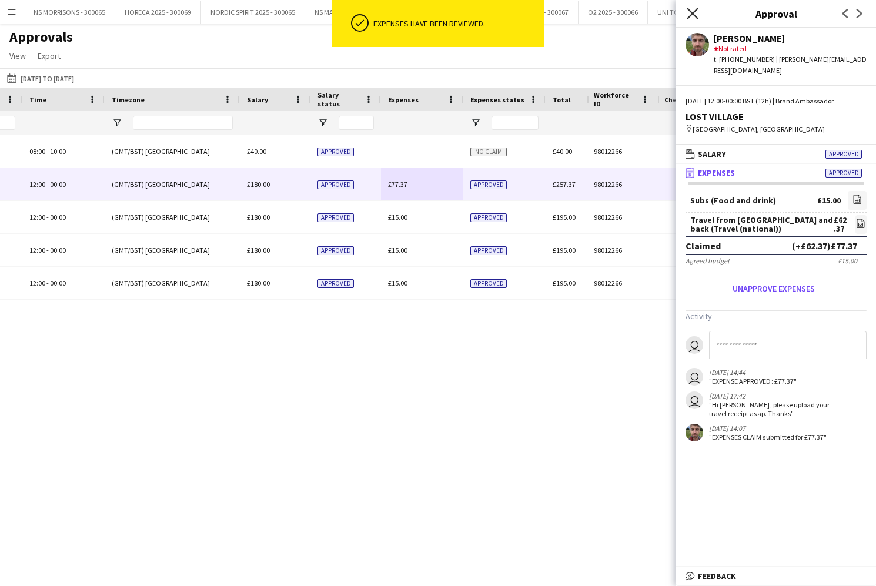
click at [694, 16] on icon "Close pop-in" at bounding box center [692, 13] width 11 height 11
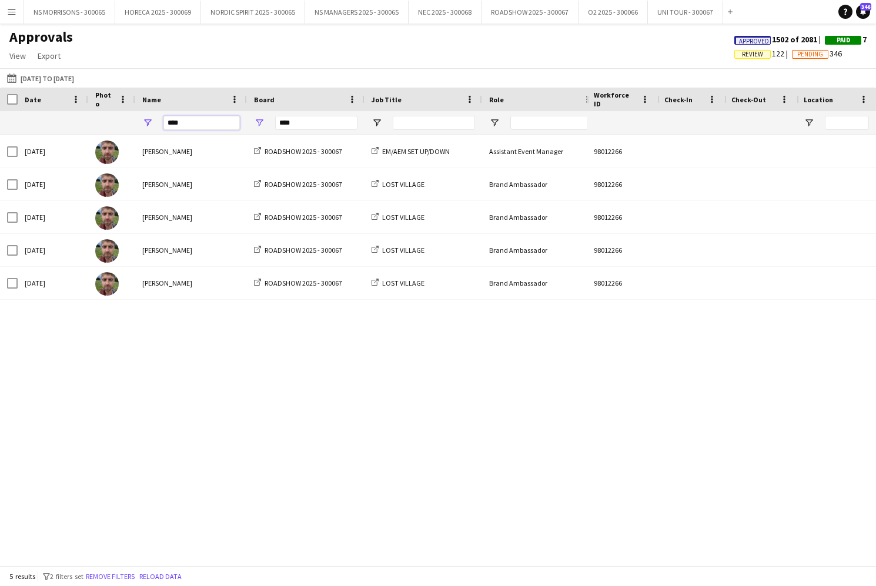
drag, startPoint x: 165, startPoint y: 123, endPoint x: 149, endPoint y: 123, distance: 15.3
click at [743, 55] on span "Review" at bounding box center [752, 55] width 21 height 8
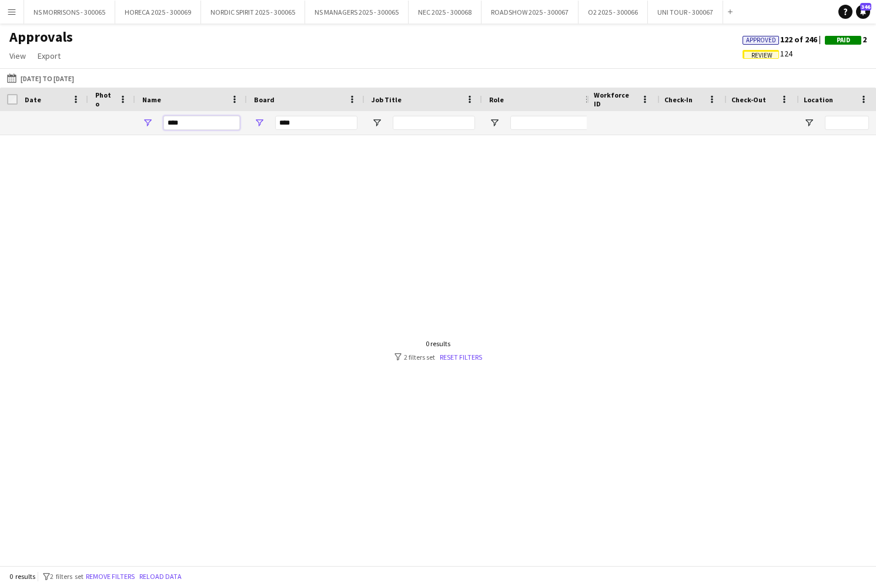
drag, startPoint x: 178, startPoint y: 126, endPoint x: 157, endPoint y: 128, distance: 21.2
click at [157, 128] on div "****" at bounding box center [191, 123] width 112 height 24
type input "*"
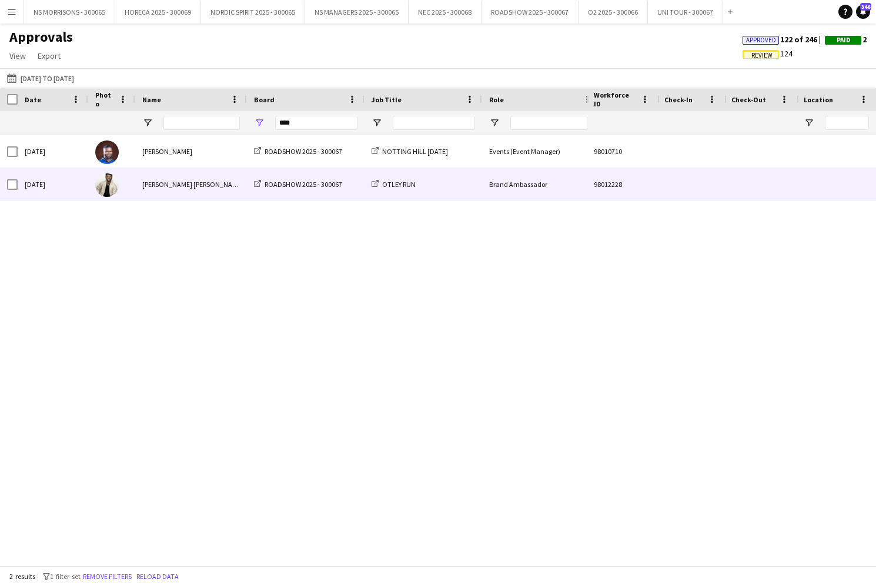
click at [196, 182] on div "ASWIN KATTIL PARAMBATH" at bounding box center [191, 184] width 112 height 32
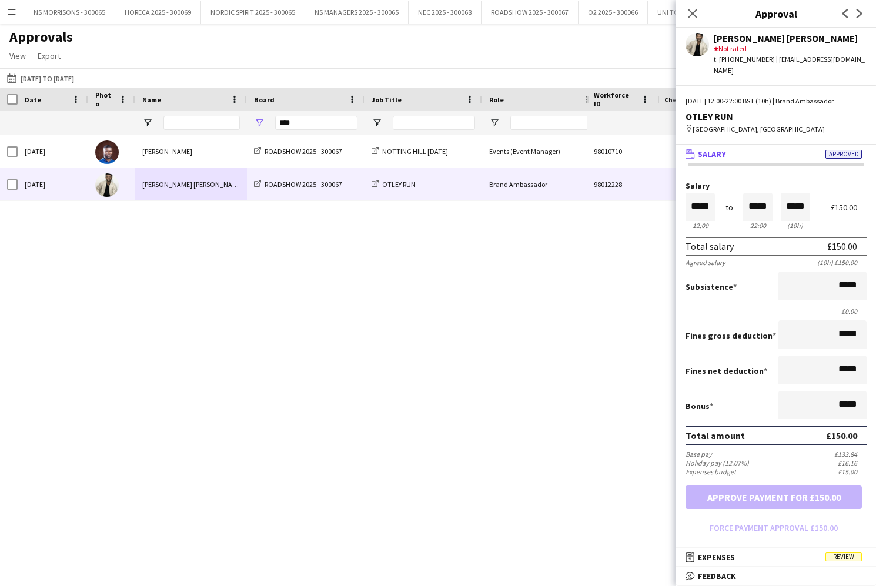
click at [691, 16] on icon "Close pop-in" at bounding box center [692, 13] width 9 height 9
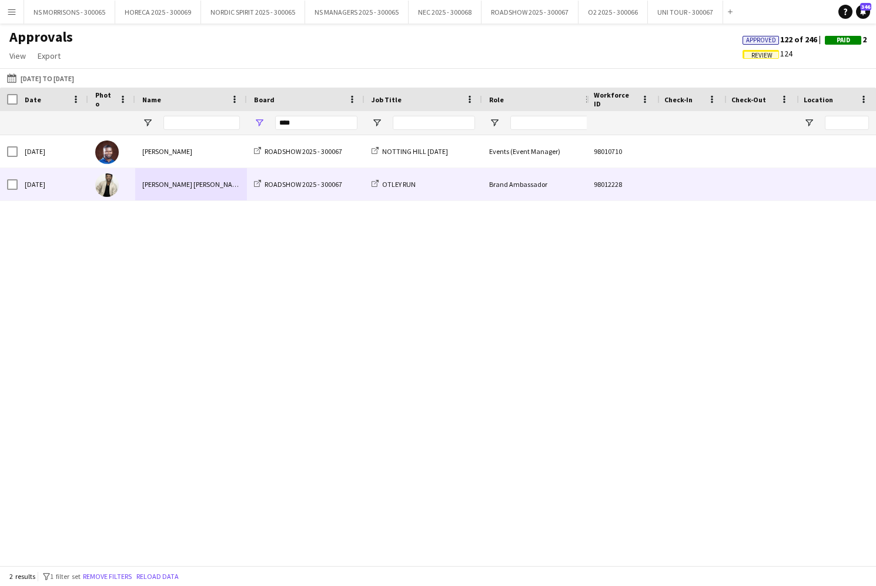
click at [174, 189] on div "ASWIN KATTIL PARAMBATH" at bounding box center [191, 184] width 112 height 32
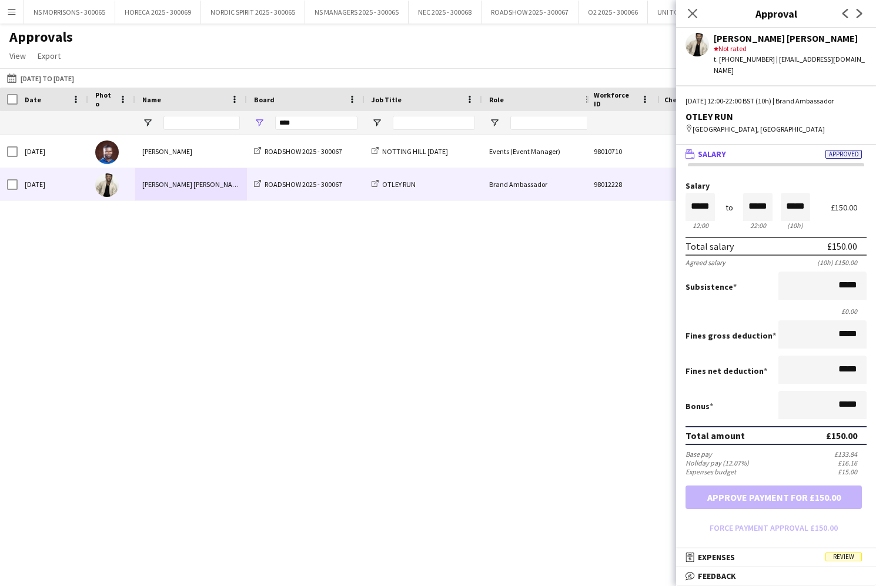
click at [133, 240] on div "Events (Event Manager) 12:00 - 22:00 NOTTING HILL CARNIVAL ROADSHOW 2025 - 3000…" at bounding box center [293, 350] width 587 height 430
click at [687, 15] on app-icon "Close pop-in" at bounding box center [692, 13] width 17 height 17
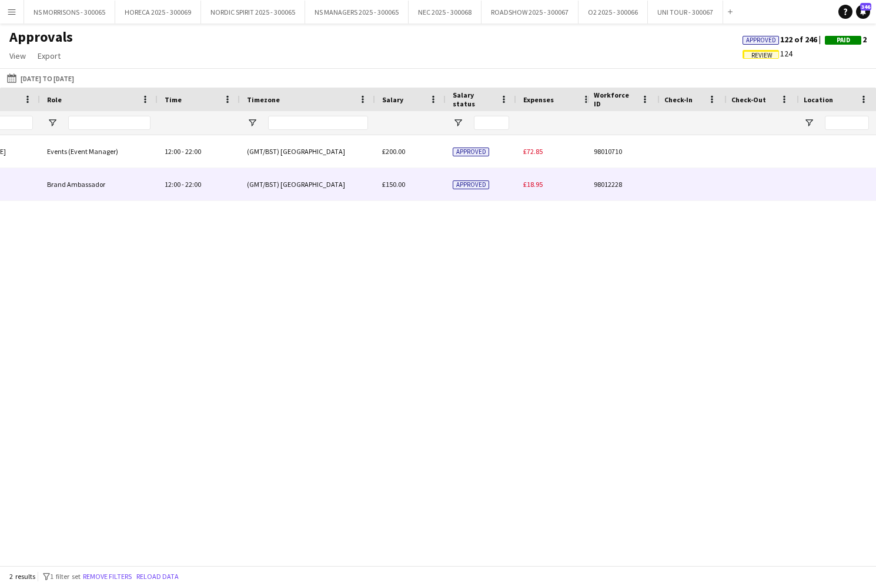
click at [529, 181] on span "£18.95" at bounding box center [532, 184] width 19 height 9
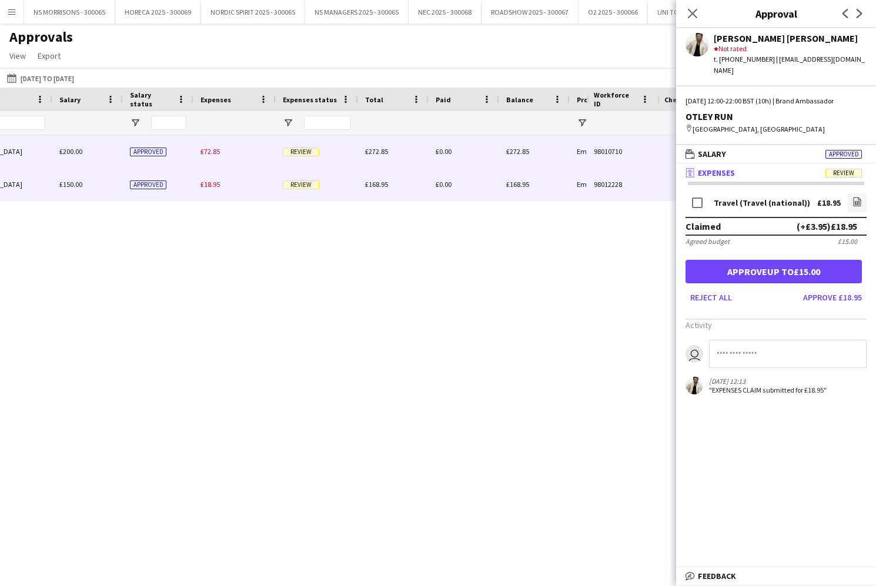
click at [215, 151] on span "£72.85" at bounding box center [210, 151] width 19 height 9
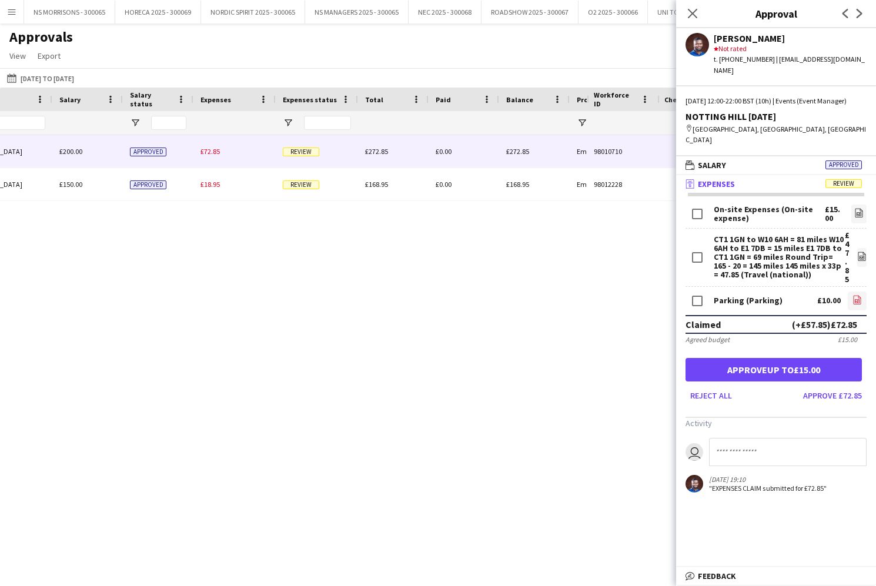
click at [856, 299] on icon at bounding box center [857, 301] width 5 height 4
click at [857, 295] on icon "file-image" at bounding box center [857, 299] width 9 height 9
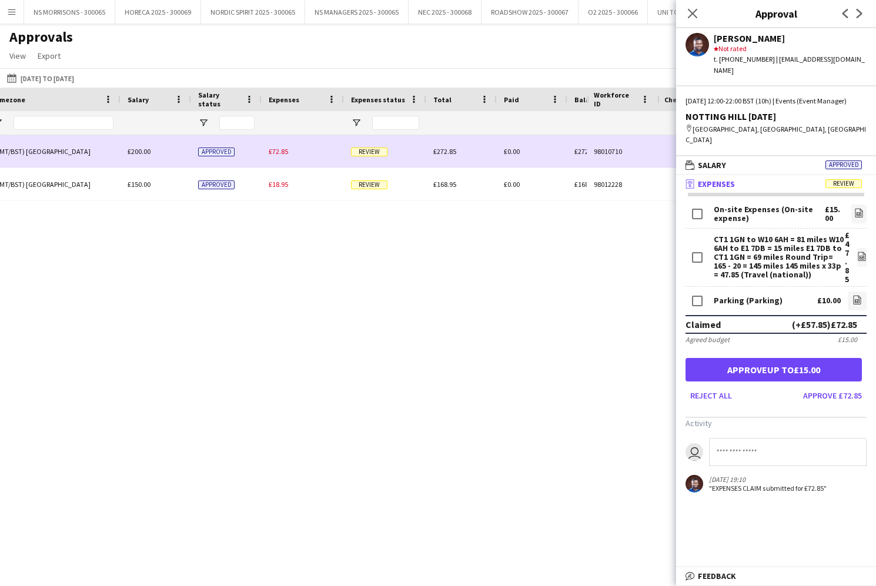
click at [133, 152] on span "£200.00" at bounding box center [139, 151] width 23 height 9
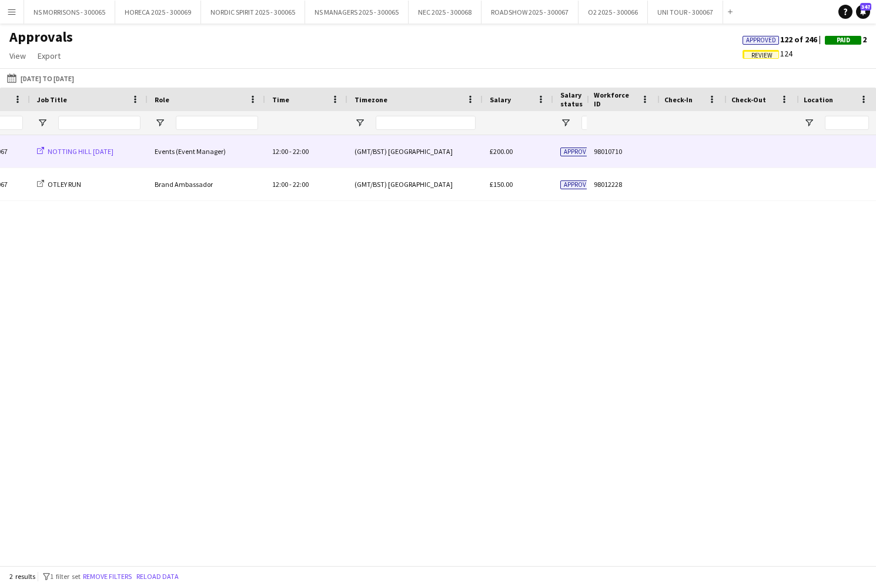
click at [113, 151] on span "NOTTING HILL CARNIVAL" at bounding box center [81, 151] width 66 height 9
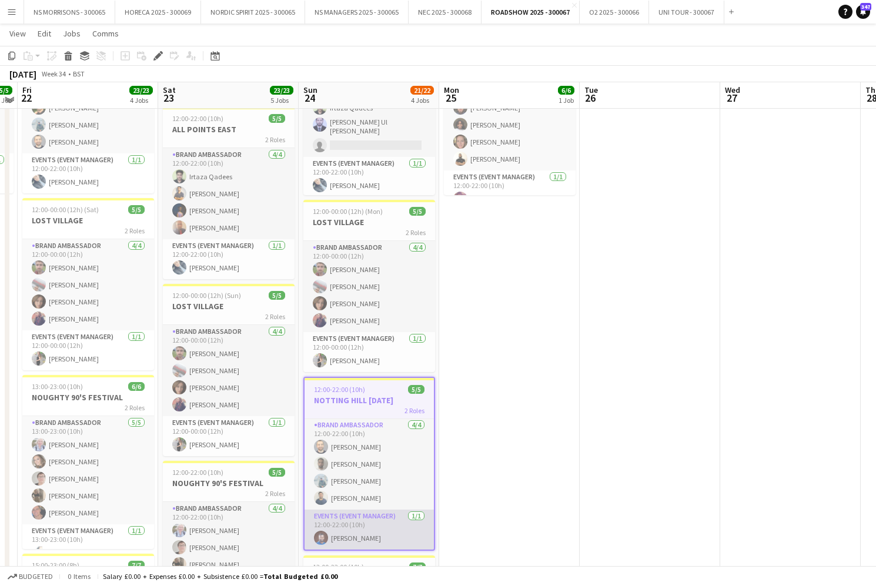
scroll to position [116, 0]
drag, startPoint x: 371, startPoint y: 532, endPoint x: 383, endPoint y: 523, distance: 15.2
click at [370, 532] on app-card-role "Events (Event Manager) [DATE] 12:00-22:00 (10h) [PERSON_NAME]" at bounding box center [369, 529] width 129 height 40
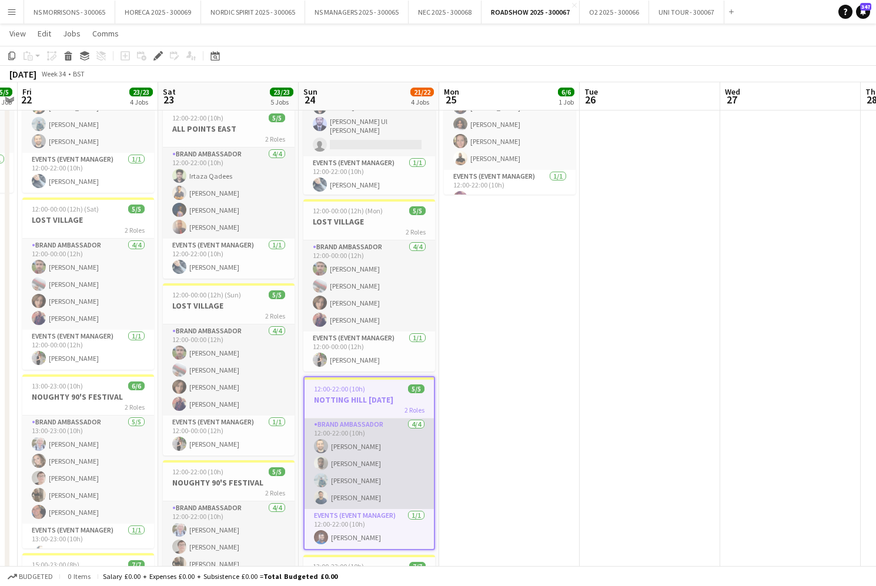
scroll to position [0, 405]
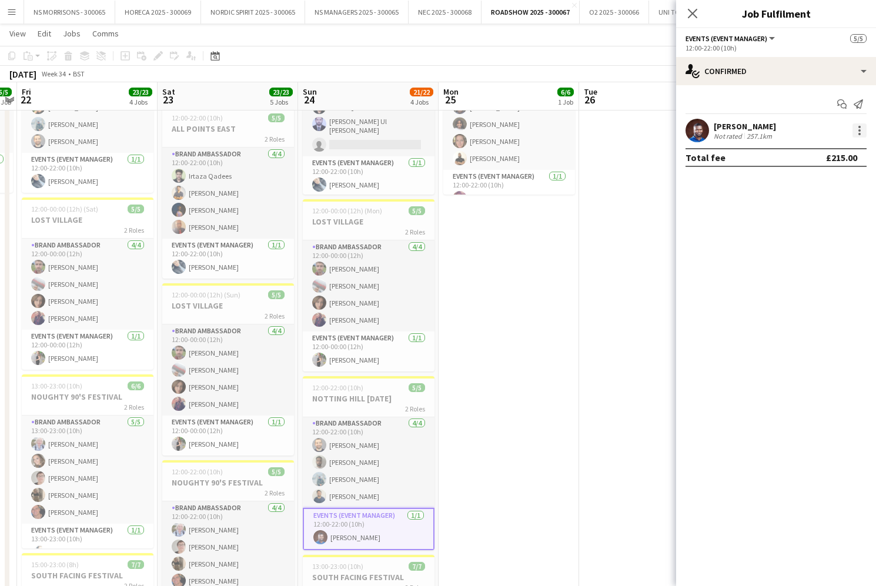
click at [855, 128] on div at bounding box center [860, 130] width 14 height 14
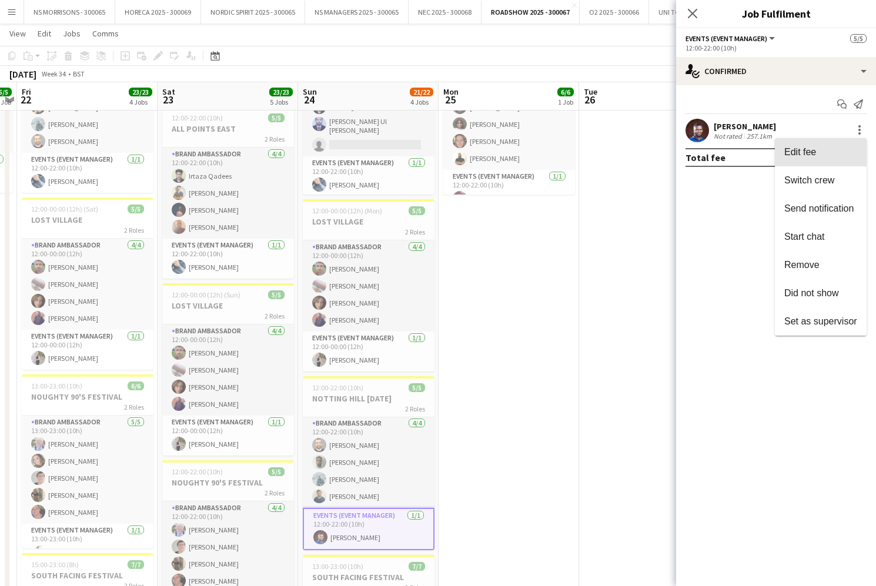
drag, startPoint x: 844, startPoint y: 153, endPoint x: 850, endPoint y: 178, distance: 24.7
click at [844, 153] on span "Edit fee" at bounding box center [820, 152] width 73 height 11
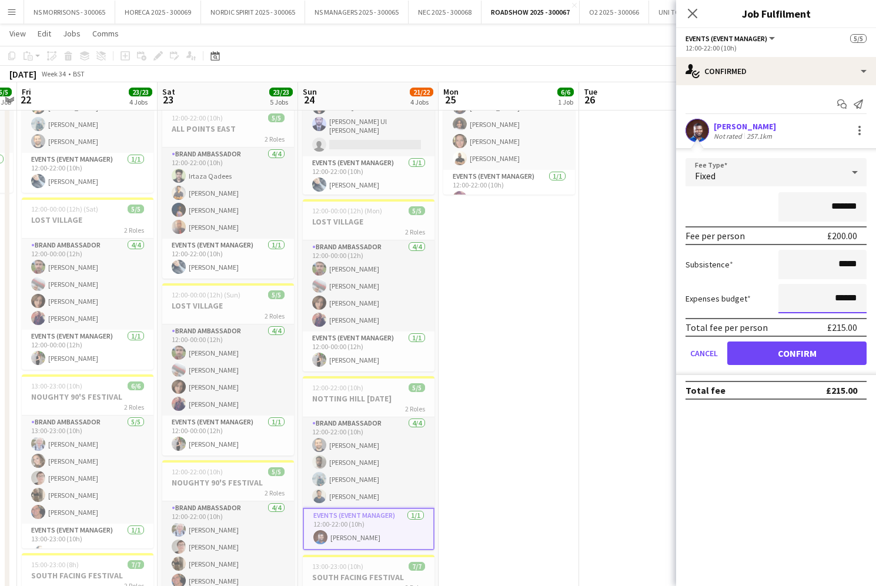
click at [833, 299] on input "******" at bounding box center [823, 298] width 88 height 29
type input "******"
click at [815, 353] on button "Confirm" at bounding box center [796, 354] width 139 height 24
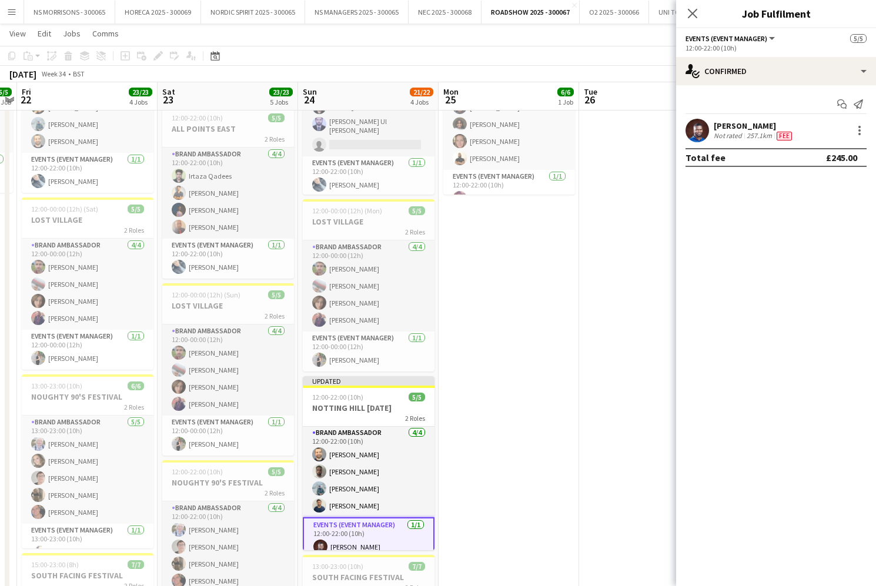
drag, startPoint x: 592, startPoint y: 302, endPoint x: 711, endPoint y: 132, distance: 208.5
click at [593, 302] on app-date-cell at bounding box center [649, 428] width 141 height 824
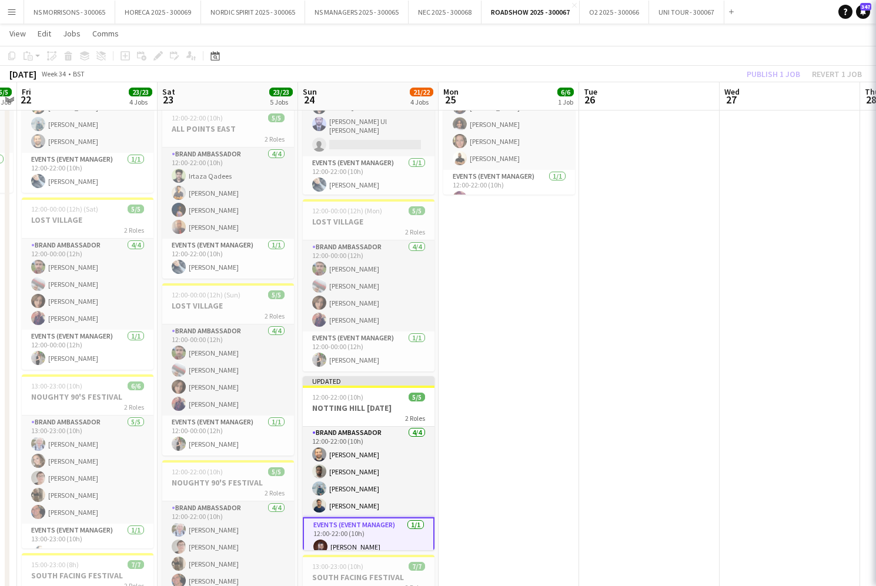
scroll to position [0, 403]
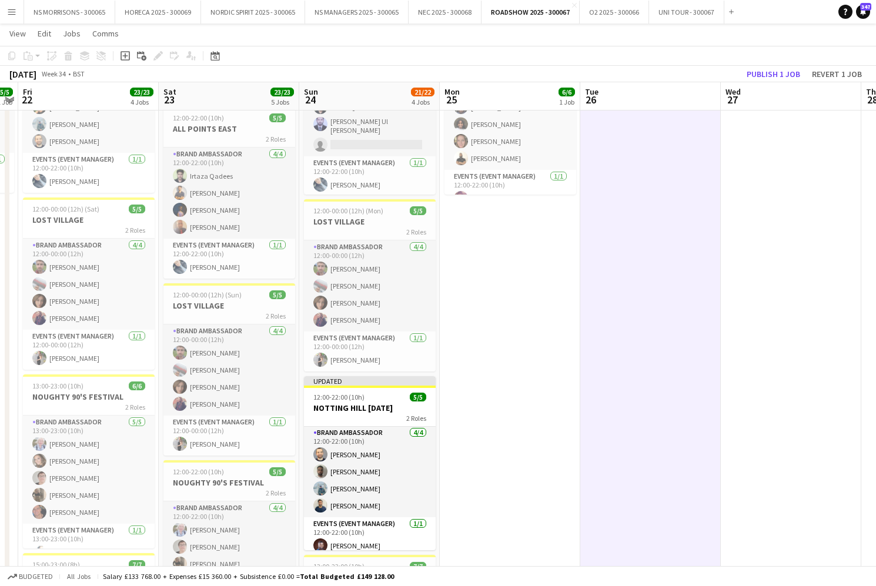
click at [756, 75] on button "Publish 1 job" at bounding box center [773, 73] width 63 height 15
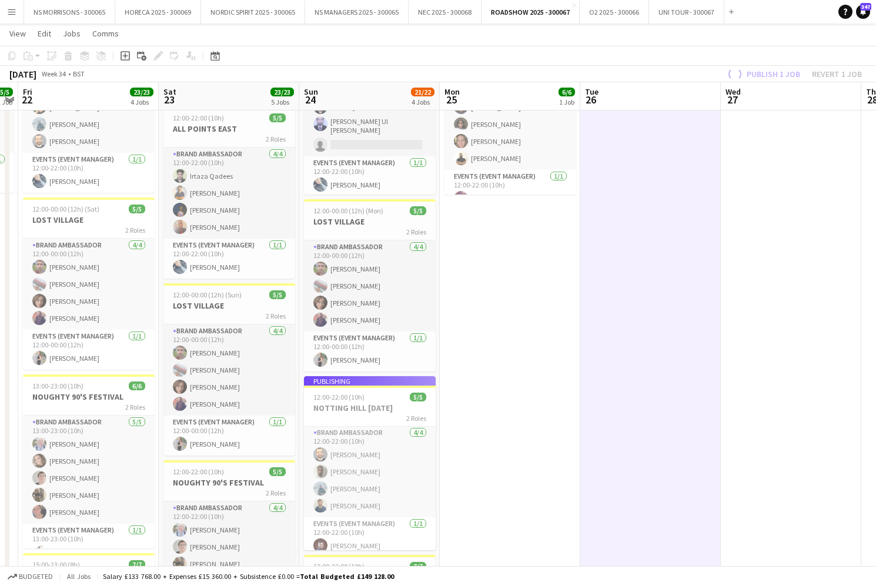
scroll to position [0, 0]
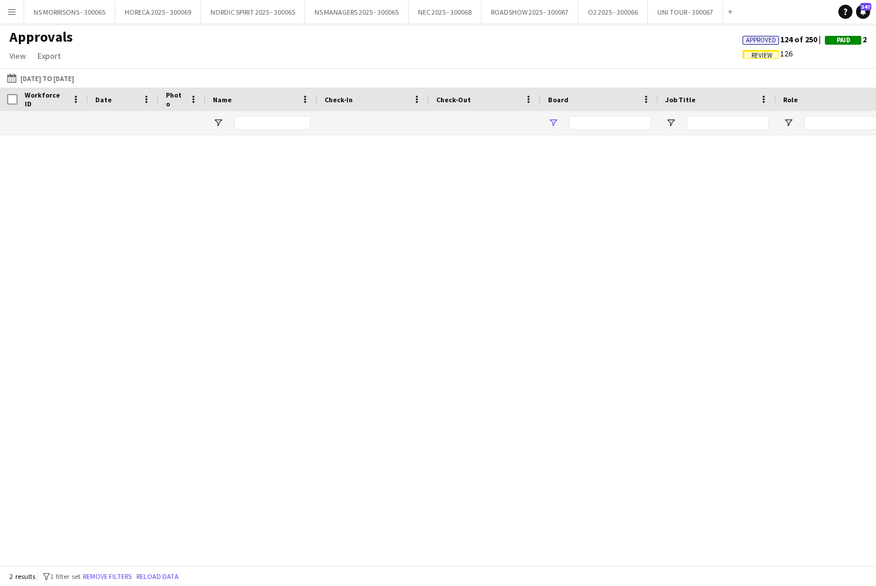
type input "****"
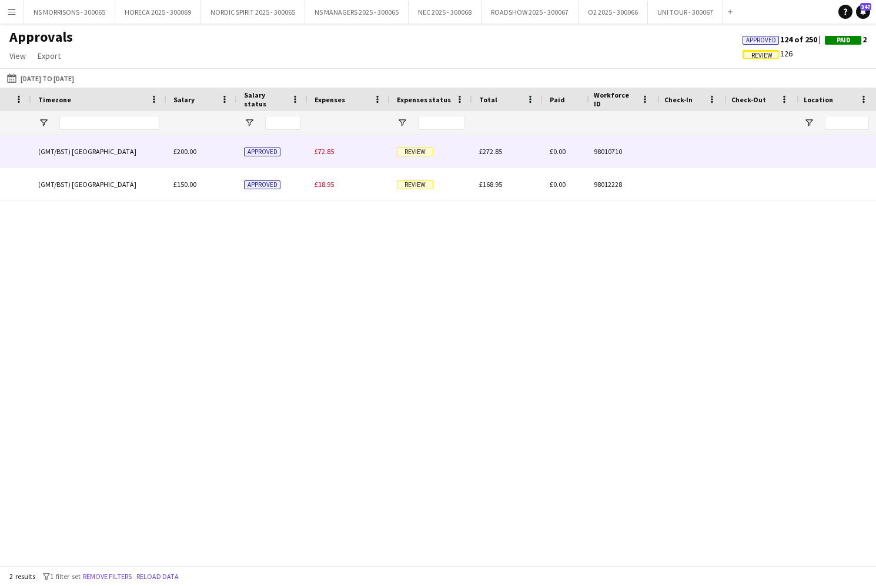
click at [332, 153] on span "£72.85" at bounding box center [324, 151] width 19 height 9
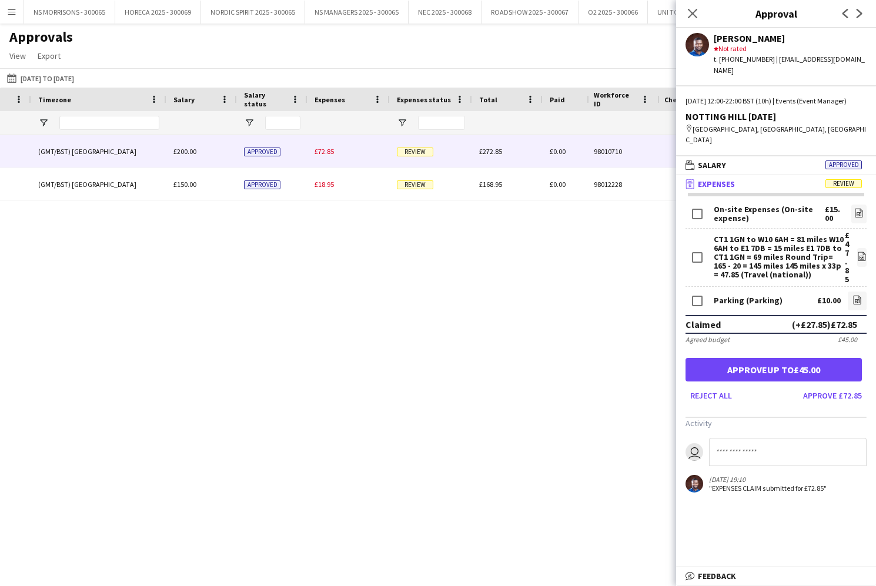
click at [831, 360] on button "Approve up to £45.00" at bounding box center [774, 370] width 176 height 24
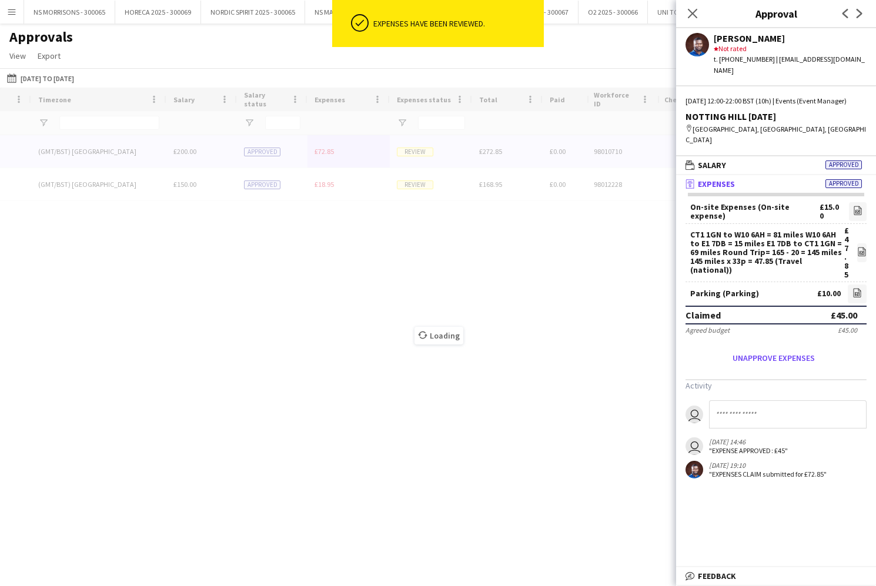
click at [783, 405] on input at bounding box center [788, 414] width 158 height 28
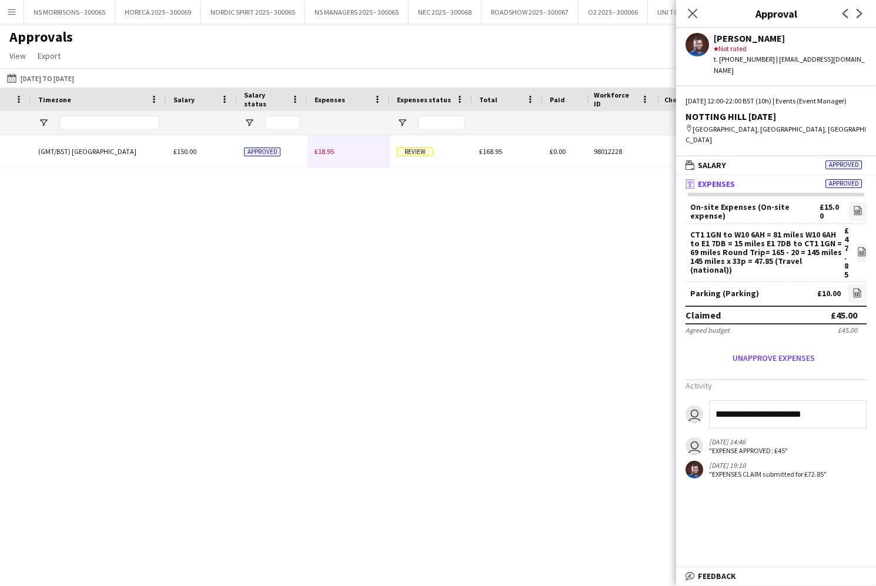
type input "**********"
drag, startPoint x: 693, startPoint y: 22, endPoint x: 617, endPoint y: 95, distance: 105.2
click at [692, 22] on div "Close pop-in" at bounding box center [692, 13] width 33 height 27
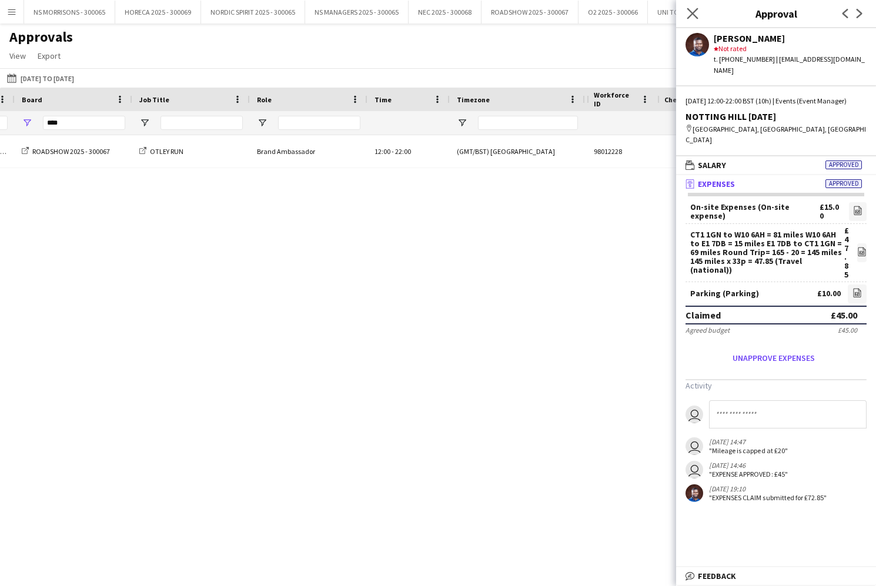
click at [691, 14] on icon "Close pop-in" at bounding box center [692, 13] width 11 height 11
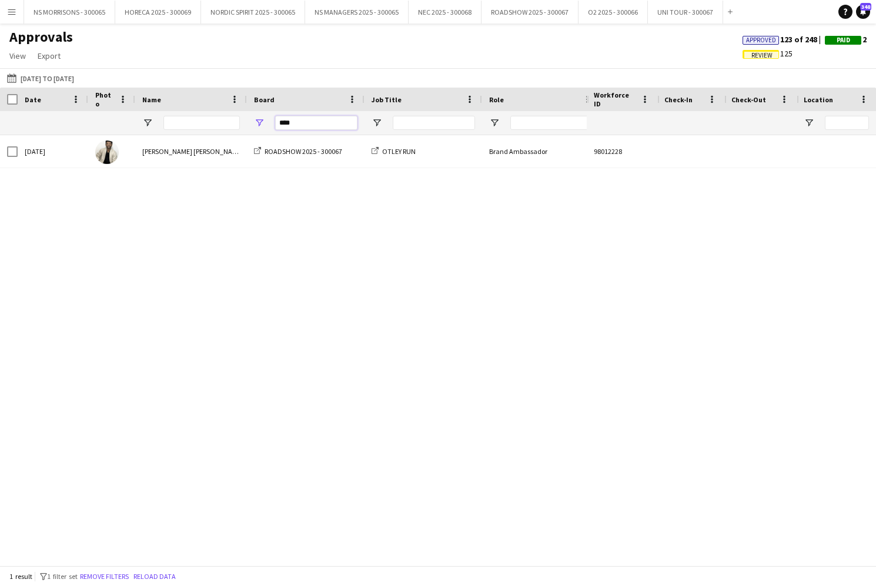
click at [312, 126] on input "****" at bounding box center [316, 123] width 82 height 14
type input "*"
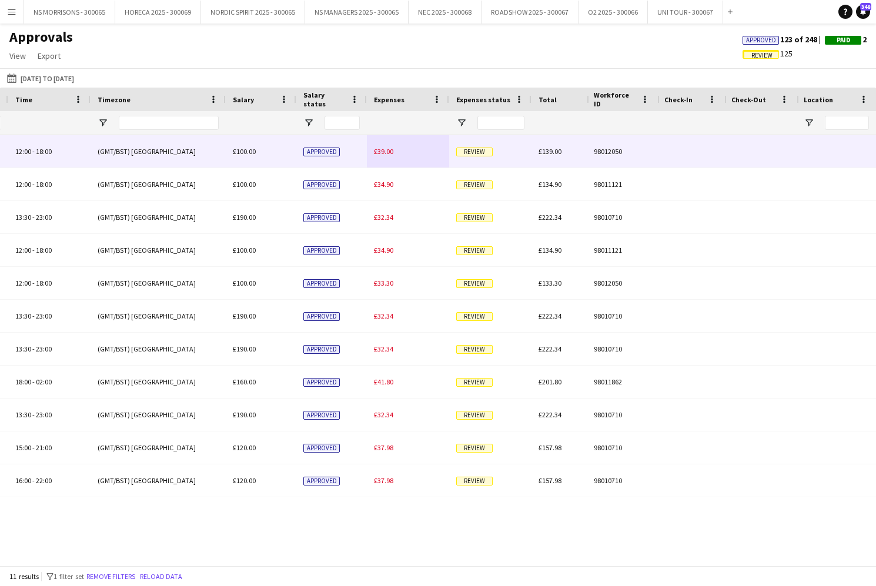
type input "*****"
click at [386, 153] on span "£39.00" at bounding box center [383, 151] width 19 height 9
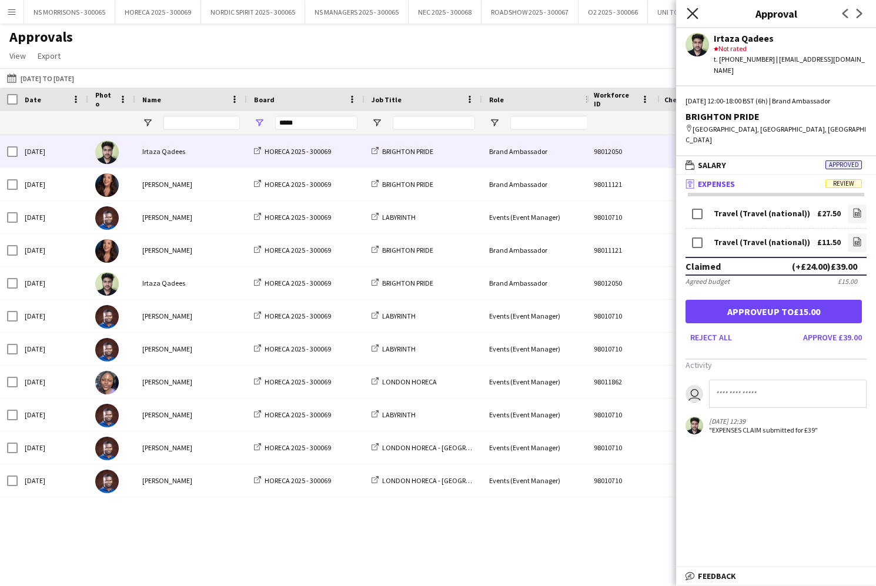
click at [687, 12] on icon "Close pop-in" at bounding box center [692, 13] width 11 height 11
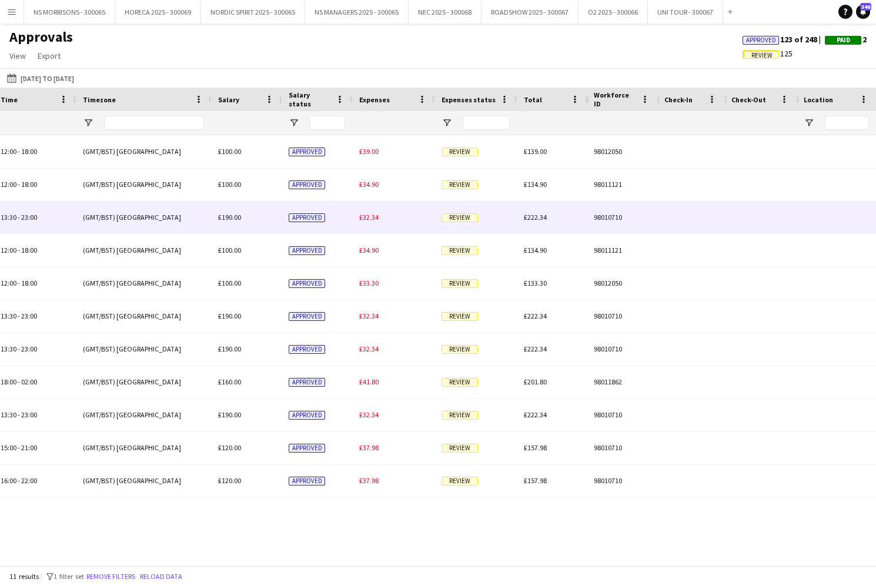
click at [370, 217] on span "£32.34" at bounding box center [368, 217] width 19 height 9
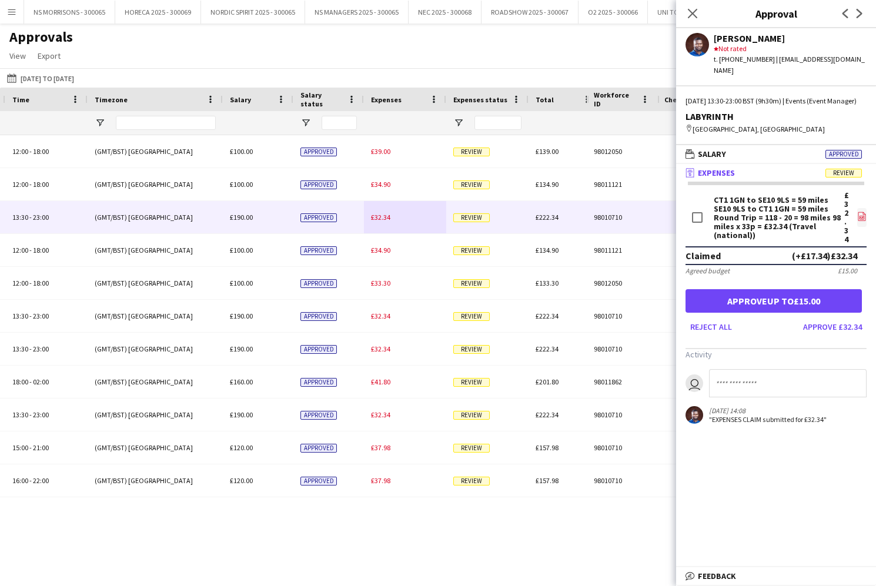
click at [864, 214] on icon at bounding box center [862, 216] width 8 height 9
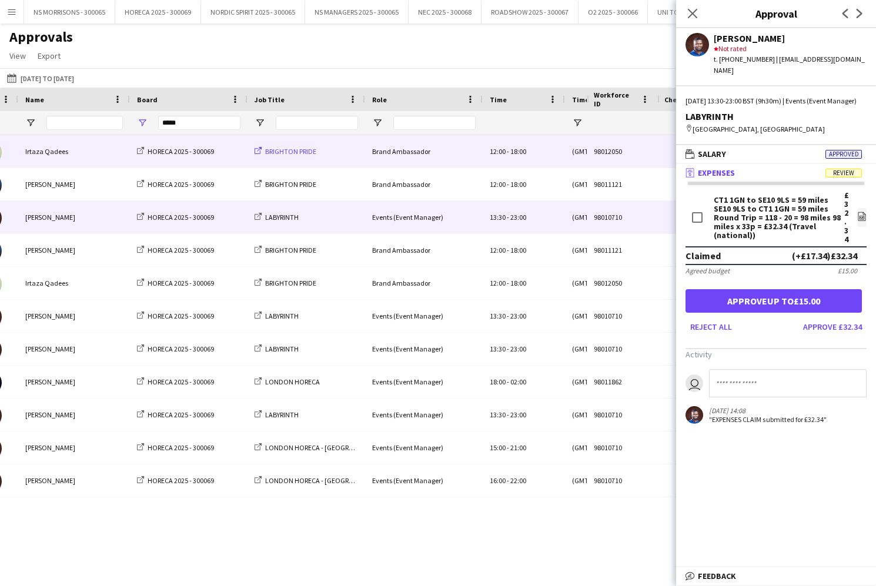
click at [278, 149] on span "BRIGHTON PRIDE" at bounding box center [290, 151] width 51 height 9
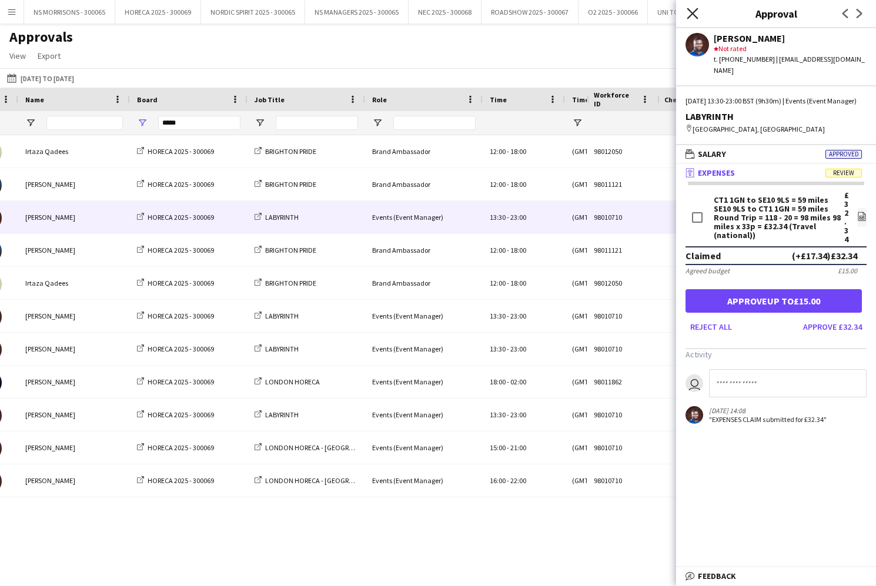
click at [690, 9] on icon "Close pop-in" at bounding box center [692, 13] width 11 height 11
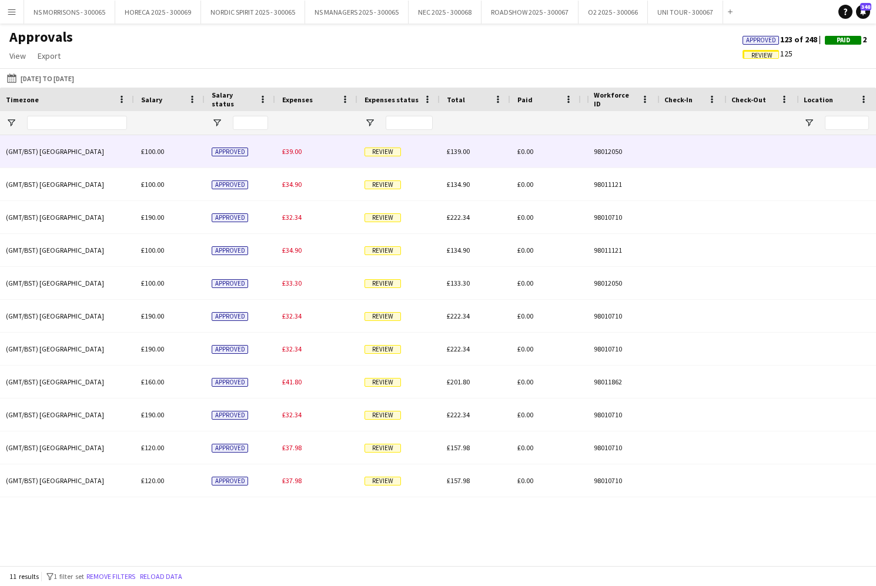
click at [289, 153] on span "£39.00" at bounding box center [291, 151] width 19 height 9
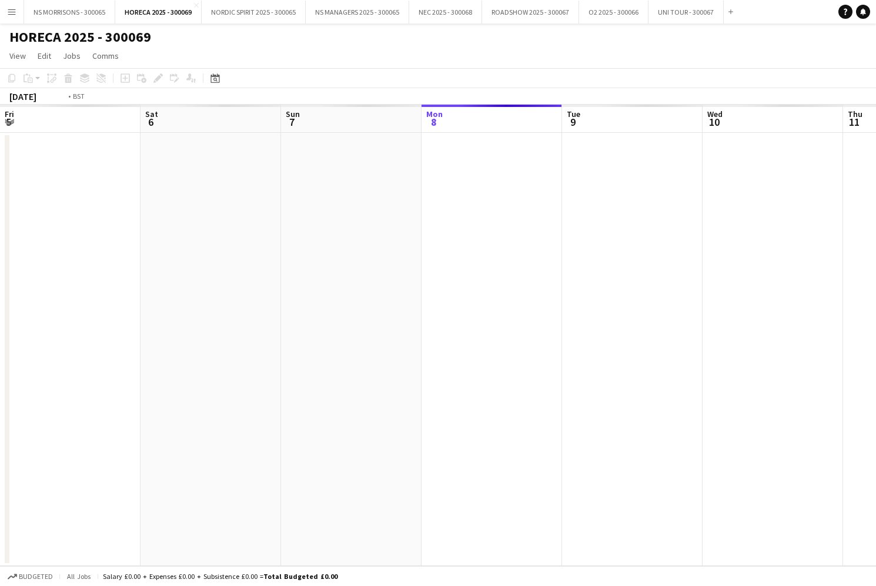
scroll to position [0, 404]
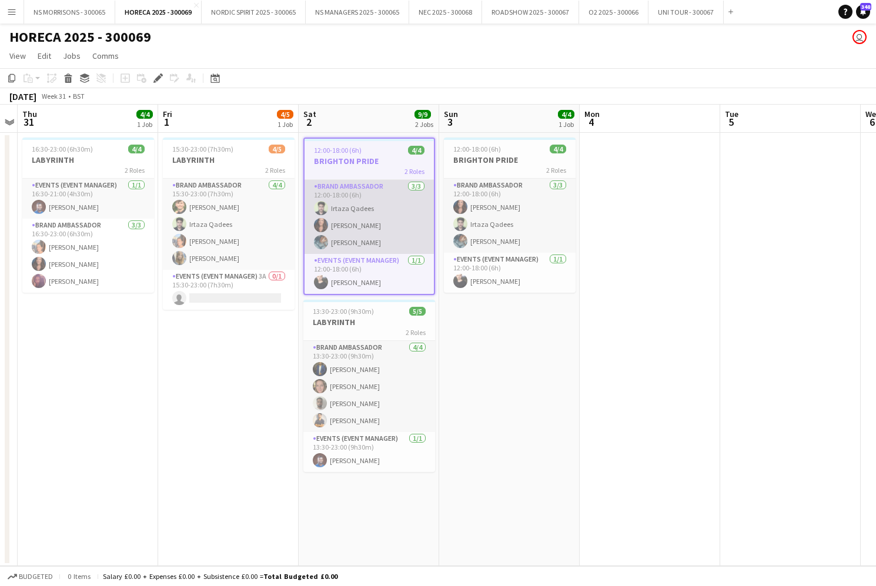
click at [384, 213] on app-card-role "Brand Ambassador [DATE] 12:00-18:00 (6h) [PERSON_NAME] [PERSON_NAME] [PERSON_NA…" at bounding box center [369, 217] width 129 height 74
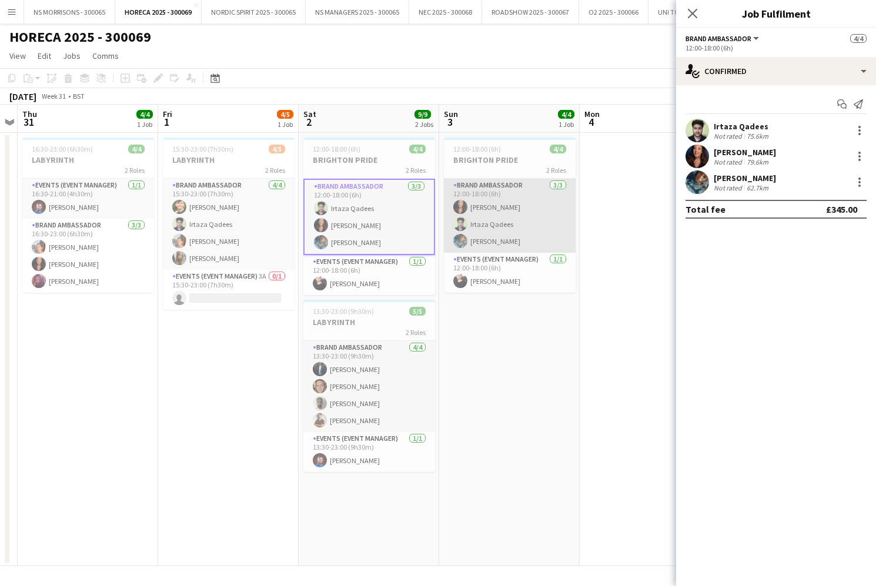
click at [513, 220] on app-card-role "Brand Ambassador [DATE] 12:00-18:00 (6h) [PERSON_NAME] [PERSON_NAME] Qadees [PE…" at bounding box center [510, 216] width 132 height 74
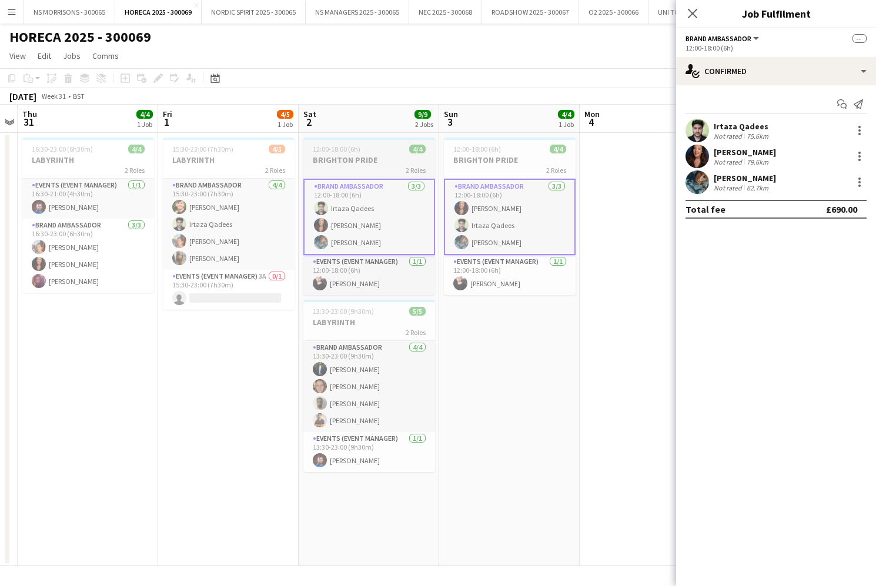
click at [332, 156] on h3 "BRIGHTON PRIDE" at bounding box center [369, 160] width 132 height 11
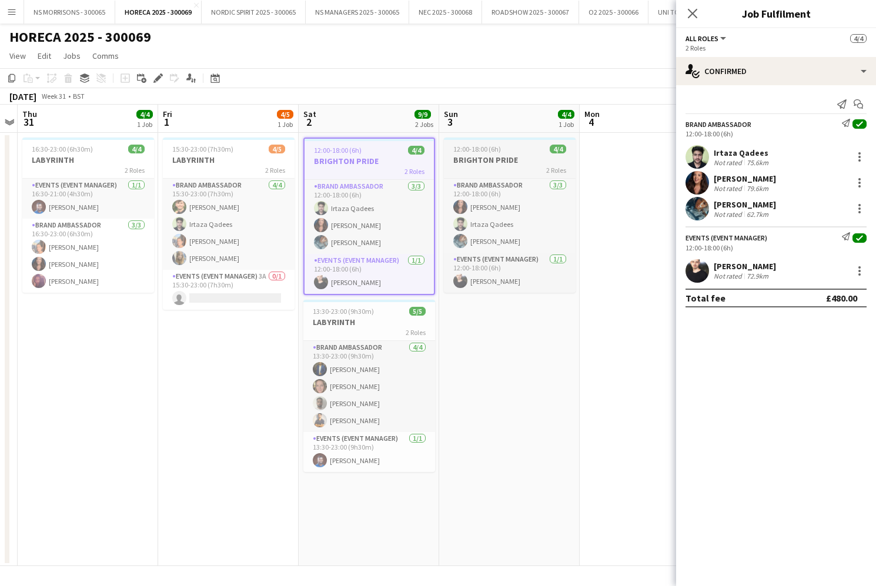
drag, startPoint x: 536, startPoint y: 149, endPoint x: 522, endPoint y: 148, distance: 13.6
click at [535, 149] on div "12:00-18:00 (6h) 4/4" at bounding box center [510, 149] width 132 height 9
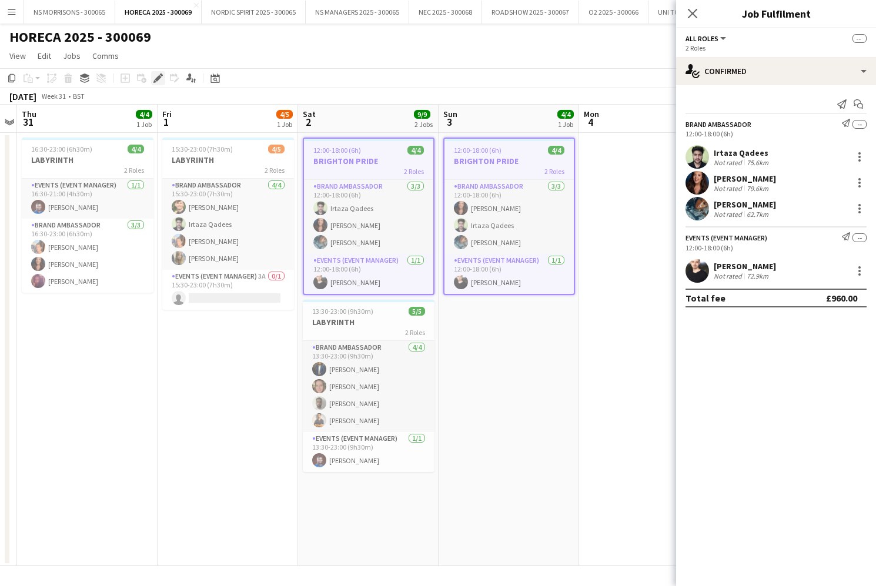
click at [161, 79] on icon "Edit" at bounding box center [157, 77] width 9 height 9
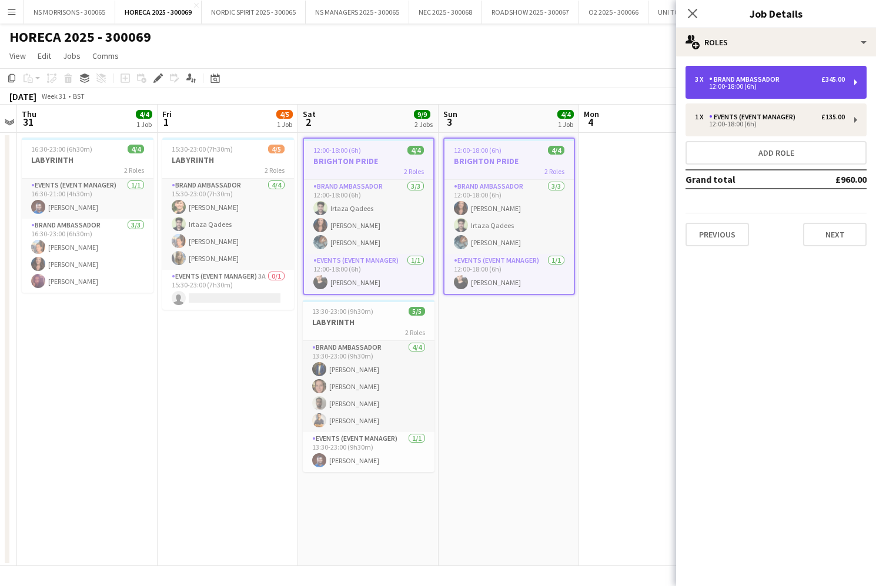
click at [767, 86] on div "12:00-18:00 (6h)" at bounding box center [770, 86] width 150 height 6
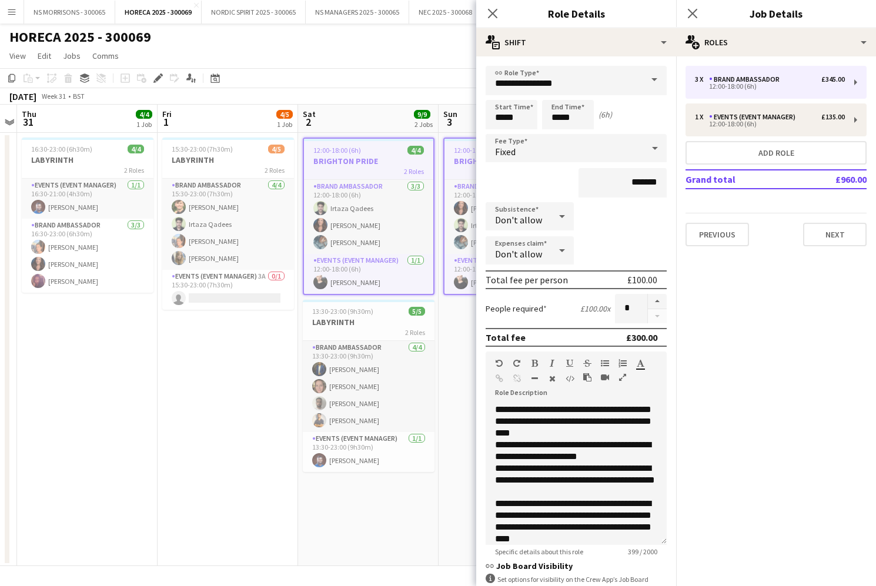
click at [526, 255] on span "Don't allow" at bounding box center [518, 254] width 47 height 12
drag, startPoint x: 536, startPoint y: 288, endPoint x: 569, endPoint y: 282, distance: 34.1
click at [536, 288] on span "Allow" at bounding box center [529, 283] width 69 height 11
drag, startPoint x: 636, startPoint y: 251, endPoint x: 643, endPoint y: 249, distance: 7.3
click at [643, 249] on input "******" at bounding box center [623, 250] width 88 height 29
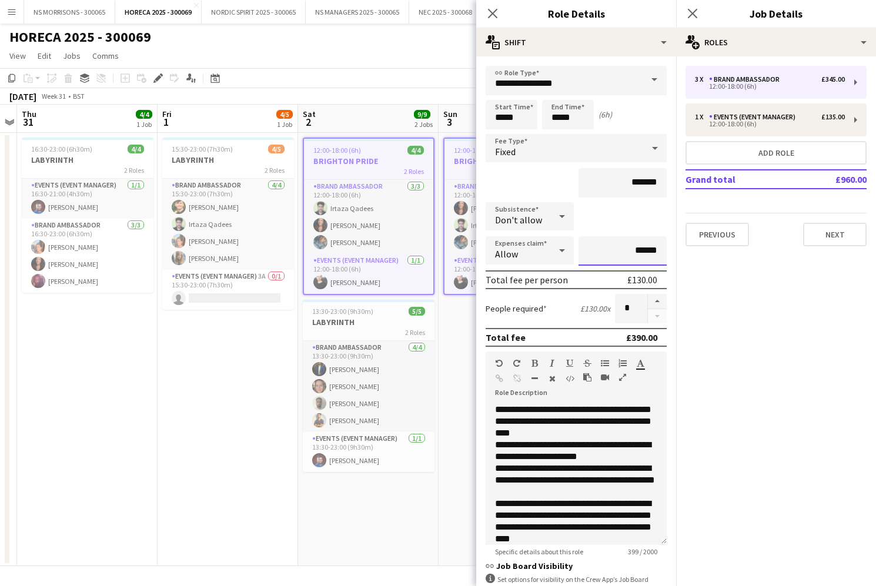
type input "******"
click at [260, 383] on app-date-cell "15:30-23:00 (7h30m) 4/5 LABYRINTH 2 Roles Brand Ambassador [DATE] 15:30-23:00 (…" at bounding box center [228, 349] width 141 height 433
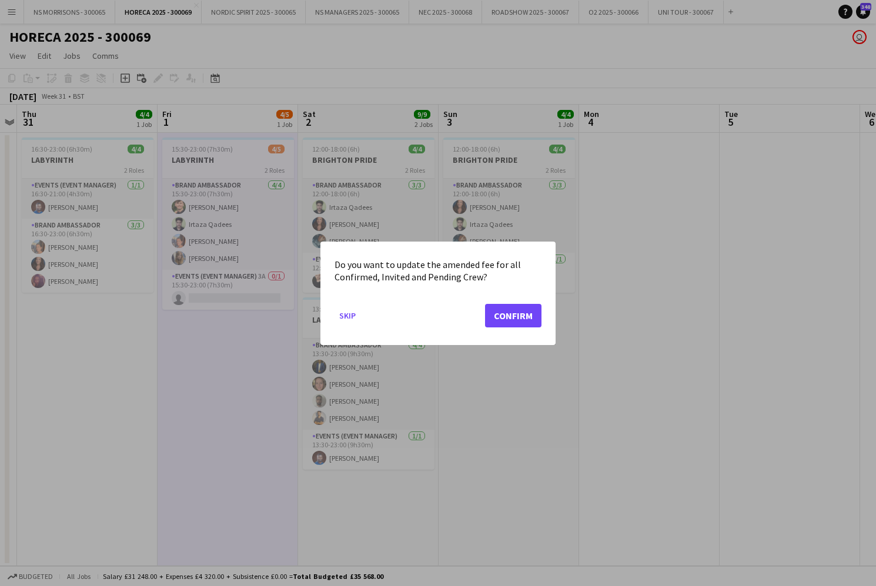
click at [506, 319] on button "Confirm" at bounding box center [513, 315] width 56 height 24
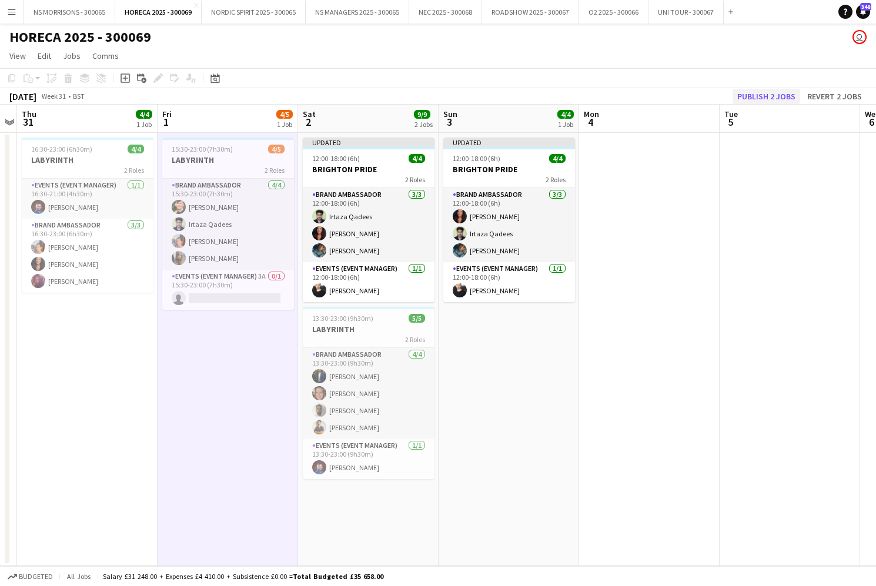
click at [763, 98] on button "Publish 2 jobs" at bounding box center [767, 96] width 68 height 15
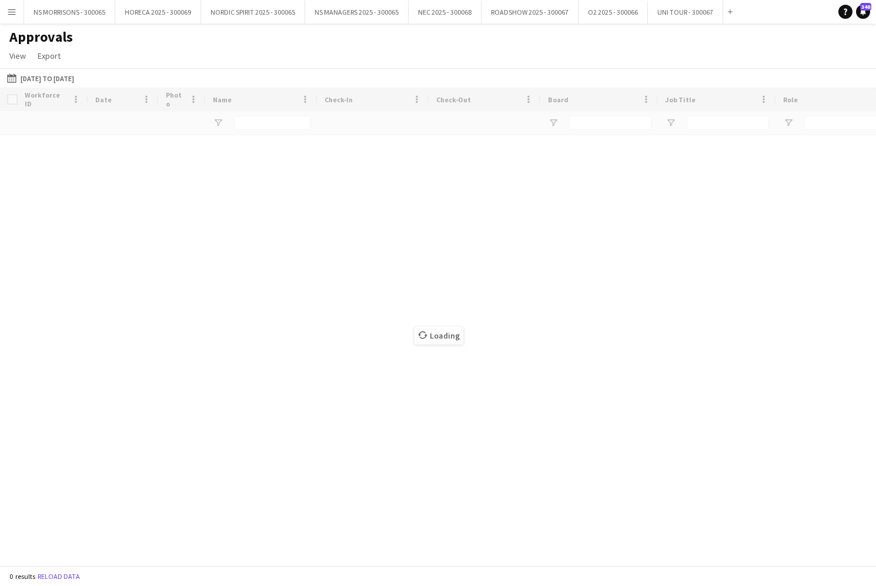
type input "*****"
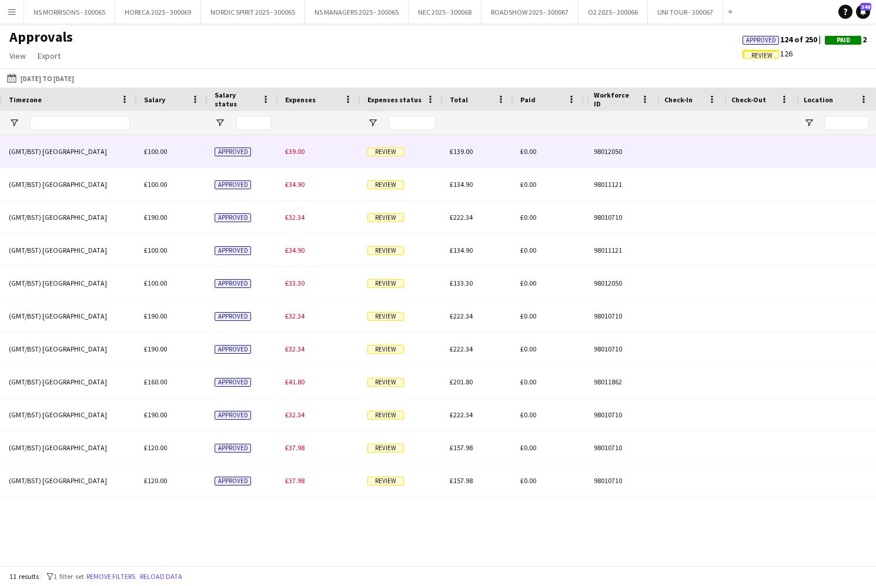
click at [279, 146] on div "£39.00" at bounding box center [319, 151] width 82 height 32
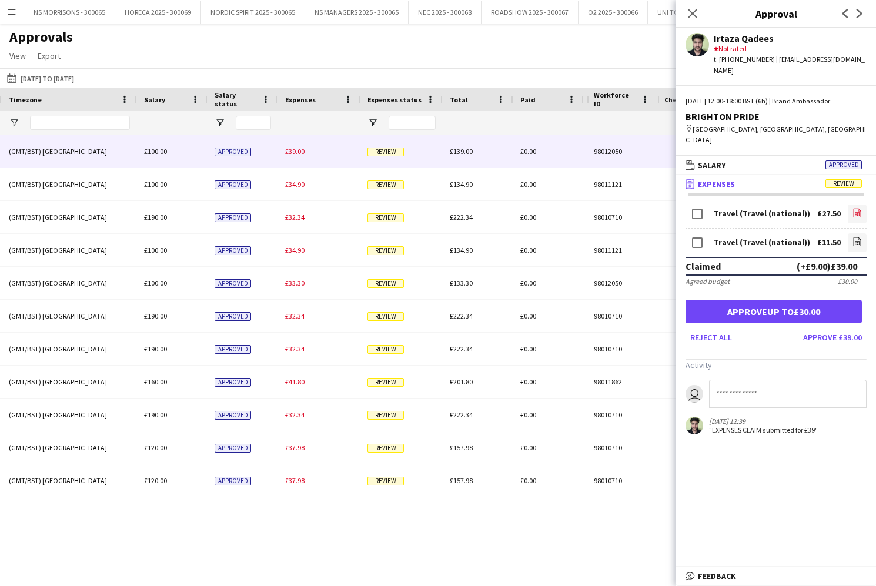
click at [857, 208] on icon "file-image" at bounding box center [857, 212] width 9 height 9
click at [862, 233] on link "file-image" at bounding box center [857, 242] width 19 height 19
click at [828, 300] on button "Approve up to £30.00" at bounding box center [774, 312] width 176 height 24
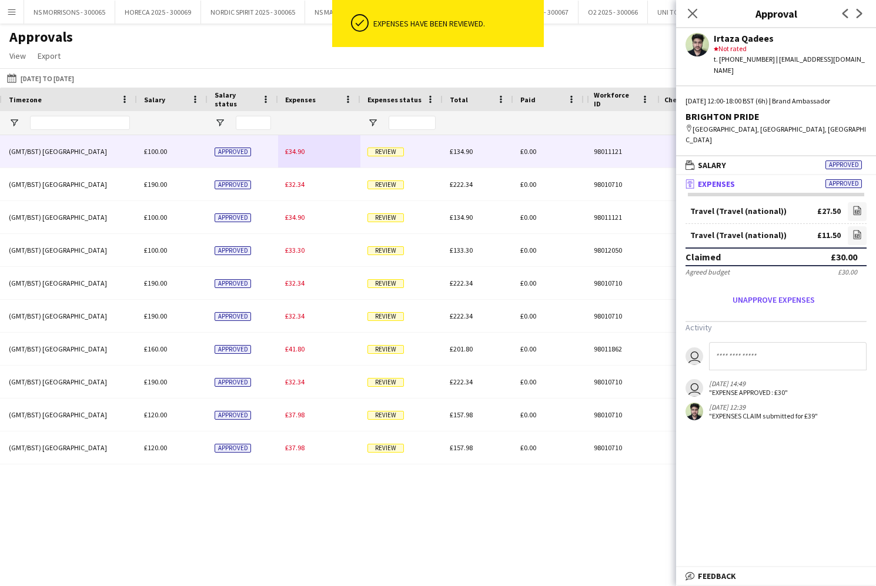
click at [304, 153] on span "£34.90" at bounding box center [294, 151] width 19 height 9
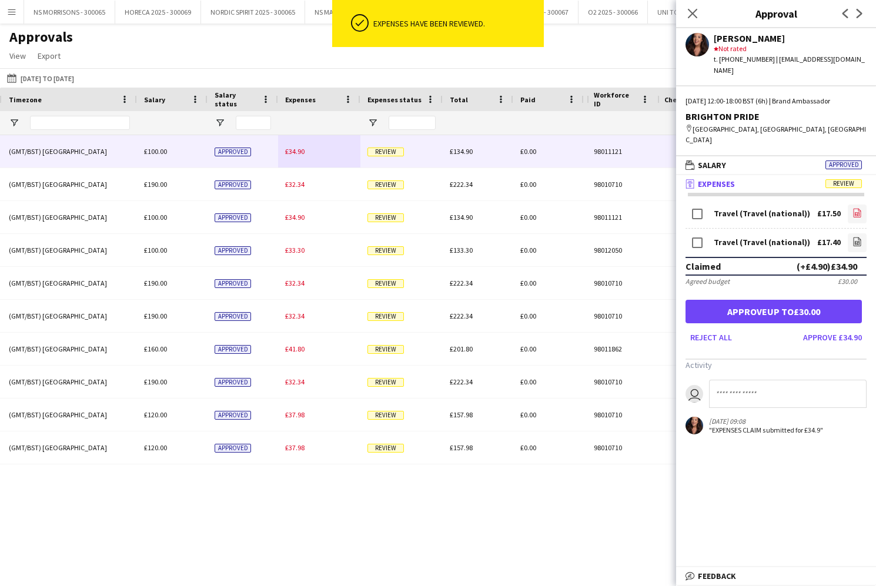
click at [854, 208] on icon "file-image" at bounding box center [857, 212] width 9 height 9
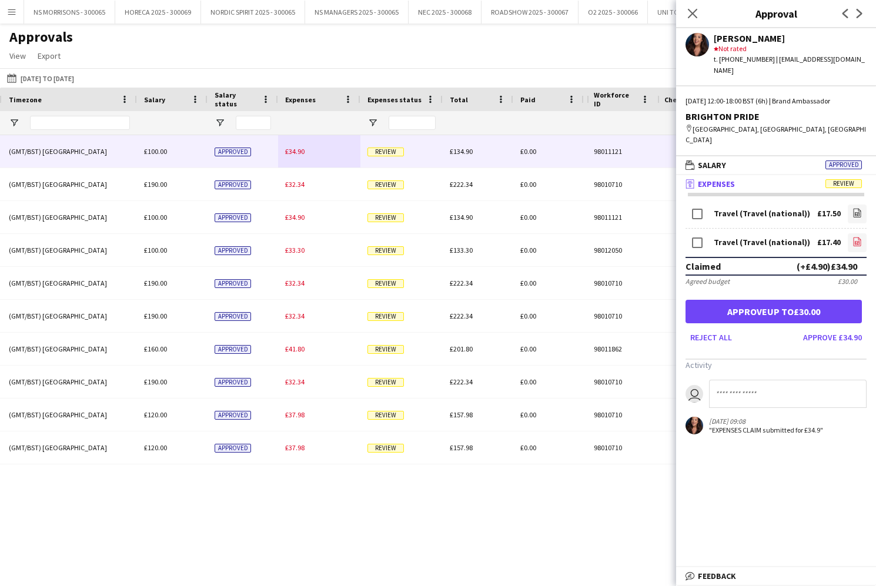
click at [856, 237] on app-icon "file-image" at bounding box center [857, 243] width 9 height 12
click at [727, 300] on button "Approve up to £30.00" at bounding box center [774, 312] width 176 height 24
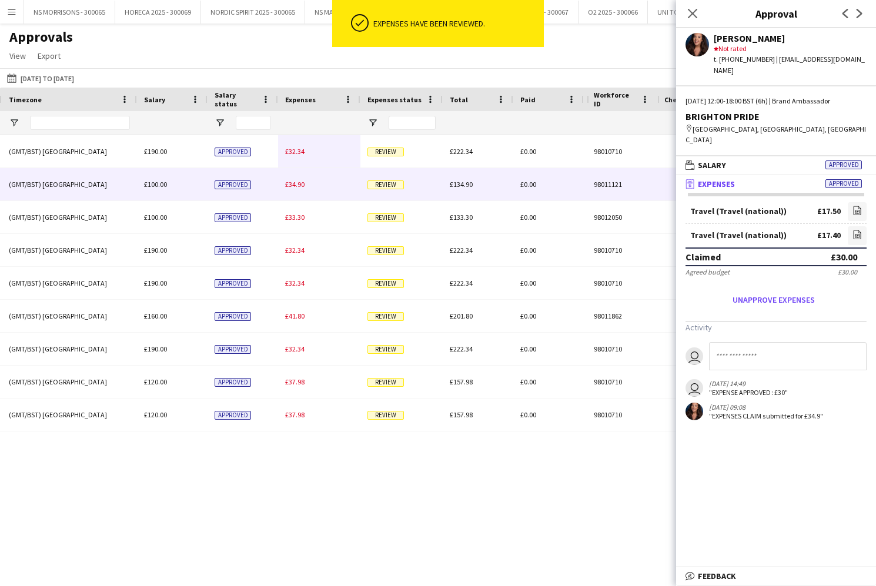
click at [301, 183] on span "£34.90" at bounding box center [294, 184] width 19 height 9
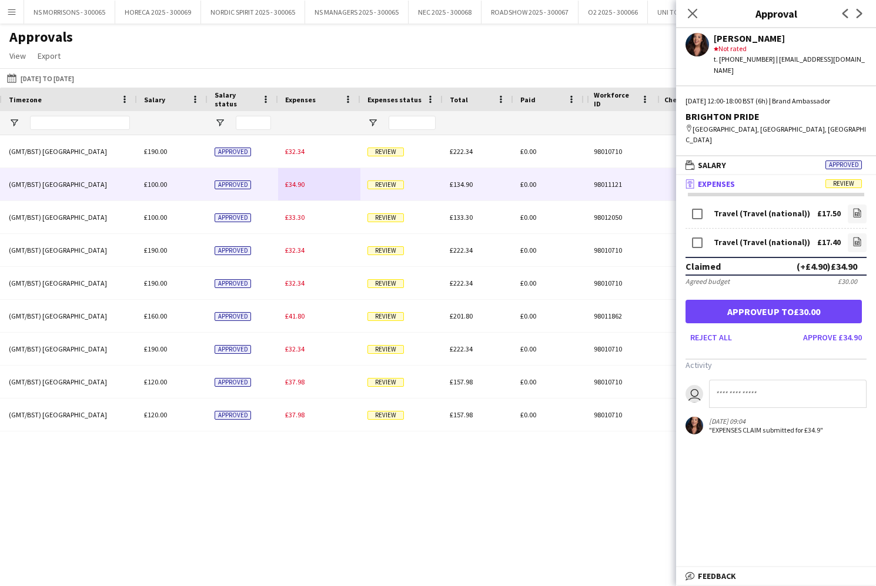
click at [831, 300] on button "Approve up to £30.00" at bounding box center [774, 312] width 176 height 24
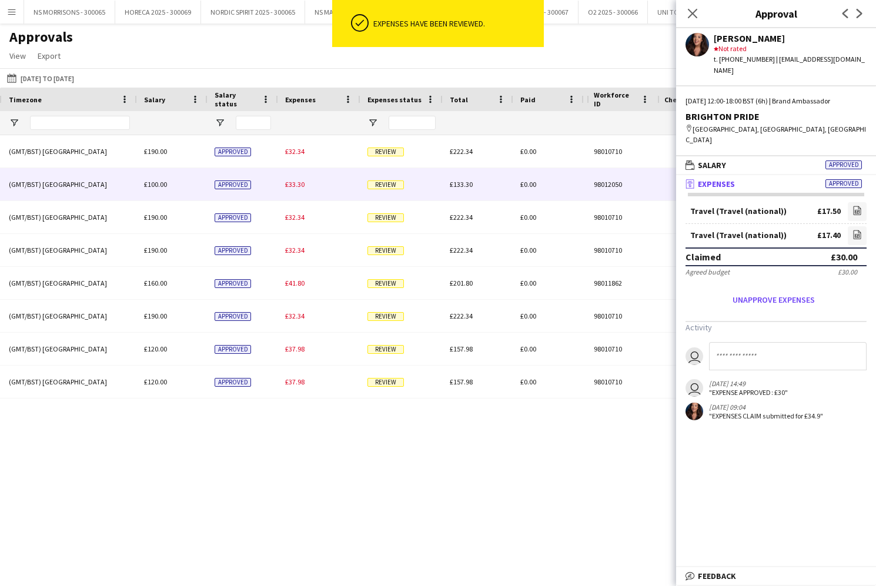
click at [300, 186] on span "£33.30" at bounding box center [294, 184] width 19 height 9
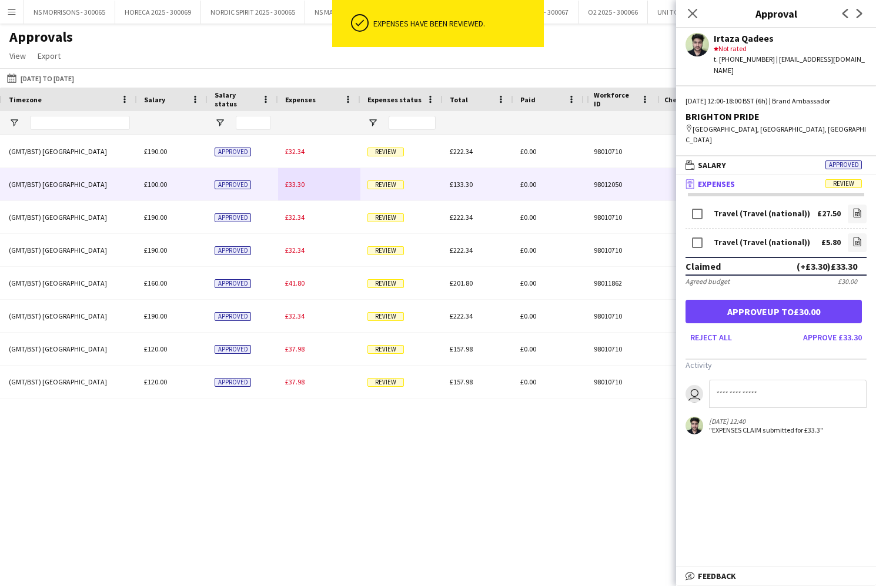
click at [810, 300] on button "Approve up to £30.00" at bounding box center [774, 312] width 176 height 24
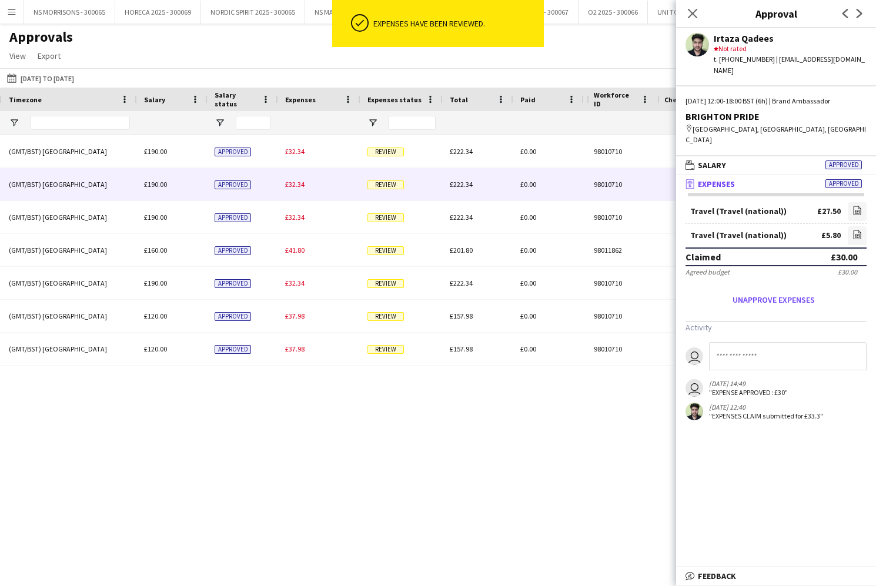
click at [292, 189] on div "£32.34" at bounding box center [319, 184] width 82 height 32
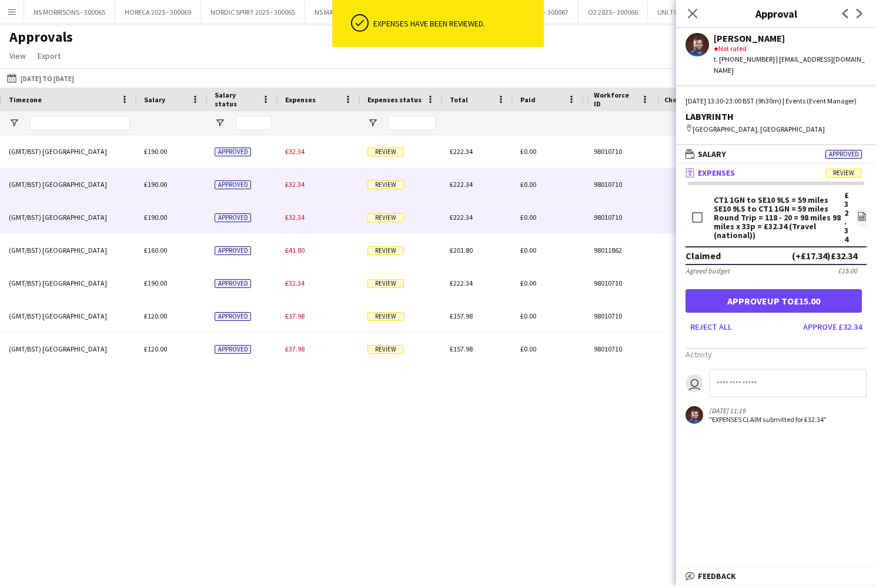
click at [299, 215] on span "£32.34" at bounding box center [294, 217] width 19 height 9
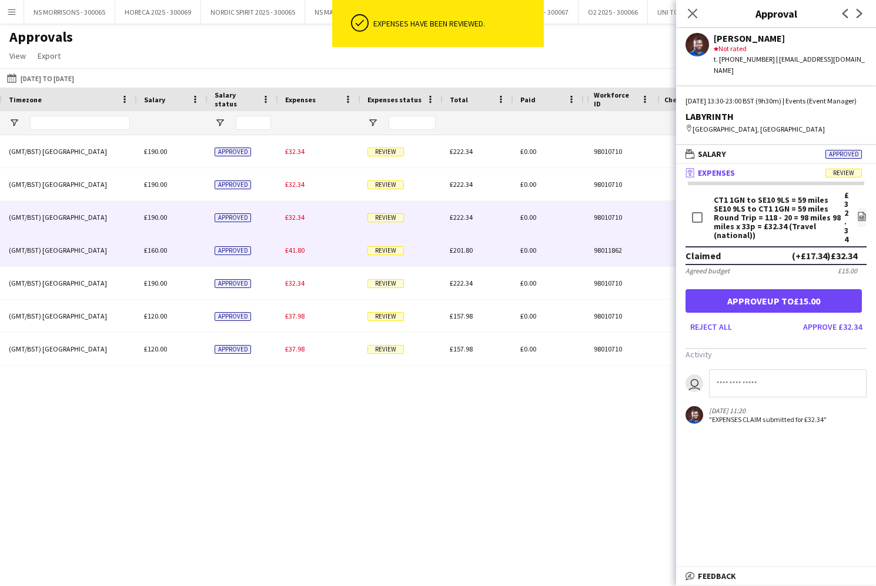
click at [299, 245] on div "£41.80" at bounding box center [319, 250] width 82 height 32
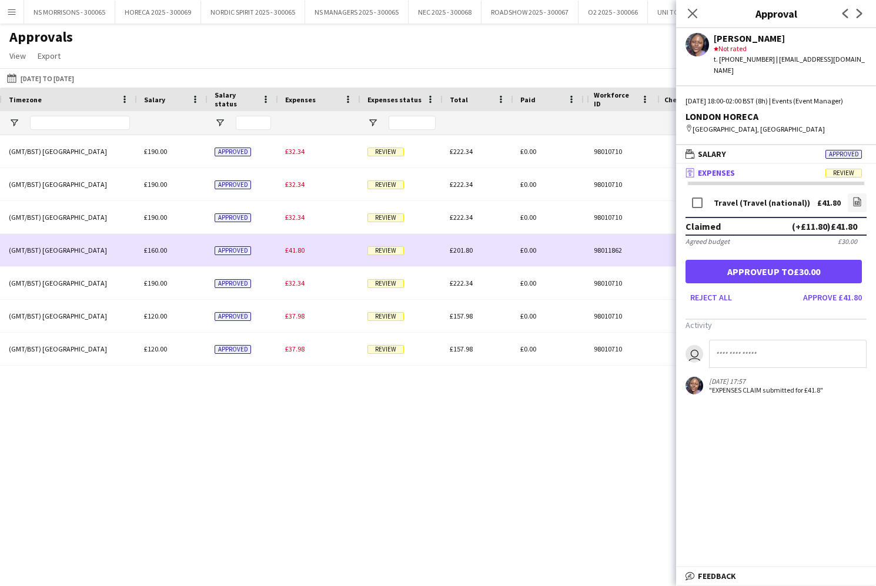
scroll to position [0, 703]
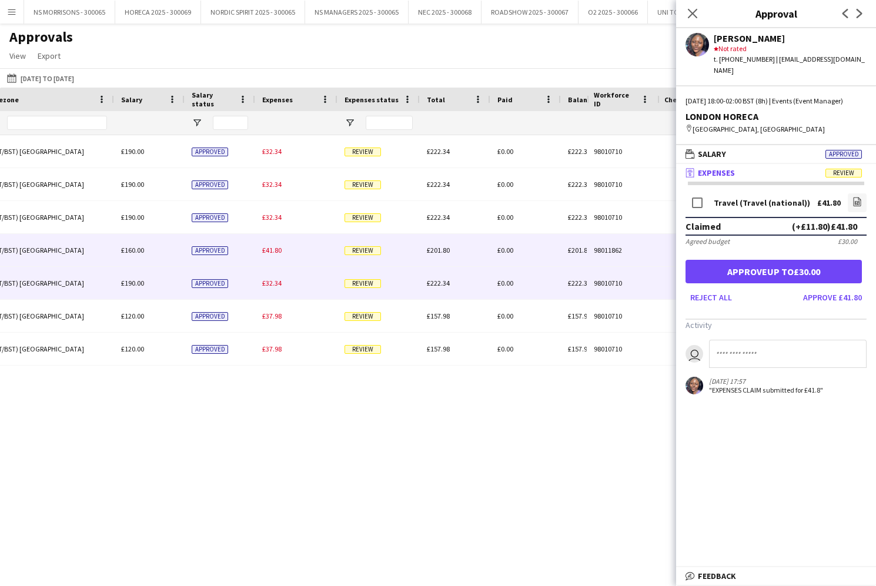
click at [280, 278] on div "£32.34" at bounding box center [296, 283] width 82 height 32
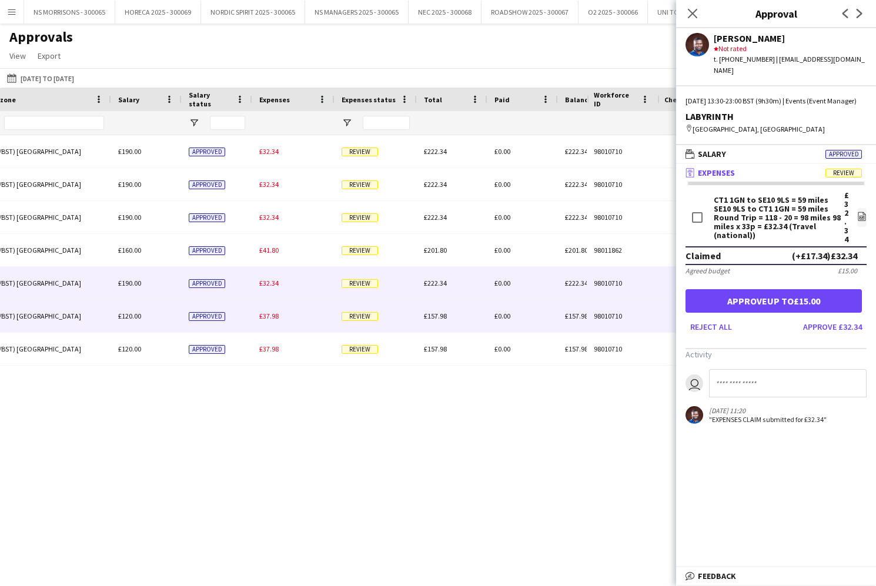
click at [276, 309] on div "£37.98" at bounding box center [293, 316] width 82 height 32
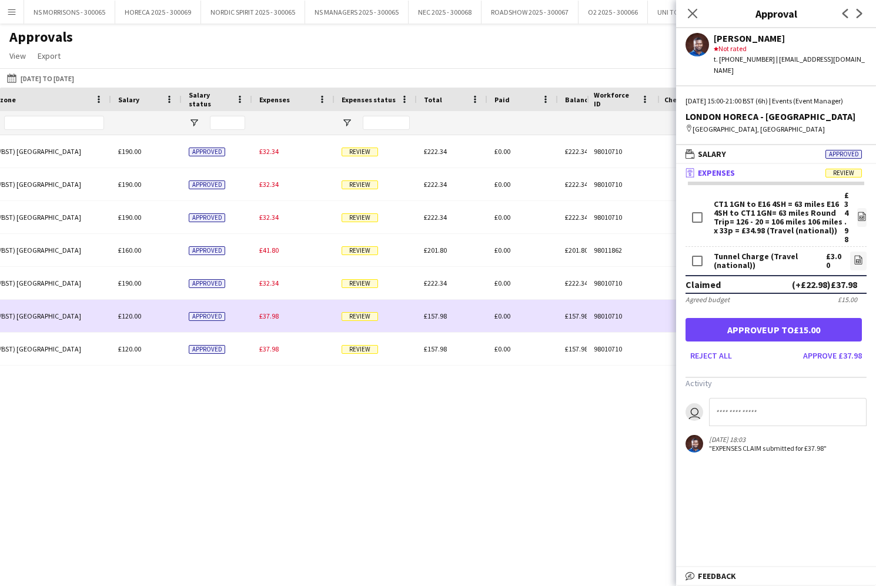
scroll to position [0, 706]
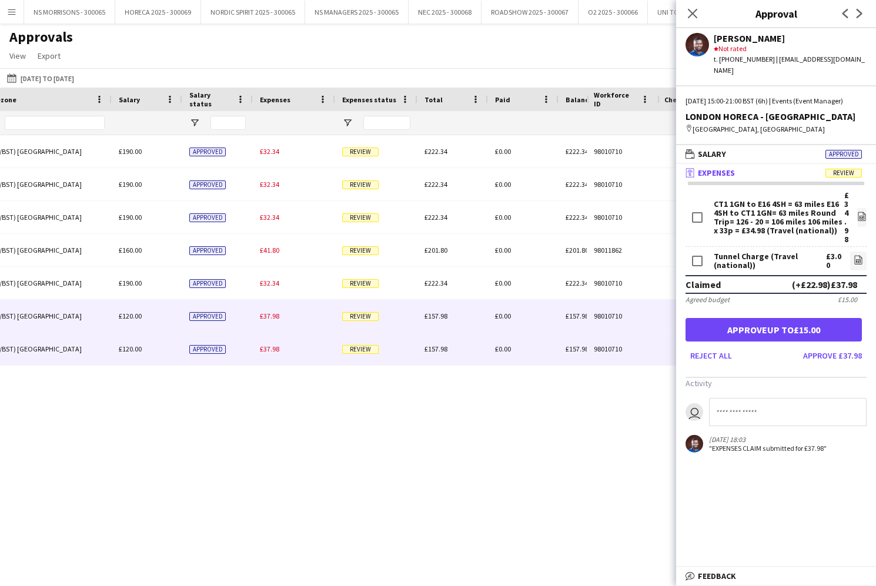
click at [274, 352] on span "£37.98" at bounding box center [269, 349] width 19 height 9
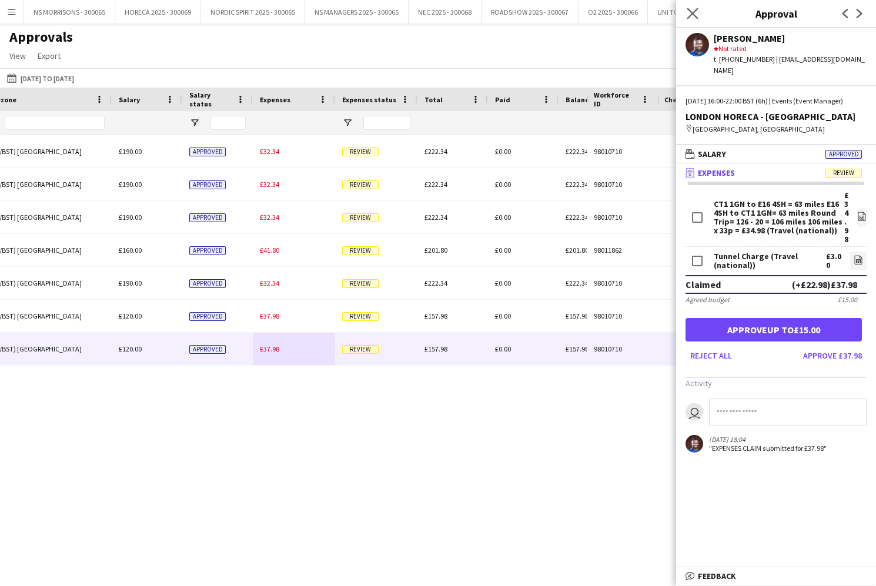
click at [699, 15] on app-icon "Close pop-in" at bounding box center [692, 13] width 17 height 17
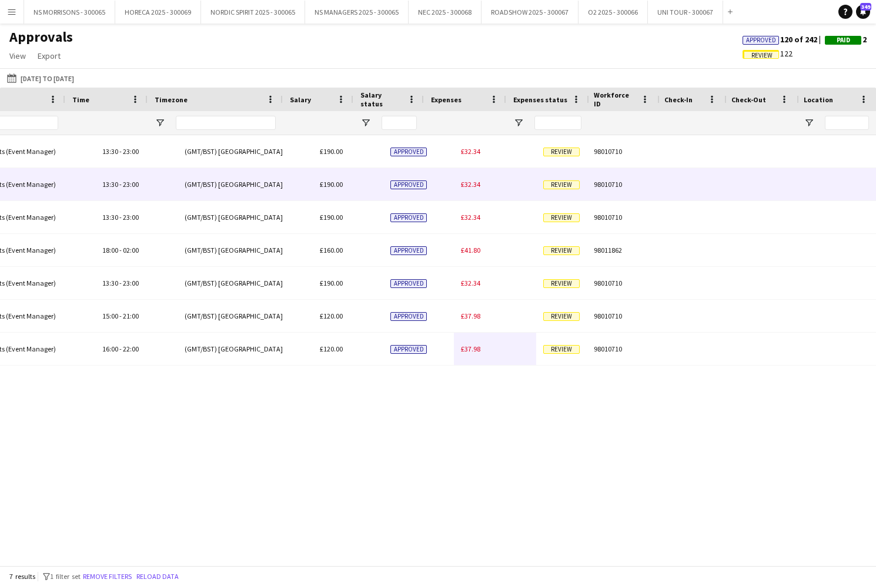
scroll to position [0, 335]
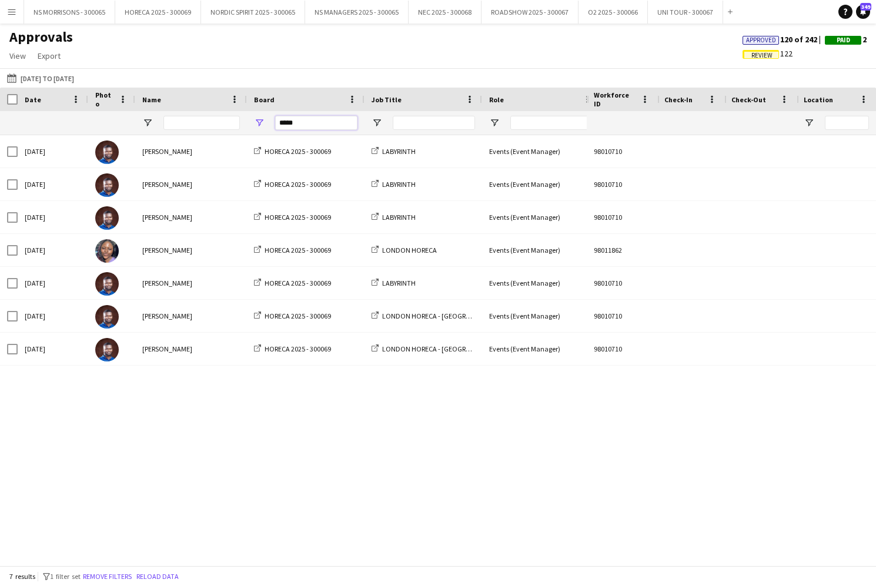
drag, startPoint x: 263, startPoint y: 123, endPoint x: 253, endPoint y: 123, distance: 10.6
click at [253, 123] on div "*****" at bounding box center [306, 123] width 118 height 24
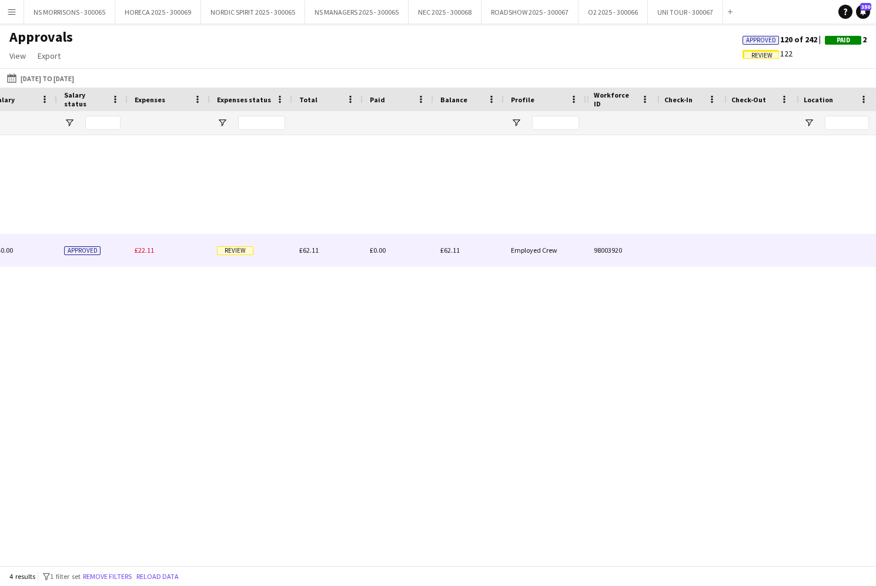
type input "****"
click at [132, 252] on div "£22.11" at bounding box center [169, 250] width 82 height 32
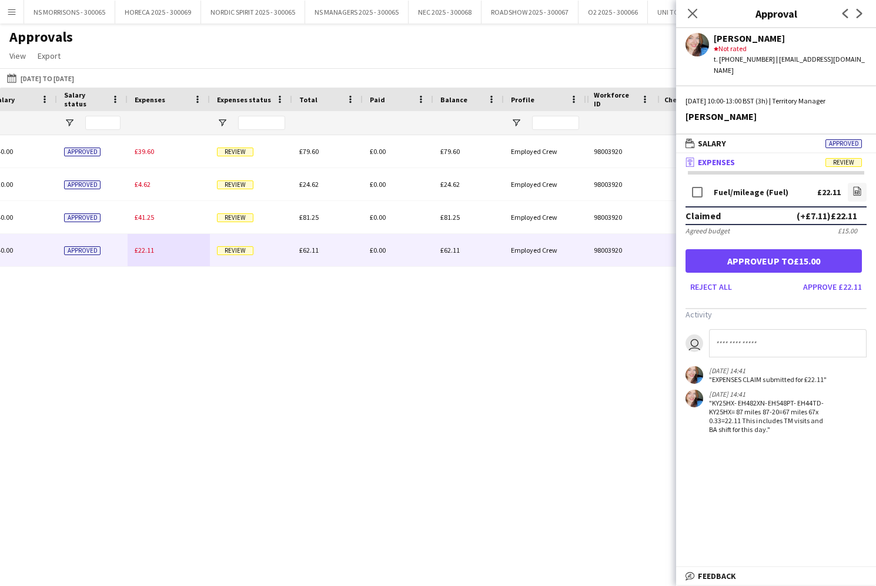
click at [834, 278] on button "Approve £22.11" at bounding box center [832, 287] width 68 height 19
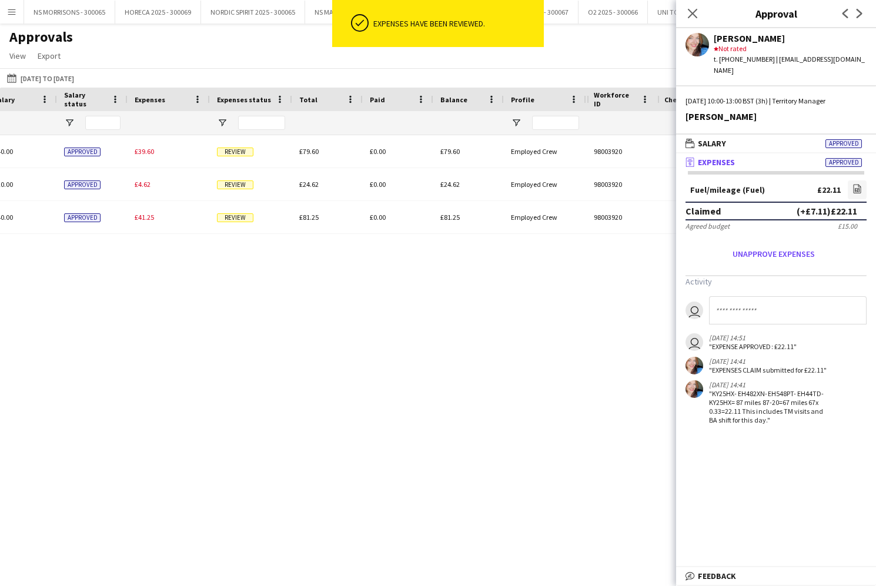
click at [150, 219] on span "£41.25" at bounding box center [144, 217] width 19 height 9
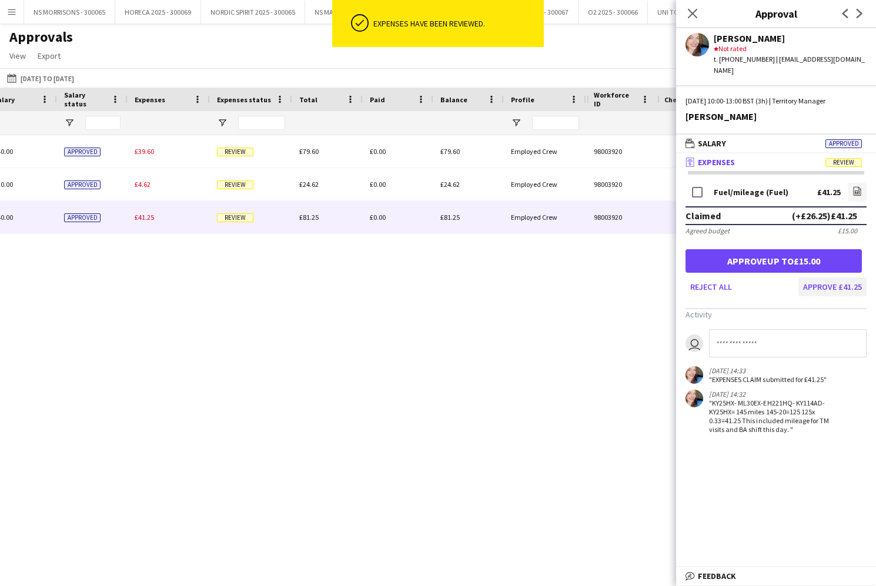
click at [853, 278] on button "Approve £41.25" at bounding box center [832, 287] width 68 height 19
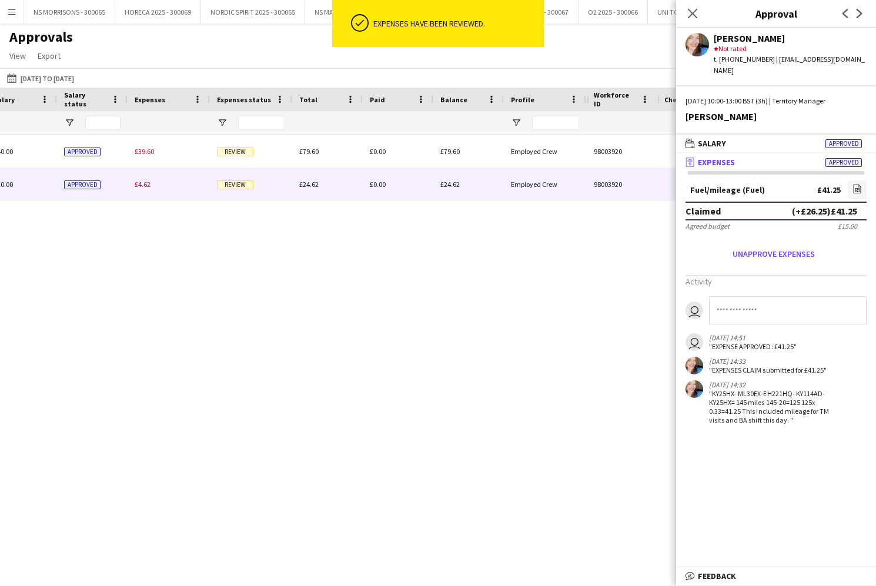
click at [136, 188] on span "£4.62" at bounding box center [143, 184] width 16 height 9
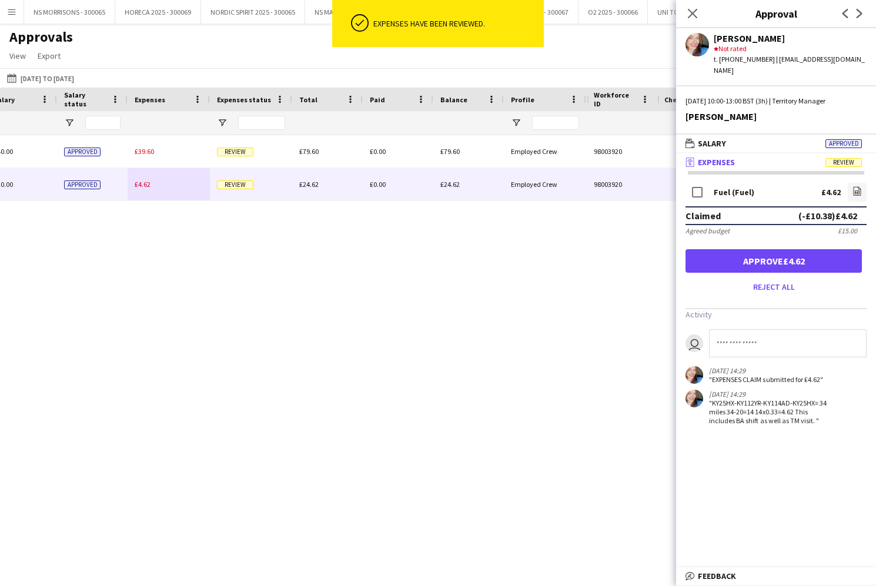
click at [794, 251] on button "Approve £4.62" at bounding box center [774, 261] width 176 height 24
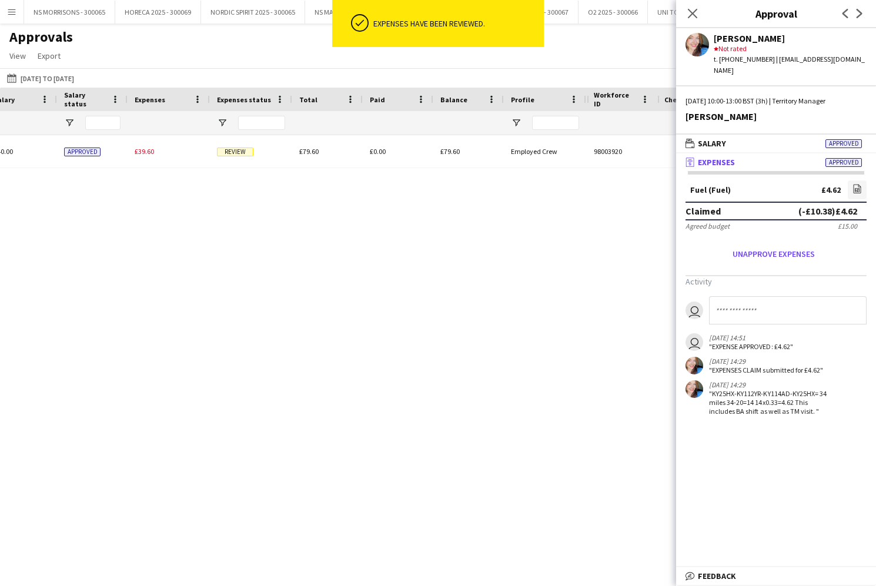
click at [139, 151] on span "£39.60" at bounding box center [144, 151] width 19 height 9
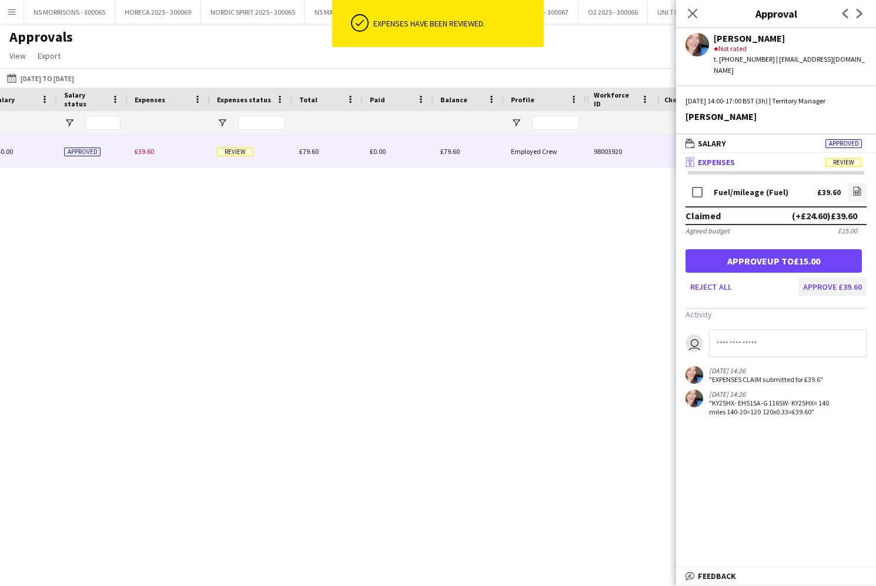
click at [823, 278] on button "Approve £39.60" at bounding box center [832, 287] width 68 height 19
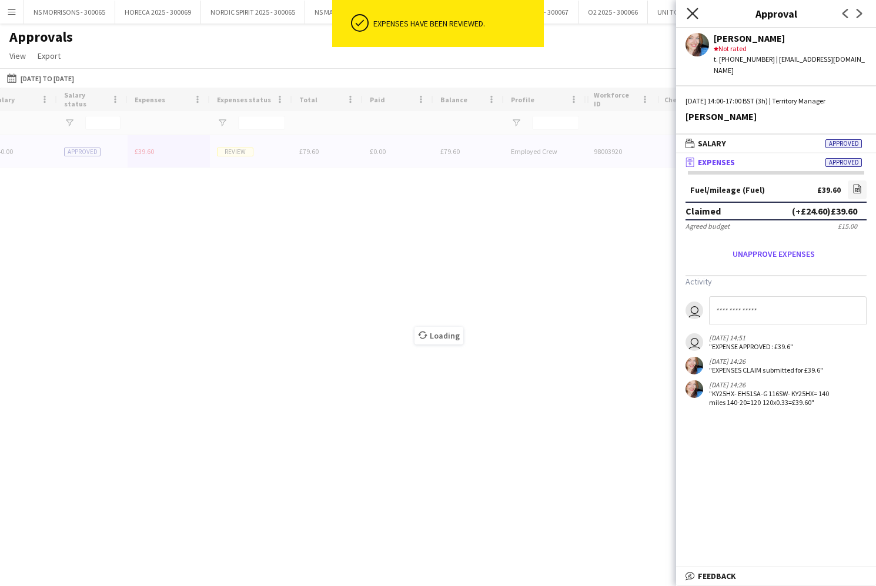
drag, startPoint x: 691, startPoint y: 11, endPoint x: 647, endPoint y: 39, distance: 52.9
click at [691, 11] on icon "Close pop-in" at bounding box center [692, 13] width 11 height 11
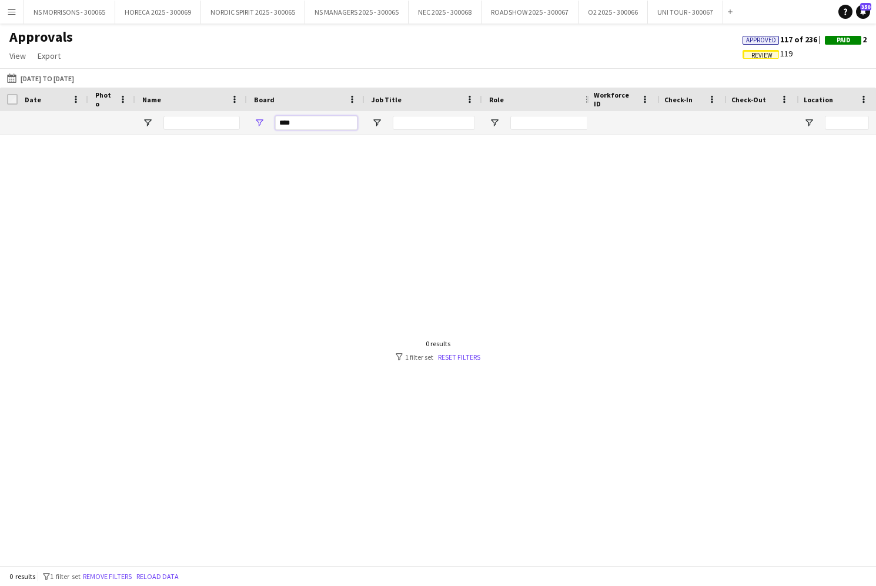
drag, startPoint x: 299, startPoint y: 123, endPoint x: 279, endPoint y: 123, distance: 20.6
click at [279, 123] on input "****" at bounding box center [316, 123] width 82 height 14
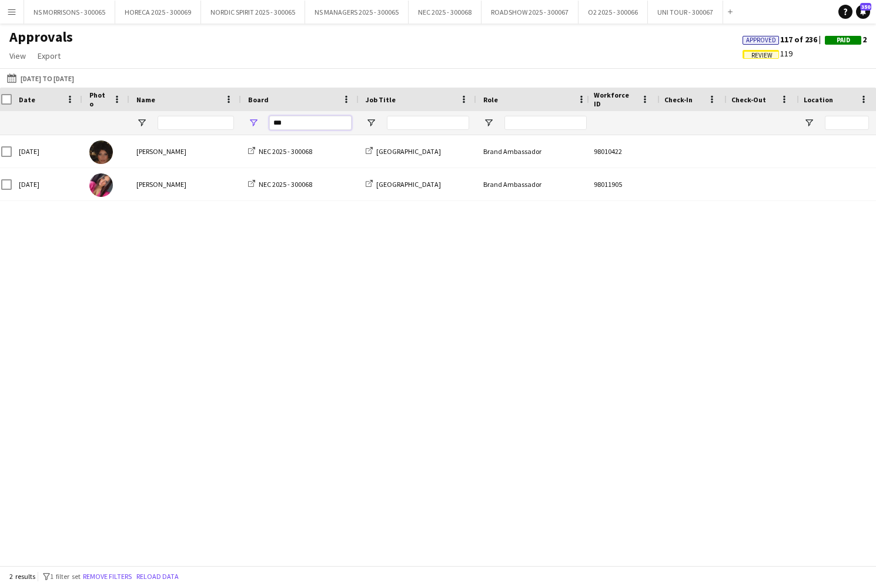
scroll to position [0, 13]
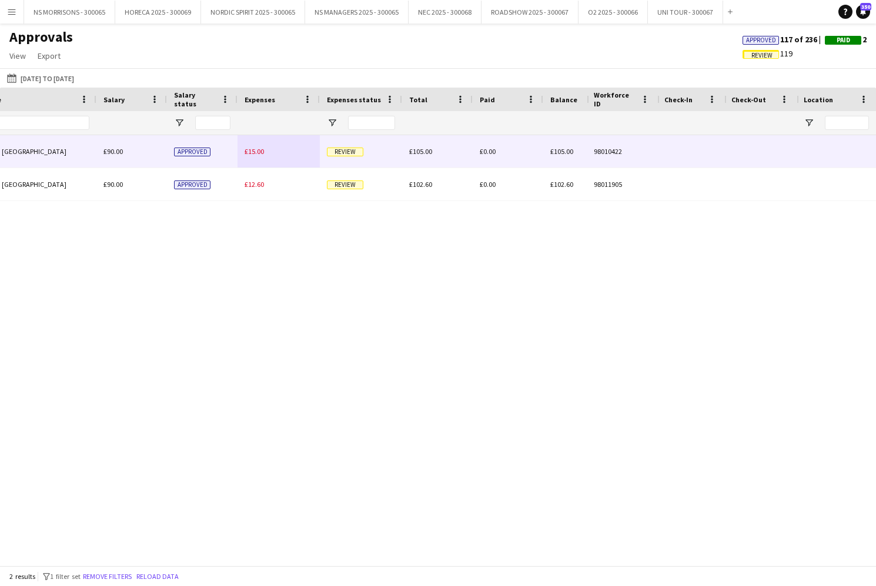
type input "***"
click at [256, 151] on span "£15.00" at bounding box center [254, 151] width 19 height 9
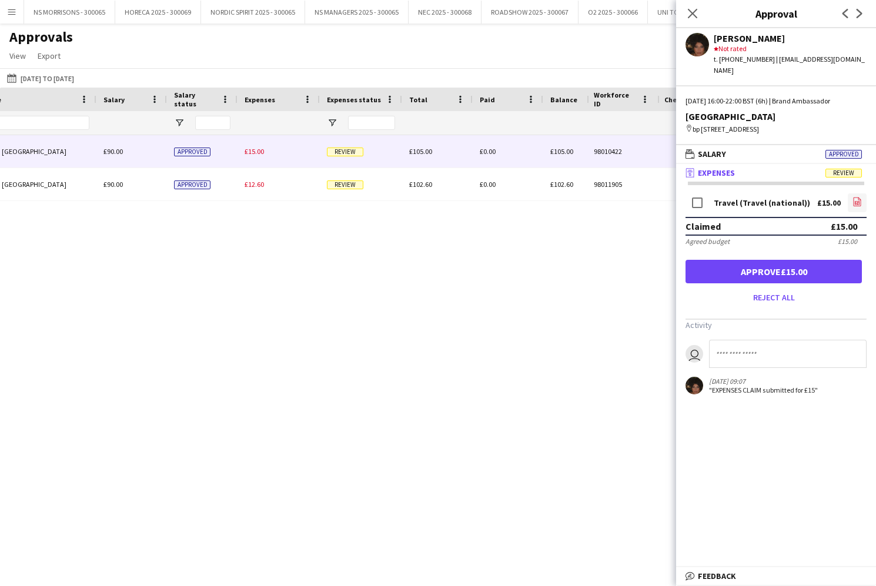
click at [853, 201] on icon "file-image" at bounding box center [857, 201] width 9 height 9
click at [818, 268] on button "Approve £15.00" at bounding box center [774, 272] width 176 height 24
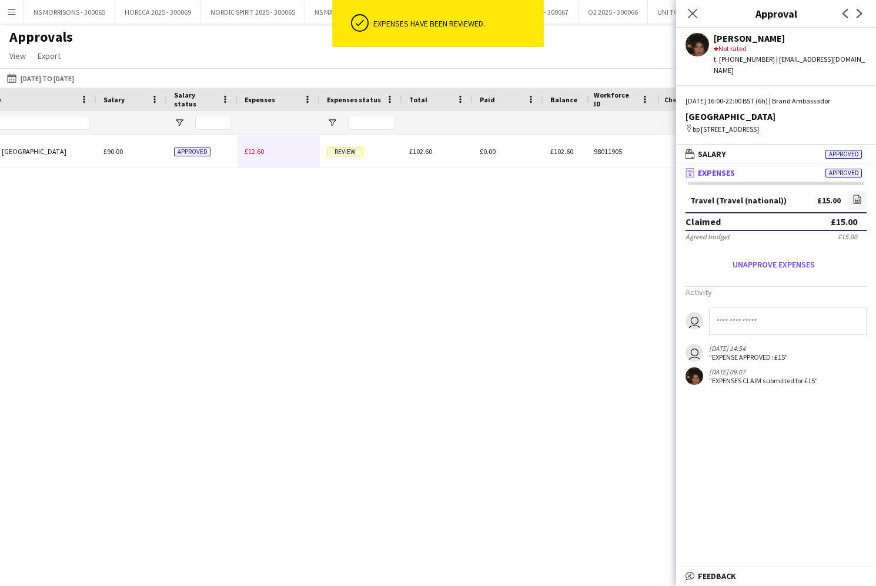
drag, startPoint x: 255, startPoint y: 156, endPoint x: 273, endPoint y: 156, distance: 18.2
click at [255, 156] on div "£12.60" at bounding box center [279, 151] width 82 height 32
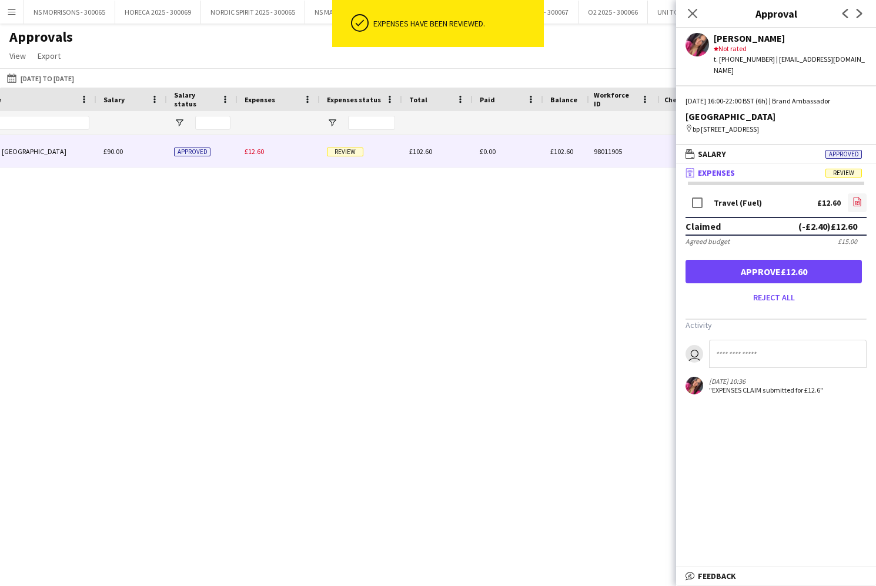
click at [862, 199] on link "file-image" at bounding box center [857, 202] width 19 height 19
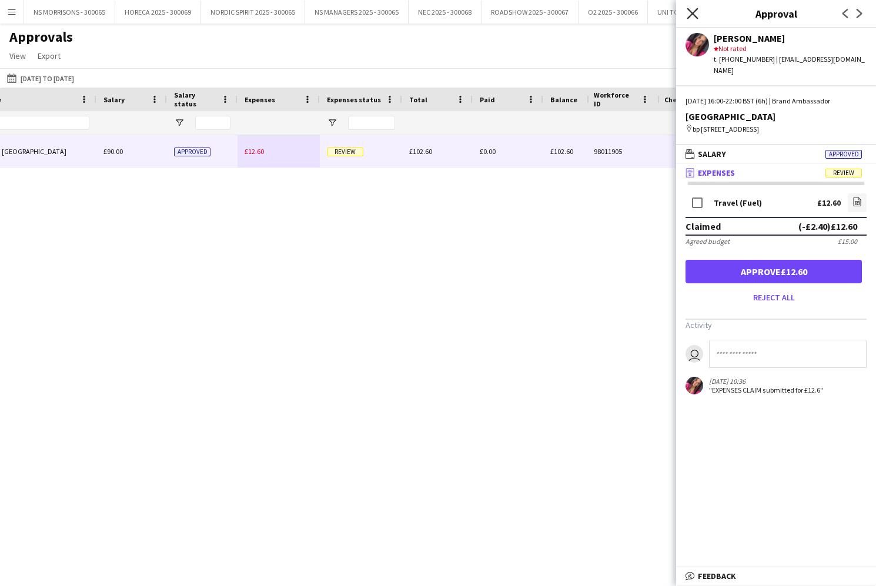
click at [698, 9] on app-icon "Close pop-in" at bounding box center [692, 13] width 17 height 17
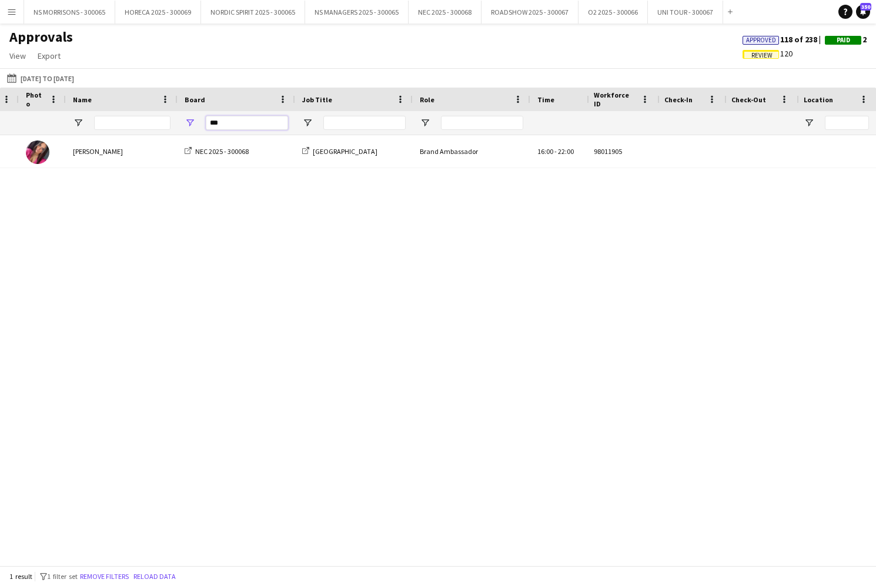
click at [209, 129] on input "***" at bounding box center [247, 123] width 82 height 14
type input "*"
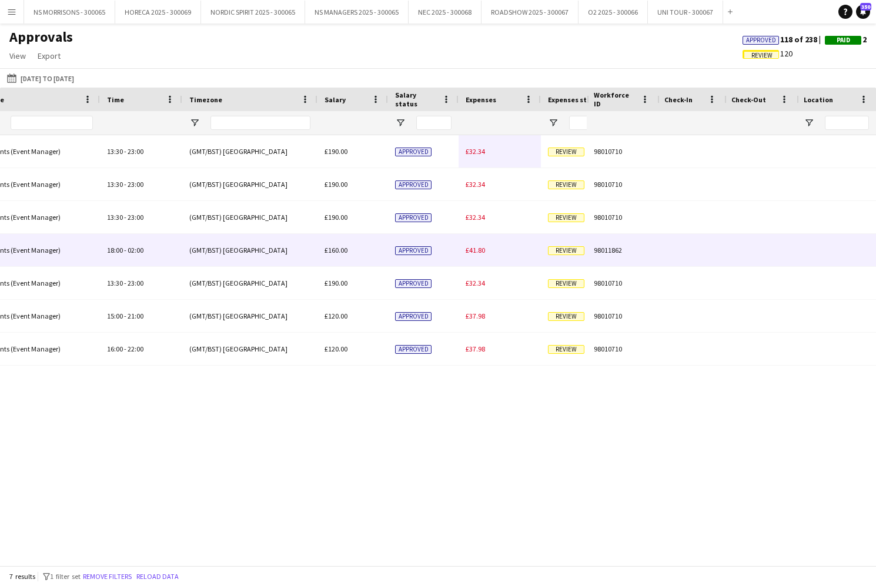
type input "****"
click at [480, 252] on span "£41.80" at bounding box center [475, 250] width 19 height 9
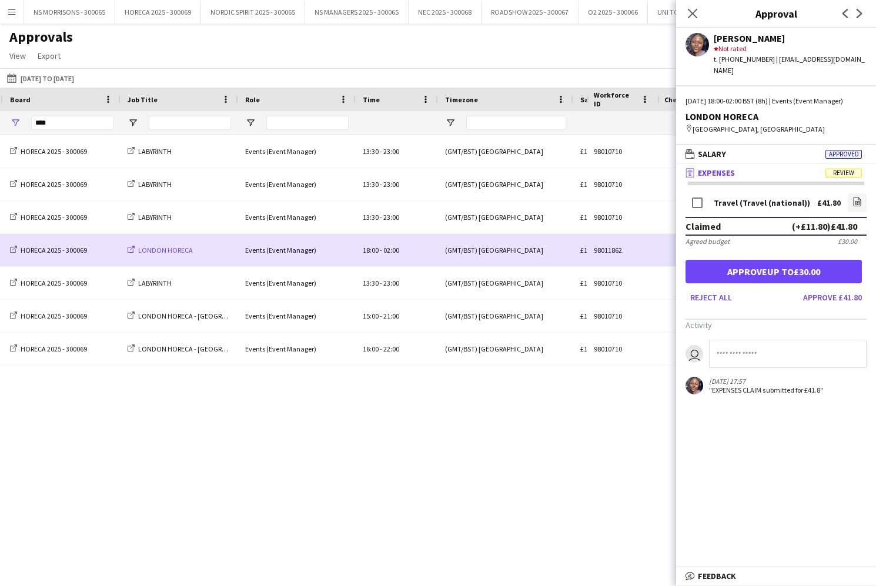
click at [173, 247] on span "LONDON HORECA" at bounding box center [165, 250] width 55 height 9
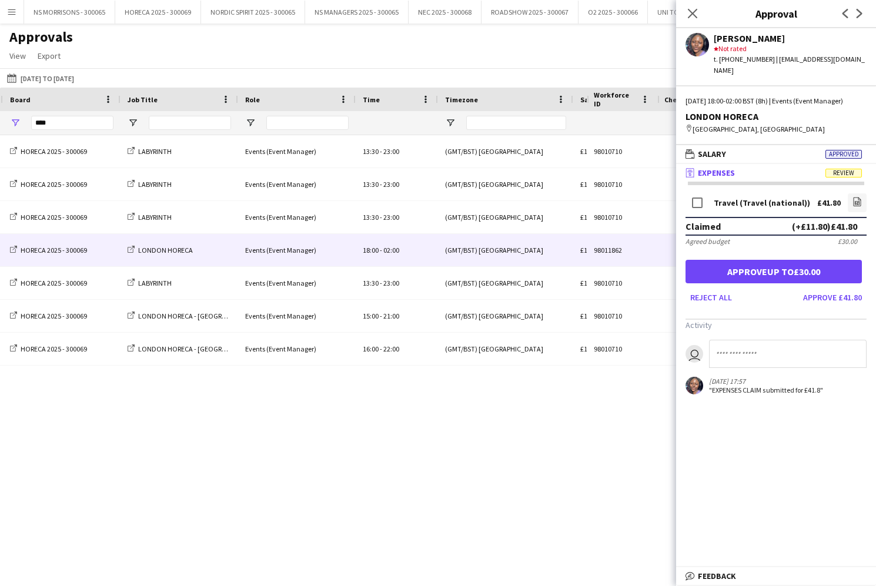
click at [817, 274] on button "Approve up to £30.00" at bounding box center [774, 272] width 176 height 24
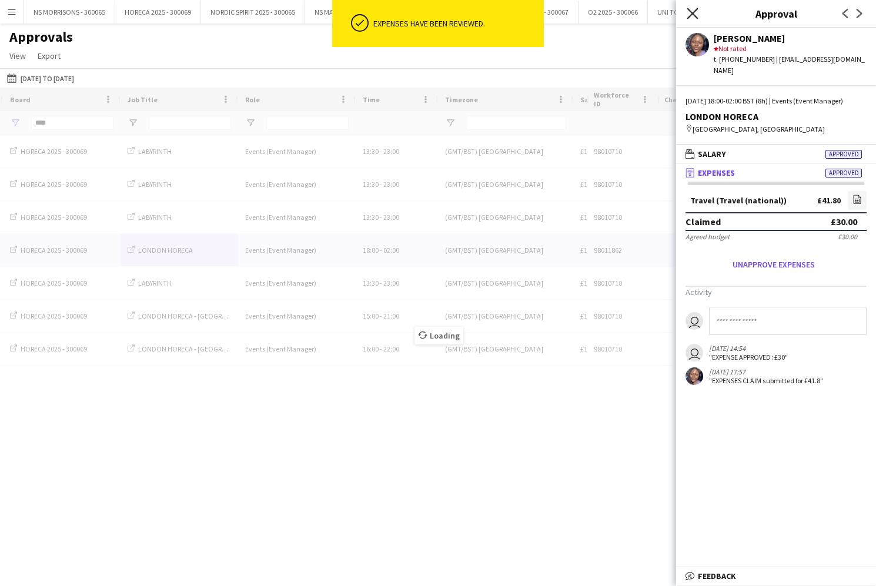
click at [695, 9] on icon "Close pop-in" at bounding box center [692, 13] width 11 height 11
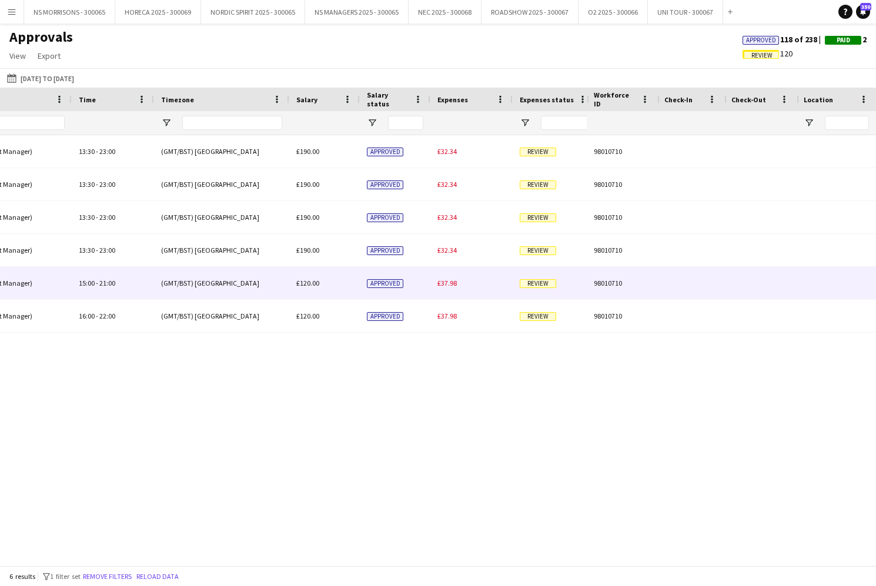
click at [437, 283] on span "£37.98" at bounding box center [446, 283] width 19 height 9
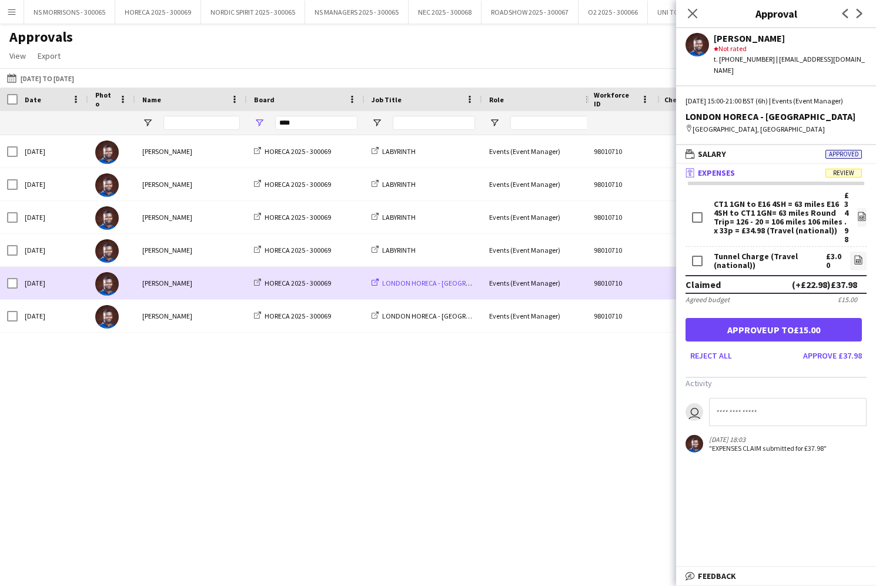
click at [456, 280] on span "LONDON HORECA - [GEOGRAPHIC_DATA]" at bounding box center [444, 283] width 124 height 9
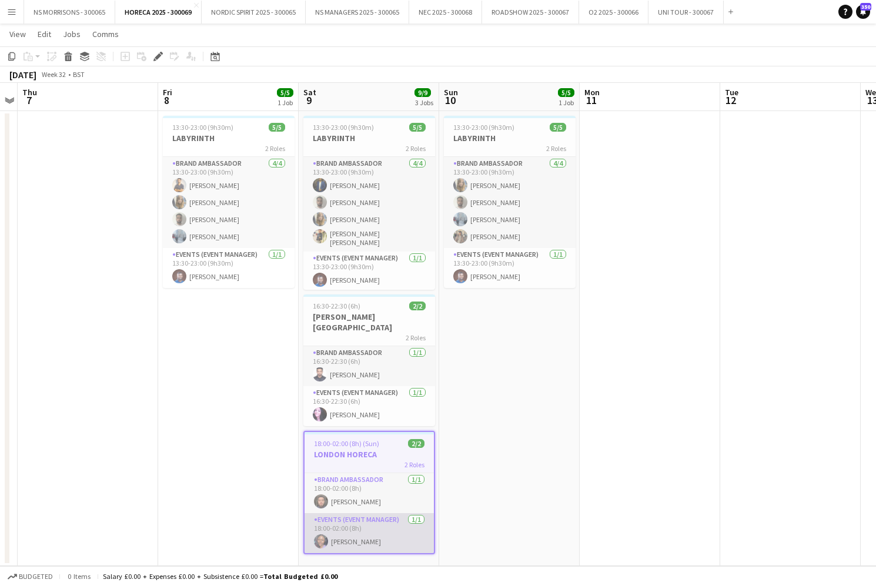
scroll to position [22, 0]
click at [385, 522] on app-card-role "Events (Event Manager) [DATE] 18:00-02:00 (8h) [PERSON_NAME]" at bounding box center [369, 533] width 129 height 40
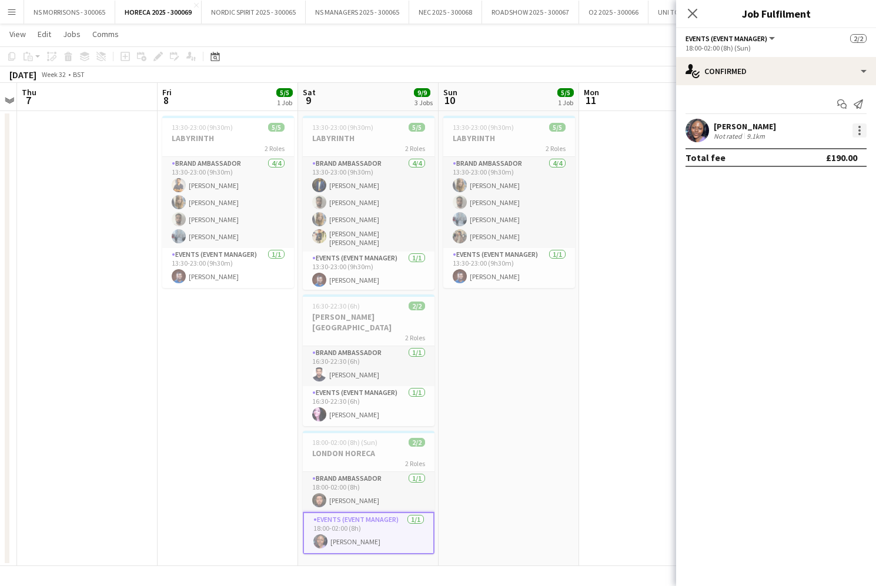
click at [854, 129] on div at bounding box center [860, 130] width 14 height 14
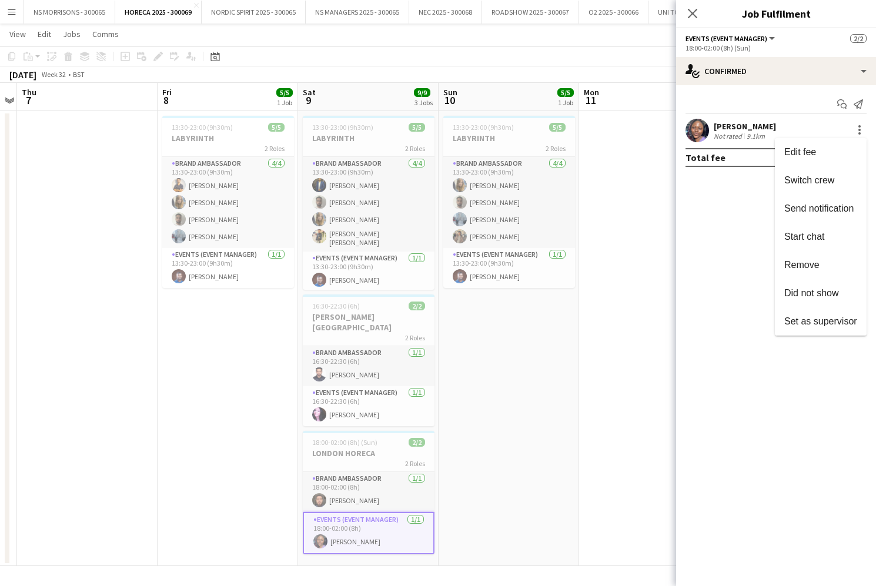
drag, startPoint x: 854, startPoint y: 129, endPoint x: 848, endPoint y: 156, distance: 27.0
click at [847, 146] on button "Edit fee" at bounding box center [821, 152] width 92 height 28
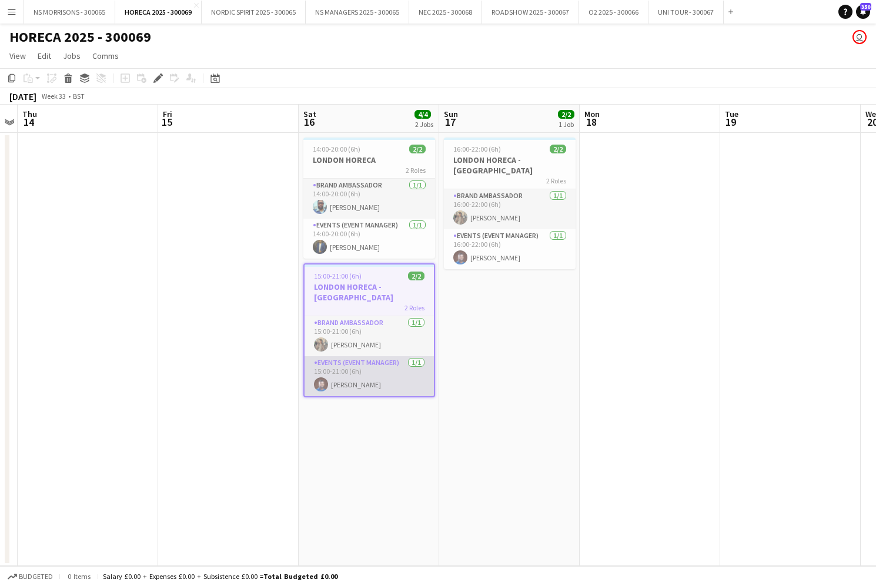
drag, startPoint x: 382, startPoint y: 373, endPoint x: 392, endPoint y: 370, distance: 10.0
click at [383, 373] on app-card-role "Events (Event Manager) [DATE] 15:00-21:00 (6h) [PERSON_NAME]" at bounding box center [369, 376] width 129 height 40
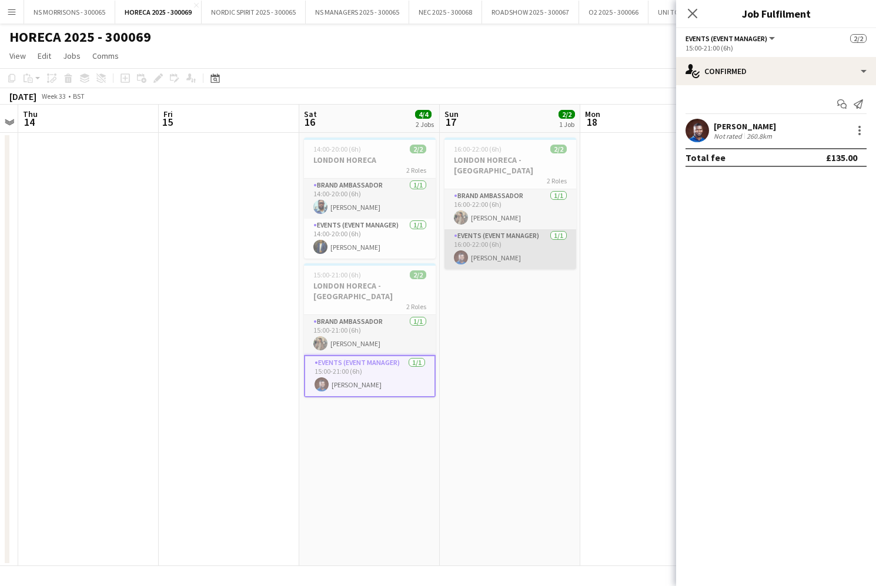
drag, startPoint x: 536, startPoint y: 246, endPoint x: 542, endPoint y: 244, distance: 6.1
click at [535, 246] on app-card-role "Events (Event Manager) [DATE] 16:00-22:00 (6h) [PERSON_NAME]" at bounding box center [511, 249] width 132 height 40
click at [857, 131] on div at bounding box center [860, 130] width 14 height 14
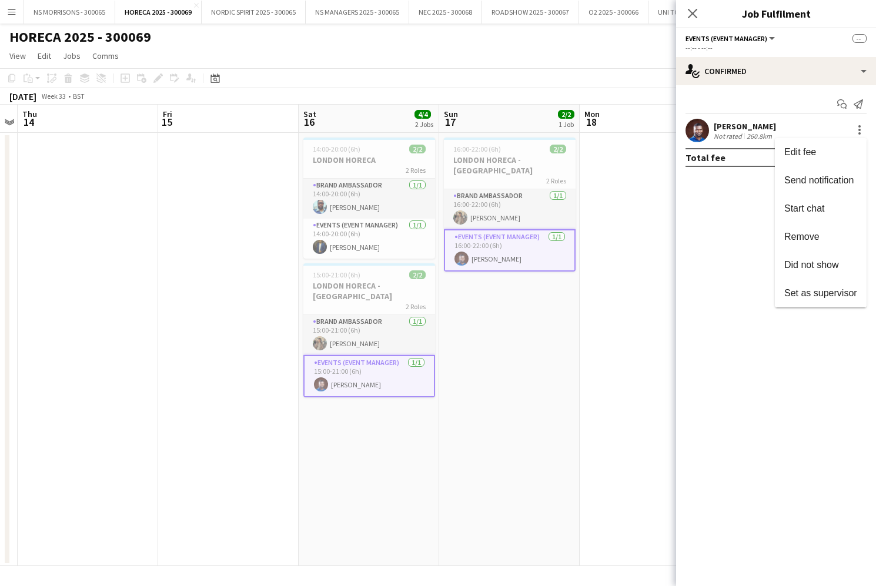
drag, startPoint x: 846, startPoint y: 155, endPoint x: 856, endPoint y: 195, distance: 41.8
click at [846, 155] on span "Edit fee" at bounding box center [820, 152] width 73 height 11
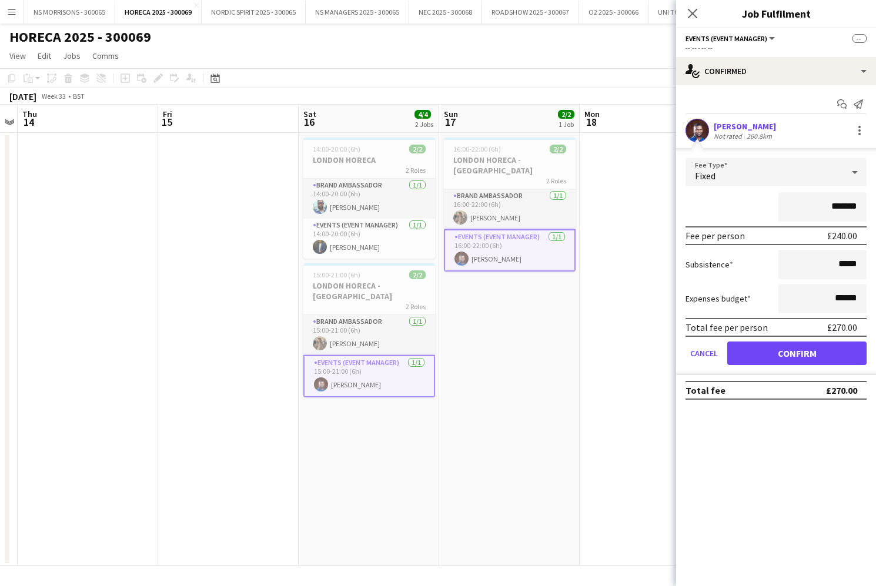
scroll to position [1, 0]
drag, startPoint x: 836, startPoint y: 299, endPoint x: 843, endPoint y: 294, distance: 9.3
click at [856, 297] on input "******" at bounding box center [823, 298] width 88 height 29
type input "***"
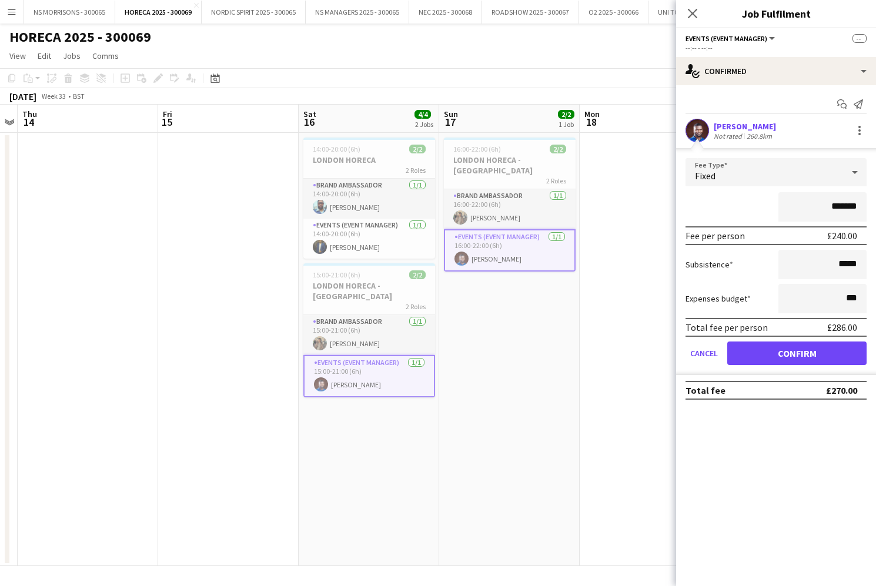
click at [818, 357] on button "Confirm" at bounding box center [796, 354] width 139 height 24
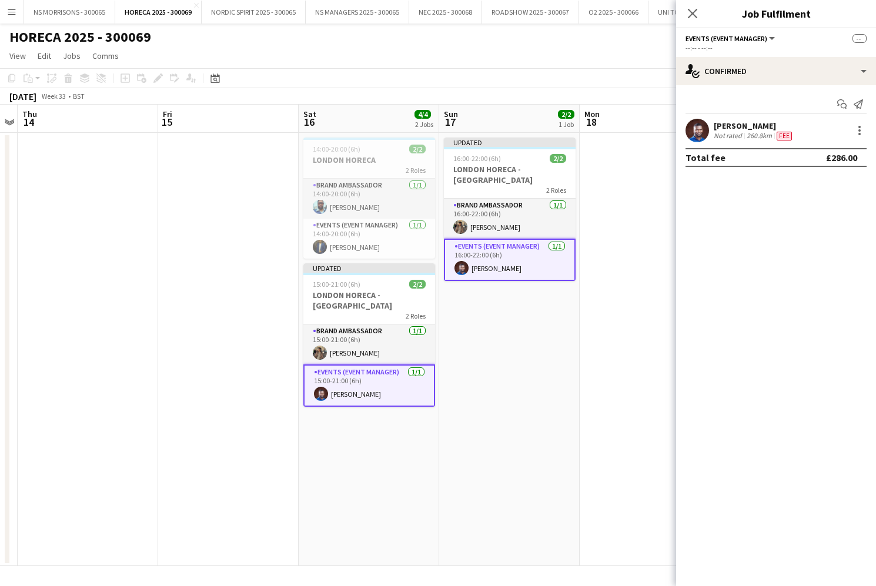
drag, startPoint x: 623, startPoint y: 350, endPoint x: 624, endPoint y: 342, distance: 8.3
click at [623, 350] on app-date-cell at bounding box center [650, 349] width 141 height 433
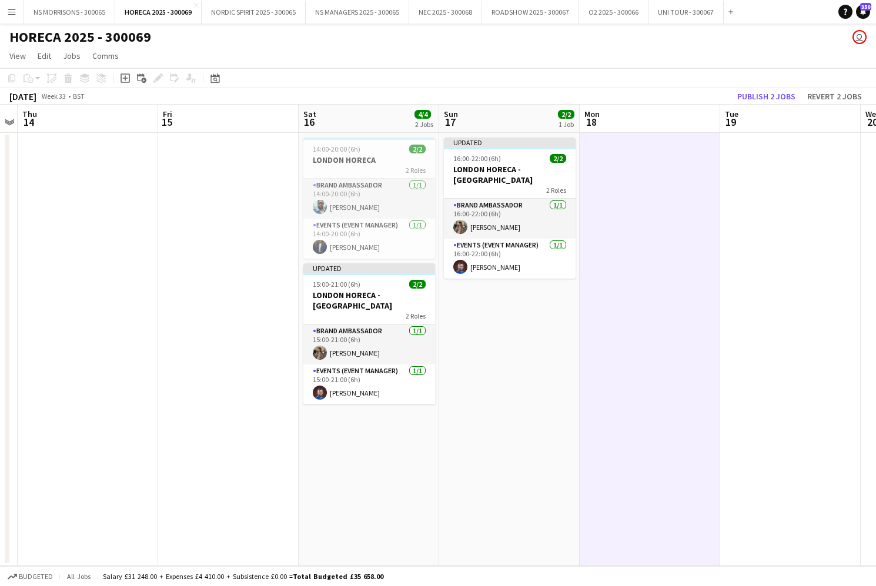
drag, startPoint x: 761, startPoint y: 95, endPoint x: 765, endPoint y: 103, distance: 9.0
click at [761, 95] on button "Publish 2 jobs" at bounding box center [767, 96] width 68 height 15
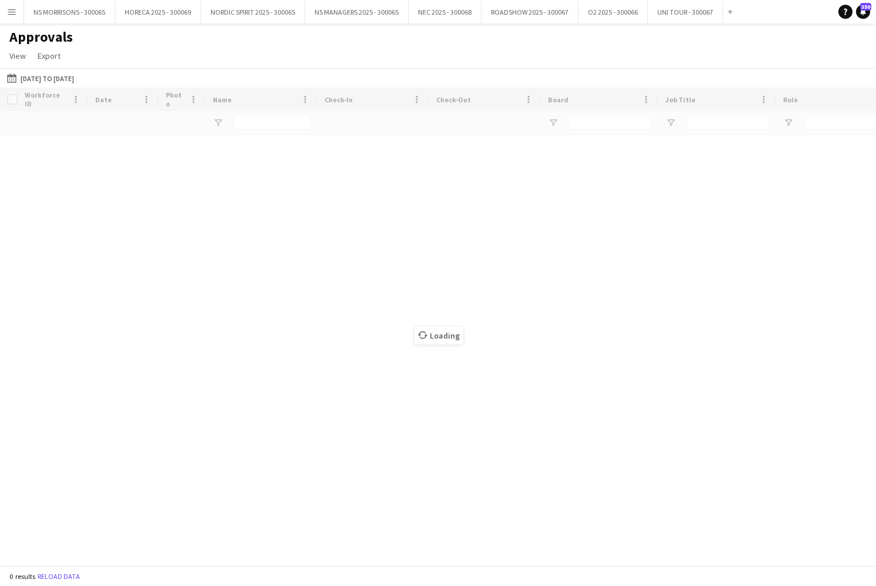
type input "****"
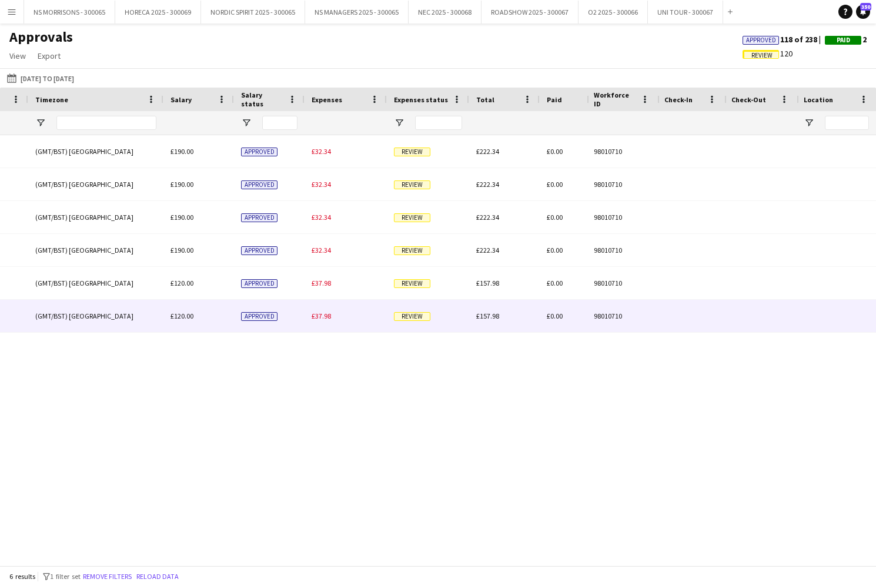
click at [319, 320] on div "£37.98" at bounding box center [346, 316] width 82 height 32
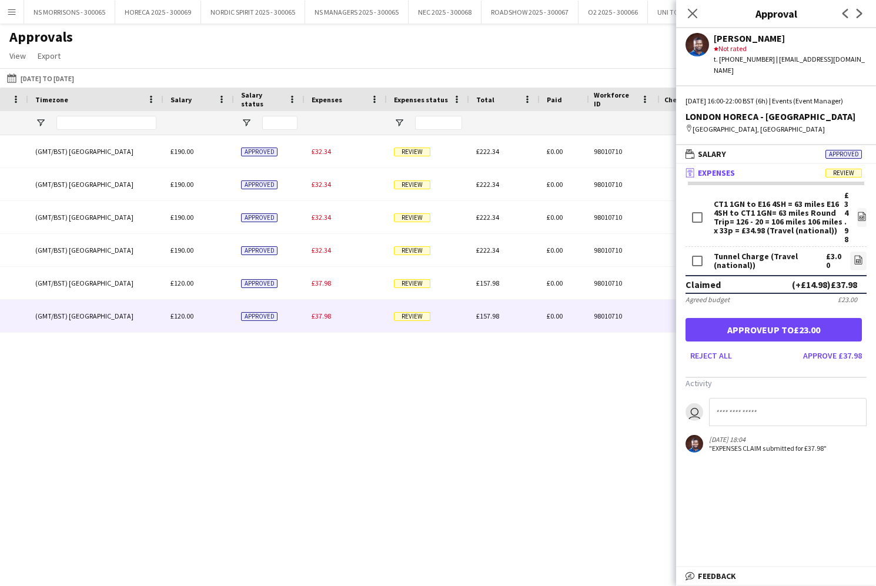
click at [799, 325] on button "Approve up to £23.00" at bounding box center [774, 330] width 176 height 24
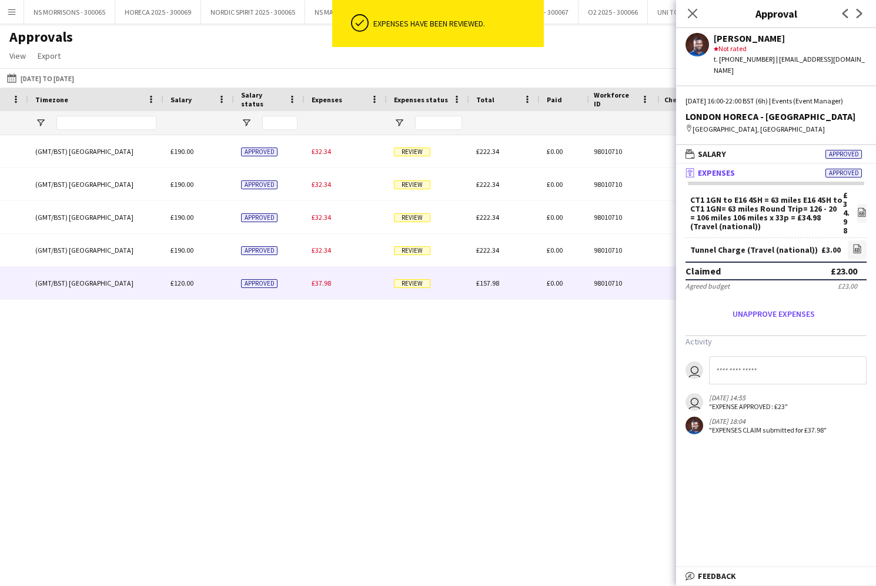
drag, startPoint x: 315, startPoint y: 285, endPoint x: 339, endPoint y: 285, distance: 24.7
click at [314, 285] on span "£37.98" at bounding box center [321, 283] width 19 height 9
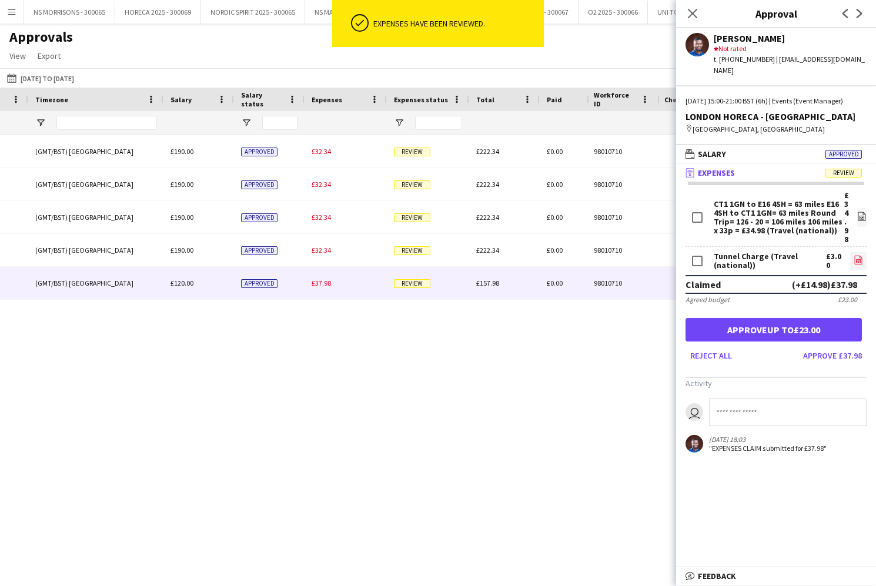
click at [857, 265] on app-icon "file-image" at bounding box center [858, 261] width 9 height 12
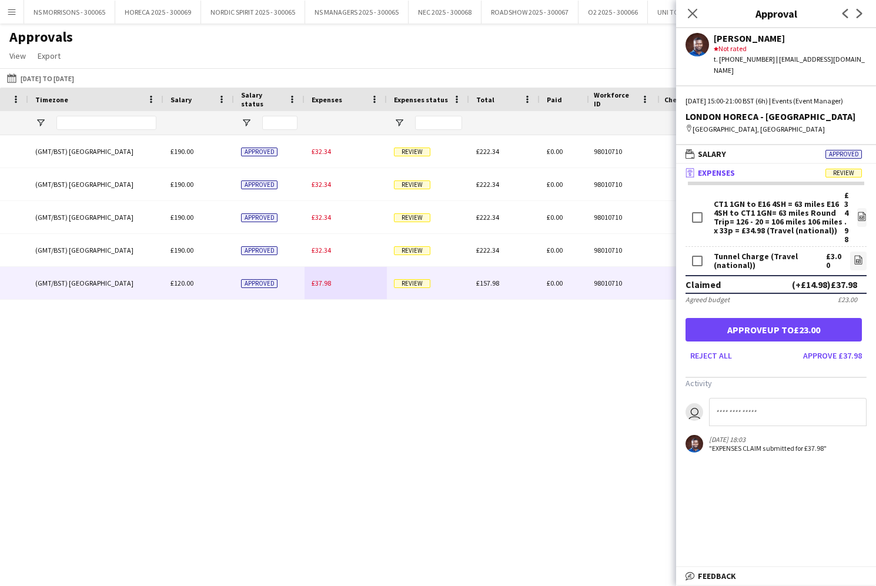
click at [734, 333] on button "Approve up to £23.00" at bounding box center [774, 330] width 176 height 24
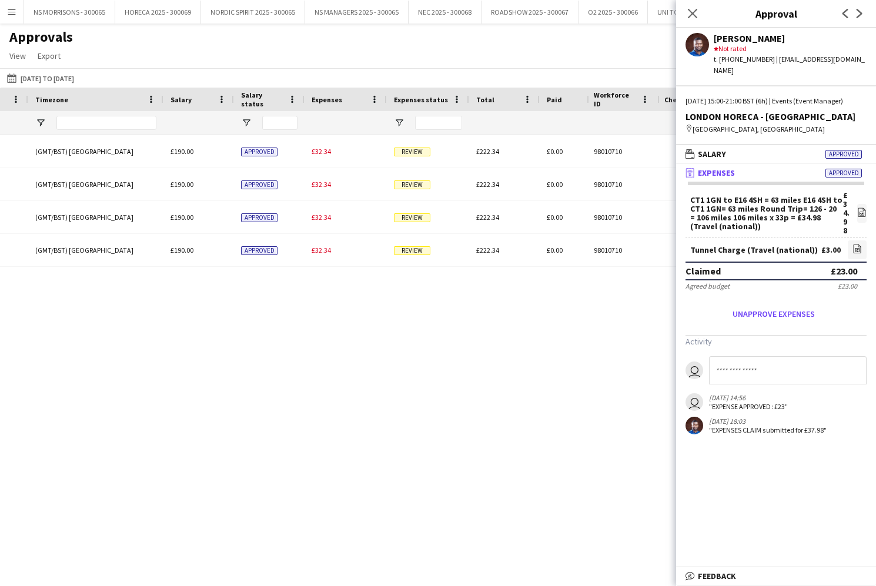
drag, startPoint x: 691, startPoint y: 14, endPoint x: 606, endPoint y: 36, distance: 88.3
click at [691, 14] on icon "Close pop-in" at bounding box center [692, 13] width 9 height 9
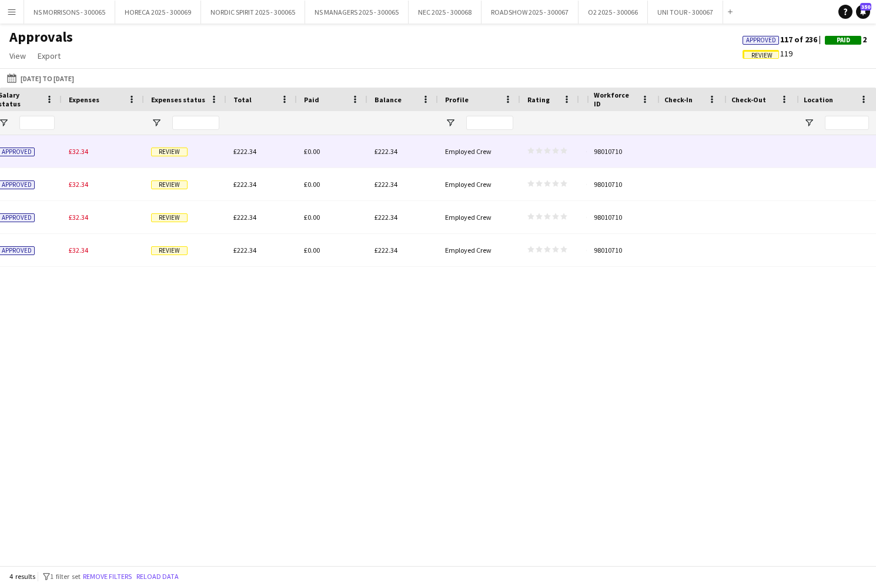
click at [71, 146] on div "£32.34" at bounding box center [103, 151] width 82 height 32
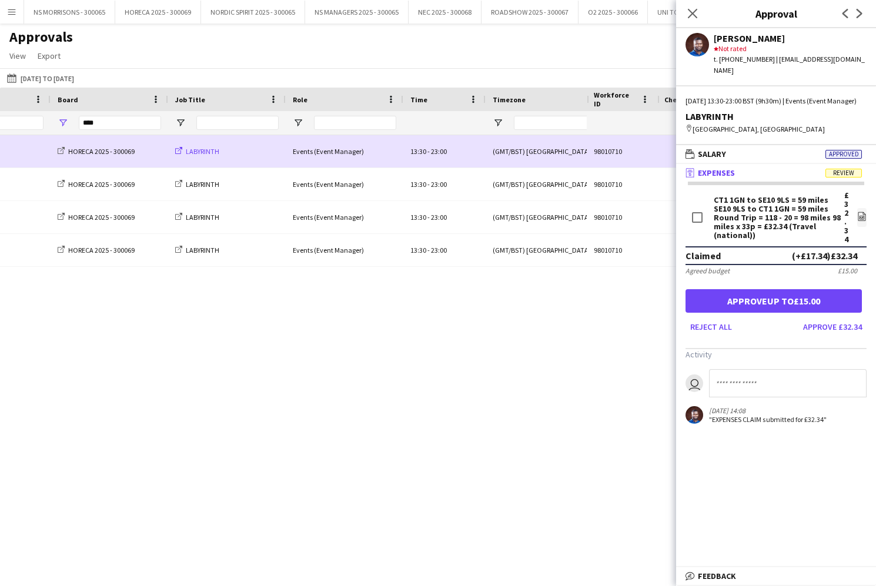
click at [202, 152] on span "LABYRINTH" at bounding box center [203, 151] width 34 height 9
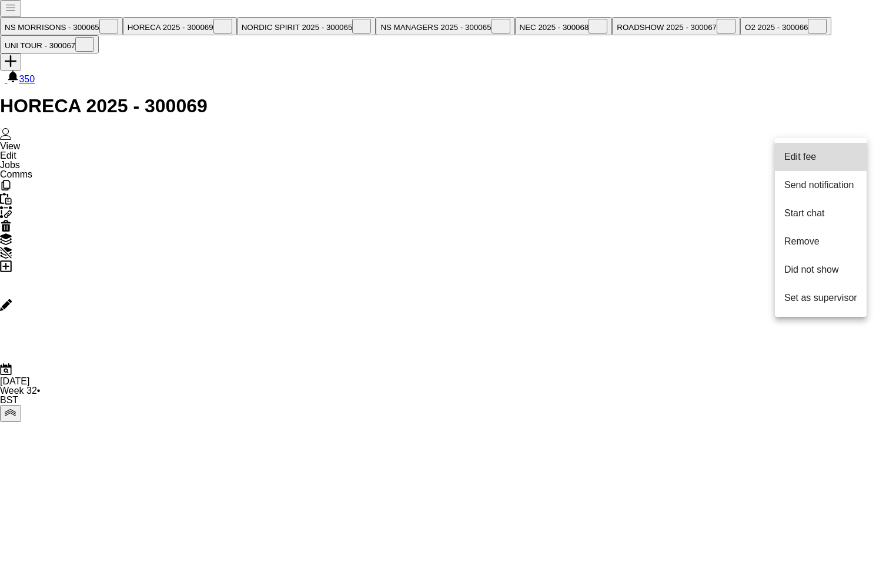
click at [837, 155] on span "Edit fee" at bounding box center [820, 157] width 73 height 11
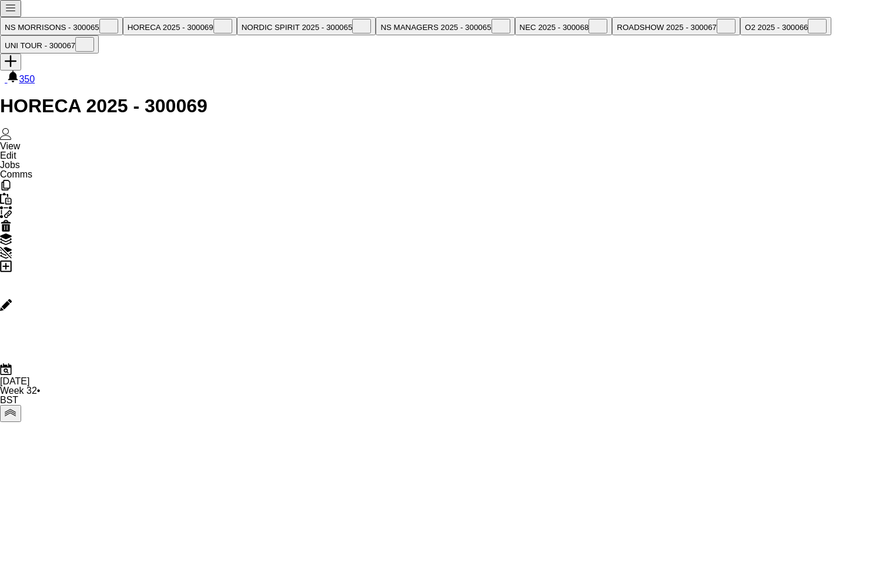
drag, startPoint x: 837, startPoint y: 300, endPoint x: 865, endPoint y: 292, distance: 29.6
drag, startPoint x: 839, startPoint y: 299, endPoint x: 870, endPoint y: 297, distance: 30.7
type input "**"
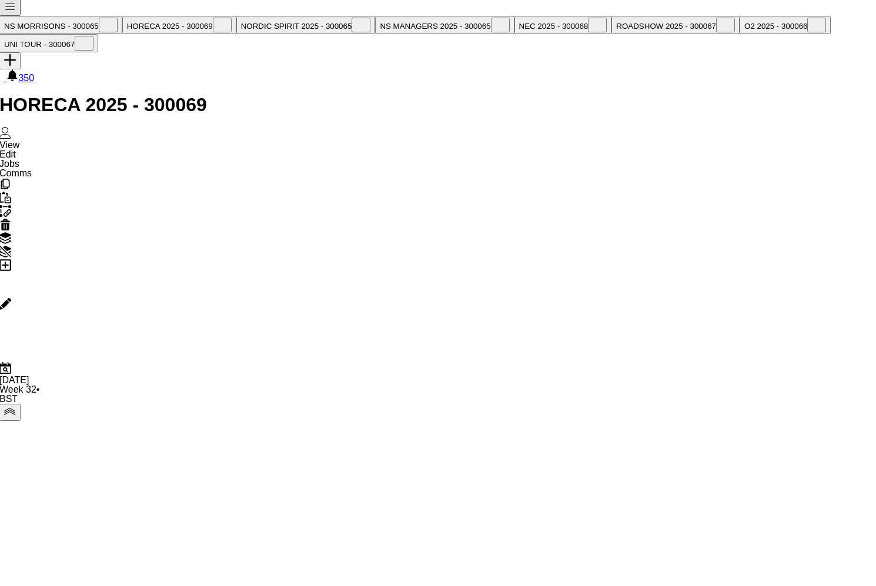
scroll to position [1, 0]
type input "***"
click at [58, 404] on button "Publish 4 jobs" at bounding box center [29, 410] width 58 height 12
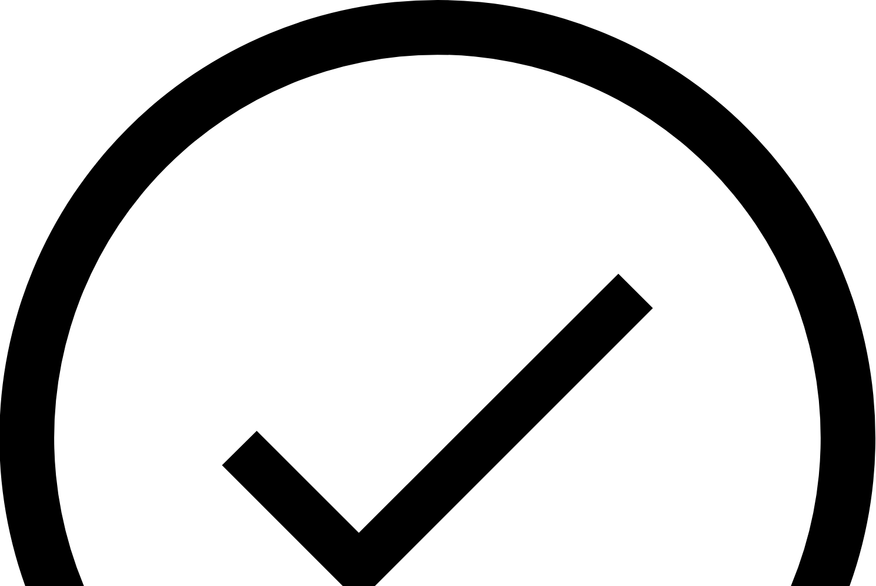
scroll to position [0, 0]
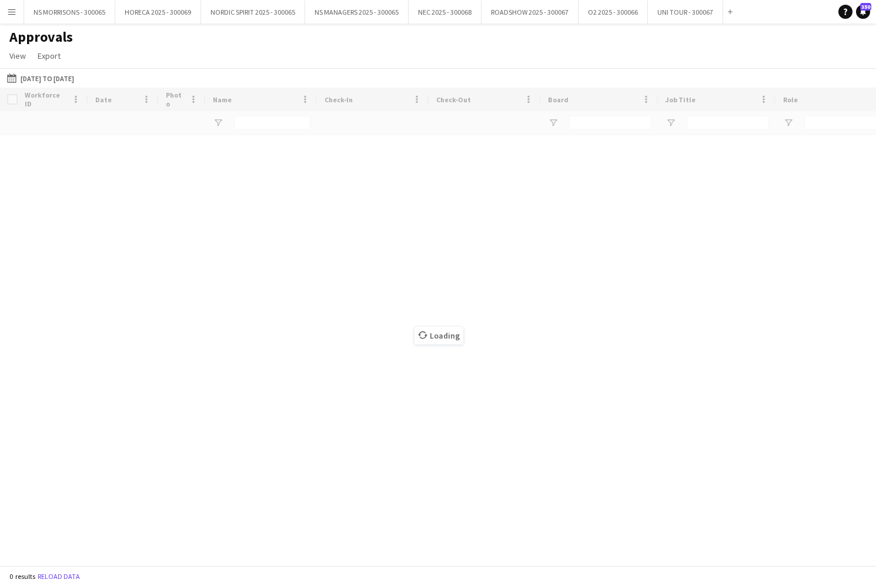
type input "****"
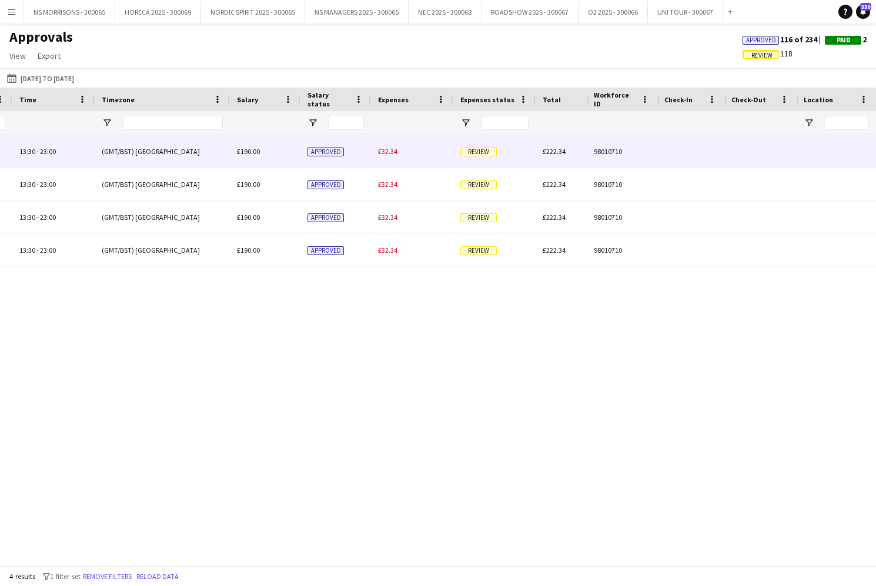
scroll to position [0, 668]
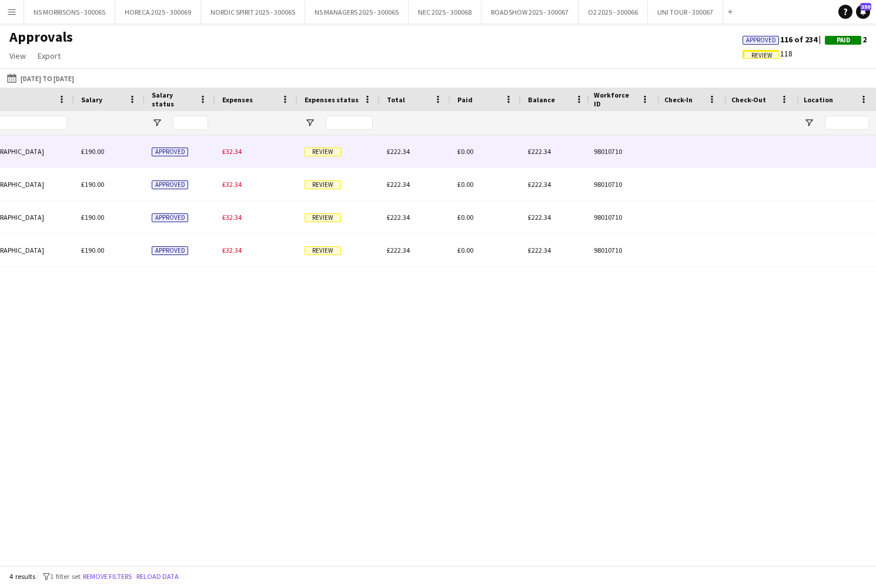
click at [238, 151] on span "£32.34" at bounding box center [231, 151] width 19 height 9
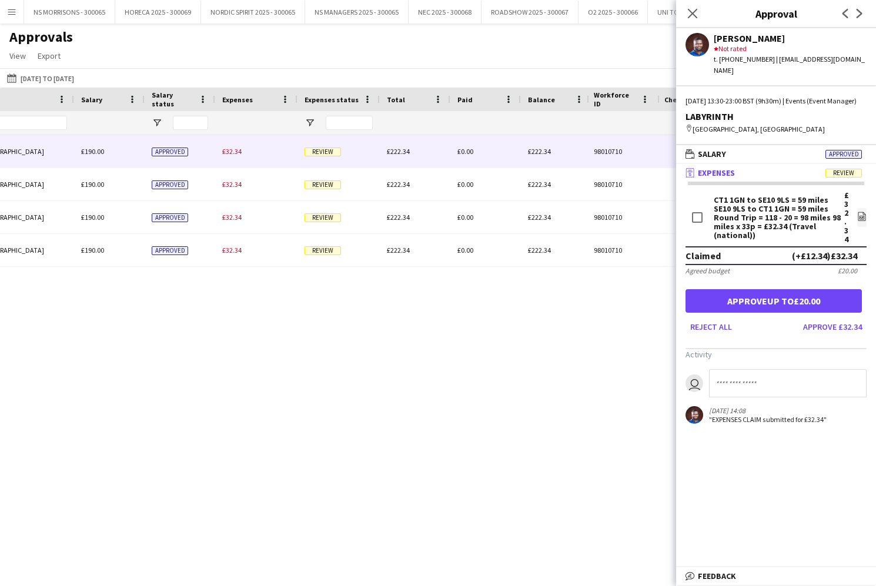
click at [811, 299] on button "Approve up to £20.00" at bounding box center [774, 301] width 176 height 24
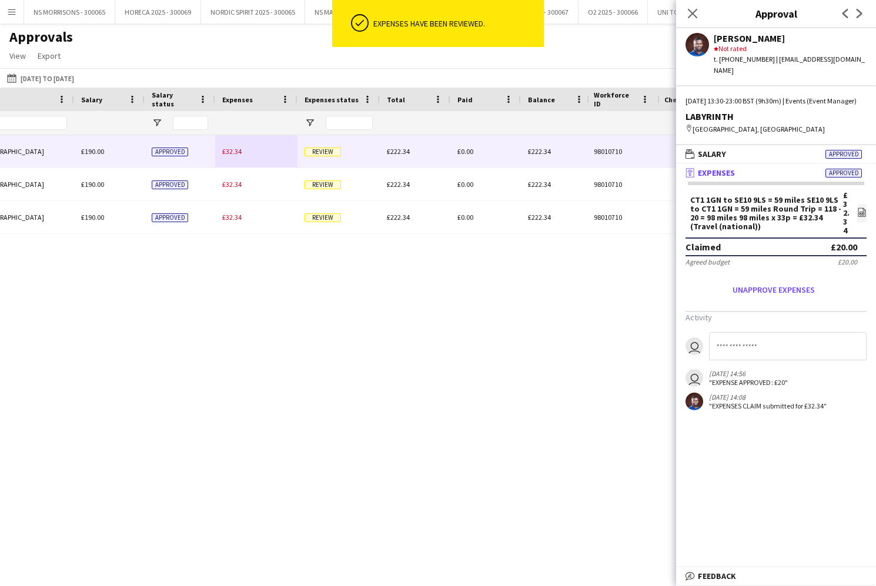
click at [235, 153] on span "£32.34" at bounding box center [231, 151] width 19 height 9
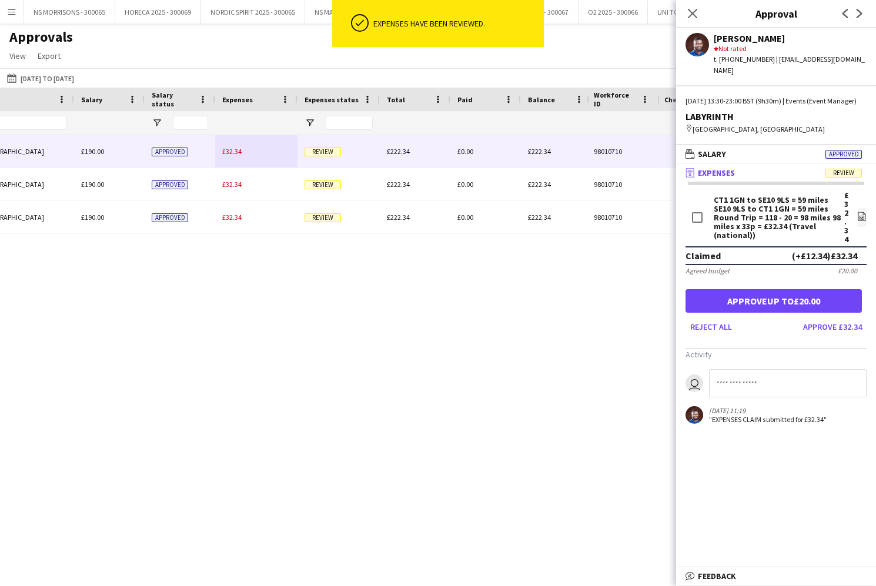
click at [807, 299] on button "Approve up to £20.00" at bounding box center [774, 301] width 176 height 24
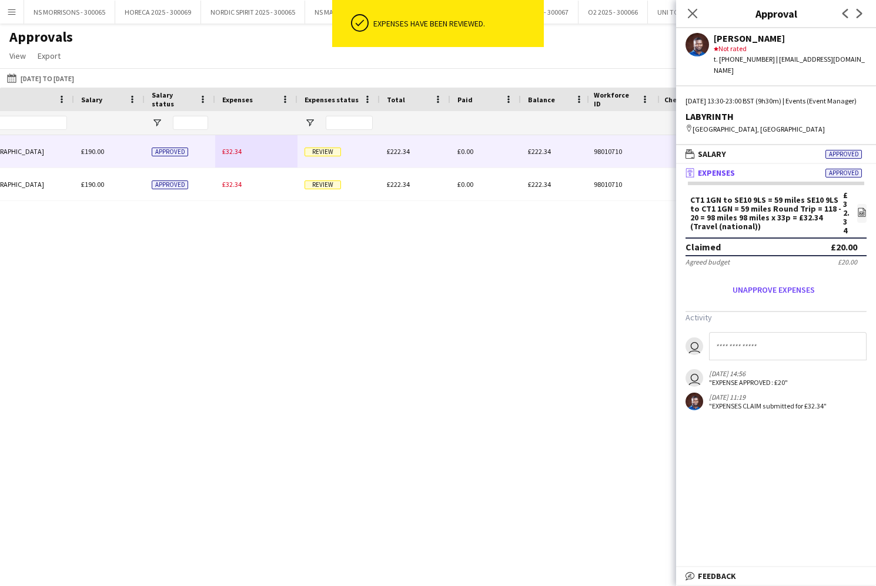
drag, startPoint x: 235, startPoint y: 153, endPoint x: 242, endPoint y: 154, distance: 7.2
click at [235, 153] on span "£32.34" at bounding box center [231, 151] width 19 height 9
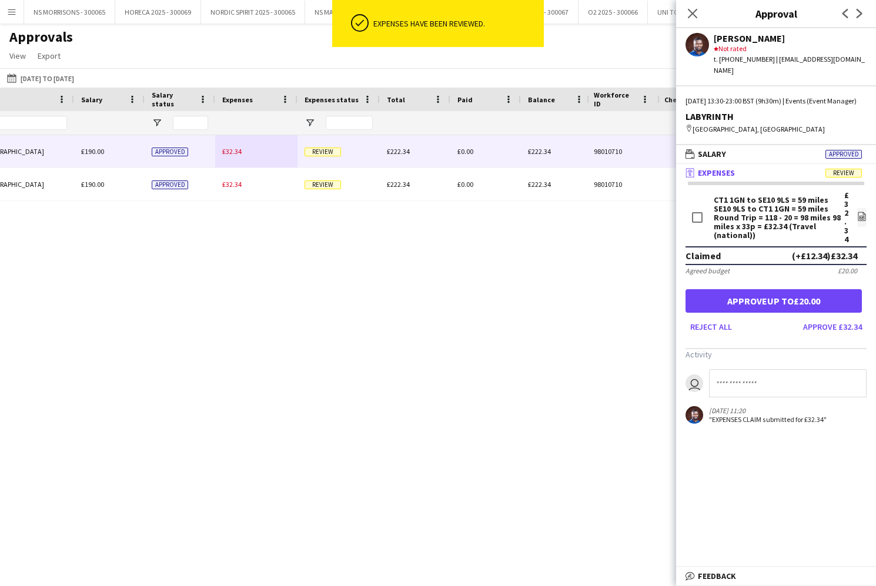
click at [741, 289] on button "Approve up to £20.00" at bounding box center [774, 301] width 176 height 24
click at [736, 298] on form "CT1 1GN to SE10 9LS = 59 miles SE10 9LS to CT1 1GN = 59 miles Round Trip = 118 …" at bounding box center [776, 263] width 200 height 145
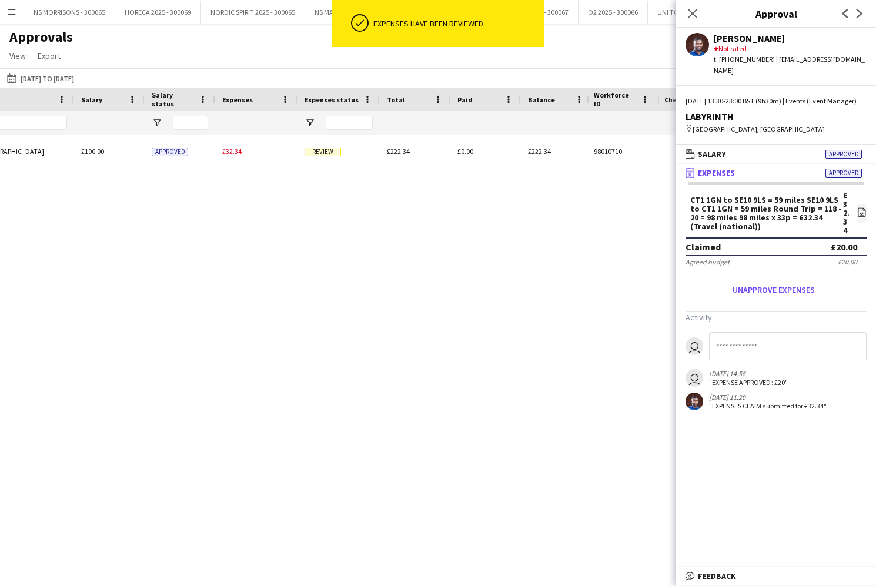
click at [236, 151] on div "13:30 - 23:00 (GMT/BST) [GEOGRAPHIC_DATA] £190.00 Approved £32.34 Review £222.3…" at bounding box center [118, 151] width 1723 height 33
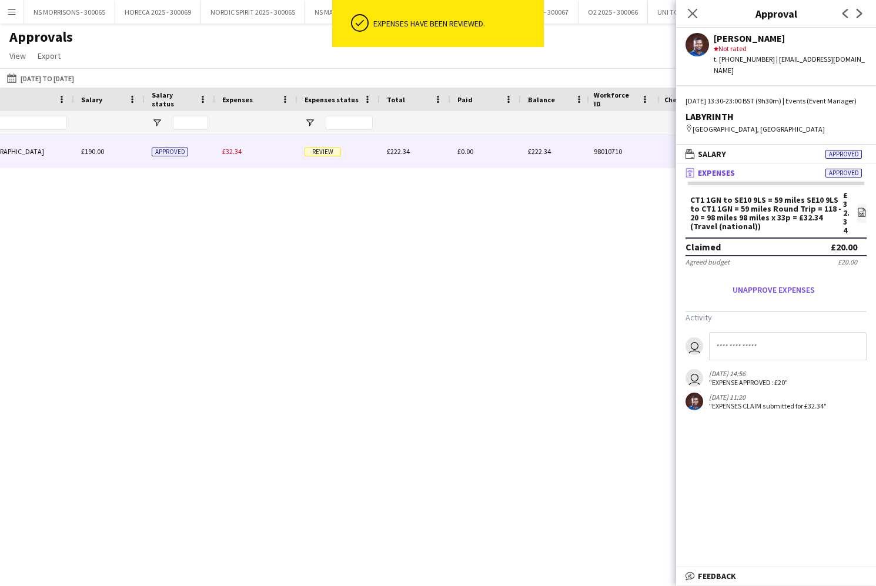
click at [236, 151] on span "£32.34" at bounding box center [231, 151] width 19 height 9
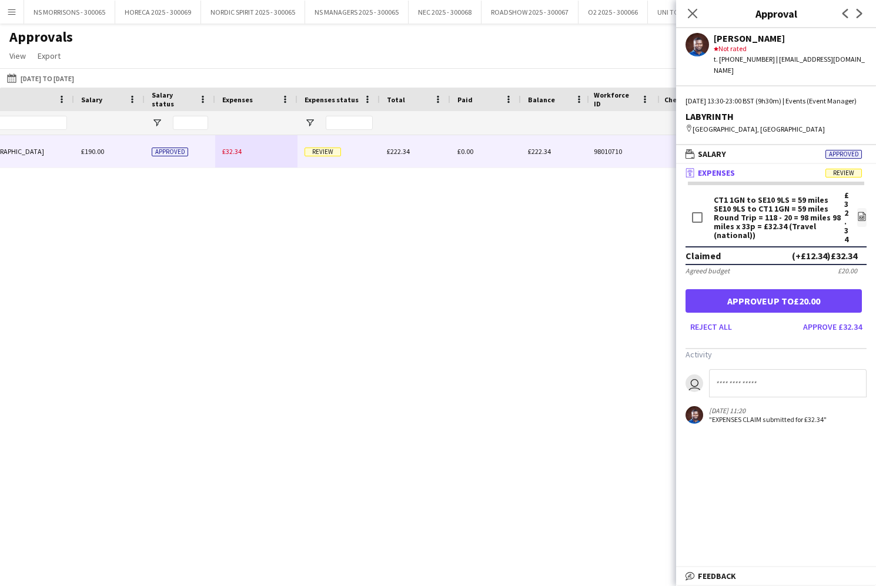
drag, startPoint x: 769, startPoint y: 305, endPoint x: 731, endPoint y: 6, distance: 300.4
click at [768, 305] on button "Approve up to £20.00" at bounding box center [774, 301] width 176 height 24
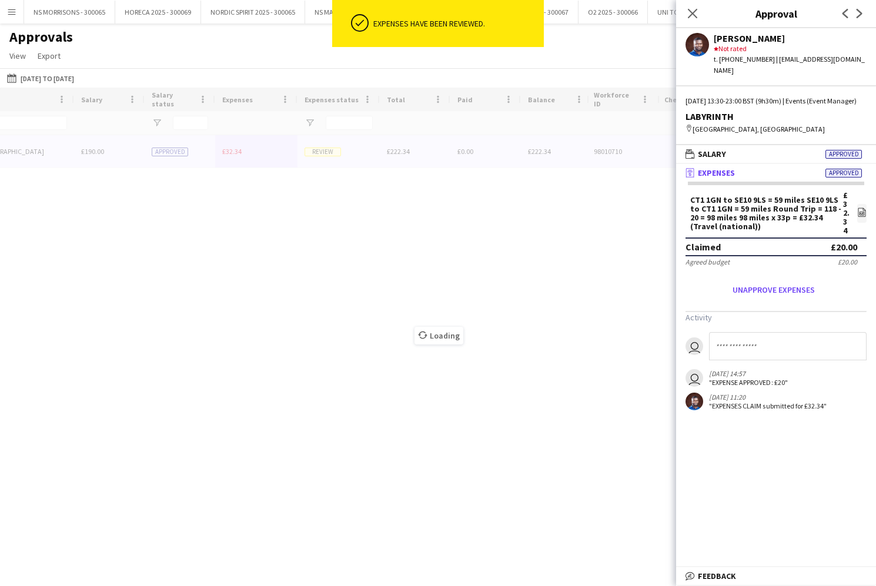
drag, startPoint x: 689, startPoint y: 14, endPoint x: 516, endPoint y: 98, distance: 192.8
click at [689, 14] on icon "Close pop-in" at bounding box center [692, 13] width 9 height 9
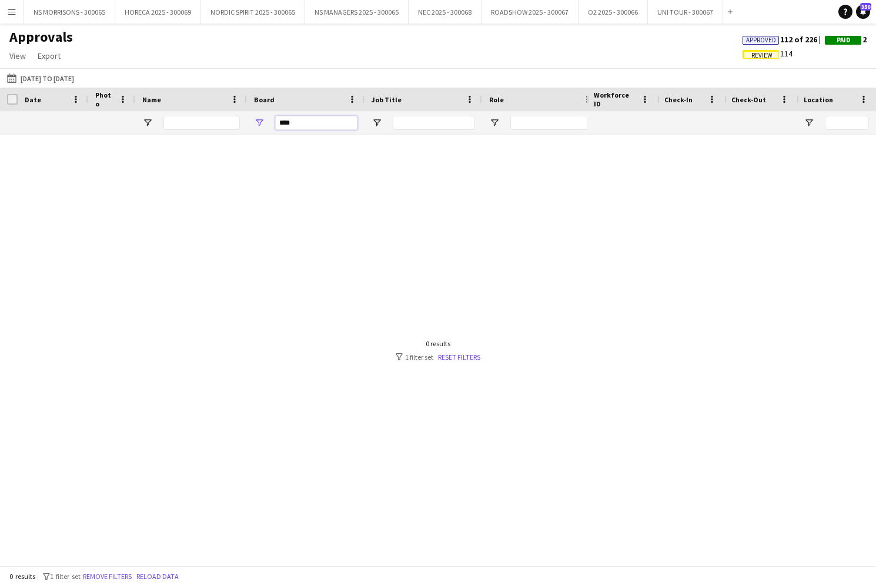
drag, startPoint x: 319, startPoint y: 124, endPoint x: 261, endPoint y: 129, distance: 57.9
click at [261, 129] on div "****" at bounding box center [306, 123] width 118 height 24
type input "*"
